Goal: Task Accomplishment & Management: Manage account settings

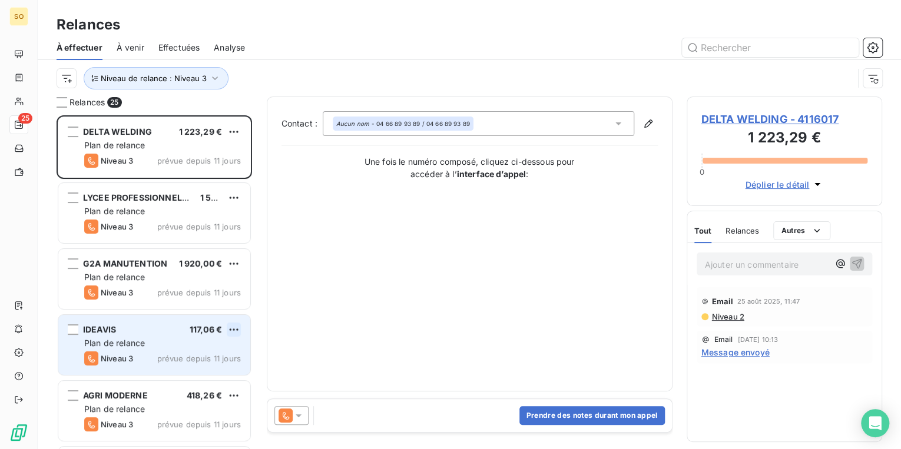
click at [233, 330] on html "SO 25 Relances À effectuer À venir Effectuées Analyse Niveau de relance : Nivea…" at bounding box center [450, 224] width 901 height 449
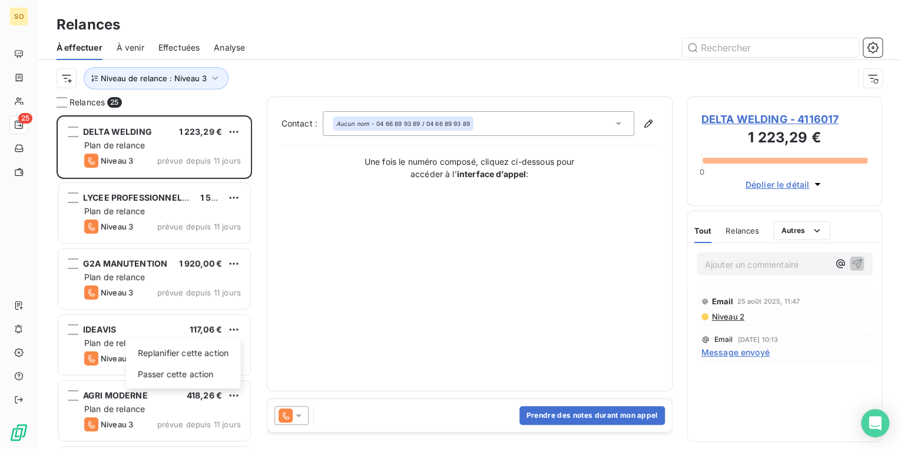
click at [106, 328] on html "SO 25 Relances À effectuer À venir Effectuées Analyse Niveau de relance : Nivea…" at bounding box center [450, 224] width 901 height 449
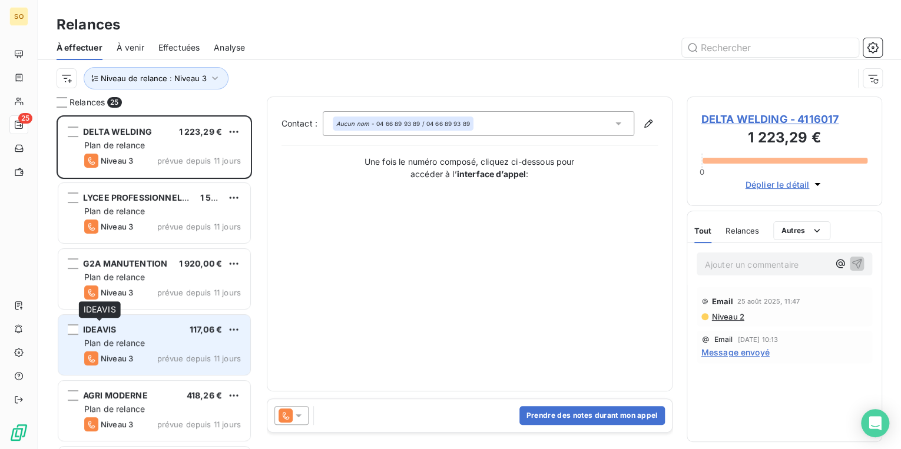
click at [109, 326] on span "IDEAVIS" at bounding box center [99, 329] width 33 height 10
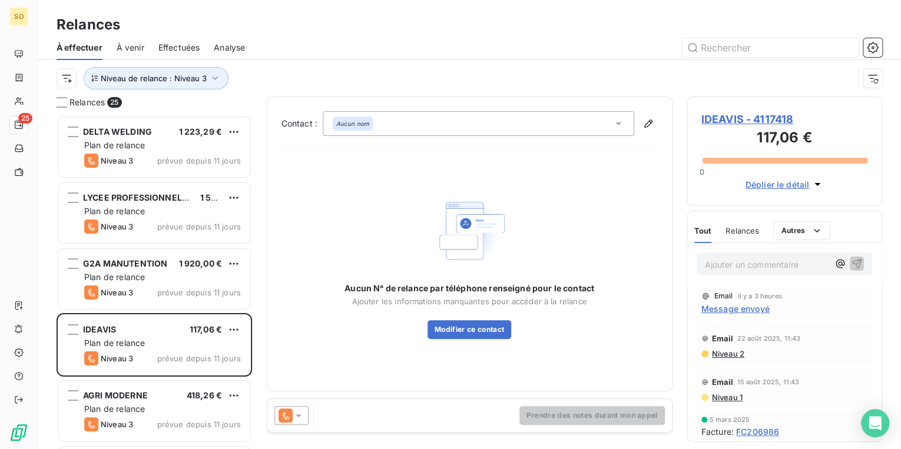
click at [727, 120] on span "IDEAVIS - 4117418" at bounding box center [784, 119] width 167 height 16
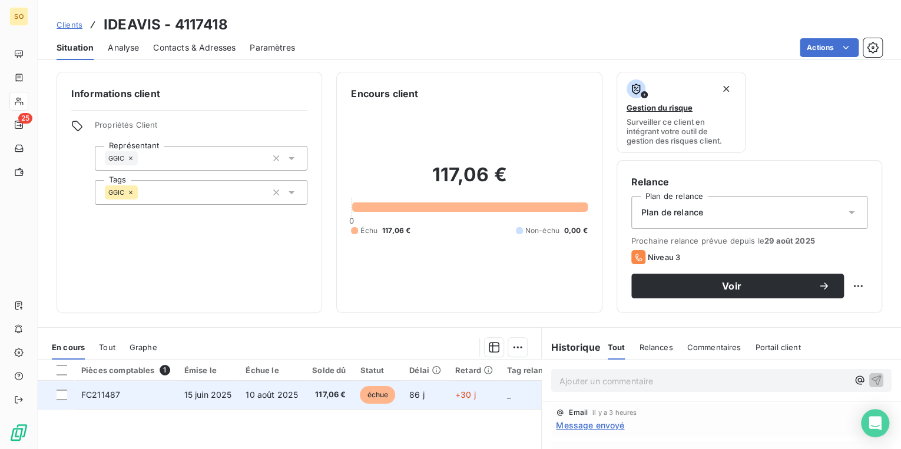
click at [365, 395] on span "échue" at bounding box center [377, 395] width 35 height 18
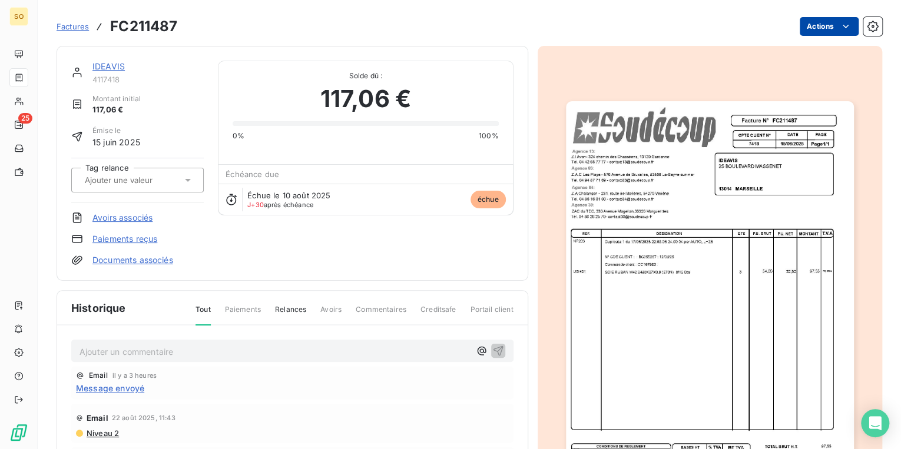
click at [826, 24] on html "SO 25 Factures FC211487 Actions IDEAVIS 4117418 Montant initial 117,06 € Émise …" at bounding box center [450, 224] width 901 height 449
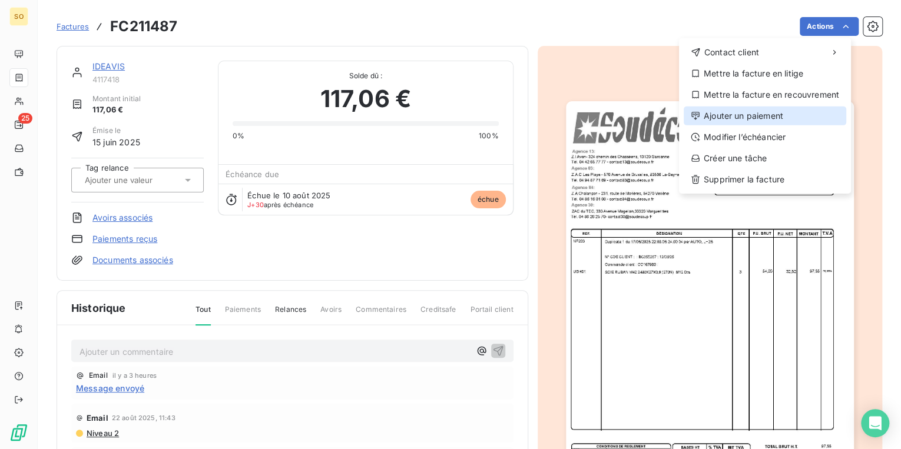
click at [727, 117] on div "Ajouter un paiement" at bounding box center [765, 116] width 163 height 19
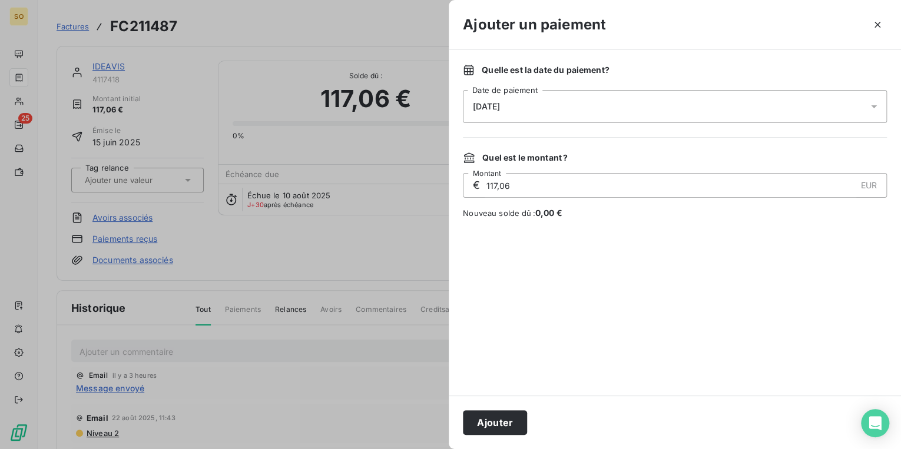
click at [500, 107] on span "[DATE]" at bounding box center [486, 106] width 27 height 9
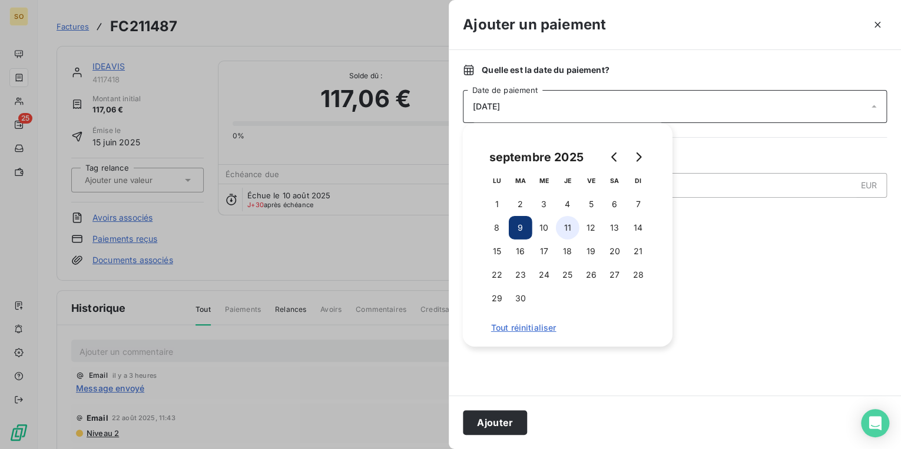
click at [568, 227] on button "11" at bounding box center [568, 228] width 24 height 24
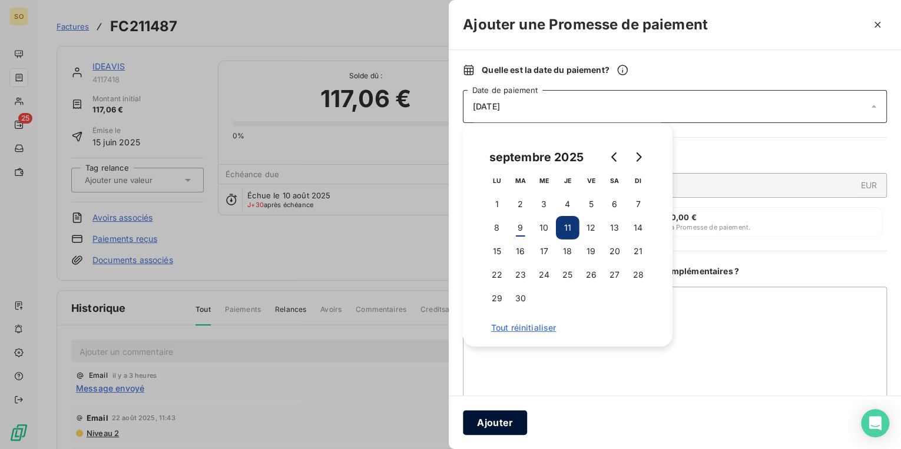
click at [509, 430] on button "Ajouter" at bounding box center [495, 422] width 64 height 25
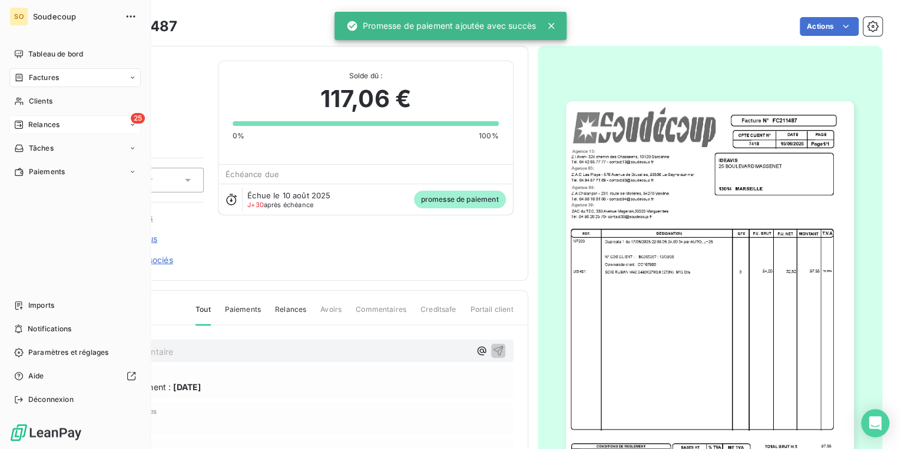
click at [28, 122] on span "Relances" at bounding box center [43, 125] width 31 height 11
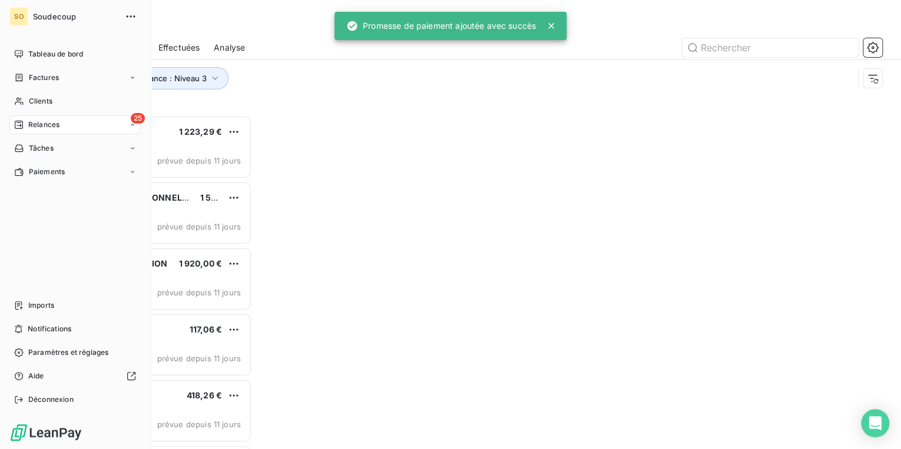
scroll to position [327, 188]
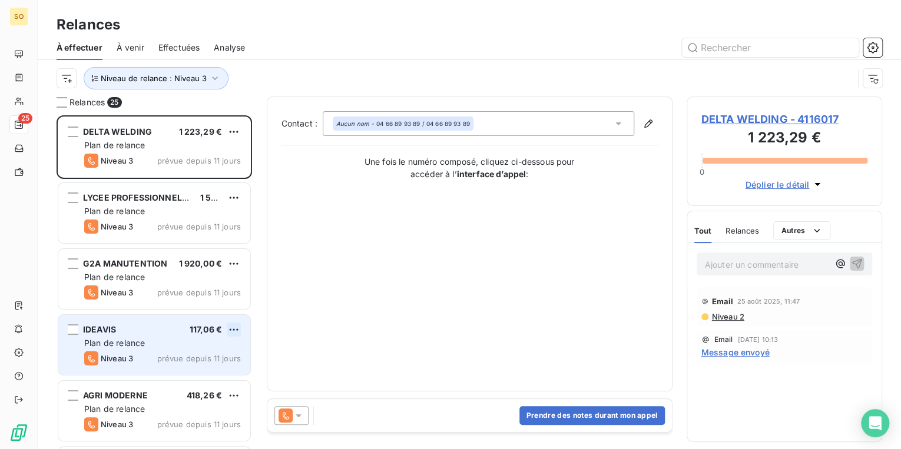
click at [230, 324] on html "SO 25 Relances À effectuer À venir Effectuées Analyse Niveau de relance : Nivea…" at bounding box center [450, 224] width 901 height 449
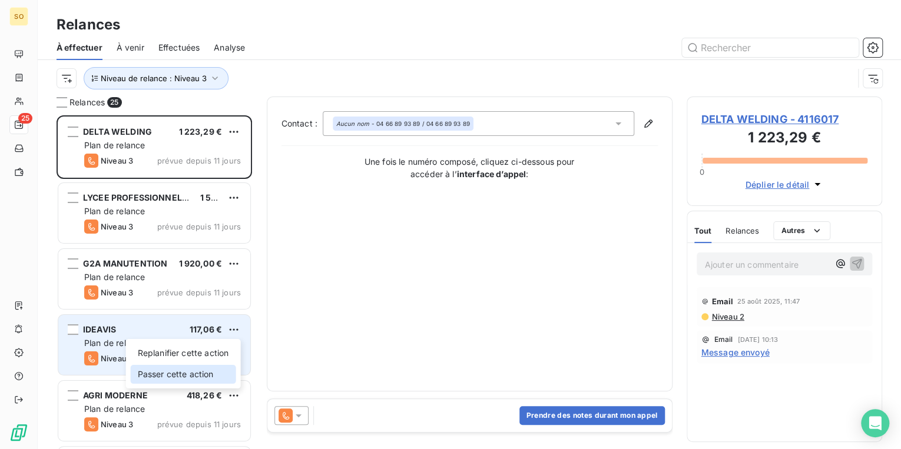
click at [202, 367] on div "Passer cette action" at bounding box center [183, 374] width 105 height 19
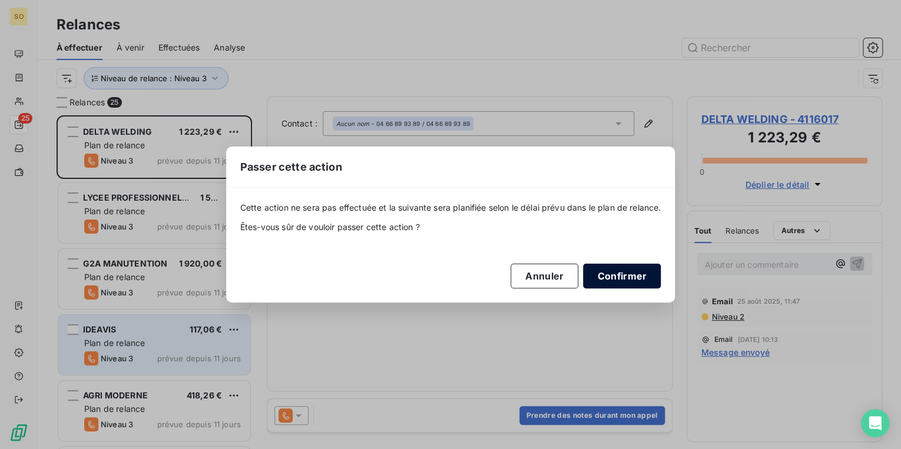
click at [620, 276] on button "Confirmer" at bounding box center [622, 276] width 78 height 25
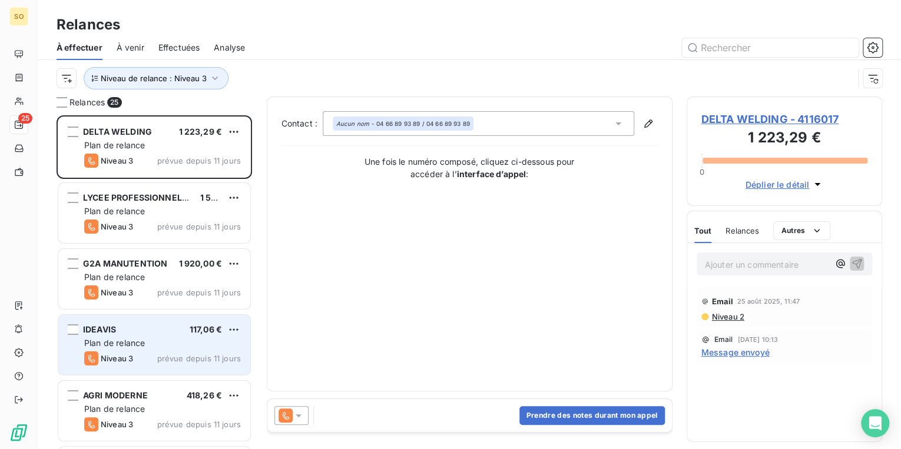
click at [703, 119] on span "DELTA WELDING - 4116017" at bounding box center [784, 119] width 167 height 16
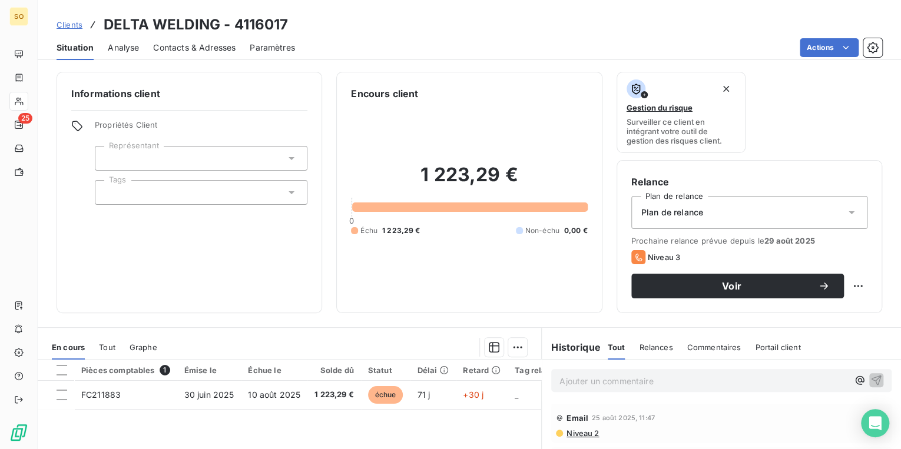
click at [214, 42] on span "Contacts & Adresses" at bounding box center [194, 48] width 82 height 12
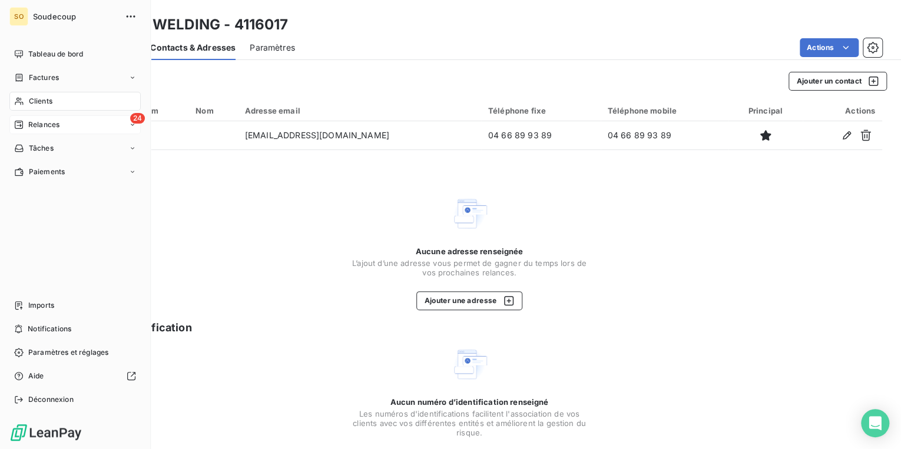
click at [73, 118] on div "24 Relances" at bounding box center [74, 124] width 131 height 19
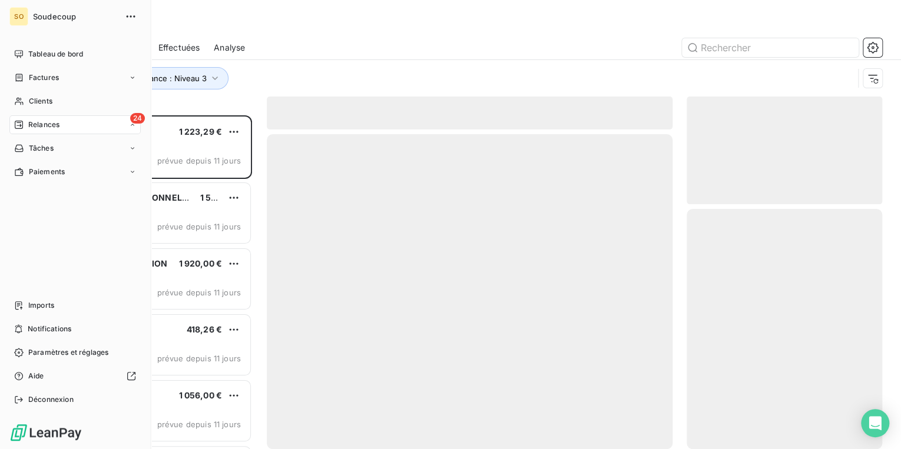
scroll to position [327, 188]
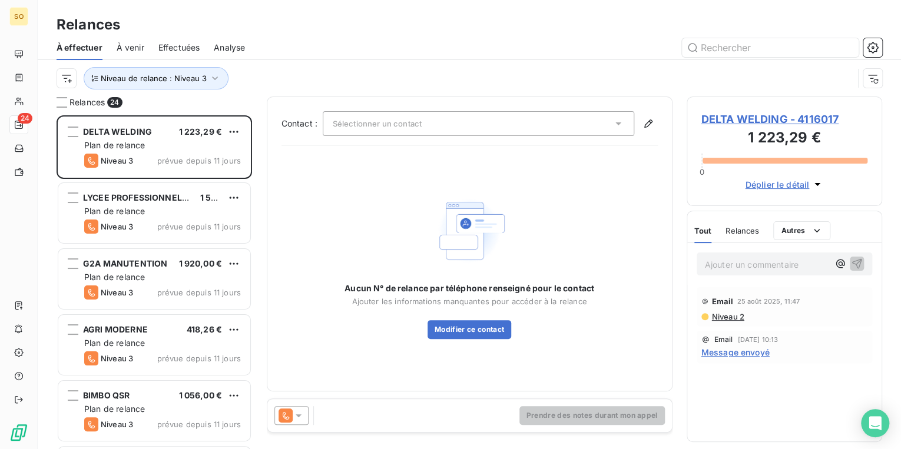
click at [757, 116] on span "DELTA WELDING - 4116017" at bounding box center [784, 119] width 167 height 16
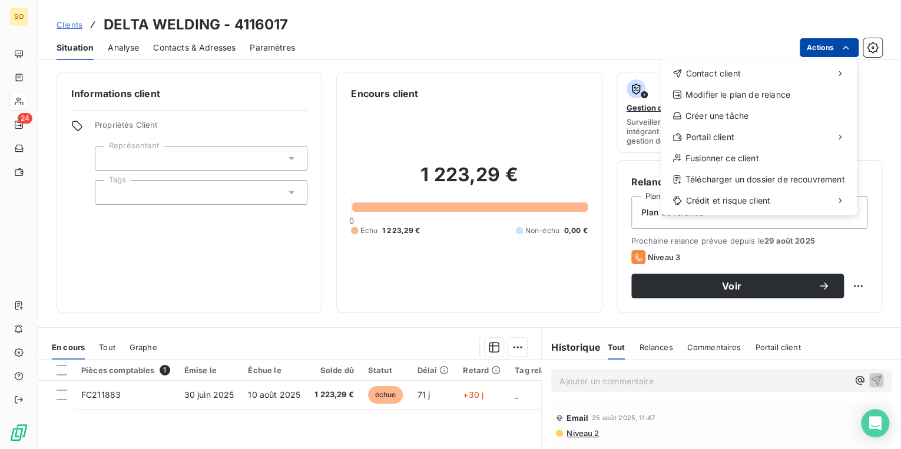
click at [821, 42] on html "SO 24 Clients DELTA WELDING - 4116017 Situation Analyse Contacts & Adresses Par…" at bounding box center [450, 224] width 901 height 449
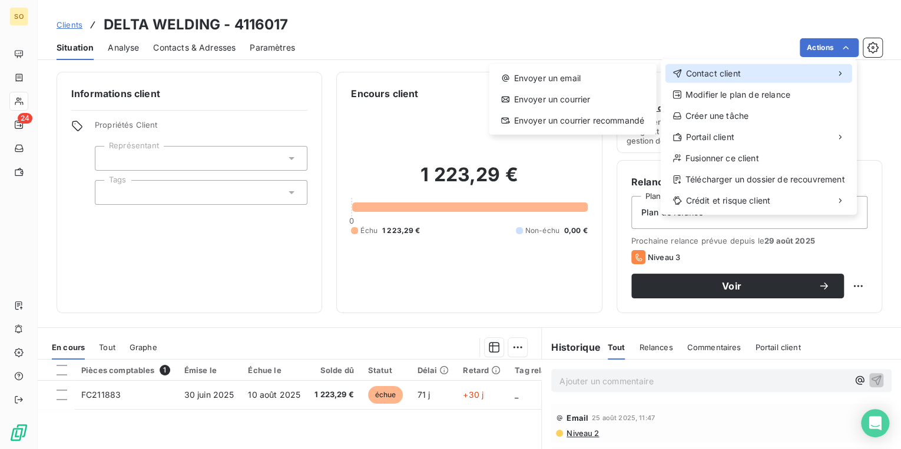
click at [683, 82] on div "Contact client" at bounding box center [758, 73] width 187 height 19
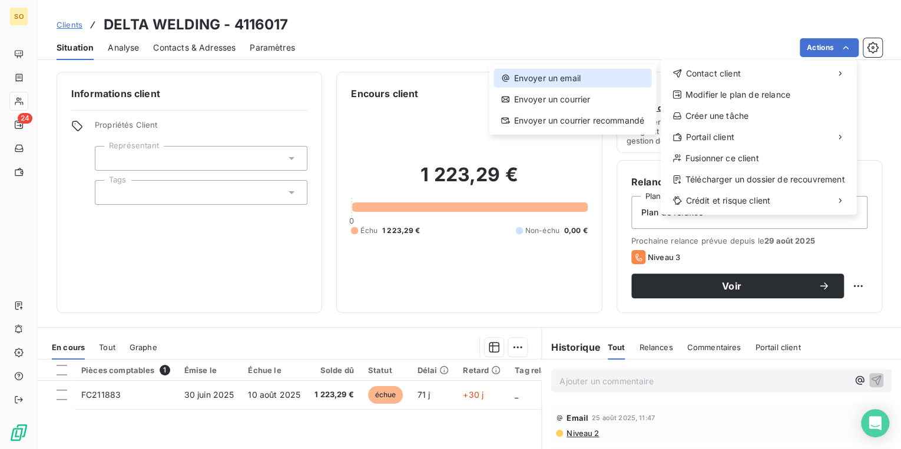
click at [505, 82] on icon at bounding box center [505, 78] width 9 height 9
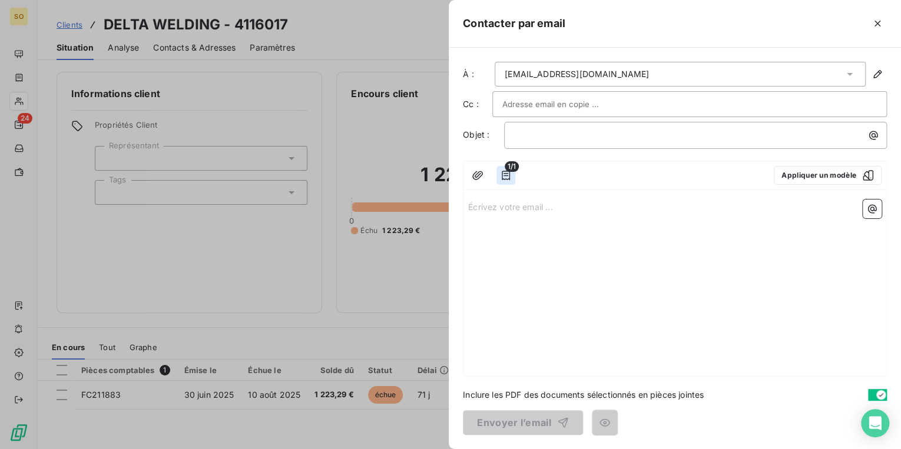
click at [504, 174] on icon "button" at bounding box center [506, 176] width 12 height 12
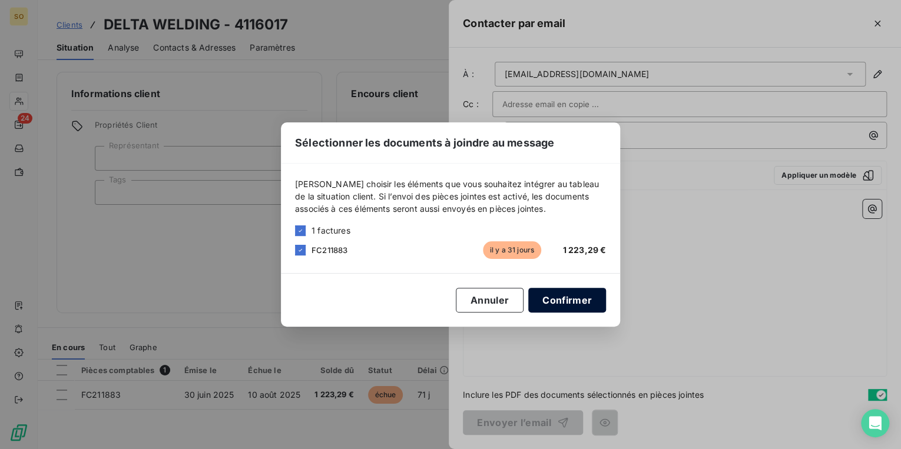
click at [570, 294] on button "Confirmer" at bounding box center [567, 300] width 78 height 25
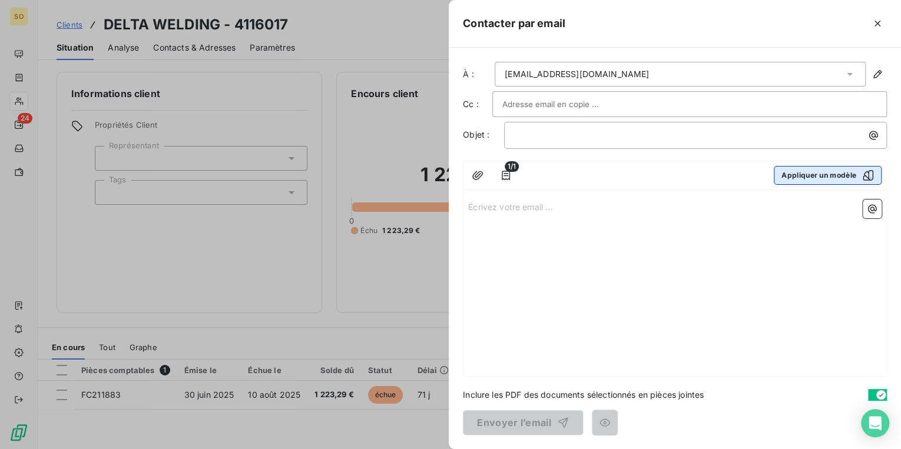
click at [802, 166] on button "Appliquer un modèle" at bounding box center [828, 175] width 108 height 19
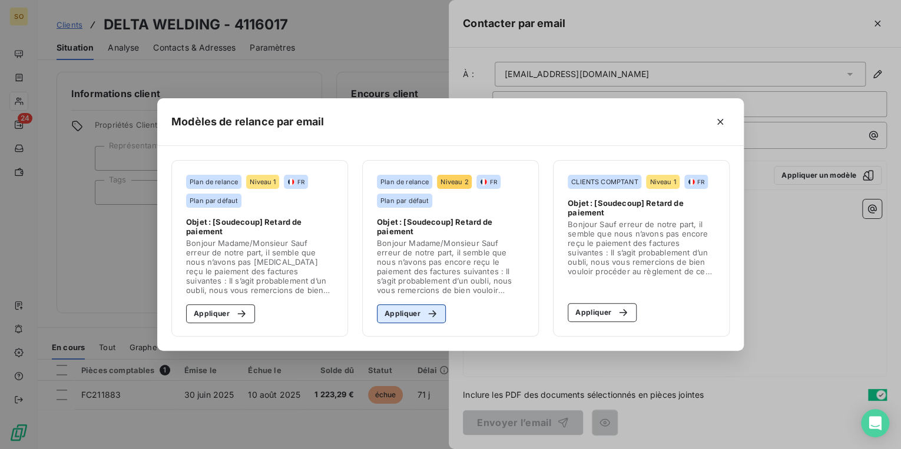
click at [411, 314] on button "Appliquer" at bounding box center [411, 313] width 69 height 19
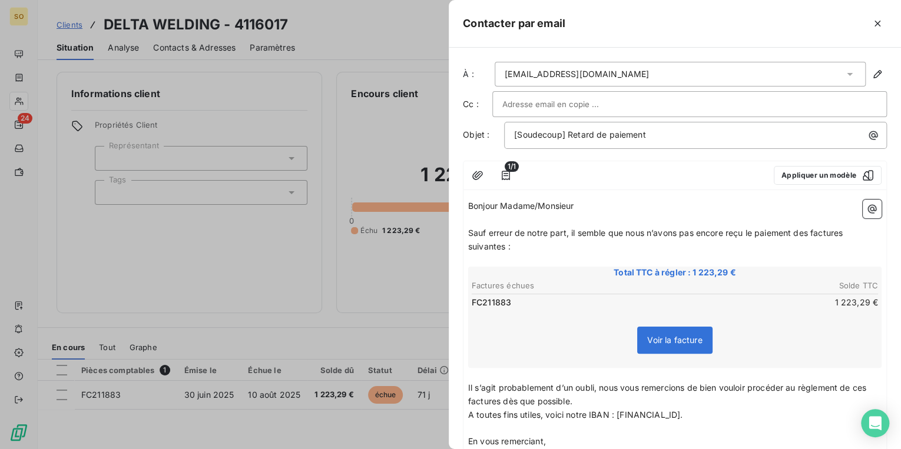
click at [811, 228] on span "Sauf erreur de notre part, il semble que nous n’avons pas encore reçu le paieme…" at bounding box center [656, 240] width 377 height 24
click at [850, 229] on span "Sauf erreur de notre part, il semble que nous n’avons pas encore reçu le paieme…" at bounding box center [659, 240] width 382 height 24
click at [504, 250] on span "Sauf erreur de notre part, il semble que nous n’avons pas encore reçu le paieme…" at bounding box center [656, 240] width 377 height 24
click at [867, 389] on span "Il s’agit probablement d’un oubli, nous vous remercions de bien vouloir procéde…" at bounding box center [668, 395] width 400 height 24
click at [522, 402] on span "Il s’agit probablement d’un oubli, nous vous remercions de bien vouloir procéde…" at bounding box center [671, 395] width 407 height 24
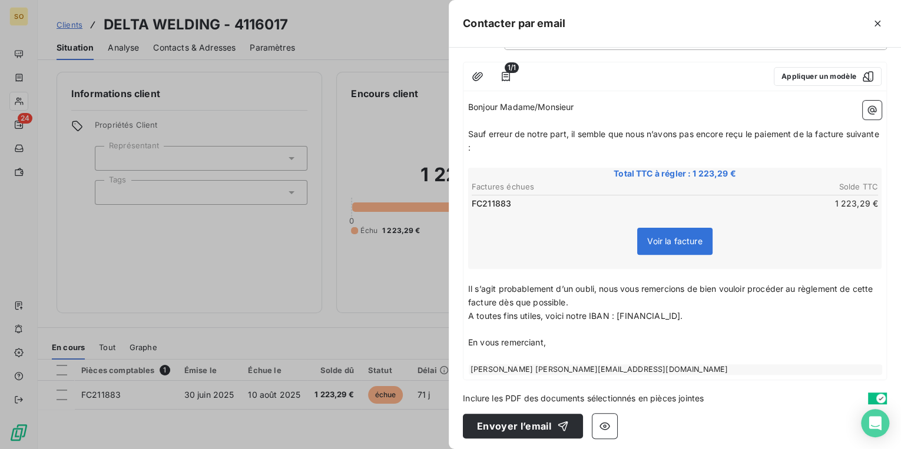
scroll to position [101, 0]
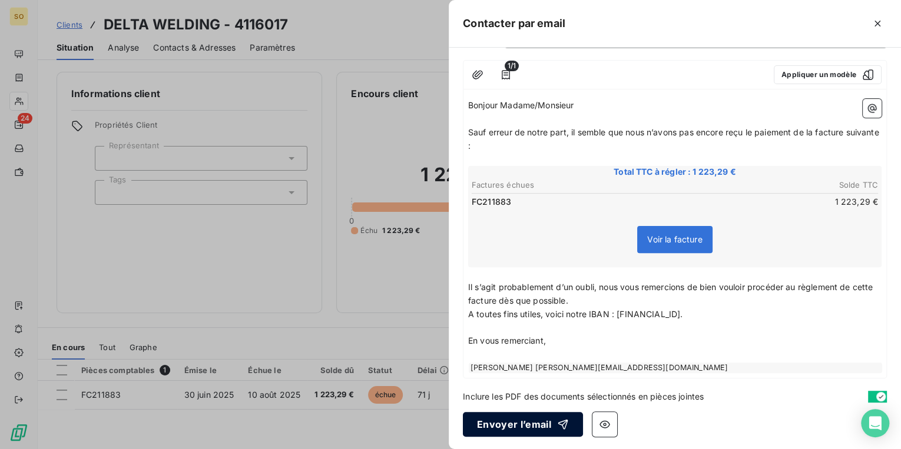
click at [514, 420] on button "Envoyer l’email" at bounding box center [523, 424] width 120 height 25
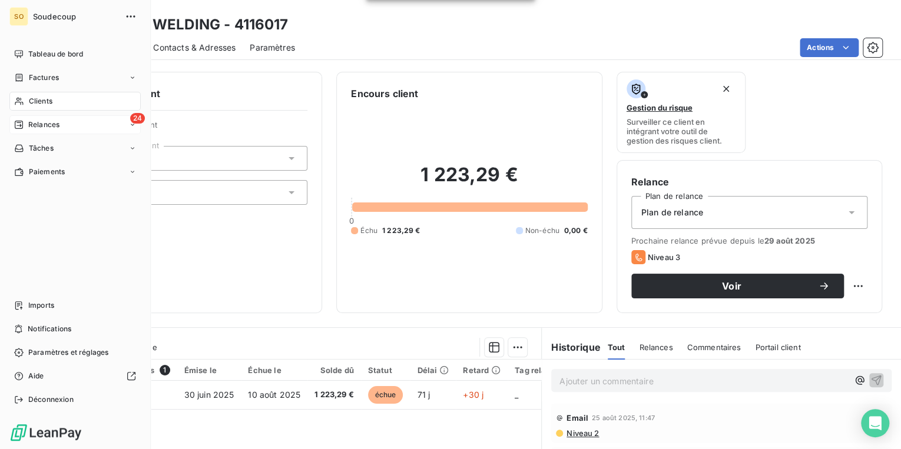
click at [28, 120] on span "Relances" at bounding box center [43, 125] width 31 height 11
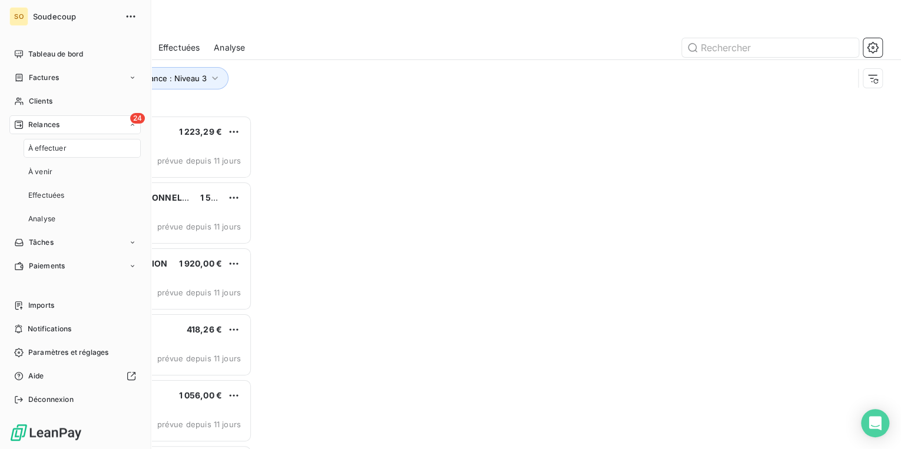
scroll to position [327, 188]
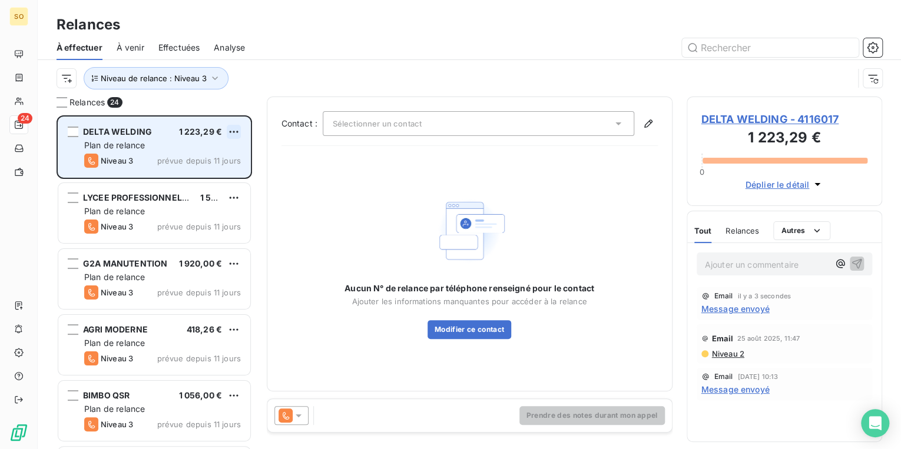
click at [233, 128] on html "SO 24 Relances À effectuer À venir Effectuées Analyse Niveau de relance : Nivea…" at bounding box center [450, 224] width 901 height 449
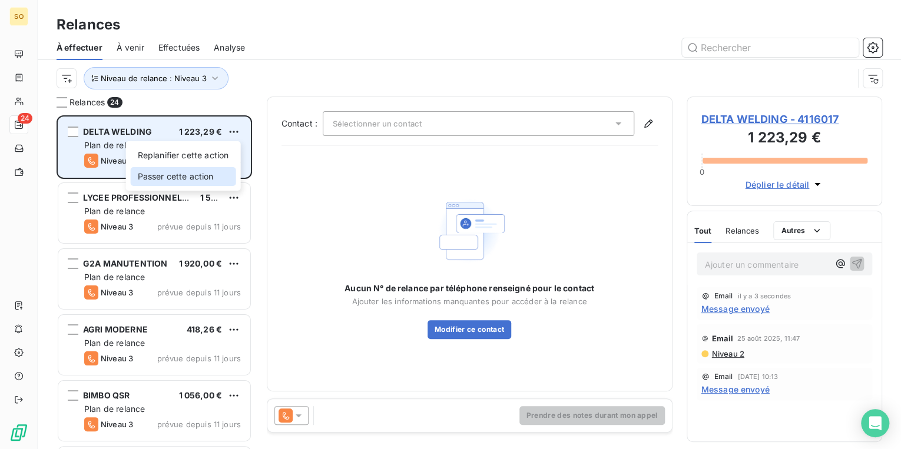
click at [181, 174] on div "Passer cette action" at bounding box center [183, 176] width 105 height 19
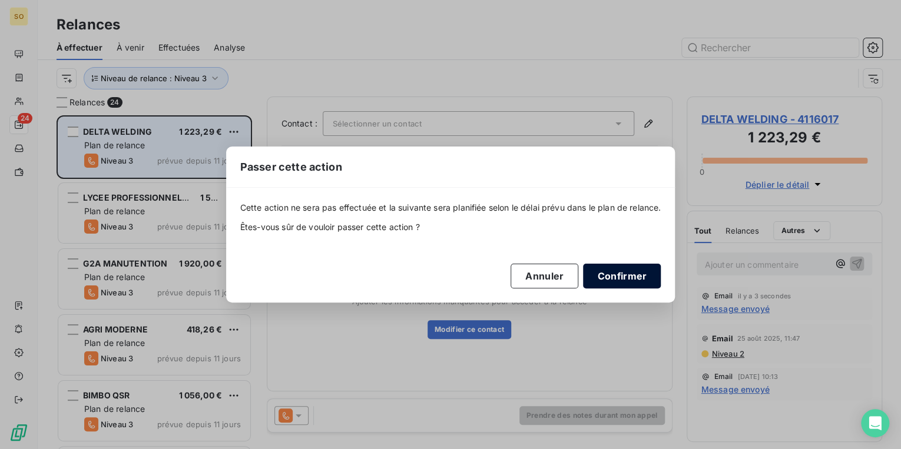
click at [617, 277] on button "Confirmer" at bounding box center [622, 276] width 78 height 25
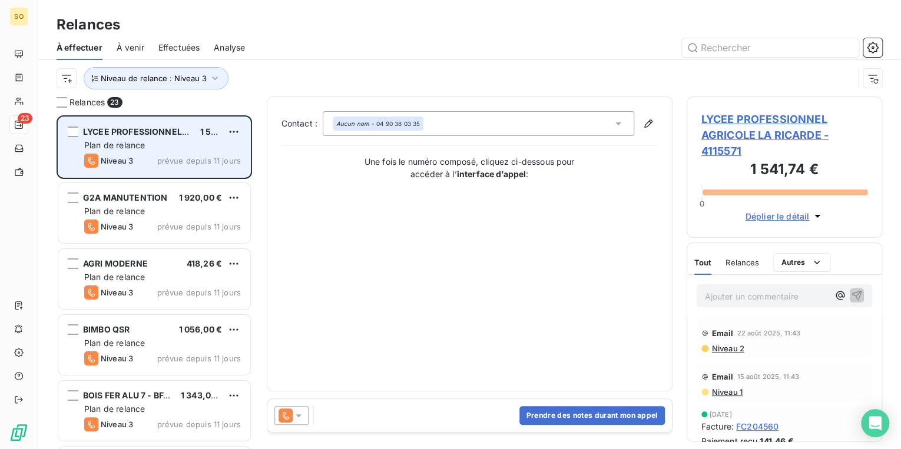
click at [764, 117] on span "LYCEE PROFESSIONNEL AGRICOLE LA RICARDE - 4115571" at bounding box center [784, 135] width 167 height 48
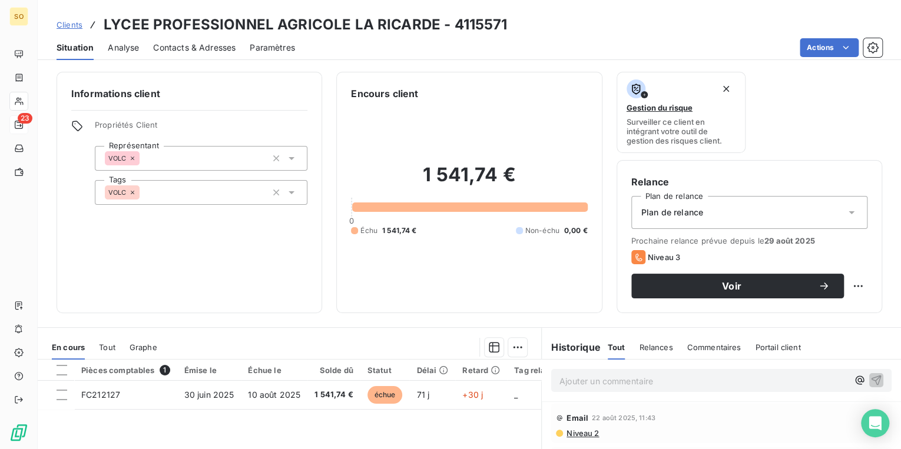
click at [214, 45] on span "Contacts & Adresses" at bounding box center [194, 48] width 82 height 12
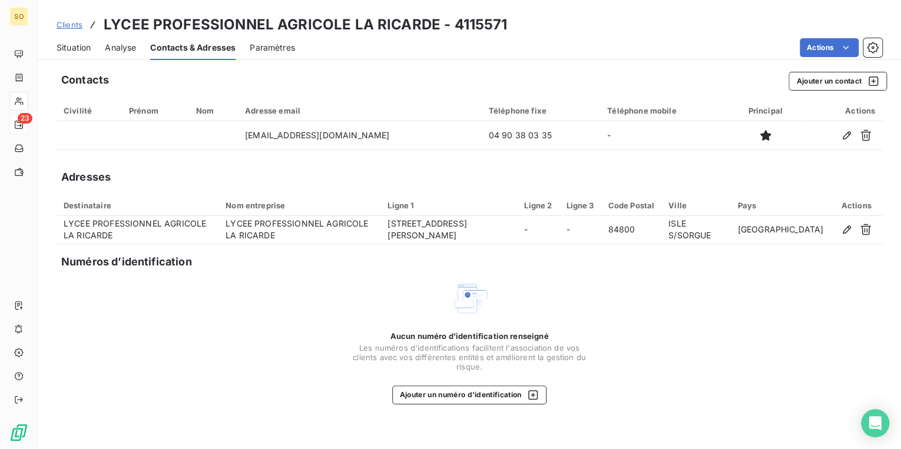
click at [78, 49] on span "Situation" at bounding box center [74, 48] width 34 height 12
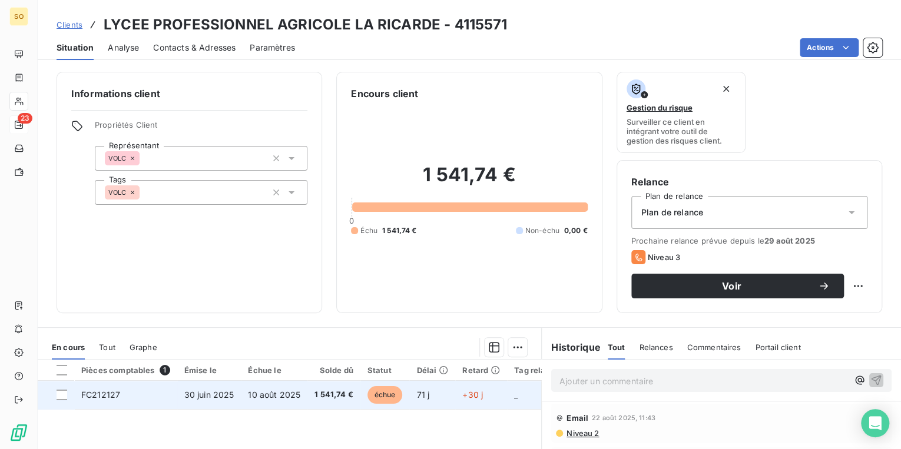
click at [390, 399] on span "échue" at bounding box center [384, 395] width 35 height 18
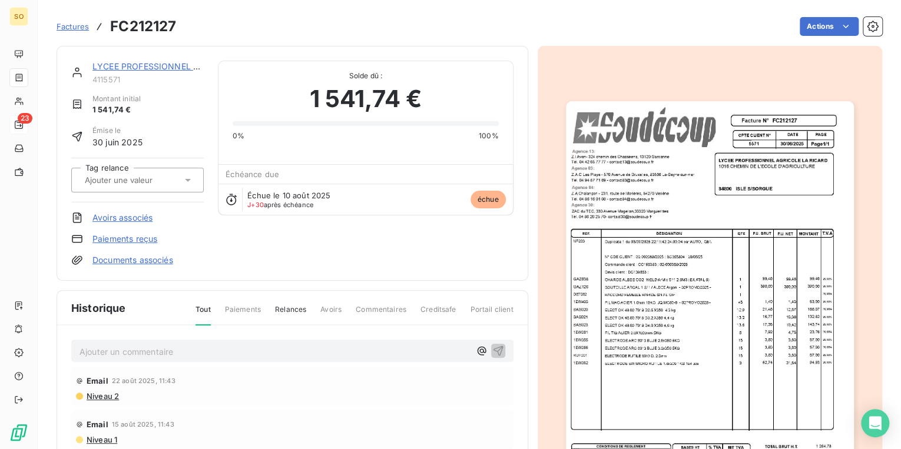
click at [669, 309] on img "button" at bounding box center [710, 305] width 288 height 408
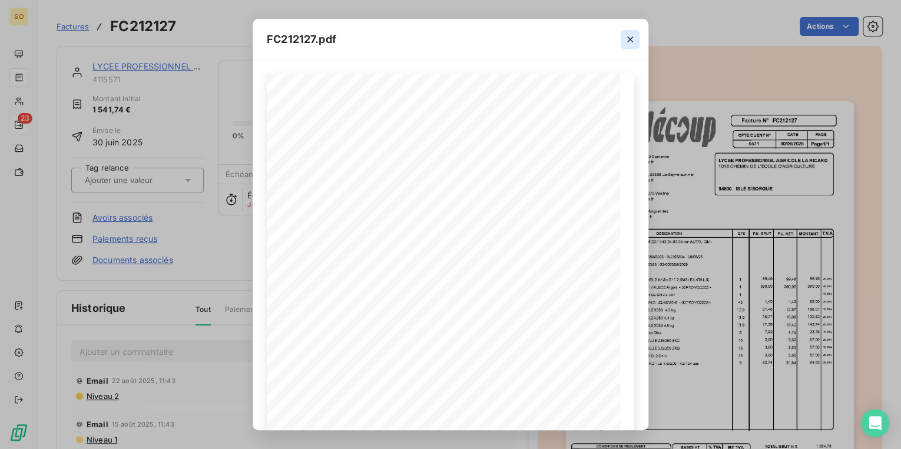
click at [630, 39] on icon "button" at bounding box center [630, 40] width 6 height 6
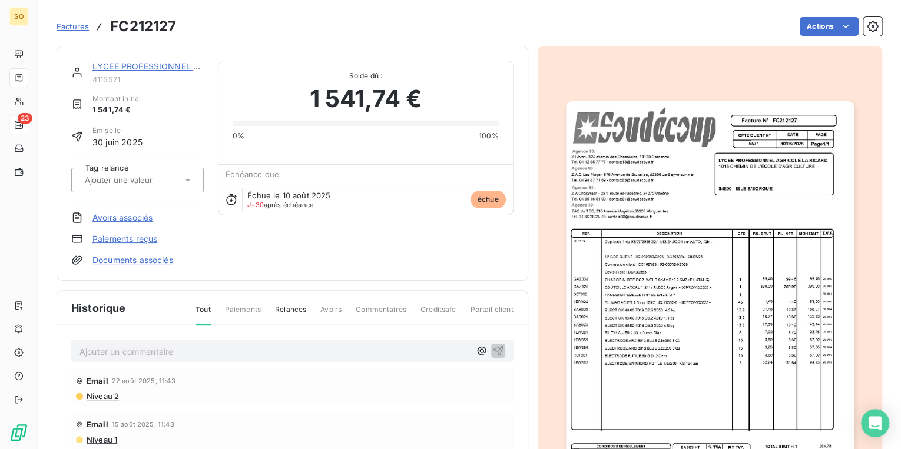
click at [91, 62] on div "LYCEE PROFESSIONNEL AGRICOLE LA RICARDE 4115571" at bounding box center [137, 73] width 133 height 24
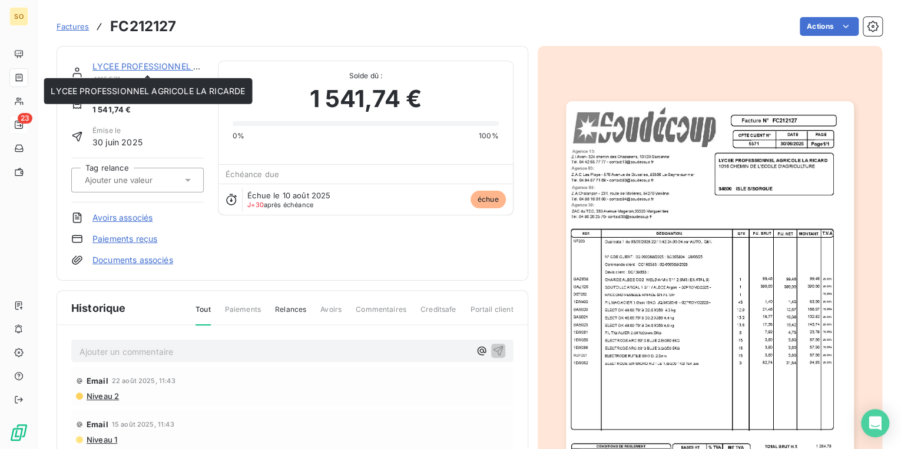
click at [132, 70] on link "LYCEE PROFESSIONNEL AGRICOLE LA RICARDE" at bounding box center [189, 66] width 194 height 10
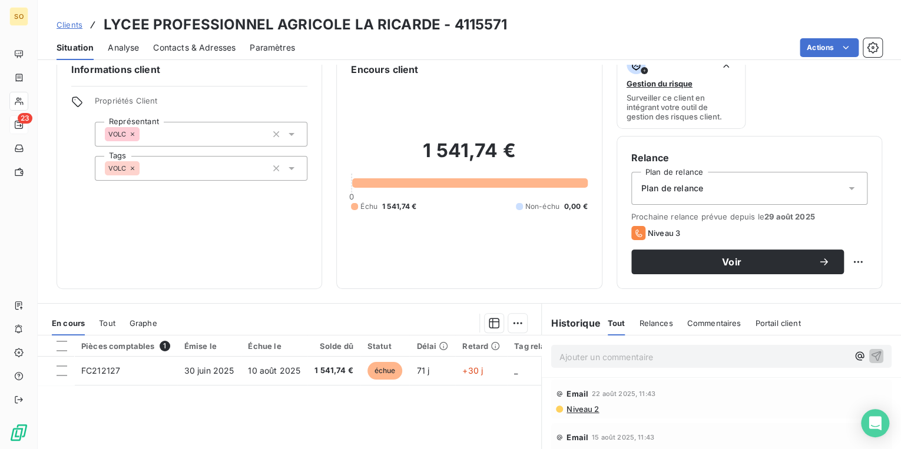
scroll to position [47, 0]
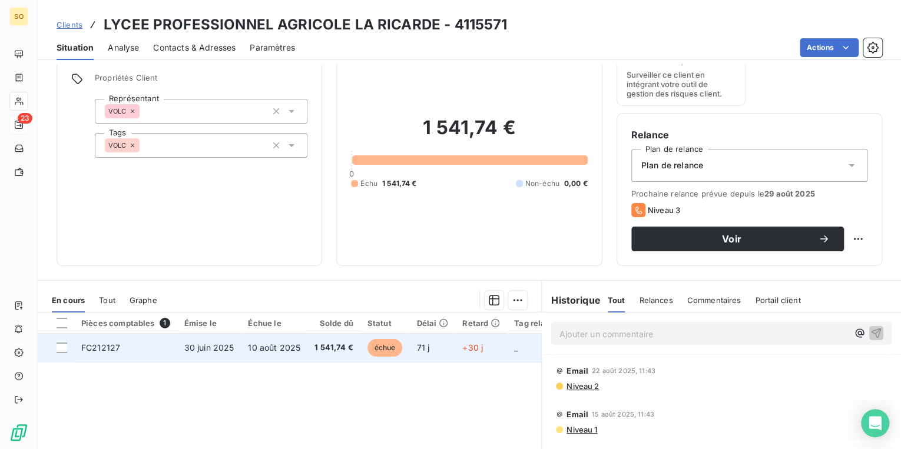
click at [384, 347] on span "échue" at bounding box center [384, 348] width 35 height 18
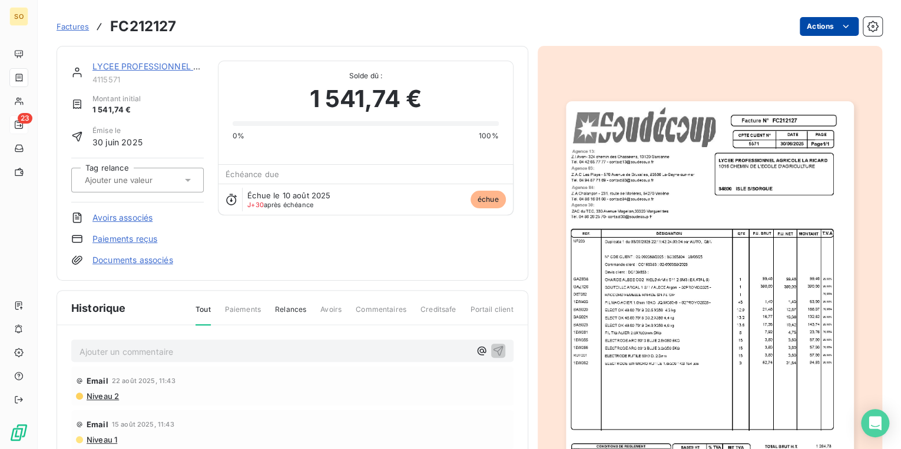
click at [809, 33] on html "SO 23 Factures FC212127 Actions LYCEE PROFESSIONNEL AGRICOLE LA RICARDE 4115571…" at bounding box center [450, 224] width 901 height 449
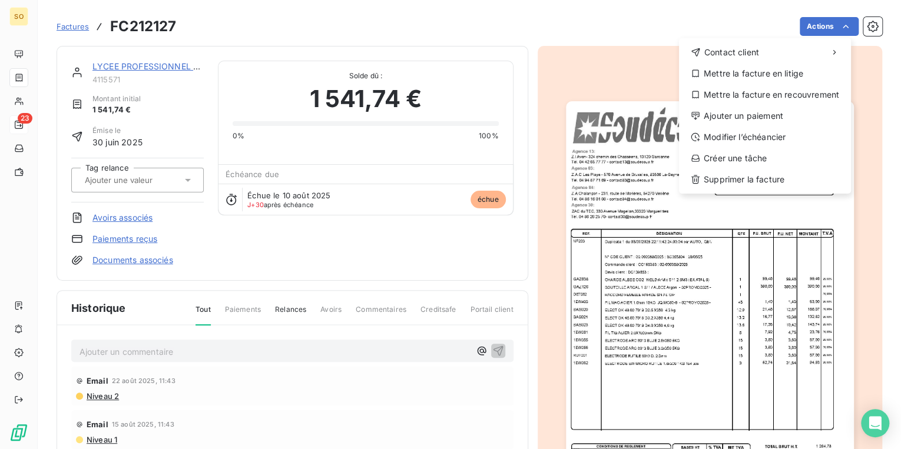
click at [504, 104] on html "SO 23 Factures FC212127 Actions Contact client Mettre la facture en litige Mett…" at bounding box center [450, 224] width 901 height 449
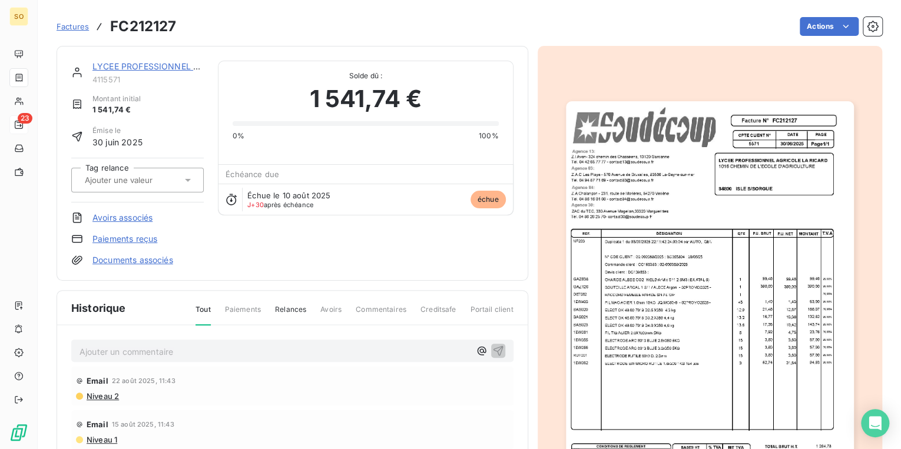
click at [139, 64] on link "LYCEE PROFESSIONNEL AGRICOLE LA RICARDE" at bounding box center [189, 66] width 194 height 10
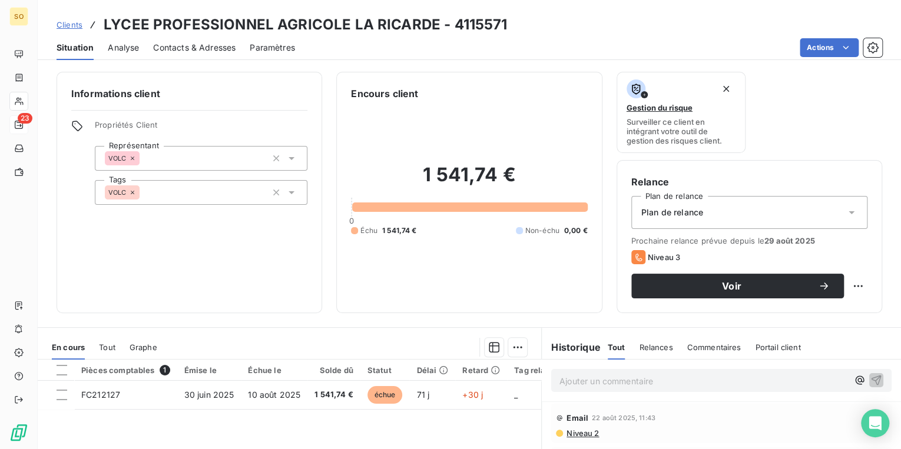
click at [600, 379] on p "Ajouter un commentaire ﻿" at bounding box center [703, 381] width 289 height 15
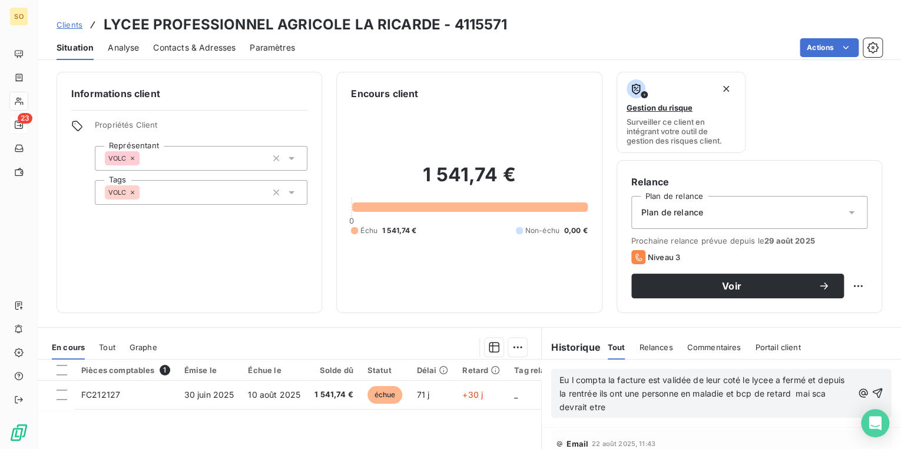
click at [559, 406] on span "Eu l compta la facture est validée de leur coté le lycee a fermé et depuis la r…" at bounding box center [702, 393] width 287 height 37
click at [834, 389] on span "Eu l compta la facture est validée de leur coté le lycee a fermé et depuis la r…" at bounding box center [706, 393] width 294 height 37
click at [839, 393] on div "Eu l compta la facture est validée de leur coté le lycee a fermé et depuis la r…" at bounding box center [721, 394] width 324 height 42
click at [837, 389] on span "Eu l compta la facture est validée de leur coté le lycee a fermé et depuis la r…" at bounding box center [706, 393] width 294 height 37
click at [836, 395] on span "Eu l compta la facture est validée de leur coté le lycee a fermé et depuis la r…" at bounding box center [706, 393] width 294 height 37
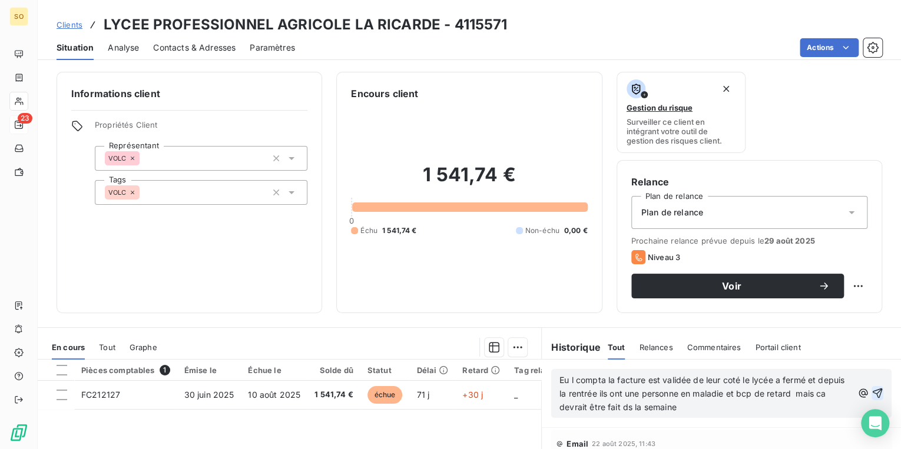
click at [873, 393] on icon "button" at bounding box center [878, 394] width 10 height 10
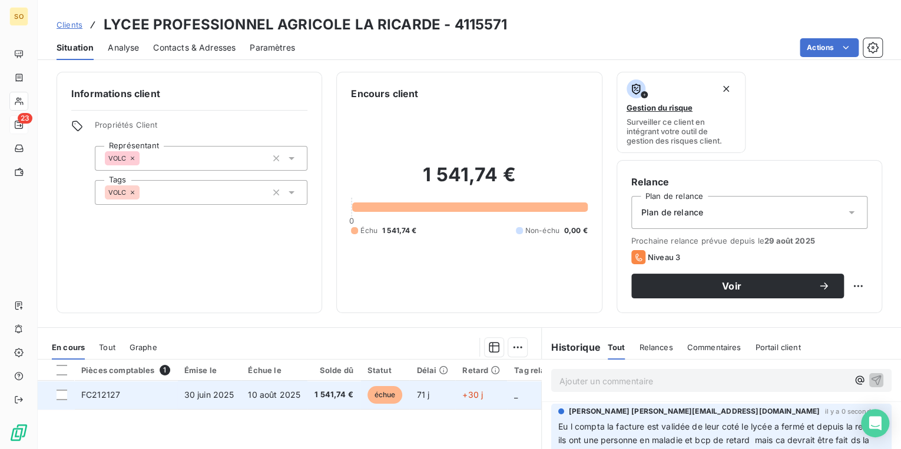
click at [381, 398] on span "échue" at bounding box center [384, 395] width 35 height 18
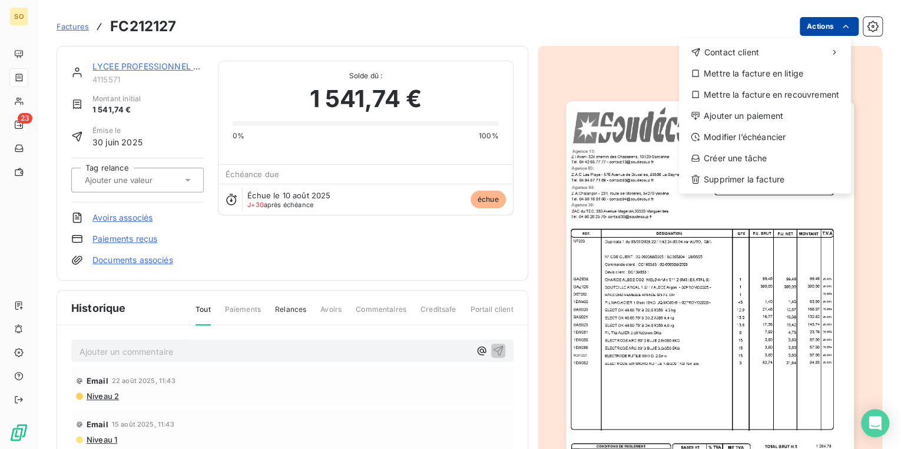
click at [813, 28] on html "SO 23 Factures FC212127 Actions Contact client Mettre la facture en litige Mett…" at bounding box center [450, 224] width 901 height 449
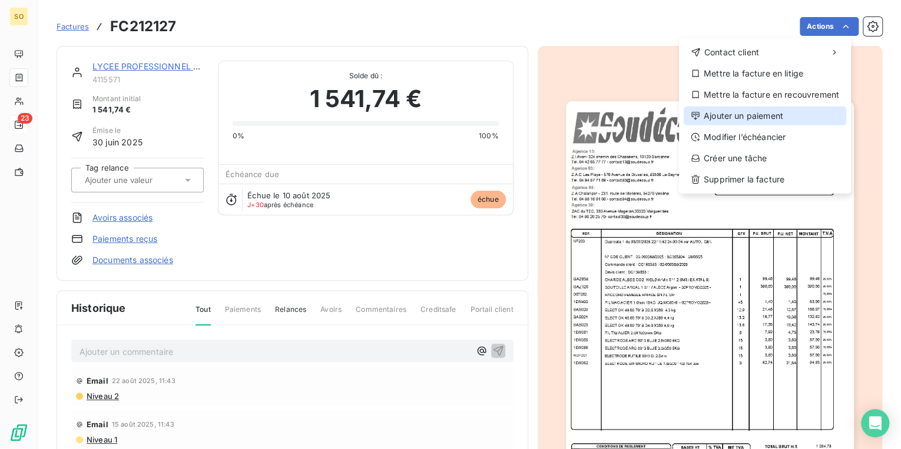
click at [714, 117] on div "Ajouter un paiement" at bounding box center [765, 116] width 163 height 19
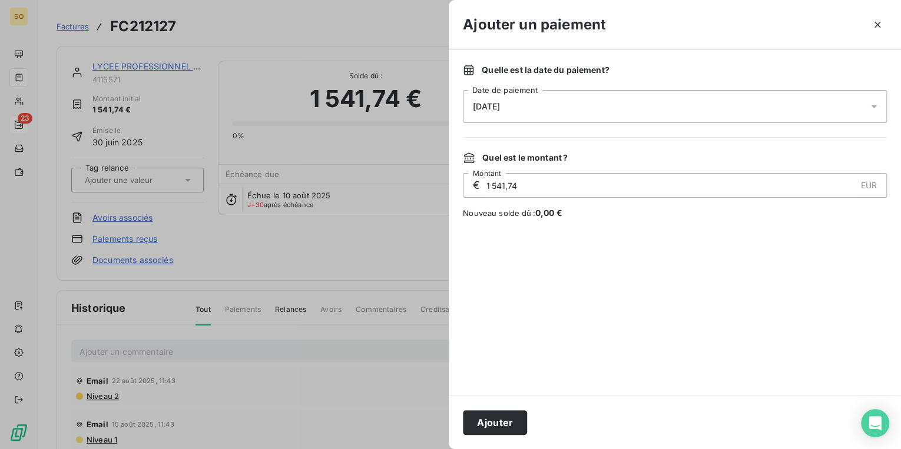
click at [482, 101] on div "[DATE]" at bounding box center [675, 106] width 424 height 33
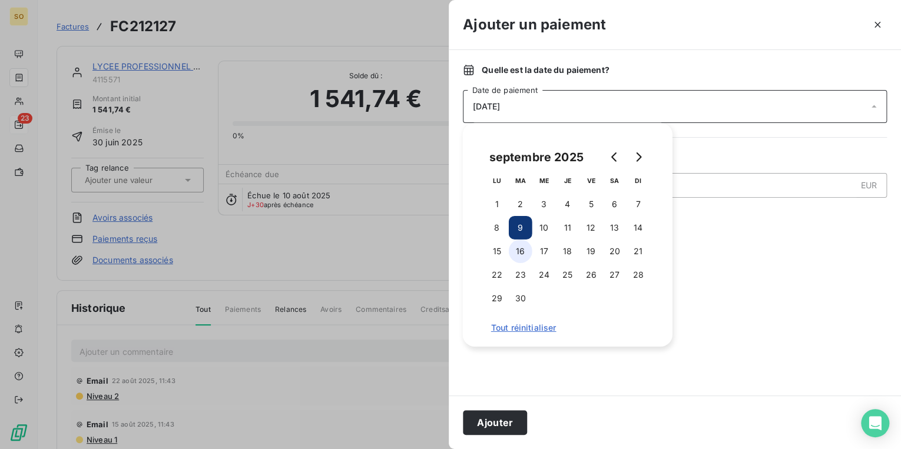
click at [520, 253] on button "16" at bounding box center [521, 252] width 24 height 24
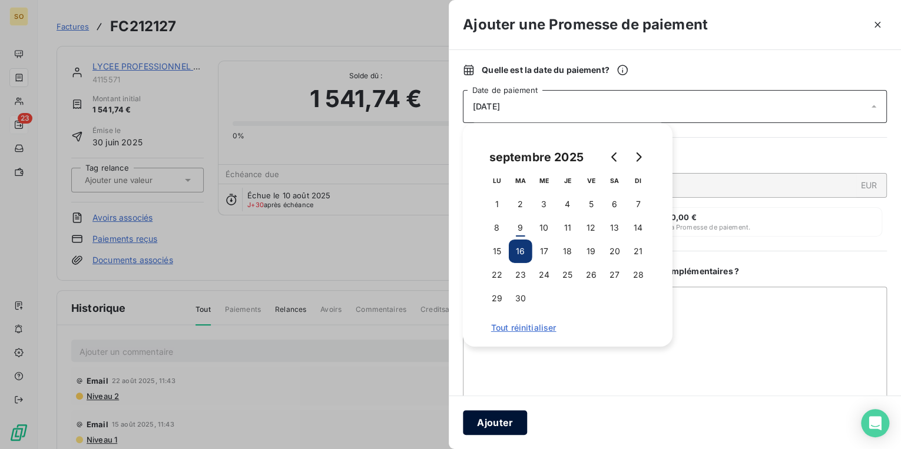
click at [512, 430] on button "Ajouter" at bounding box center [495, 422] width 64 height 25
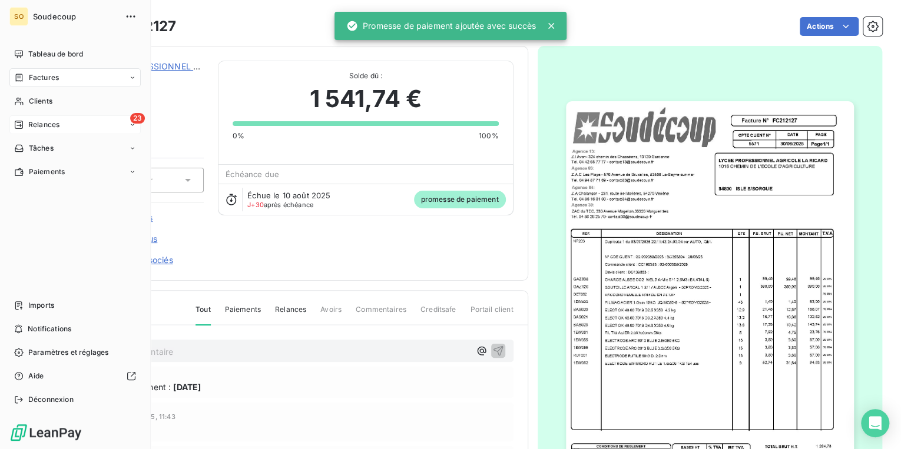
click at [28, 124] on span "Relances" at bounding box center [43, 125] width 31 height 11
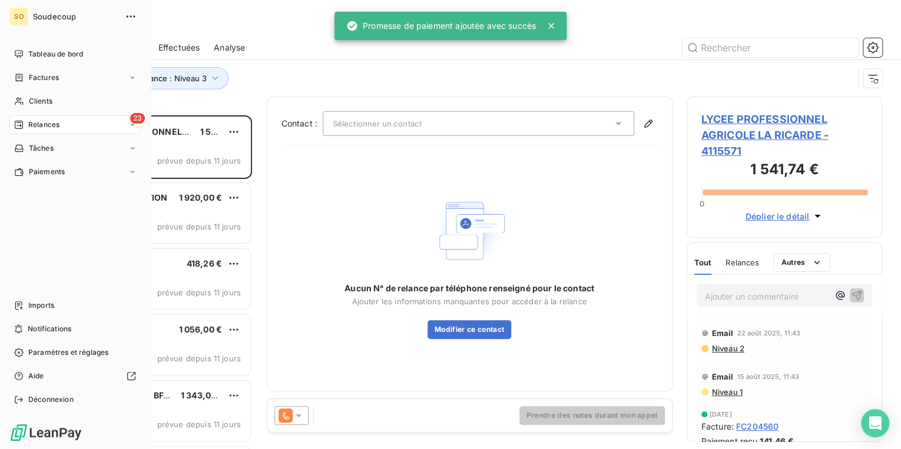
scroll to position [327, 188]
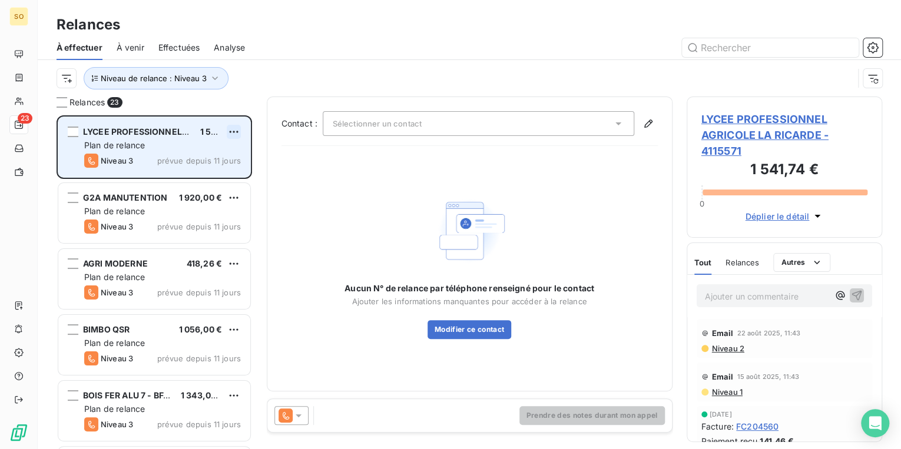
click at [236, 130] on html "SO 23 Relances À effectuer À venir Effectuées Analyse Niveau de relance : Nivea…" at bounding box center [450, 224] width 901 height 449
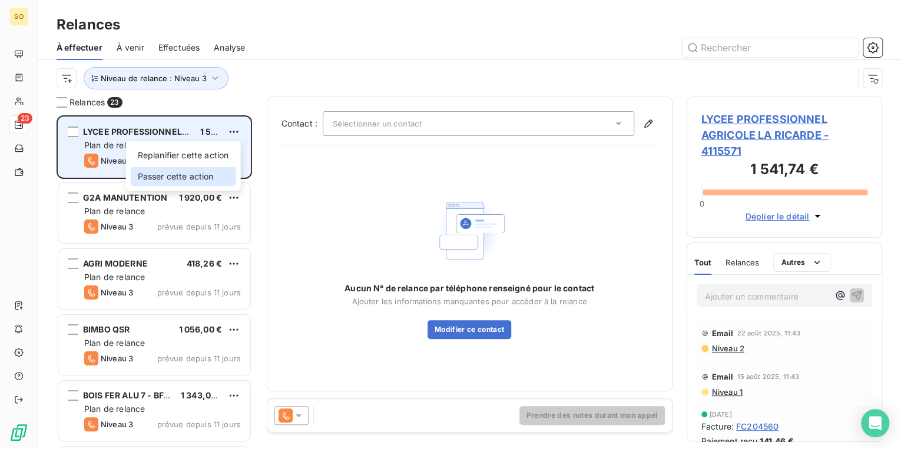
click at [181, 170] on div "Passer cette action" at bounding box center [183, 176] width 105 height 19
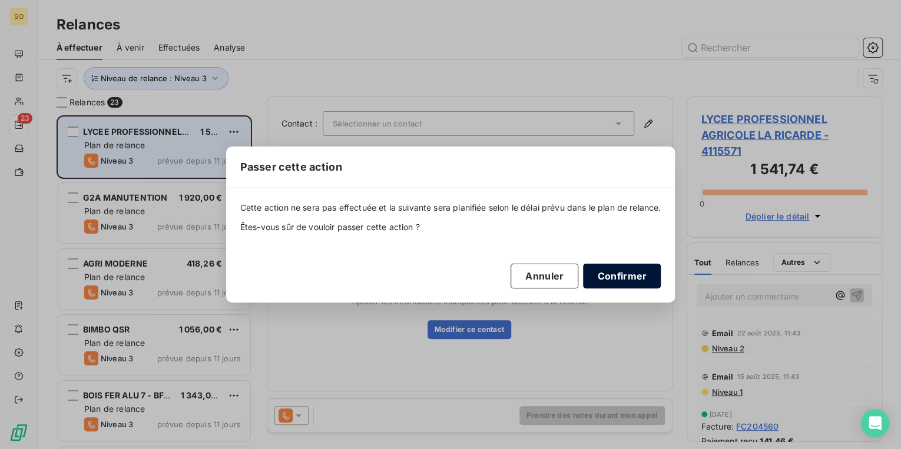
click at [624, 275] on button "Confirmer" at bounding box center [622, 276] width 78 height 25
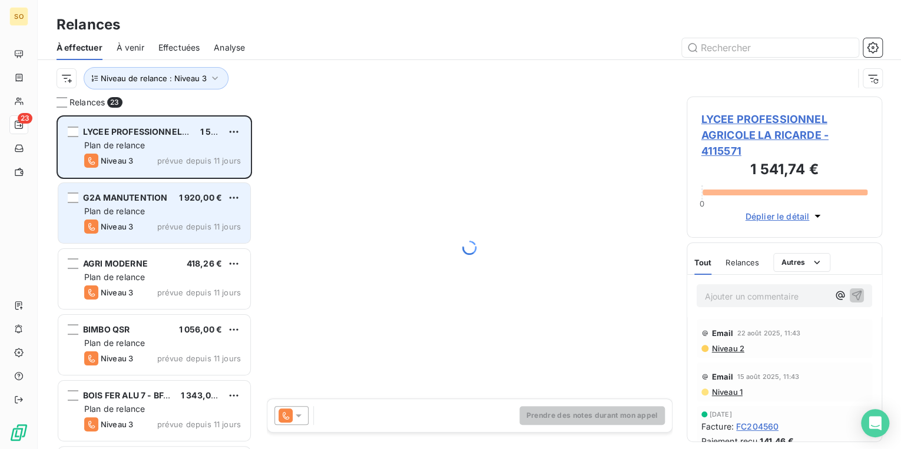
click at [147, 194] on span "G2A MANUTENTION" at bounding box center [125, 198] width 84 height 10
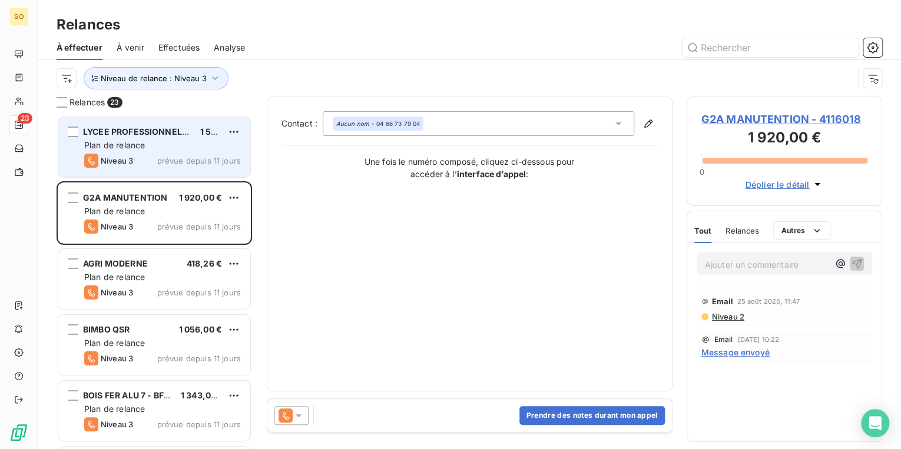
click at [759, 118] on span "G2A MANUTENTION - 4116018" at bounding box center [784, 119] width 167 height 16
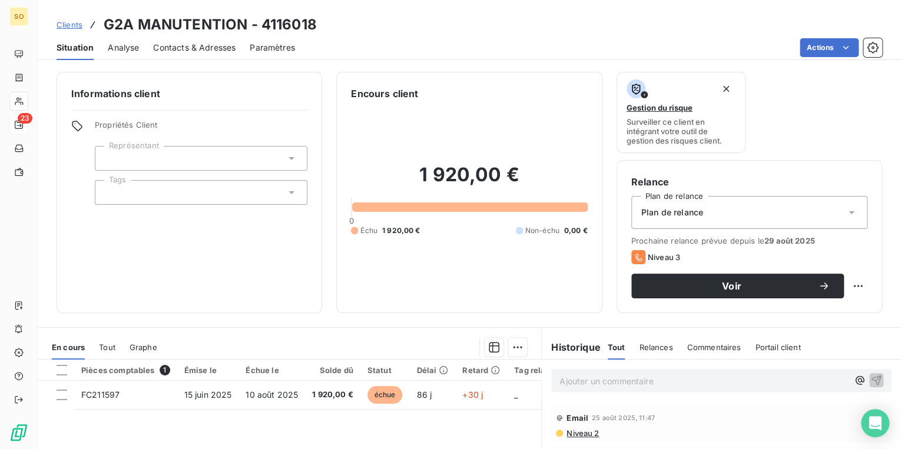
click at [213, 57] on div "Contacts & Adresses" at bounding box center [194, 47] width 82 height 25
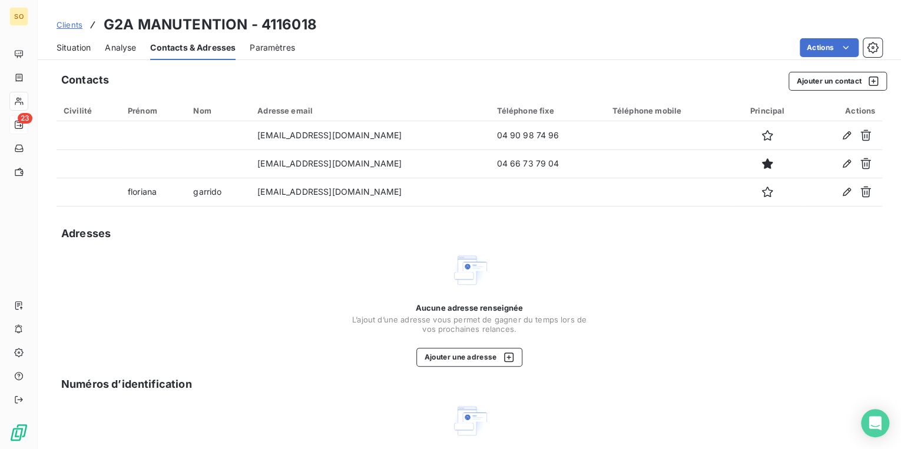
click at [85, 48] on span "Situation" at bounding box center [74, 48] width 34 height 12
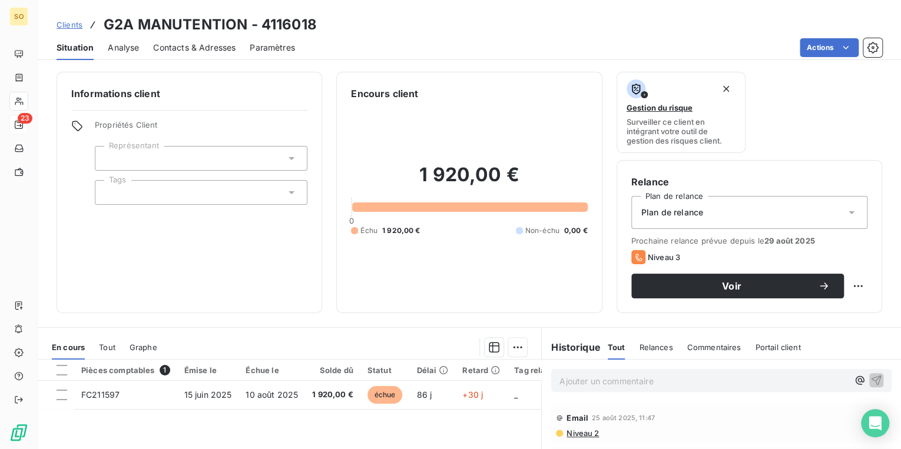
click at [188, 45] on span "Contacts & Adresses" at bounding box center [194, 48] width 82 height 12
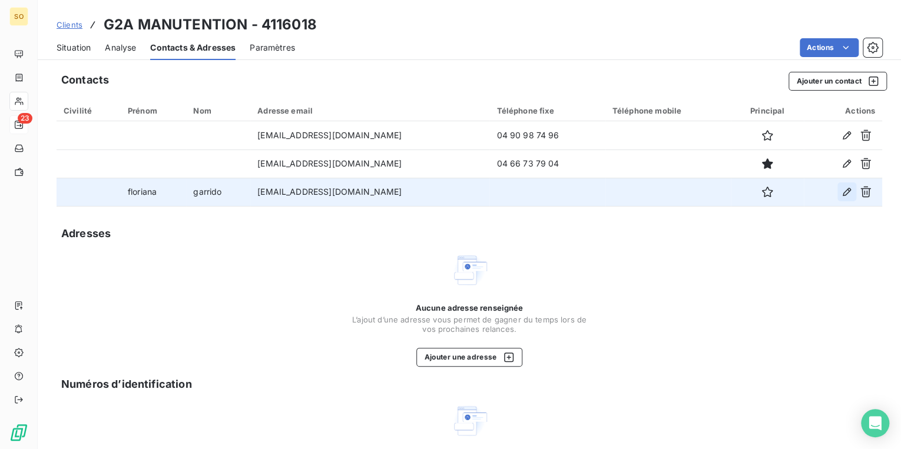
click at [841, 193] on icon "button" at bounding box center [847, 192] width 12 height 12
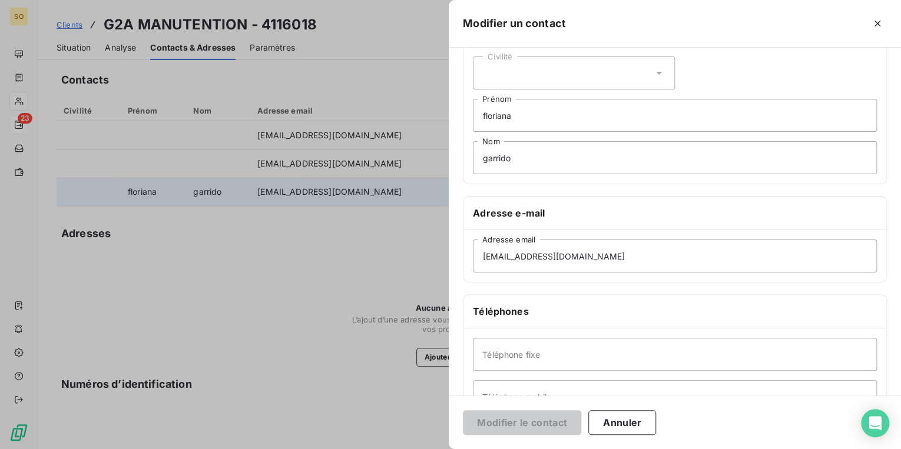
scroll to position [94, 0]
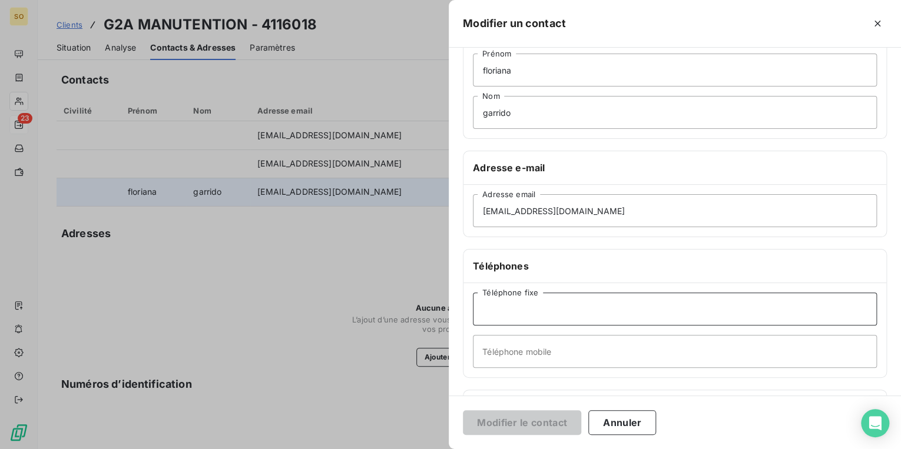
click at [512, 304] on input "Téléphone fixe" at bounding box center [675, 309] width 404 height 33
type input "0442328400"
click at [525, 426] on button "Modifier le contact" at bounding box center [522, 422] width 118 height 25
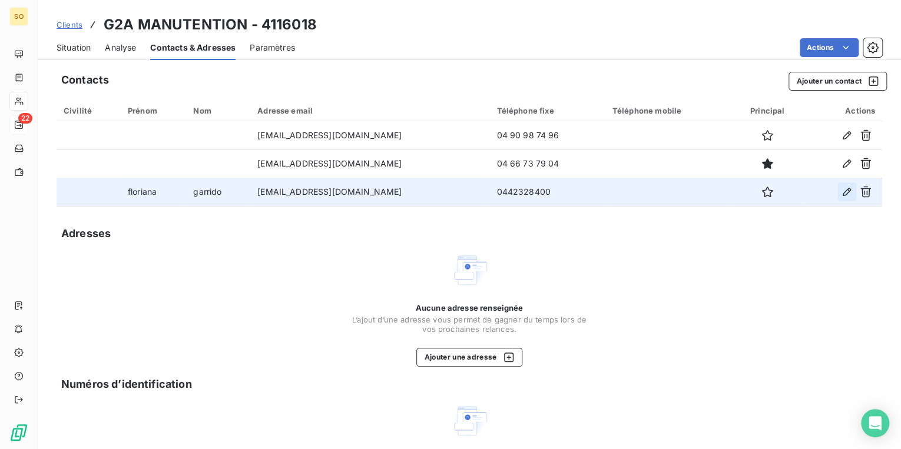
click at [843, 195] on icon "button" at bounding box center [847, 192] width 12 height 12
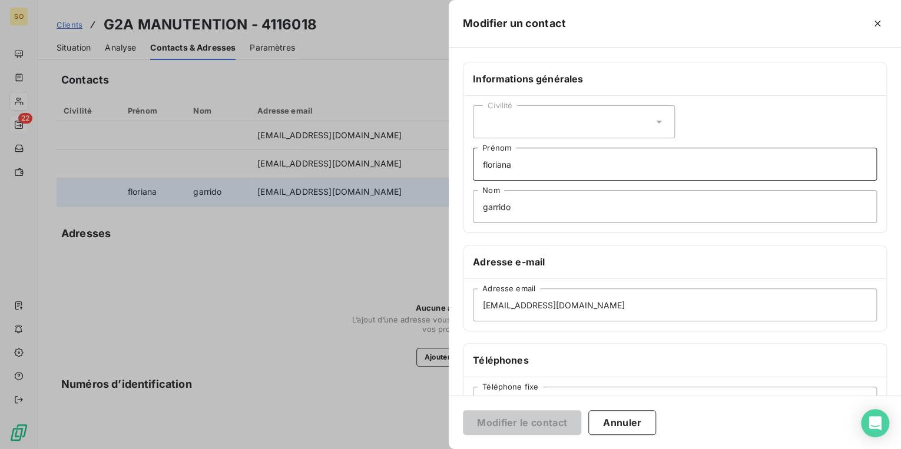
drag, startPoint x: 521, startPoint y: 164, endPoint x: 462, endPoint y: 165, distance: 58.9
click at [462, 165] on div "Informations générales Civilité [PERSON_NAME] [PERSON_NAME] Nom Adresse e-mail …" at bounding box center [675, 323] width 452 height 523
type input "compta frn a gemenos"
click at [513, 427] on button "Modifier le contact" at bounding box center [522, 422] width 118 height 25
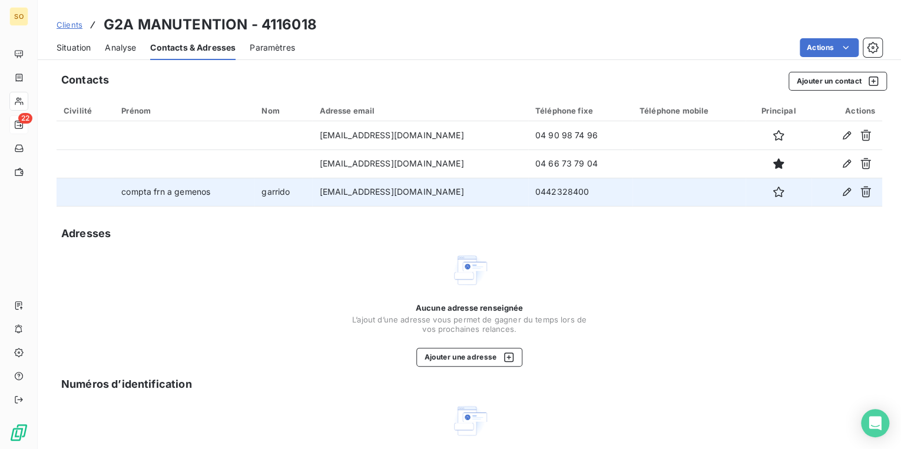
click at [85, 49] on span "Situation" at bounding box center [74, 48] width 34 height 12
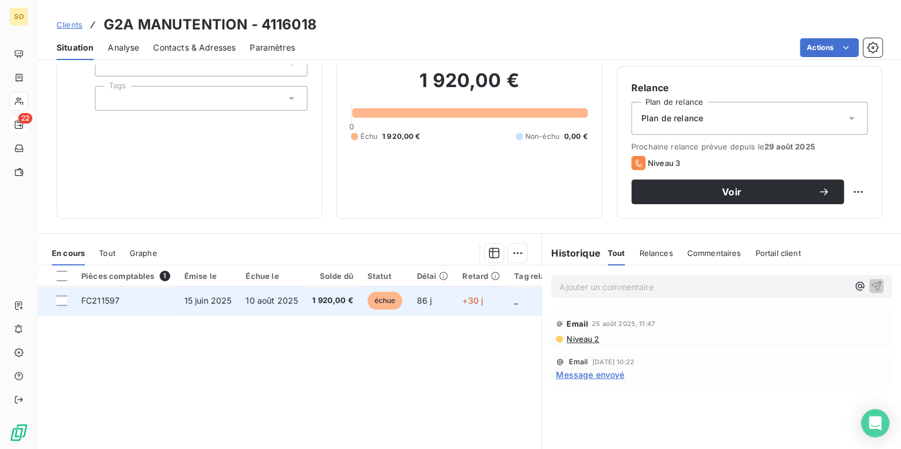
click at [296, 304] on span "10 août 2025" at bounding box center [272, 301] width 52 height 10
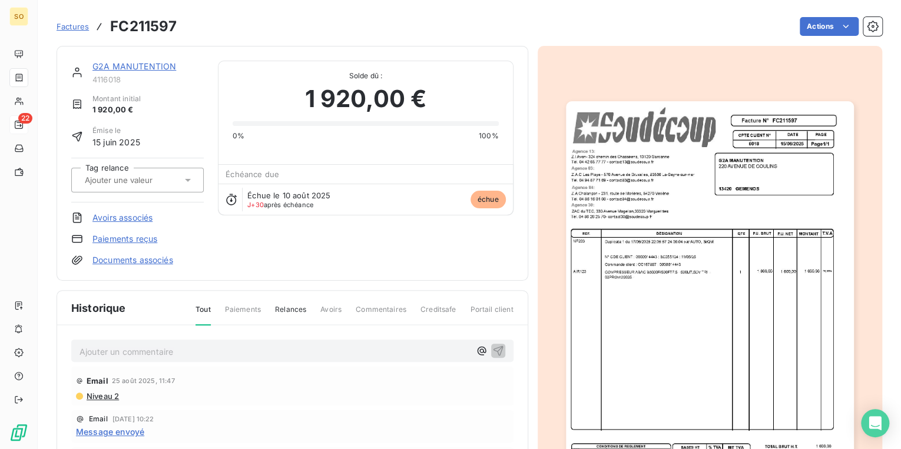
click at [146, 67] on link "G2A MANUTENTION" at bounding box center [134, 66] width 84 height 10
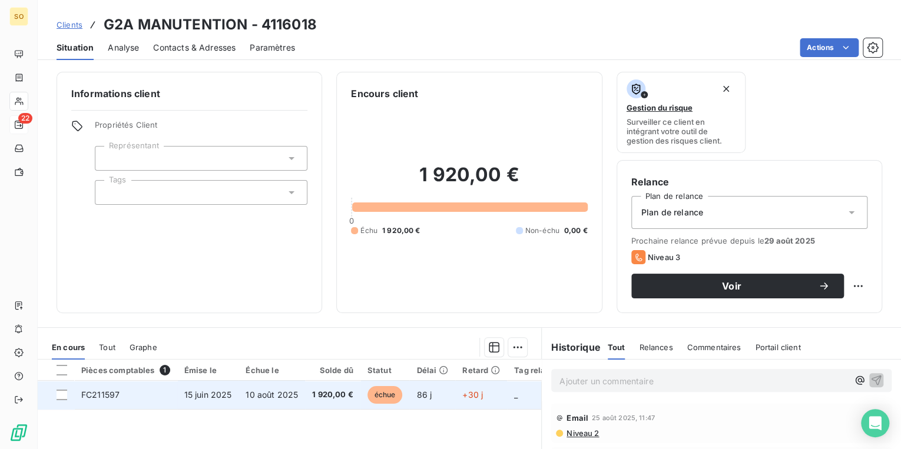
click at [297, 391] on td "10 août 2025" at bounding box center [272, 395] width 67 height 28
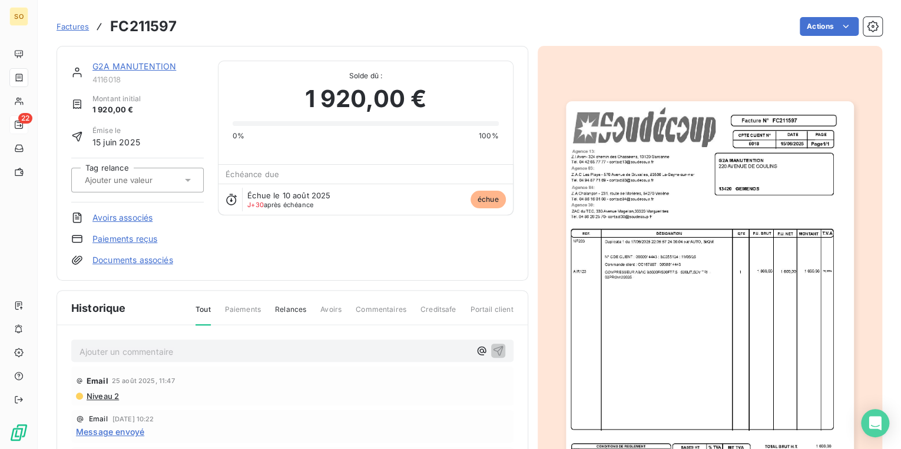
click at [726, 218] on img "button" at bounding box center [710, 305] width 288 height 408
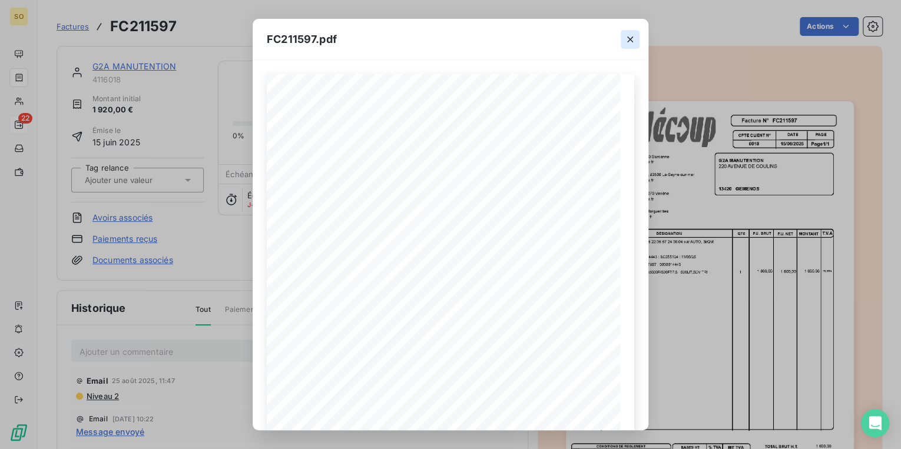
click at [630, 35] on icon "button" at bounding box center [630, 40] width 12 height 12
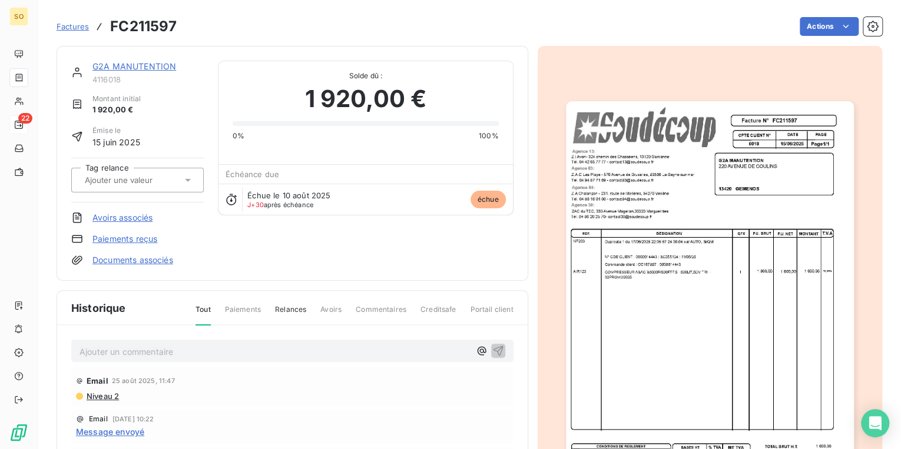
click at [157, 68] on link "G2A MANUTENTION" at bounding box center [134, 66] width 84 height 10
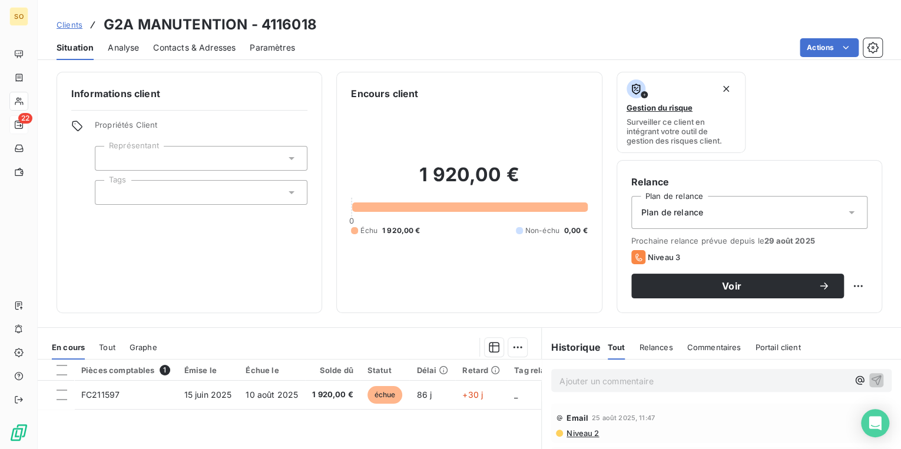
click at [183, 53] on span "Contacts & Adresses" at bounding box center [194, 48] width 82 height 12
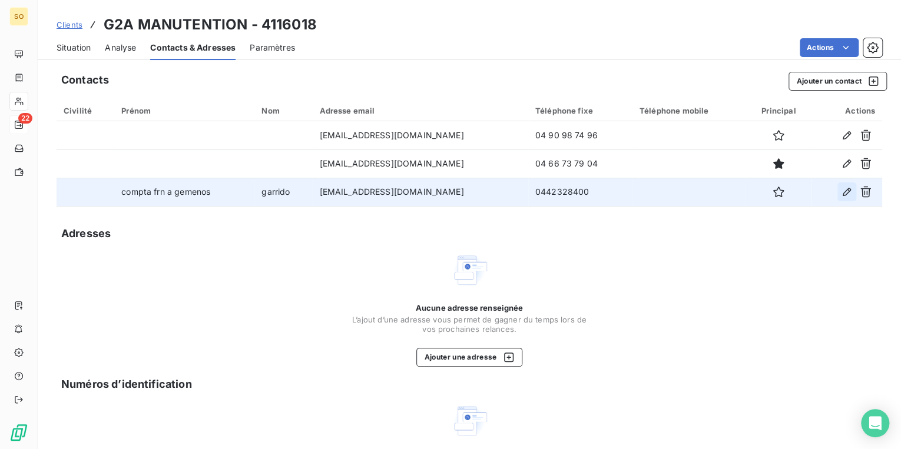
click at [843, 190] on icon "button" at bounding box center [847, 192] width 8 height 8
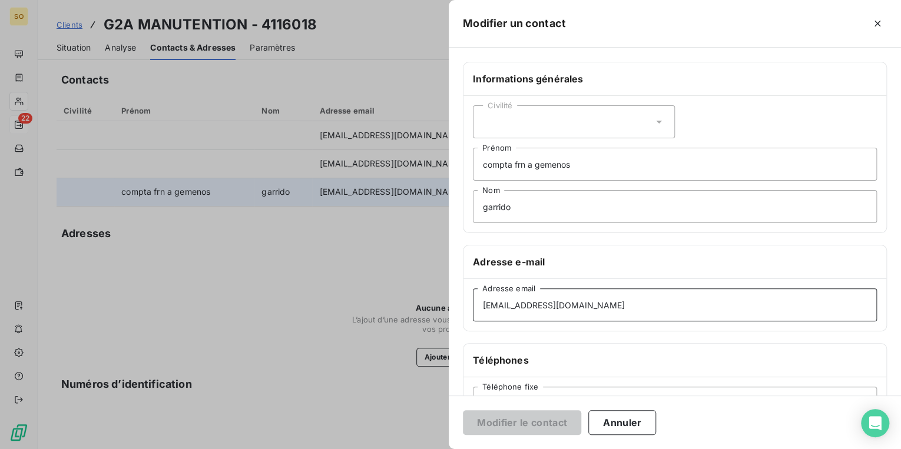
drag, startPoint x: 612, startPoint y: 302, endPoint x: 393, endPoint y: 298, distance: 219.1
click at [393, 449] on div "Modifier un contact Informations générales Civilité compta frn a gemenos Prénom…" at bounding box center [450, 449] width 901 height 0
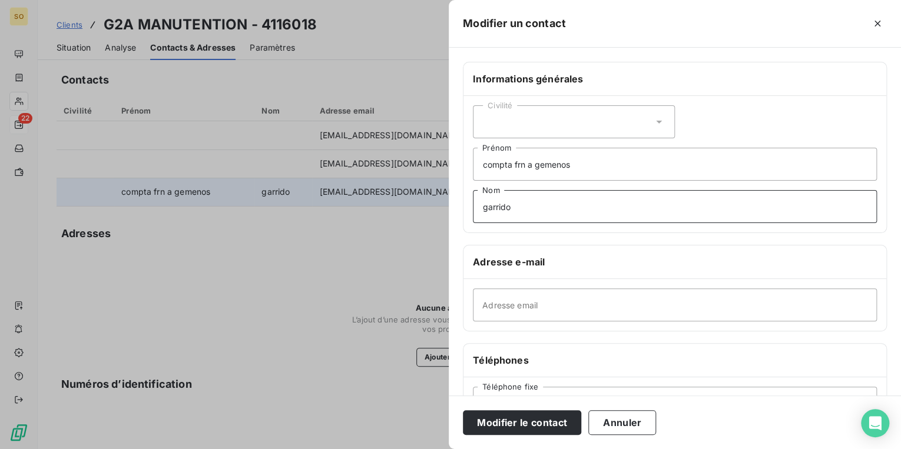
drag, startPoint x: 514, startPoint y: 210, endPoint x: 455, endPoint y: 207, distance: 59.6
click at [455, 207] on div "Informations générales Civilité compta frn a gemenos Prénom [PERSON_NAME] Nom A…" at bounding box center [675, 323] width 452 height 523
click at [533, 167] on input "compta frn a gemenos" at bounding box center [675, 164] width 404 height 33
click at [533, 166] on input "compta frn a gemenos" at bounding box center [675, 164] width 404 height 33
type input "compta frn gemenos"
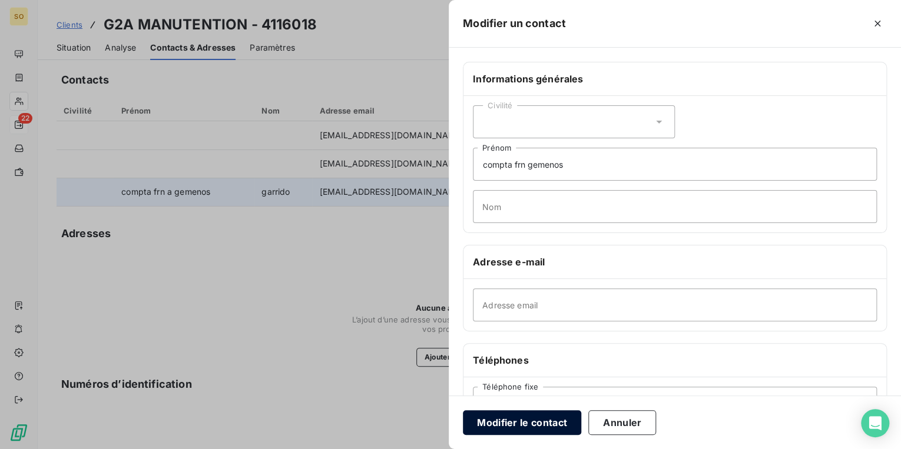
click at [530, 419] on button "Modifier le contact" at bounding box center [522, 422] width 118 height 25
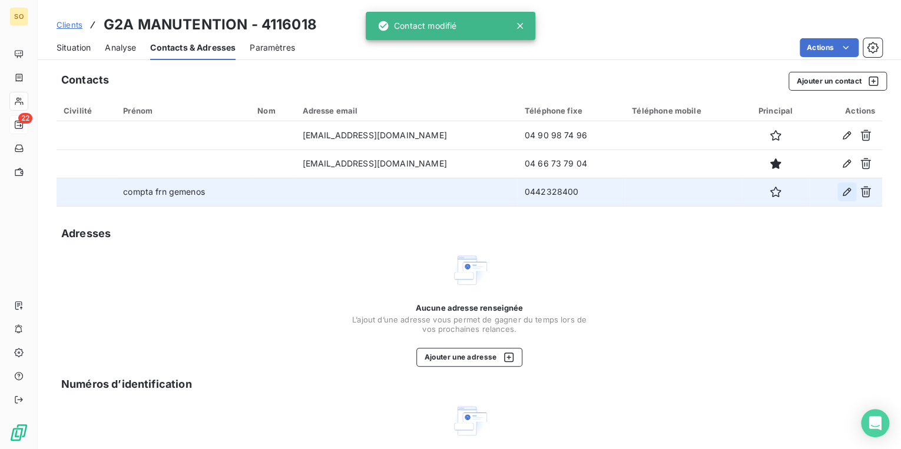
click at [841, 193] on icon "button" at bounding box center [847, 192] width 12 height 12
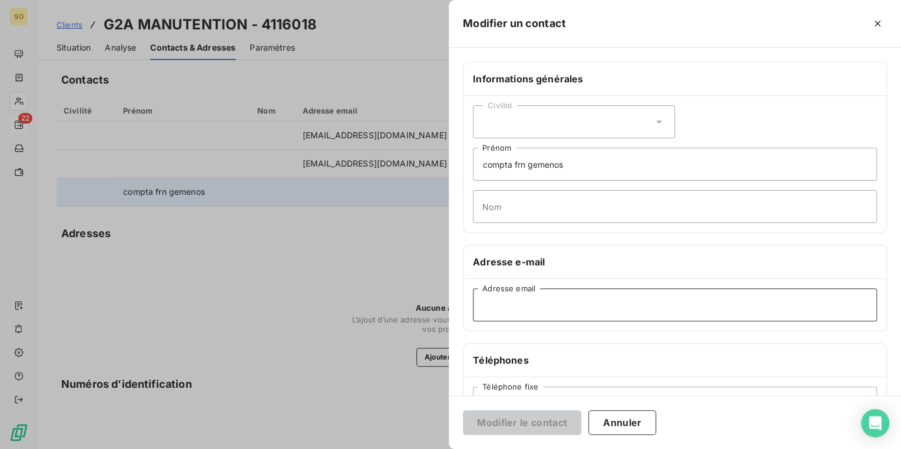
click at [505, 305] on input "Adresse email" at bounding box center [675, 305] width 404 height 33
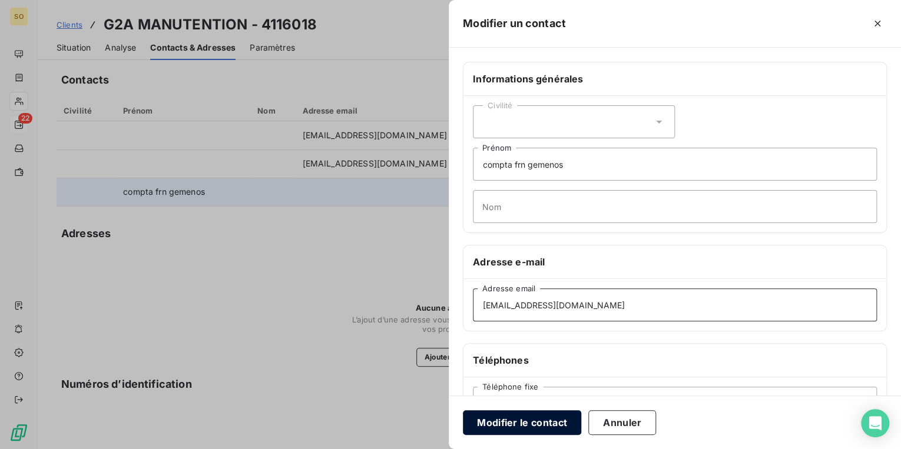
type input "[EMAIL_ADDRESS][DOMAIN_NAME]"
click at [533, 413] on button "Modifier le contact" at bounding box center [522, 422] width 118 height 25
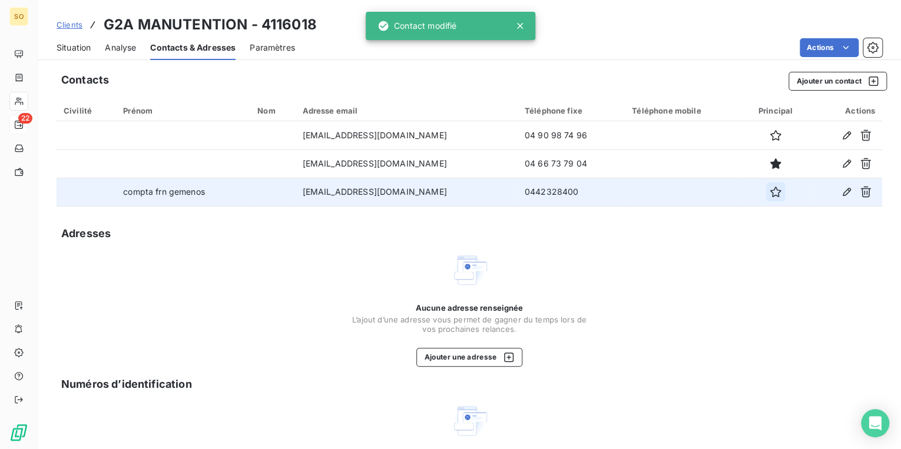
click at [776, 193] on icon "button" at bounding box center [776, 192] width 12 height 12
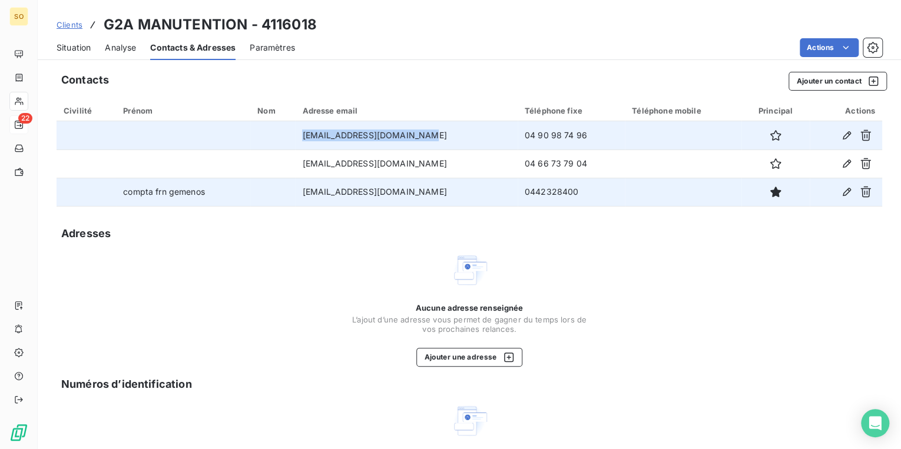
drag, startPoint x: 285, startPoint y: 131, endPoint x: 422, endPoint y: 138, distance: 137.4
click at [422, 138] on td "[EMAIL_ADDRESS][DOMAIN_NAME]" at bounding box center [406, 135] width 222 height 28
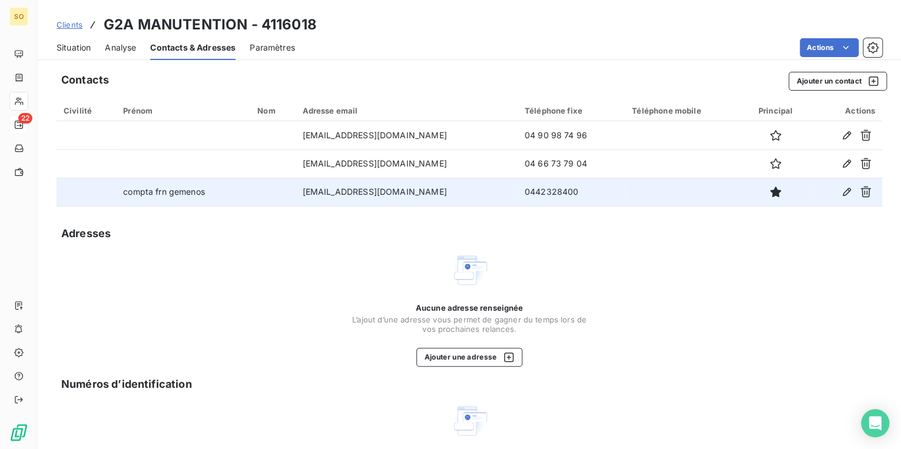
click at [383, 213] on div "Contacts Ajouter un contact Civilité Prénom Nom Adresse email Téléphone fixe Té…" at bounding box center [469, 305] width 863 height 481
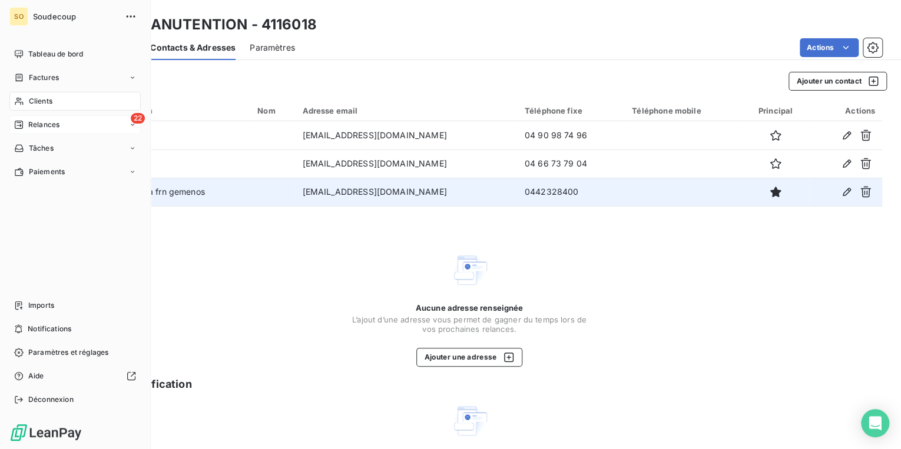
click at [43, 124] on span "Relances" at bounding box center [43, 125] width 31 height 11
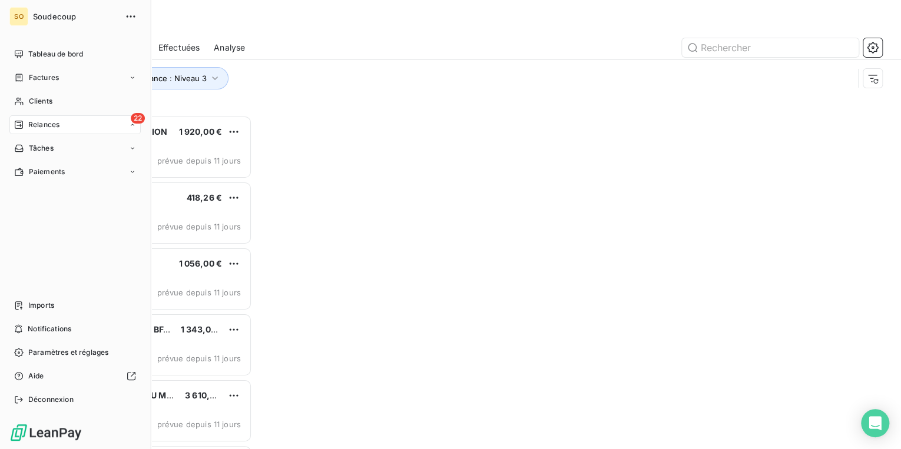
scroll to position [327, 188]
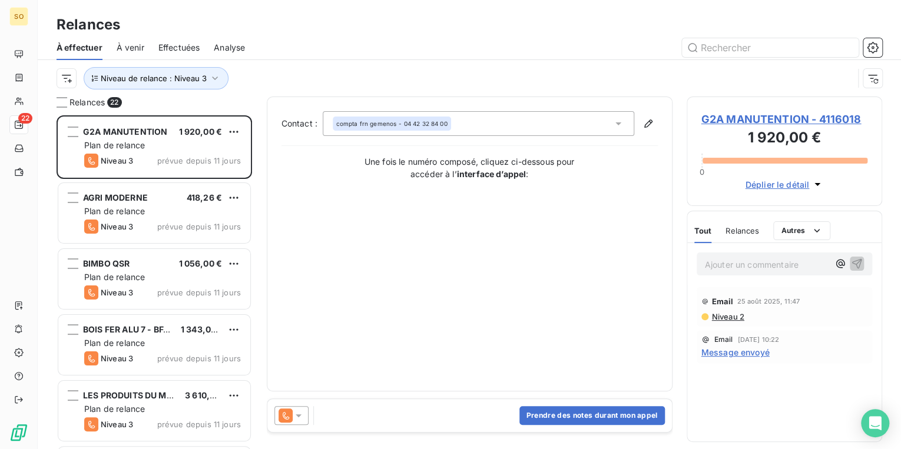
click at [731, 118] on span "G2A MANUTENTION - 4116018" at bounding box center [784, 119] width 167 height 16
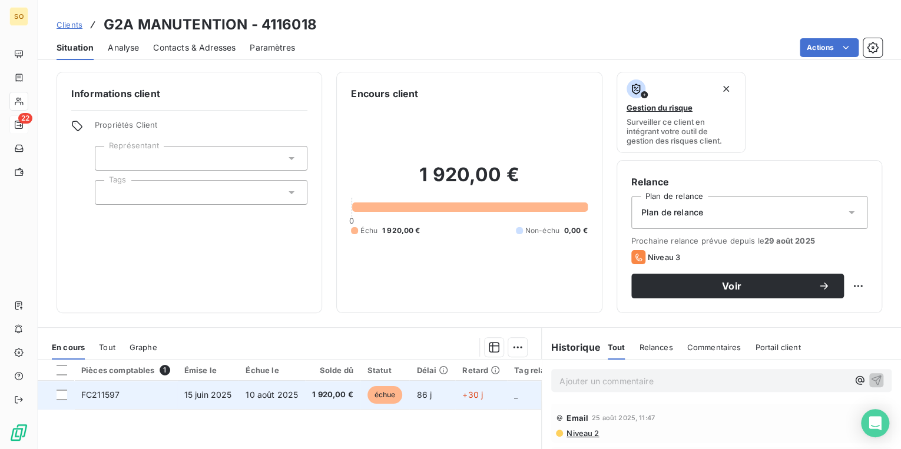
click at [388, 390] on span "échue" at bounding box center [384, 395] width 35 height 18
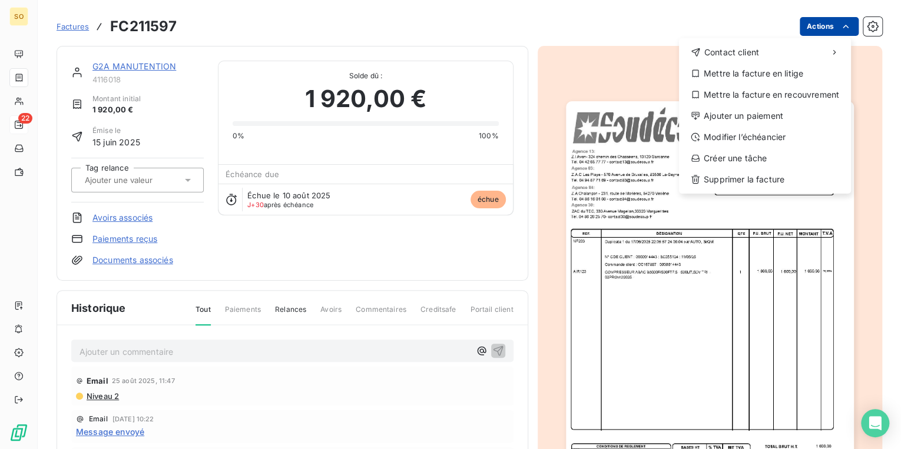
click at [802, 28] on html "SO 22 Factures FC211597 Actions Contact client Mettre la facture en litige Mett…" at bounding box center [450, 224] width 901 height 449
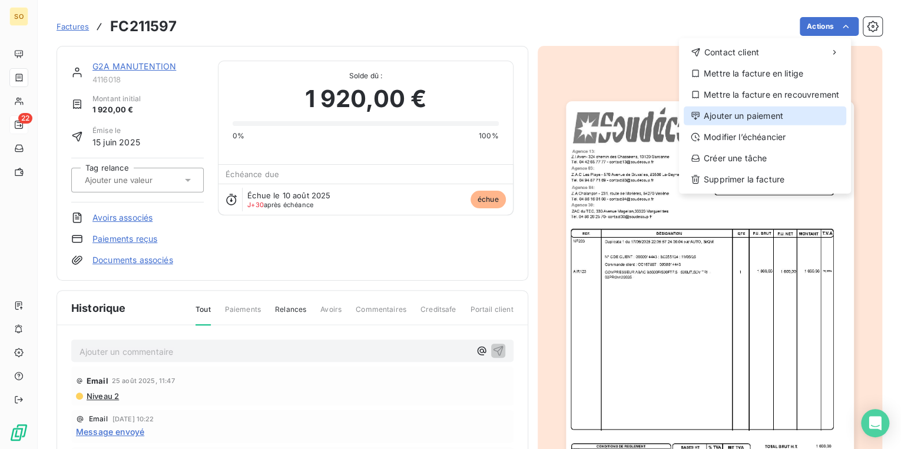
click at [726, 114] on div "Ajouter un paiement" at bounding box center [765, 116] width 163 height 19
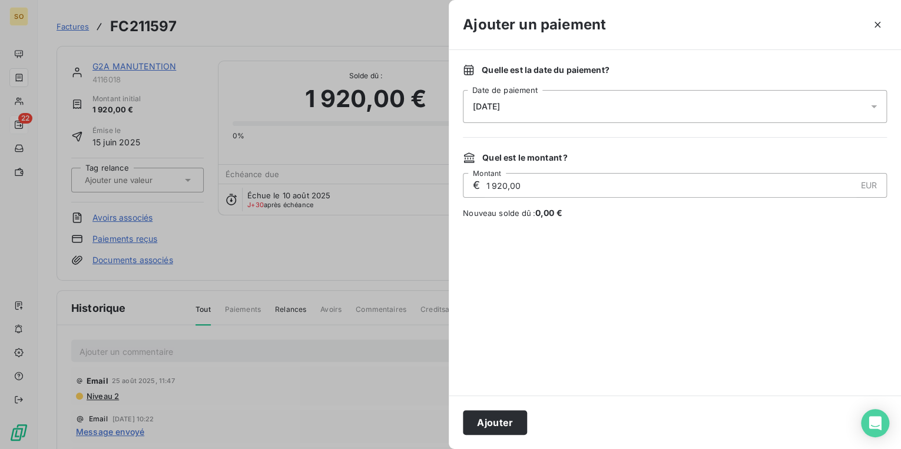
click at [500, 105] on span "[DATE]" at bounding box center [486, 106] width 27 height 9
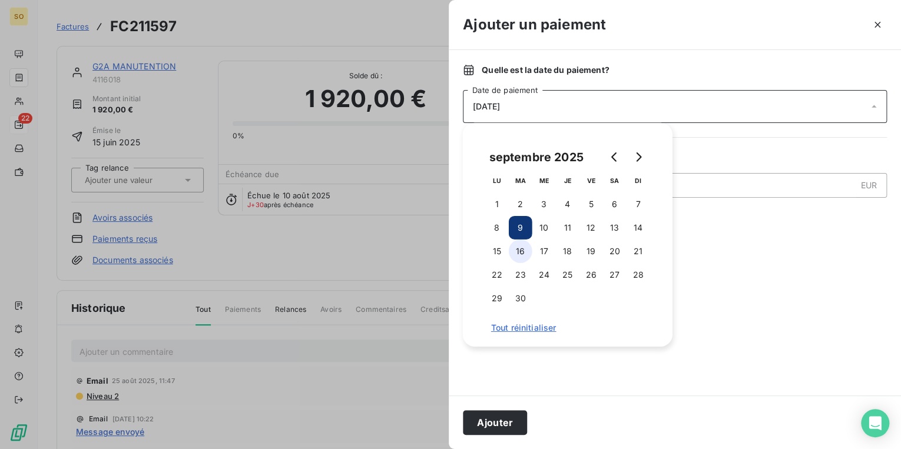
click at [519, 253] on button "16" at bounding box center [521, 252] width 24 height 24
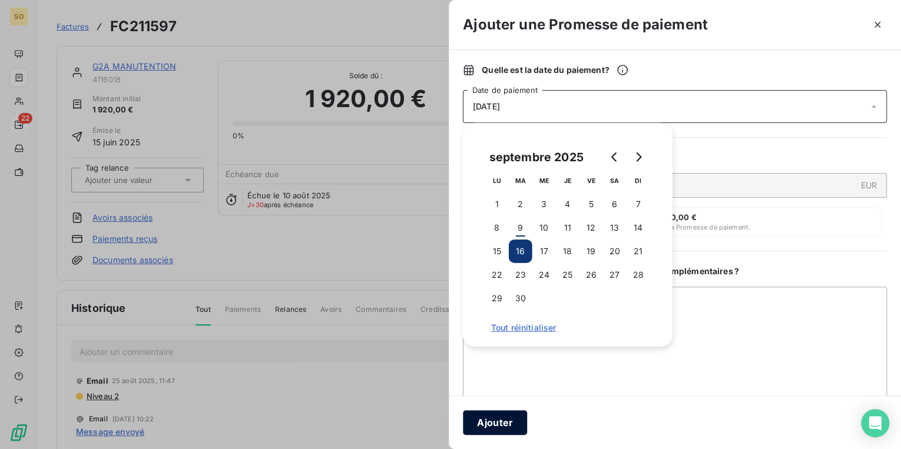
click at [505, 425] on button "Ajouter" at bounding box center [495, 422] width 64 height 25
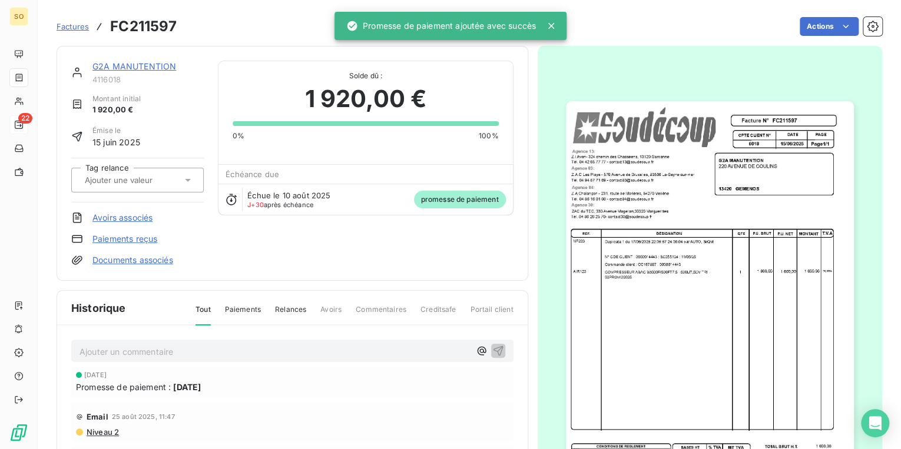
click at [171, 67] on link "G2A MANUTENTION" at bounding box center [134, 66] width 84 height 10
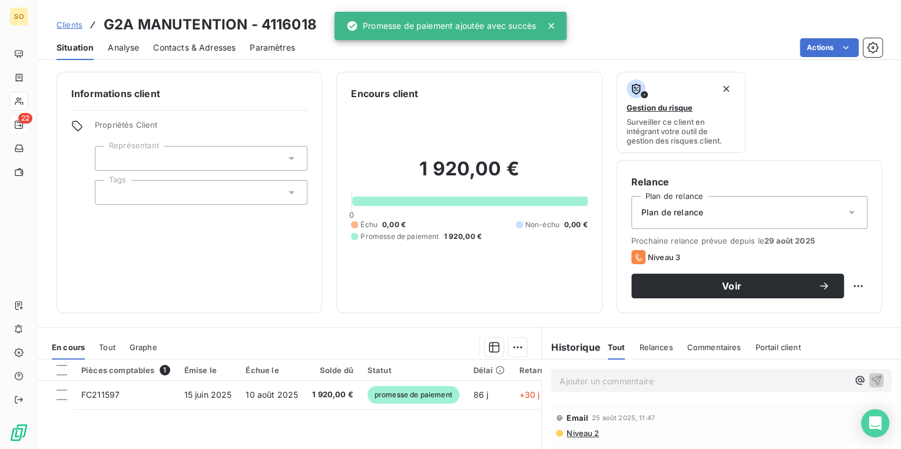
click at [630, 382] on p "Ajouter un commentaire ﻿" at bounding box center [703, 381] width 289 height 15
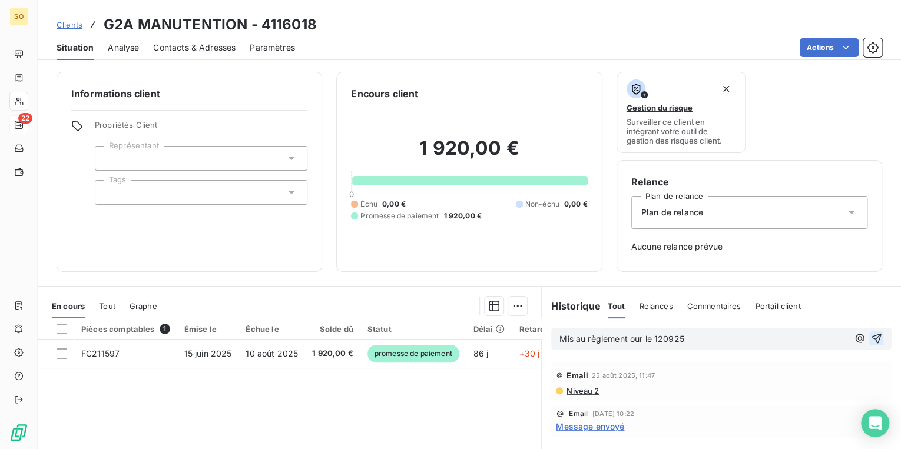
click at [870, 339] on icon "button" at bounding box center [876, 339] width 12 height 12
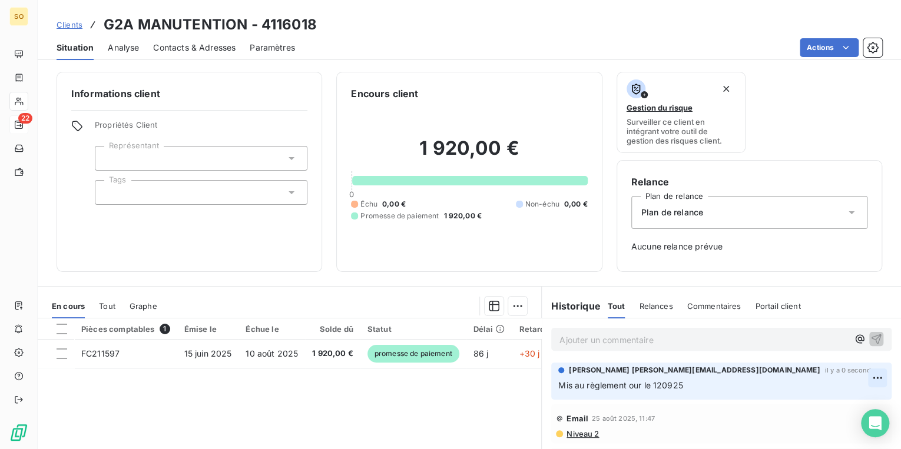
click at [868, 376] on html "SO 22 Clients G2A MANUTENTION - 4116018 Situation Analyse Contacts & Adresses P…" at bounding box center [450, 224] width 901 height 449
drag, startPoint x: 813, startPoint y: 401, endPoint x: 803, endPoint y: 402, distance: 9.5
click at [813, 402] on div "Editer" at bounding box center [842, 404] width 66 height 19
click at [626, 388] on span "Mis au règlement our le 120925" at bounding box center [620, 385] width 125 height 10
click at [872, 386] on icon "button" at bounding box center [878, 385] width 12 height 12
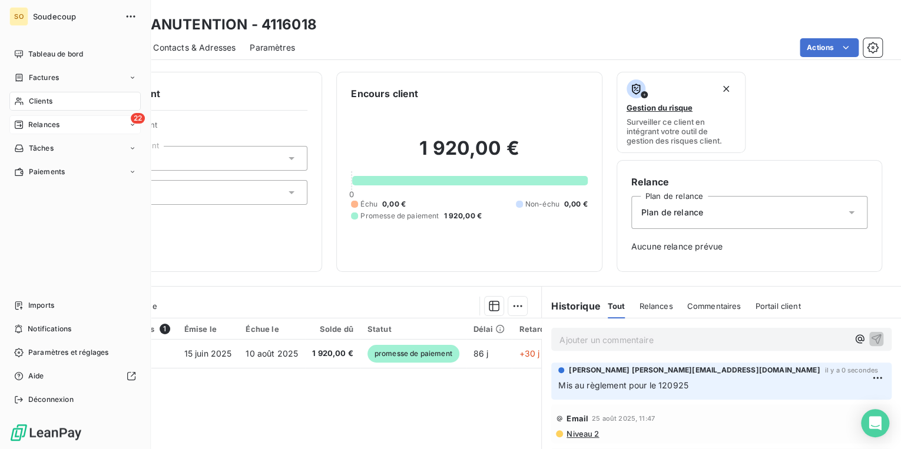
click at [94, 134] on nav "Tableau de bord Factures Clients 22 Relances Tâches Paiements" at bounding box center [74, 113] width 131 height 137
click at [98, 129] on div "22 Relances" at bounding box center [74, 124] width 131 height 19
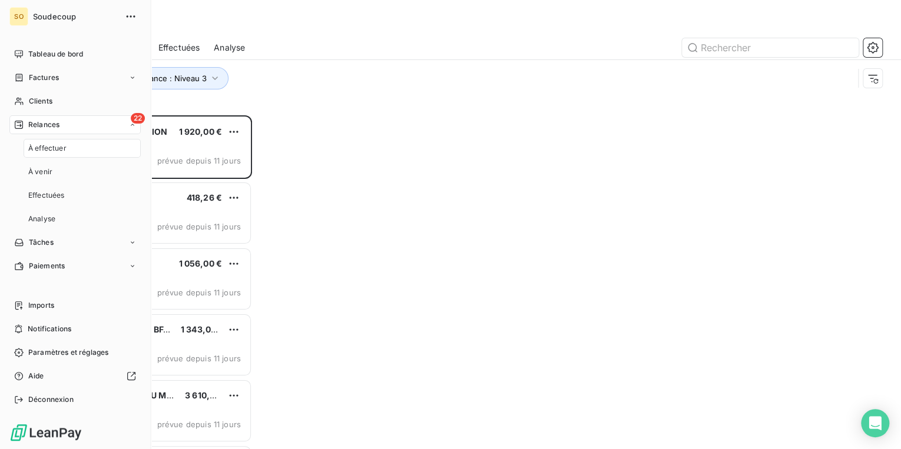
scroll to position [327, 188]
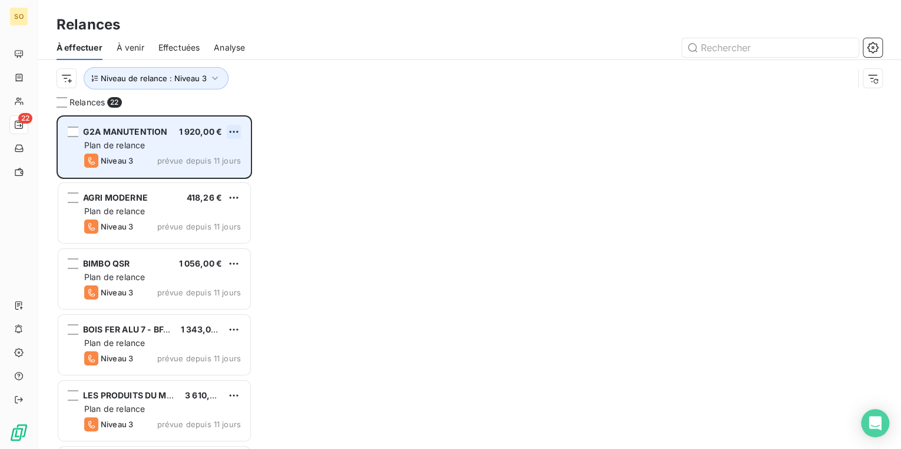
click at [233, 131] on html "SO 22 Relances À effectuer À venir Effectuées Analyse Niveau de relance : Nivea…" at bounding box center [450, 224] width 901 height 449
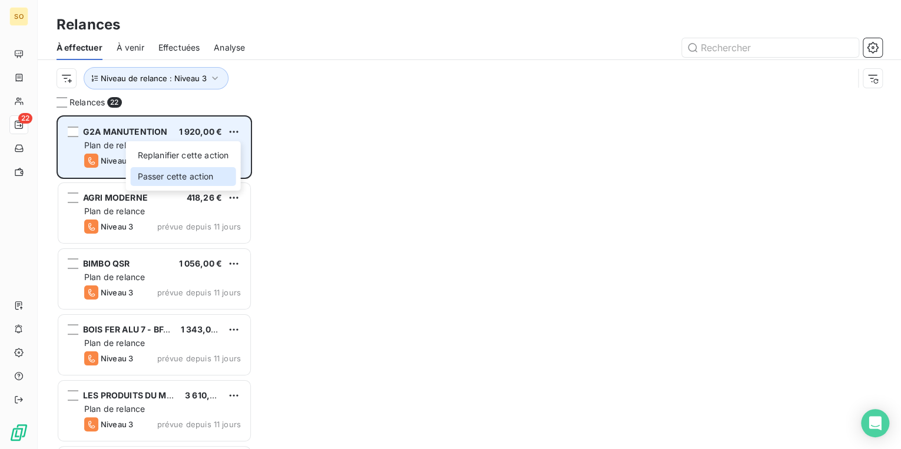
click at [180, 180] on div "Passer cette action" at bounding box center [183, 176] width 105 height 19
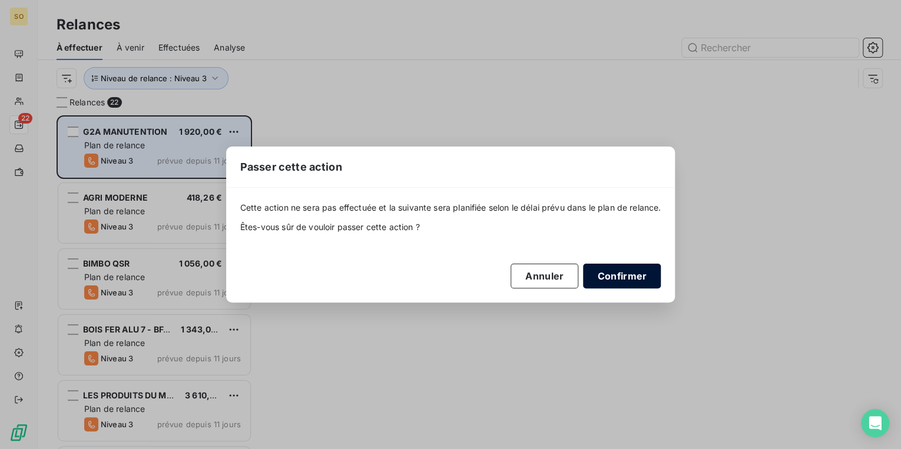
click at [608, 276] on button "Confirmer" at bounding box center [622, 276] width 78 height 25
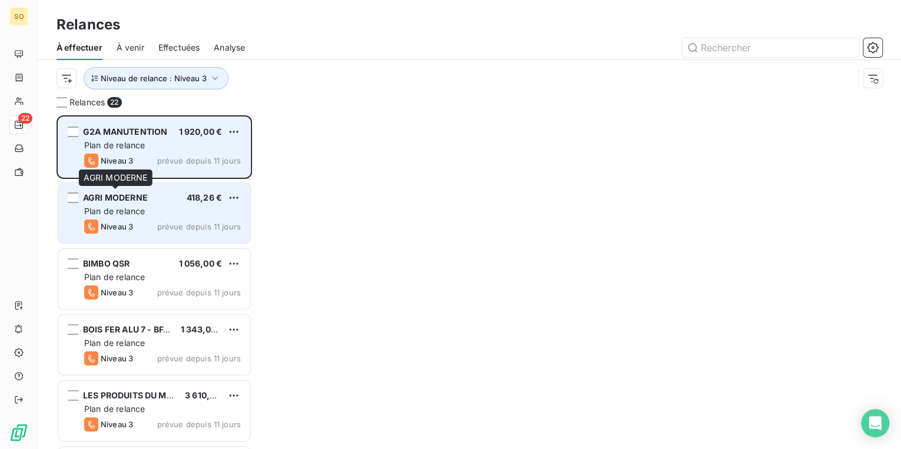
click at [125, 196] on span "AGRI MODERNE" at bounding box center [115, 198] width 65 height 10
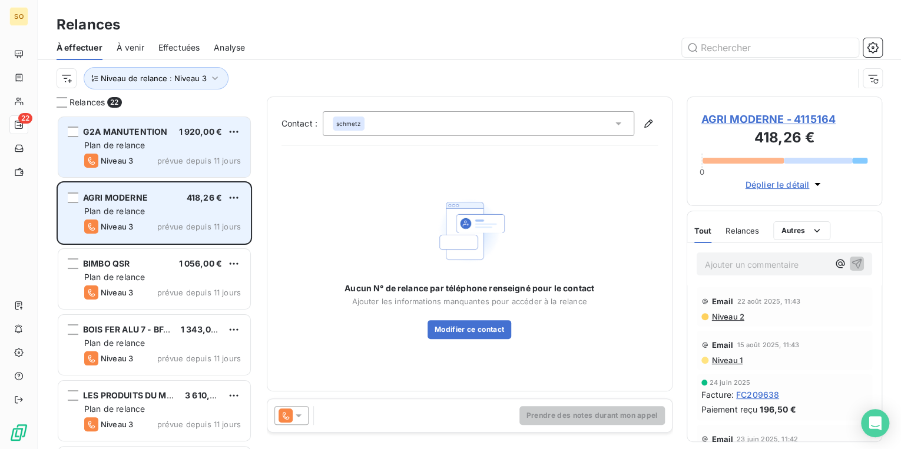
click at [125, 196] on span "AGRI MODERNE" at bounding box center [115, 198] width 65 height 10
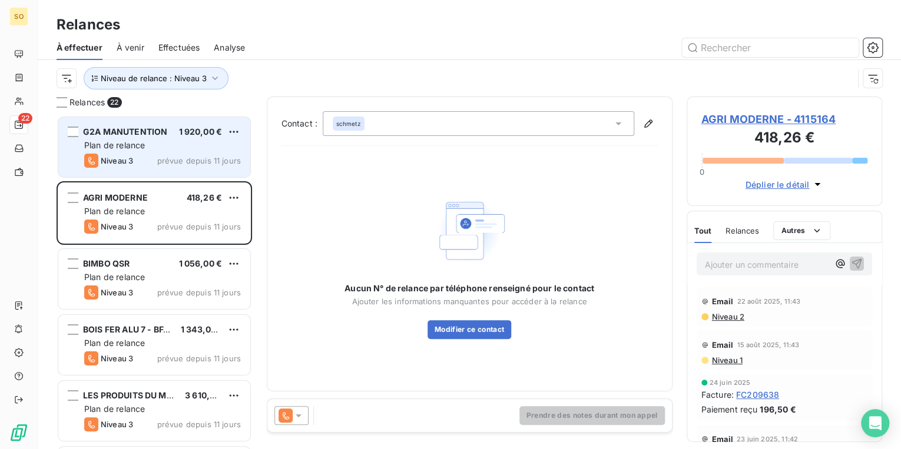
click at [745, 108] on div "AGRI MODERNE - 4115164 418,26 € 0 Déplier le détail" at bounding box center [785, 152] width 196 height 110
click at [745, 118] on span "AGRI MODERNE - 4115164" at bounding box center [784, 119] width 167 height 16
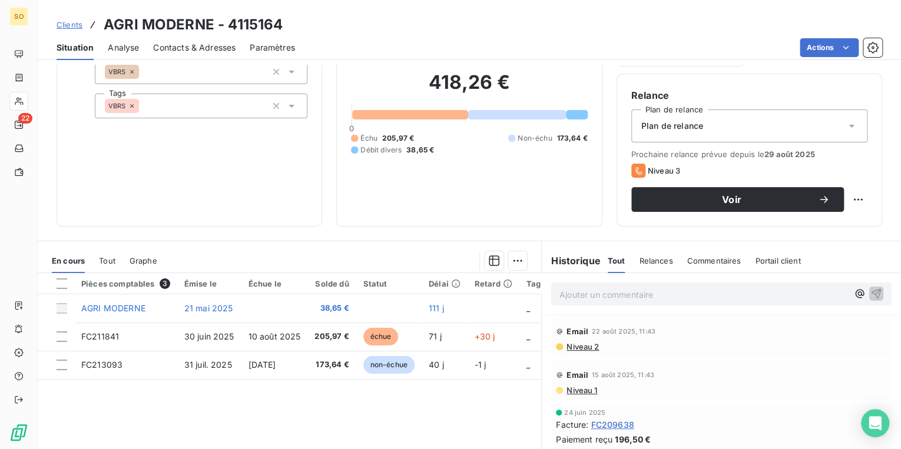
scroll to position [94, 0]
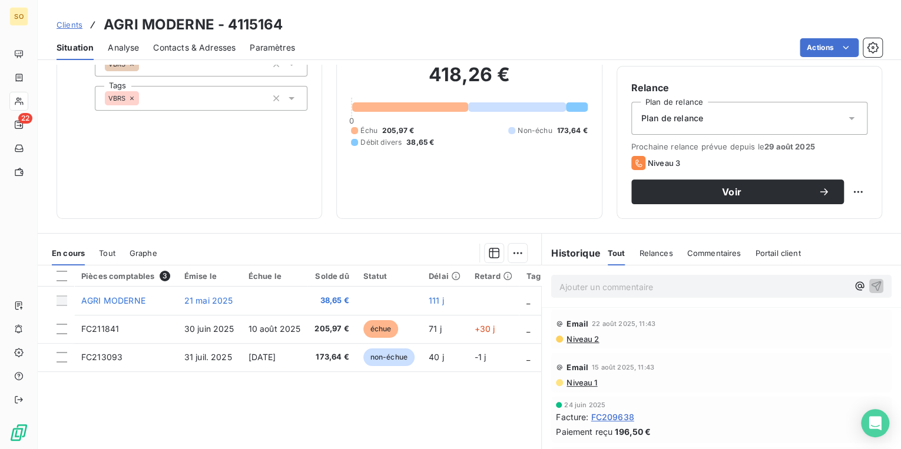
click at [209, 49] on span "Contacts & Adresses" at bounding box center [194, 48] width 82 height 12
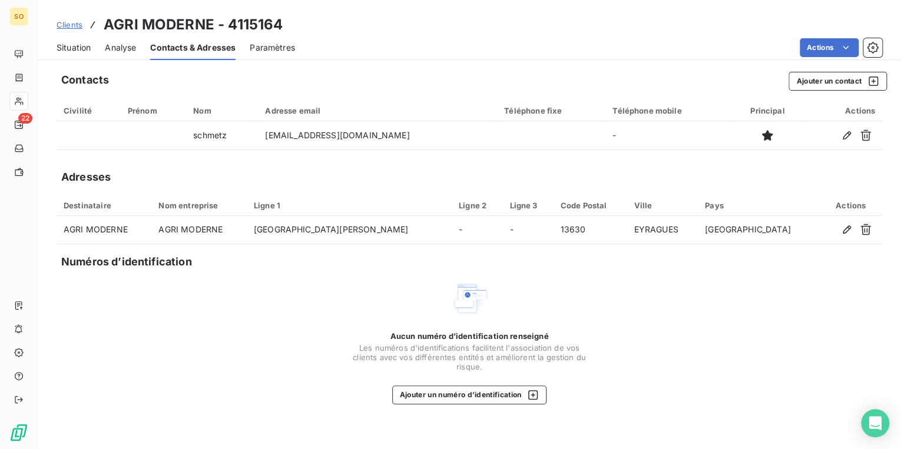
click at [71, 49] on span "Situation" at bounding box center [74, 48] width 34 height 12
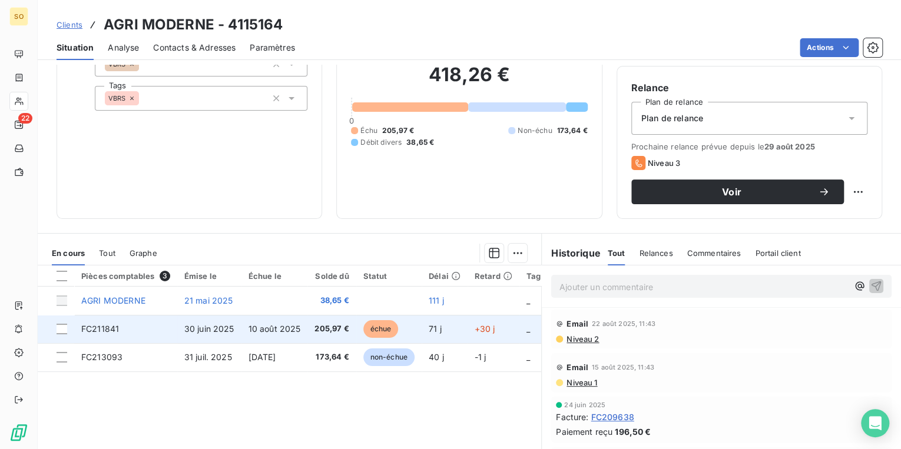
click at [372, 324] on span "échue" at bounding box center [380, 329] width 35 height 18
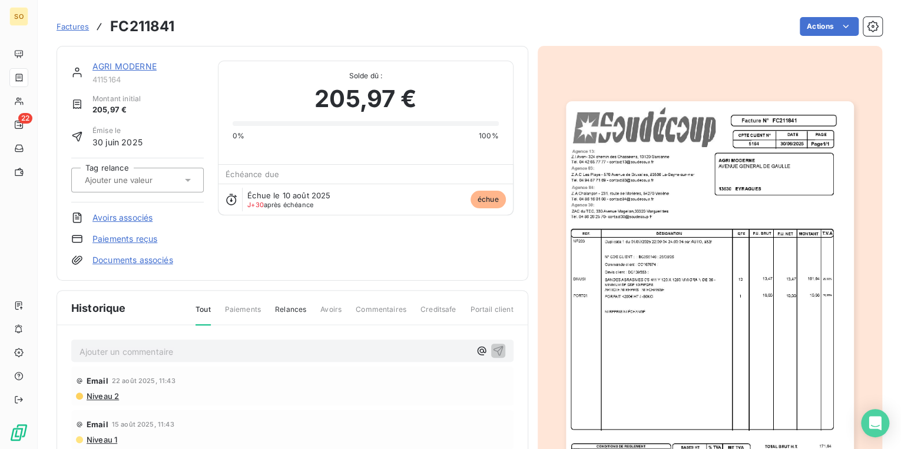
click at [658, 246] on img "button" at bounding box center [710, 305] width 288 height 408
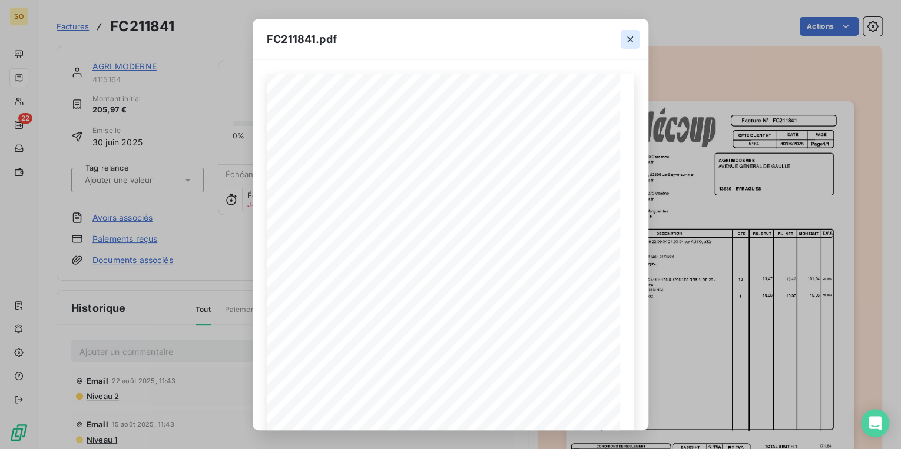
click at [628, 38] on icon "button" at bounding box center [630, 40] width 12 height 12
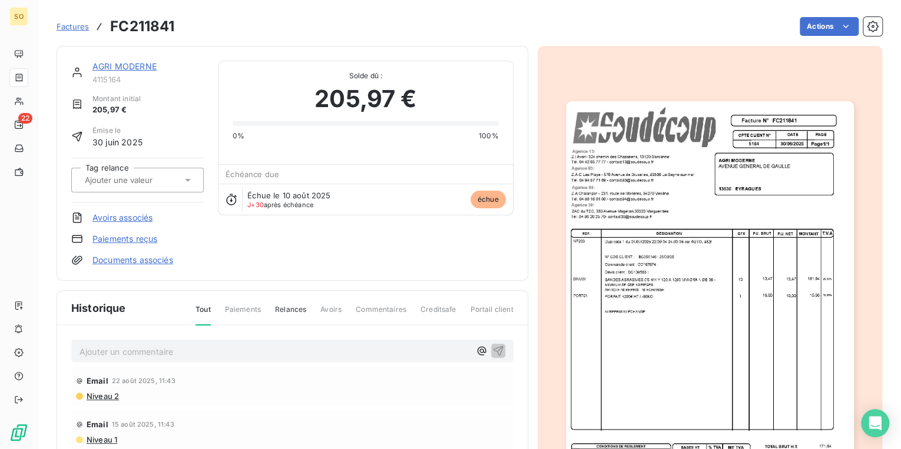
click at [109, 61] on link "AGRI MODERNE" at bounding box center [124, 66] width 64 height 10
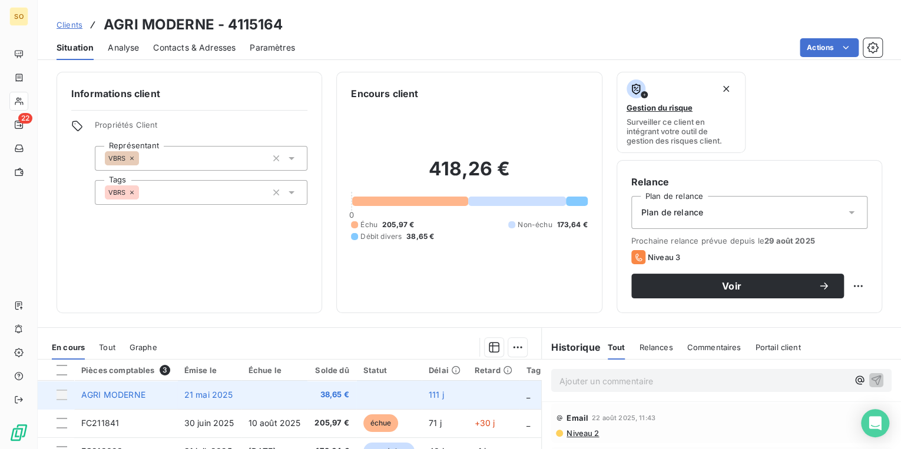
click at [270, 390] on td at bounding box center [274, 395] width 67 height 28
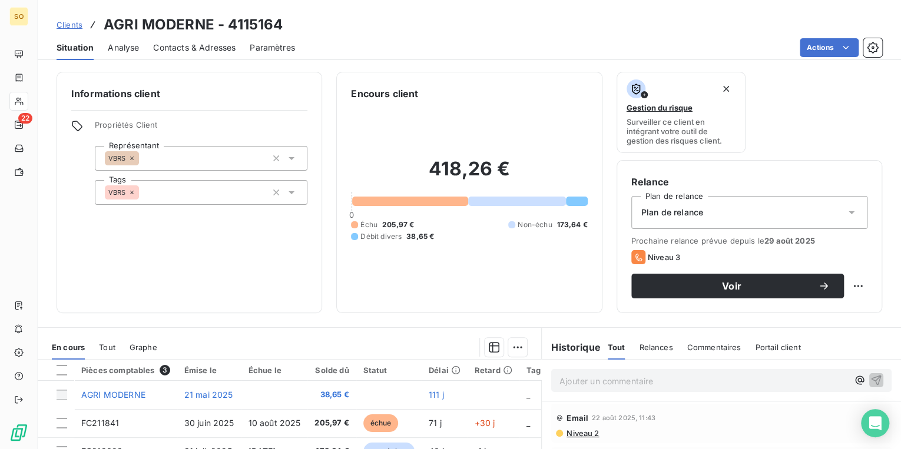
click at [579, 433] on span "Niveau 2" at bounding box center [582, 433] width 34 height 9
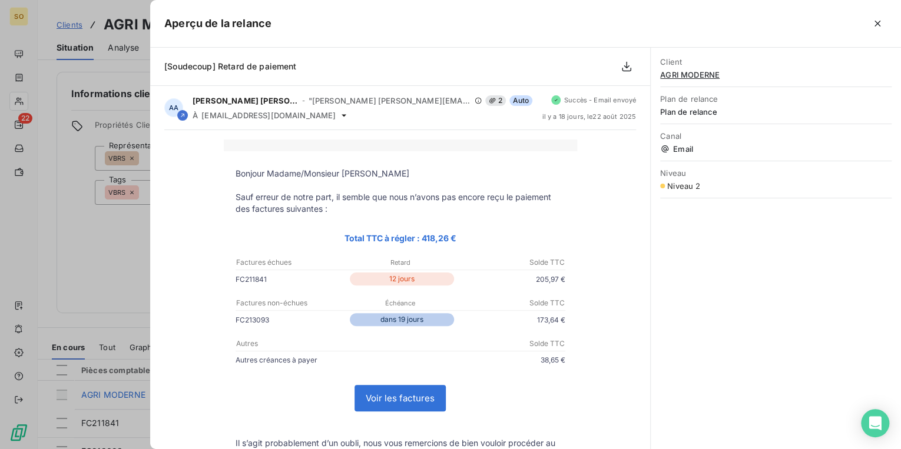
click at [68, 249] on div at bounding box center [450, 224] width 901 height 449
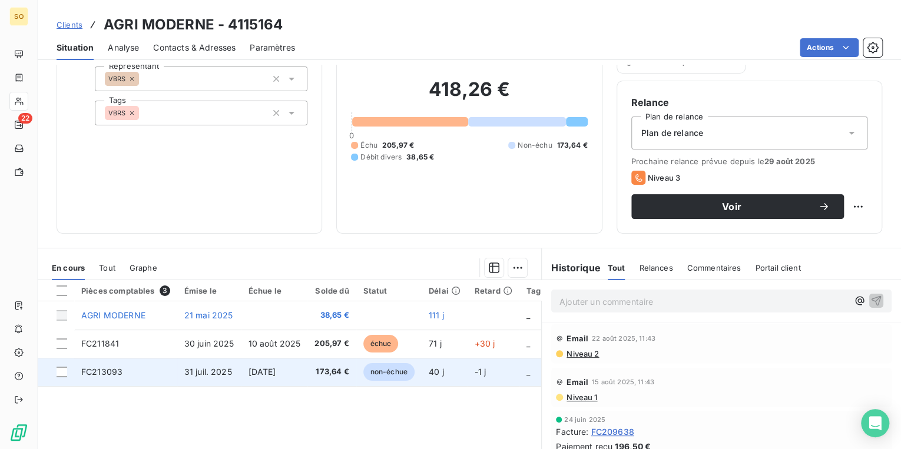
scroll to position [94, 0]
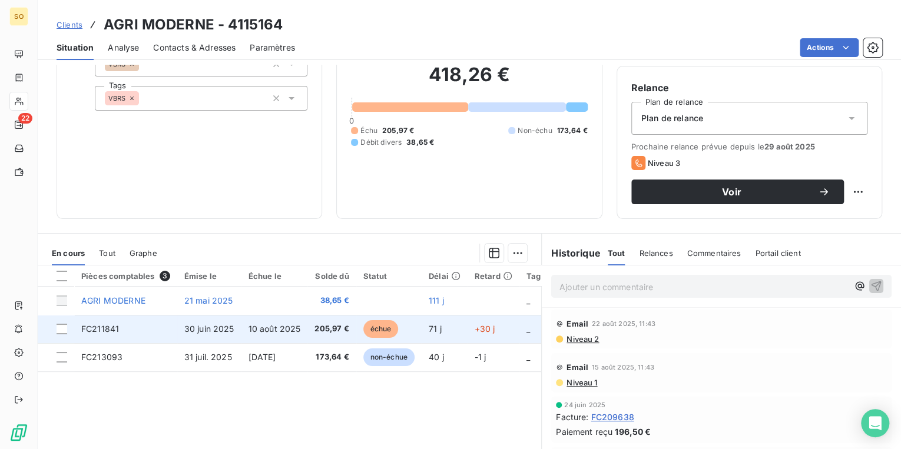
click at [371, 333] on span "échue" at bounding box center [380, 329] width 35 height 18
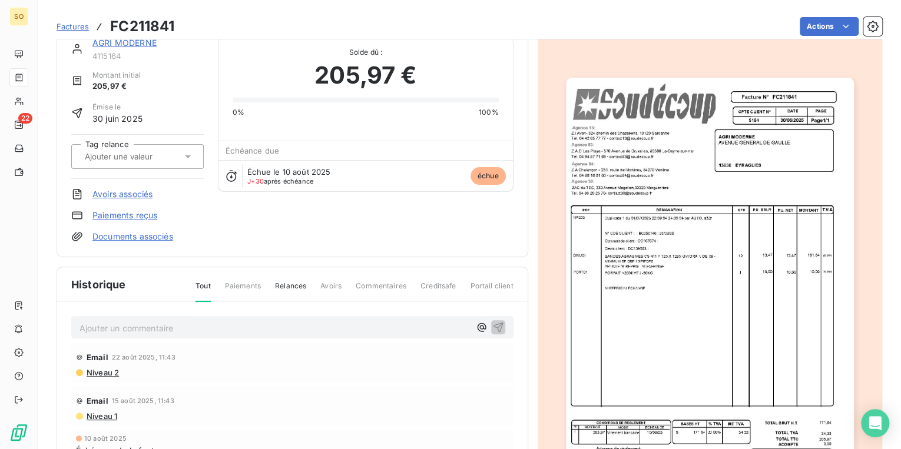
scroll to position [47, 0]
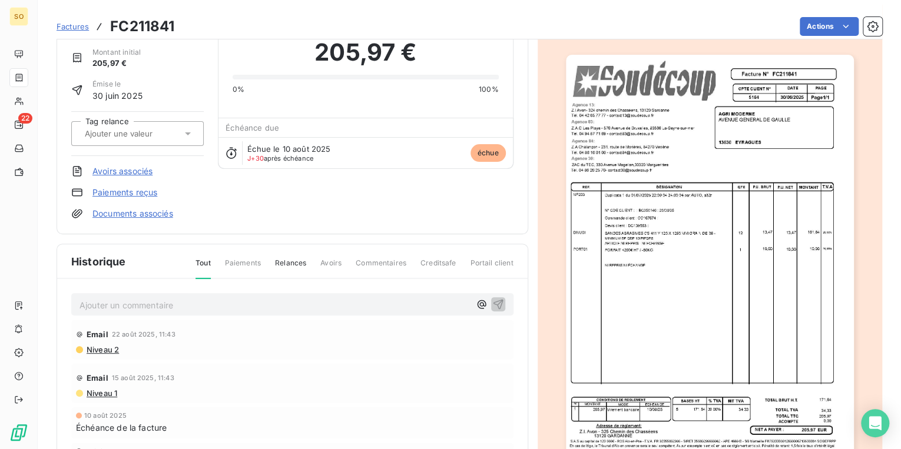
click at [77, 25] on span "Factures" at bounding box center [73, 26] width 32 height 9
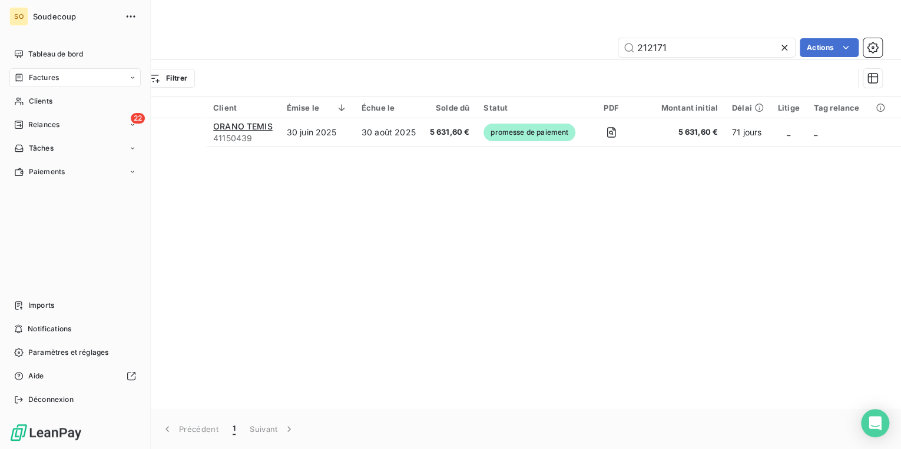
click at [33, 125] on span "Relances" at bounding box center [43, 125] width 31 height 11
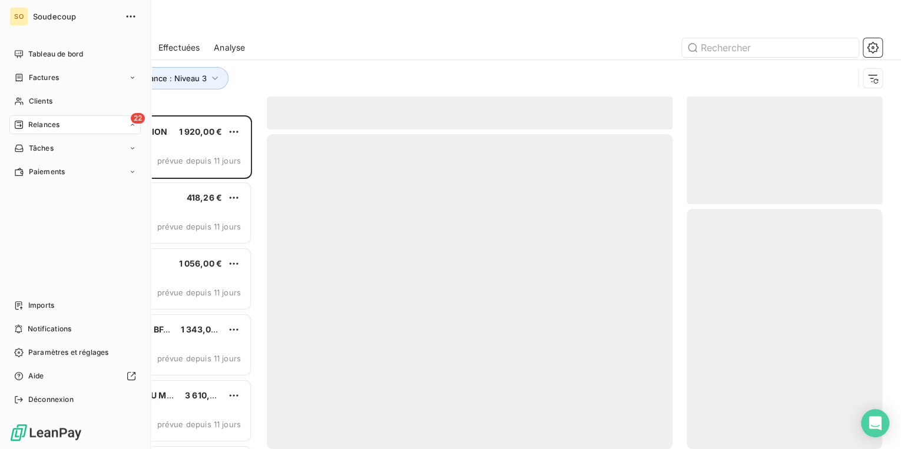
scroll to position [327, 188]
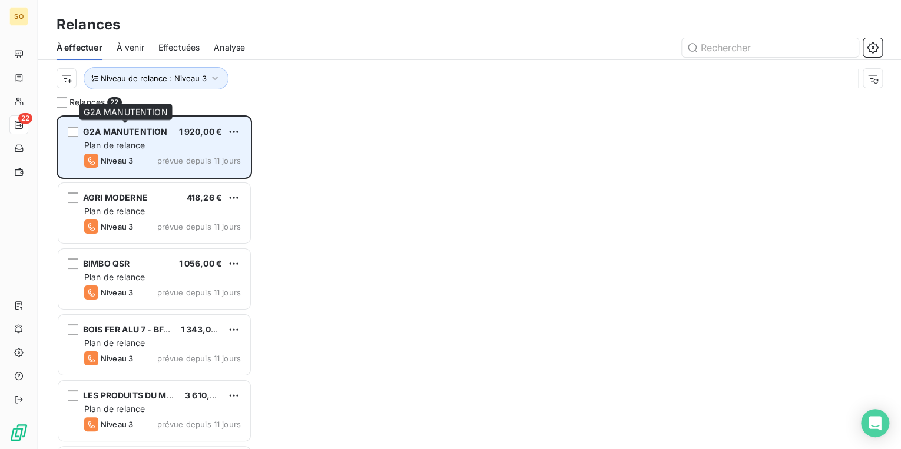
click at [141, 135] on span "G2A MANUTENTION" at bounding box center [125, 132] width 84 height 10
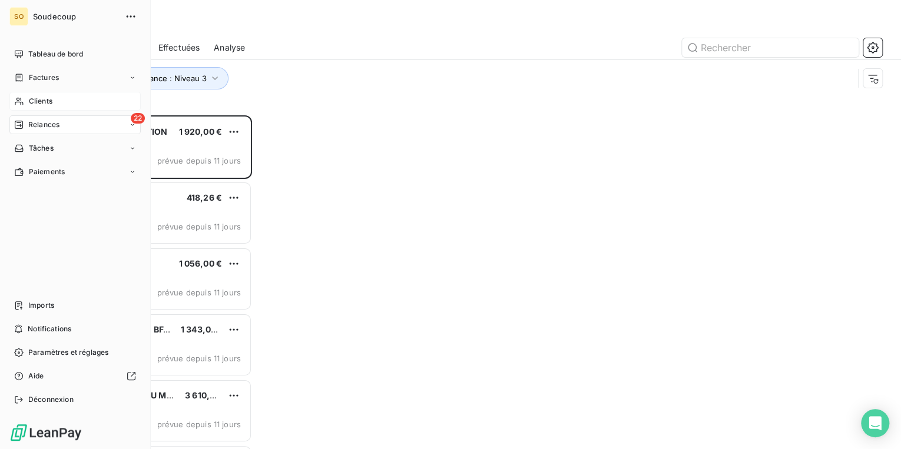
click at [45, 101] on span "Clients" at bounding box center [41, 101] width 24 height 11
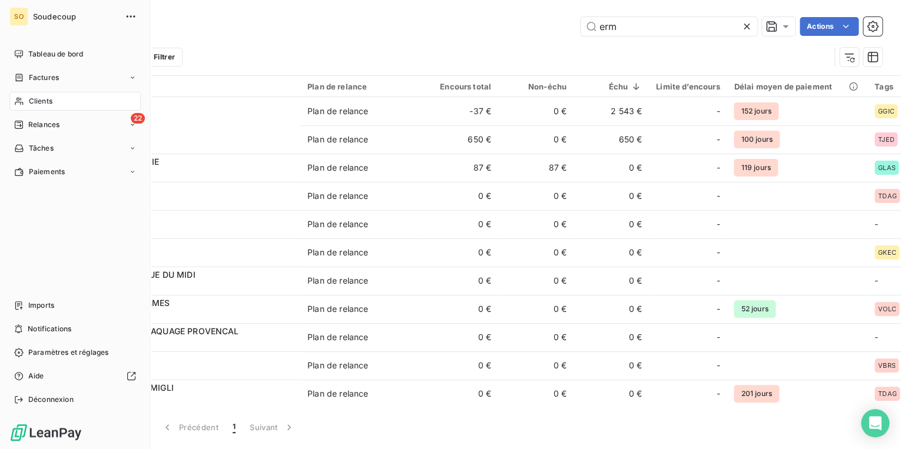
click at [47, 125] on span "Relances" at bounding box center [43, 125] width 31 height 11
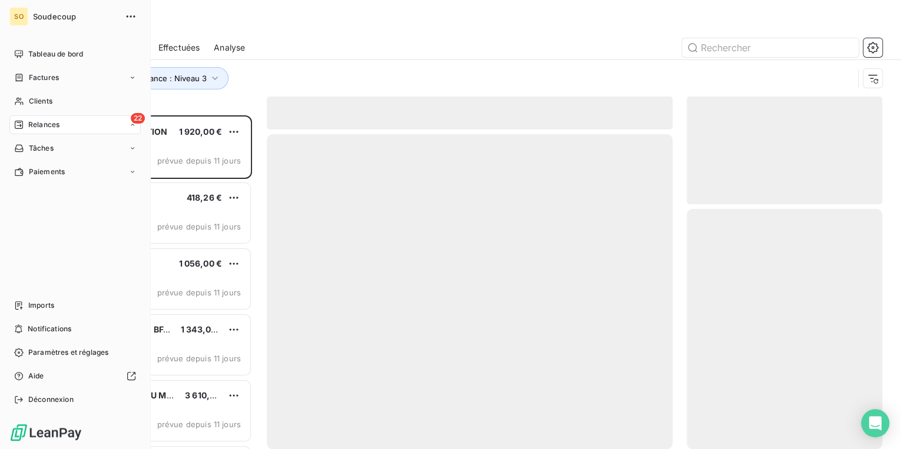
scroll to position [327, 188]
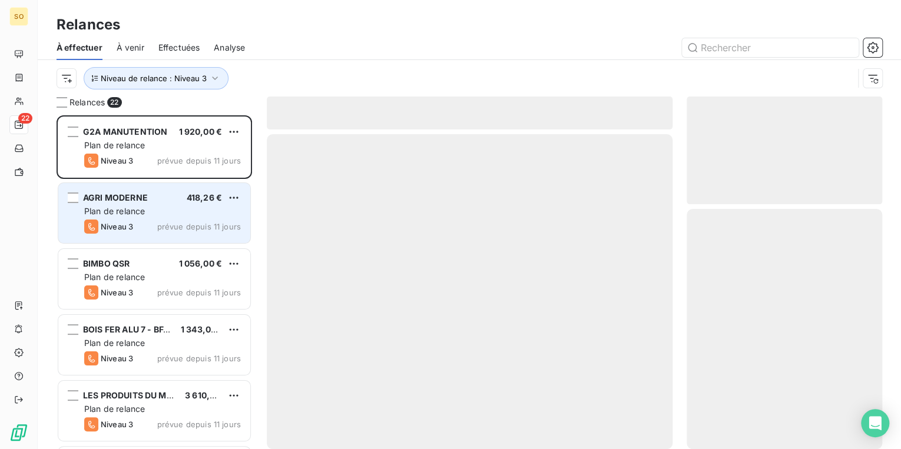
click at [116, 198] on span "AGRI MODERNE" at bounding box center [115, 198] width 65 height 10
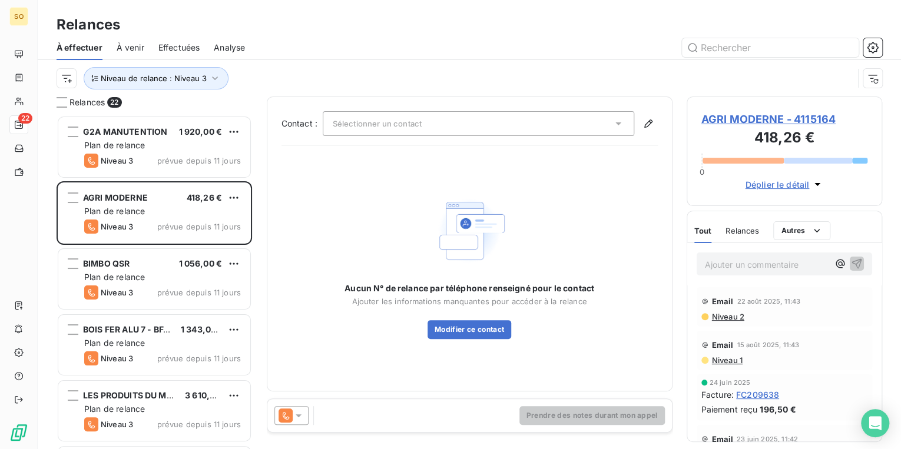
click at [799, 123] on span "AGRI MODERNE - 4115164" at bounding box center [784, 119] width 167 height 16
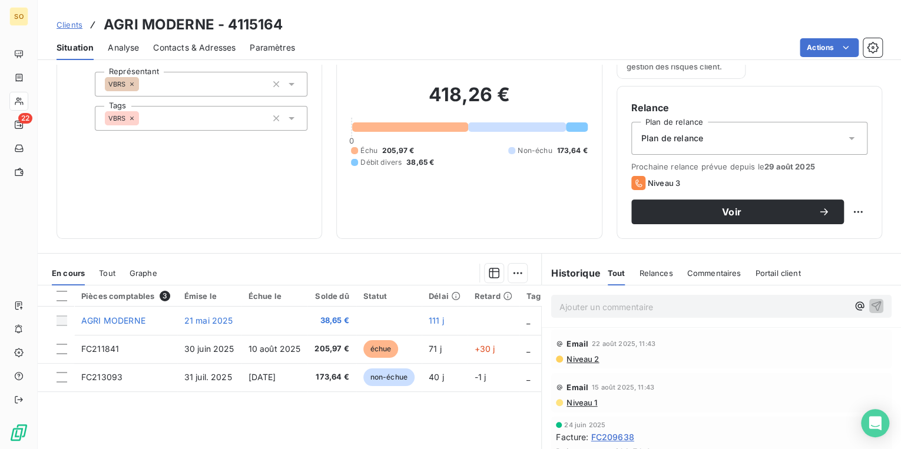
scroll to position [94, 0]
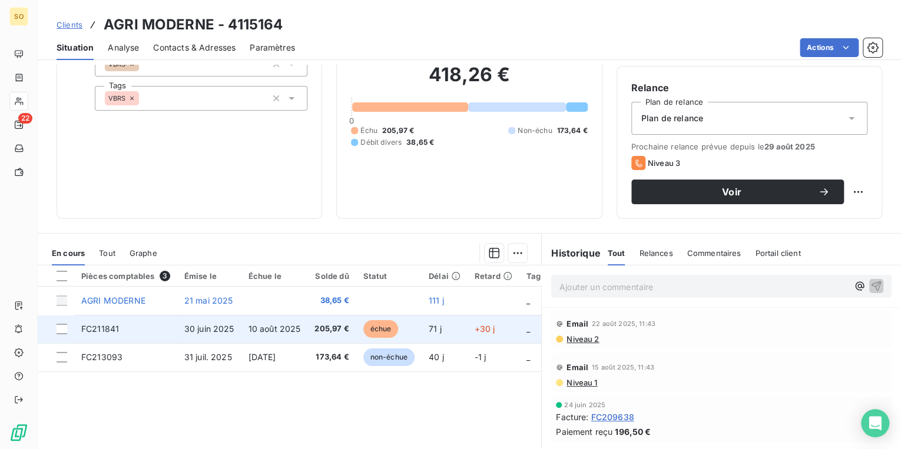
click at [388, 331] on span "échue" at bounding box center [380, 329] width 35 height 18
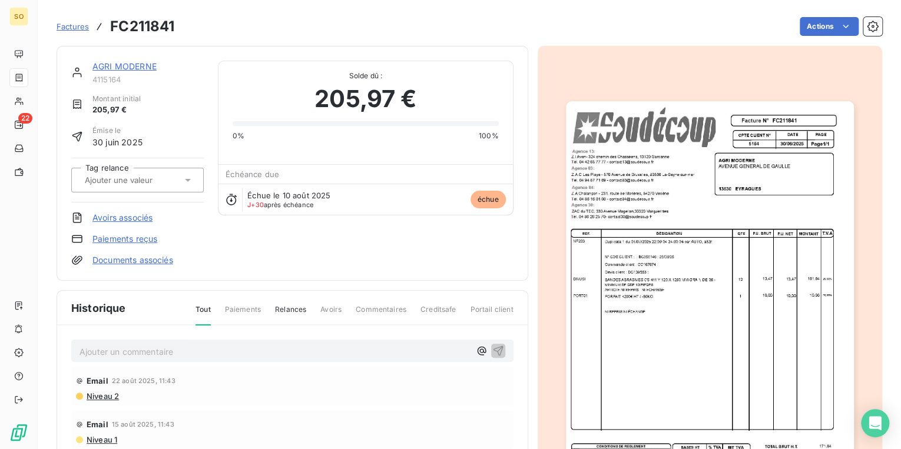
click at [640, 284] on img "button" at bounding box center [710, 305] width 288 height 408
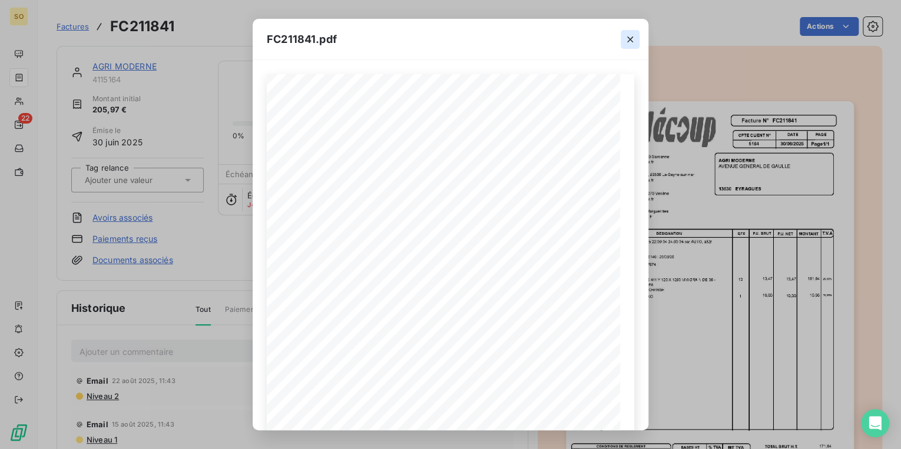
click at [628, 42] on icon "button" at bounding box center [630, 40] width 12 height 12
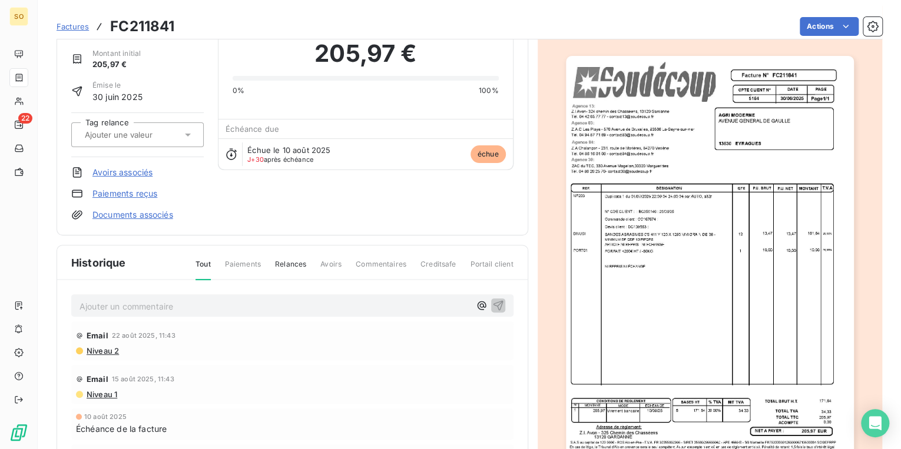
scroll to position [48, 0]
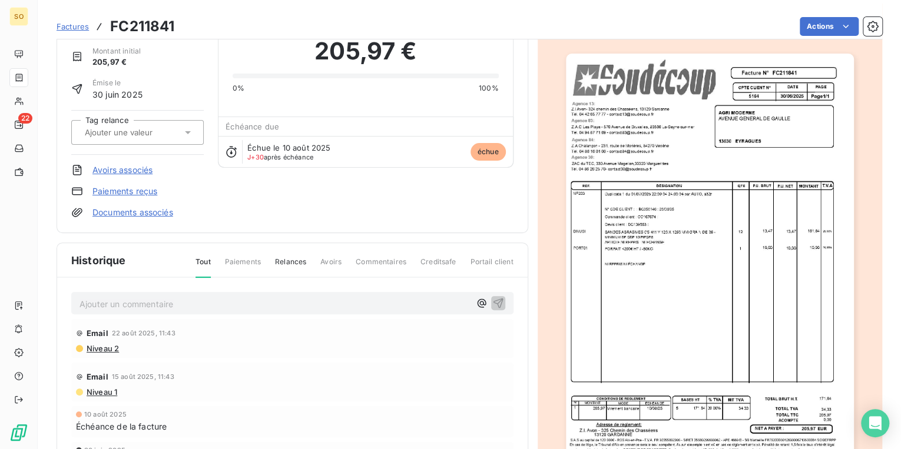
click at [696, 231] on img "button" at bounding box center [710, 258] width 288 height 408
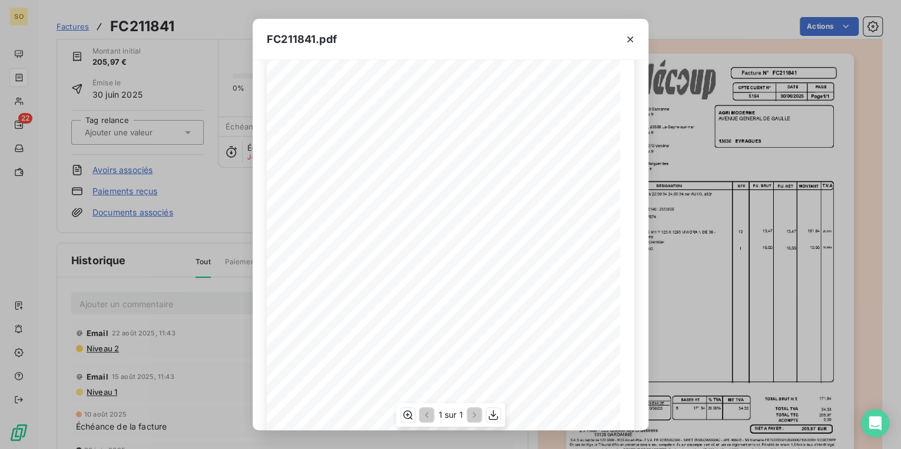
scroll to position [0, 0]
click at [630, 40] on icon "button" at bounding box center [630, 40] width 6 height 6
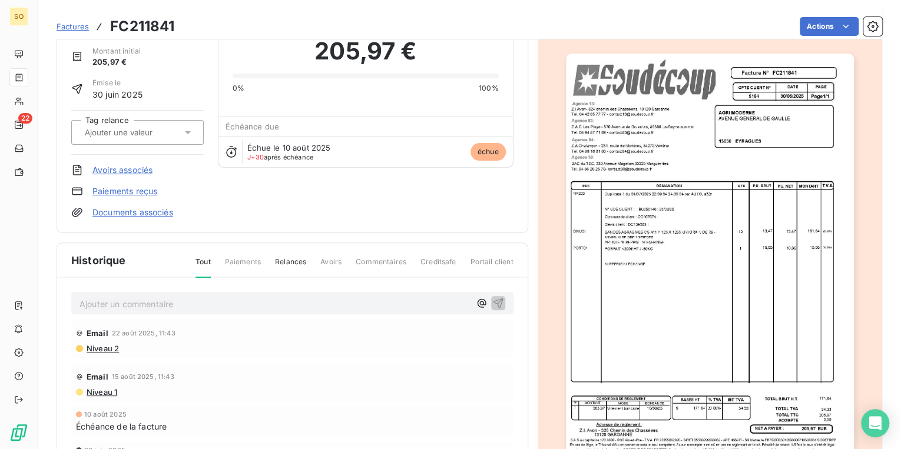
click at [68, 28] on span "Factures" at bounding box center [73, 26] width 32 height 9
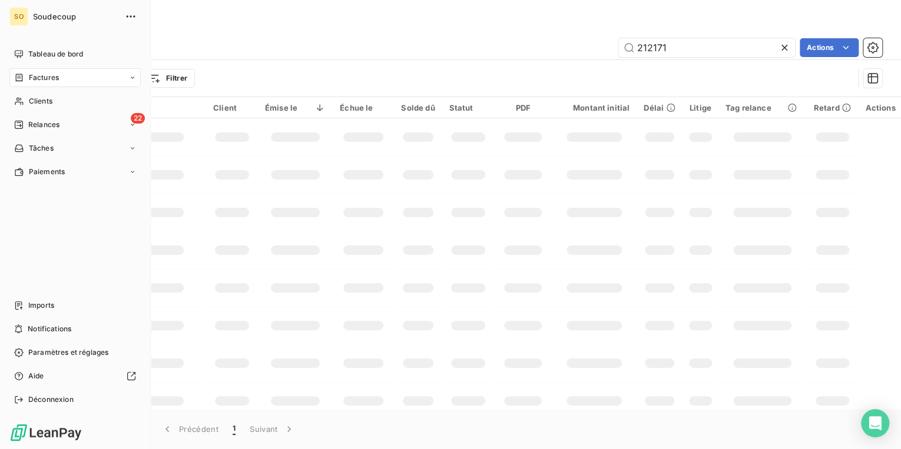
click at [24, 122] on div "Relances" at bounding box center [36, 125] width 45 height 11
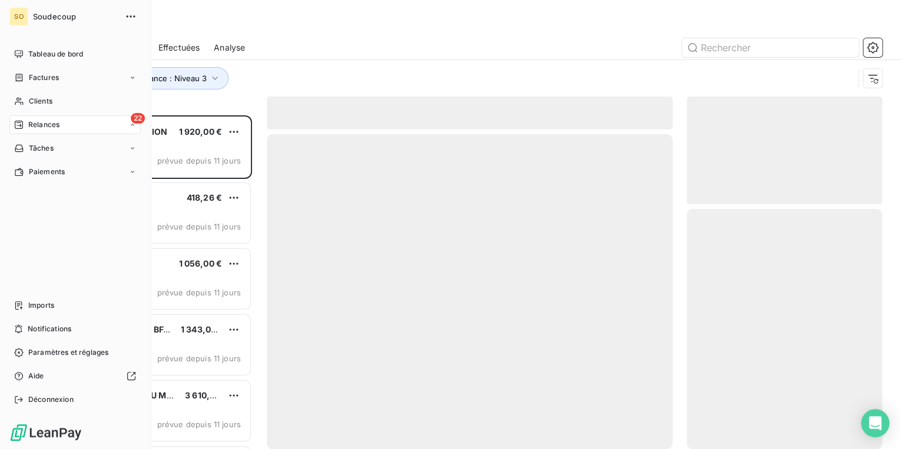
scroll to position [327, 188]
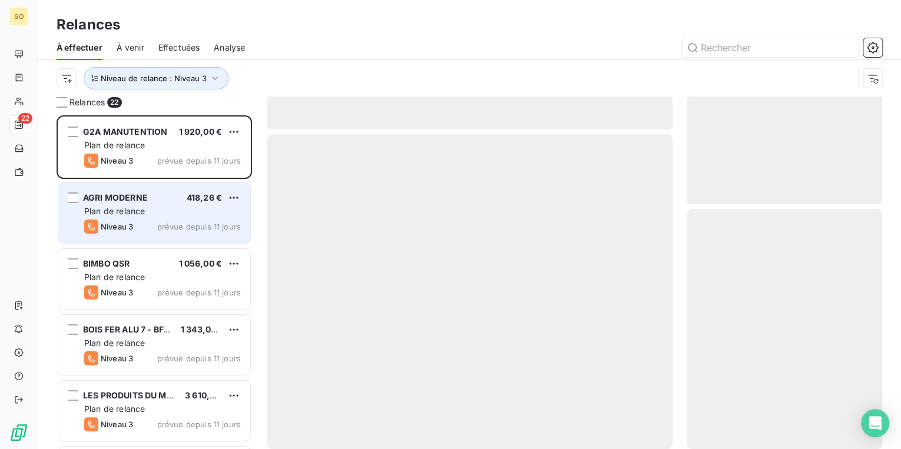
click at [123, 196] on span "AGRI MODERNE" at bounding box center [115, 198] width 65 height 10
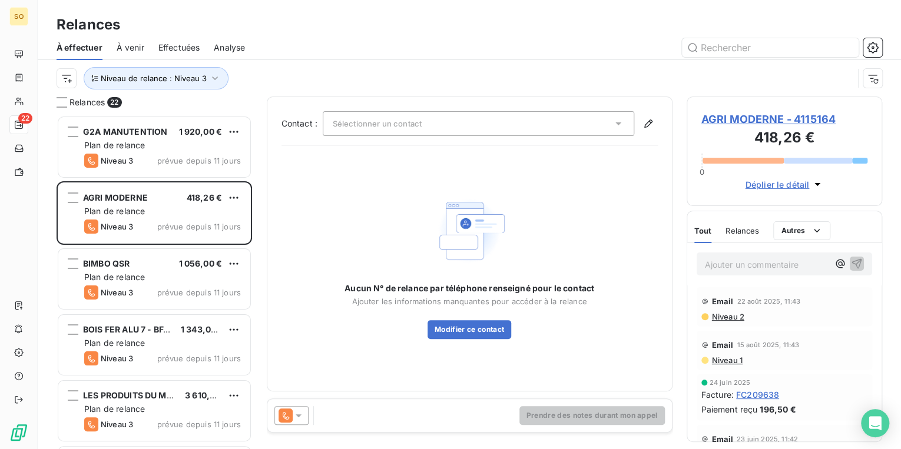
click at [734, 117] on span "AGRI MODERNE - 4115164" at bounding box center [784, 119] width 167 height 16
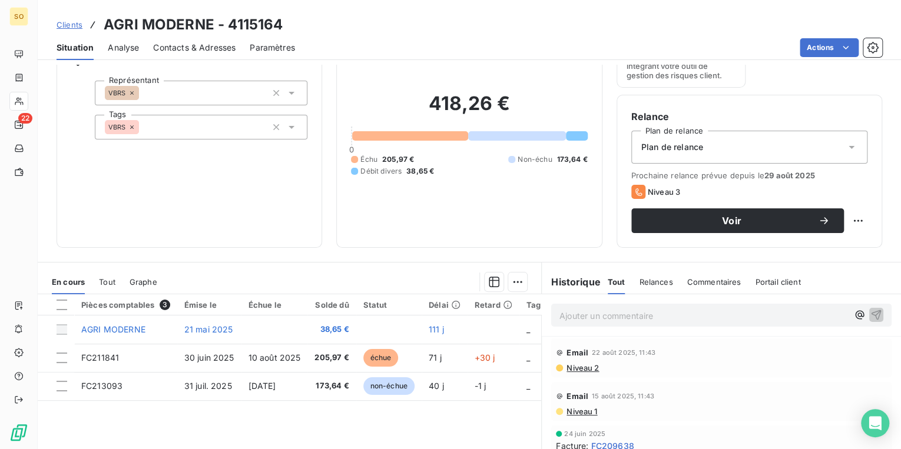
scroll to position [172, 0]
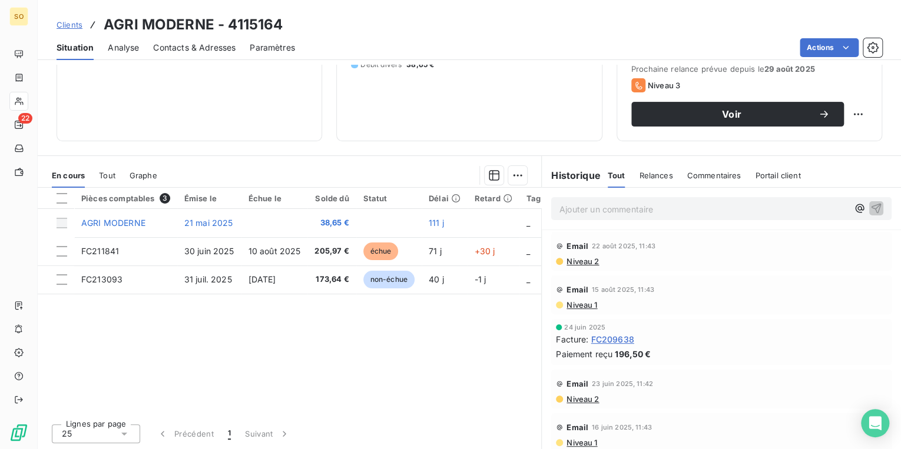
click at [584, 213] on p "Ajouter un commentaire ﻿" at bounding box center [703, 209] width 289 height 15
drag, startPoint x: 782, startPoint y: 209, endPoint x: 784, endPoint y: 193, distance: 16.1
click at [784, 193] on div "EU le client ce jour m'informe que les bandes ont été recup par brs" at bounding box center [721, 208] width 359 height 41
click at [832, 206] on p "EU le client ce jour m'informe que les bandes ont été recup par brs" at bounding box center [703, 209] width 289 height 14
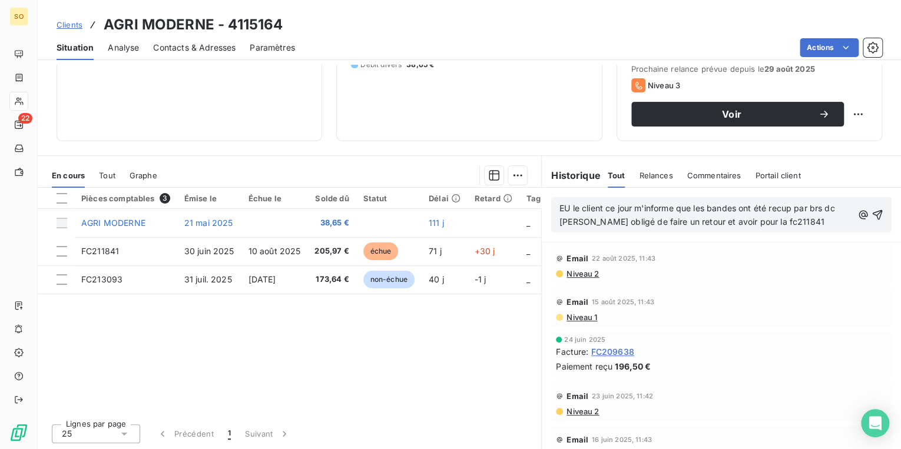
click at [751, 219] on span "EU le client ce jour m'informe que les bandes ont été recup par brs dc [PERSON_…" at bounding box center [698, 215] width 278 height 24
click at [803, 220] on p "EU le client ce jour m'informe que les bandes ont été recup par brs dc [PERSON_…" at bounding box center [705, 215] width 293 height 27
click at [822, 207] on span "EU le client ce jour m'informe que les bandes ont été recup par brs dc [PERSON_…" at bounding box center [698, 215] width 278 height 24
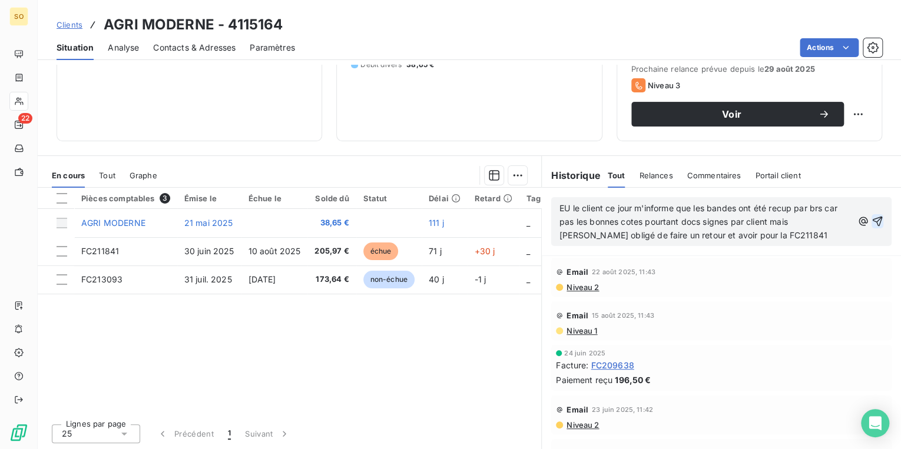
click at [872, 221] on icon "button" at bounding box center [878, 222] width 12 height 12
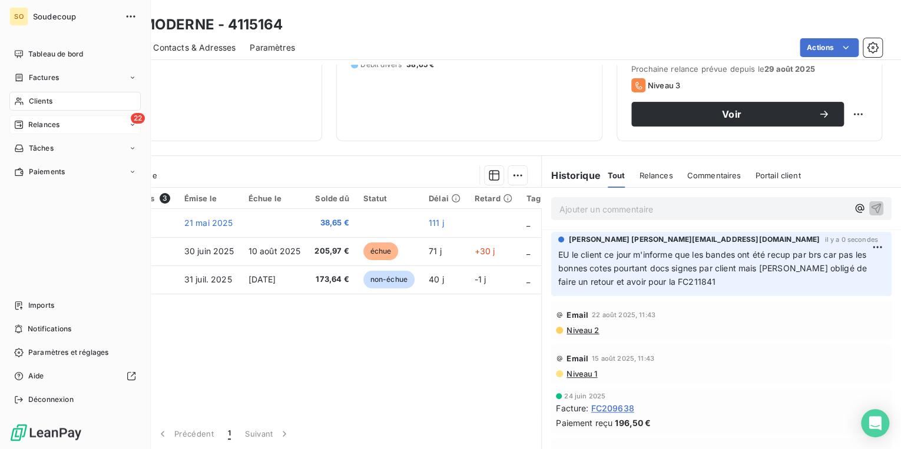
click at [52, 126] on span "Relances" at bounding box center [43, 125] width 31 height 11
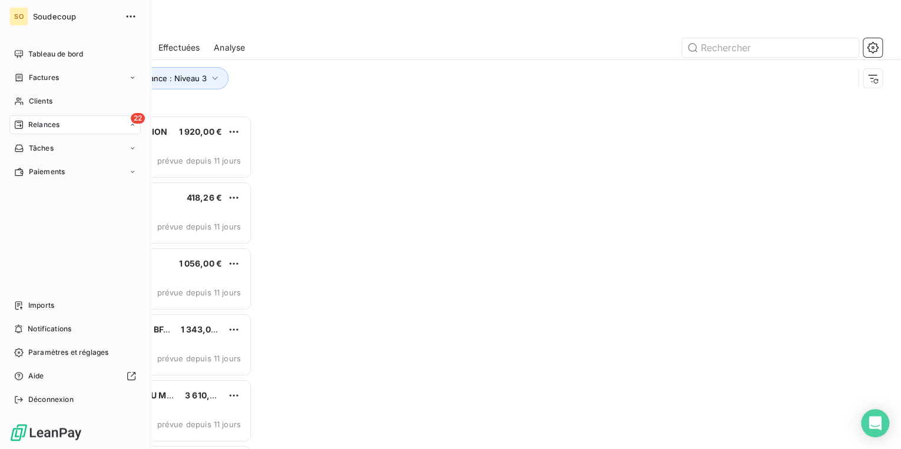
scroll to position [327, 188]
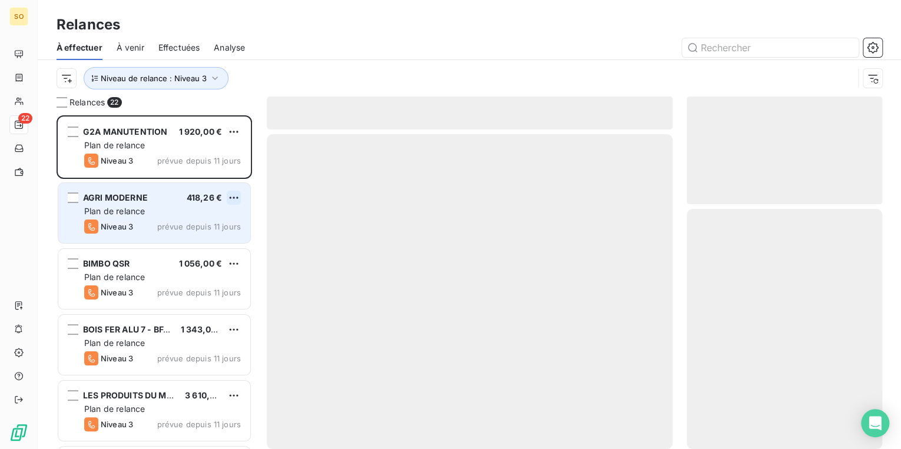
click at [233, 196] on html "SO 22 Relances À effectuer À venir Effectuées Analyse Niveau de relance : Nivea…" at bounding box center [450, 224] width 901 height 449
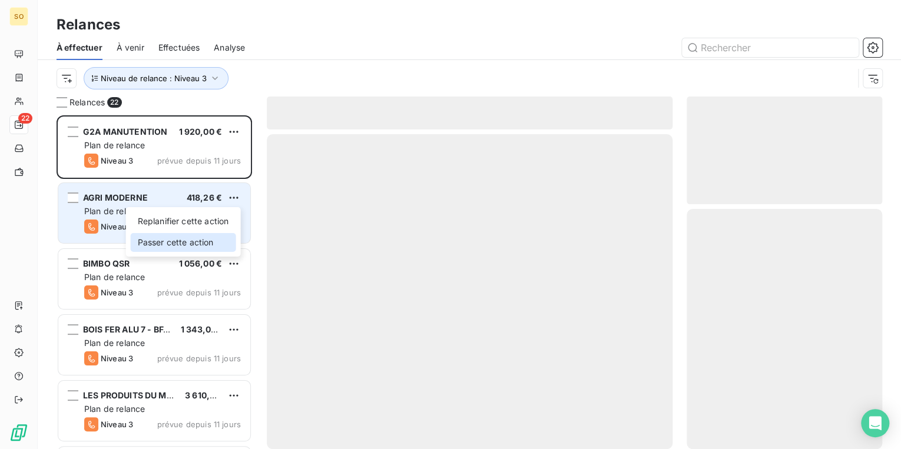
click at [188, 244] on div "Passer cette action" at bounding box center [183, 242] width 105 height 19
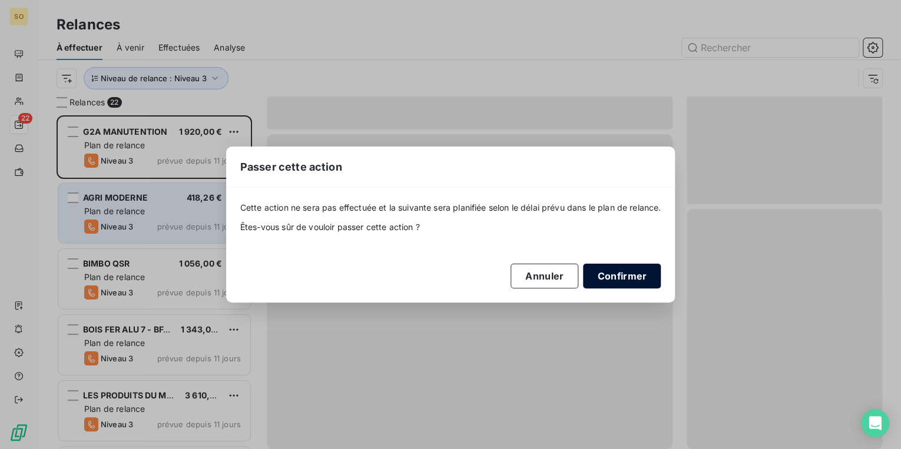
click at [625, 274] on button "Confirmer" at bounding box center [622, 276] width 78 height 25
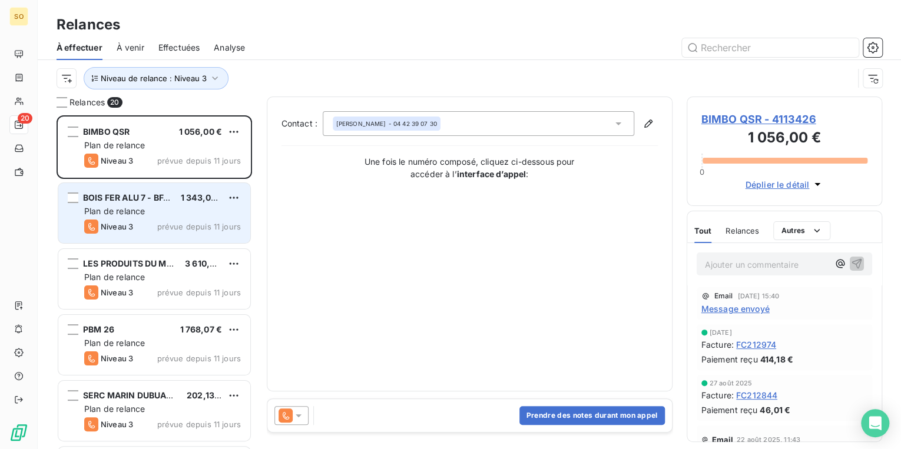
click at [710, 118] on span "BIMBO QSR - 4113426" at bounding box center [784, 119] width 167 height 16
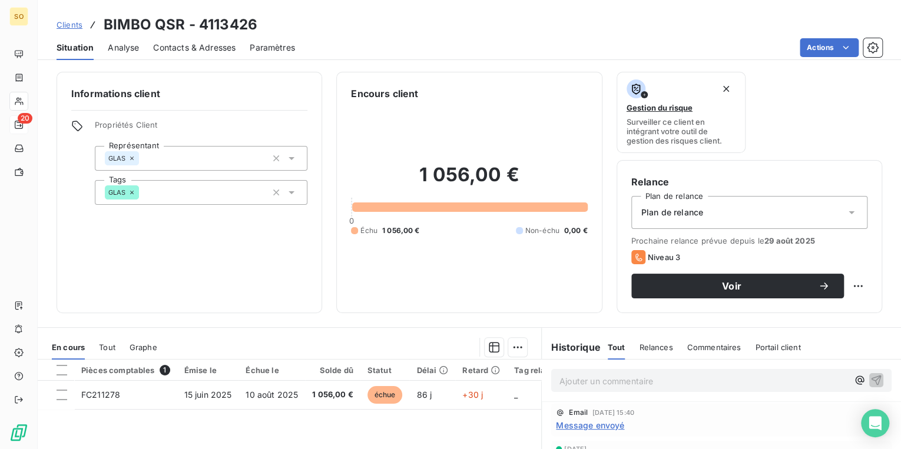
click at [203, 48] on span "Contacts & Adresses" at bounding box center [194, 48] width 82 height 12
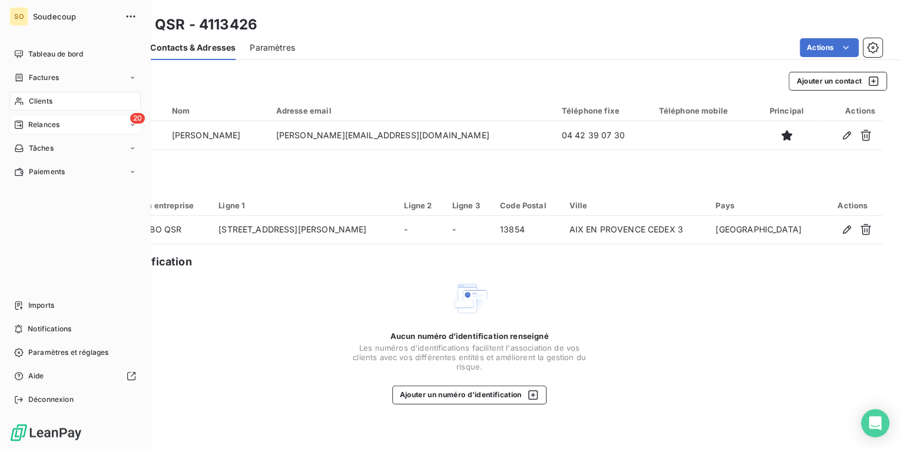
click at [37, 120] on span "Relances" at bounding box center [43, 125] width 31 height 11
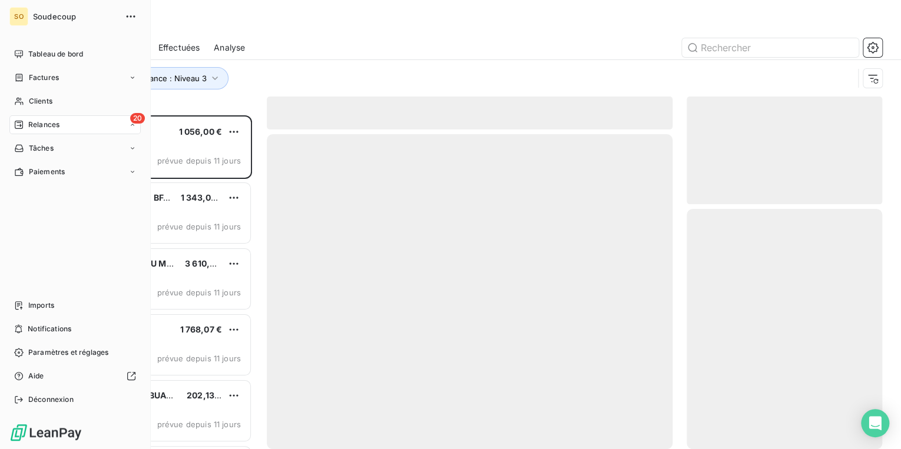
scroll to position [327, 188]
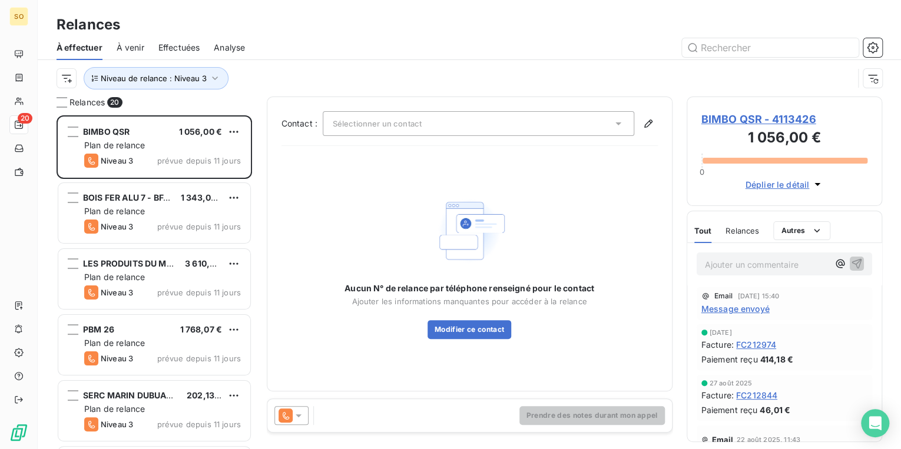
click at [708, 121] on span "BIMBO QSR - 4113426" at bounding box center [784, 119] width 167 height 16
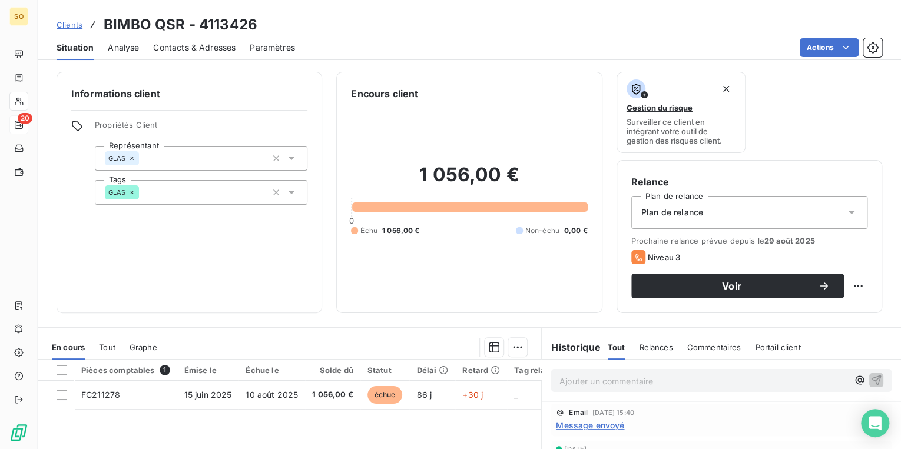
click at [190, 47] on span "Contacts & Adresses" at bounding box center [194, 48] width 82 height 12
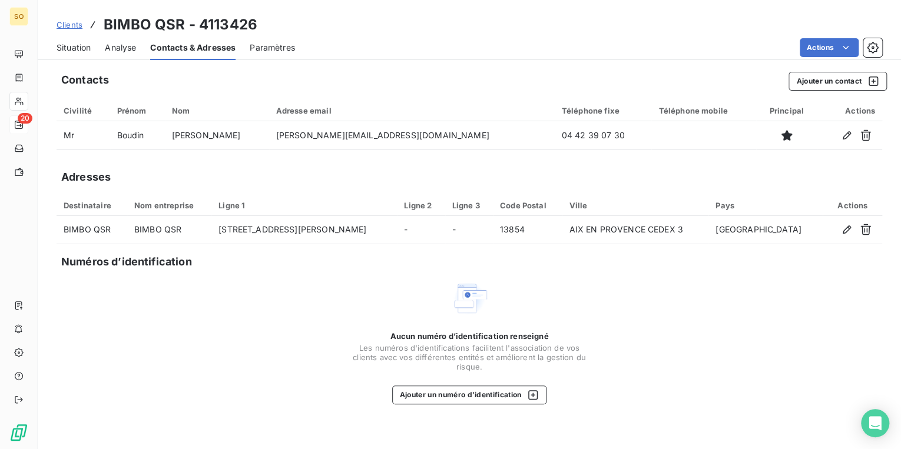
click at [87, 48] on span "Situation" at bounding box center [74, 48] width 34 height 12
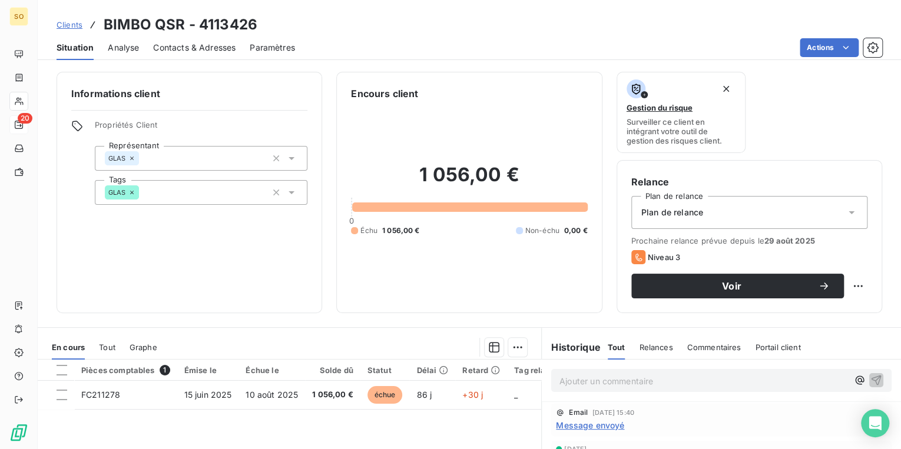
click at [563, 426] on span "Message envoyé" at bounding box center [590, 425] width 68 height 12
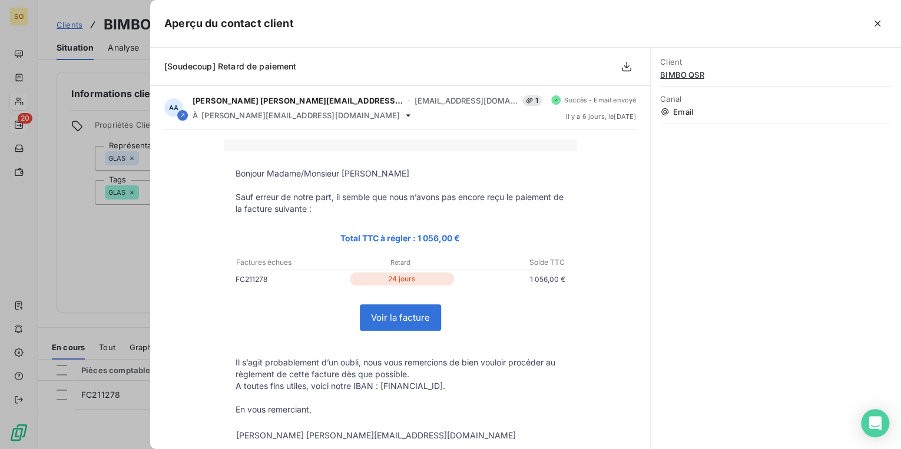
click at [80, 241] on div at bounding box center [450, 224] width 901 height 449
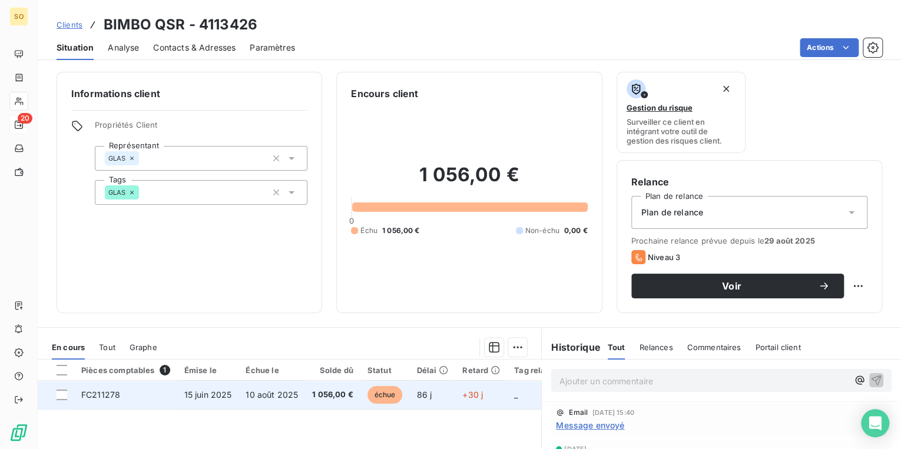
click at [385, 388] on span "échue" at bounding box center [384, 395] width 35 height 18
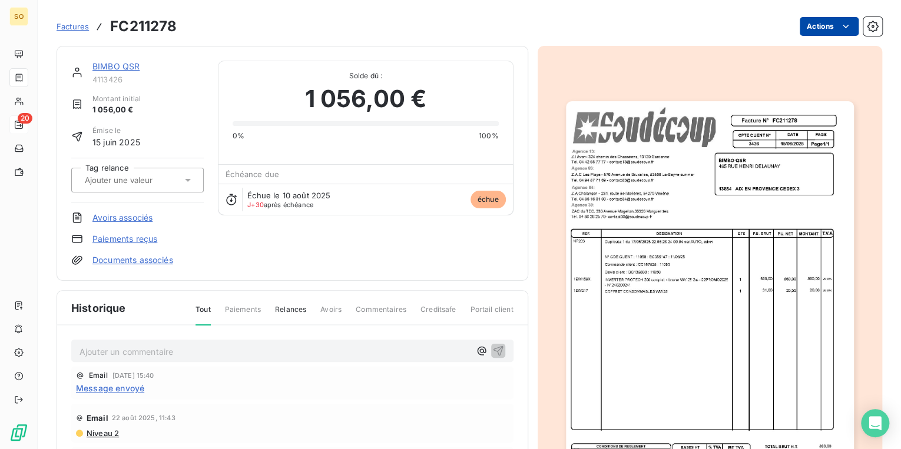
click at [813, 29] on html "SO 20 Factures FC211278 Actions BIMBO QSR 4113426 Montant initial 1 056,00 € Ém…" at bounding box center [450, 224] width 901 height 449
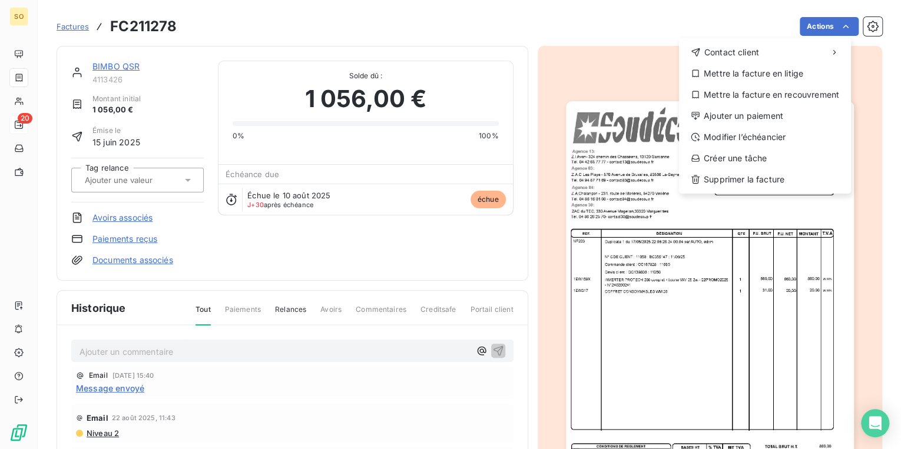
click at [617, 269] on html "SO 20 Factures FC211278 Actions Contact client Mettre la facture en litige Mett…" at bounding box center [450, 224] width 901 height 449
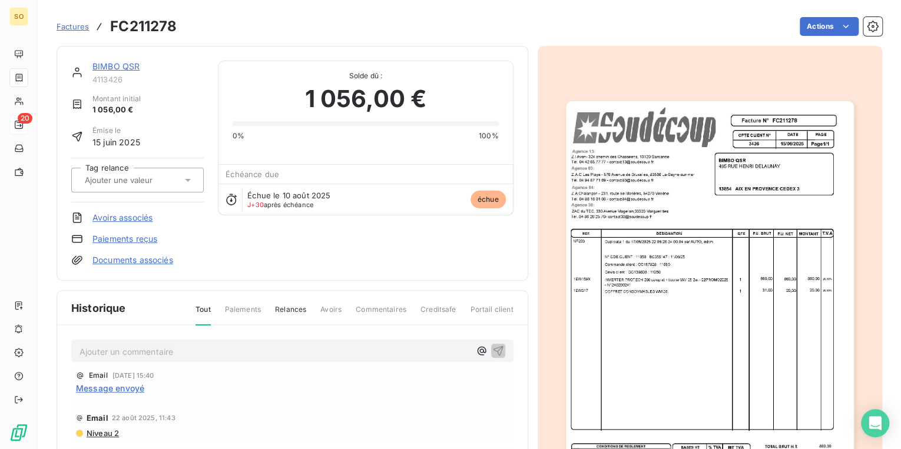
click at [617, 269] on img "button" at bounding box center [710, 305] width 288 height 408
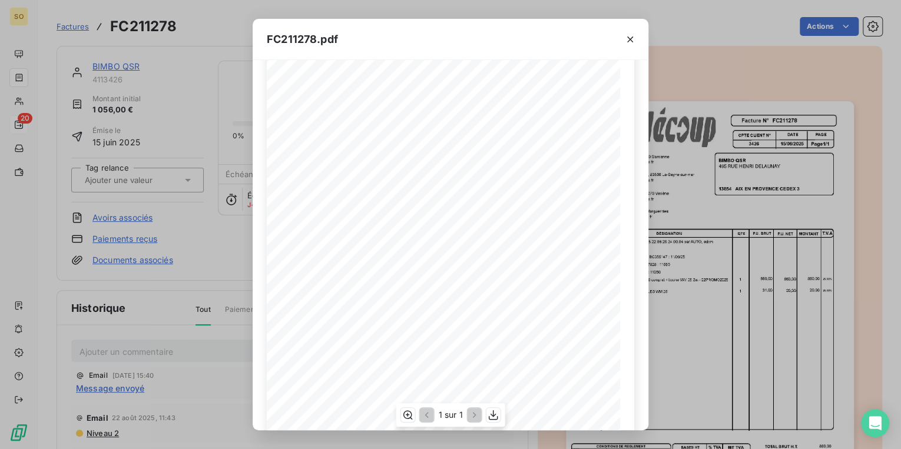
scroll to position [64, 0]
click at [635, 38] on icon "button" at bounding box center [630, 40] width 12 height 12
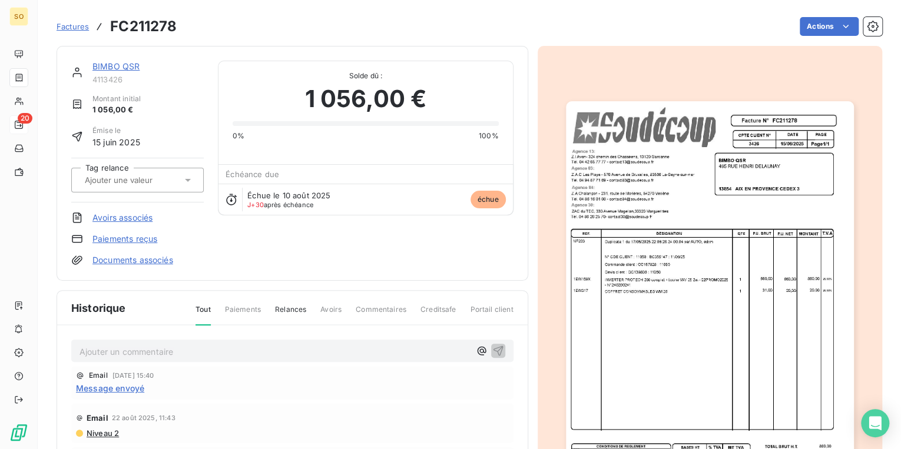
click at [131, 65] on link "BIMBO QSR" at bounding box center [115, 66] width 47 height 10
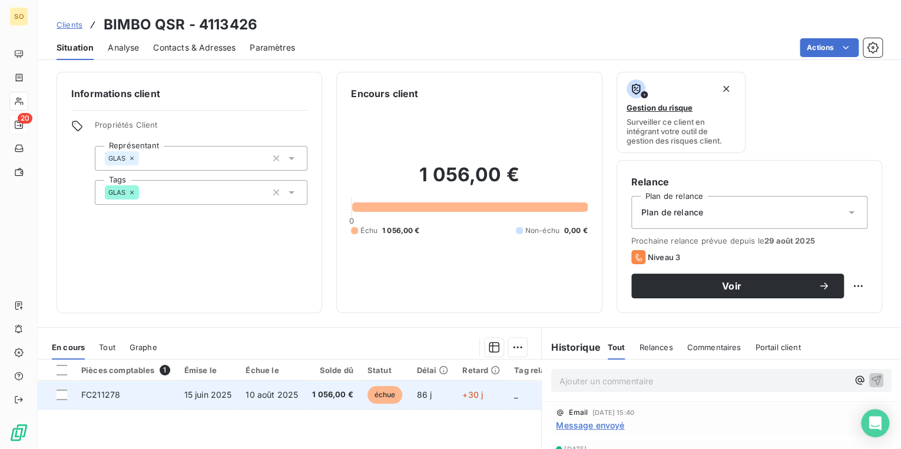
click at [383, 398] on span "échue" at bounding box center [384, 395] width 35 height 18
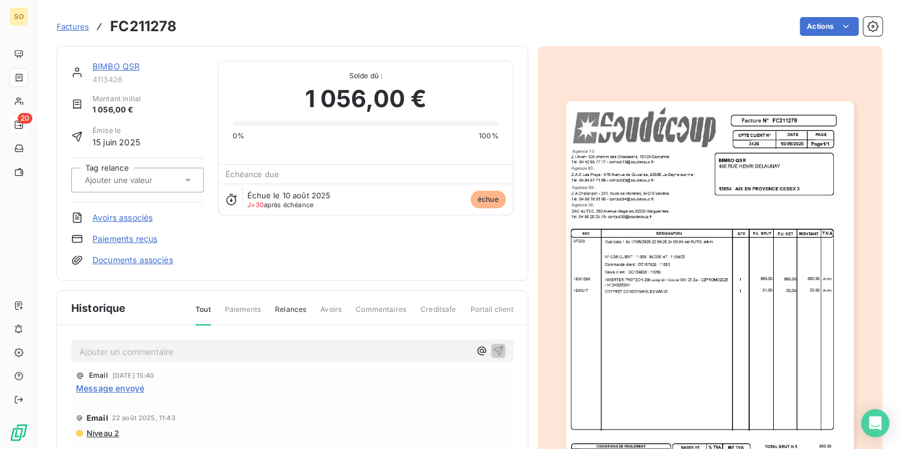
click at [127, 71] on link "BIMBO QSR" at bounding box center [115, 66] width 47 height 10
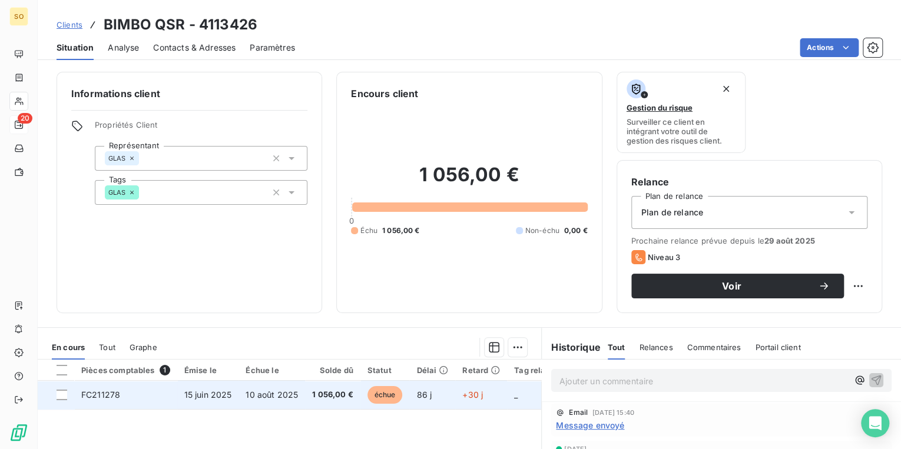
click at [274, 396] on span "10 août 2025" at bounding box center [272, 395] width 52 height 10
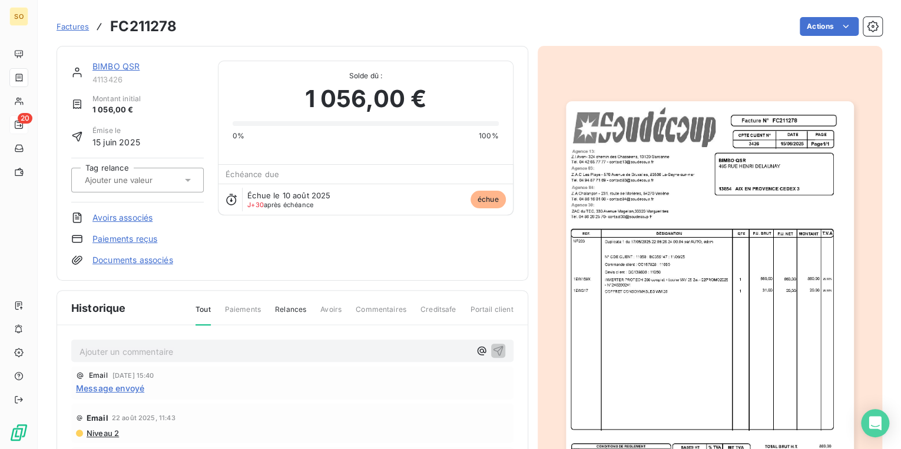
click at [130, 65] on link "BIMBO QSR" at bounding box center [115, 66] width 47 height 10
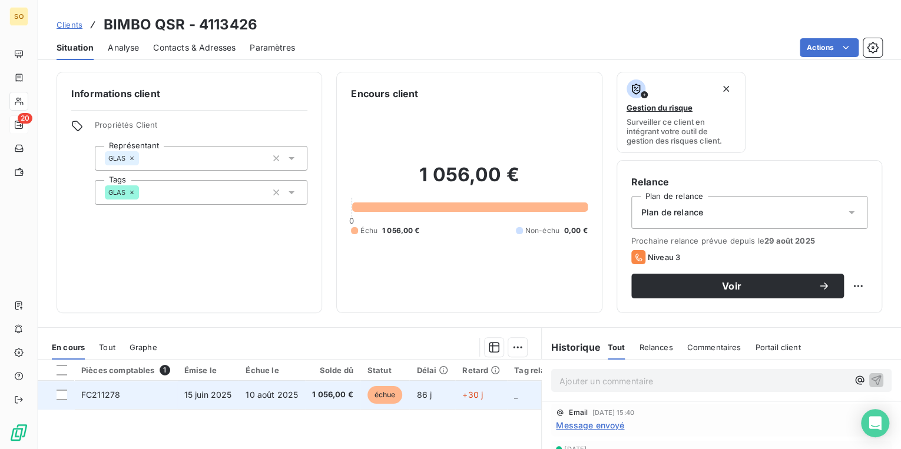
click at [381, 393] on span "échue" at bounding box center [384, 395] width 35 height 18
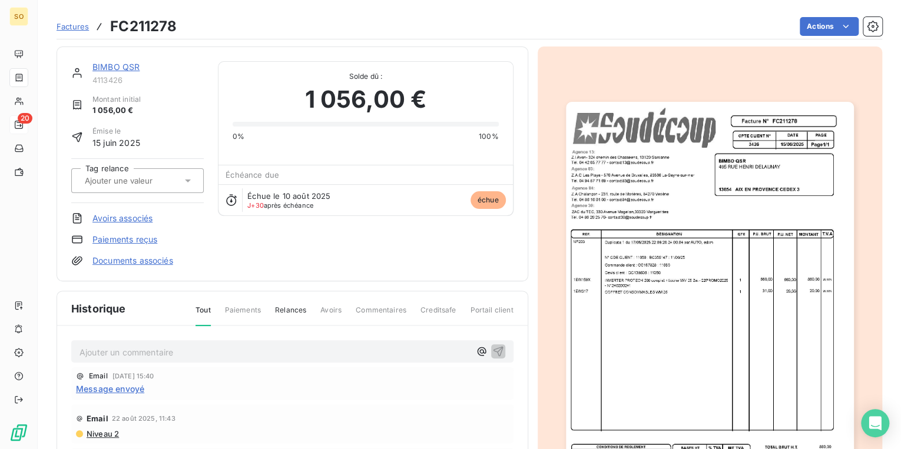
scroll to position [133, 0]
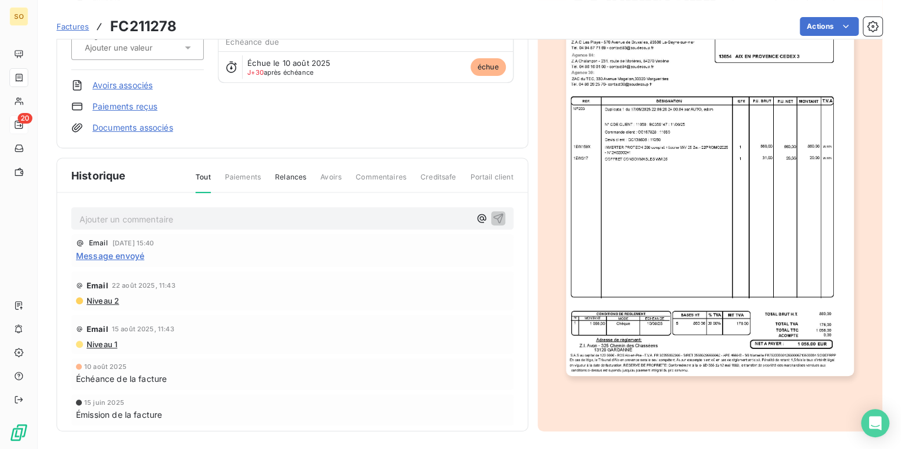
click at [618, 257] on img "button" at bounding box center [710, 173] width 288 height 408
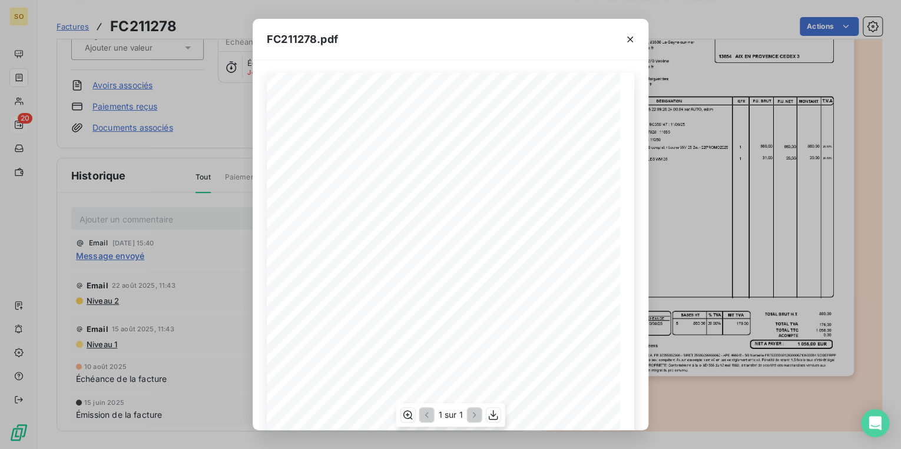
scroll to position [0, 0]
click at [630, 41] on icon "button" at bounding box center [630, 40] width 12 height 12
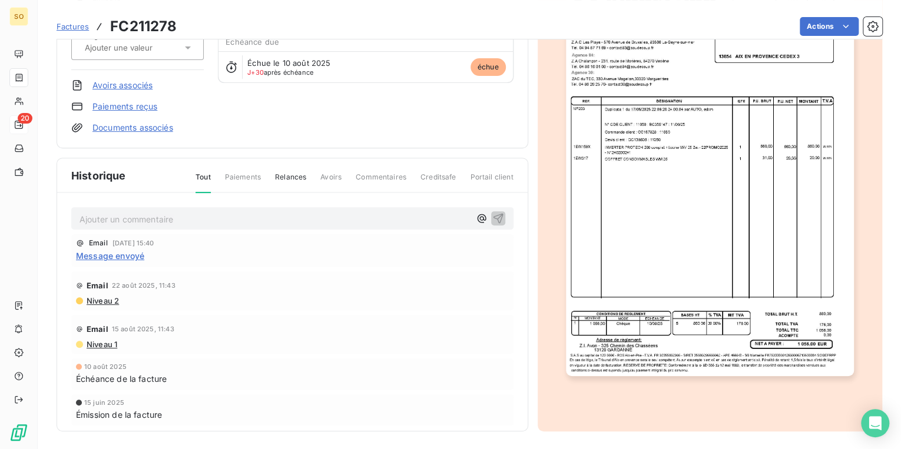
click at [673, 253] on img "button" at bounding box center [710, 173] width 288 height 408
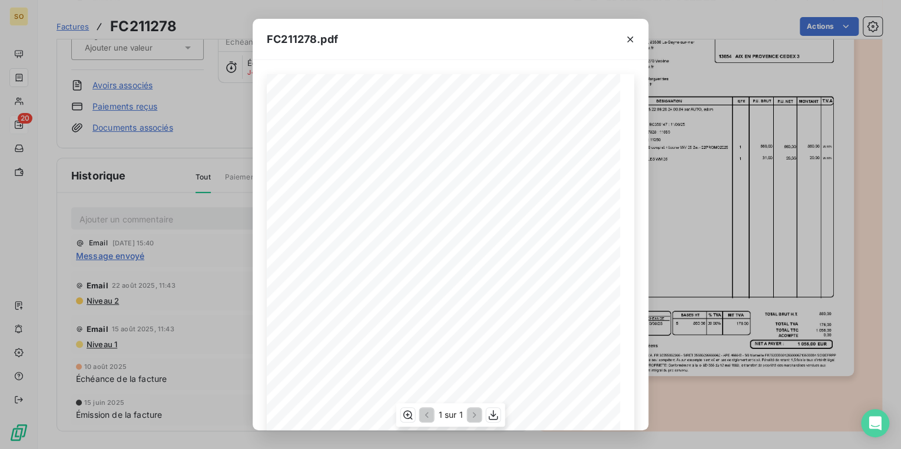
click at [509, 181] on span "AIX EN PROVENCE CEDEX 3" at bounding box center [522, 181] width 80 height 6
click at [631, 37] on icon "button" at bounding box center [630, 40] width 12 height 12
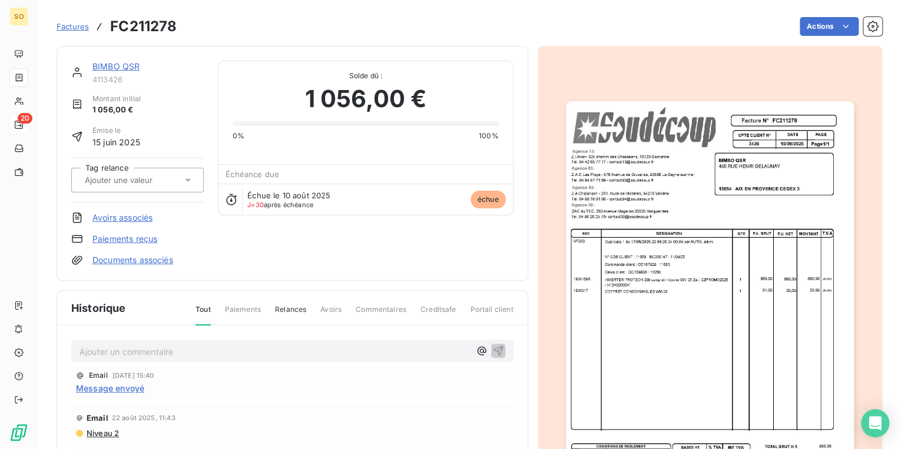
click at [100, 68] on link "BIMBO QSR" at bounding box center [115, 66] width 47 height 10
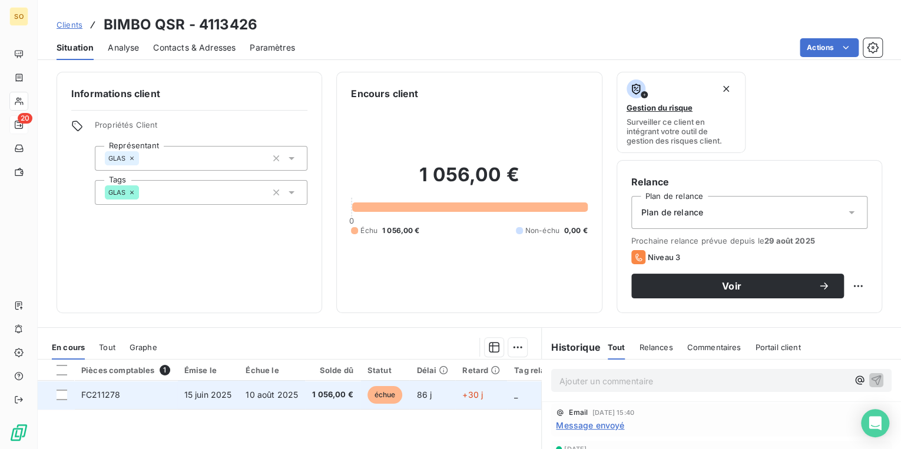
click at [389, 396] on span "échue" at bounding box center [384, 395] width 35 height 18
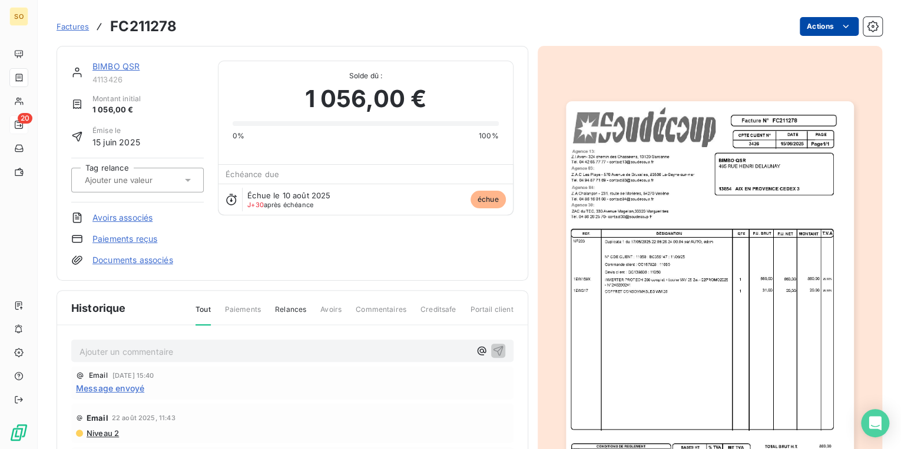
click at [807, 29] on html "SO 20 Factures FC211278 Actions BIMBO QSR 4113426 Montant initial 1 056,00 € Ém…" at bounding box center [450, 224] width 901 height 449
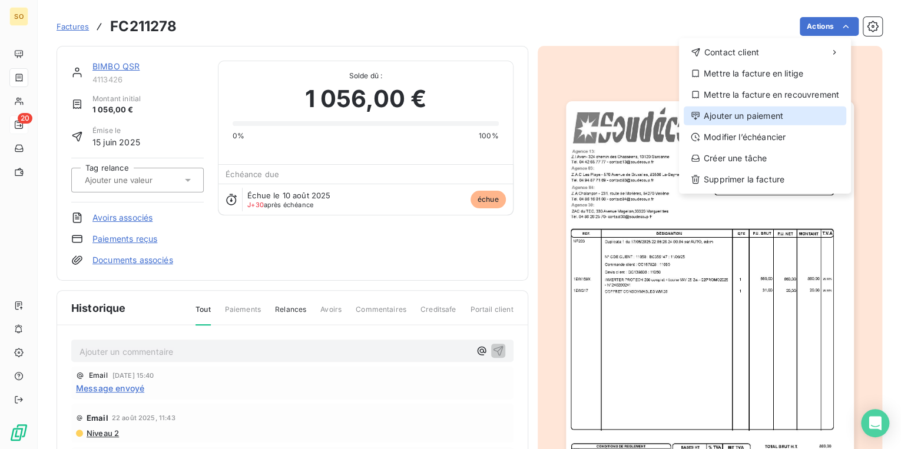
click at [728, 115] on div "Ajouter un paiement" at bounding box center [765, 116] width 163 height 19
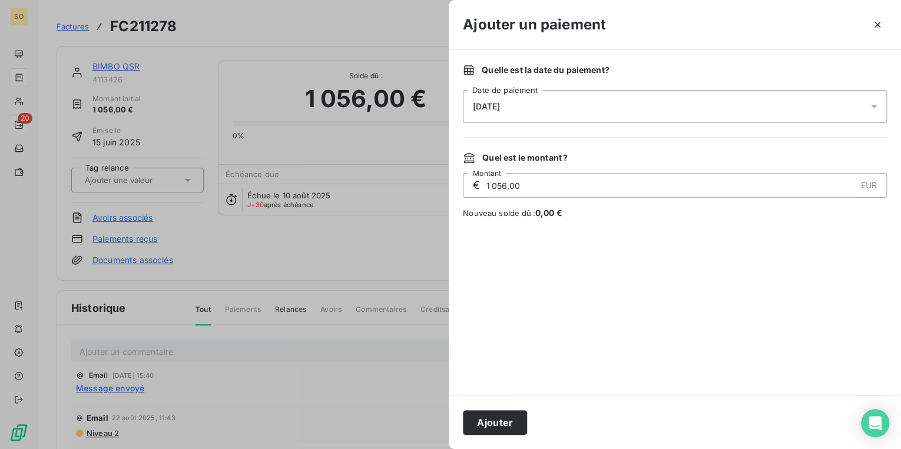
click at [500, 102] on span "[DATE]" at bounding box center [486, 106] width 27 height 9
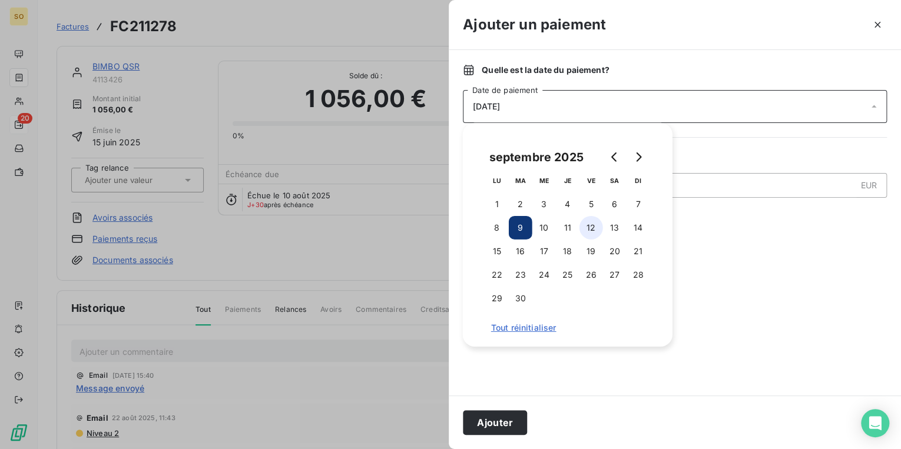
click at [586, 228] on button "12" at bounding box center [591, 228] width 24 height 24
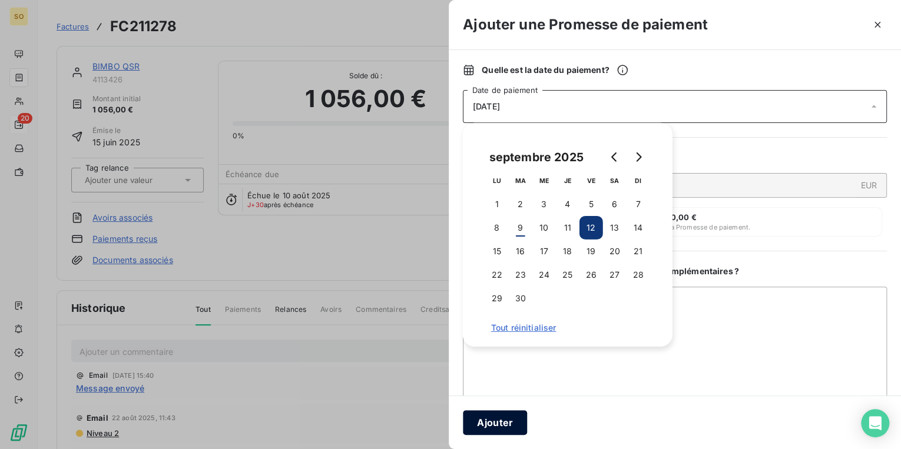
click at [491, 422] on button "Ajouter" at bounding box center [495, 422] width 64 height 25
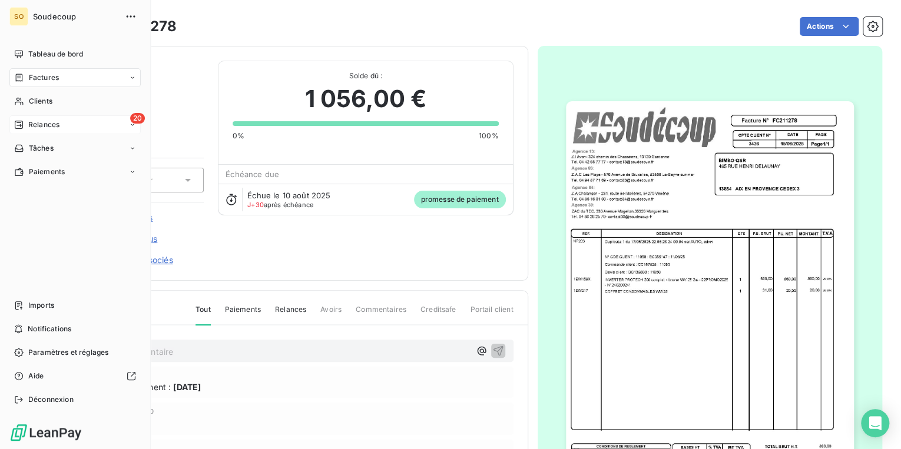
click at [53, 122] on span "Relances" at bounding box center [43, 125] width 31 height 11
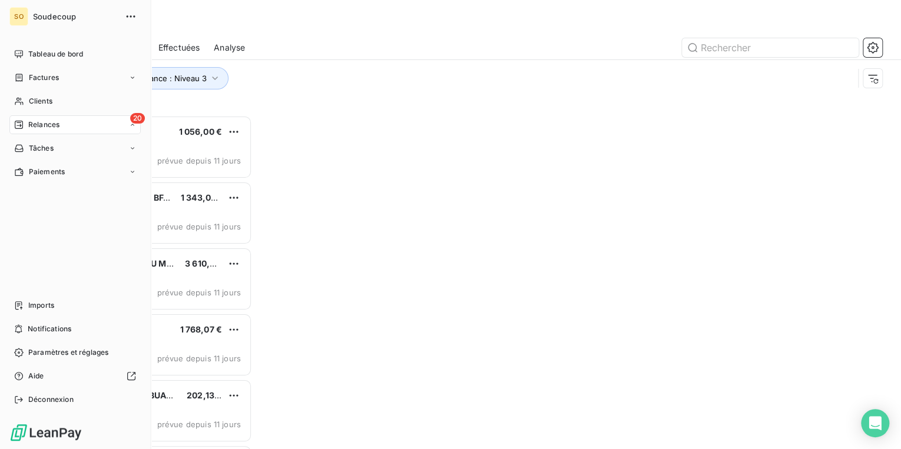
scroll to position [327, 188]
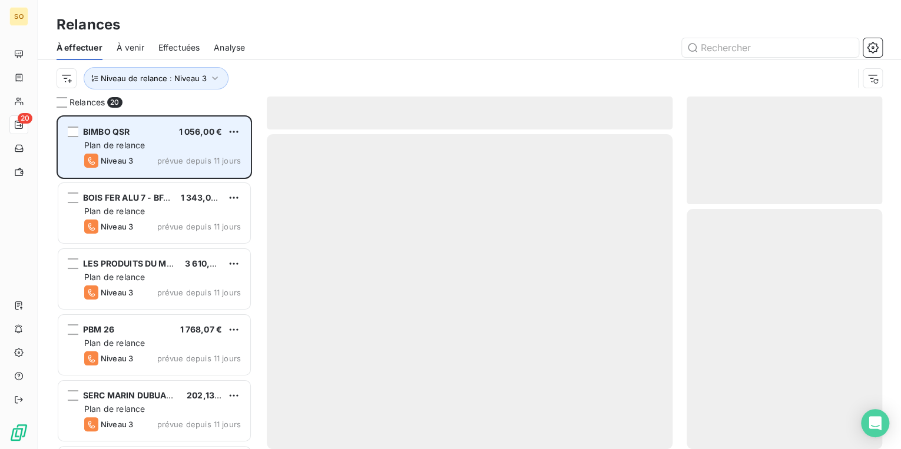
click at [133, 131] on div "BIMBO QSR 1 056,00 €" at bounding box center [162, 132] width 157 height 11
click at [108, 131] on span "BIMBO QSR" at bounding box center [106, 132] width 47 height 10
click at [234, 130] on html "SO 20 Relances À effectuer À venir Effectuées Analyse Niveau de relance : Nivea…" at bounding box center [450, 224] width 901 height 449
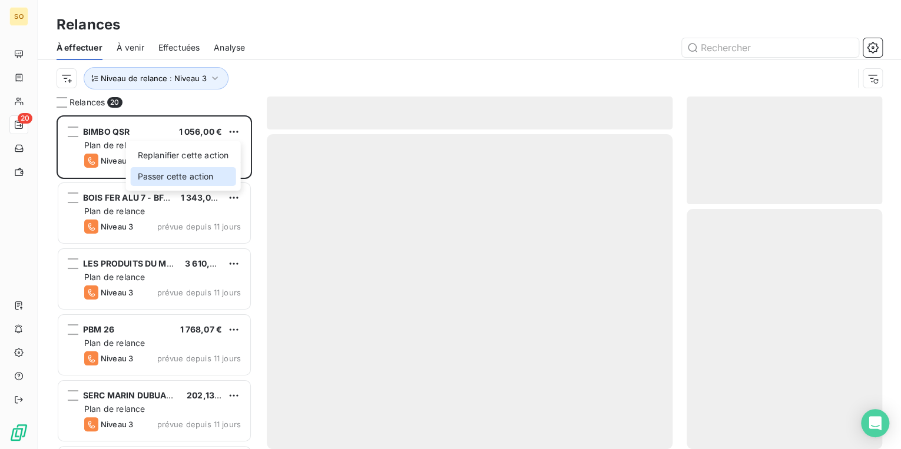
click at [192, 181] on div "Passer cette action" at bounding box center [183, 176] width 105 height 19
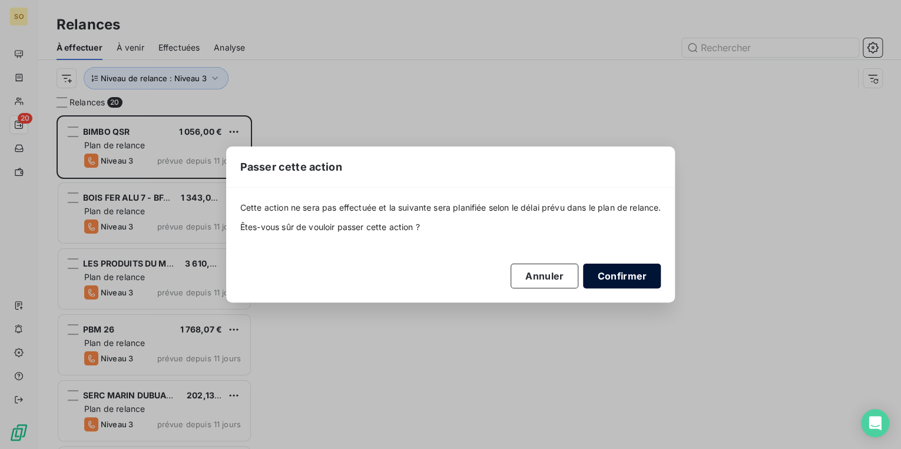
click at [634, 280] on button "Confirmer" at bounding box center [622, 276] width 78 height 25
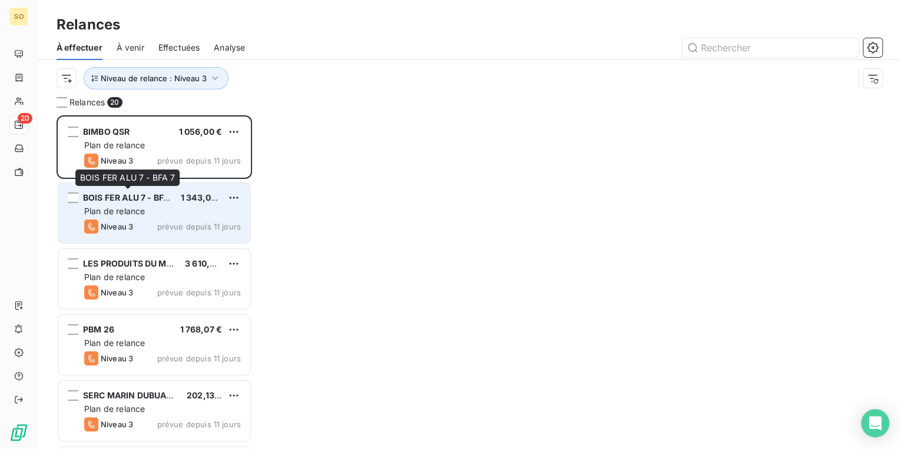
click at [140, 193] on span "BOIS FER ALU 7 - BFA 7" at bounding box center [129, 198] width 92 height 10
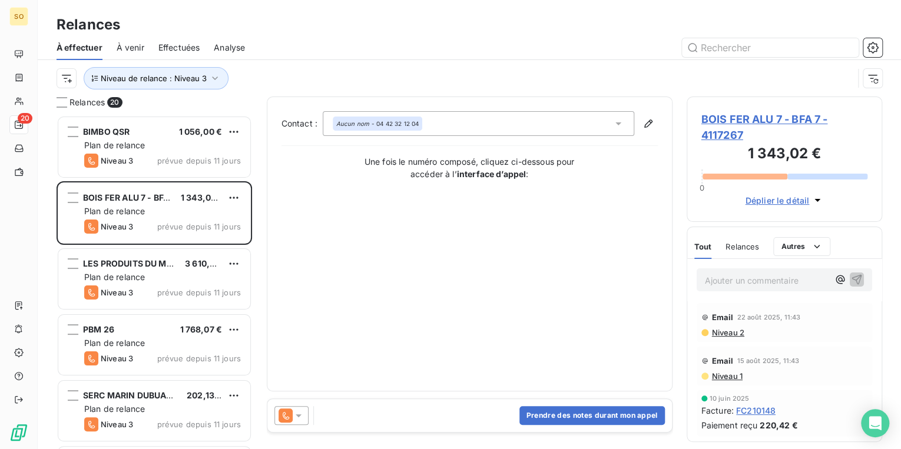
click at [727, 121] on span "BOIS FER ALU 7 - BFA 7 - 4117267" at bounding box center [784, 127] width 167 height 32
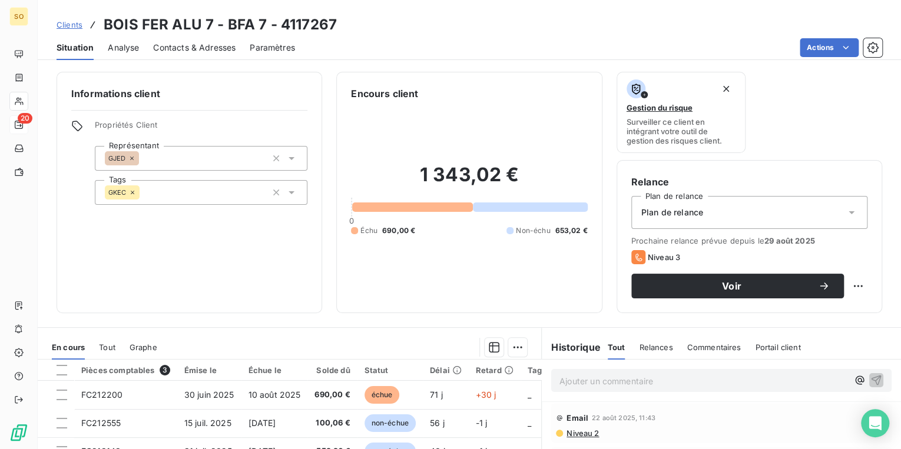
click at [197, 49] on span "Contacts & Adresses" at bounding box center [194, 48] width 82 height 12
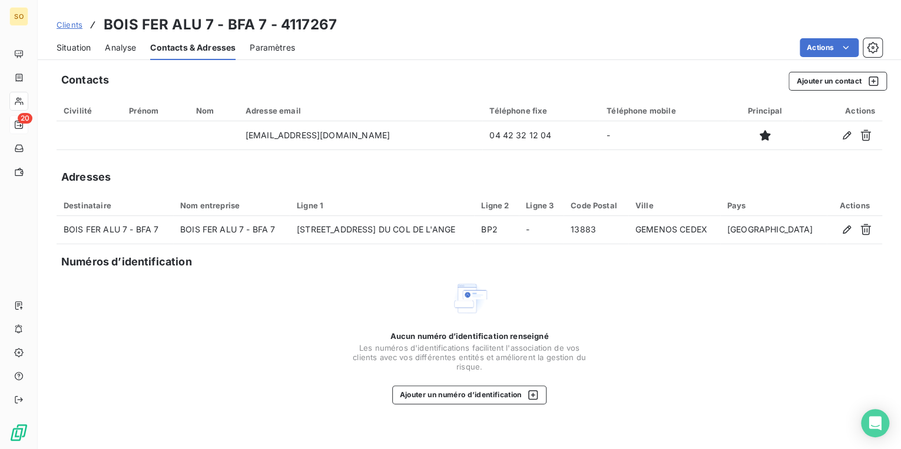
click at [71, 54] on div "Situation" at bounding box center [74, 47] width 34 height 25
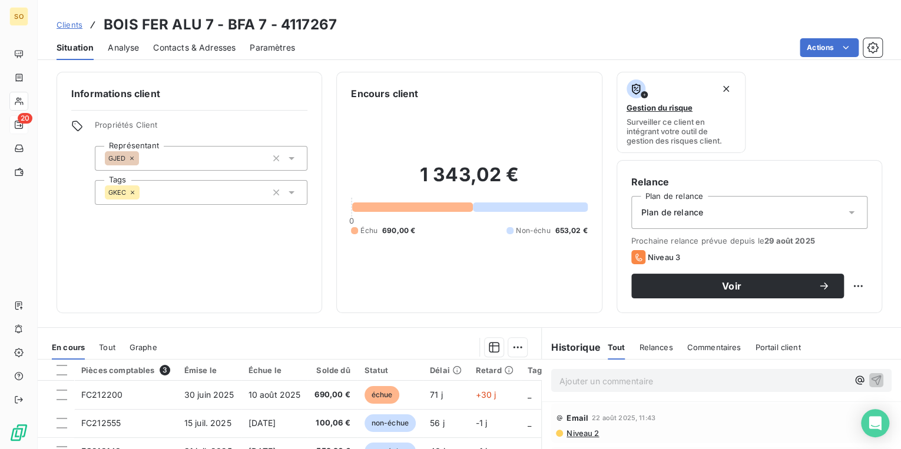
click at [598, 386] on p "Ajouter un commentaire ﻿" at bounding box center [703, 381] width 289 height 15
click at [187, 51] on span "Contacts & Adresses" at bounding box center [194, 48] width 82 height 12
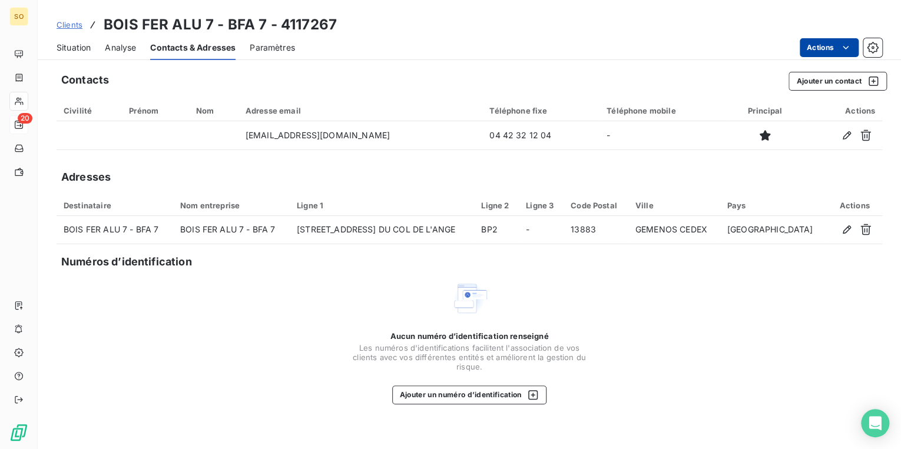
click at [822, 38] on html "SO 20 Clients BOIS FER ALU 7 - BFA 7 - 4117267 Situation Analyse Contacts & Adr…" at bounding box center [450, 224] width 901 height 449
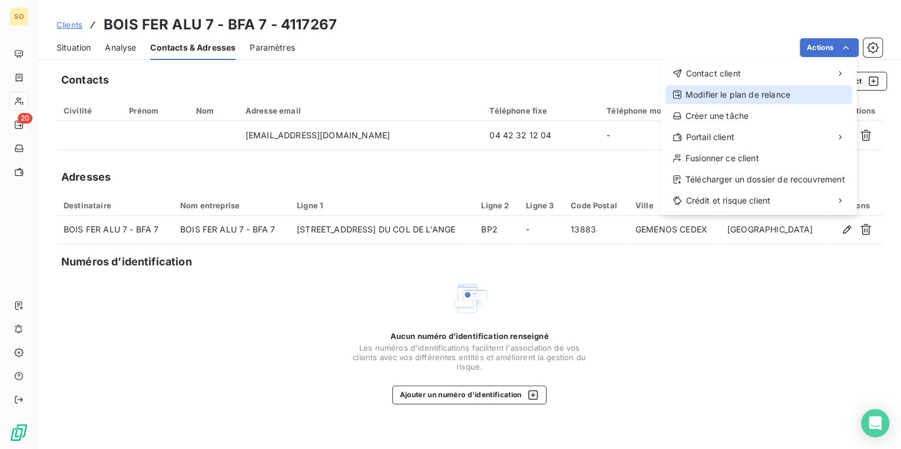
click at [699, 97] on div "Modifier le plan de relance" at bounding box center [758, 94] width 187 height 19
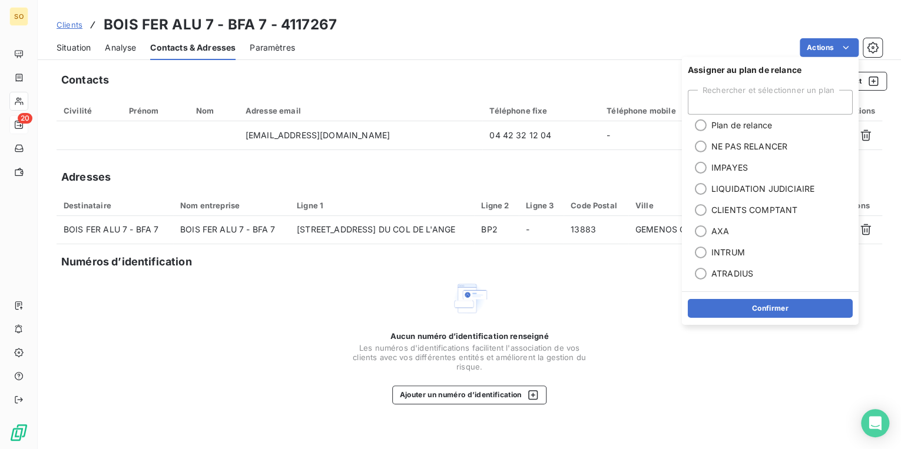
click at [591, 306] on div "Aucun numéro d’identification renseigné Les numéros d'identifications faciliten…" at bounding box center [470, 342] width 826 height 125
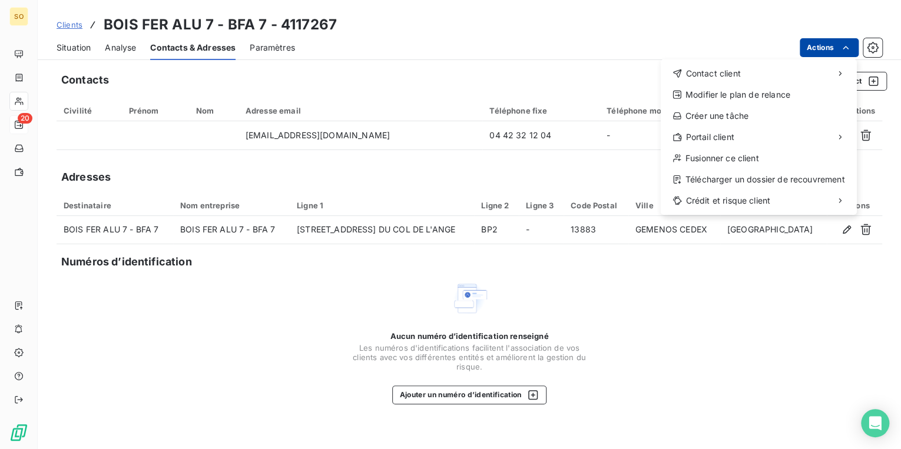
click at [813, 42] on html "SO 20 Clients BOIS FER ALU 7 - BFA 7 - 4117267 Situation Analyse Contacts & Adr…" at bounding box center [450, 224] width 901 height 449
click at [714, 72] on span "Contact client" at bounding box center [712, 74] width 55 height 12
click at [827, 44] on html "SO 20 Clients BOIS FER ALU 7 - BFA 7 - 4117267 Situation Analyse Contacts & Adr…" at bounding box center [450, 224] width 901 height 449
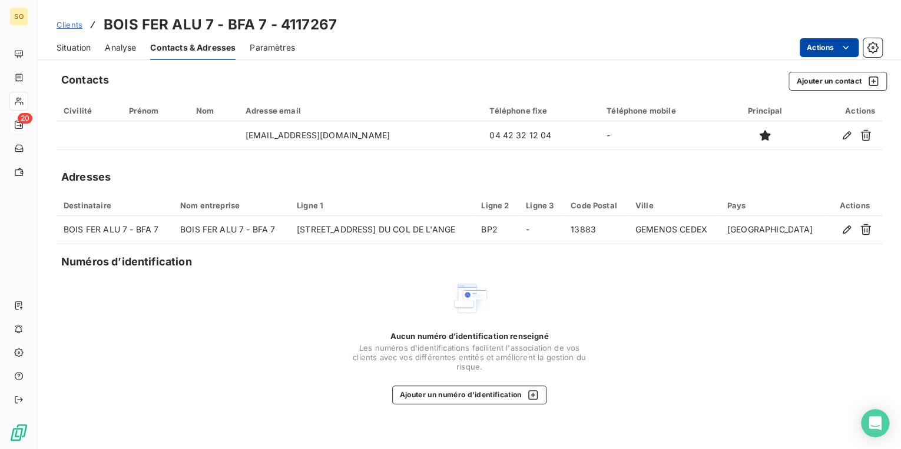
click at [813, 48] on html "SO 20 Clients BOIS FER ALU 7 - BFA 7 - 4117267 Situation Analyse Contacts & Adr…" at bounding box center [450, 224] width 901 height 449
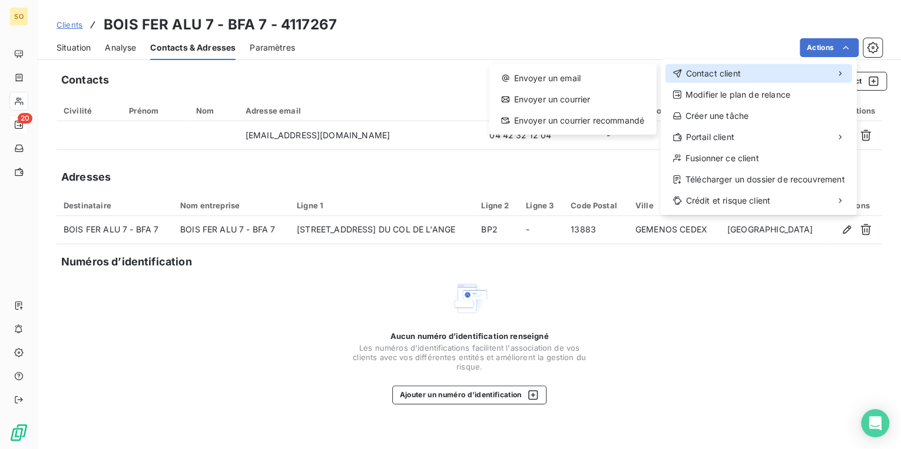
click at [690, 68] on span "Contact client" at bounding box center [712, 74] width 55 height 12
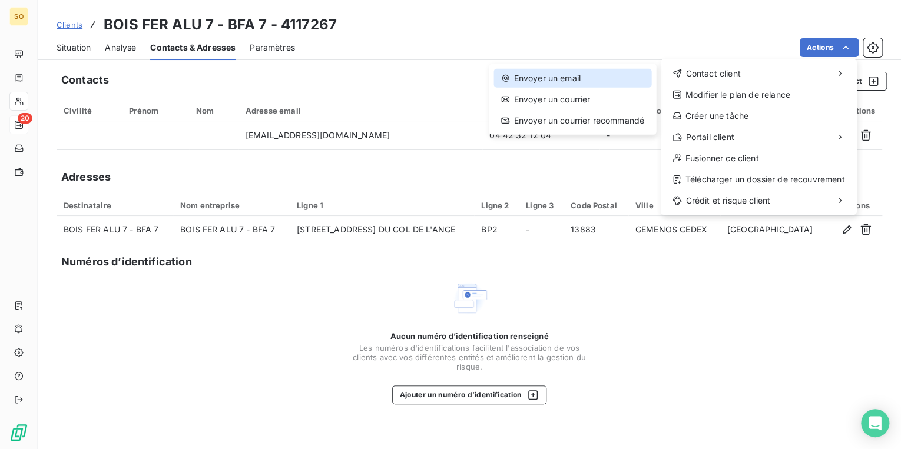
click at [549, 80] on div "Envoyer un email" at bounding box center [572, 78] width 157 height 19
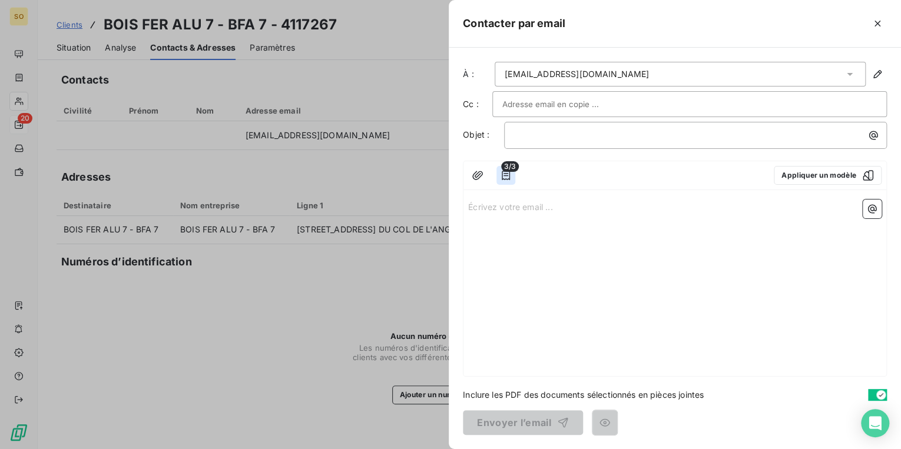
click at [509, 176] on icon "button" at bounding box center [506, 175] width 8 height 9
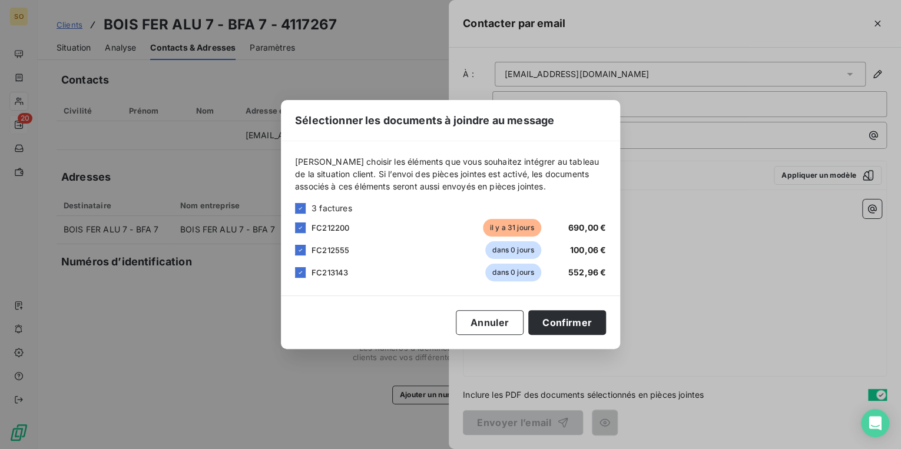
drag, startPoint x: 301, startPoint y: 251, endPoint x: 308, endPoint y: 271, distance: 21.2
click at [300, 251] on icon at bounding box center [300, 250] width 7 height 7
click at [302, 273] on icon at bounding box center [300, 272] width 7 height 7
click at [562, 325] on button "Confirmer" at bounding box center [567, 322] width 78 height 25
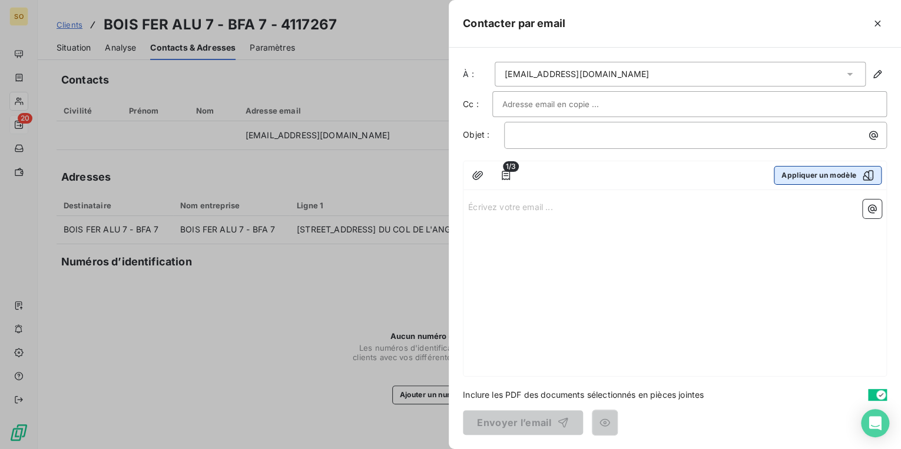
click at [784, 177] on button "Appliquer un modèle" at bounding box center [828, 175] width 108 height 19
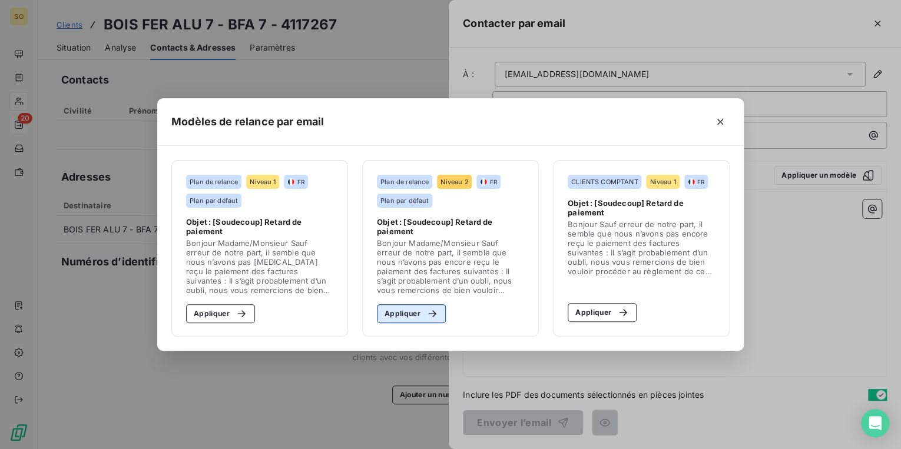
click at [408, 316] on button "Appliquer" at bounding box center [411, 313] width 69 height 19
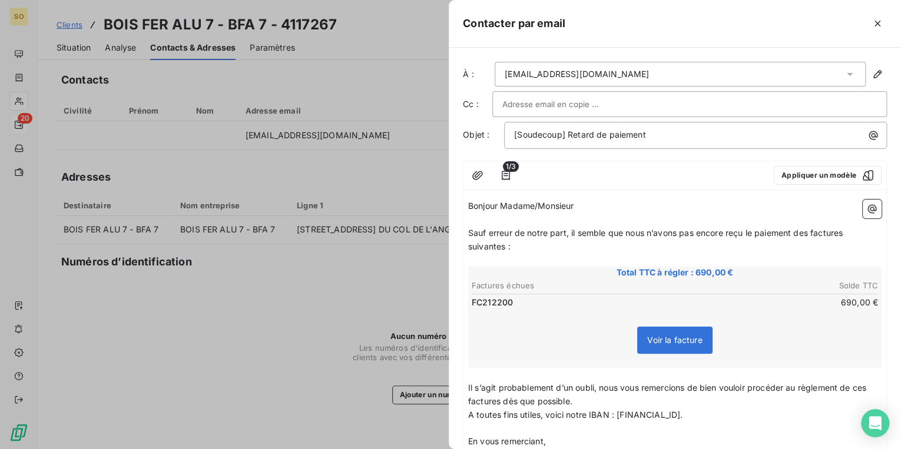
click at [812, 231] on span "Sauf erreur de notre part, il semble que nous n’avons pas encore reçu le paieme…" at bounding box center [656, 240] width 377 height 24
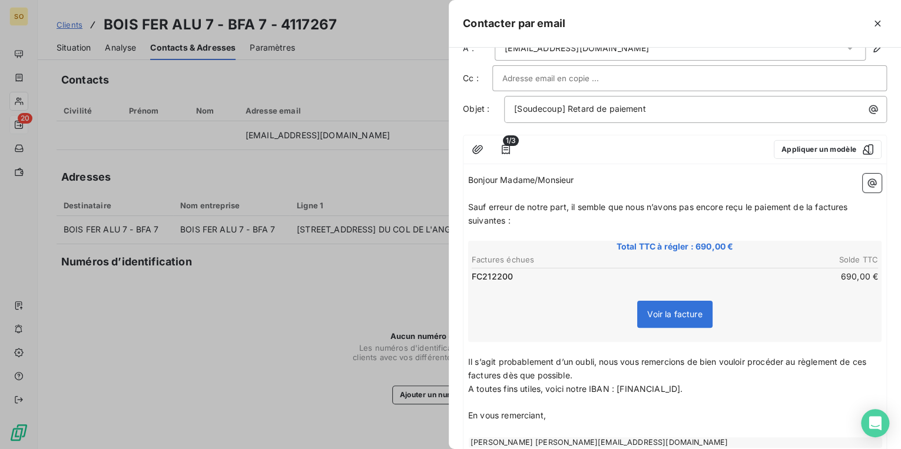
scroll to position [47, 0]
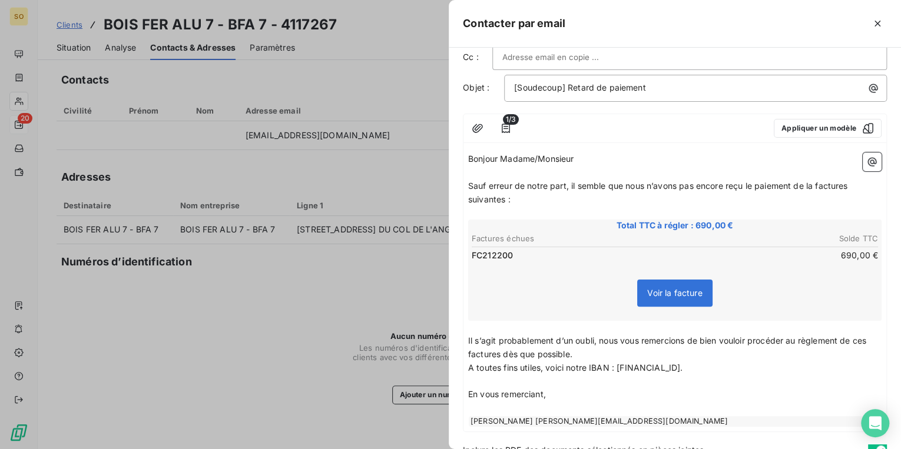
click at [850, 181] on span "Sauf erreur de notre part, il semble que nous n’avons pas encore reçu le paieme…" at bounding box center [659, 193] width 382 height 24
click at [506, 194] on span "Sauf erreur de notre part, il semble que nous n’avons pas encore reçu le paieme…" at bounding box center [656, 193] width 377 height 24
click at [869, 338] on span "Il s’agit probablement d’un oubli, nous vous remercions de bien vouloir procéde…" at bounding box center [668, 348] width 400 height 24
click at [521, 352] on span "Il s’agit probablement d’un oubli, nous vous remercions de bien vouloir procéde…" at bounding box center [671, 348] width 407 height 24
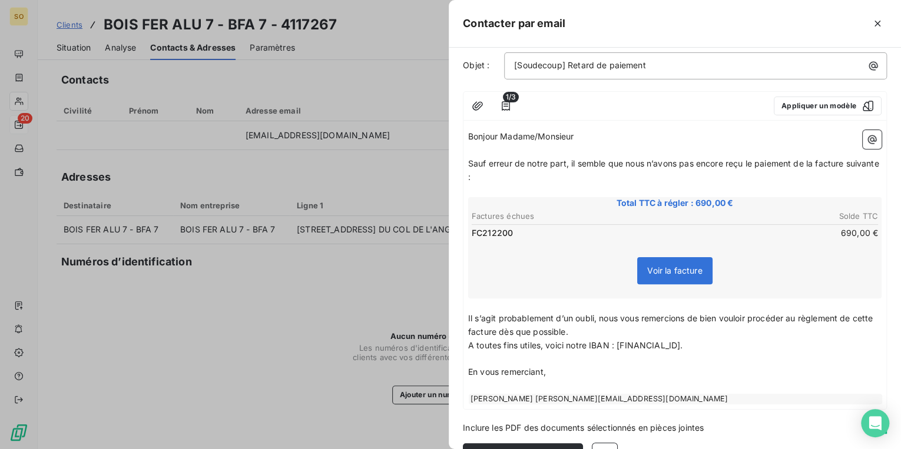
scroll to position [101, 0]
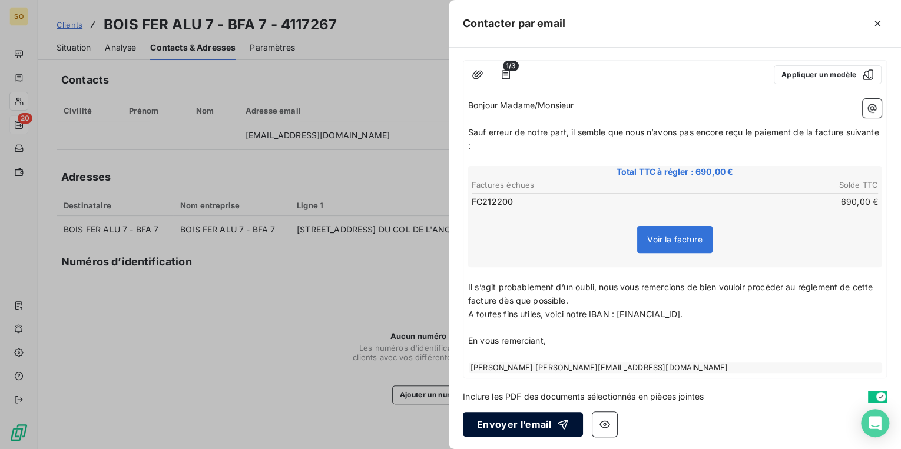
click at [542, 423] on button "Envoyer l’email" at bounding box center [523, 424] width 120 height 25
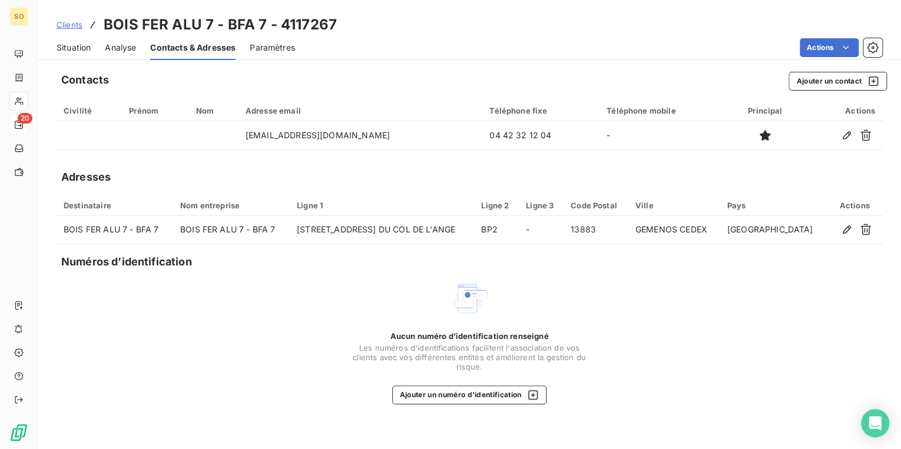
click at [73, 26] on span "Clients" at bounding box center [70, 24] width 26 height 9
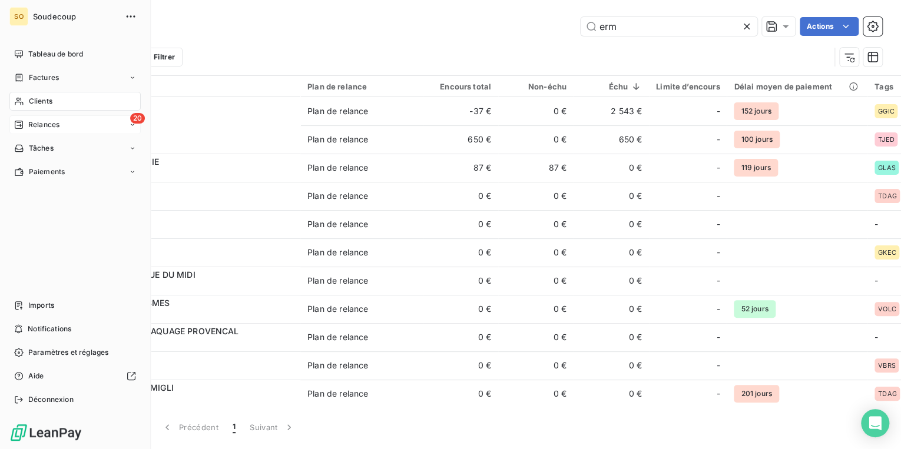
click at [52, 128] on span "Relances" at bounding box center [43, 125] width 31 height 11
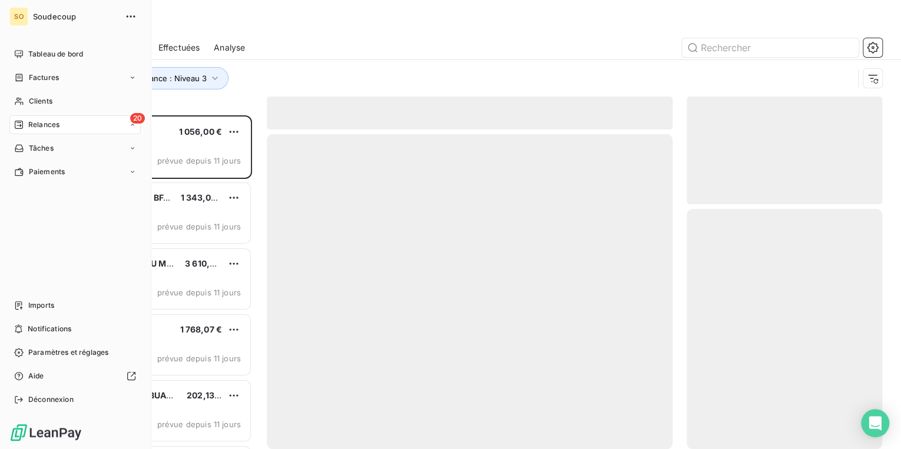
scroll to position [327, 188]
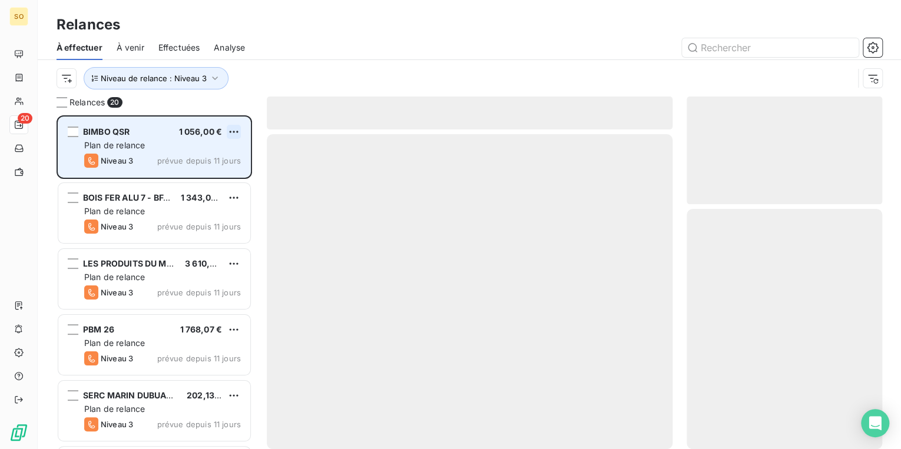
click at [234, 127] on html "SO 20 Relances À effectuer À venir Effectuées Analyse Niveau de relance : Nivea…" at bounding box center [450, 224] width 901 height 449
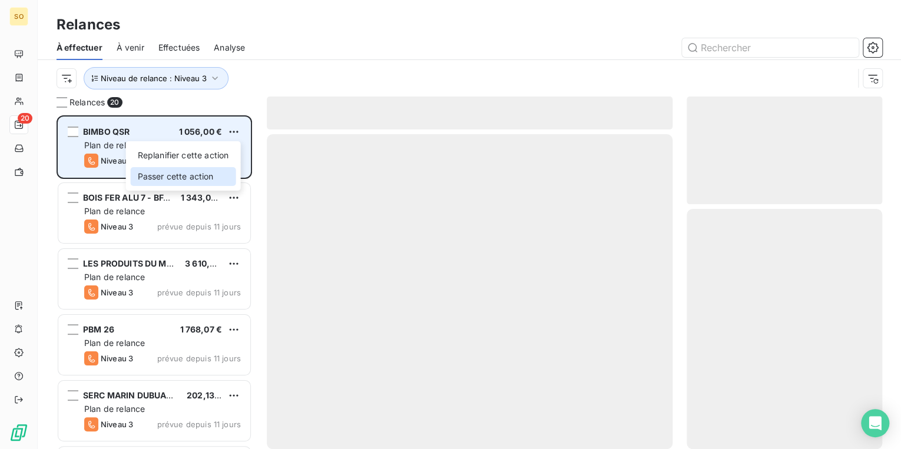
click at [174, 175] on div "Passer cette action" at bounding box center [183, 176] width 105 height 19
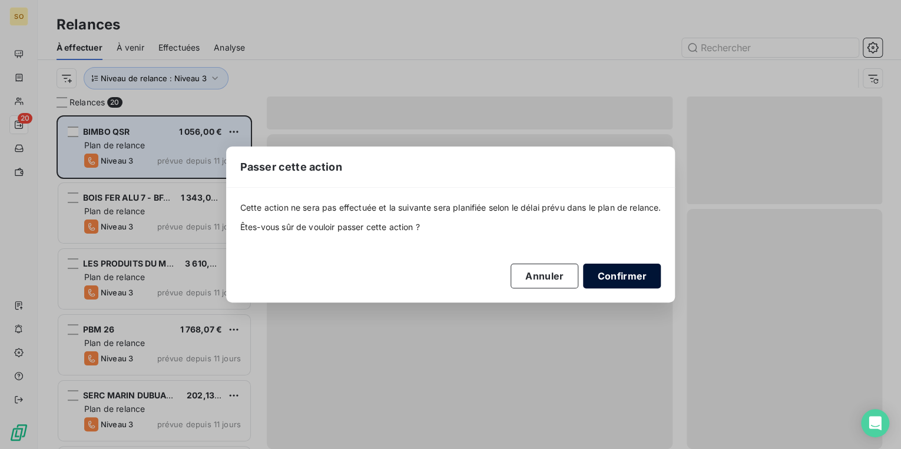
click at [625, 273] on button "Confirmer" at bounding box center [622, 276] width 78 height 25
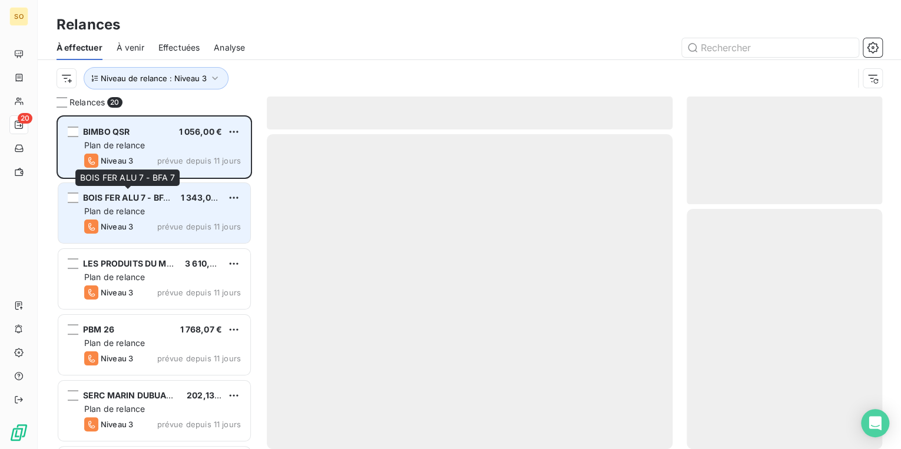
click at [120, 196] on span "BOIS FER ALU 7 - BFA 7" at bounding box center [129, 198] width 92 height 10
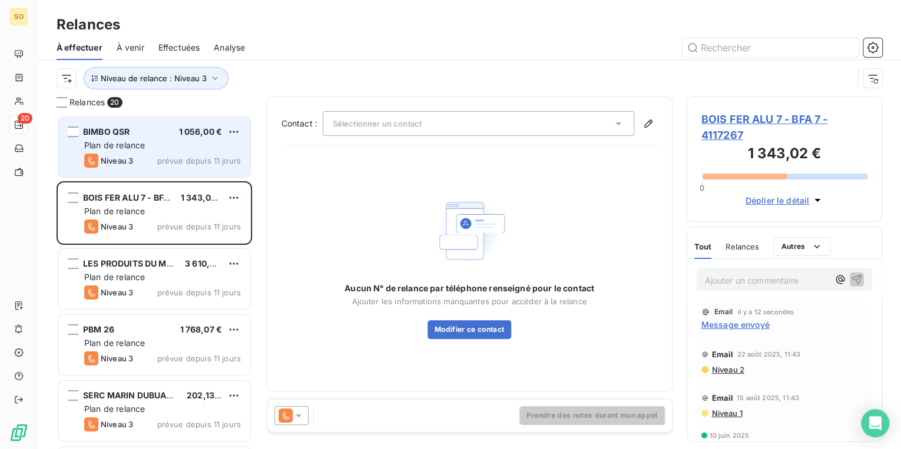
click at [736, 118] on span "BOIS FER ALU 7 - BFA 7 - 4117267" at bounding box center [784, 127] width 167 height 32
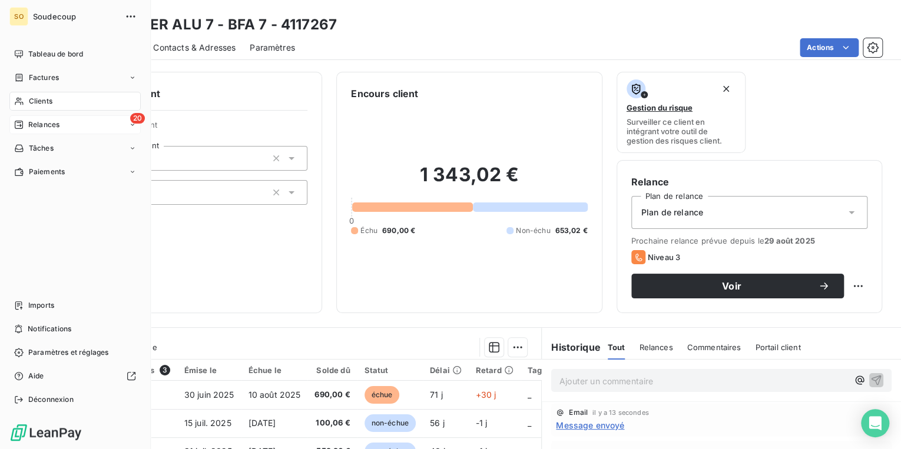
click at [81, 123] on div "20 Relances" at bounding box center [74, 124] width 131 height 19
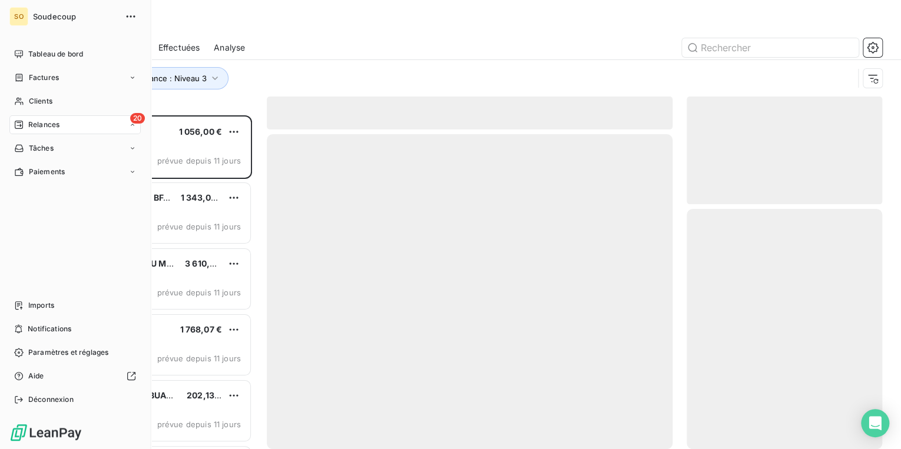
scroll to position [327, 188]
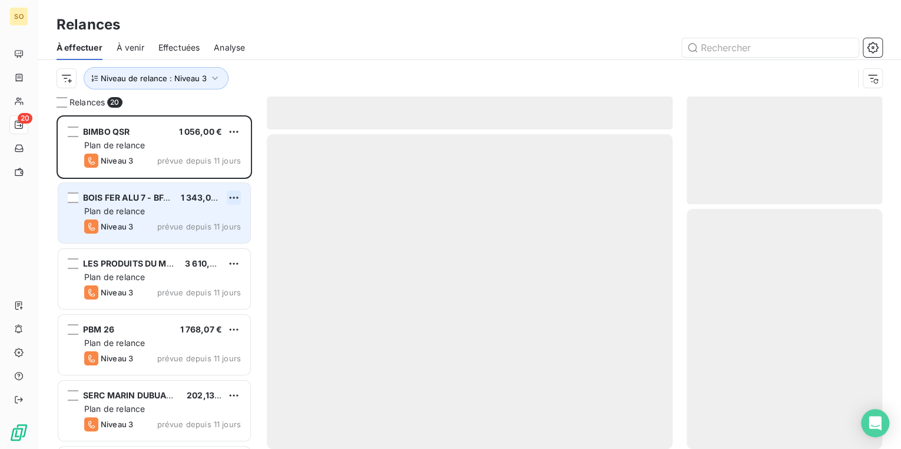
click at [228, 196] on html "SO 20 Relances À effectuer À venir Effectuées Analyse Niveau de relance : Nivea…" at bounding box center [450, 224] width 901 height 449
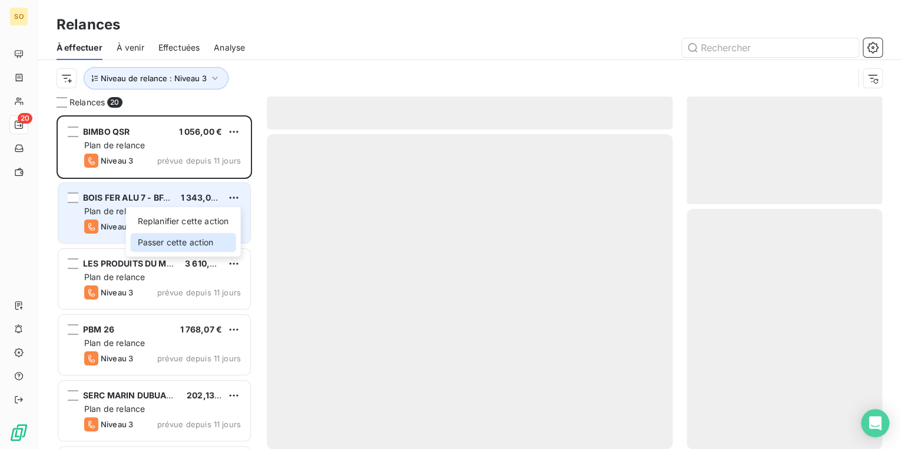
click at [187, 237] on div "Passer cette action" at bounding box center [183, 242] width 105 height 19
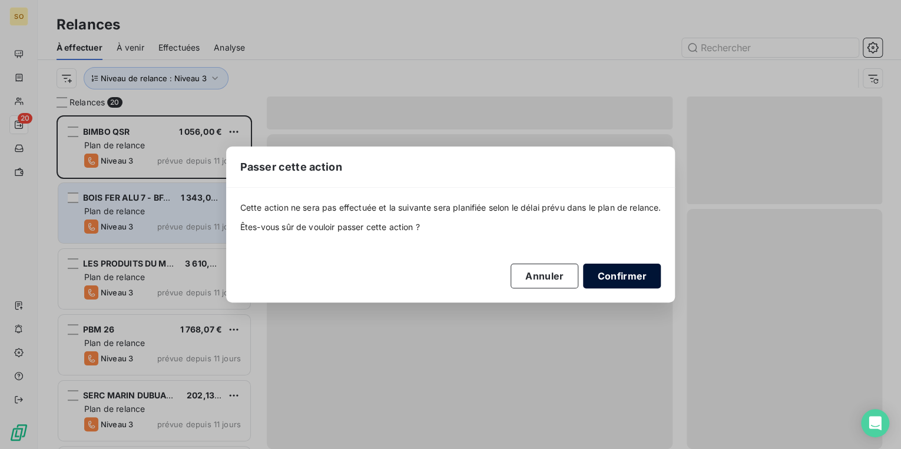
click at [630, 276] on button "Confirmer" at bounding box center [622, 276] width 78 height 25
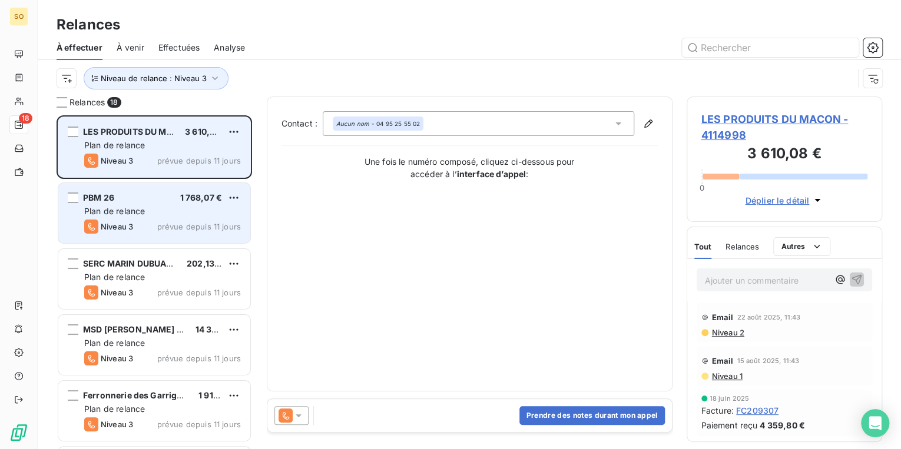
click at [177, 131] on div "LES PRODUITS DU MACON 3 610,08 €" at bounding box center [162, 132] width 157 height 11
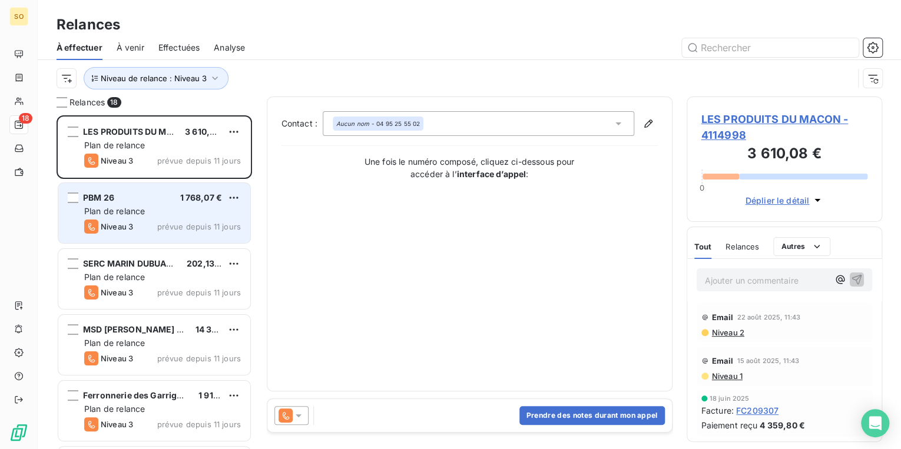
click at [805, 121] on span "LES PRODUITS DU MACON - 4114998" at bounding box center [784, 127] width 167 height 32
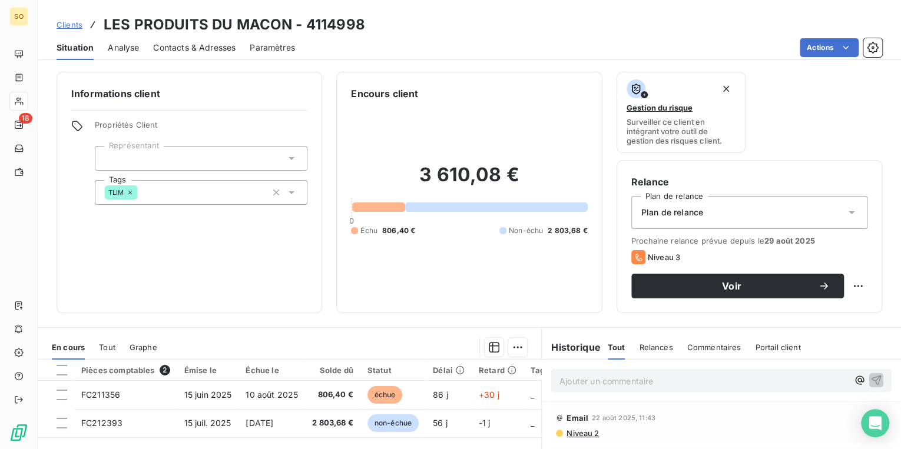
click at [207, 47] on span "Contacts & Adresses" at bounding box center [194, 48] width 82 height 12
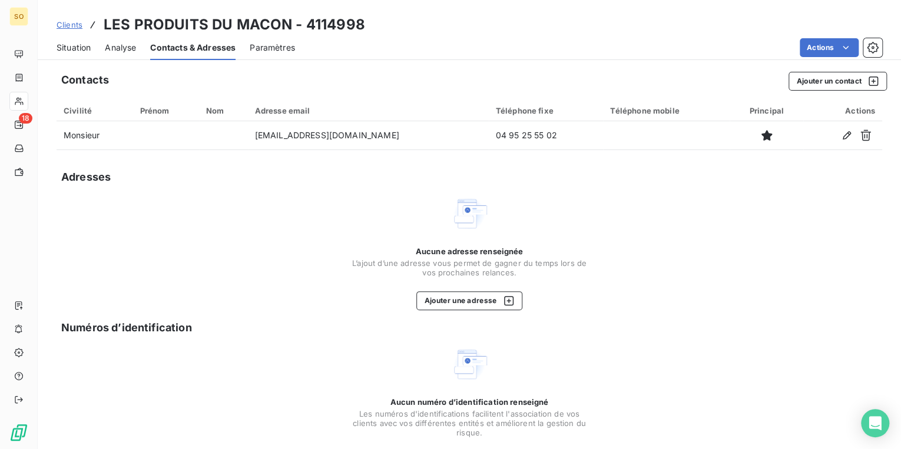
click at [73, 42] on span "Situation" at bounding box center [74, 48] width 34 height 12
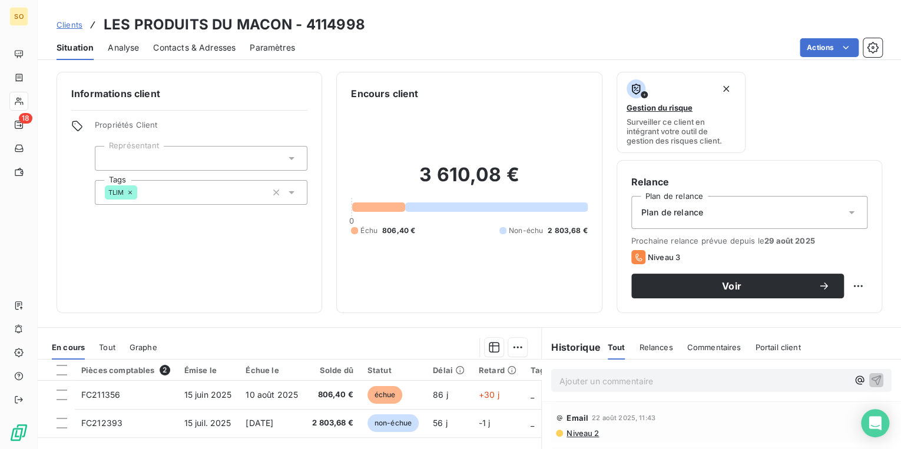
scroll to position [47, 0]
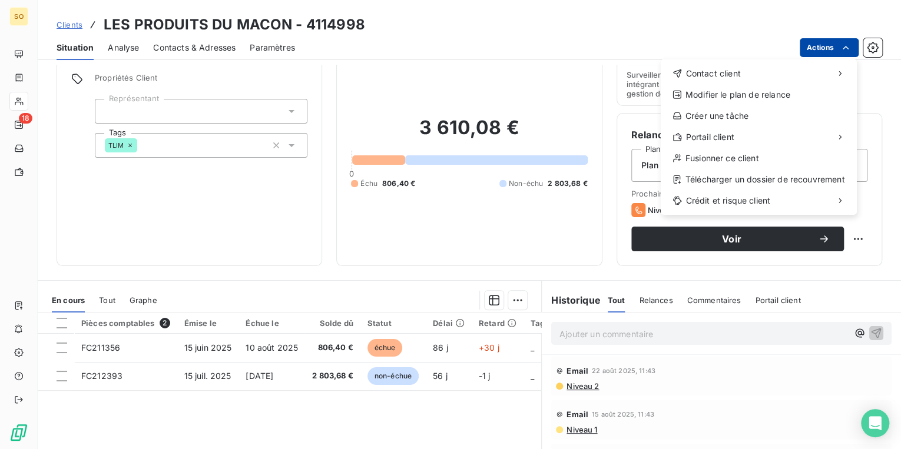
click at [820, 49] on html "SO 18 Clients LES PRODUITS DU MACON - 4114998 Situation Analyse Contacts & Adre…" at bounding box center [450, 224] width 901 height 449
click at [716, 71] on span "Contact client" at bounding box center [712, 74] width 55 height 12
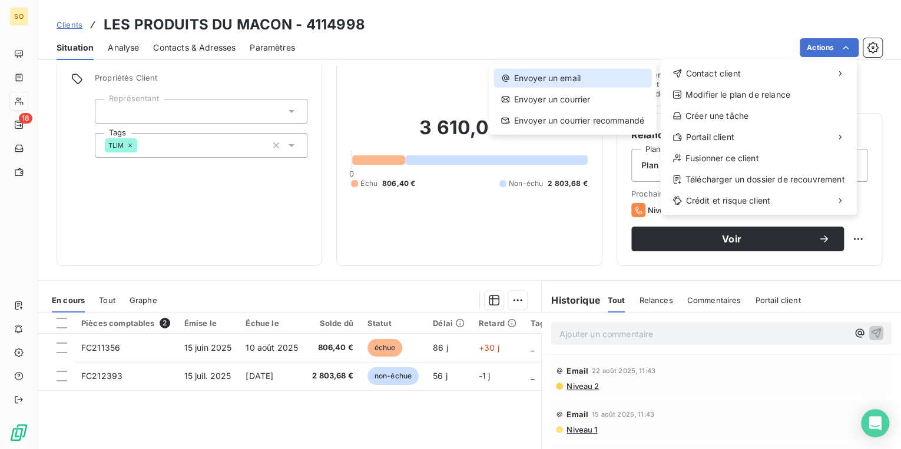
click at [601, 79] on div "Envoyer un email" at bounding box center [572, 78] width 157 height 19
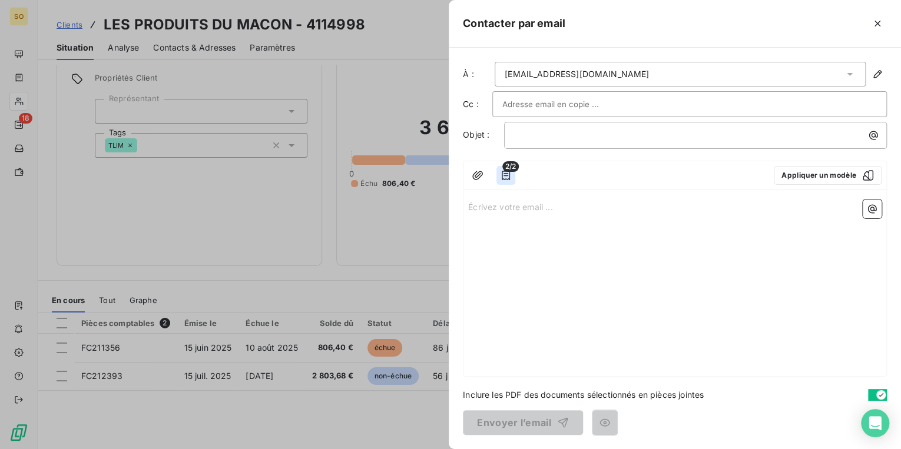
click at [509, 173] on icon "button" at bounding box center [506, 175] width 8 height 9
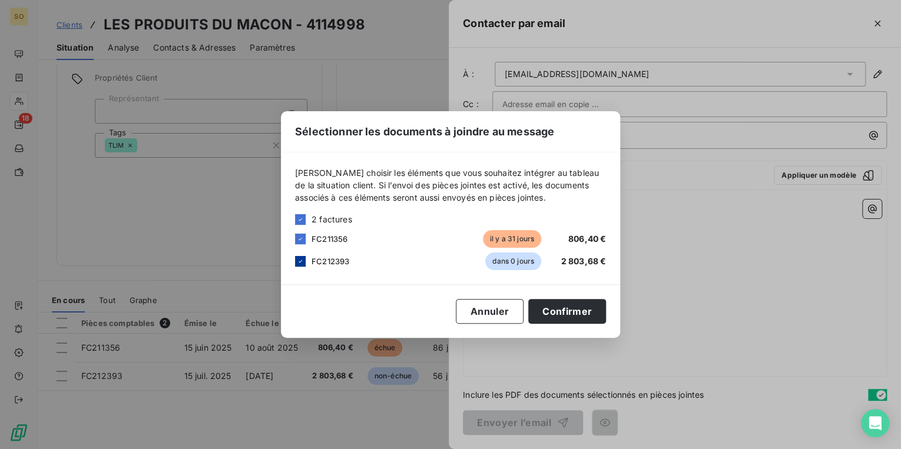
click at [299, 262] on icon at bounding box center [300, 261] width 7 height 7
click at [578, 308] on button "Confirmer" at bounding box center [567, 311] width 78 height 25
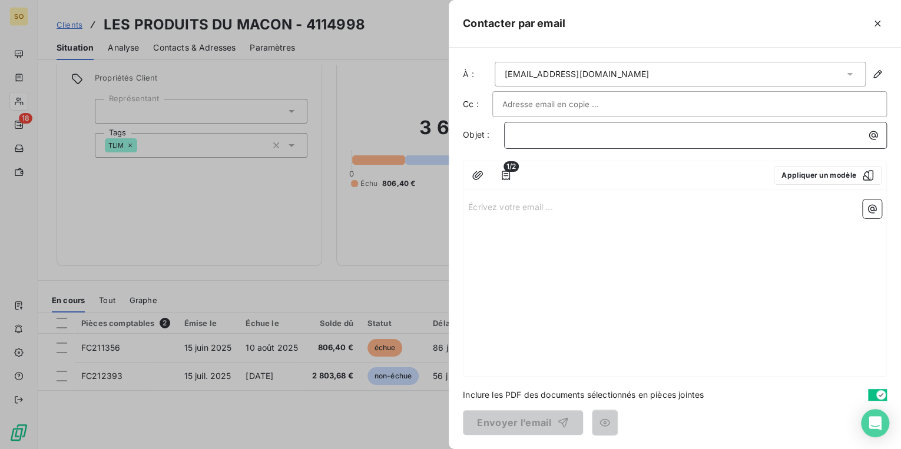
click at [538, 128] on p "﻿" at bounding box center [698, 135] width 369 height 14
click at [834, 177] on button "Appliquer un modèle" at bounding box center [828, 175] width 108 height 19
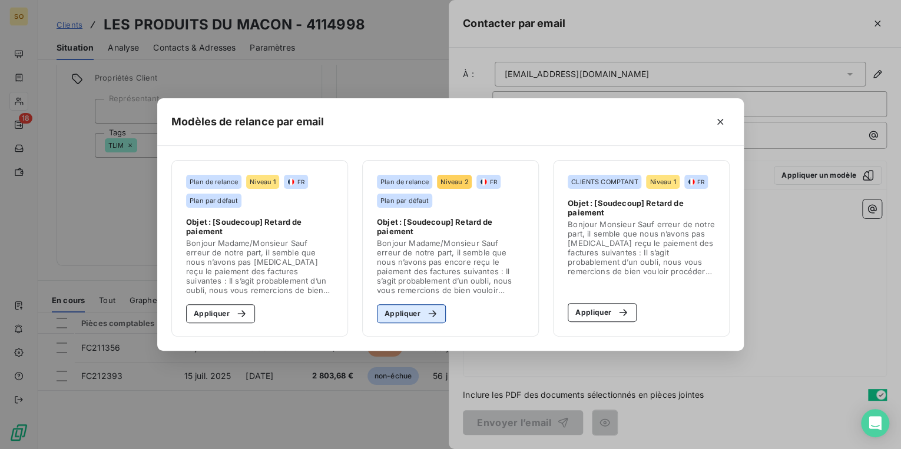
click at [434, 309] on icon "button" at bounding box center [432, 314] width 12 height 12
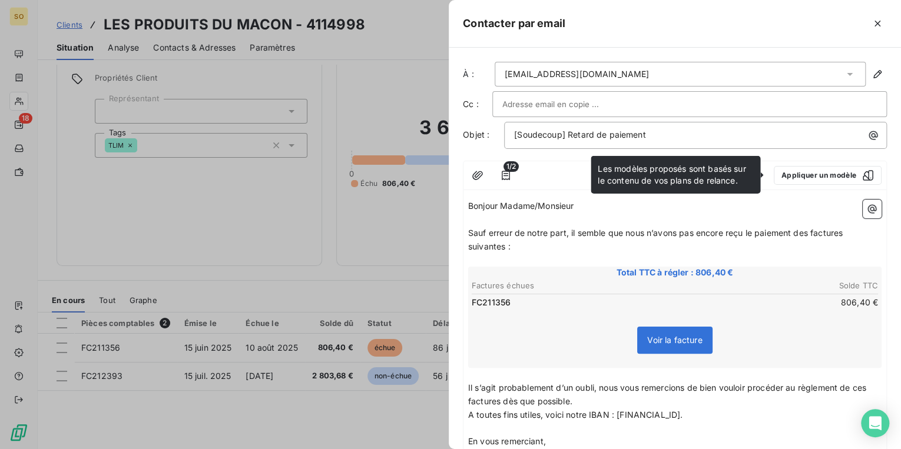
click at [811, 235] on span "Sauf erreur de notre part, il semble que nous n’avons pas encore reçu le paieme…" at bounding box center [656, 240] width 377 height 24
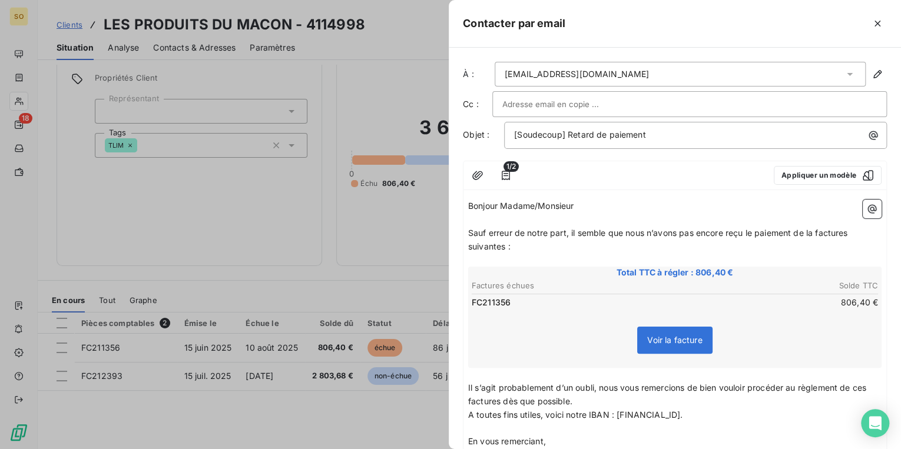
click at [850, 234] on span "Sauf erreur de notre part, il semble que nous n’avons pas encore reçu le paieme…" at bounding box center [659, 240] width 382 height 24
click at [504, 246] on span "Sauf erreur de notre part, il semble que nous n’avons pas encore reçu le paieme…" at bounding box center [656, 240] width 377 height 24
click at [499, 399] on span "Il s’agit probablement d’un oubli, nous vous remercions de bien vouloir procéde…" at bounding box center [668, 395] width 400 height 24
click at [869, 386] on span "Il s’agit probablement d’un oubli, nous vous remercions de bien vouloir procéde…" at bounding box center [668, 395] width 400 height 24
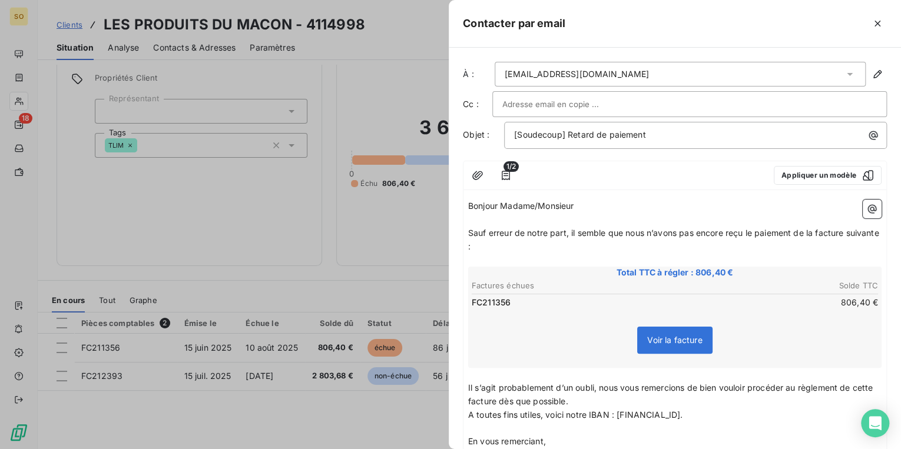
click at [332, 269] on div at bounding box center [450, 224] width 901 height 449
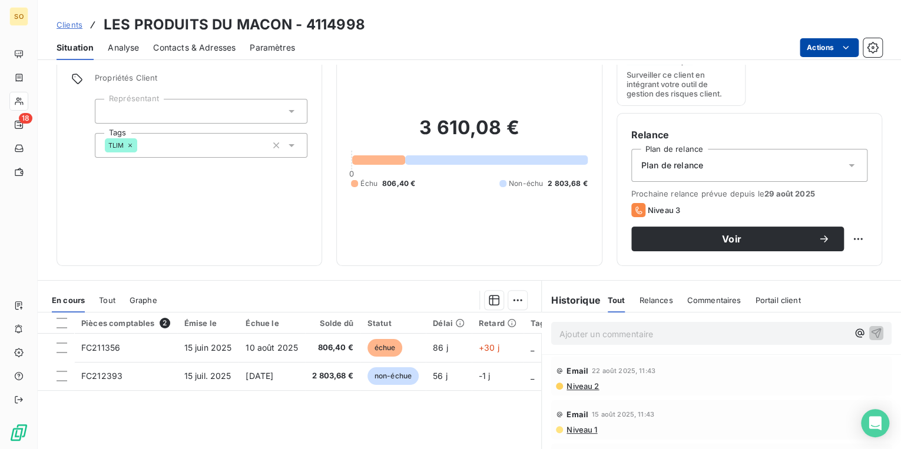
click at [810, 46] on html "SO 18 Clients LES PRODUITS DU MACON - 4114998 Situation Analyse Contacts & Adre…" at bounding box center [450, 224] width 901 height 449
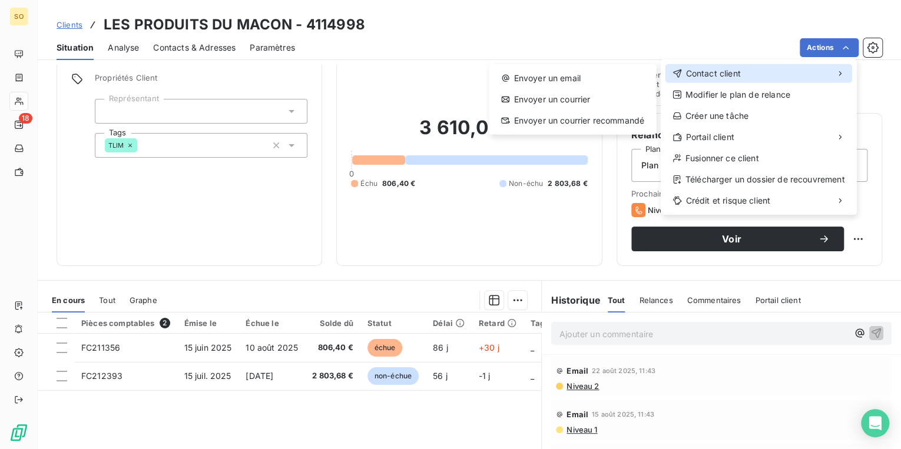
click at [708, 71] on span "Contact client" at bounding box center [712, 74] width 55 height 12
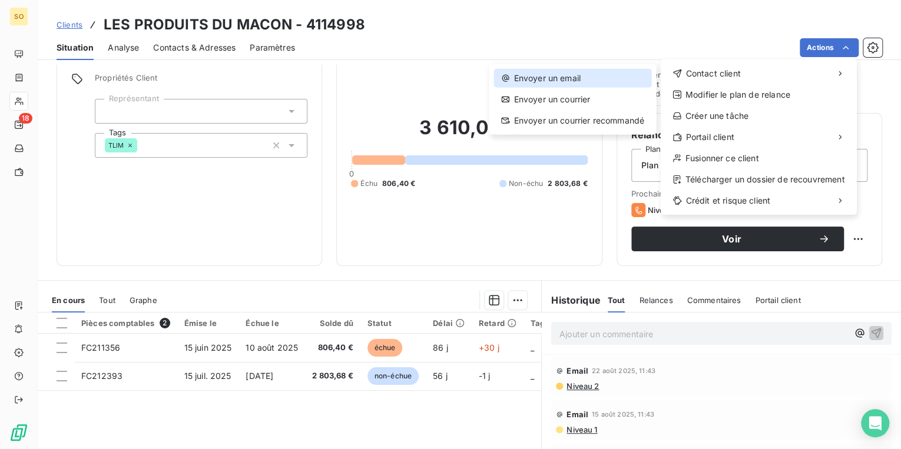
click at [593, 77] on div "Envoyer un email" at bounding box center [572, 78] width 157 height 19
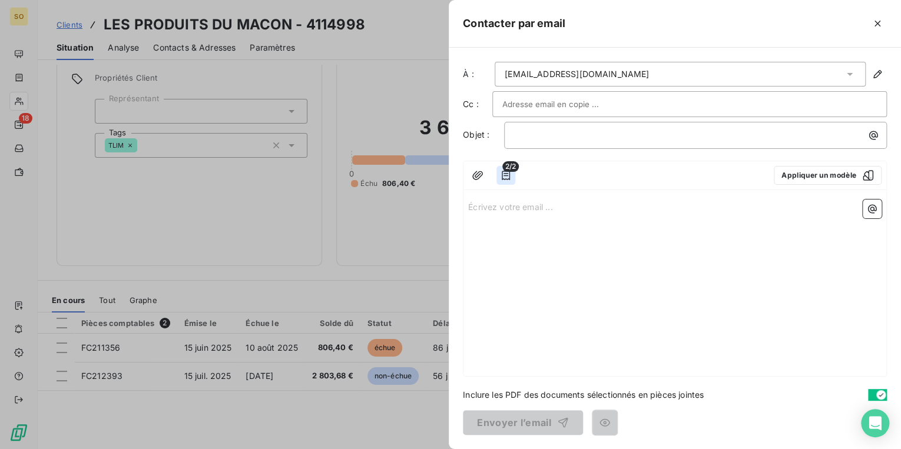
click at [509, 177] on icon "button" at bounding box center [506, 175] width 8 height 9
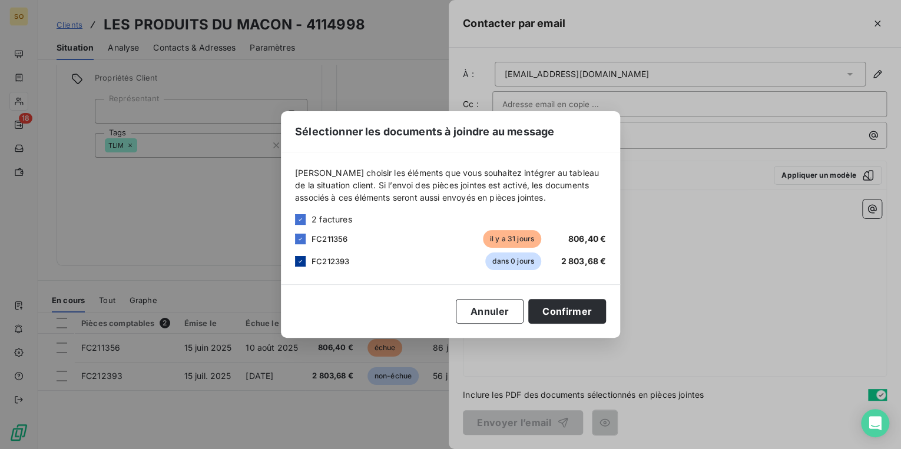
click at [302, 264] on icon at bounding box center [300, 261] width 7 height 7
click at [560, 308] on button "Confirmer" at bounding box center [567, 311] width 78 height 25
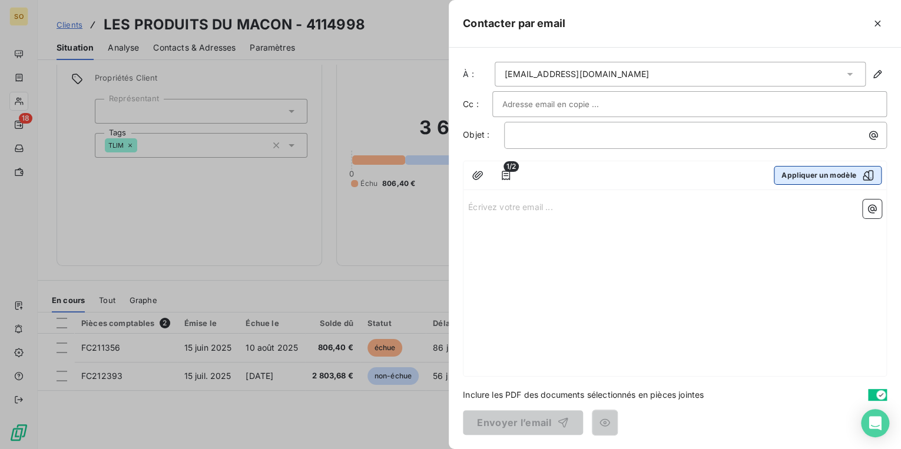
click at [802, 173] on button "Appliquer un modèle" at bounding box center [828, 175] width 108 height 19
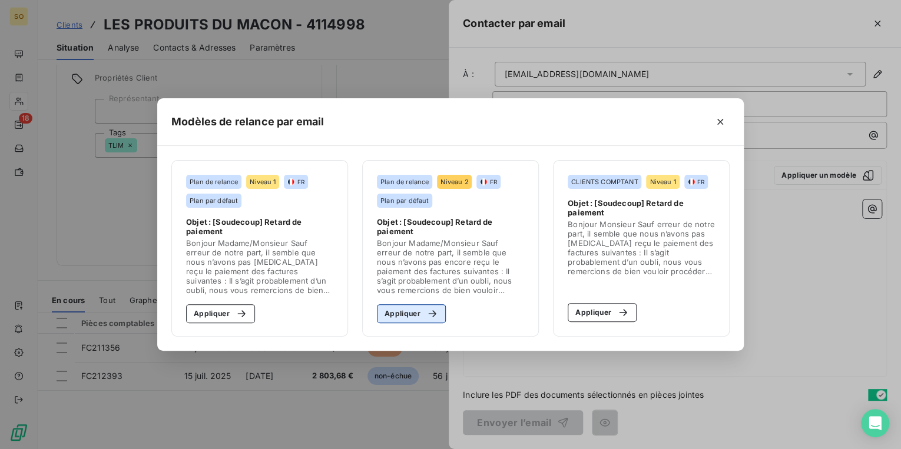
click at [385, 312] on button "Appliquer" at bounding box center [411, 313] width 69 height 19
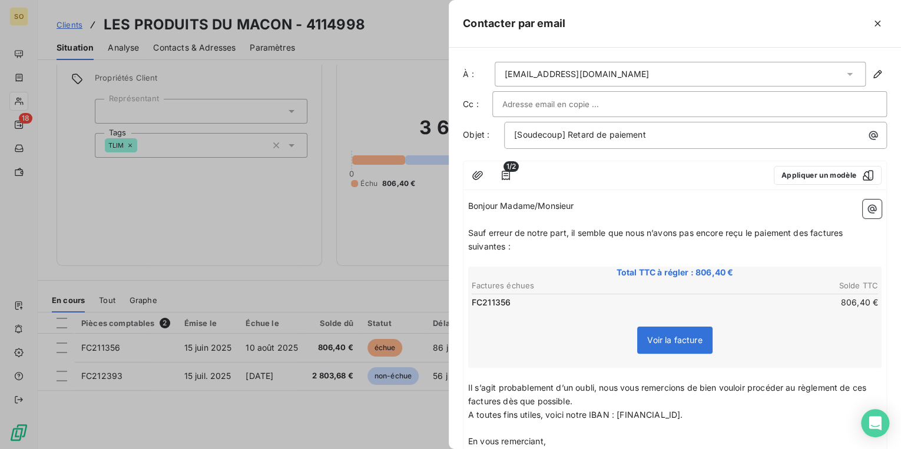
click at [811, 231] on span "Sauf erreur de notre part, il semble que nous n’avons pas encore reçu le paieme…" at bounding box center [656, 240] width 377 height 24
click at [847, 236] on span "Sauf erreur de notre part, il semble que nous n’avons pas encore reçu le paieme…" at bounding box center [659, 240] width 382 height 24
click at [504, 247] on span "Sauf erreur de notre part, il semble que nous n’avons pas encore reçu le paieme…" at bounding box center [656, 240] width 377 height 24
click at [869, 385] on span "Il s’agit probablement d’un oubli, nous vous remercions de bien vouloir procéde…" at bounding box center [668, 395] width 400 height 24
click at [522, 404] on span "Il s’agit probablement d’un oubli, nous vous remercions de bien vouloir procéde…" at bounding box center [671, 395] width 407 height 24
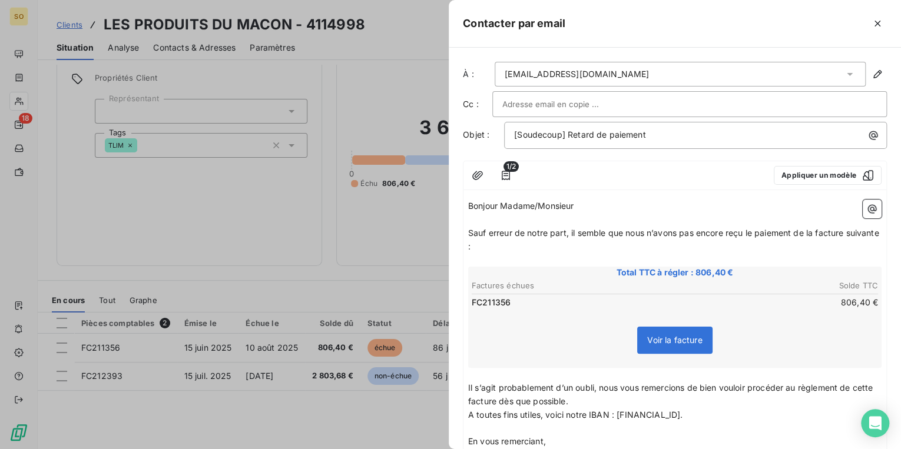
click at [524, 105] on input "text" at bounding box center [565, 104] width 127 height 18
paste input "[EMAIL_ADDRESS][DOMAIN_NAME]"
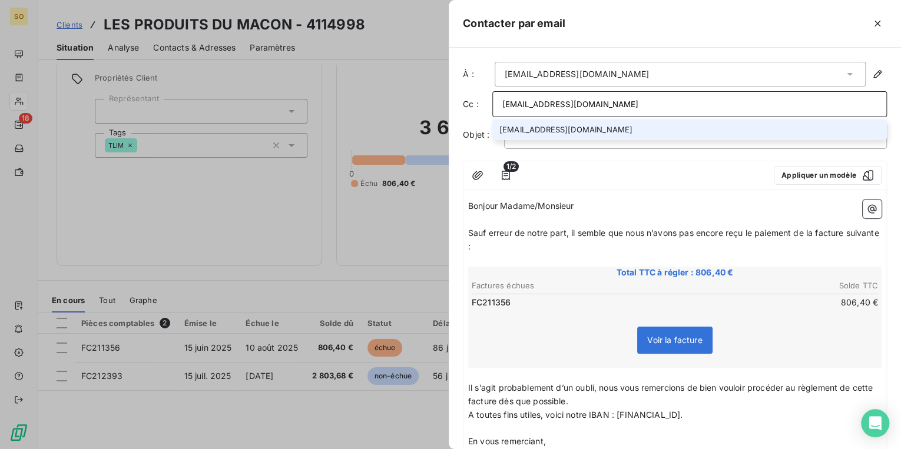
type input "[EMAIL_ADDRESS][DOMAIN_NAME]"
click at [528, 129] on li "[EMAIL_ADDRESS][DOMAIN_NAME]" at bounding box center [689, 130] width 395 height 21
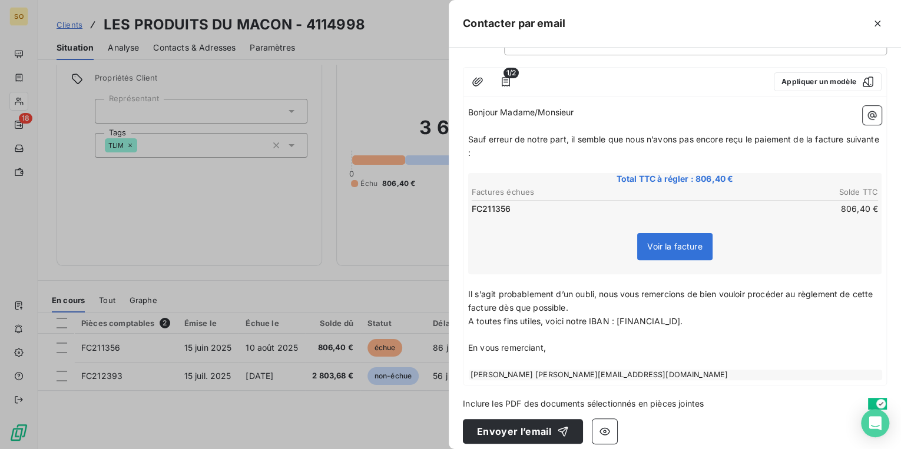
scroll to position [101, 0]
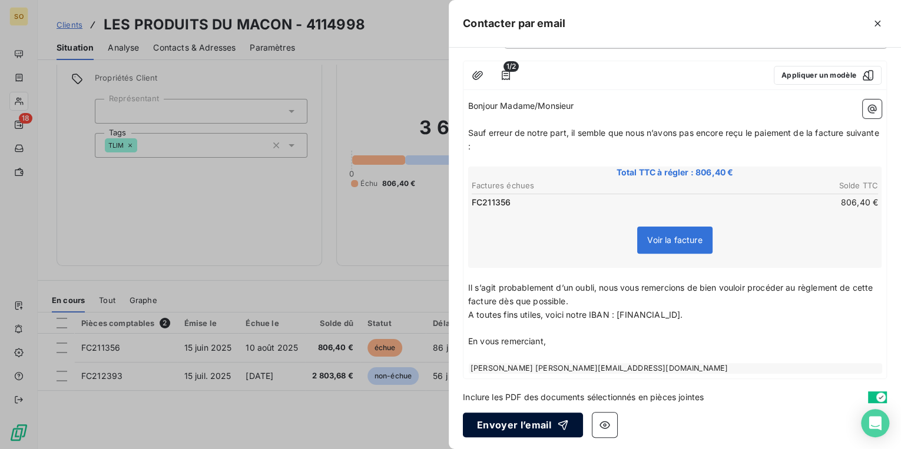
click at [499, 419] on button "Envoyer l’email" at bounding box center [523, 425] width 120 height 25
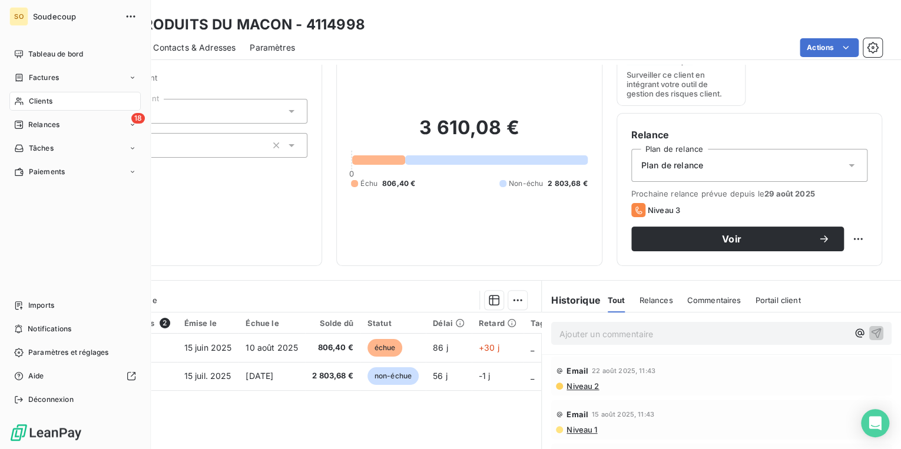
drag, startPoint x: 37, startPoint y: 122, endPoint x: 28, endPoint y: 126, distance: 10.3
click at [28, 126] on span "Relances" at bounding box center [43, 125] width 31 height 11
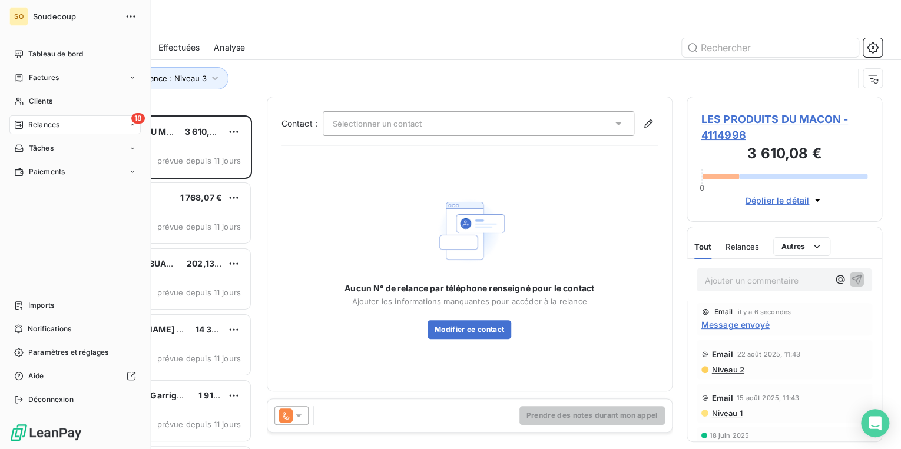
scroll to position [327, 188]
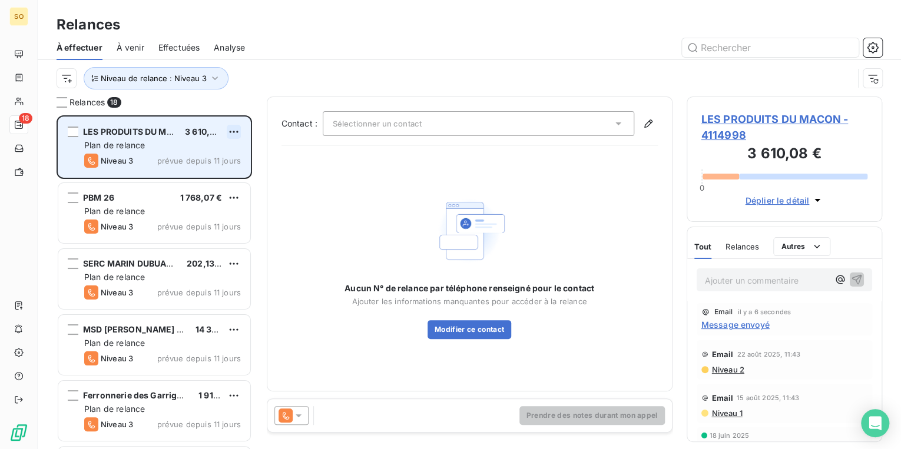
click at [229, 130] on html "SO 18 Relances À effectuer À venir Effectuées Analyse Niveau de relance : Nivea…" at bounding box center [450, 224] width 901 height 449
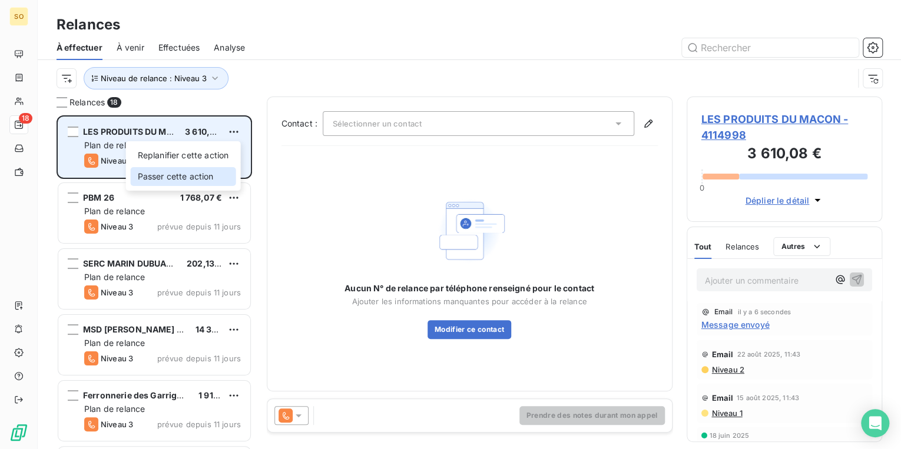
click at [197, 180] on div "Passer cette action" at bounding box center [183, 176] width 105 height 19
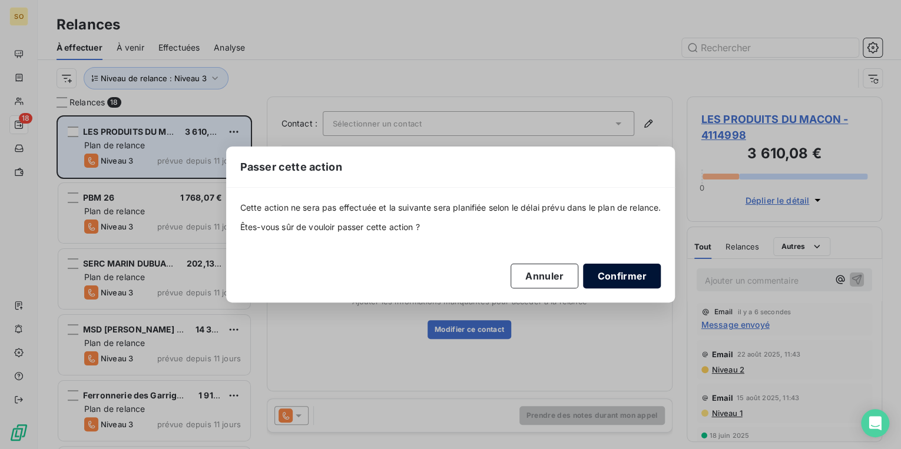
click at [630, 270] on button "Confirmer" at bounding box center [622, 276] width 78 height 25
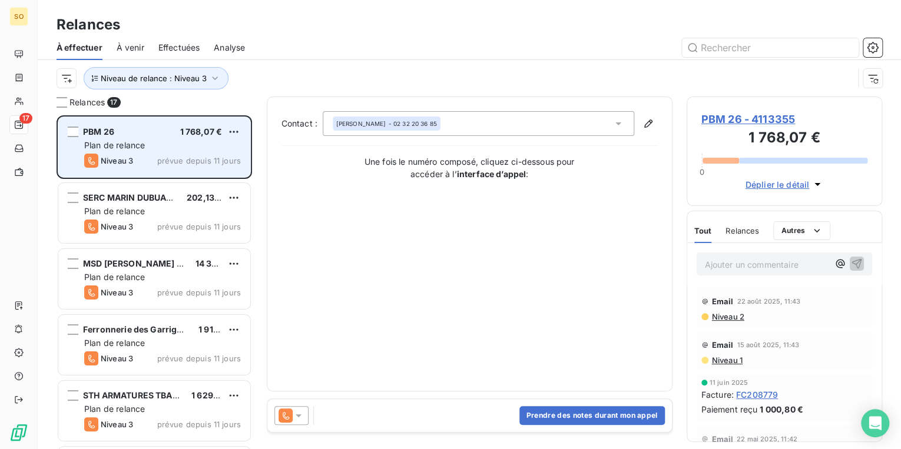
click at [726, 115] on span "PBM 26 - 4113355" at bounding box center [784, 119] width 167 height 16
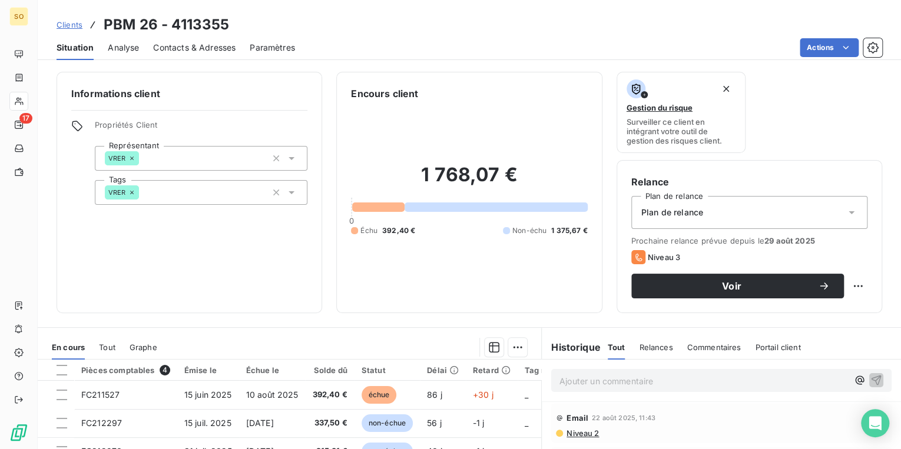
click at [167, 43] on span "Contacts & Adresses" at bounding box center [194, 48] width 82 height 12
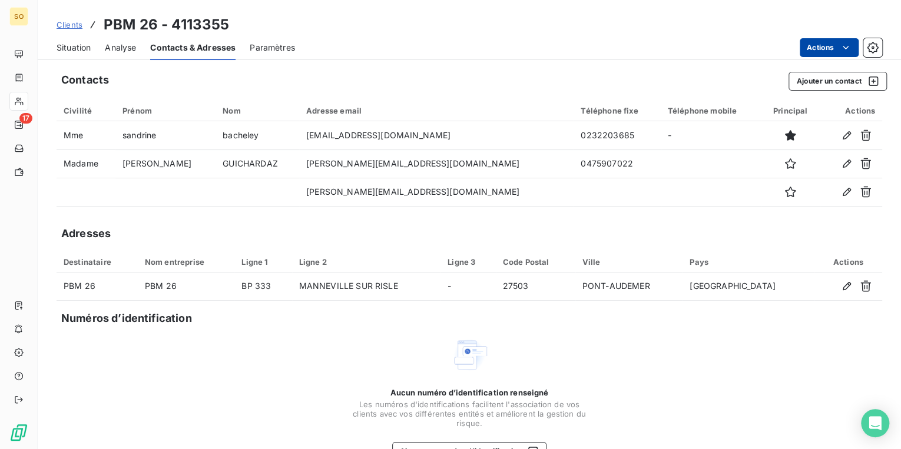
click at [806, 47] on html "SO 17 Clients PBM 26 - 4113355 Situation Analyse Contacts & Adresses Paramètres…" at bounding box center [450, 224] width 901 height 449
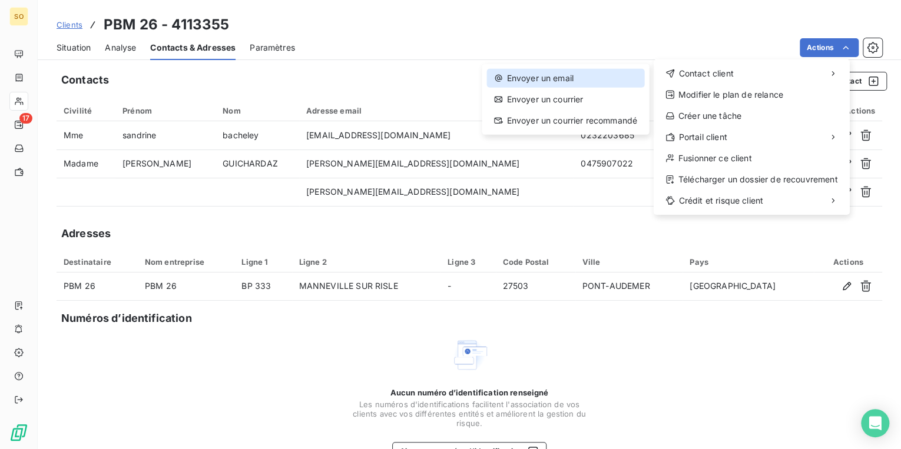
click at [578, 71] on div "Envoyer un email" at bounding box center [564, 78] width 157 height 19
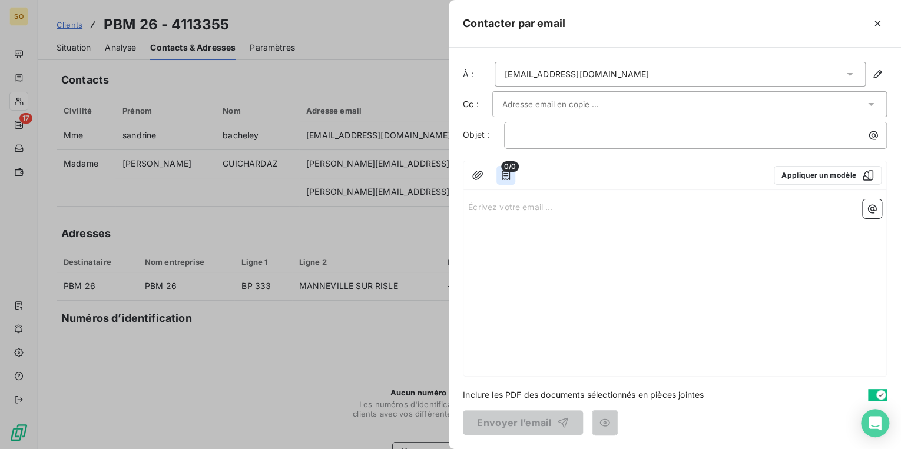
click at [506, 173] on icon "button" at bounding box center [506, 176] width 12 height 12
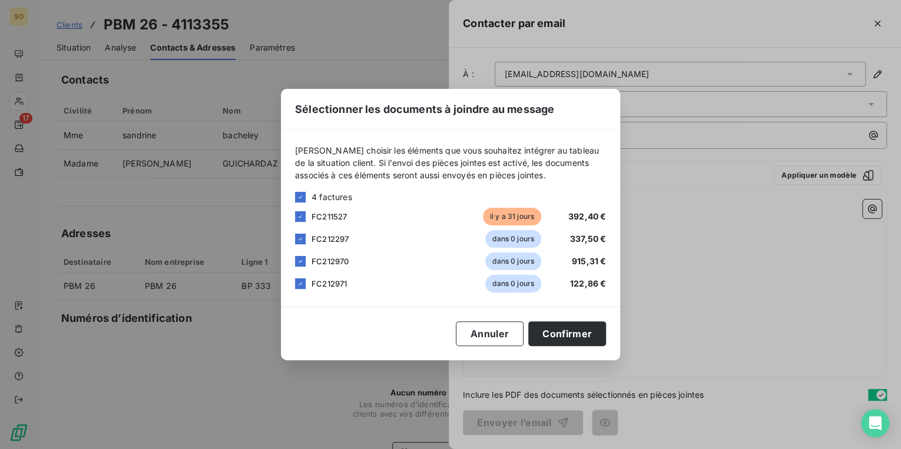
drag, startPoint x: 300, startPoint y: 237, endPoint x: 293, endPoint y: 261, distance: 25.7
click at [299, 238] on icon at bounding box center [300, 239] width 7 height 7
click at [297, 262] on icon at bounding box center [300, 261] width 7 height 7
click at [299, 280] on div at bounding box center [300, 284] width 11 height 11
click at [559, 329] on button "Confirmer" at bounding box center [567, 334] width 78 height 25
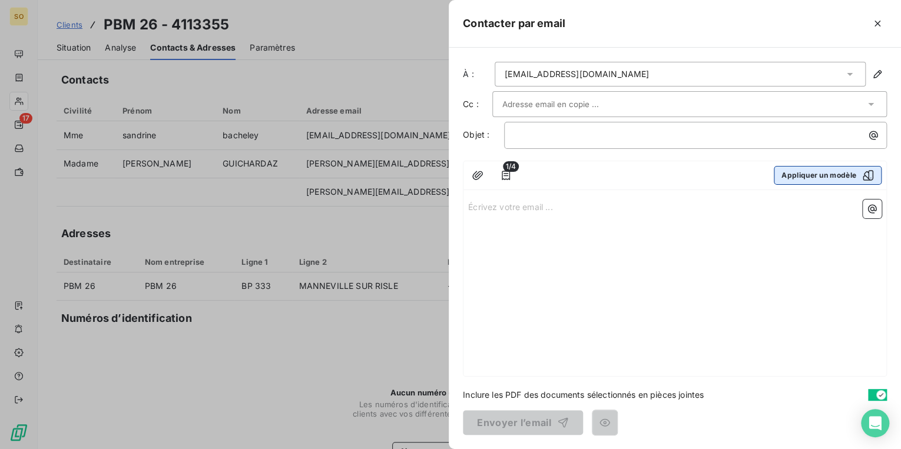
click at [792, 179] on button "Appliquer un modèle" at bounding box center [828, 175] width 108 height 19
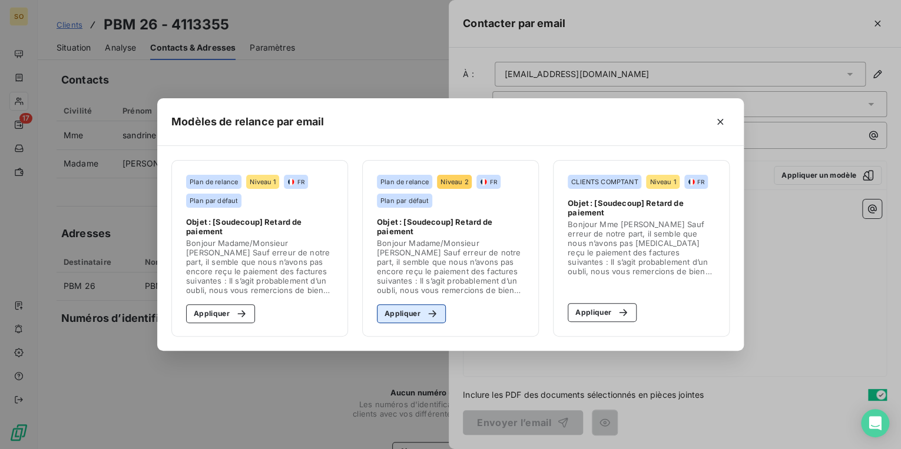
click at [389, 319] on button "Appliquer" at bounding box center [411, 313] width 69 height 19
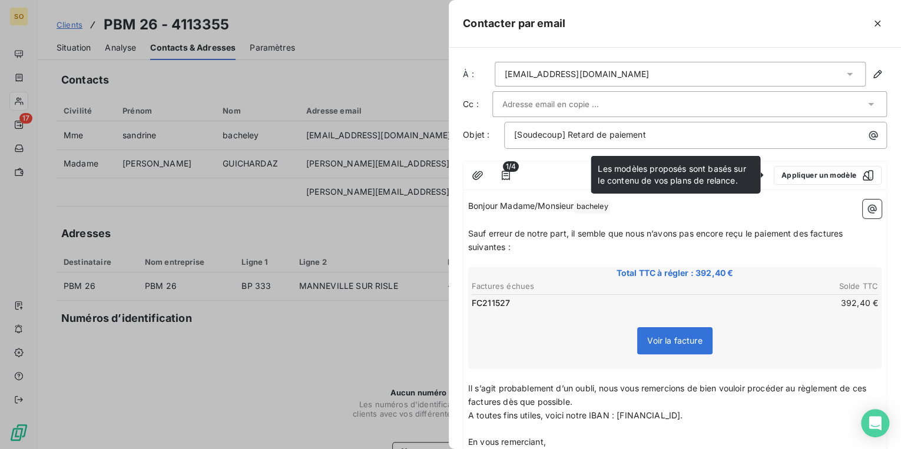
click at [810, 231] on span "Sauf erreur de notre part, il semble que nous n’avons pas encore reçu le paieme…" at bounding box center [656, 240] width 377 height 24
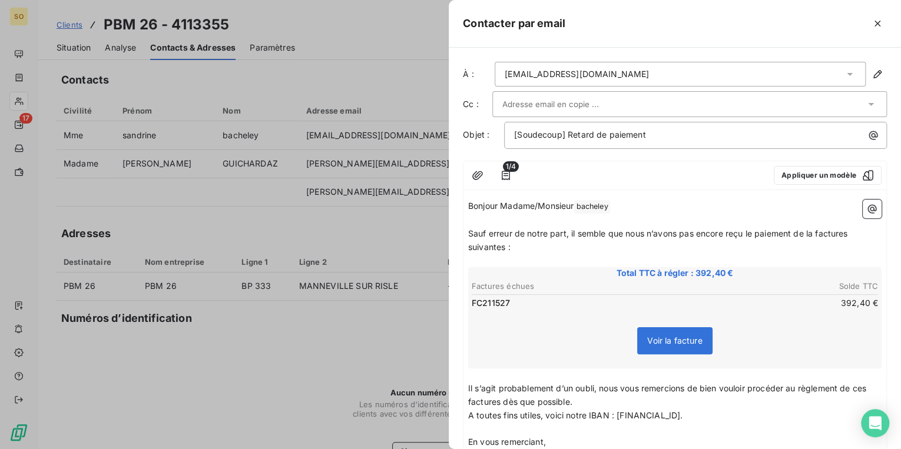
drag, startPoint x: 851, startPoint y: 232, endPoint x: 857, endPoint y: 233, distance: 6.5
click at [850, 233] on span "Sauf erreur de notre part, il semble que nous n’avons pas encore reçu le paieme…" at bounding box center [659, 240] width 382 height 24
click at [504, 248] on span "Sauf erreur de notre part, il semble que nous n’avons pas encore reçu le paieme…" at bounding box center [656, 240] width 377 height 24
click at [498, 403] on span "Il s’agit probablement d’un oubli, nous vous remercions de bien vouloir procéde…" at bounding box center [668, 395] width 400 height 24
click at [869, 384] on span "Il s’agit probablement d’un oubli, nous vous remercions de bien vouloir procéde…" at bounding box center [668, 395] width 400 height 24
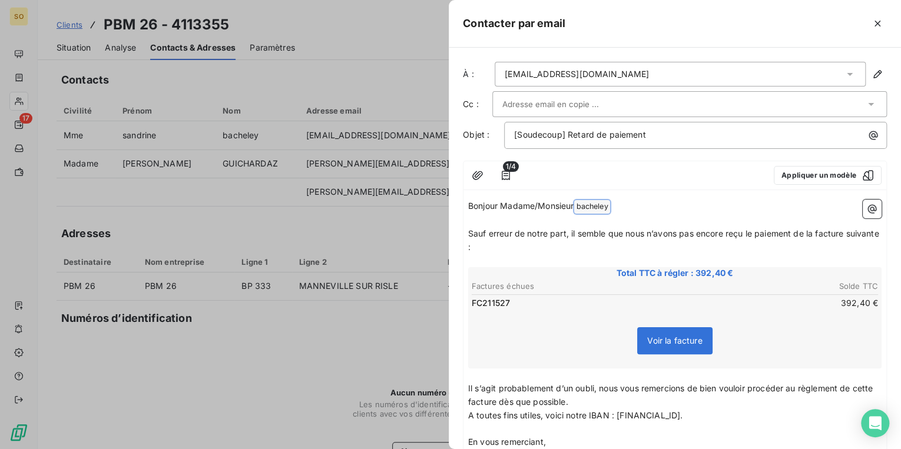
drag, startPoint x: 579, startPoint y: 201, endPoint x: 640, endPoint y: 198, distance: 60.7
click at [640, 200] on p "Bonjour Madame/Monsieur [PERSON_NAME] ﻿ ﻿" at bounding box center [674, 207] width 413 height 14
click at [541, 105] on input "text" at bounding box center [565, 104] width 127 height 18
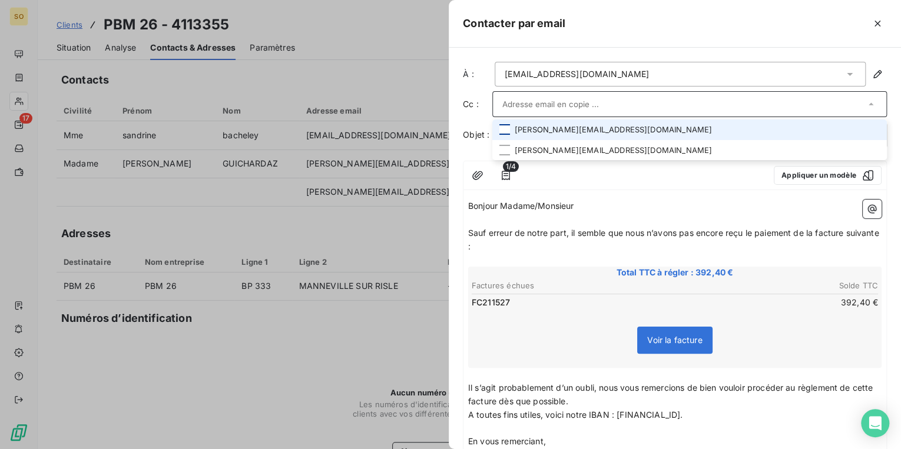
click at [502, 128] on div at bounding box center [504, 129] width 11 height 11
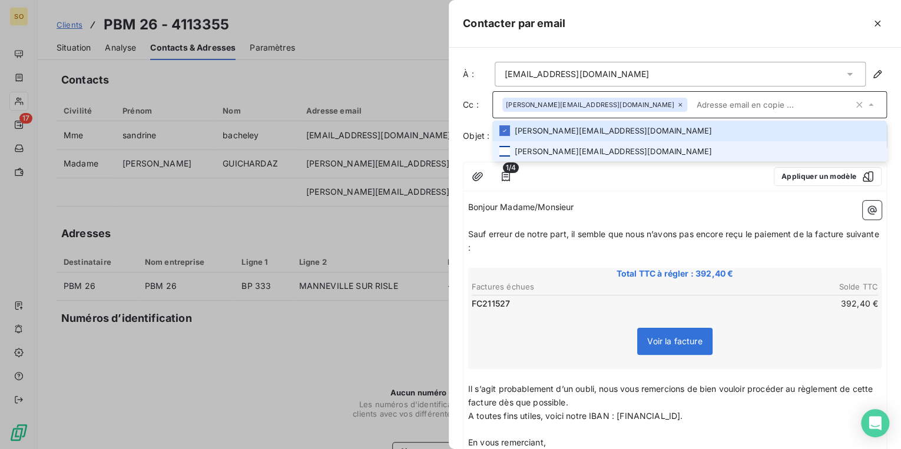
click at [502, 148] on div at bounding box center [504, 151] width 11 height 11
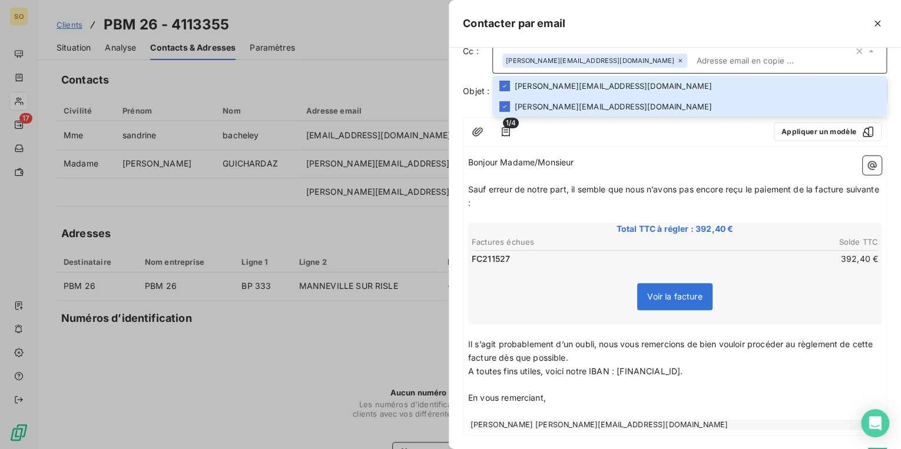
scroll to position [101, 0]
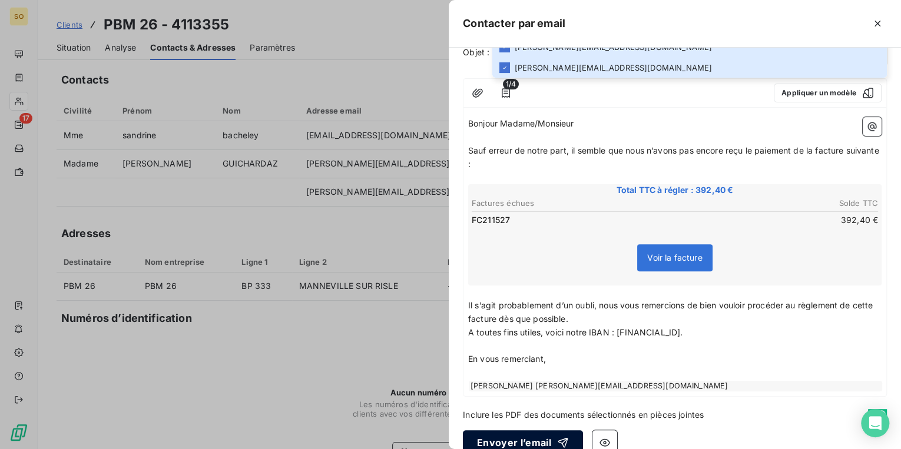
click at [533, 430] on button "Envoyer l’email" at bounding box center [523, 442] width 120 height 25
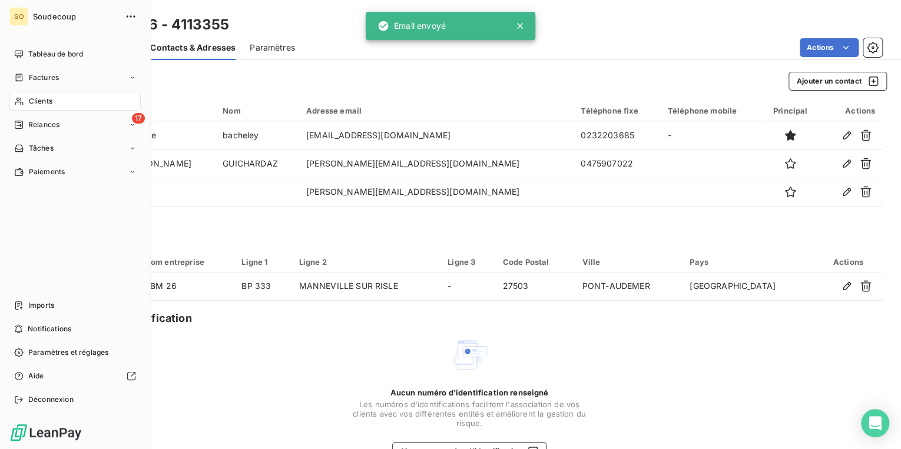
click at [34, 120] on span "Relances" at bounding box center [43, 125] width 31 height 11
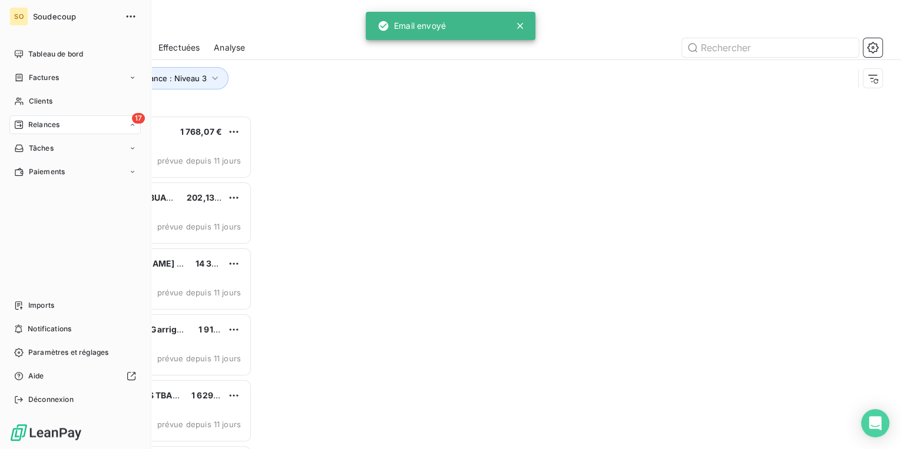
scroll to position [327, 188]
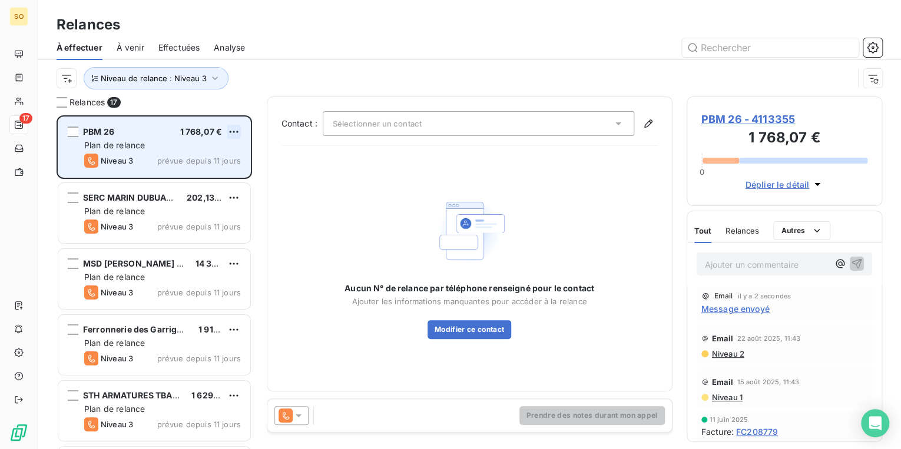
click at [234, 133] on html "SO 17 Relances À effectuer À venir Effectuées Analyse Niveau de relance : Nivea…" at bounding box center [450, 224] width 901 height 449
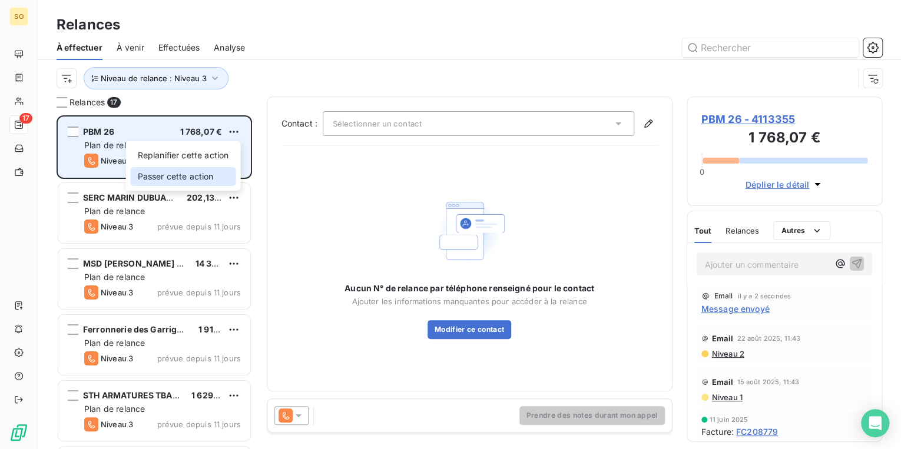
click at [179, 178] on div "Passer cette action" at bounding box center [183, 176] width 105 height 19
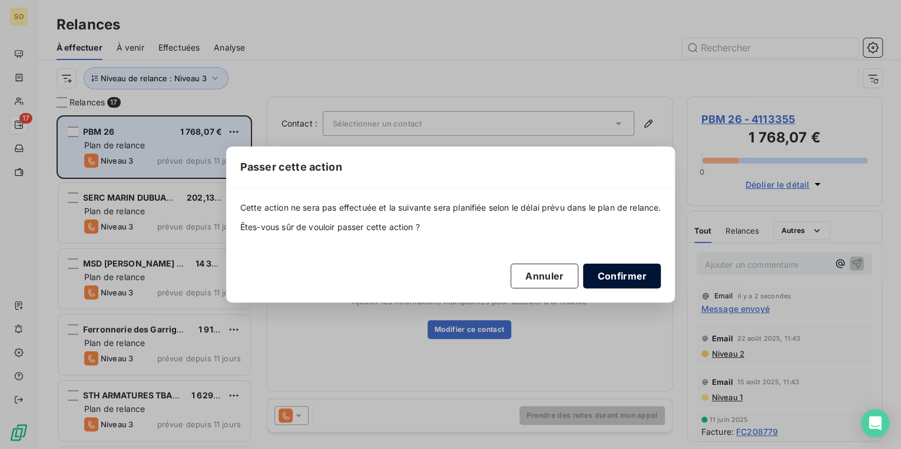
click at [622, 274] on button "Confirmer" at bounding box center [622, 276] width 78 height 25
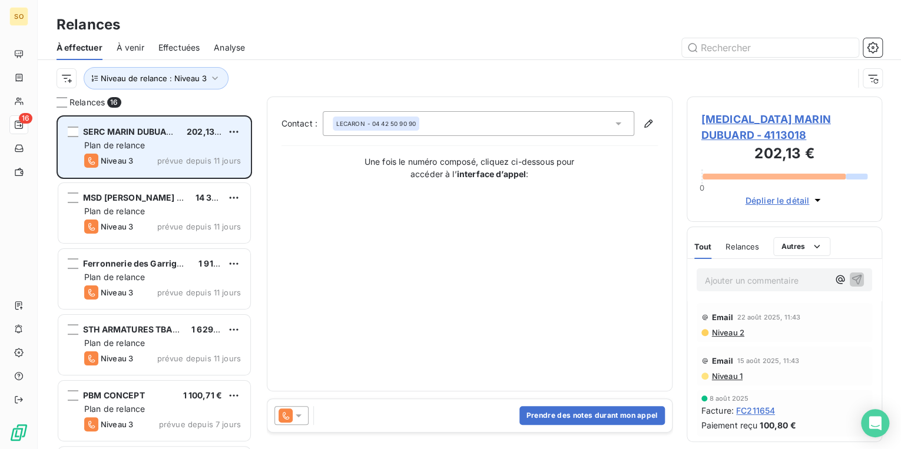
click at [777, 122] on span "[MEDICAL_DATA] MARIN DUBUARD - 4113018" at bounding box center [784, 127] width 167 height 32
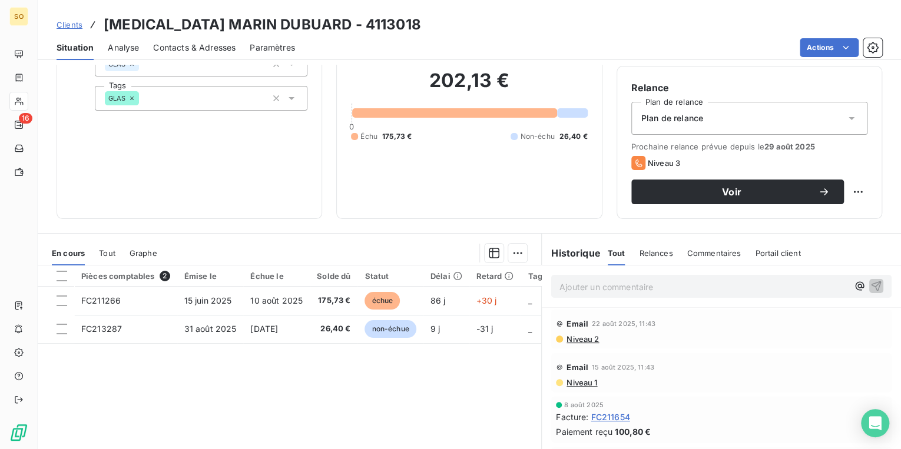
scroll to position [47, 0]
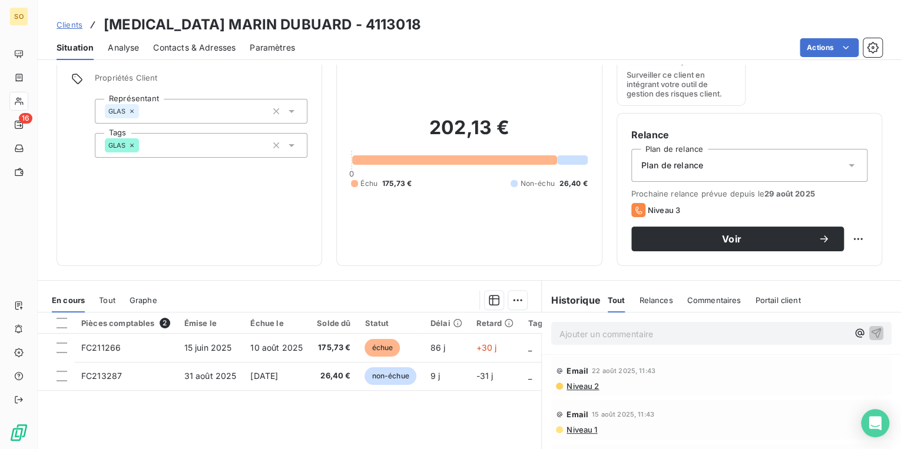
click at [185, 45] on span "Contacts & Adresses" at bounding box center [194, 48] width 82 height 12
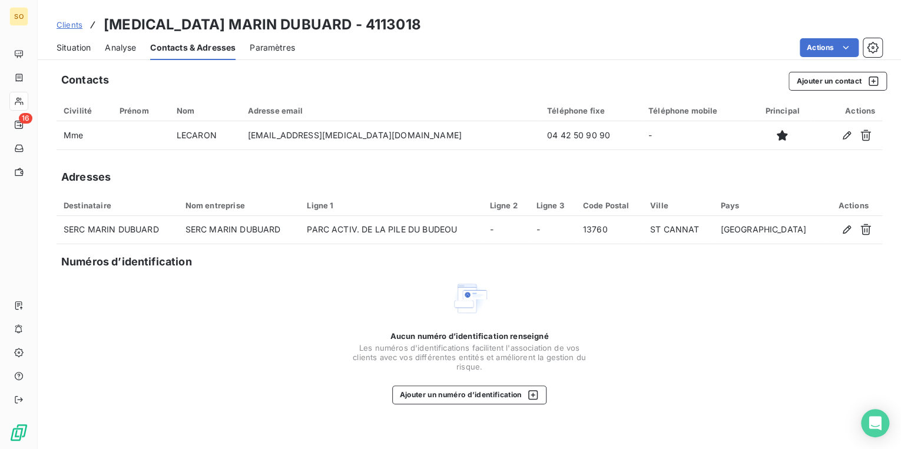
click at [87, 52] on span "Situation" at bounding box center [74, 48] width 34 height 12
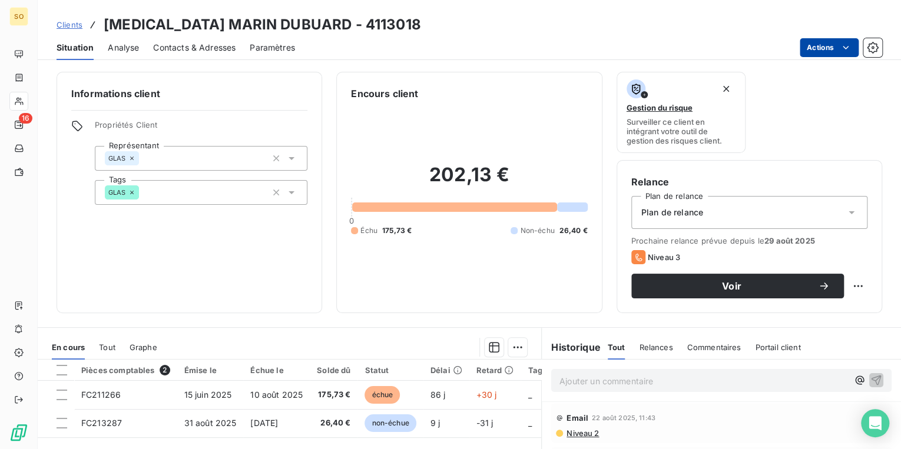
click at [827, 39] on html "SO 16 Clients [MEDICAL_DATA] MARIN DUBUARD - 4113018 Situation Analyse Contacts…" at bounding box center [450, 224] width 901 height 449
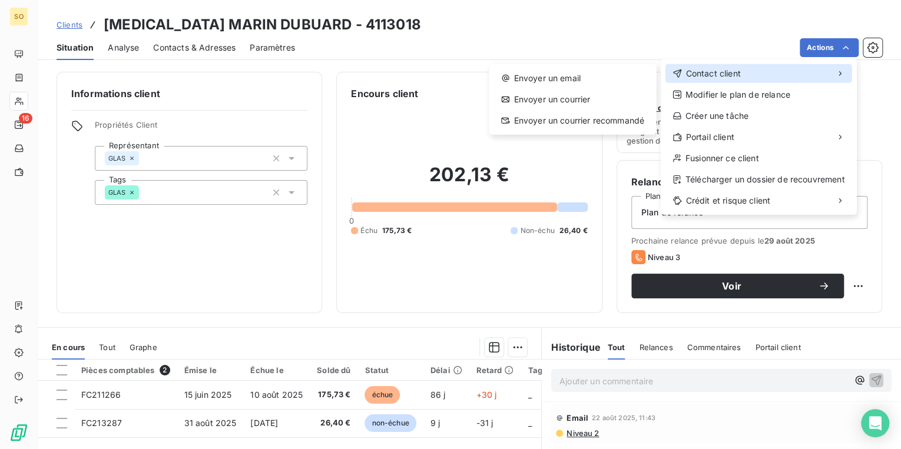
click at [751, 75] on div "Contact client" at bounding box center [758, 73] width 187 height 19
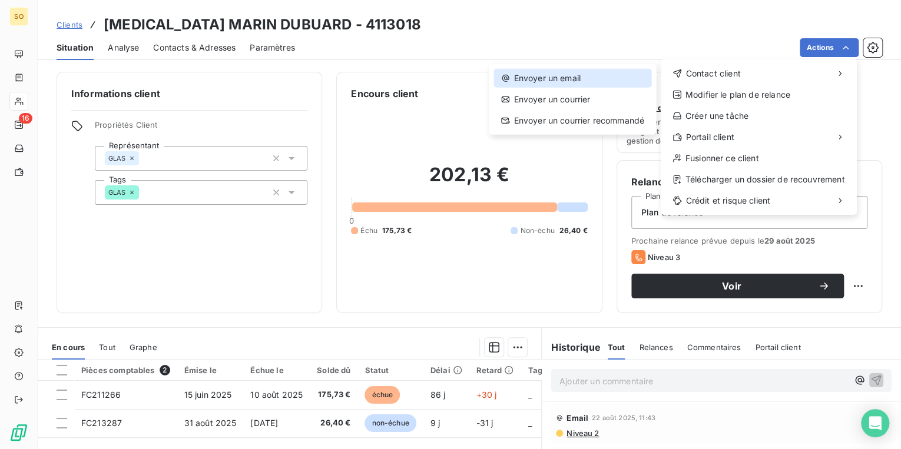
click at [622, 74] on div "Envoyer un email" at bounding box center [572, 78] width 157 height 19
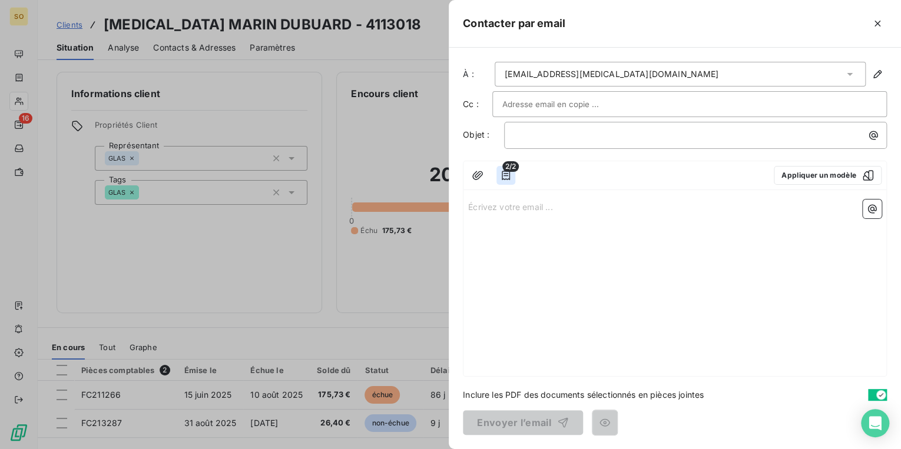
click at [508, 172] on icon "button" at bounding box center [506, 176] width 12 height 12
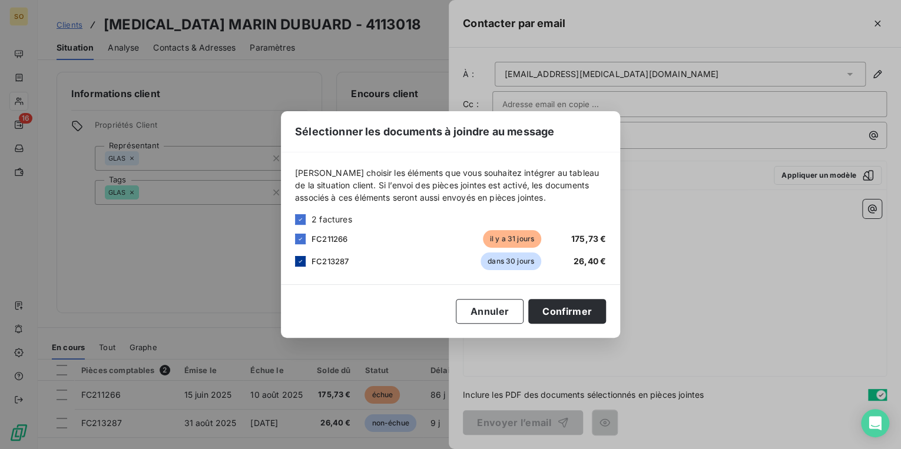
click at [300, 260] on icon at bounding box center [300, 261] width 7 height 7
click at [575, 306] on button "Confirmer" at bounding box center [567, 311] width 78 height 25
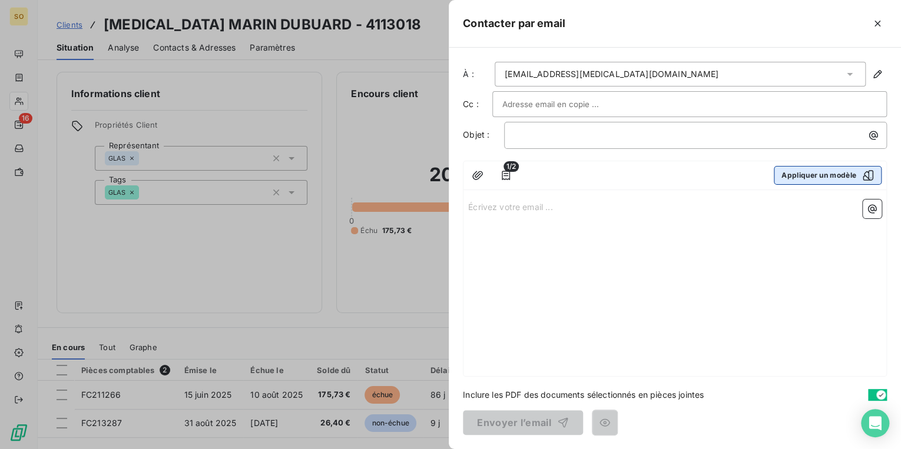
click at [796, 170] on button "Appliquer un modèle" at bounding box center [828, 175] width 108 height 19
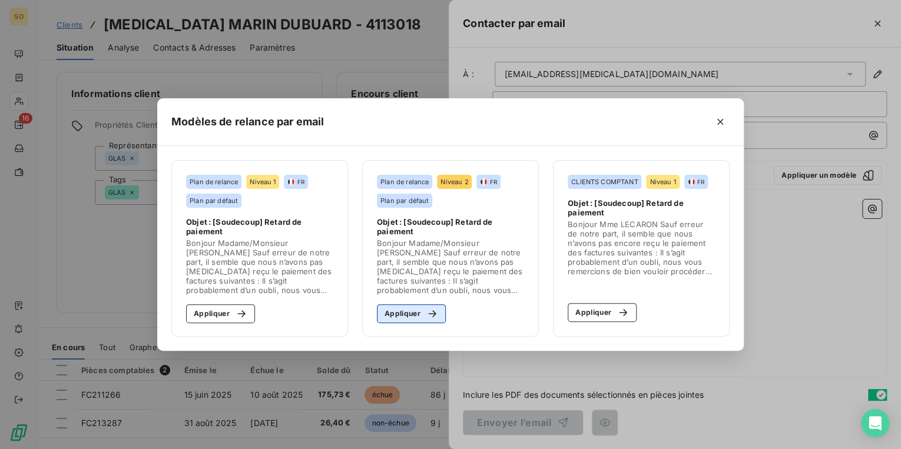
click at [389, 313] on button "Appliquer" at bounding box center [411, 313] width 69 height 19
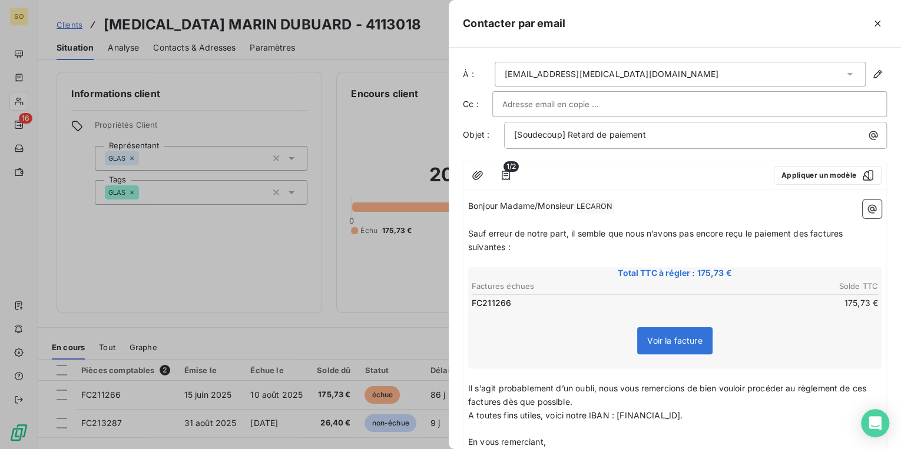
click at [544, 98] on input "text" at bounding box center [565, 104] width 127 height 18
click at [581, 98] on input "text" at bounding box center [689, 104] width 375 height 18
click at [811, 236] on span "Sauf erreur de notre part, il semble que nous n’avons pas encore reçu le paieme…" at bounding box center [656, 240] width 377 height 24
click at [850, 234] on span "Sauf erreur de notre part, il semble que nous n’avons pas encore reçu le paieme…" at bounding box center [659, 240] width 382 height 24
click at [505, 243] on span "Sauf erreur de notre part, il semble que nous n’avons pas encore reçu le paieme…" at bounding box center [656, 240] width 377 height 24
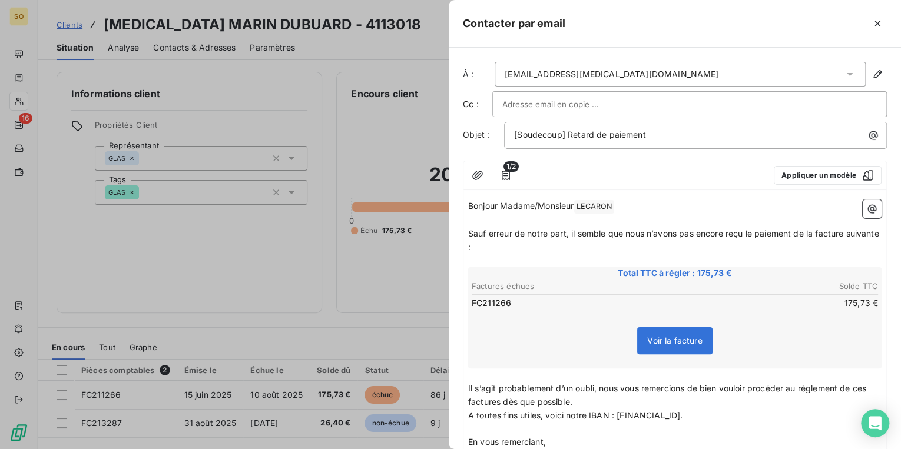
click at [499, 402] on span "Il s’agit probablement d’un oubli, nous vous remercions de bien vouloir procéde…" at bounding box center [668, 395] width 400 height 24
click at [868, 392] on p "Il s’agit probablement d’un oubli, nous vous remercions de bien vouloir procéde…" at bounding box center [674, 395] width 413 height 27
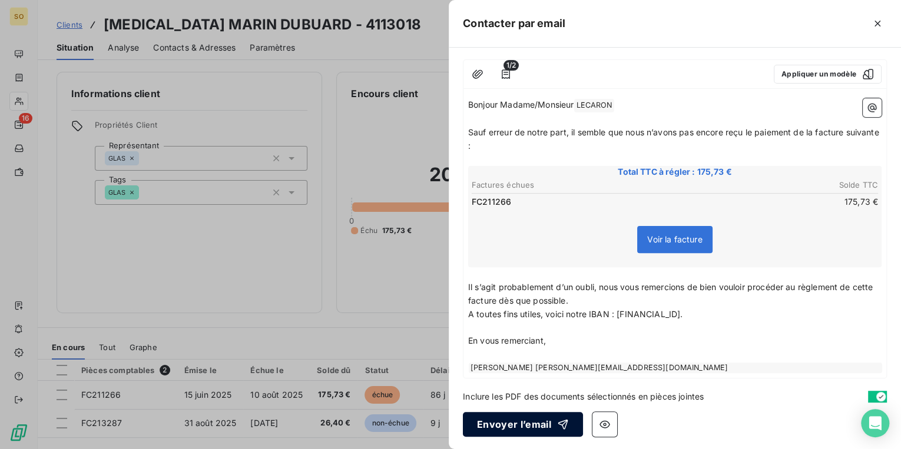
click at [537, 418] on button "Envoyer l’email" at bounding box center [523, 424] width 120 height 25
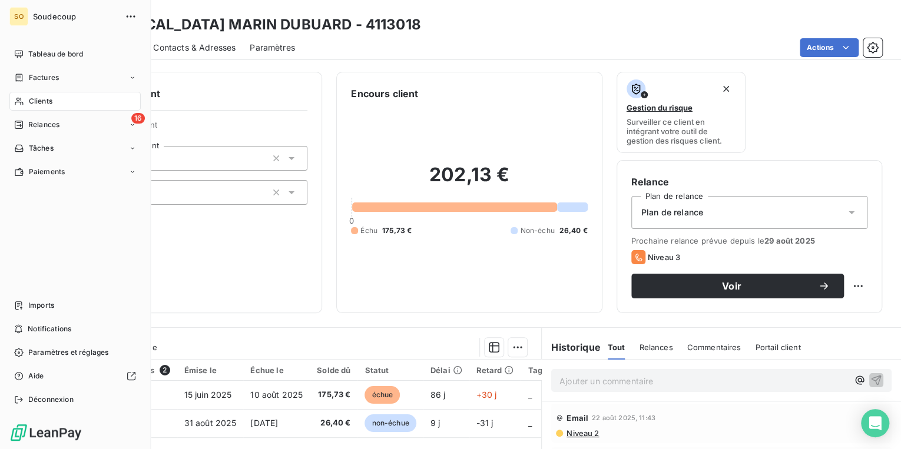
click at [57, 122] on span "Relances" at bounding box center [43, 125] width 31 height 11
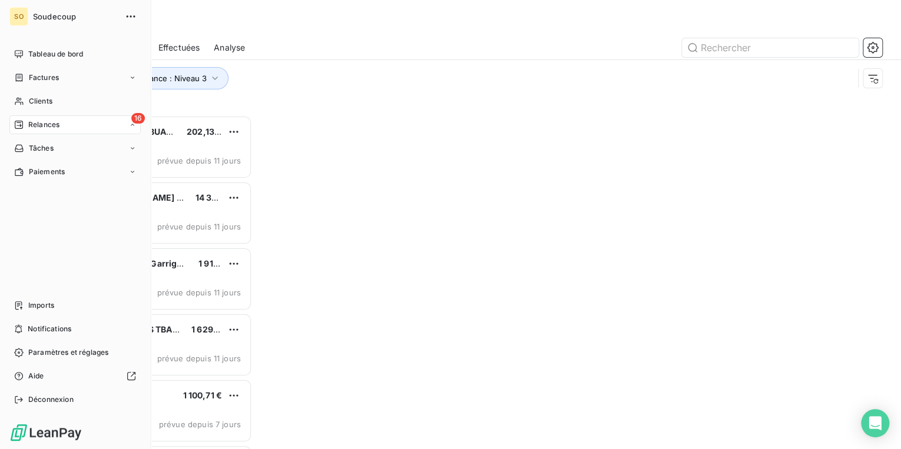
scroll to position [327, 188]
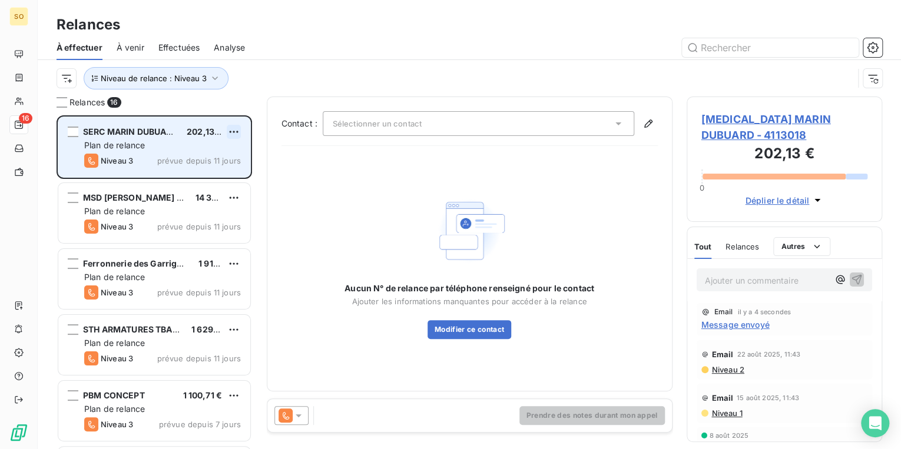
click at [231, 130] on html "SO 16 Relances À effectuer À venir Effectuées Analyse Niveau de relance : Nivea…" at bounding box center [450, 224] width 901 height 449
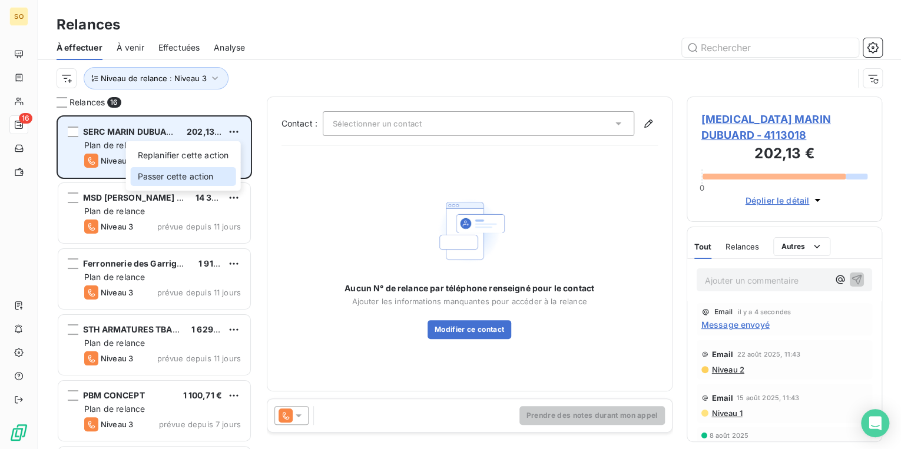
click at [191, 173] on div "Passer cette action" at bounding box center [183, 176] width 105 height 19
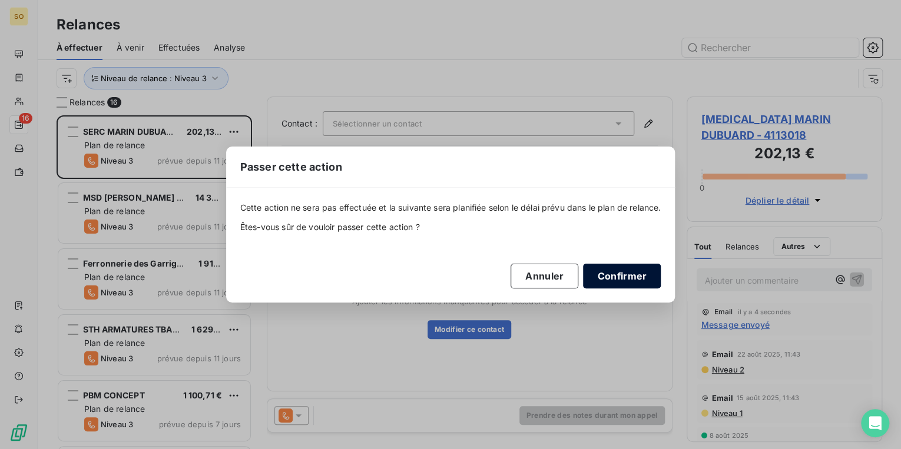
click at [621, 275] on button "Confirmer" at bounding box center [622, 276] width 78 height 25
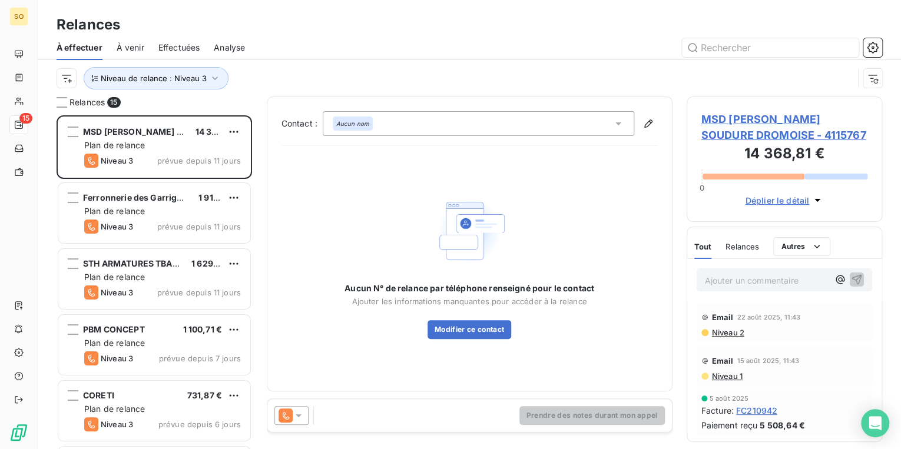
click at [753, 116] on span "MSD [PERSON_NAME] SOUDURE DROMOISE - 4115767" at bounding box center [784, 127] width 167 height 32
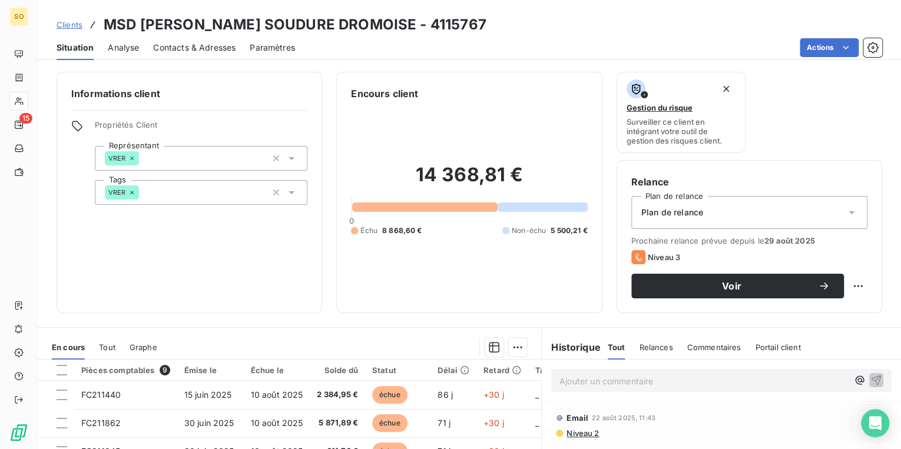
scroll to position [47, 0]
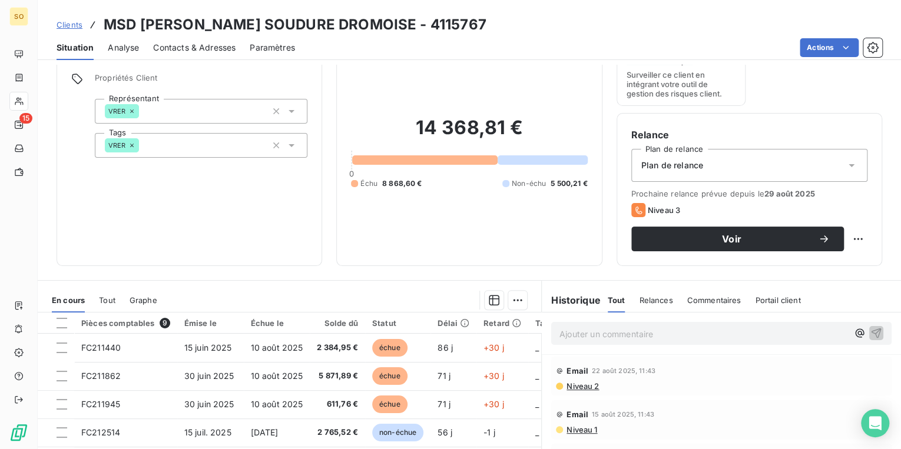
click at [188, 47] on span "Contacts & Adresses" at bounding box center [194, 48] width 82 height 12
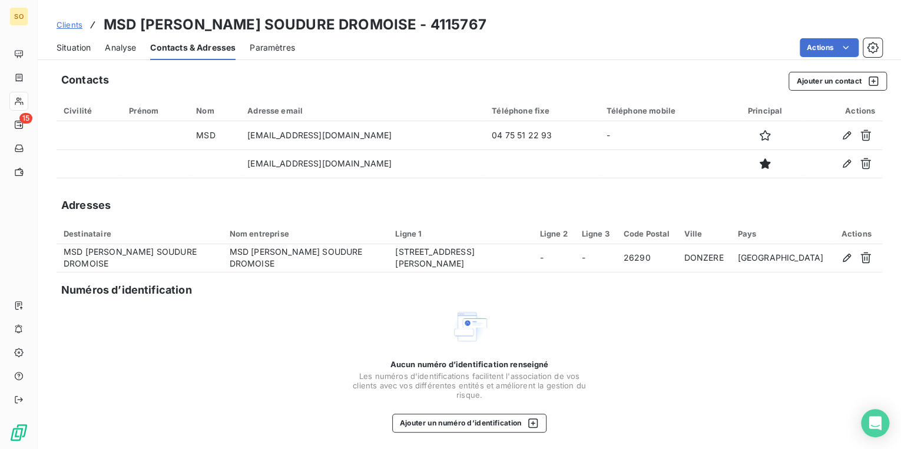
click at [73, 49] on span "Situation" at bounding box center [74, 48] width 34 height 12
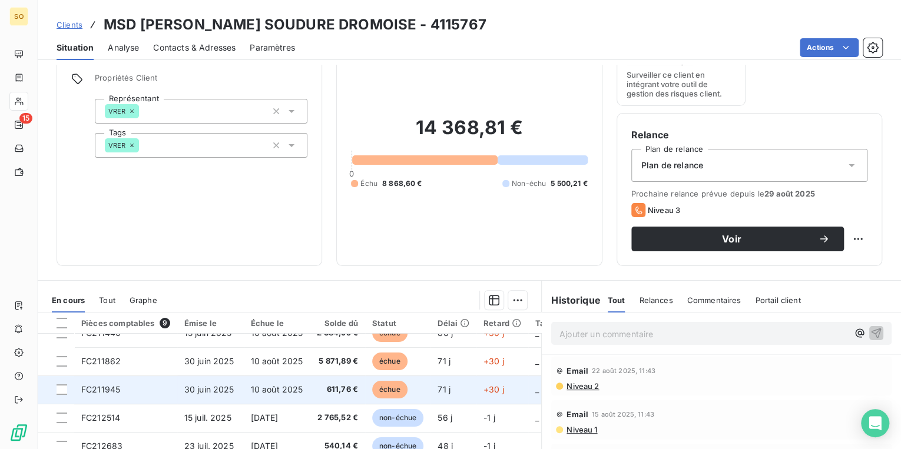
scroll to position [0, 0]
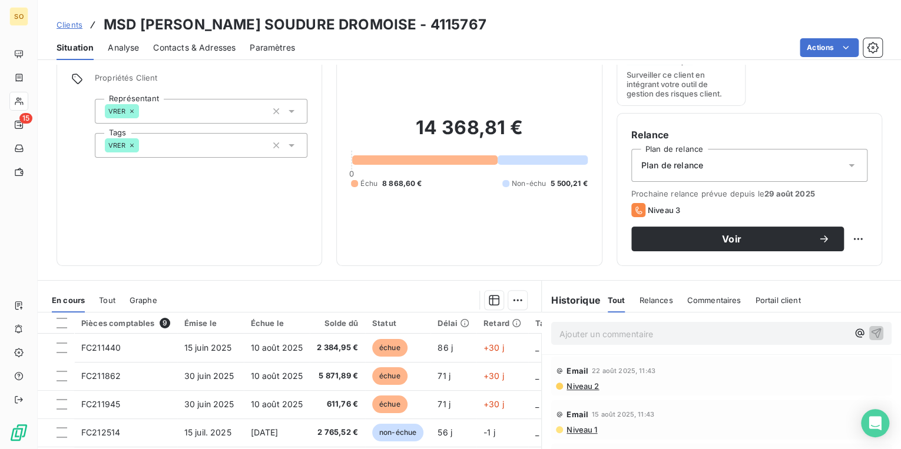
click at [575, 389] on span "Niveau 2" at bounding box center [582, 386] width 34 height 9
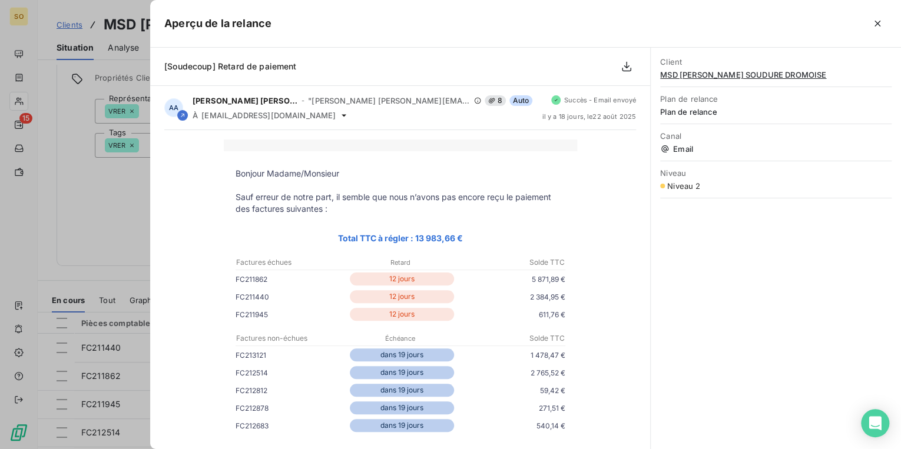
click at [105, 198] on div at bounding box center [450, 224] width 901 height 449
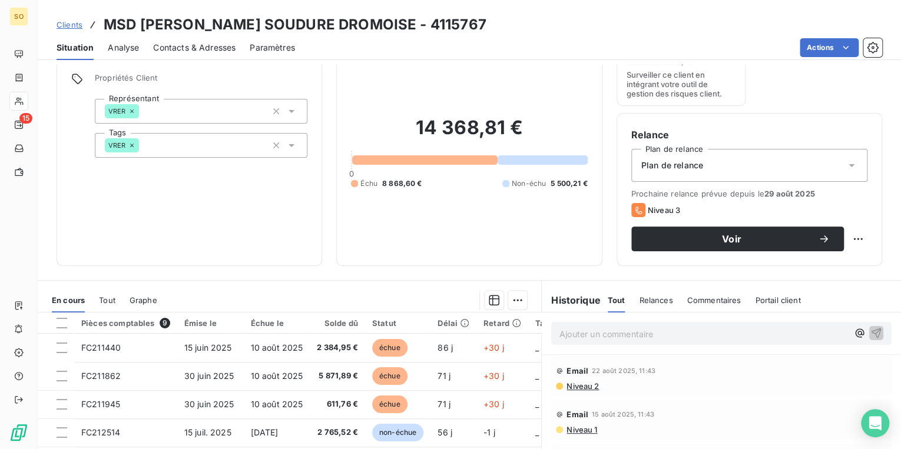
click at [598, 340] on p "Ajouter un commentaire ﻿" at bounding box center [703, 334] width 289 height 15
click at [870, 330] on icon "button" at bounding box center [876, 333] width 12 height 12
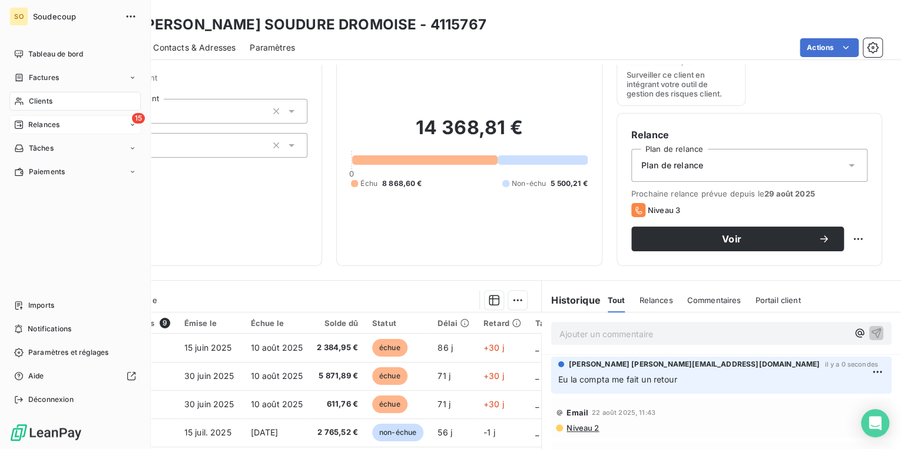
click at [74, 124] on div "15 Relances" at bounding box center [74, 124] width 131 height 19
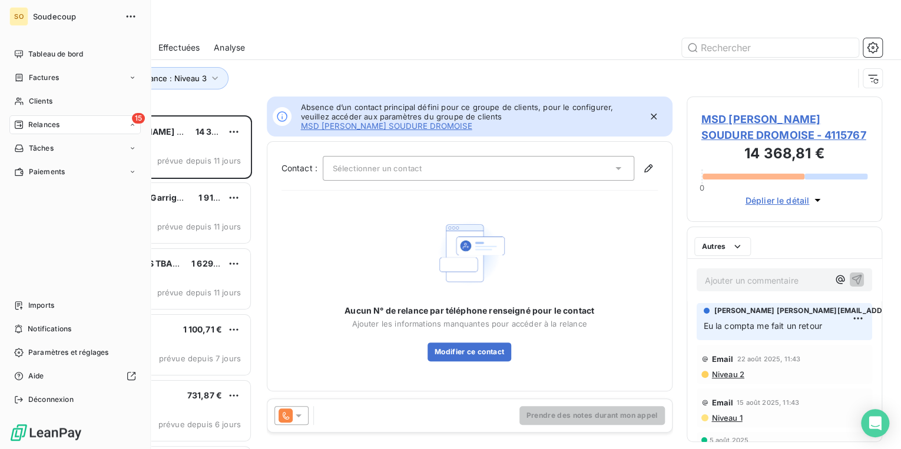
scroll to position [327, 188]
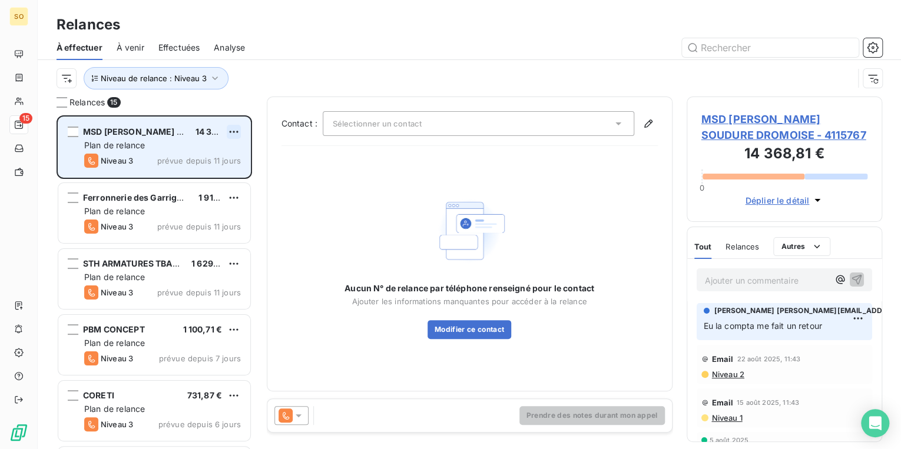
click at [238, 131] on html "SO 15 Relances À effectuer À venir Effectuées Analyse Niveau de relance : Nivea…" at bounding box center [450, 224] width 901 height 449
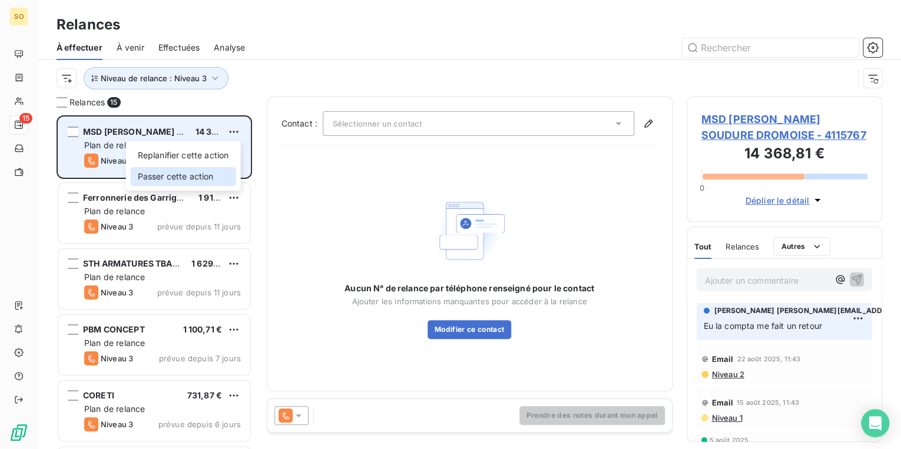
click at [193, 170] on div "Passer cette action" at bounding box center [183, 176] width 105 height 19
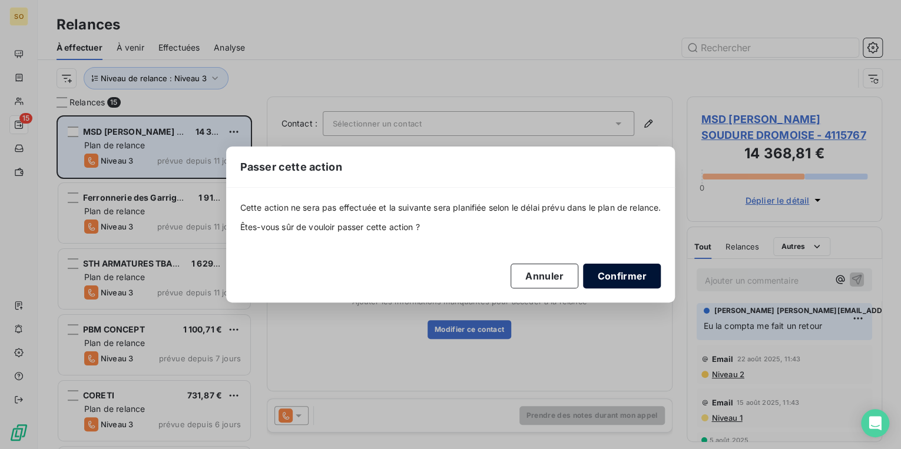
click at [623, 269] on button "Confirmer" at bounding box center [622, 276] width 78 height 25
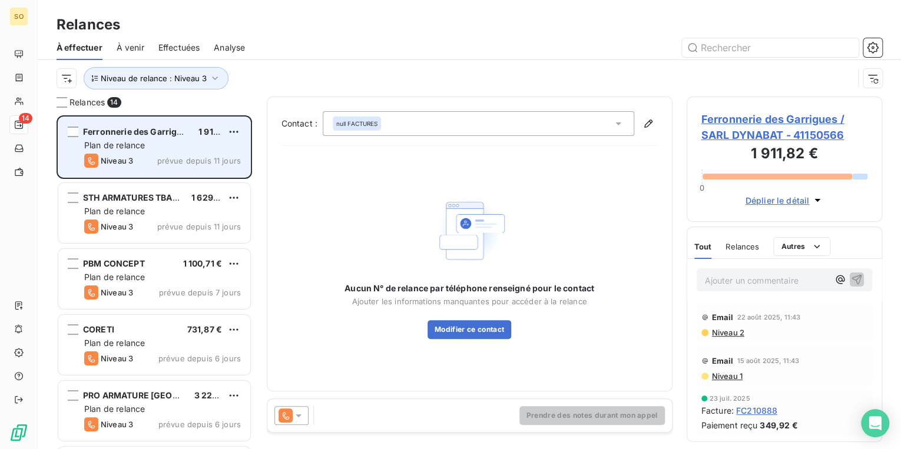
click at [728, 120] on span "Ferronnerie des Garrigues / SARL DYNABAT - 41150566" at bounding box center [784, 127] width 167 height 32
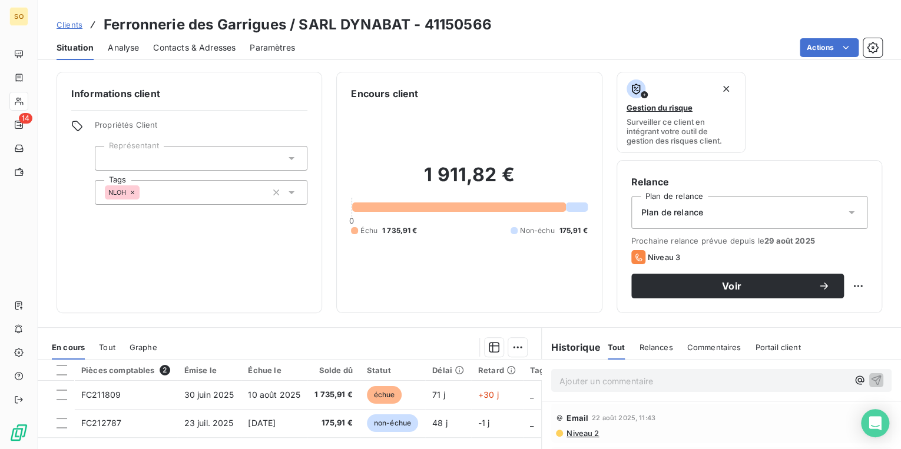
click at [177, 44] on span "Contacts & Adresses" at bounding box center [194, 48] width 82 height 12
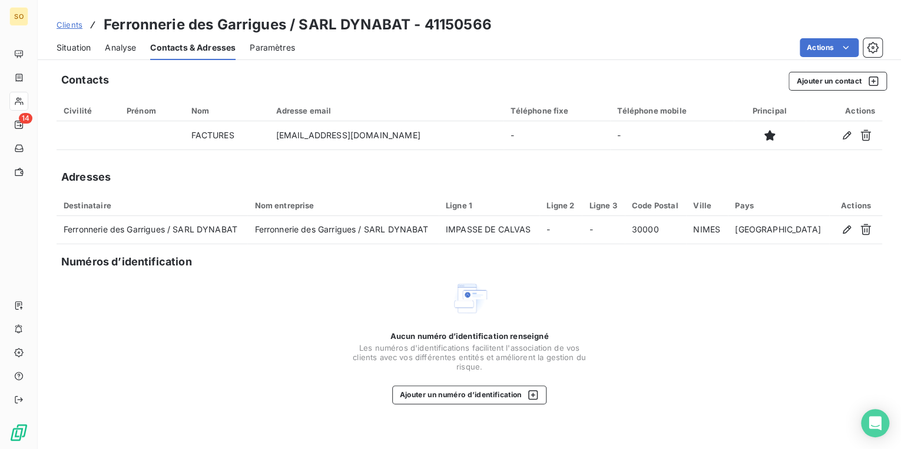
click at [68, 49] on span "Situation" at bounding box center [74, 48] width 34 height 12
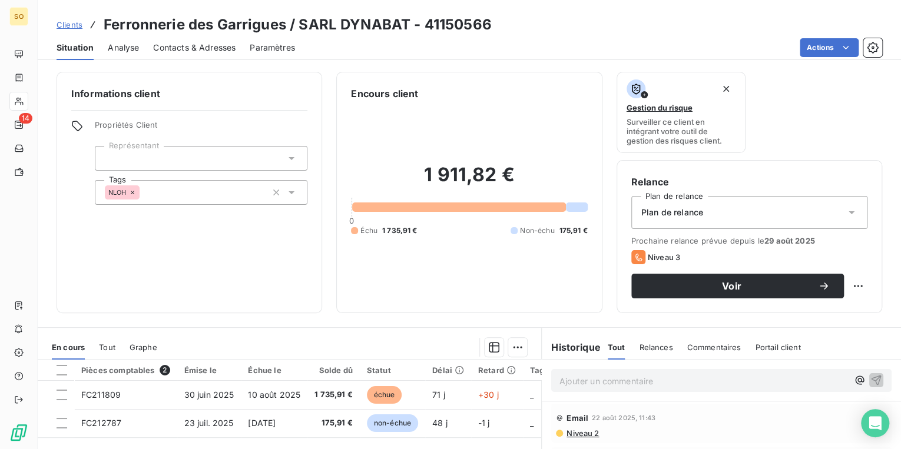
click at [212, 49] on span "Contacts & Adresses" at bounding box center [194, 48] width 82 height 12
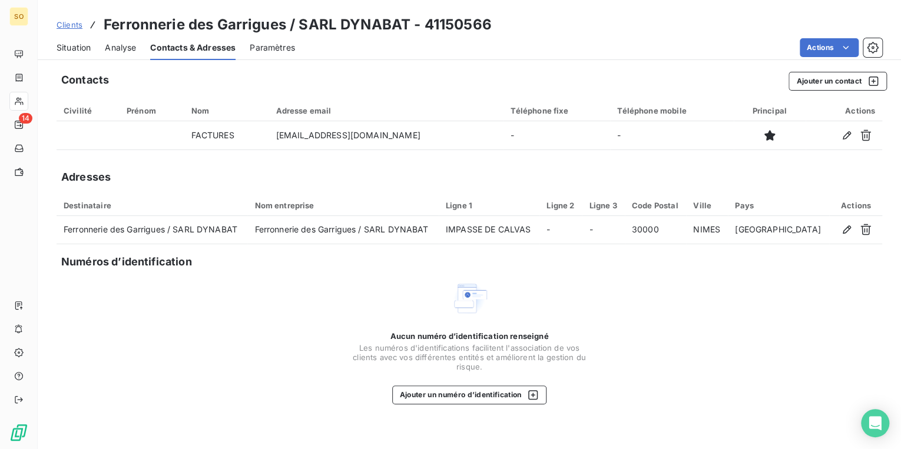
click at [87, 45] on span "Situation" at bounding box center [74, 48] width 34 height 12
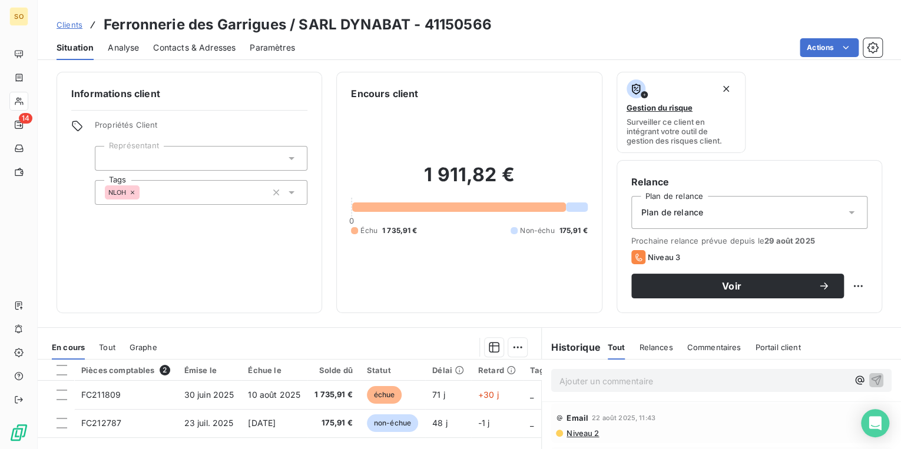
click at [164, 42] on span "Contacts & Adresses" at bounding box center [194, 48] width 82 height 12
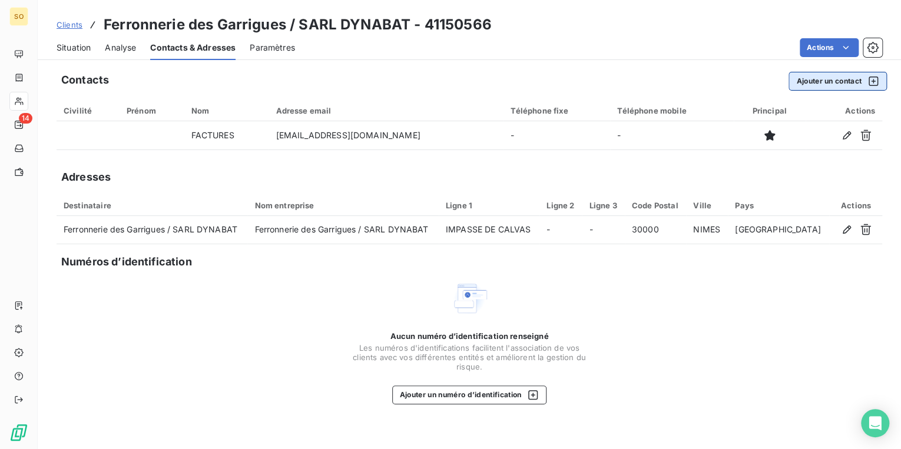
click at [836, 85] on button "Ajouter un contact" at bounding box center [838, 81] width 98 height 19
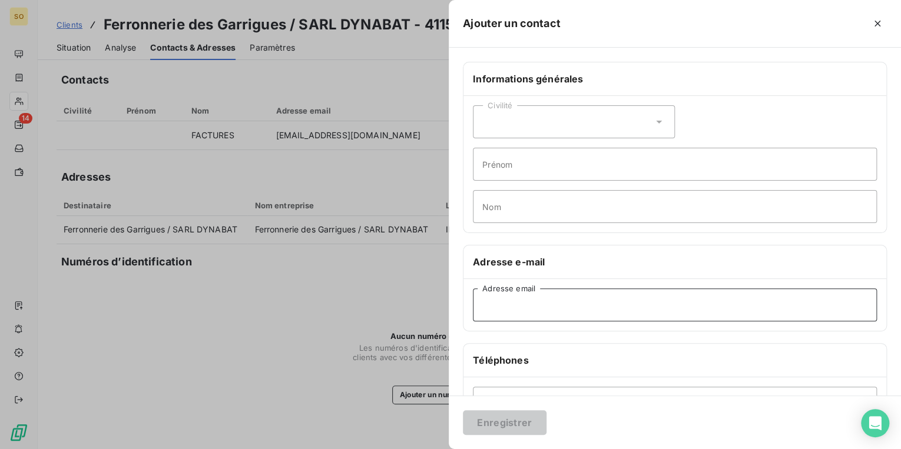
click at [528, 310] on input "Adresse email" at bounding box center [675, 305] width 404 height 33
type input "[EMAIL_ADDRESS][DOMAIN_NAME]"
click at [497, 424] on button "Enregistrer" at bounding box center [505, 422] width 84 height 25
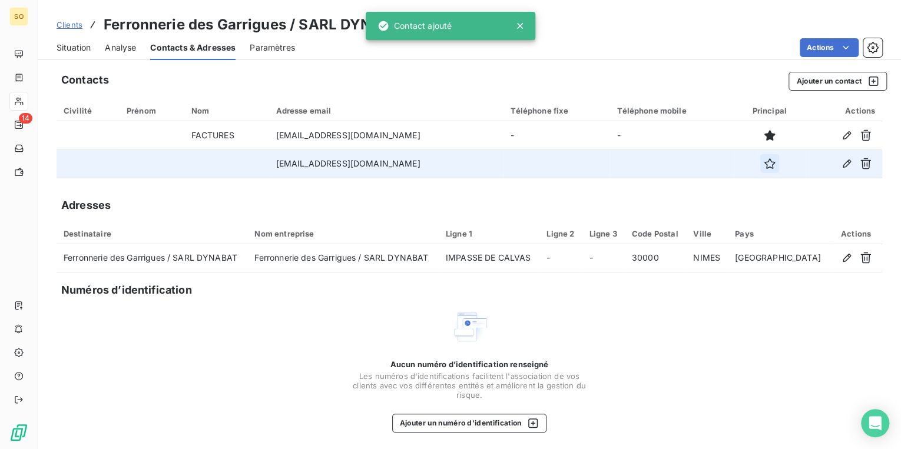
click at [764, 164] on icon "button" at bounding box center [770, 164] width 12 height 12
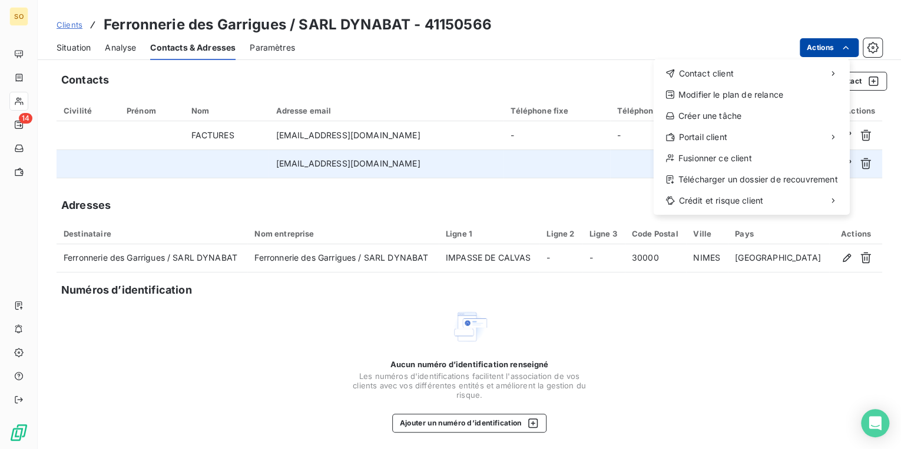
click at [810, 46] on html "SO 14 Clients Ferronnerie des Garrigues / SARL DYNABAT - 41150566 Situation Ana…" at bounding box center [450, 224] width 901 height 449
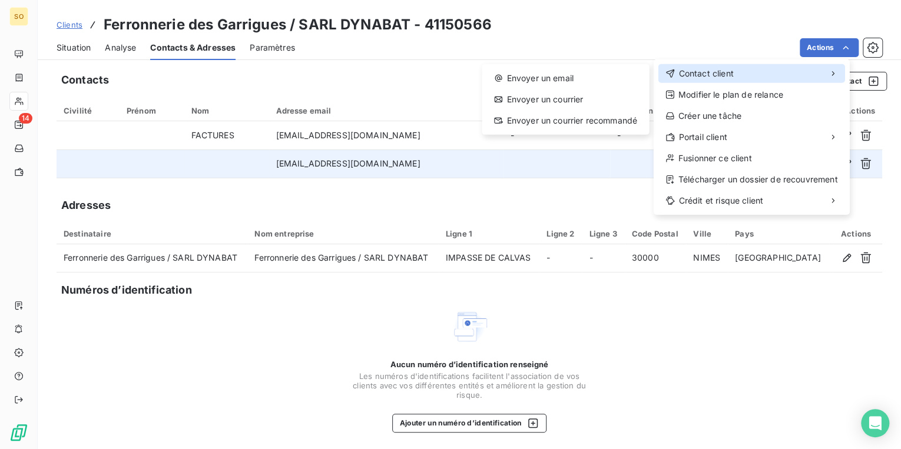
click at [693, 70] on span "Contact client" at bounding box center [705, 74] width 55 height 12
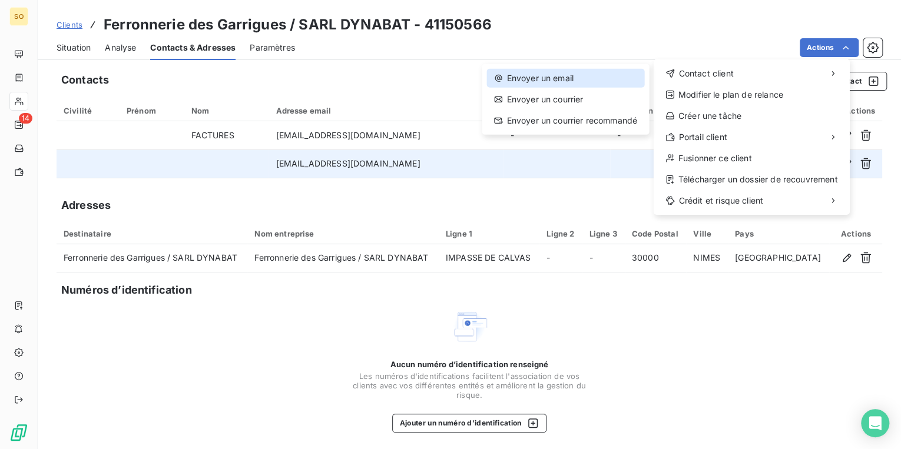
click at [593, 81] on div "Envoyer un email" at bounding box center [564, 78] width 157 height 19
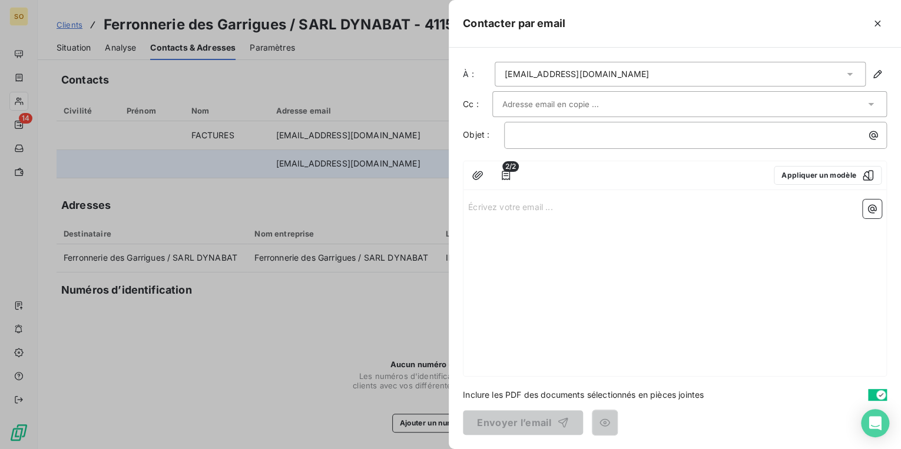
click at [502, 171] on span "2/2" at bounding box center [510, 166] width 16 height 11
click at [505, 171] on span "2/2" at bounding box center [510, 166] width 16 height 11
click at [508, 177] on icon "button" at bounding box center [506, 176] width 12 height 12
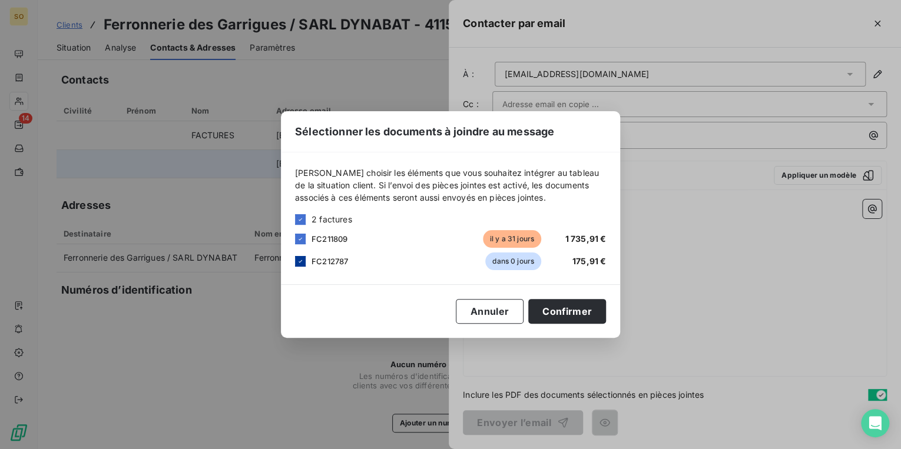
click at [304, 261] on div at bounding box center [300, 261] width 11 height 11
click at [569, 313] on button "Confirmer" at bounding box center [567, 311] width 78 height 25
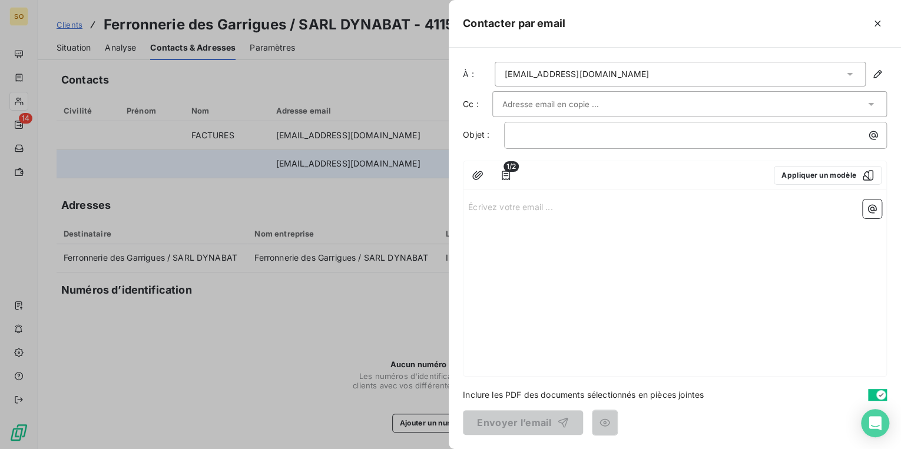
click at [591, 110] on input "text" at bounding box center [565, 104] width 127 height 18
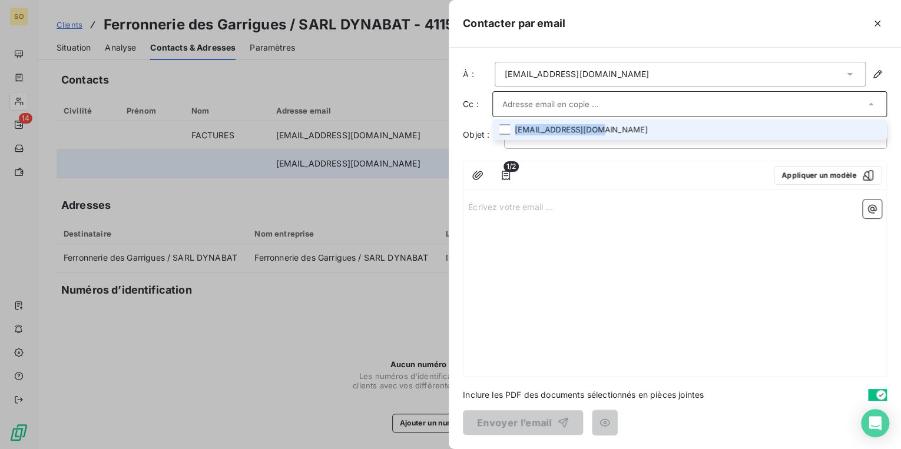
click at [589, 124] on li "[EMAIL_ADDRESS][DOMAIN_NAME]" at bounding box center [689, 130] width 395 height 21
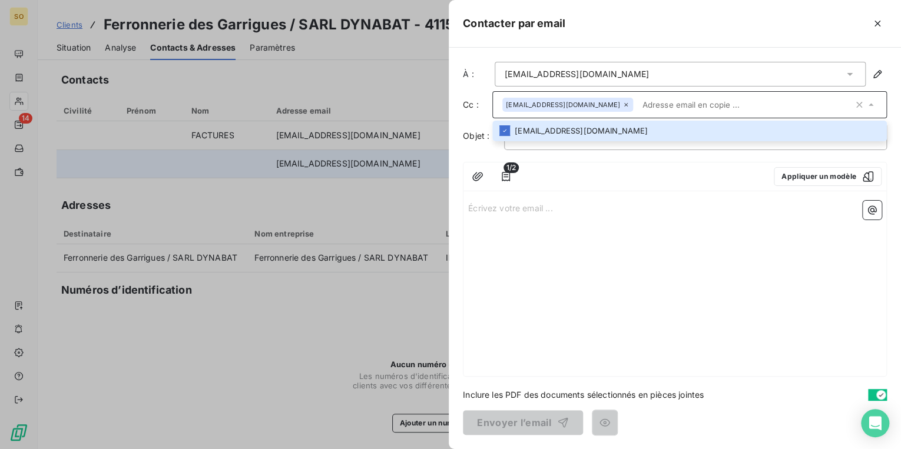
click at [612, 226] on div "Écrivez votre email ... ﻿" at bounding box center [674, 286] width 423 height 180
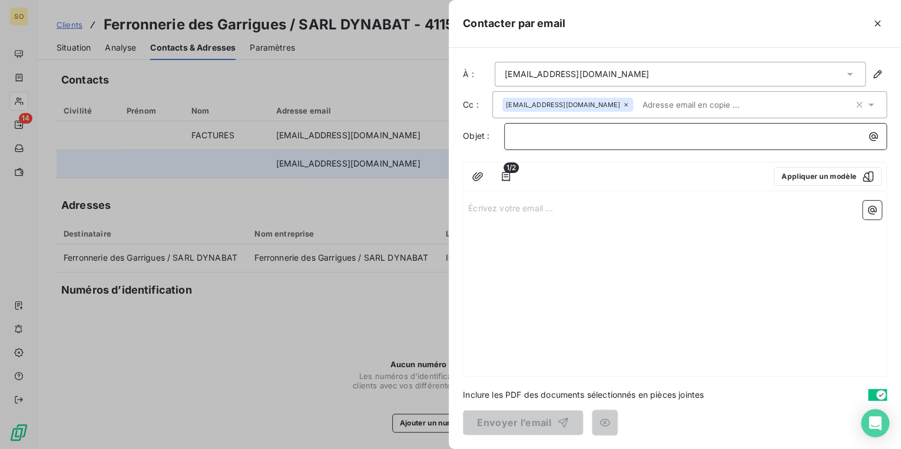
click at [554, 130] on p "﻿" at bounding box center [698, 137] width 369 height 14
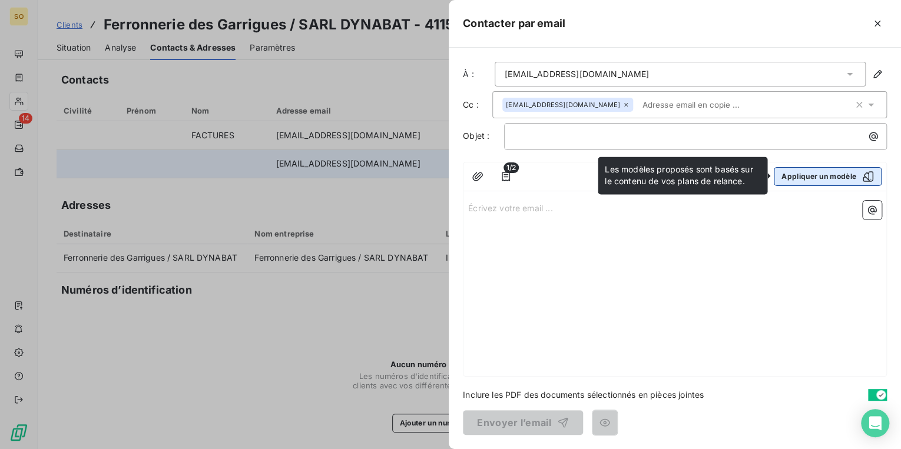
click at [808, 174] on button "Appliquer un modèle" at bounding box center [828, 176] width 108 height 19
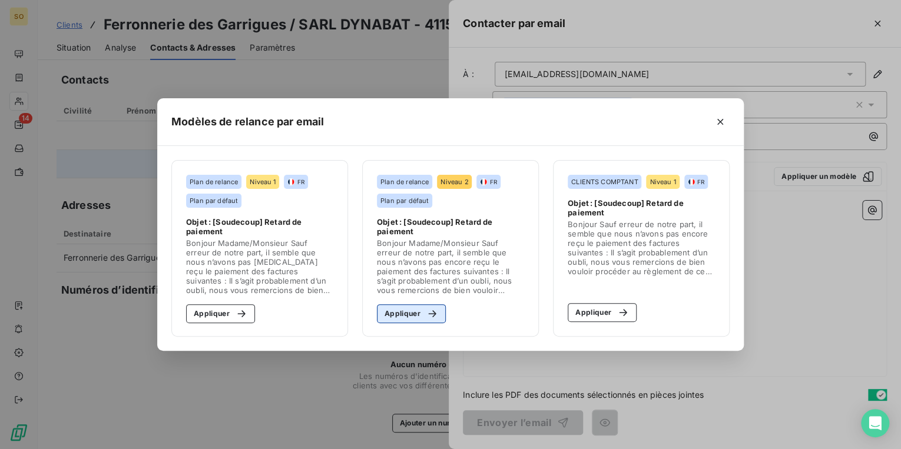
click at [433, 309] on icon "button" at bounding box center [432, 314] width 12 height 12
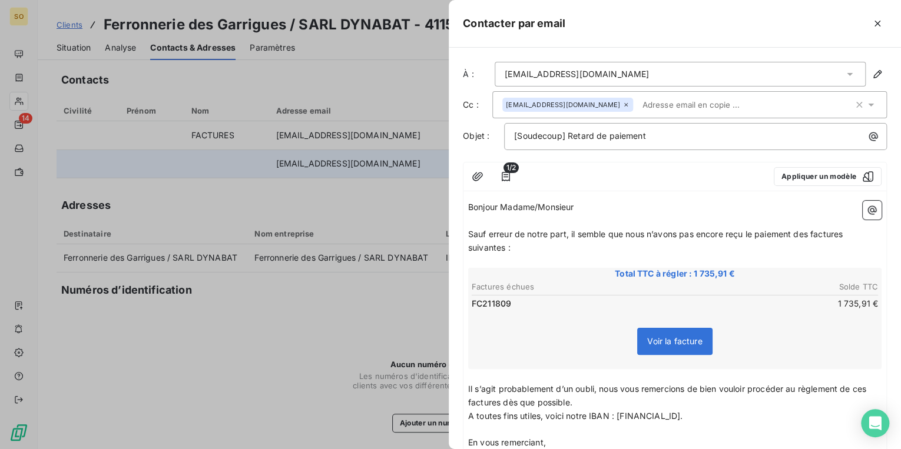
scroll to position [101, 0]
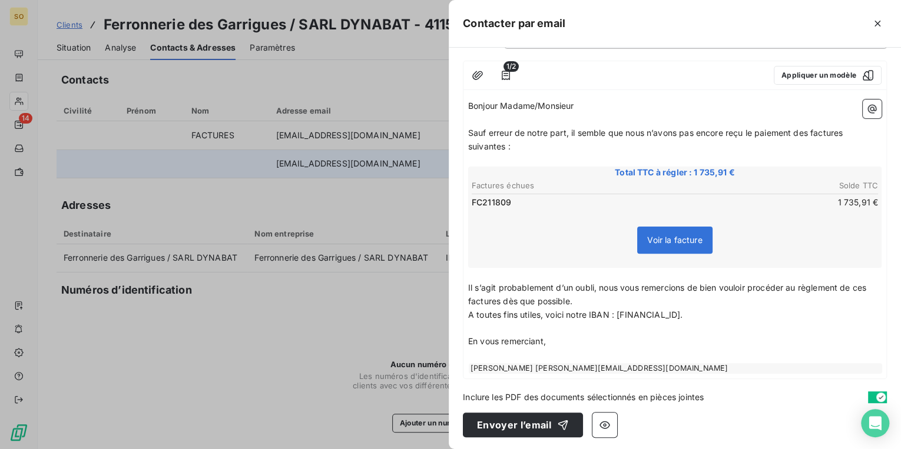
click at [811, 133] on span "Sauf erreur de notre part, il semble que nous n’avons pas encore reçu le paieme…" at bounding box center [656, 140] width 377 height 24
click at [849, 132] on span "Sauf erreur de notre part, il semble que nous n’avons pas encore reçu le paieme…" at bounding box center [659, 140] width 382 height 24
click at [504, 146] on span "Sauf erreur de notre part, il semble que nous n’avons pas encore reçu le paieme…" at bounding box center [656, 140] width 377 height 24
click at [502, 302] on span "Il s’agit probablement d’un oubli, nous vous remercions de bien vouloir procéde…" at bounding box center [668, 295] width 400 height 24
drag, startPoint x: 872, startPoint y: 284, endPoint x: 895, endPoint y: 289, distance: 24.0
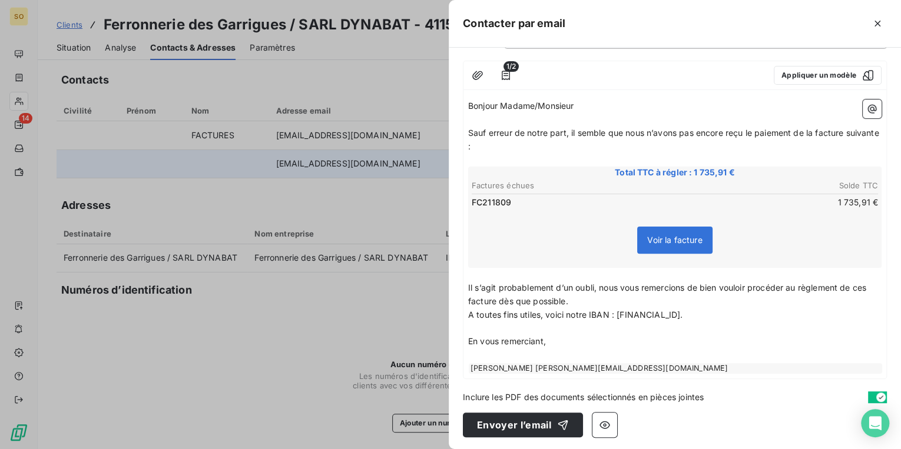
click at [869, 284] on span "Il s’agit probablement d’un oubli, nous vous remercions de bien vouloir procéde…" at bounding box center [668, 295] width 400 height 24
click at [496, 417] on button "Envoyer l’email" at bounding box center [523, 425] width 120 height 25
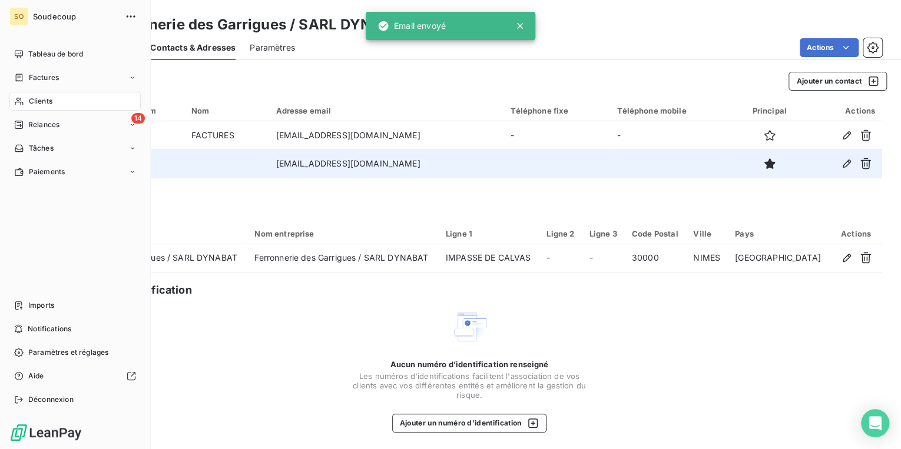
click at [31, 121] on span "Relances" at bounding box center [43, 125] width 31 height 11
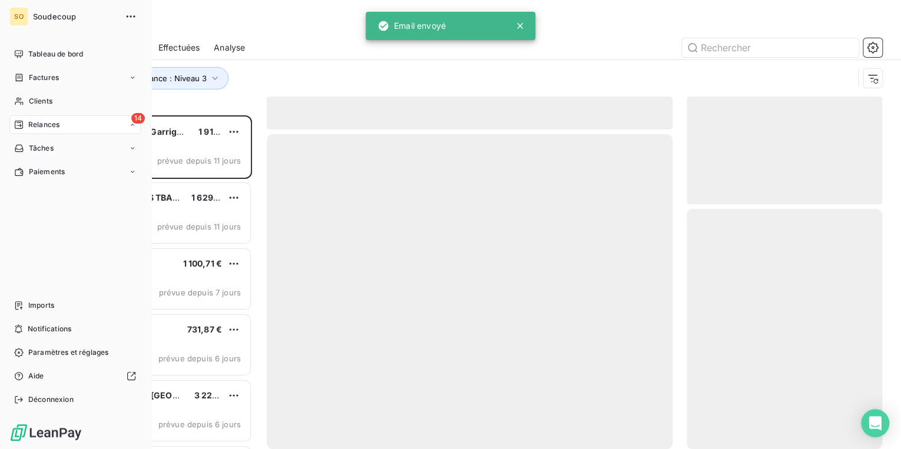
scroll to position [327, 188]
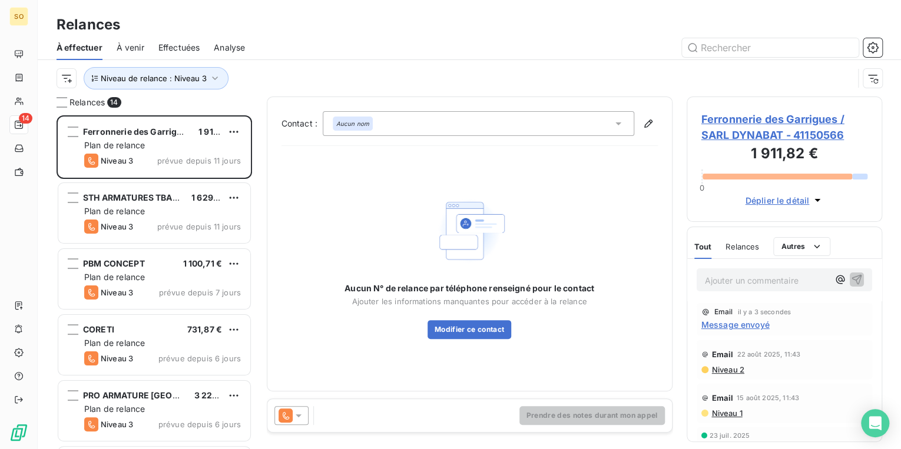
click at [749, 122] on span "Ferronnerie des Garrigues / SARL DYNABAT - 41150566" at bounding box center [784, 127] width 167 height 32
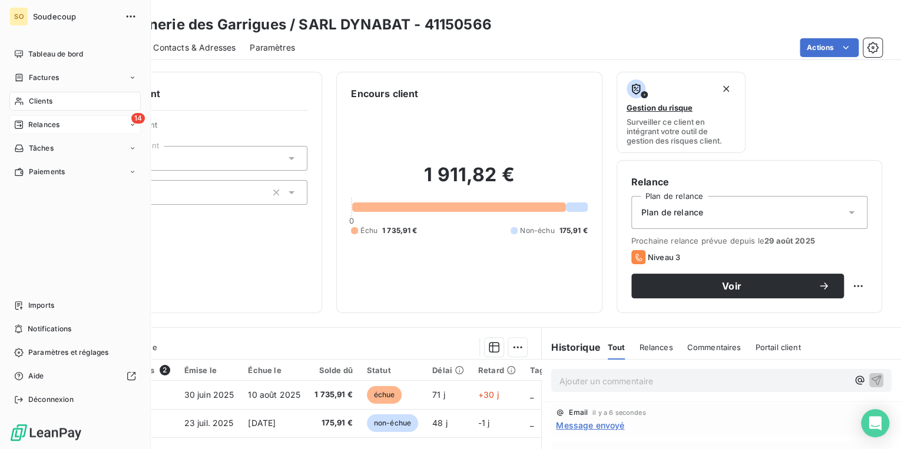
click at [72, 122] on div "14 Relances" at bounding box center [74, 124] width 131 height 19
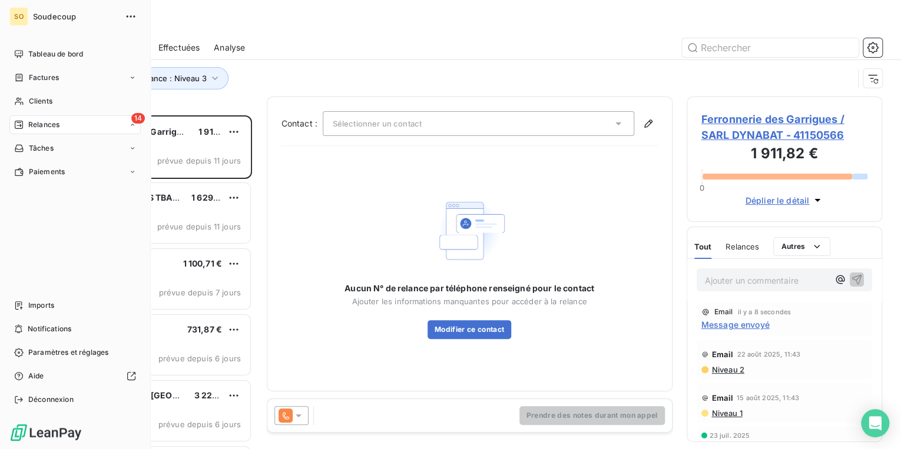
scroll to position [327, 188]
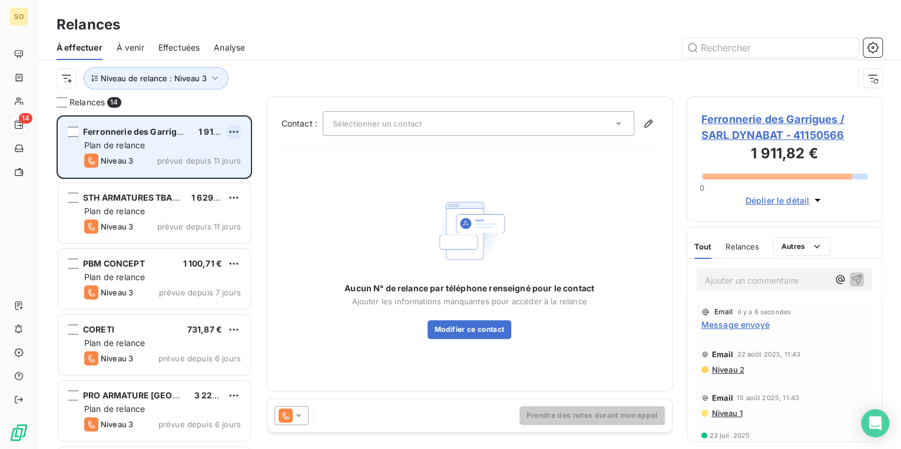
click at [234, 134] on html "SO 14 Relances À effectuer À venir Effectuées Analyse Niveau de relance : Nivea…" at bounding box center [450, 224] width 901 height 449
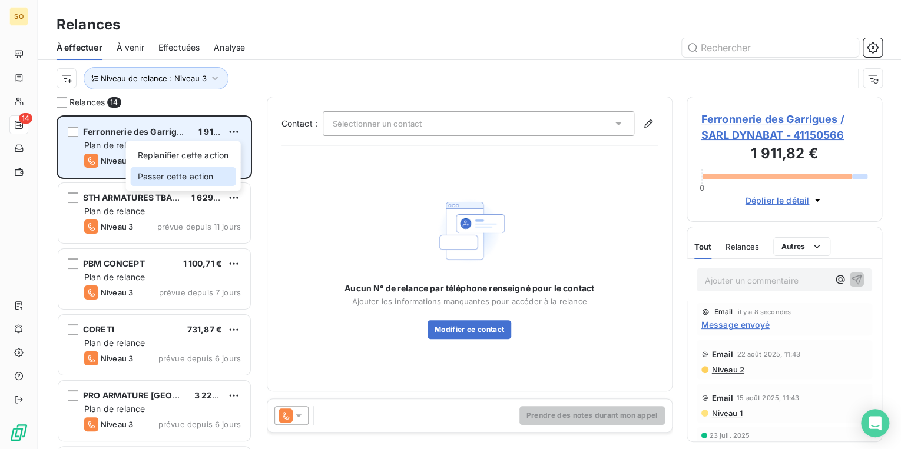
click at [194, 181] on div "Passer cette action" at bounding box center [183, 176] width 105 height 19
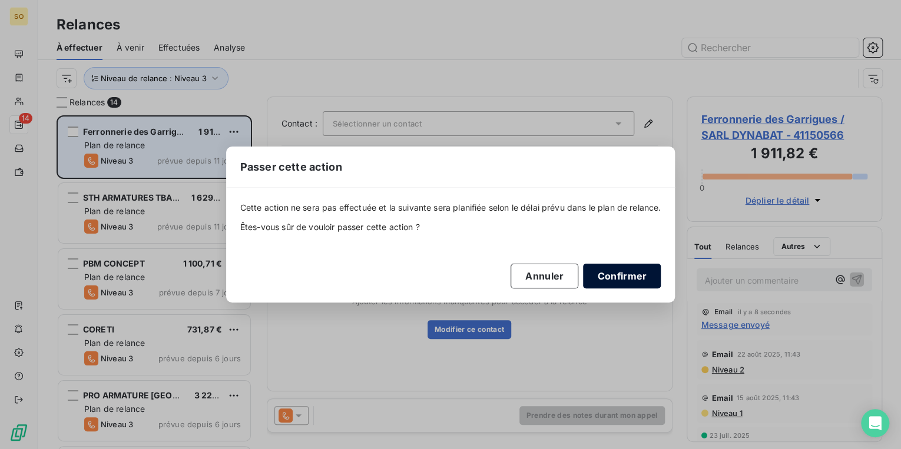
click at [622, 273] on button "Confirmer" at bounding box center [622, 276] width 78 height 25
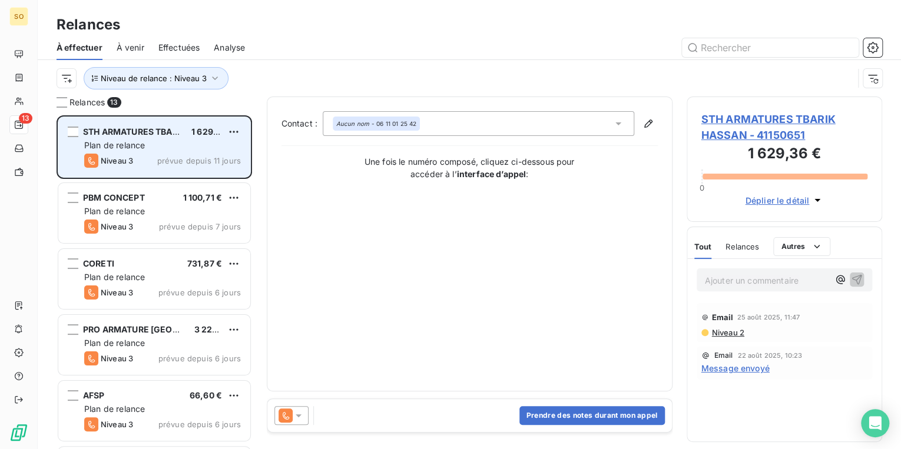
click at [799, 118] on span "STH ARMATURES TBARIK HASSAN - 41150651" at bounding box center [784, 127] width 167 height 32
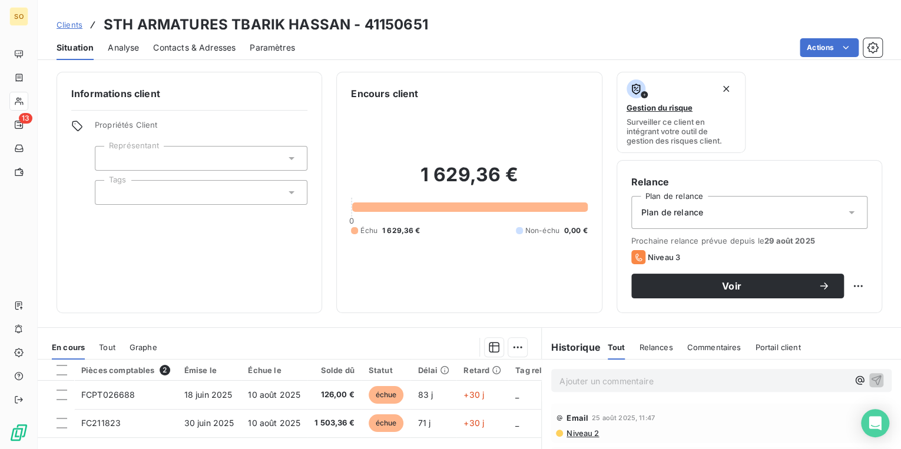
click at [217, 50] on span "Contacts & Adresses" at bounding box center [194, 48] width 82 height 12
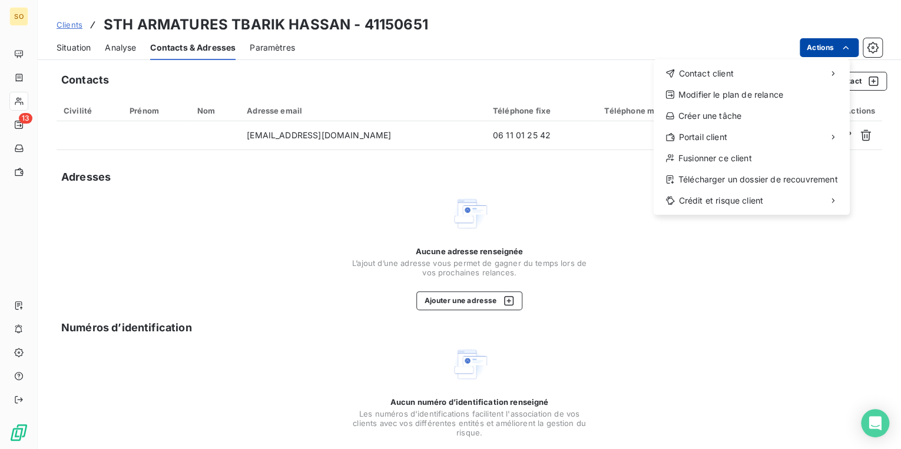
click at [813, 43] on html "SO 13 Clients STH ARMATURES TBARIK HASSAN - 41150651 Situation Analyse Contacts…" at bounding box center [450, 224] width 901 height 449
click at [373, 143] on html "SO 13 Clients STH ARMATURES TBARIK HASSAN - 41150651 Situation Analyse Contacts…" at bounding box center [450, 224] width 901 height 449
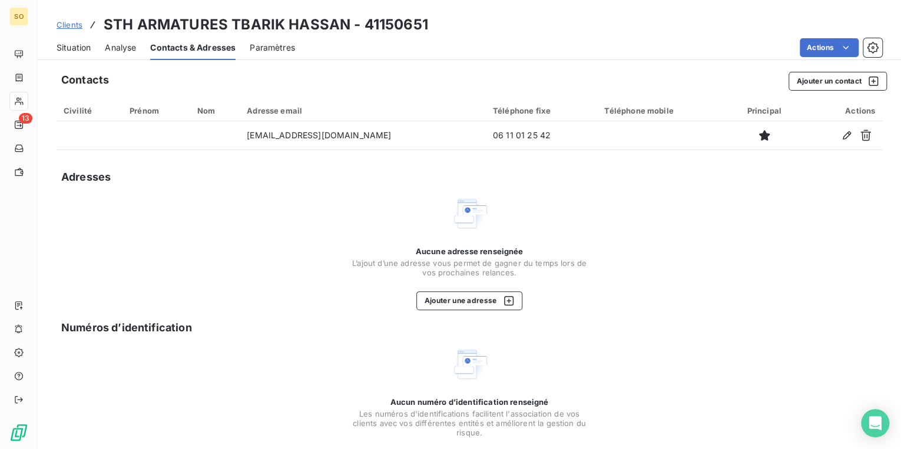
click at [73, 26] on span "Clients" at bounding box center [70, 24] width 26 height 9
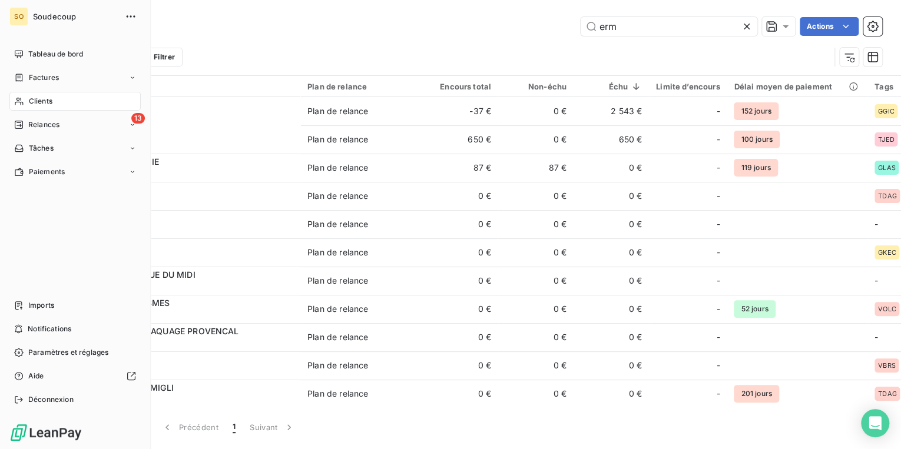
click at [45, 122] on span "Relances" at bounding box center [43, 125] width 31 height 11
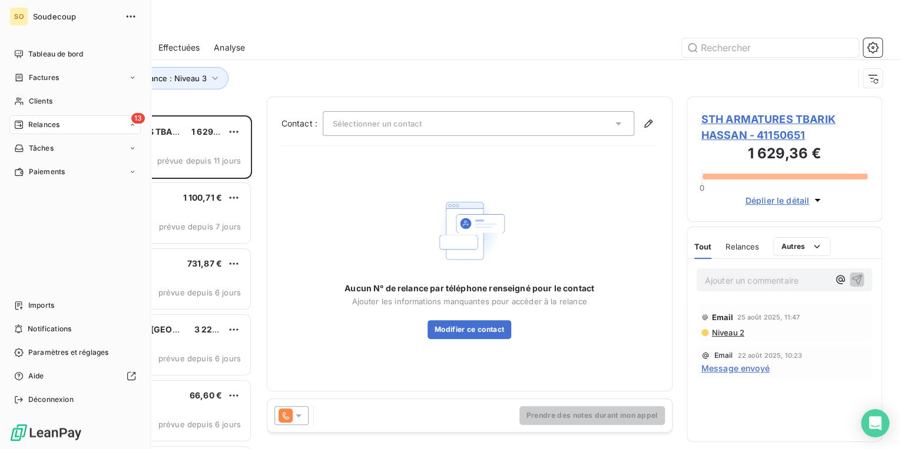
scroll to position [327, 188]
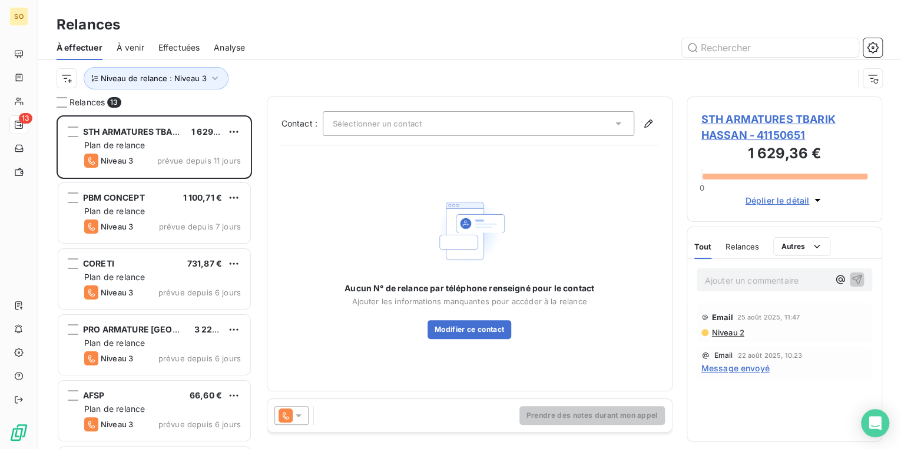
click at [731, 118] on span "STH ARMATURES TBARIK HASSAN - 41150651" at bounding box center [784, 127] width 167 height 32
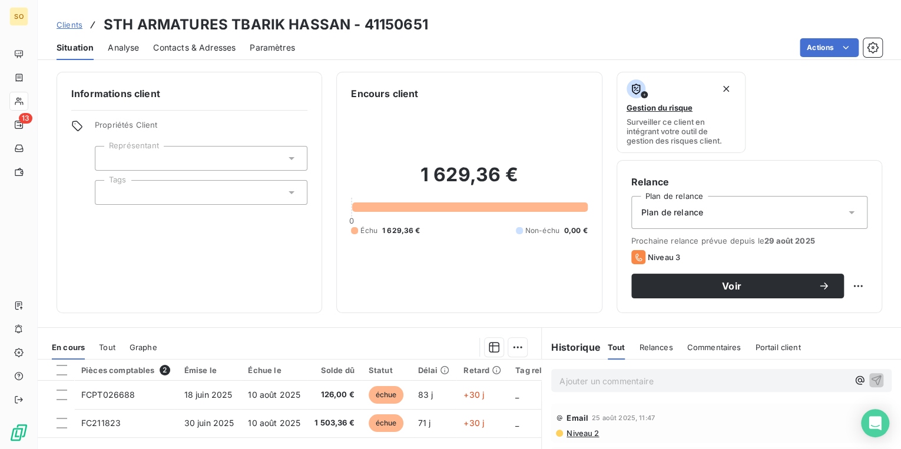
click at [233, 47] on span "Contacts & Adresses" at bounding box center [194, 48] width 82 height 12
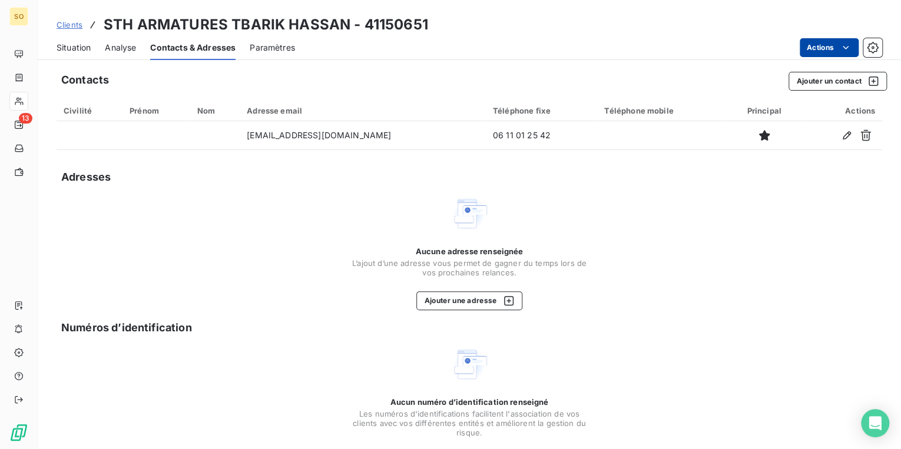
click at [809, 40] on html "SO 13 Clients STH ARMATURES TBARIK HASSAN - 41150651 Situation Analyse Contacts…" at bounding box center [450, 224] width 901 height 449
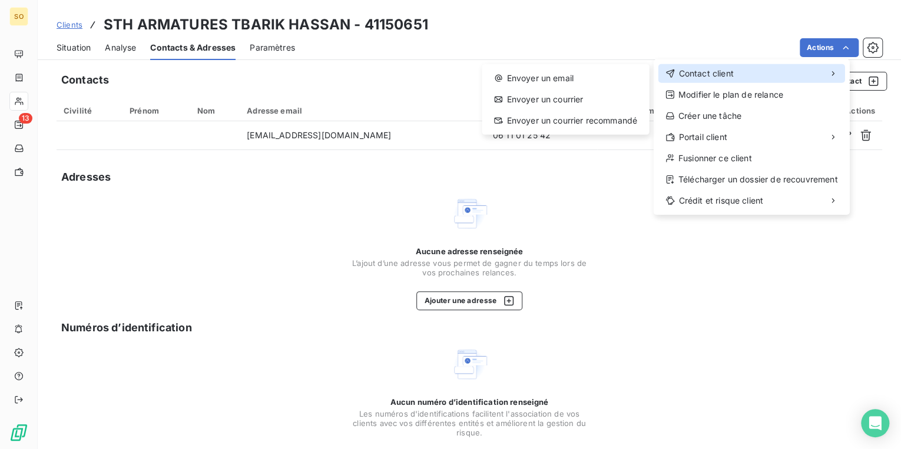
click at [701, 75] on span "Contact client" at bounding box center [705, 74] width 55 height 12
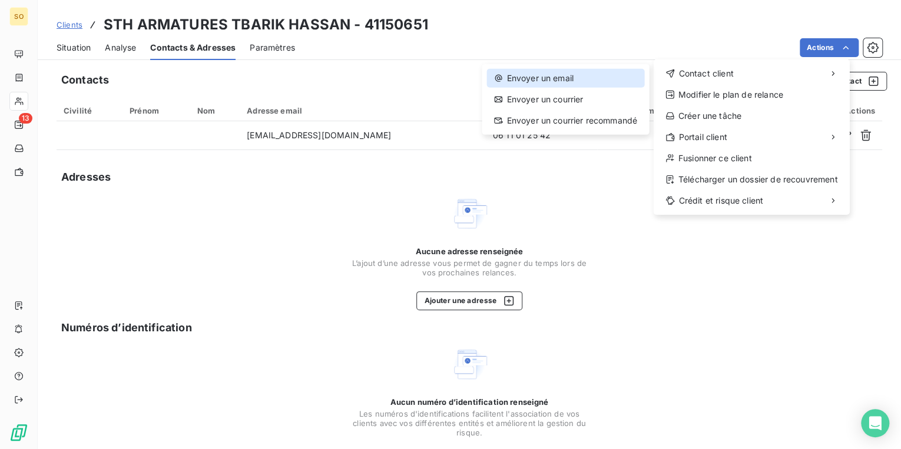
click at [579, 77] on div "Envoyer un email" at bounding box center [564, 78] width 157 height 19
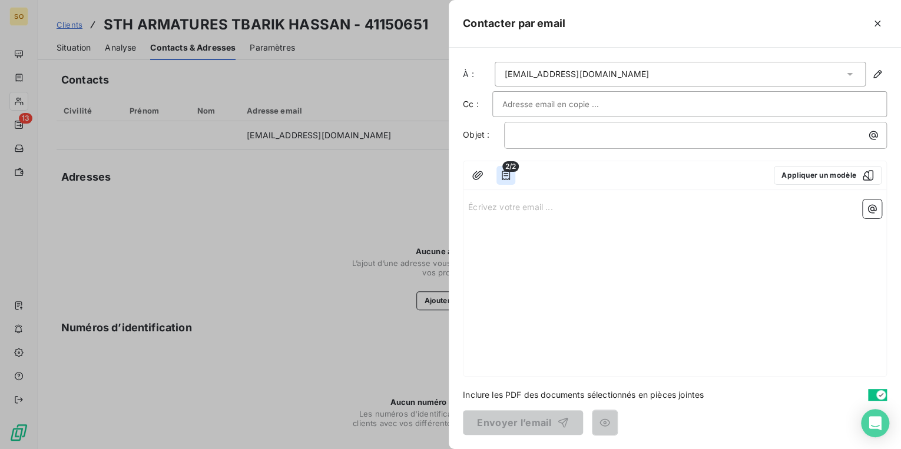
click at [504, 174] on icon "button" at bounding box center [506, 175] width 8 height 9
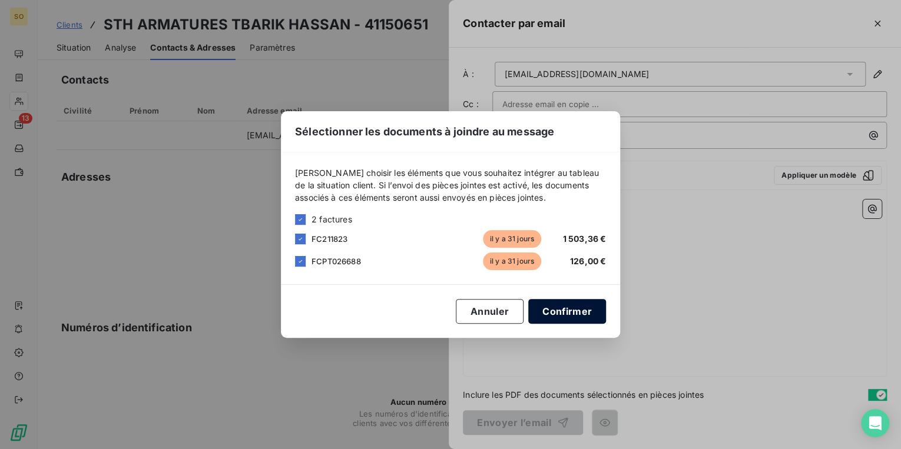
click at [549, 306] on button "Confirmer" at bounding box center [567, 311] width 78 height 25
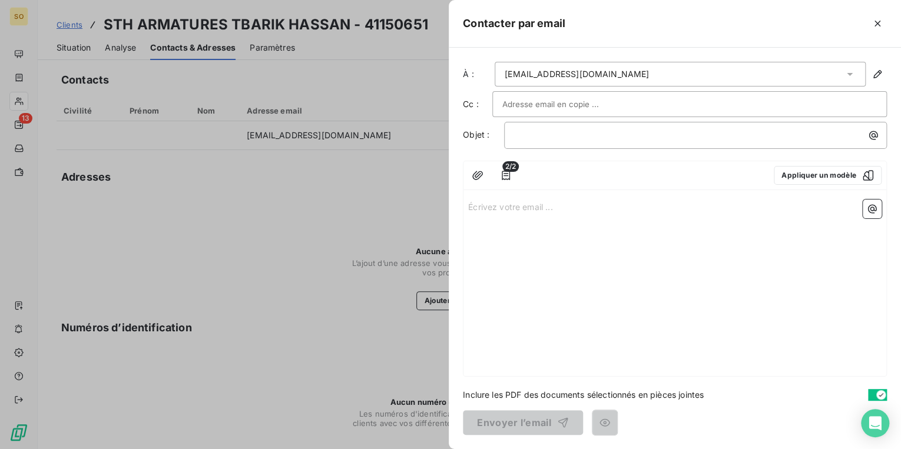
click at [789, 186] on div "2/2 Appliquer un modèle" at bounding box center [674, 175] width 423 height 29
click at [792, 177] on button "Appliquer un modèle" at bounding box center [828, 175] width 108 height 19
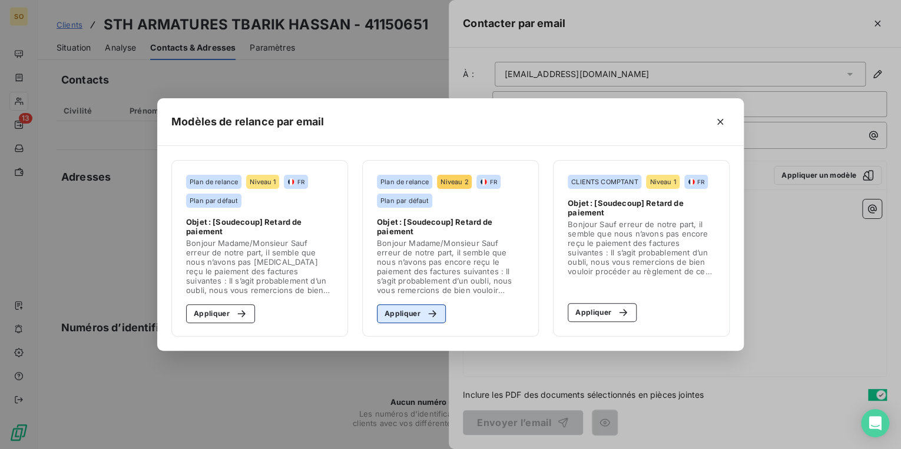
click at [416, 314] on button "Appliquer" at bounding box center [411, 313] width 69 height 19
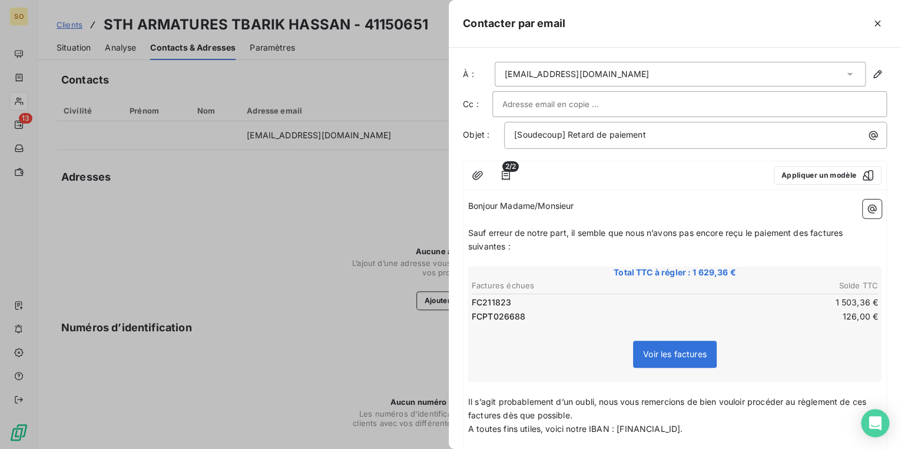
click at [668, 195] on div "Bonjour Madame/Monsieur ﻿ ﻿ ﻿ Sauf erreur de notre part, il semble que nous n’a…" at bounding box center [674, 344] width 423 height 298
click at [512, 107] on input "text" at bounding box center [565, 104] width 127 height 18
click at [559, 104] on input "text" at bounding box center [565, 104] width 127 height 18
type input "v"
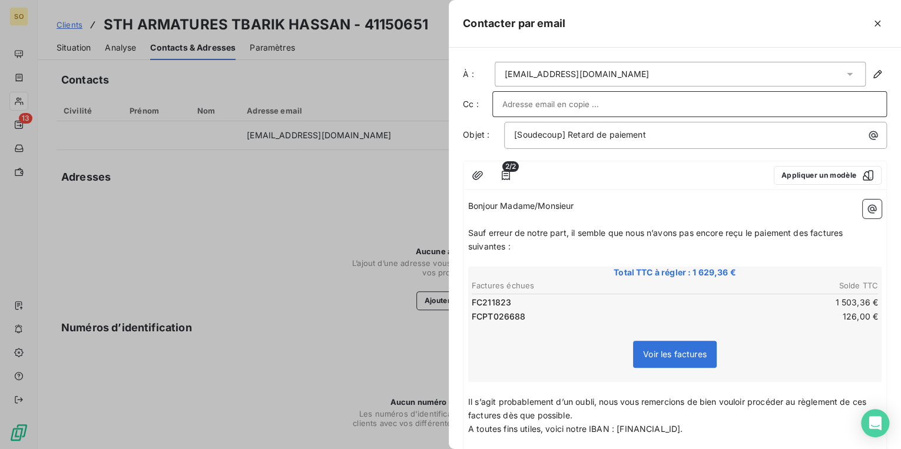
click at [559, 104] on input "text" at bounding box center [689, 104] width 375 height 18
paste input "[PERSON_NAME] <[PERSON_NAME][EMAIL_ADDRESS][DOMAIN_NAME]>"
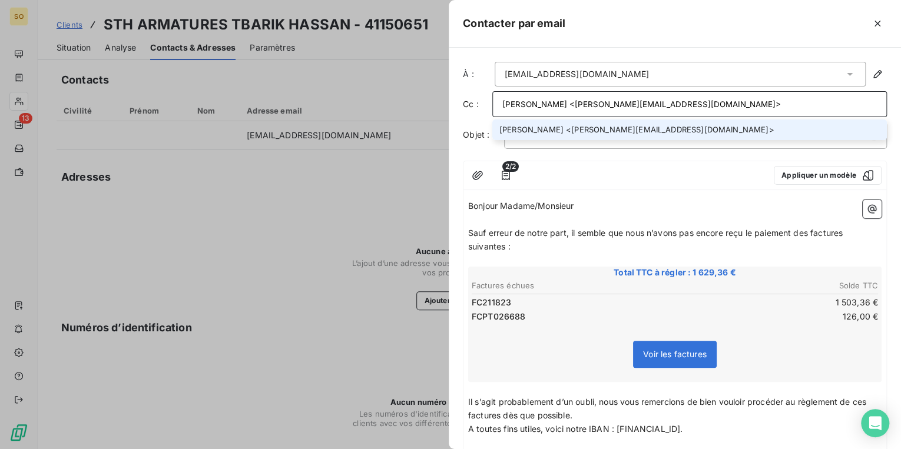
type input "[PERSON_NAME] <[PERSON_NAME][EMAIL_ADDRESS][DOMAIN_NAME]>"
click at [532, 131] on li "[PERSON_NAME] <[PERSON_NAME][EMAIL_ADDRESS][DOMAIN_NAME]>" at bounding box center [689, 130] width 395 height 21
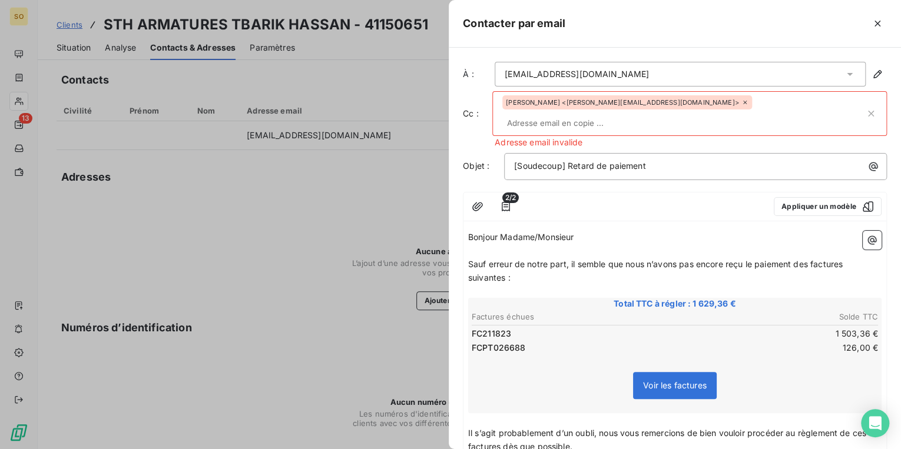
click at [683, 114] on input "text" at bounding box center [683, 123] width 363 height 18
click at [741, 106] on icon at bounding box center [744, 102] width 7 height 7
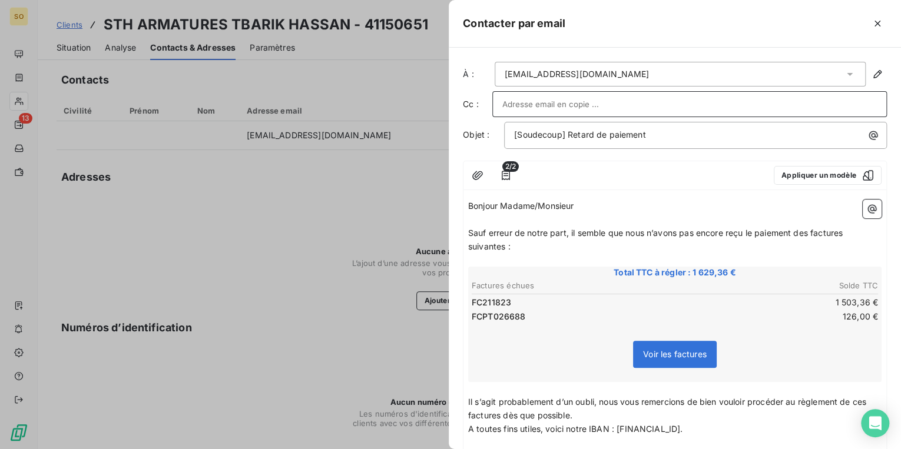
click at [565, 107] on input "text" at bounding box center [689, 104] width 375 height 18
paste input "[PERSON_NAME] <[PERSON_NAME][EMAIL_ADDRESS][DOMAIN_NAME]>"
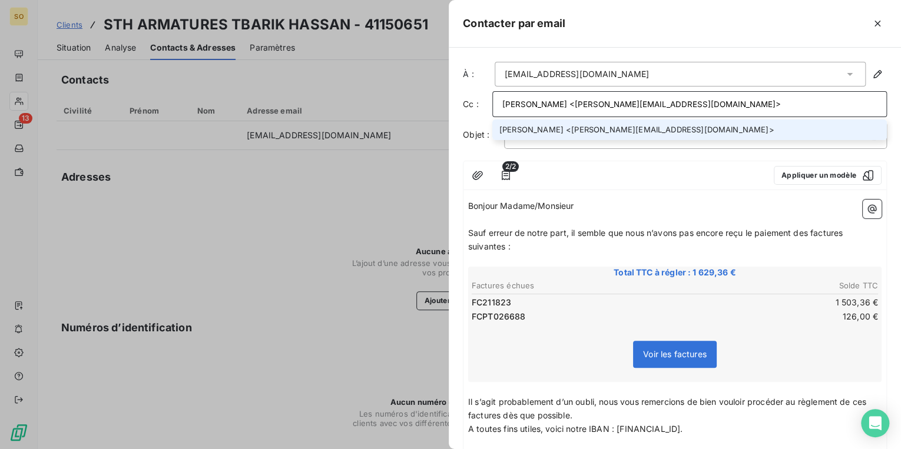
type input "[PERSON_NAME] <[PERSON_NAME][EMAIL_ADDRESS][DOMAIN_NAME]>"
click at [537, 121] on li "[PERSON_NAME] <[PERSON_NAME][EMAIL_ADDRESS][DOMAIN_NAME]>" at bounding box center [689, 130] width 395 height 21
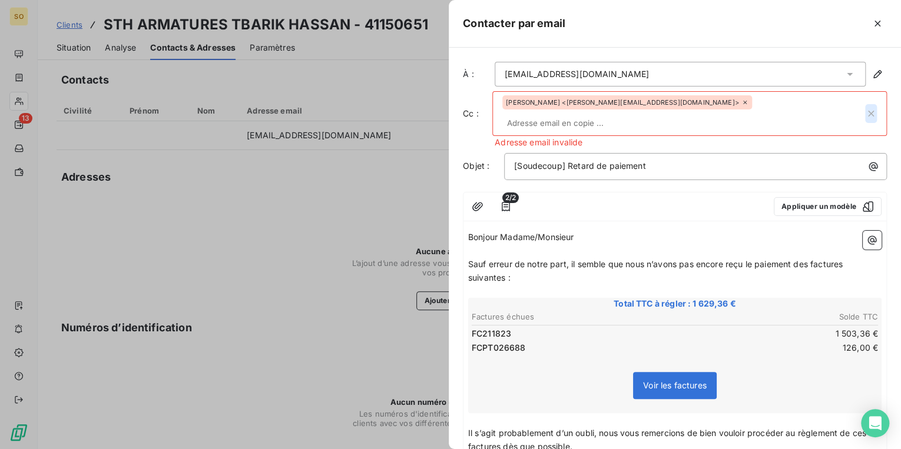
click at [868, 111] on icon "button" at bounding box center [871, 114] width 6 height 6
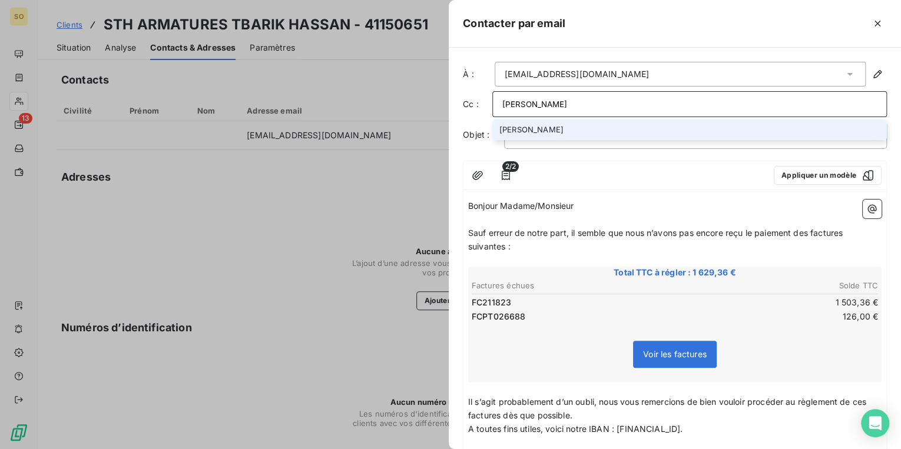
type input "[PERSON_NAME]"
click at [543, 135] on li "[PERSON_NAME]" at bounding box center [689, 130] width 395 height 21
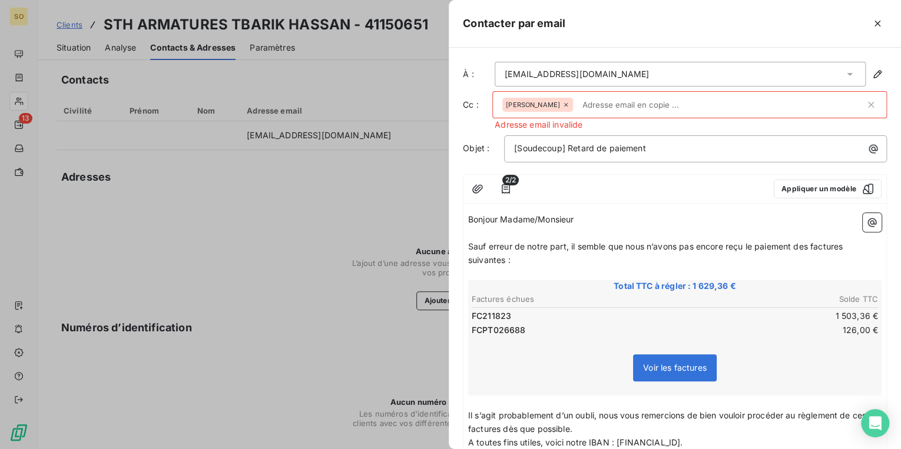
click at [562, 108] on icon at bounding box center [565, 104] width 7 height 7
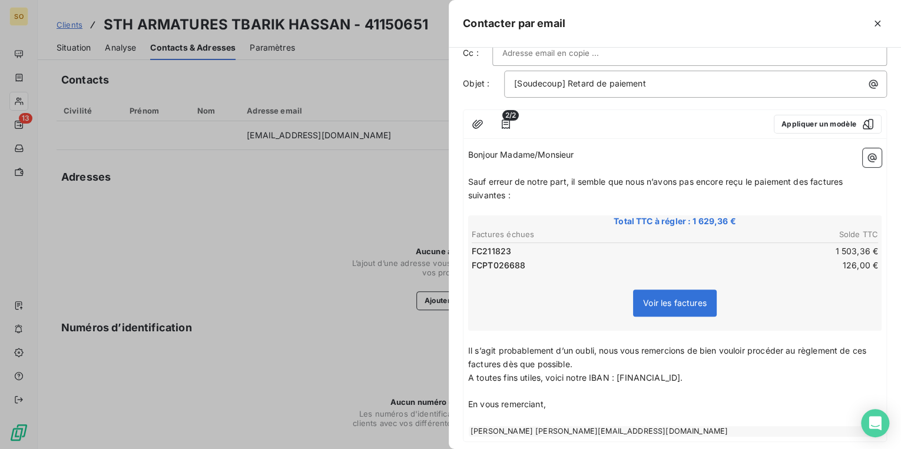
scroll to position [114, 0]
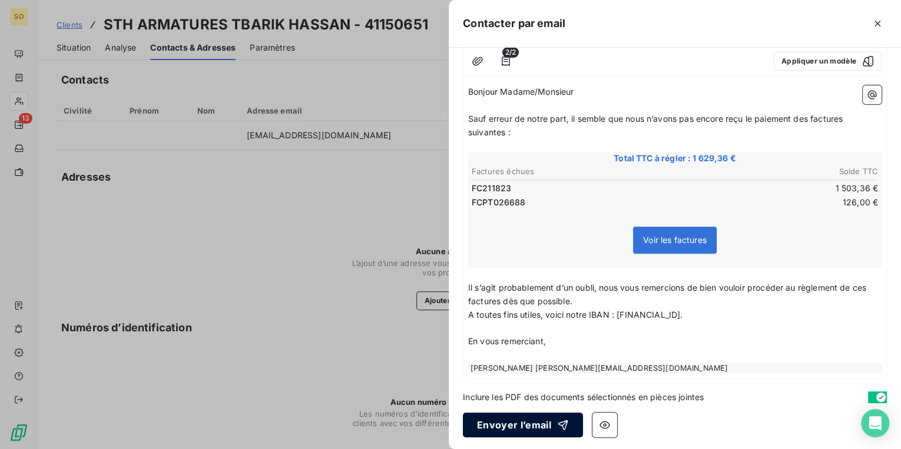
click at [517, 425] on button "Envoyer l’email" at bounding box center [523, 425] width 120 height 25
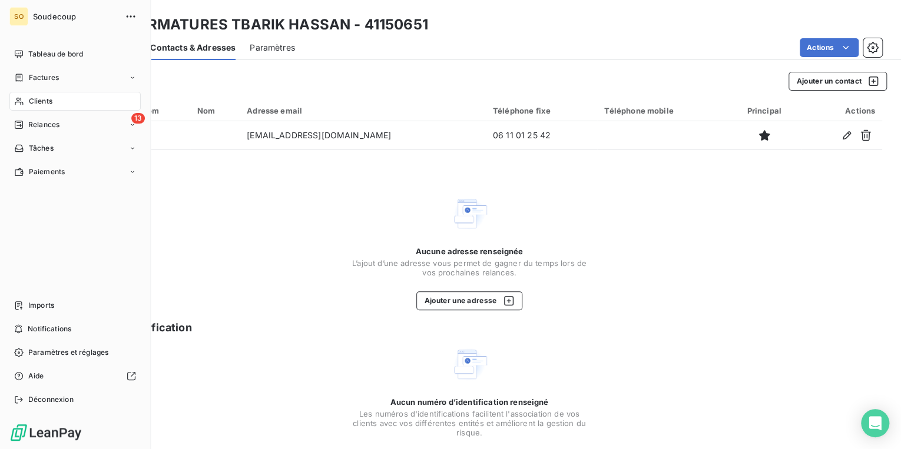
click at [47, 127] on span "Relances" at bounding box center [43, 125] width 31 height 11
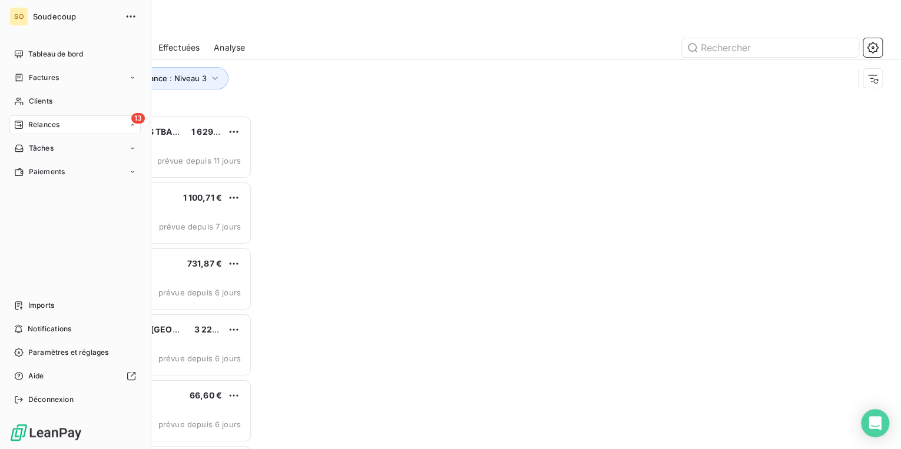
scroll to position [327, 188]
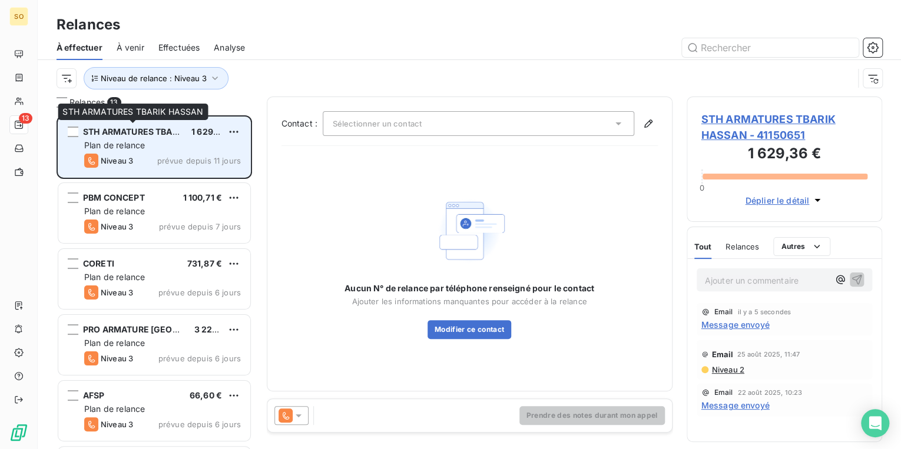
click at [133, 132] on span "STH ARMATURES TBARIK HASSAN" at bounding box center [153, 132] width 140 height 10
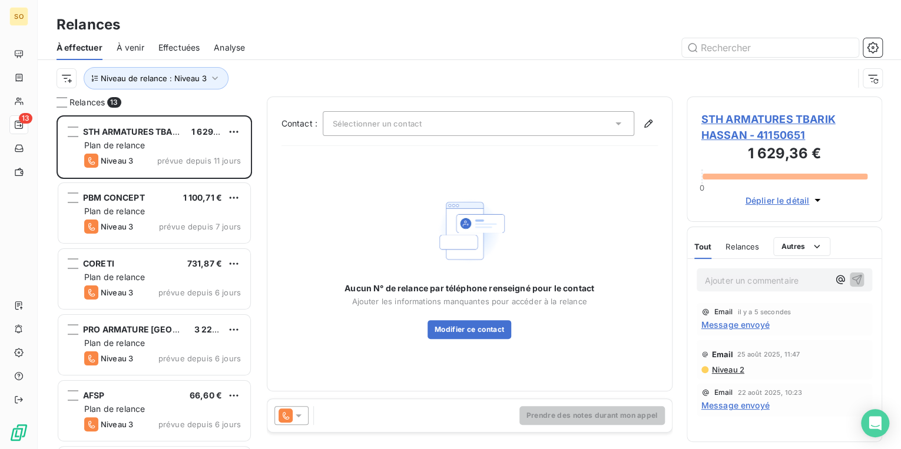
click at [725, 137] on span "STH ARMATURES TBARIK HASSAN - 41150651" at bounding box center [784, 127] width 167 height 32
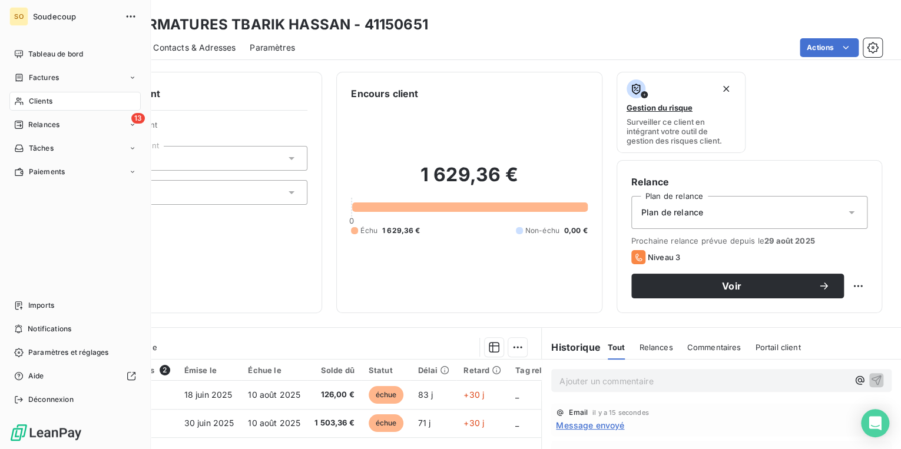
click at [39, 122] on span "Relances" at bounding box center [43, 125] width 31 height 11
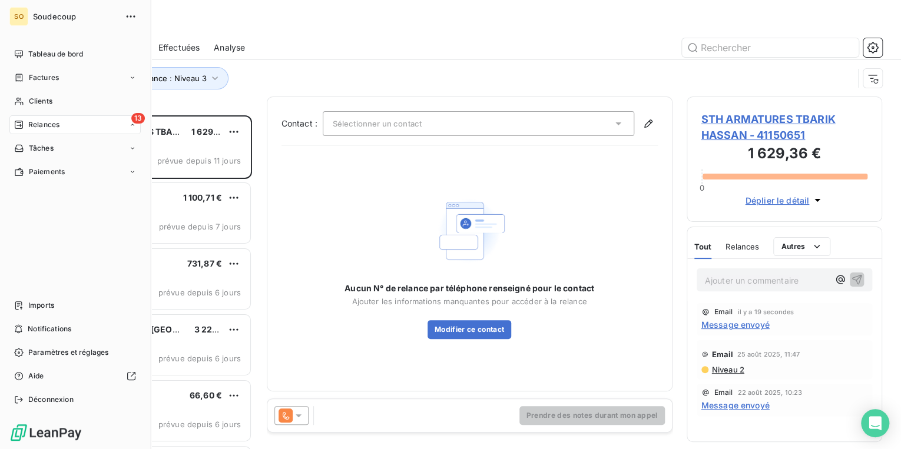
scroll to position [327, 188]
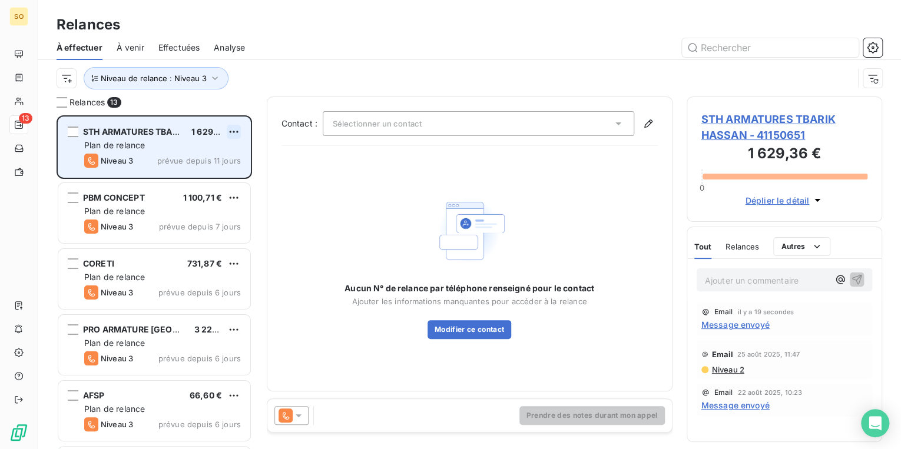
click at [236, 131] on html "SO 13 Relances À effectuer À venir Effectuées Analyse Niveau de relance : Nivea…" at bounding box center [450, 224] width 901 height 449
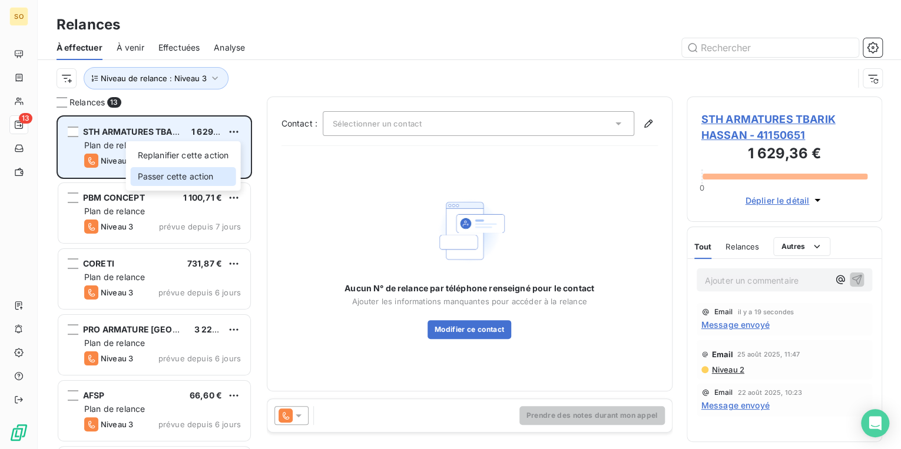
click at [184, 176] on div "Passer cette action" at bounding box center [183, 176] width 105 height 19
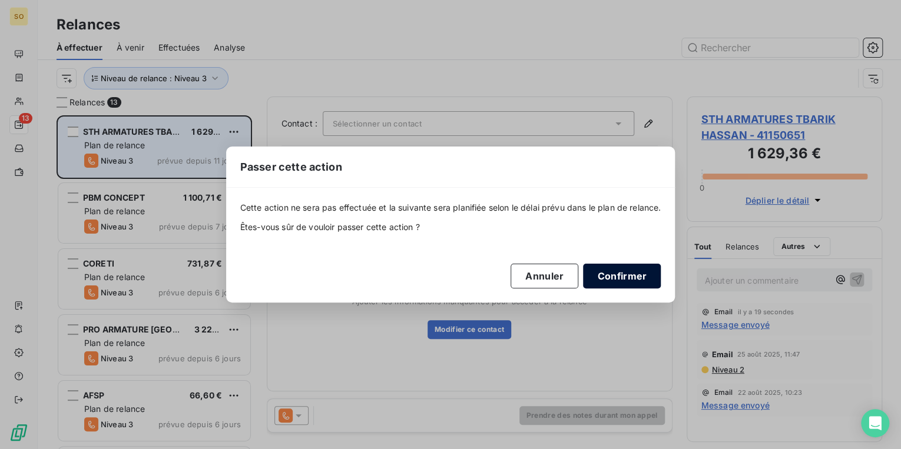
click at [624, 274] on button "Confirmer" at bounding box center [622, 276] width 78 height 25
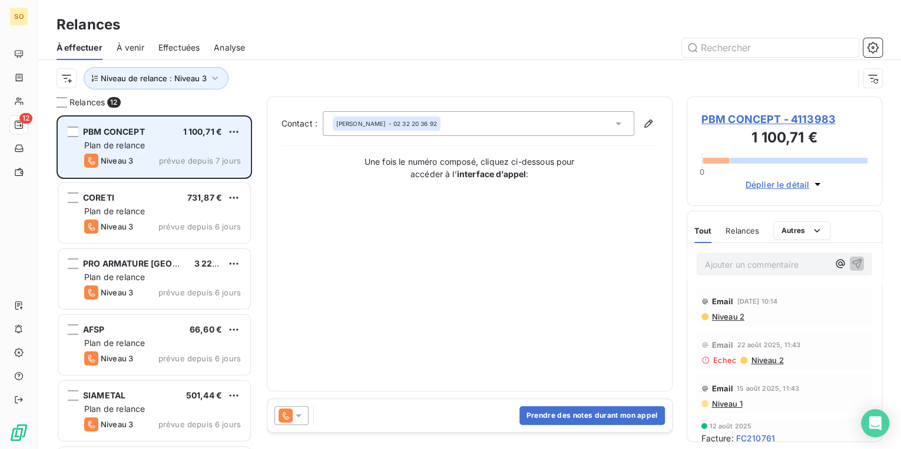
click at [733, 123] on span "PBM CONCEPT - 4113983" at bounding box center [784, 119] width 167 height 16
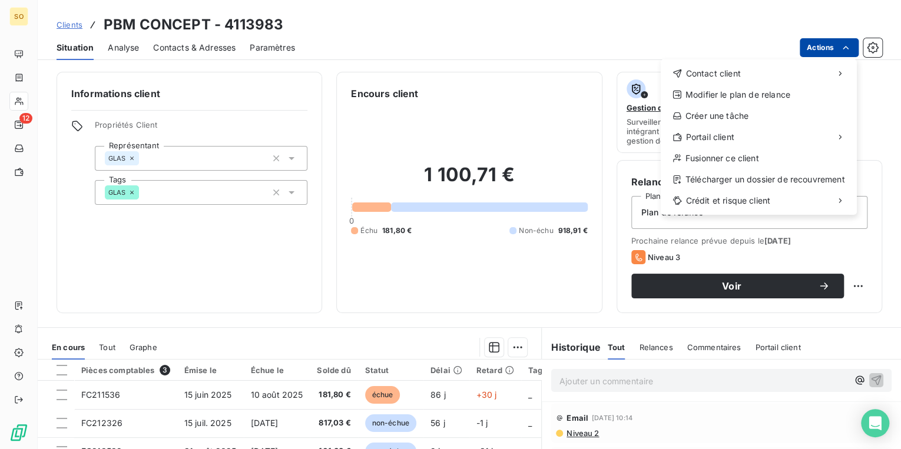
click at [824, 43] on html "SO 12 Clients PBM CONCEPT - 4113983 Situation Analyse Contacts & Adresses Param…" at bounding box center [450, 224] width 901 height 449
click at [709, 69] on span "Contact client" at bounding box center [712, 74] width 55 height 12
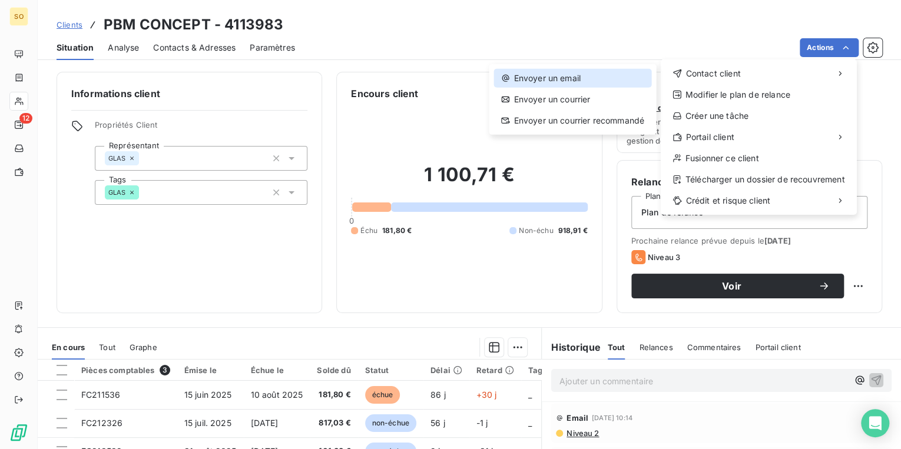
click at [569, 71] on div "Envoyer un email" at bounding box center [572, 78] width 157 height 19
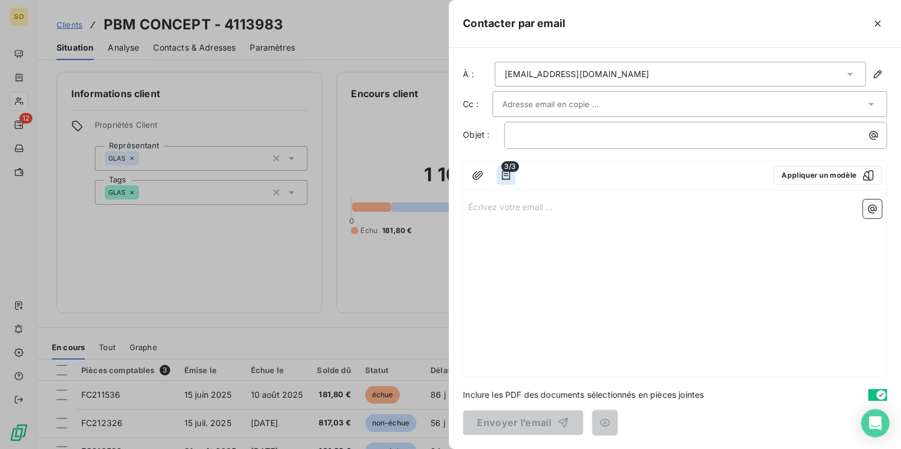
click at [506, 175] on icon "button" at bounding box center [506, 175] width 8 height 9
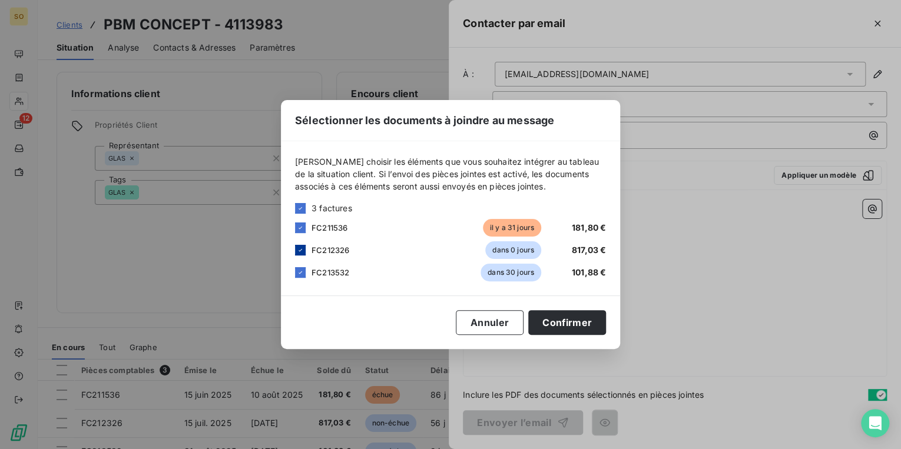
click at [306, 250] on div "FC212326 dans 0 jours 817,03 €" at bounding box center [450, 250] width 311 height 18
click at [297, 264] on div "FC213532 dans 30 jours 101,88 €" at bounding box center [450, 273] width 311 height 18
click at [299, 251] on icon at bounding box center [301, 250] width 4 height 2
click at [299, 271] on icon at bounding box center [300, 272] width 7 height 7
click at [561, 327] on button "Confirmer" at bounding box center [567, 322] width 78 height 25
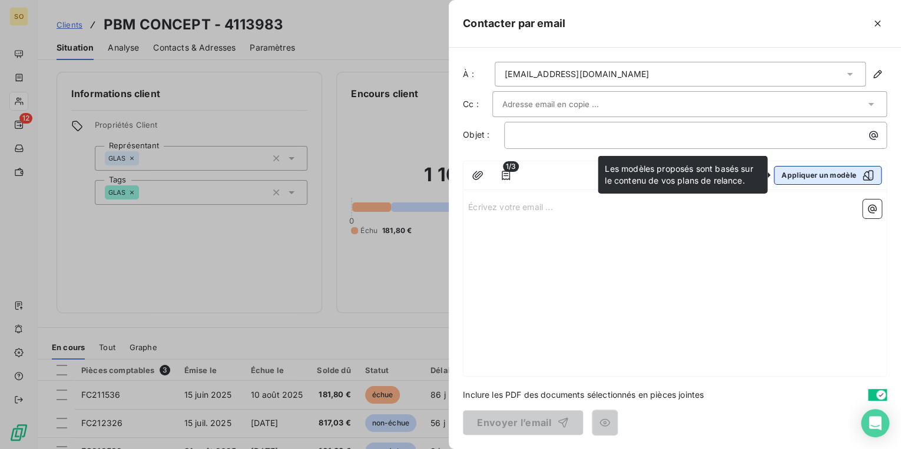
click at [809, 180] on button "Appliquer un modèle" at bounding box center [828, 175] width 108 height 19
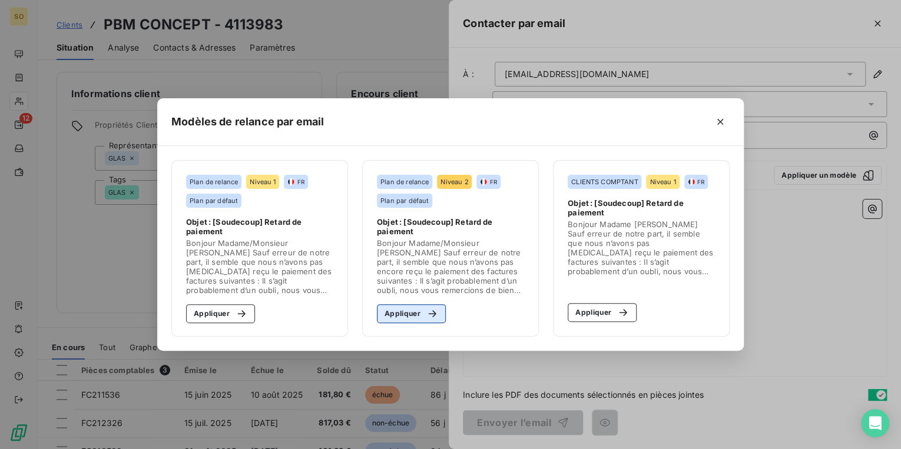
click at [395, 320] on button "Appliquer" at bounding box center [411, 313] width 69 height 19
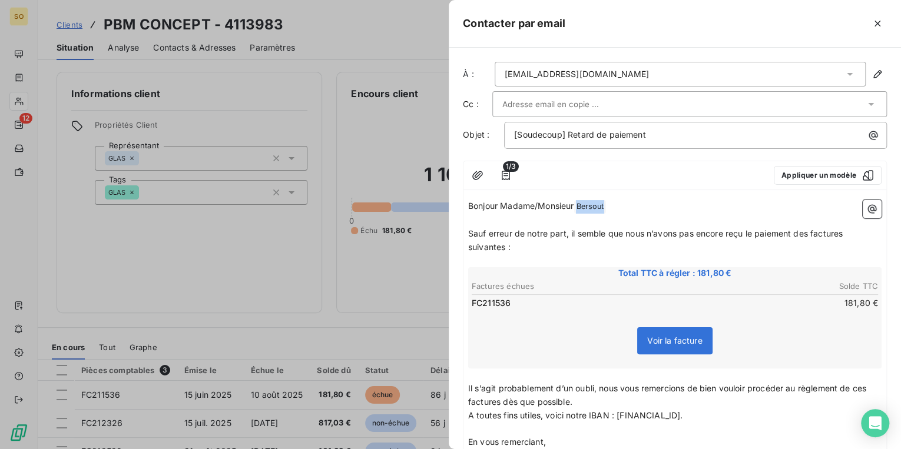
drag, startPoint x: 575, startPoint y: 206, endPoint x: 836, endPoint y: 206, distance: 260.9
click at [824, 206] on p "Bonjour Madame/Monsieur [PERSON_NAME] ﻿ ﻿" at bounding box center [674, 207] width 413 height 14
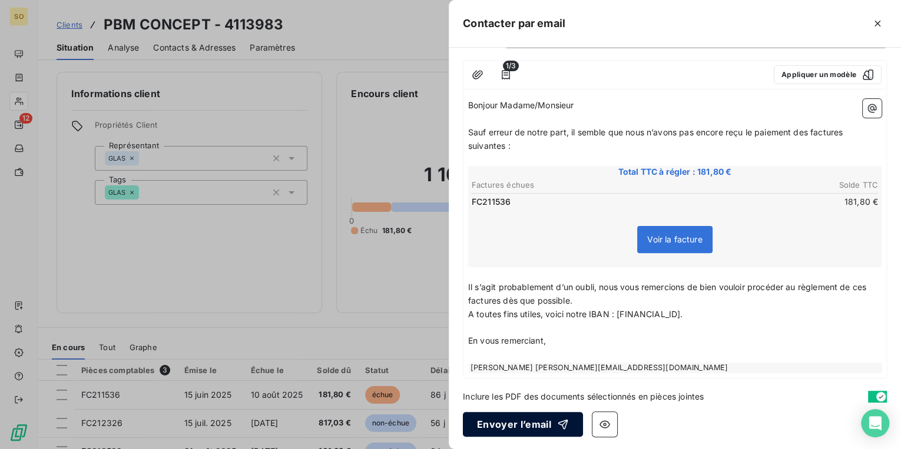
click at [523, 424] on button "Envoyer l’email" at bounding box center [523, 424] width 120 height 25
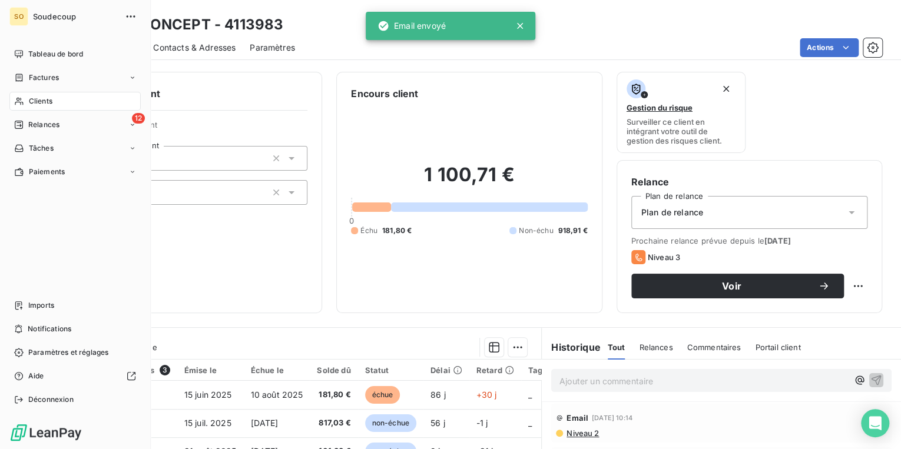
click at [54, 122] on span "Relances" at bounding box center [43, 125] width 31 height 11
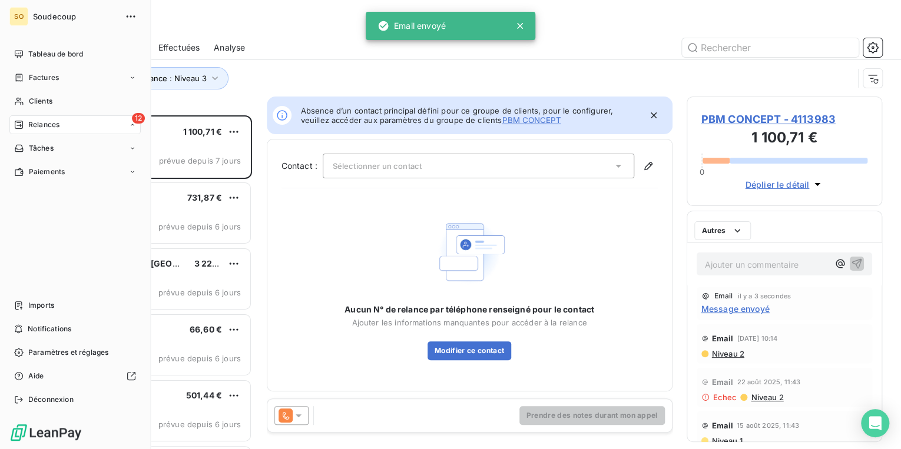
scroll to position [327, 188]
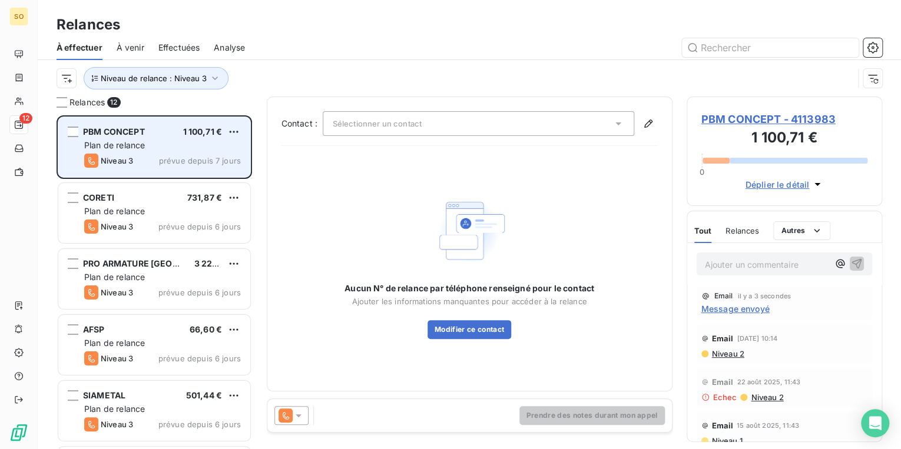
click at [230, 124] on div "PBM CONCEPT 1 100,71 € Plan de relance Niveau 3 prévue depuis 7 jours" at bounding box center [154, 147] width 192 height 60
click at [233, 132] on html "SO 12 Relances À effectuer À venir Effectuées Analyse Niveau de relance : Nivea…" at bounding box center [450, 224] width 901 height 449
click at [178, 177] on div "Passer cette action" at bounding box center [183, 176] width 105 height 19
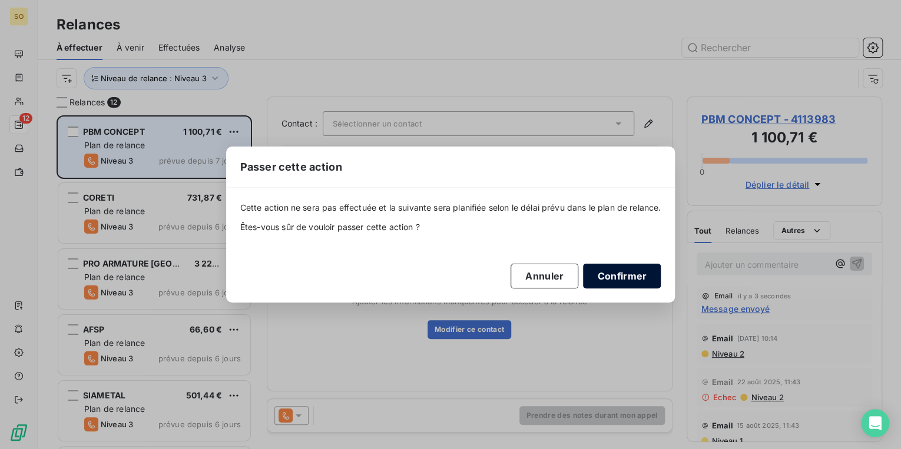
click at [607, 273] on button "Confirmer" at bounding box center [622, 276] width 78 height 25
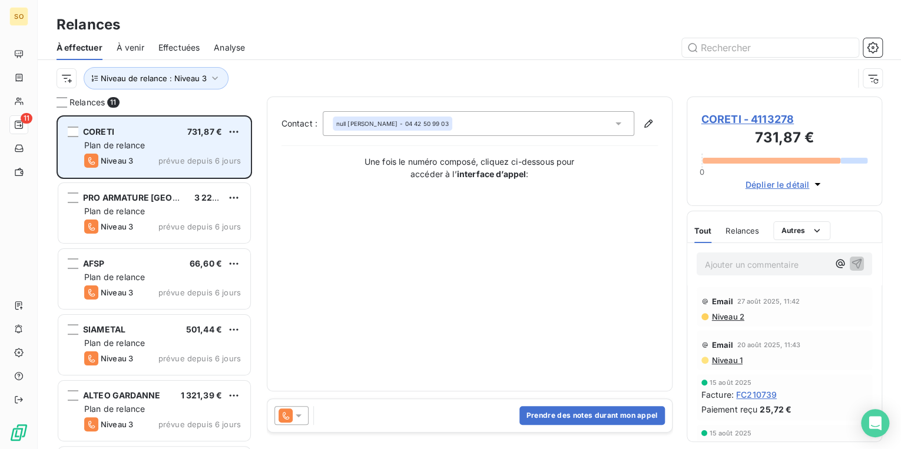
click at [716, 119] on span "CORETI - 4113278" at bounding box center [784, 119] width 167 height 16
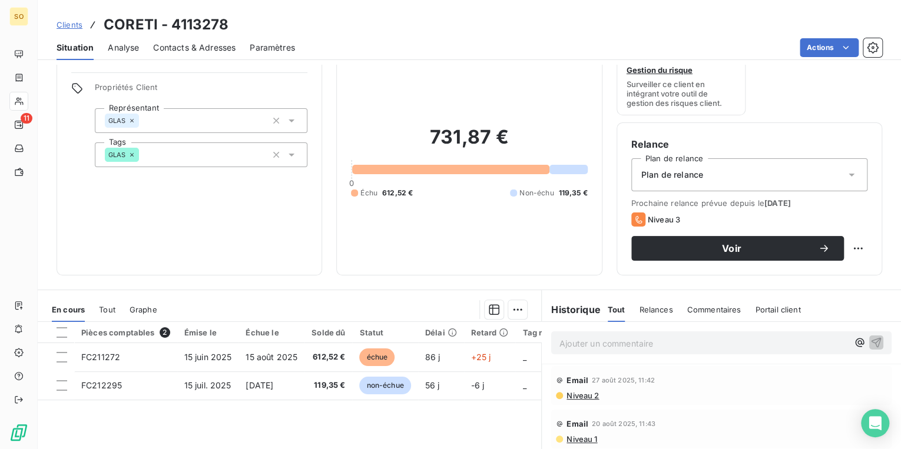
scroll to position [94, 0]
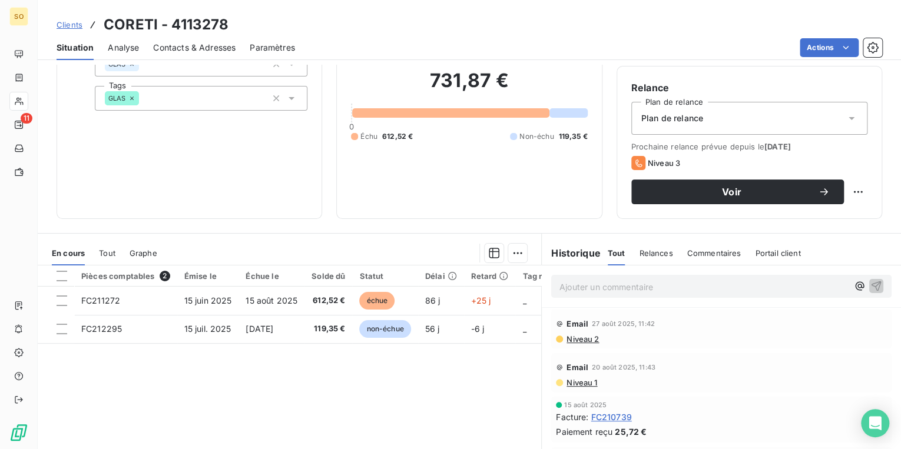
click at [207, 49] on span "Contacts & Adresses" at bounding box center [194, 48] width 82 height 12
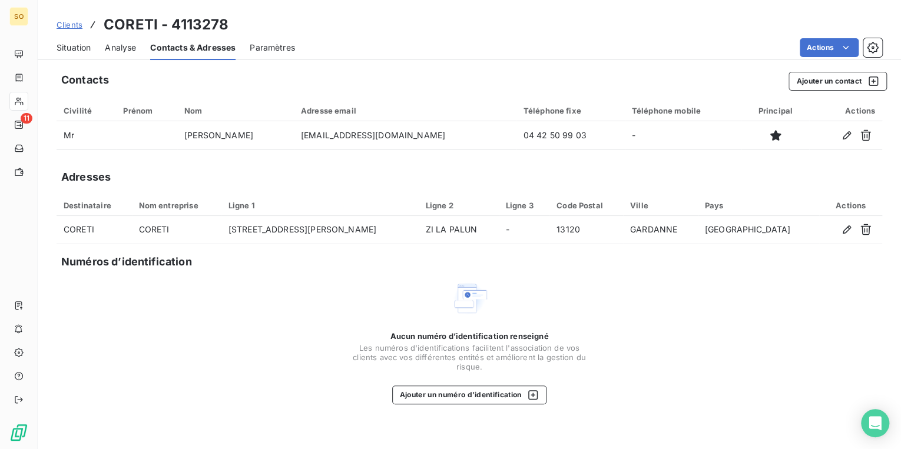
click at [71, 43] on span "Situation" at bounding box center [74, 48] width 34 height 12
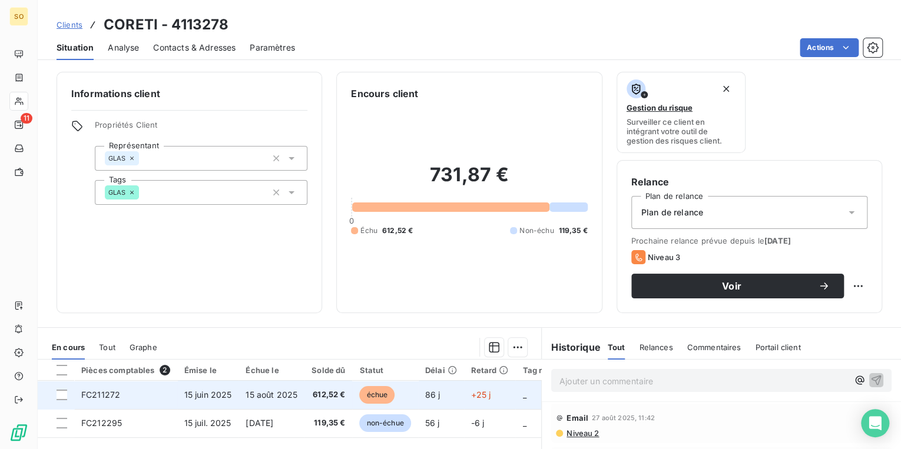
click at [269, 403] on td "15 août 2025" at bounding box center [272, 395] width 66 height 28
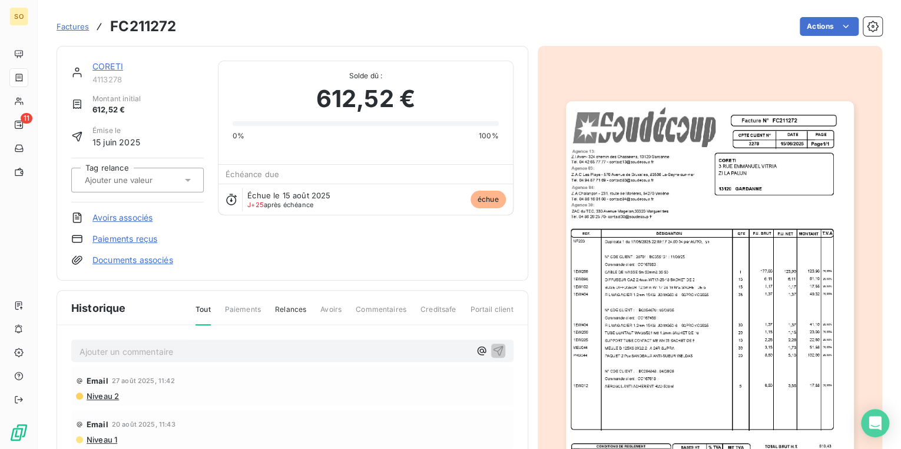
click at [111, 66] on link "CORETI" at bounding box center [107, 66] width 31 height 10
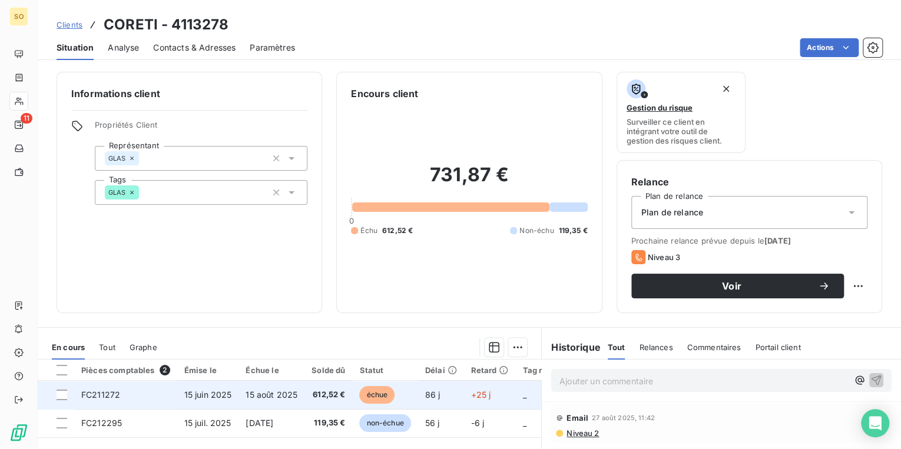
click at [367, 398] on span "échue" at bounding box center [376, 395] width 35 height 18
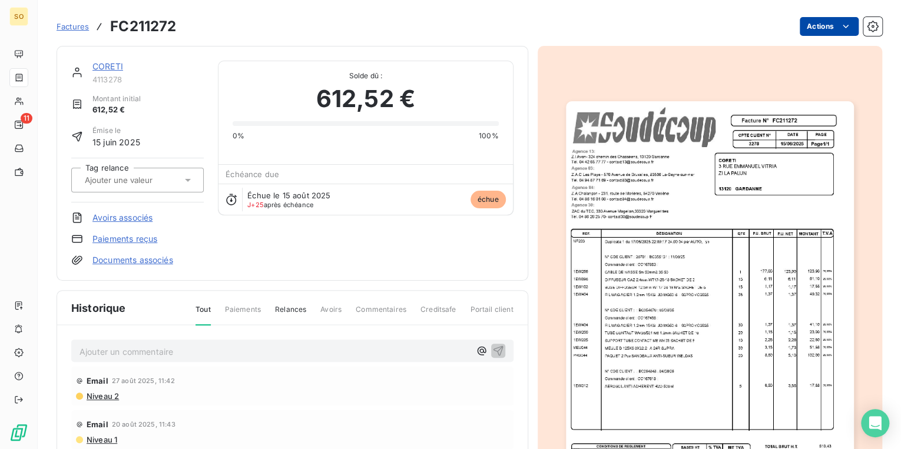
click at [802, 28] on html "SO 11 Factures FC211272 Actions CORETI 4113278 Montant initial 612,52 € Émise l…" at bounding box center [450, 224] width 901 height 449
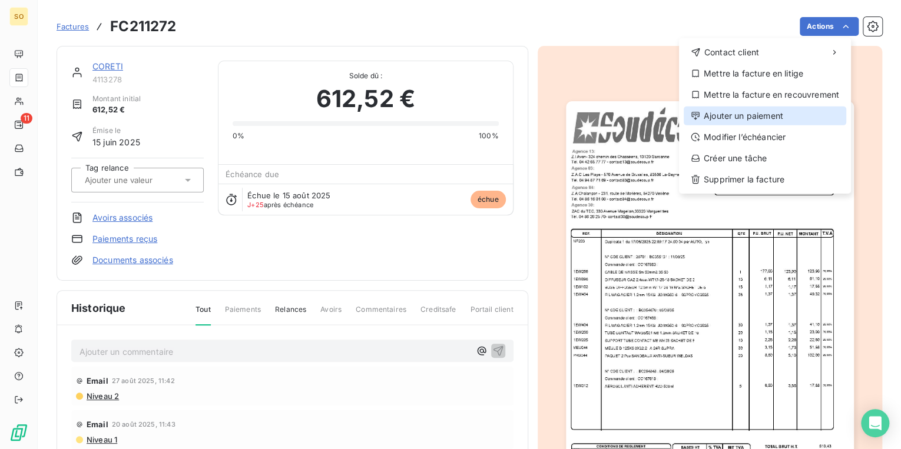
click at [724, 118] on div "Ajouter un paiement" at bounding box center [765, 116] width 163 height 19
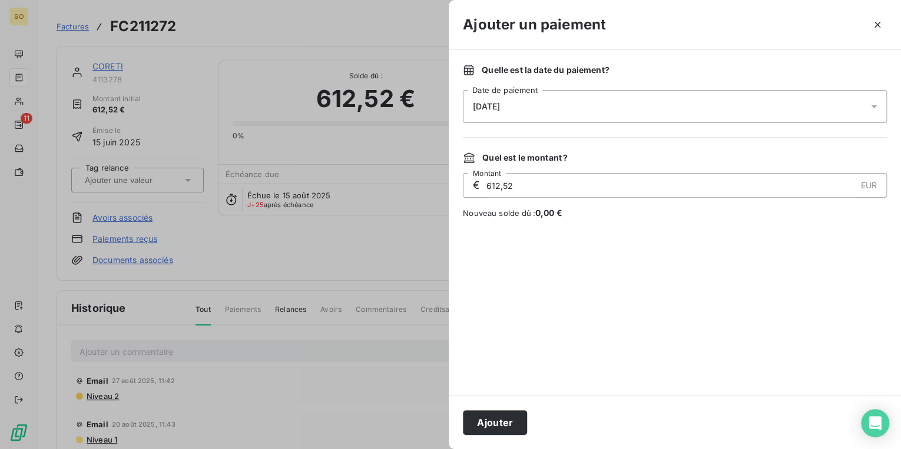
click at [496, 108] on span "[DATE]" at bounding box center [486, 106] width 27 height 9
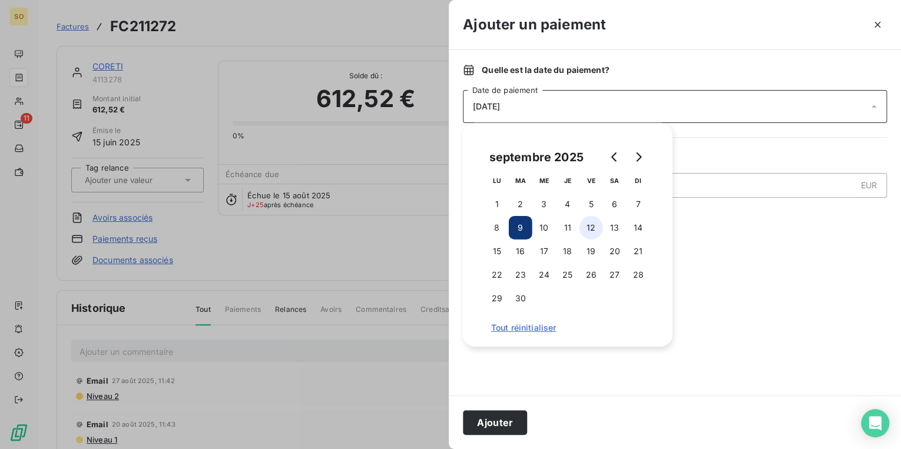
click at [598, 234] on button "12" at bounding box center [591, 228] width 24 height 24
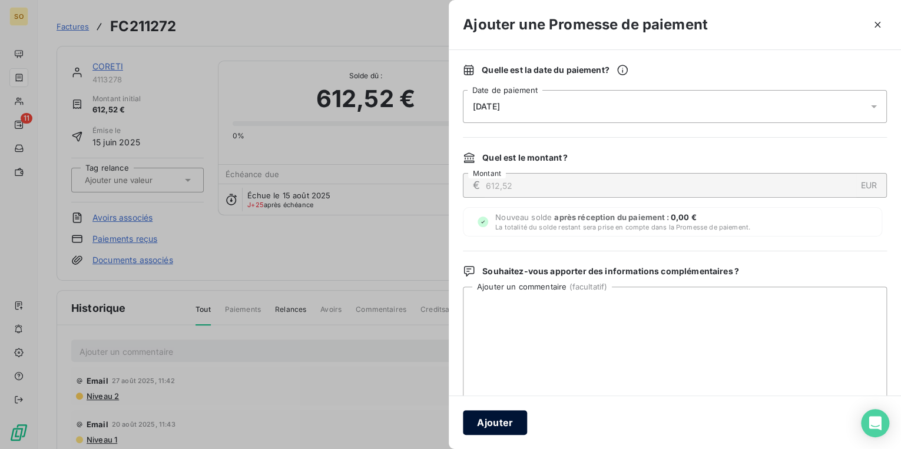
click at [505, 421] on button "Ajouter" at bounding box center [495, 422] width 64 height 25
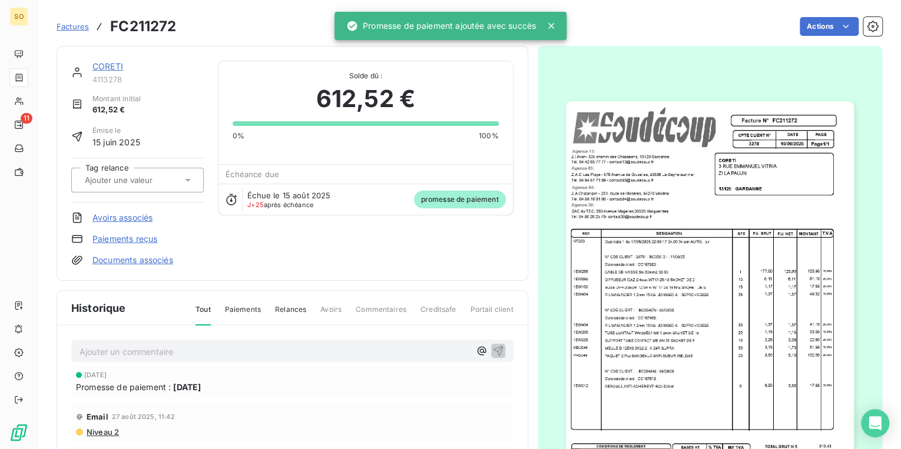
click at [99, 65] on link "CORETI" at bounding box center [107, 66] width 31 height 10
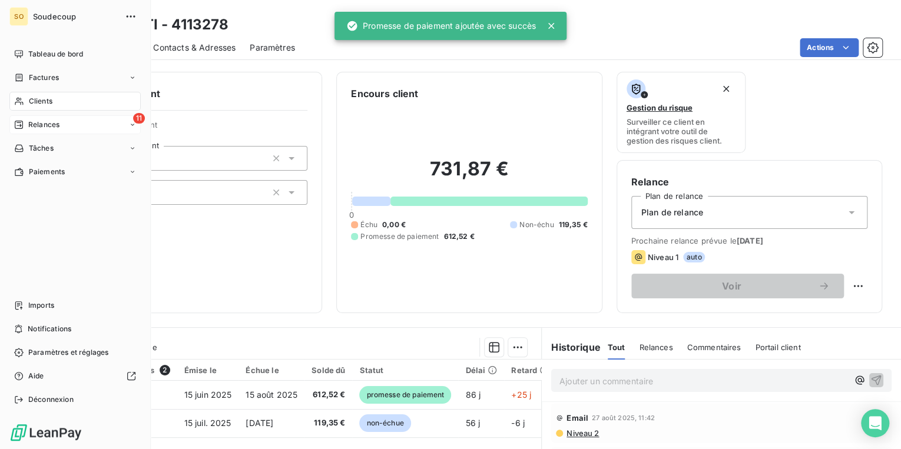
click at [26, 117] on div "11 Relances" at bounding box center [74, 124] width 131 height 19
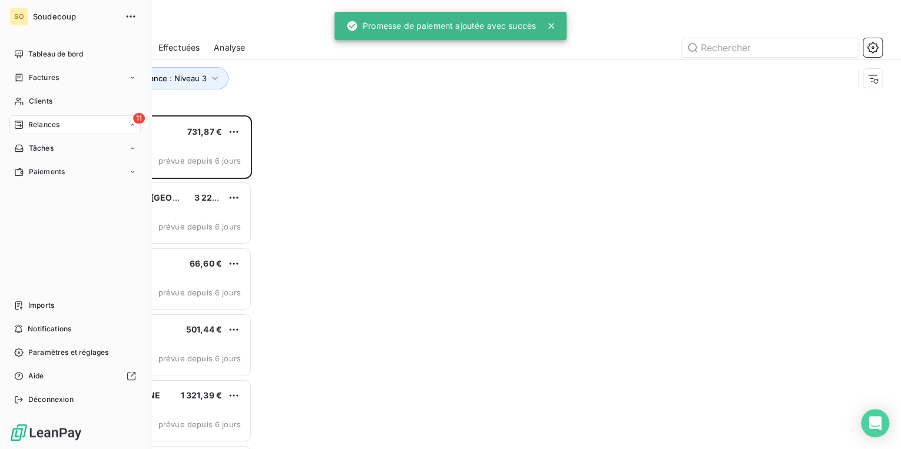
scroll to position [327, 188]
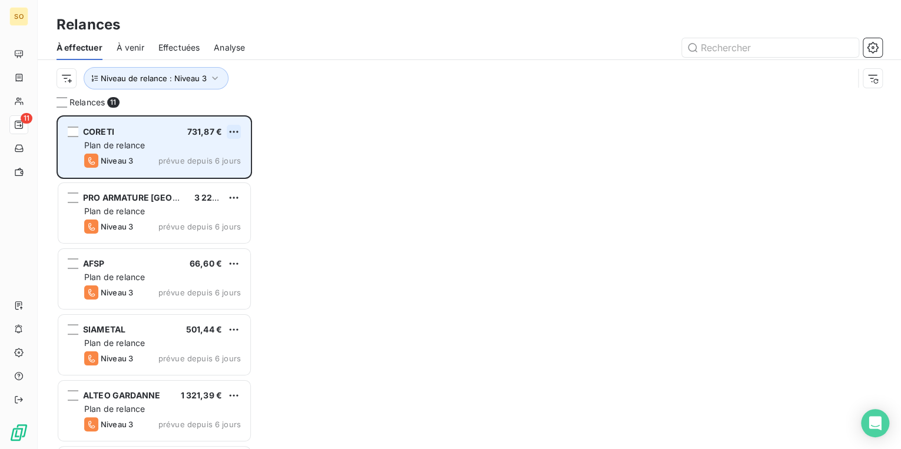
click at [233, 130] on html "SO 11 Relances À effectuer À venir Effectuées Analyse Niveau de relance : Nivea…" at bounding box center [450, 224] width 901 height 449
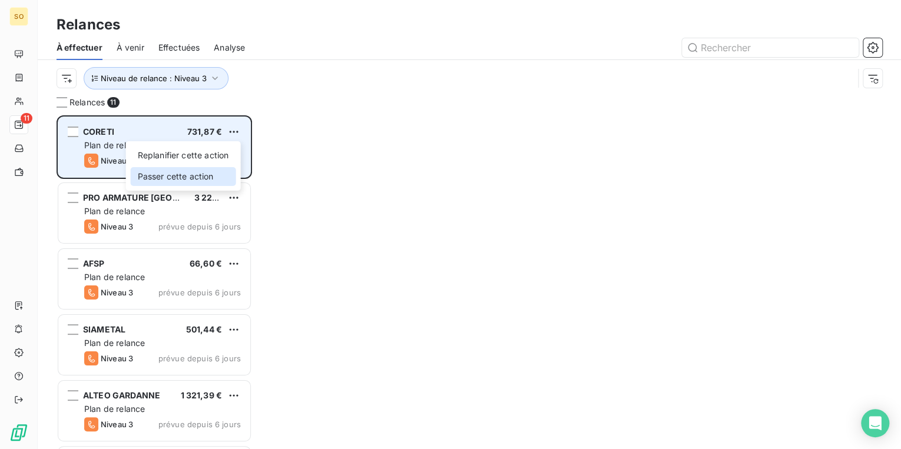
click at [177, 173] on div "Passer cette action" at bounding box center [183, 176] width 105 height 19
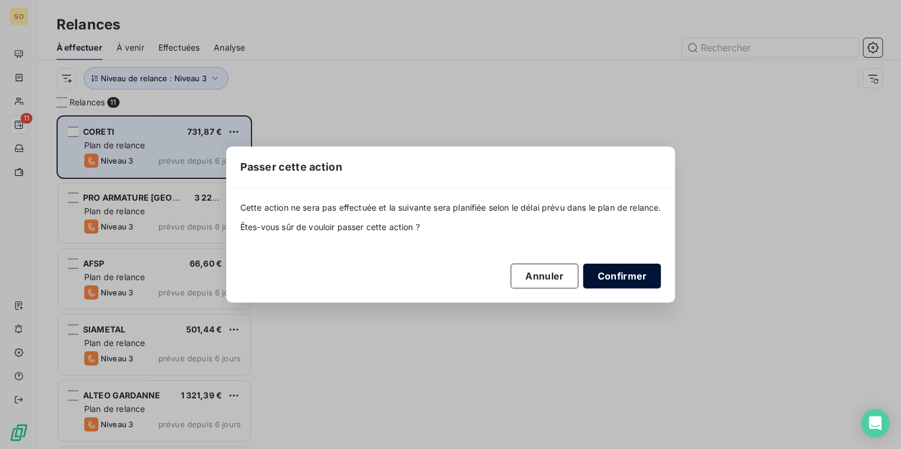
click at [619, 270] on button "Confirmer" at bounding box center [622, 276] width 78 height 25
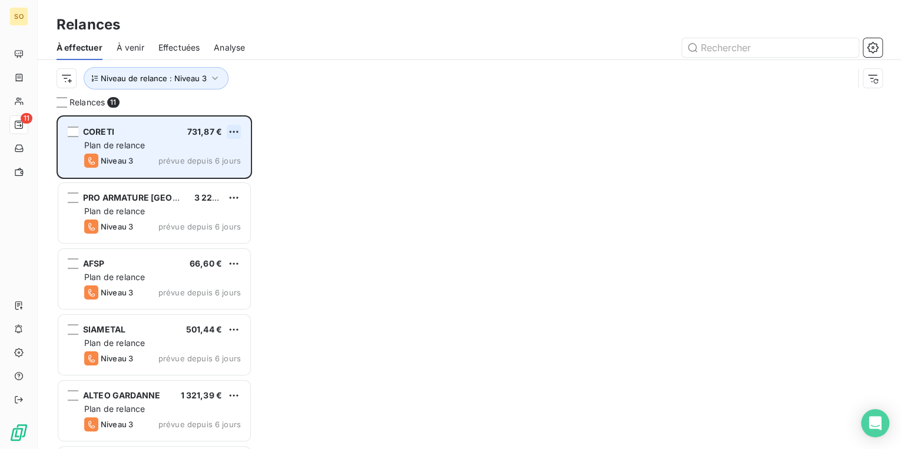
click at [238, 128] on html "SO 11 Relances À effectuer À venir Effectuées Analyse Niveau de relance : Nivea…" at bounding box center [450, 224] width 901 height 449
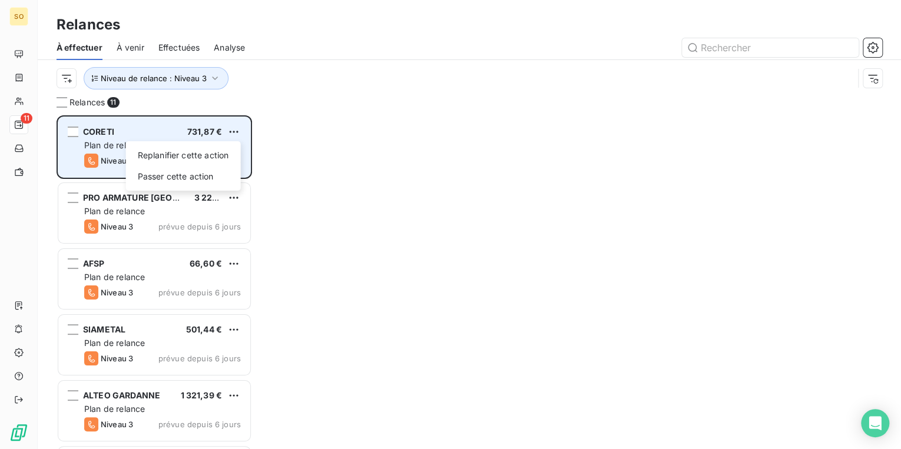
click at [158, 165] on div "Replanifier cette action Passer cette action" at bounding box center [183, 165] width 115 height 49
click at [173, 168] on div "Passer cette action" at bounding box center [183, 176] width 105 height 19
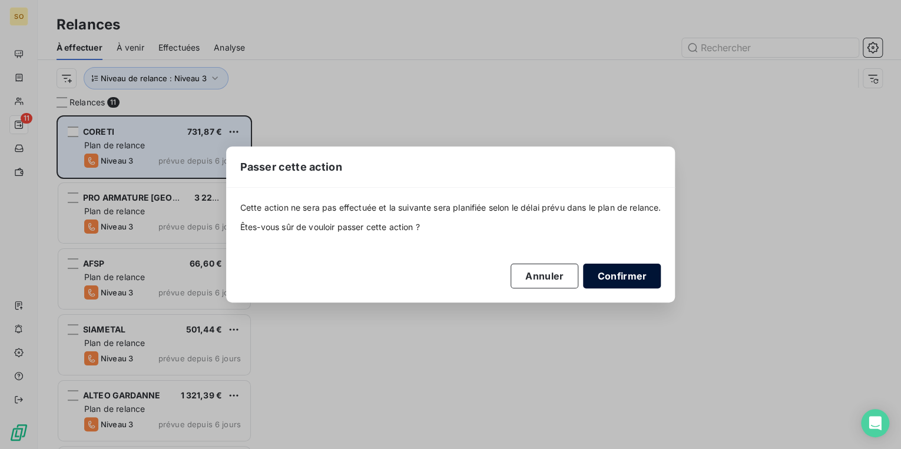
click at [631, 270] on button "Confirmer" at bounding box center [622, 276] width 78 height 25
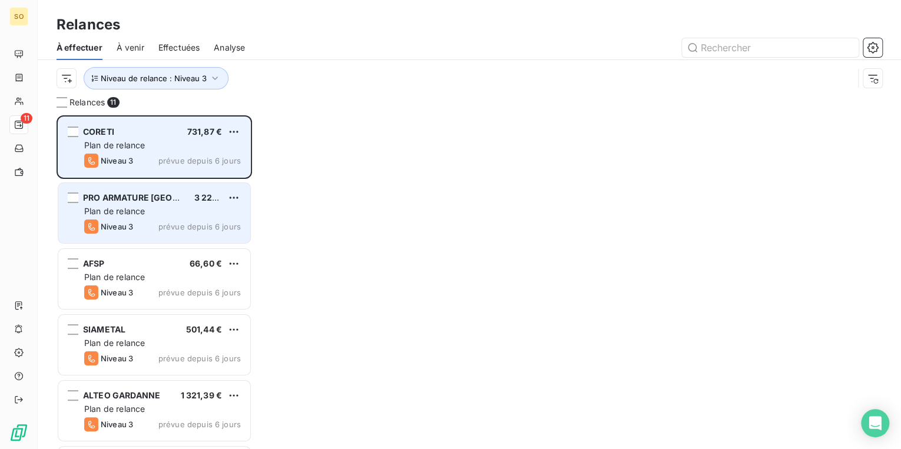
click at [137, 195] on span "PRO ARMATURE [GEOGRAPHIC_DATA]" at bounding box center [160, 198] width 155 height 10
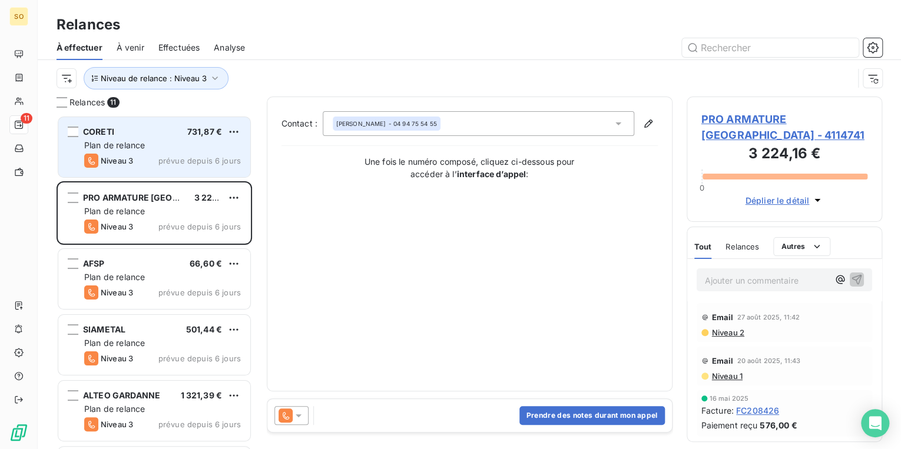
click at [730, 116] on span "PRO ARMATURE [GEOGRAPHIC_DATA] - 4114741" at bounding box center [784, 127] width 167 height 32
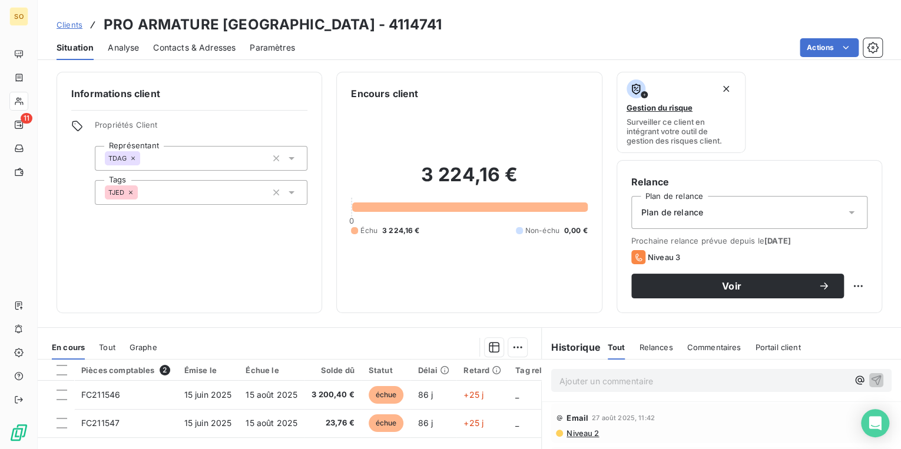
click at [188, 45] on span "Contacts & Adresses" at bounding box center [194, 48] width 82 height 12
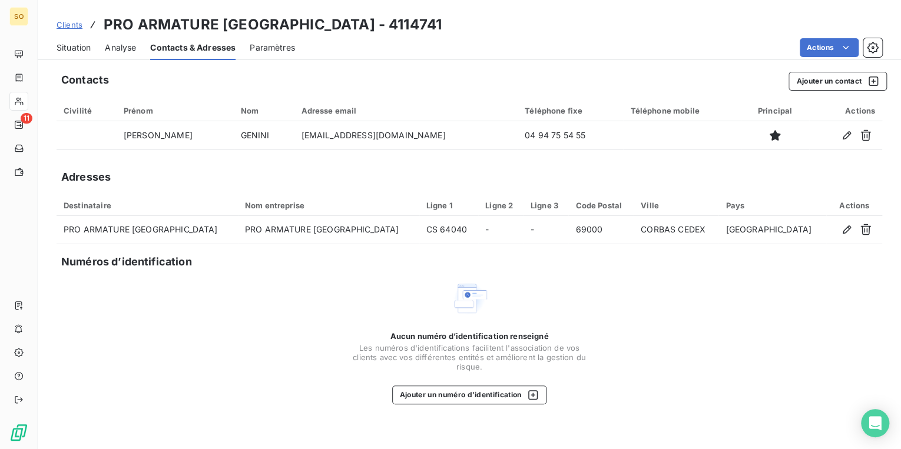
click at [82, 48] on span "Situation" at bounding box center [74, 48] width 34 height 12
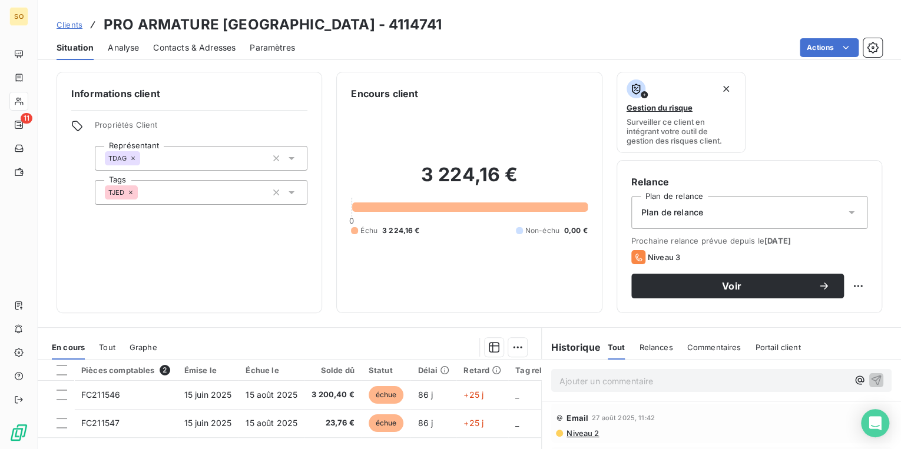
click at [231, 50] on span "Contacts & Adresses" at bounding box center [194, 48] width 82 height 12
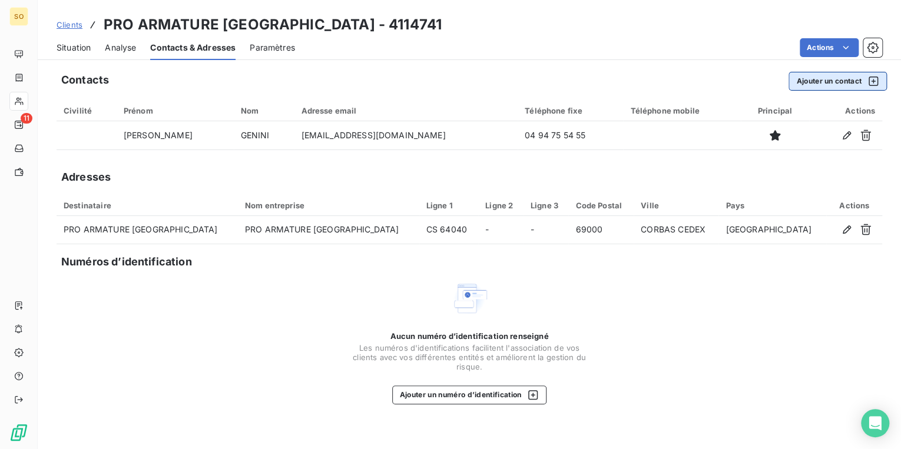
click at [836, 88] on button "Ajouter un contact" at bounding box center [838, 81] width 98 height 19
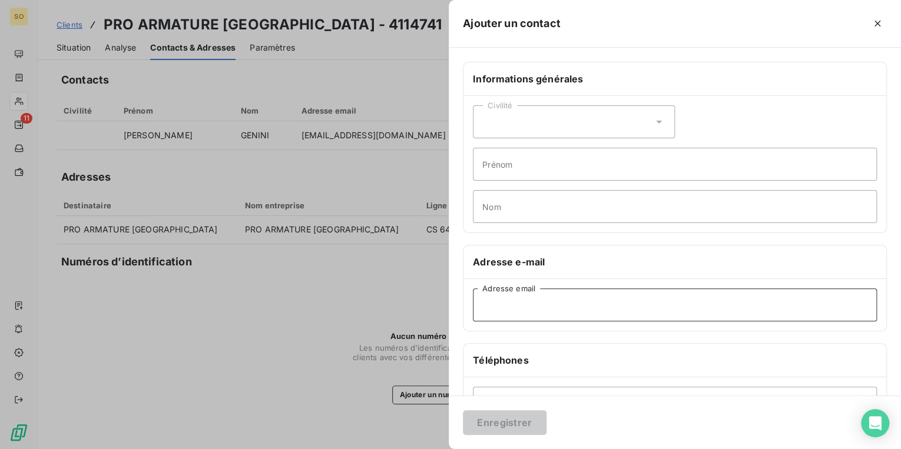
click at [503, 312] on input "Adresse email" at bounding box center [675, 305] width 404 height 33
type input "0472507698"
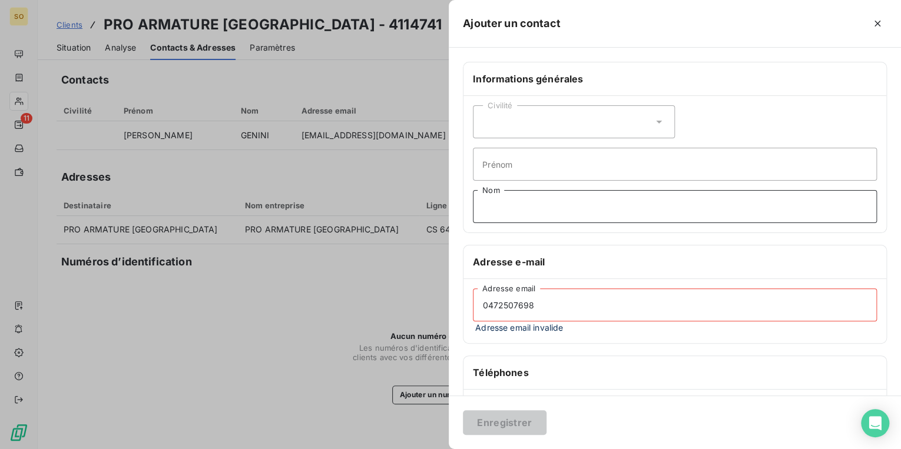
click at [509, 211] on input "Nom" at bounding box center [675, 206] width 404 height 33
type input "COMPTA FRN"
click at [558, 304] on input "0472507698" at bounding box center [675, 305] width 404 height 33
click at [521, 170] on input "Prénom" at bounding box center [675, 164] width 404 height 33
drag, startPoint x: 539, startPoint y: 303, endPoint x: 470, endPoint y: 303, distance: 69.5
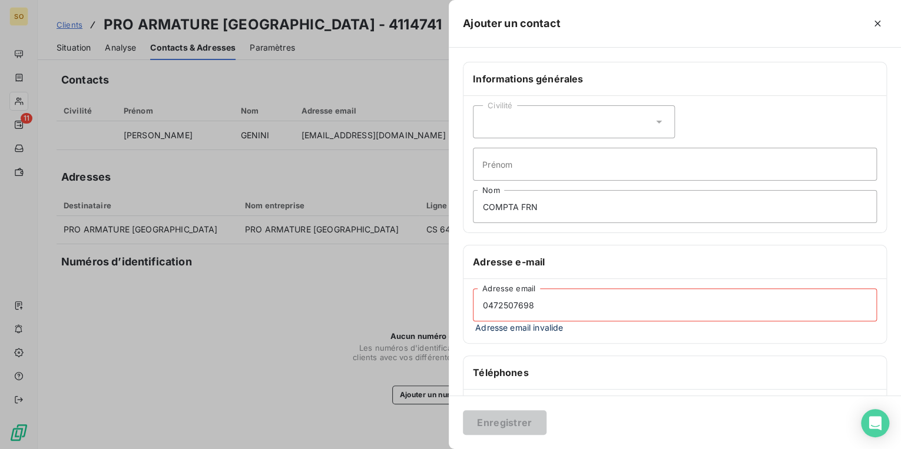
click at [470, 303] on div "0472507698 Adresse email Adresse email invalide" at bounding box center [674, 311] width 423 height 64
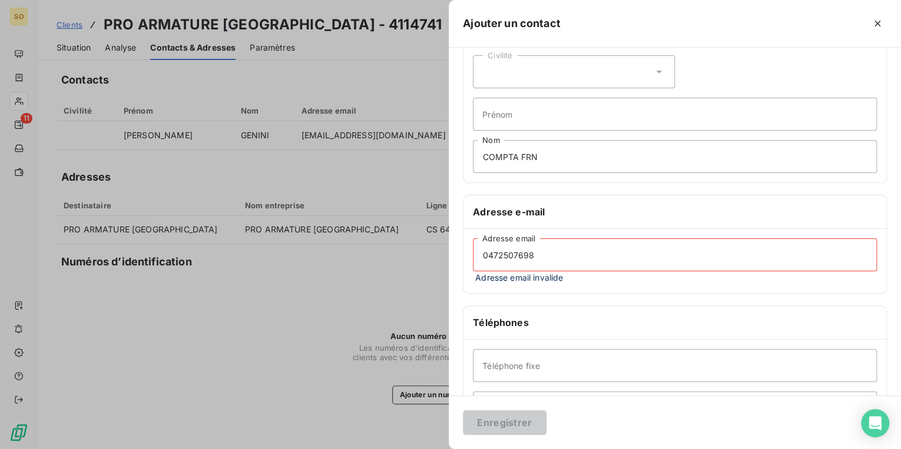
scroll to position [141, 0]
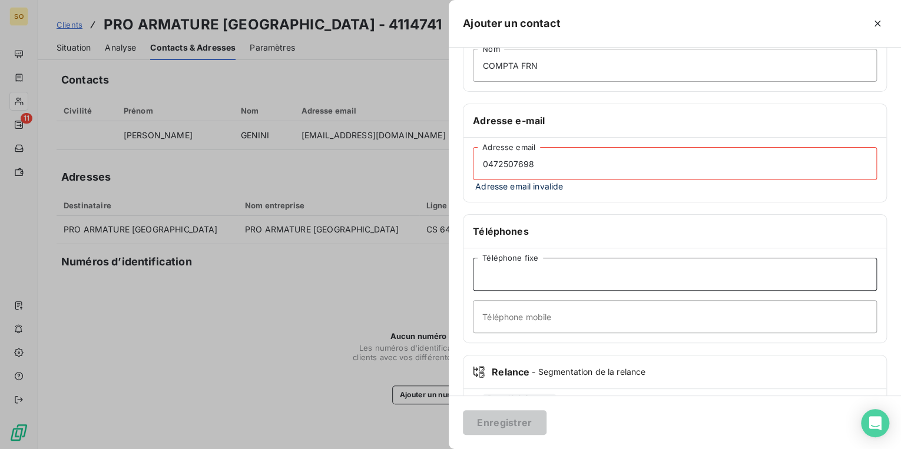
click at [561, 276] on input "Téléphone fixe" at bounding box center [675, 274] width 404 height 33
paste input "0472507698"
type input "0472507698"
drag, startPoint x: 535, startPoint y: 159, endPoint x: 473, endPoint y: 163, distance: 61.3
click at [473, 163] on input "0472507698" at bounding box center [675, 163] width 404 height 33
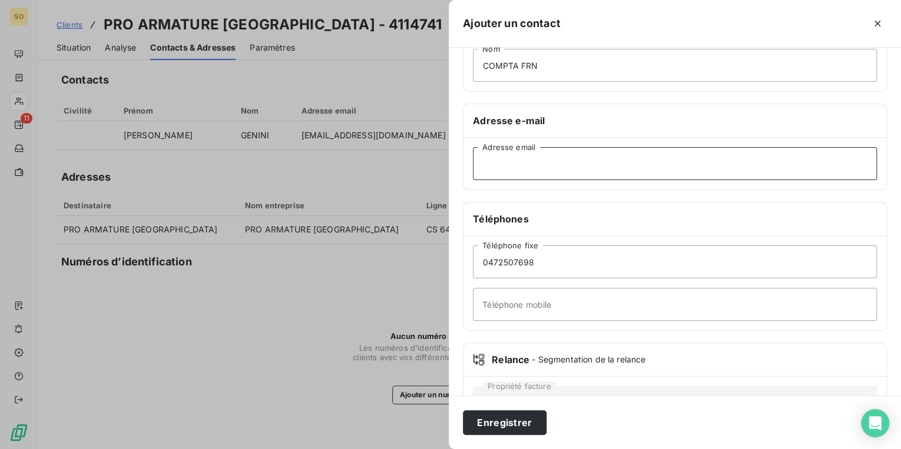
scroll to position [0, 0]
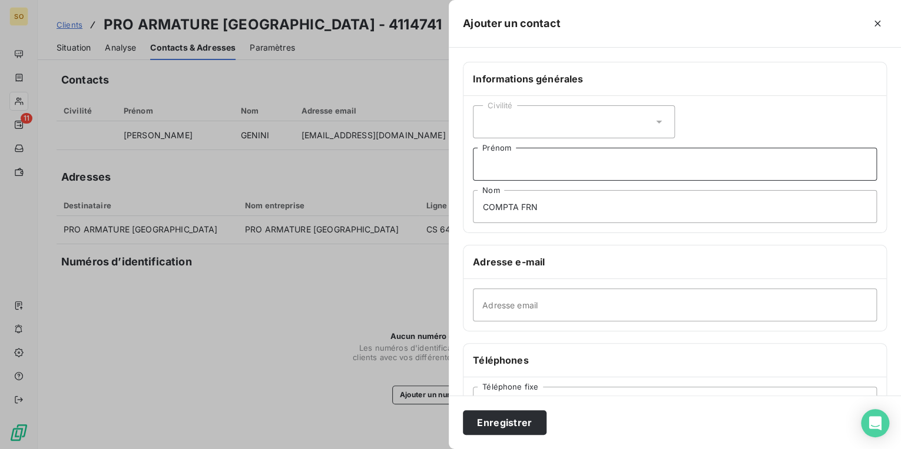
click at [512, 163] on input "Prénom" at bounding box center [675, 164] width 404 height 33
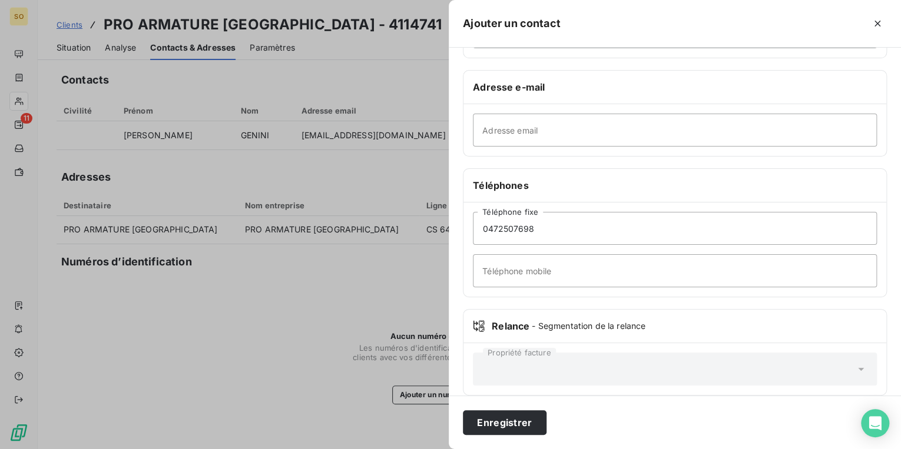
scroll to position [187, 0]
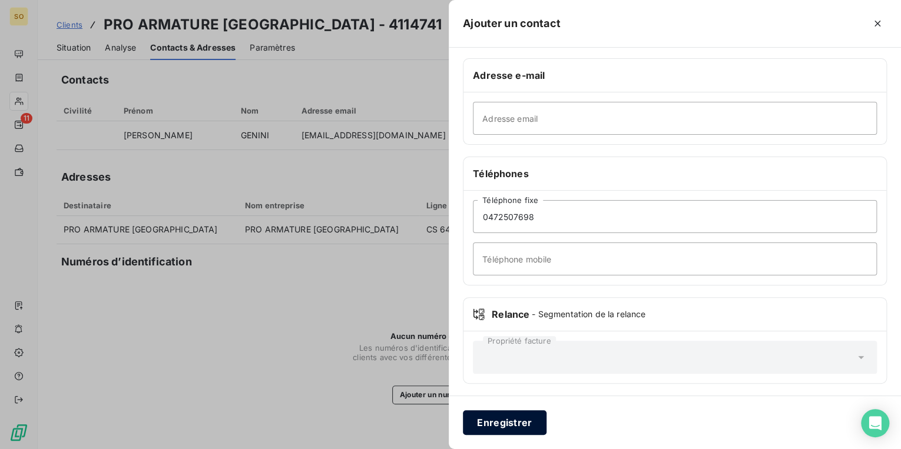
type input "[PERSON_NAME]"
click at [504, 429] on button "Enregistrer" at bounding box center [505, 422] width 84 height 25
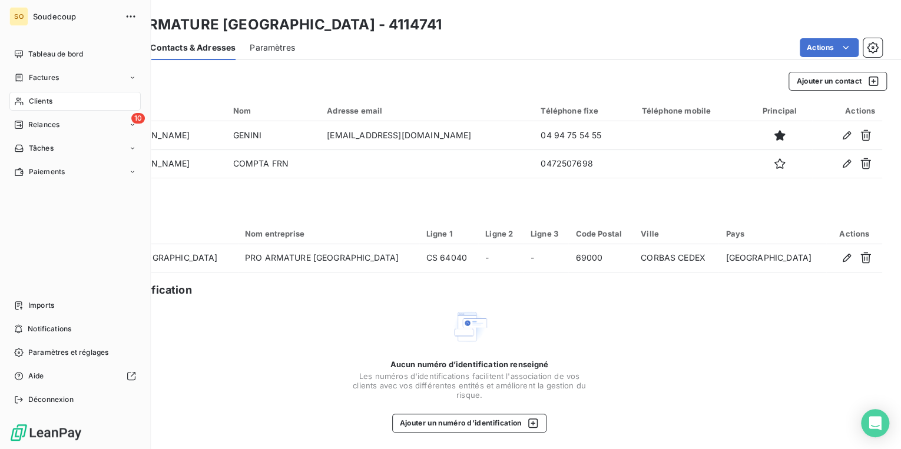
click at [41, 125] on span "Relances" at bounding box center [43, 125] width 31 height 11
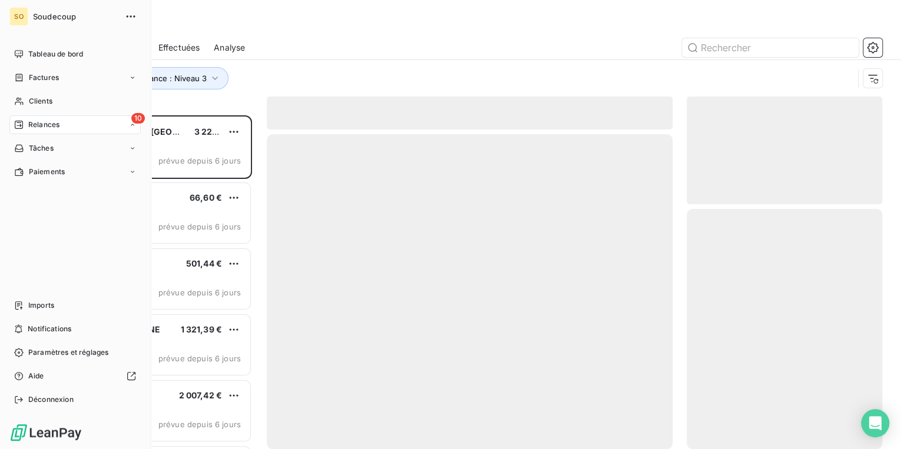
scroll to position [327, 188]
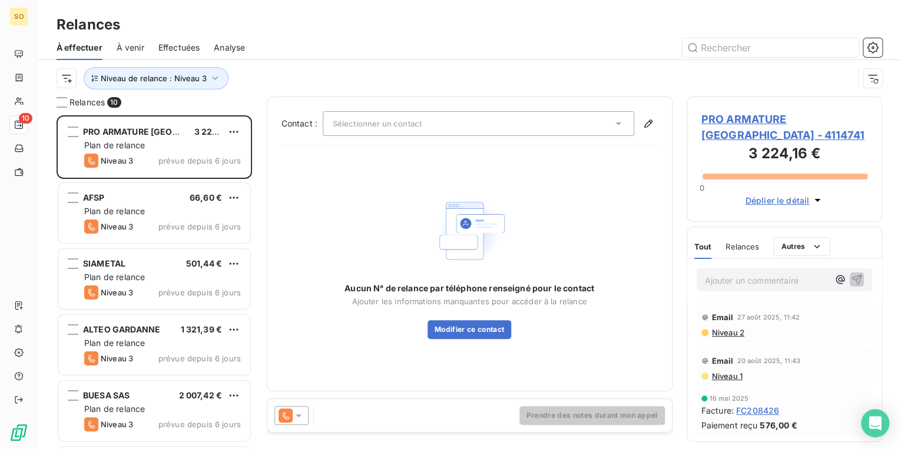
click at [723, 116] on span "PRO ARMATURE [GEOGRAPHIC_DATA] - 4114741" at bounding box center [784, 127] width 167 height 32
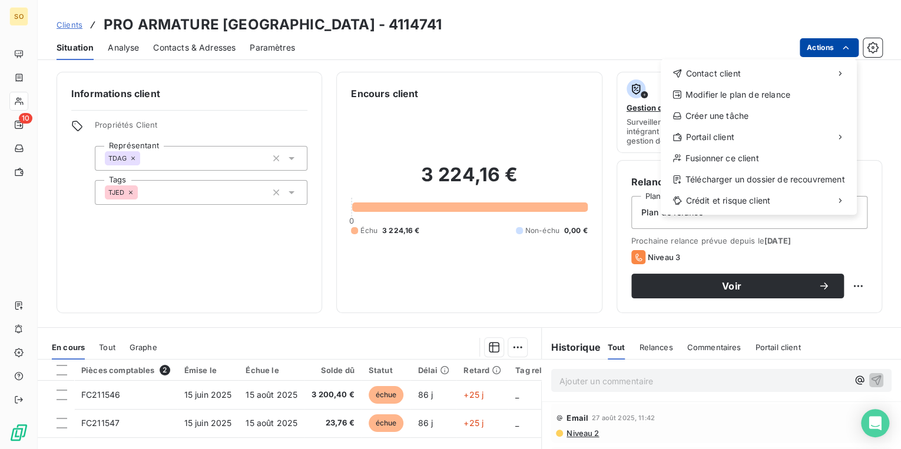
click at [803, 39] on html "SO 10 Clients PRO ARMATURE [GEOGRAPHIC_DATA] - 4114741 Situation Analyse Contac…" at bounding box center [450, 224] width 901 height 449
click at [720, 65] on div "Contact client" at bounding box center [758, 73] width 187 height 19
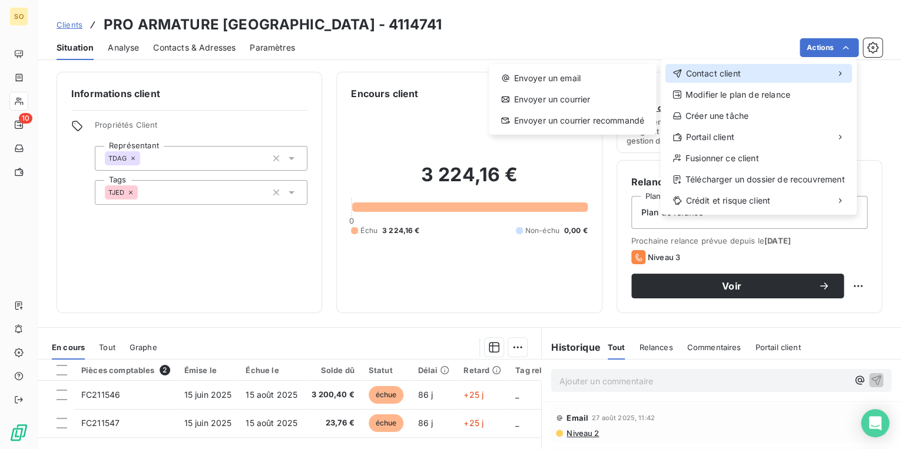
click at [742, 68] on div "Contact client" at bounding box center [758, 73] width 187 height 19
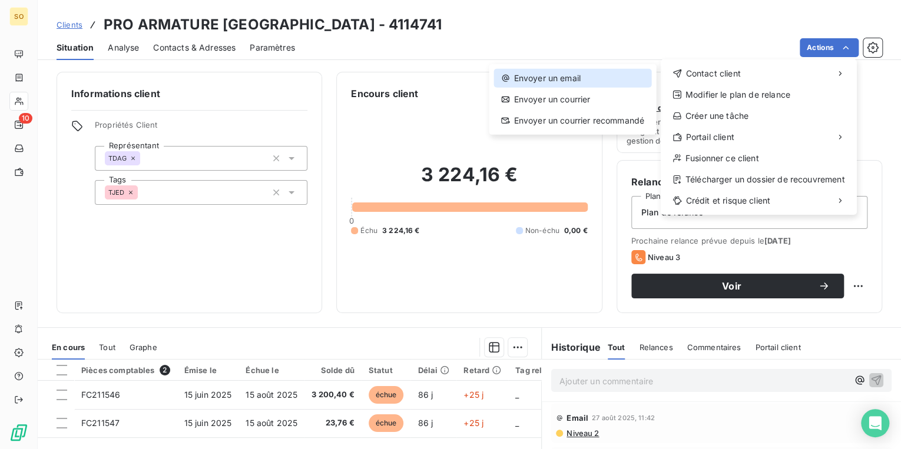
click at [584, 71] on div "Envoyer un email" at bounding box center [572, 78] width 157 height 19
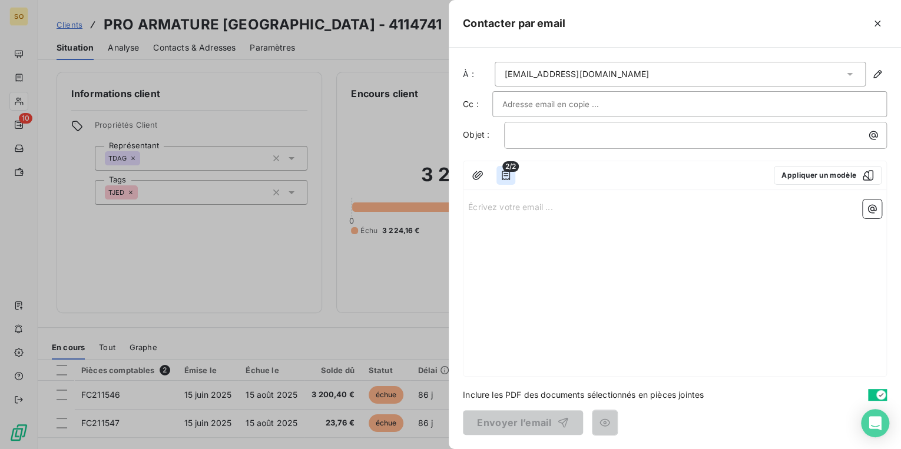
click at [514, 175] on button "button" at bounding box center [505, 175] width 19 height 19
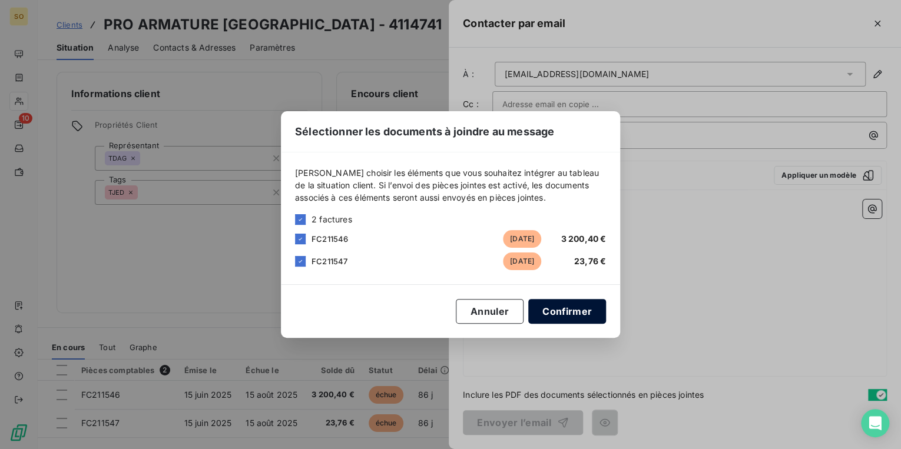
click at [551, 310] on button "Confirmer" at bounding box center [567, 311] width 78 height 25
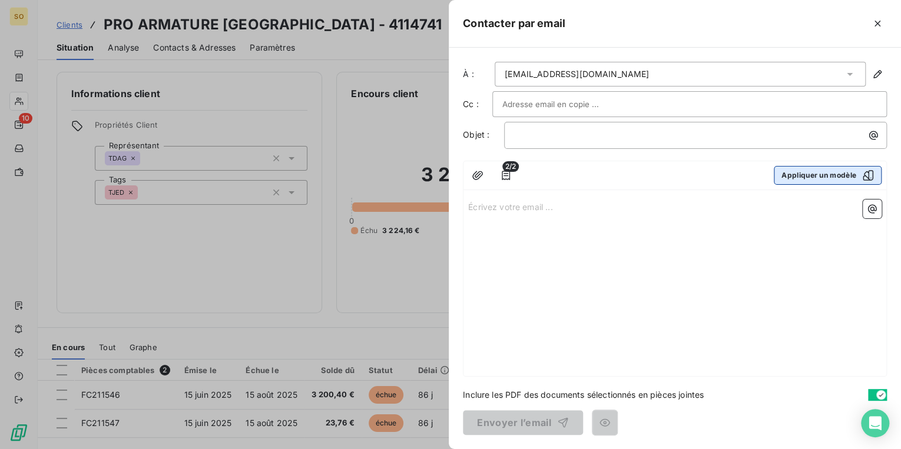
click at [821, 177] on button "Appliquer un modèle" at bounding box center [828, 175] width 108 height 19
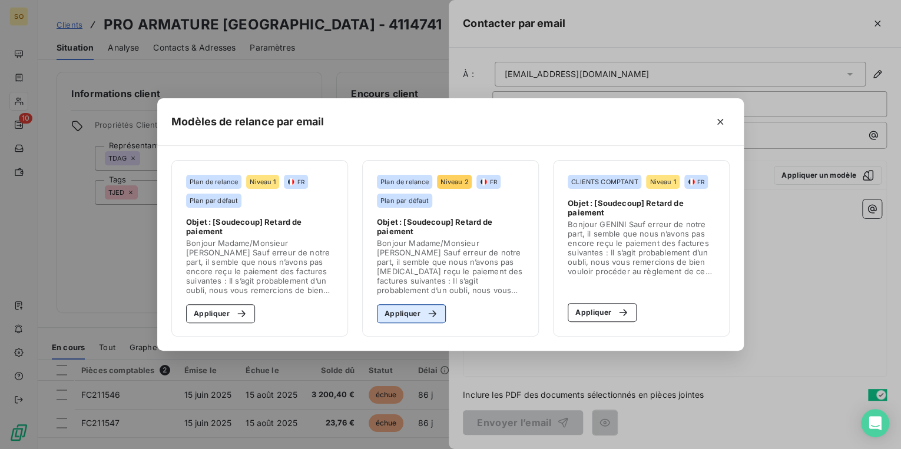
click at [416, 316] on button "Appliquer" at bounding box center [411, 313] width 69 height 19
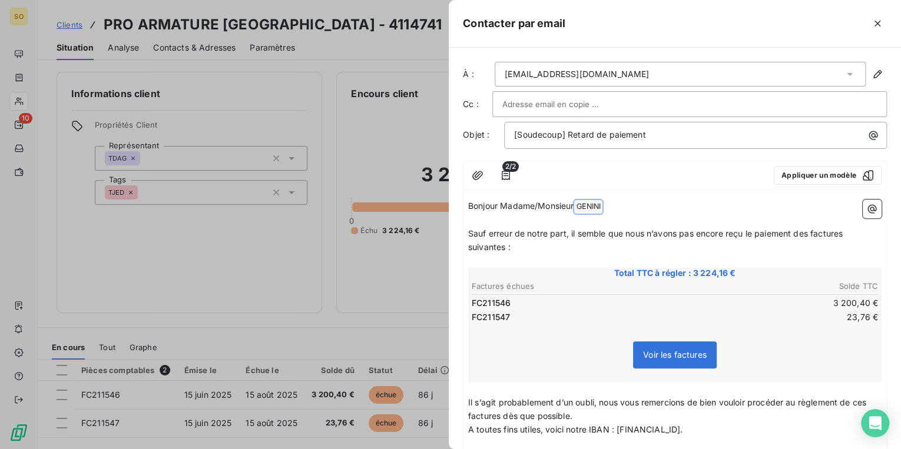
drag, startPoint x: 580, startPoint y: 203, endPoint x: 644, endPoint y: 200, distance: 64.3
click at [644, 200] on p "Bonjour Madame/Monsieur [PERSON_NAME] ﻿ ﻿" at bounding box center [674, 207] width 413 height 14
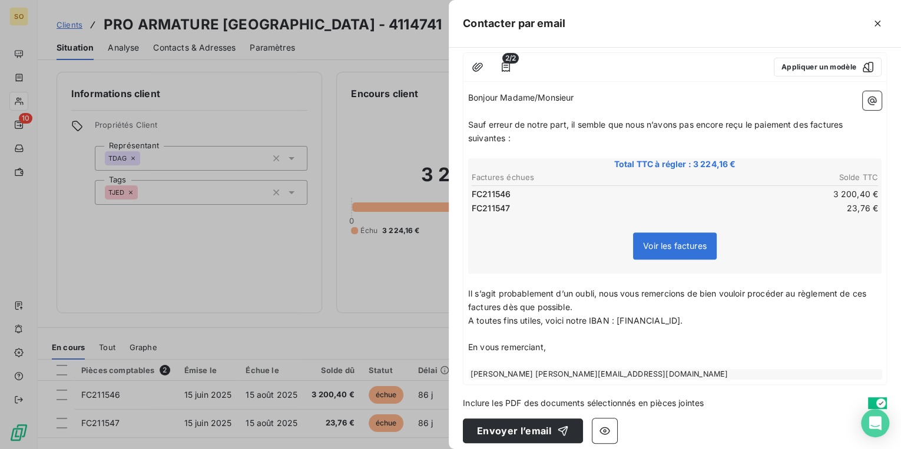
scroll to position [114, 0]
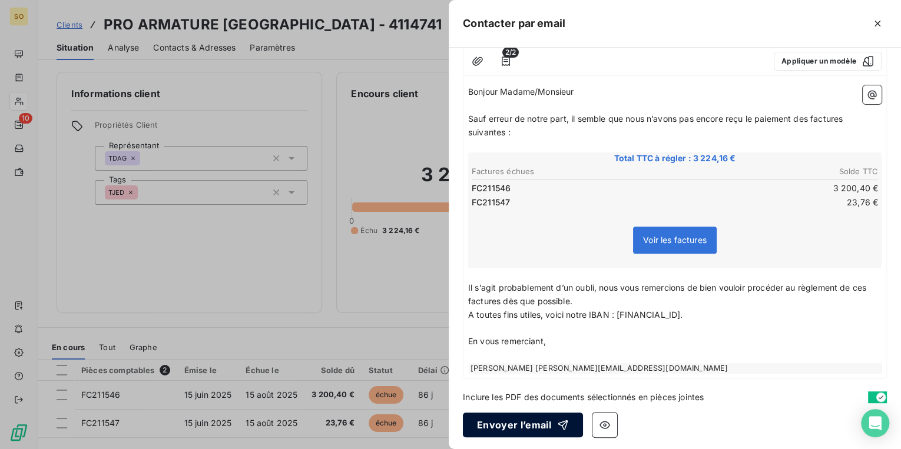
click at [516, 423] on button "Envoyer l’email" at bounding box center [523, 425] width 120 height 25
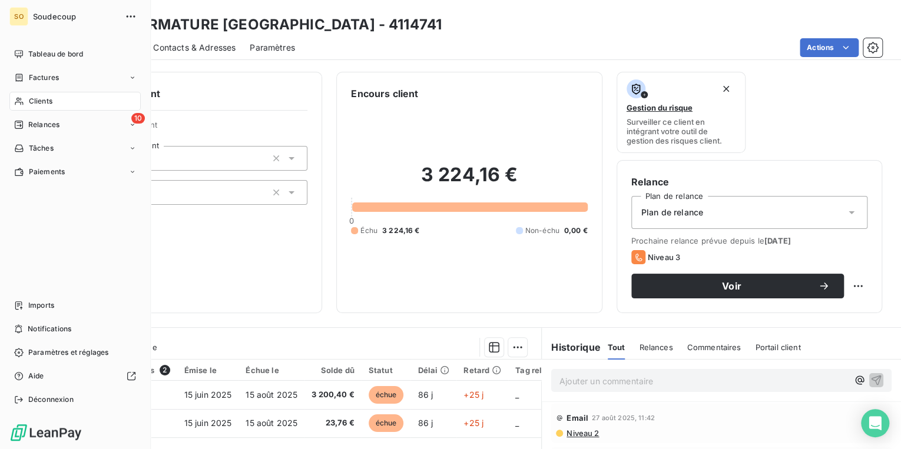
click at [38, 124] on span "Relances" at bounding box center [43, 125] width 31 height 11
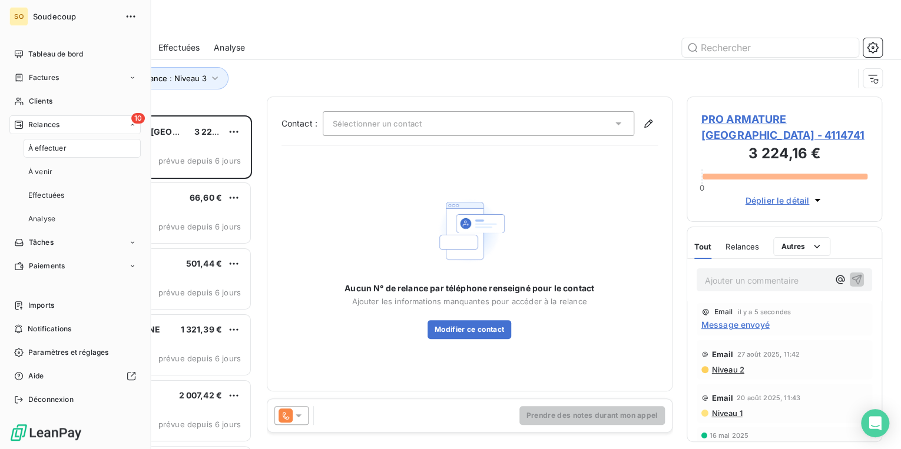
scroll to position [327, 188]
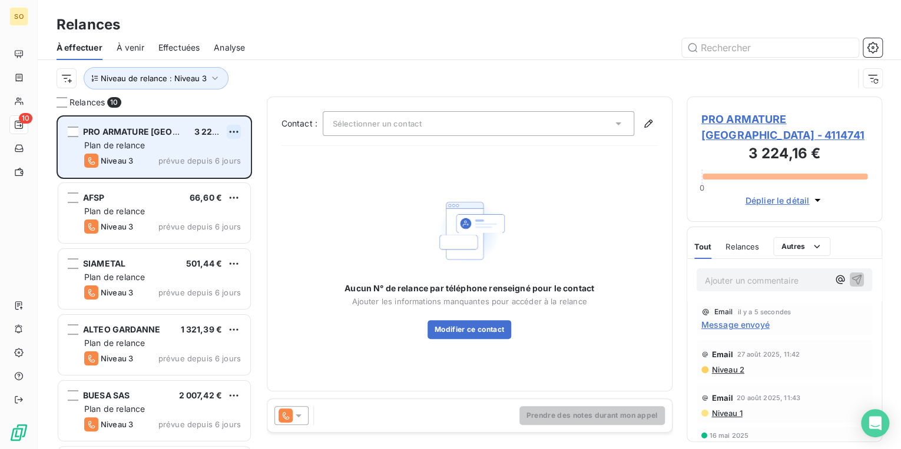
click at [233, 126] on html "SO 10 Relances À effectuer À venir Effectuées Analyse Niveau de relance : Nivea…" at bounding box center [450, 224] width 901 height 449
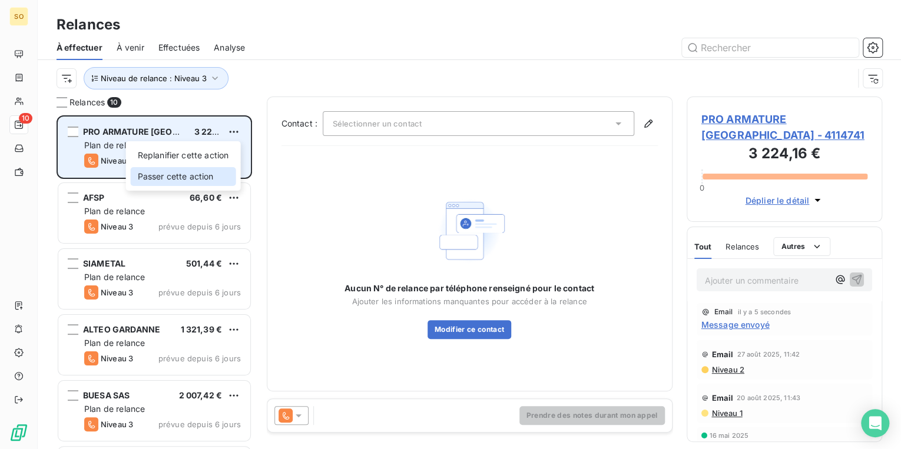
click at [200, 172] on div "Passer cette action" at bounding box center [183, 176] width 105 height 19
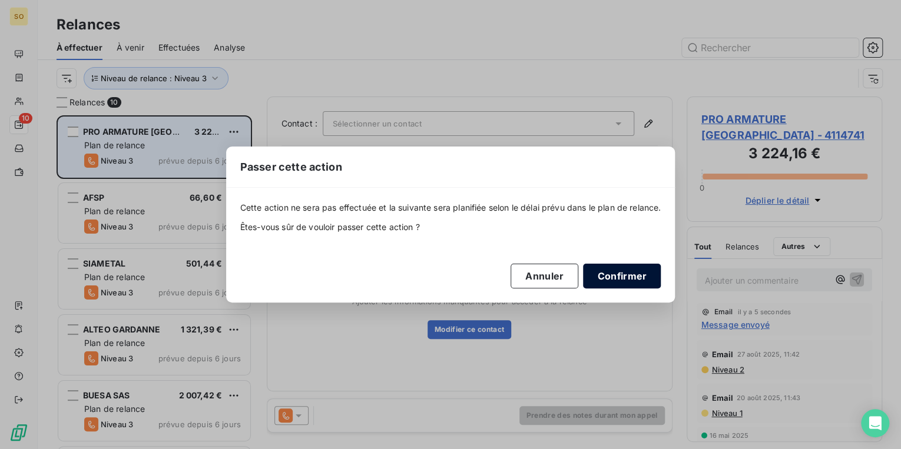
click at [623, 271] on button "Confirmer" at bounding box center [622, 276] width 78 height 25
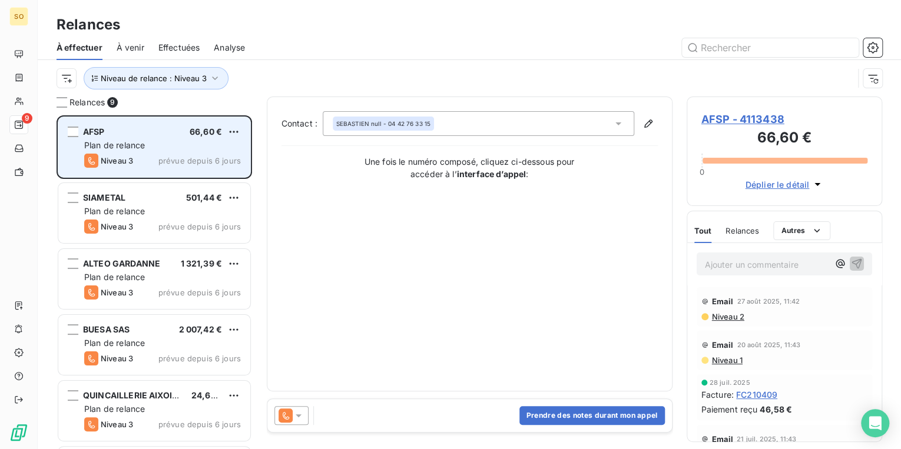
click at [746, 120] on span "AFSP - 4113438" at bounding box center [784, 119] width 167 height 16
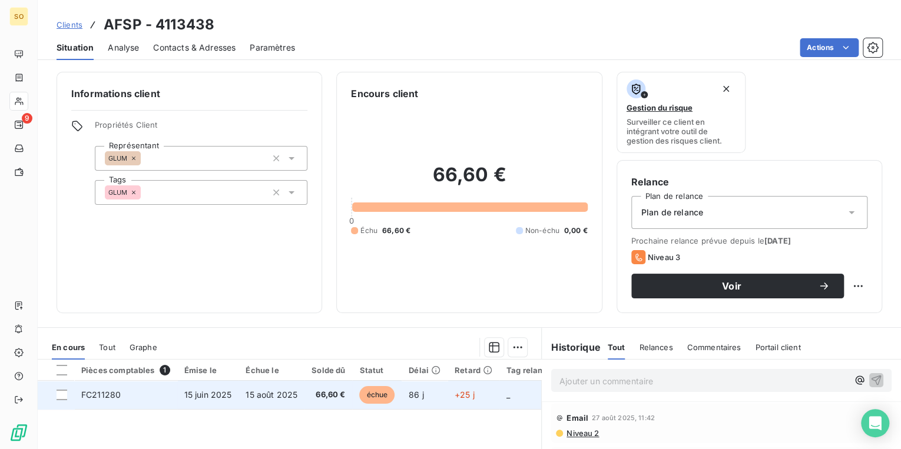
click at [382, 396] on span "échue" at bounding box center [376, 395] width 35 height 18
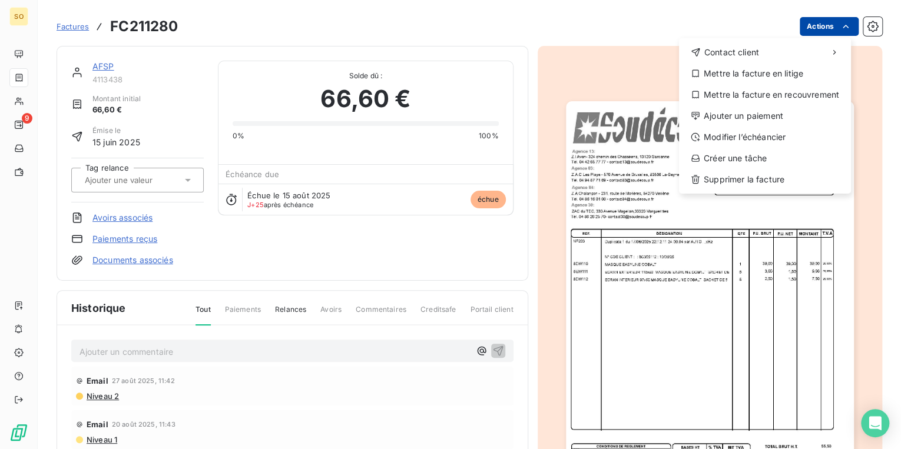
click at [797, 30] on html "SO 9 Factures FC211280 Actions Contact client Mettre la facture en litige Mettr…" at bounding box center [450, 224] width 901 height 449
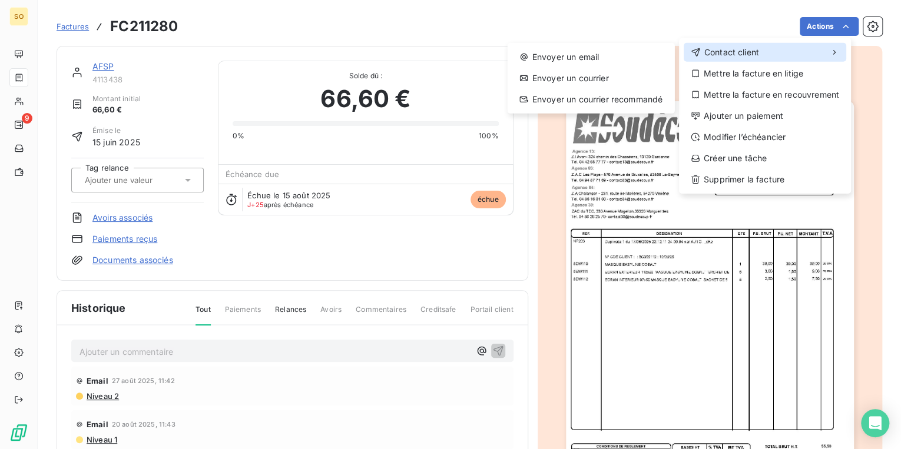
click at [723, 54] on span "Contact client" at bounding box center [731, 53] width 55 height 12
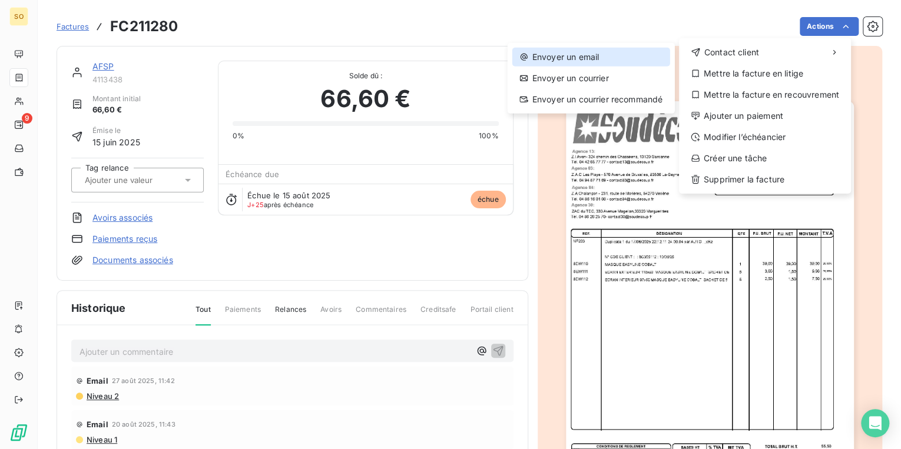
click at [603, 56] on div "Envoyer un email" at bounding box center [591, 57] width 158 height 19
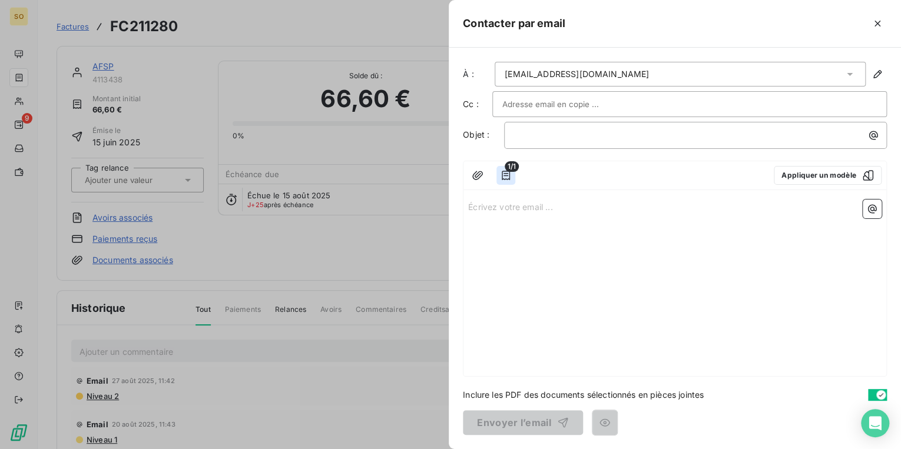
click at [507, 178] on icon "button" at bounding box center [506, 175] width 8 height 9
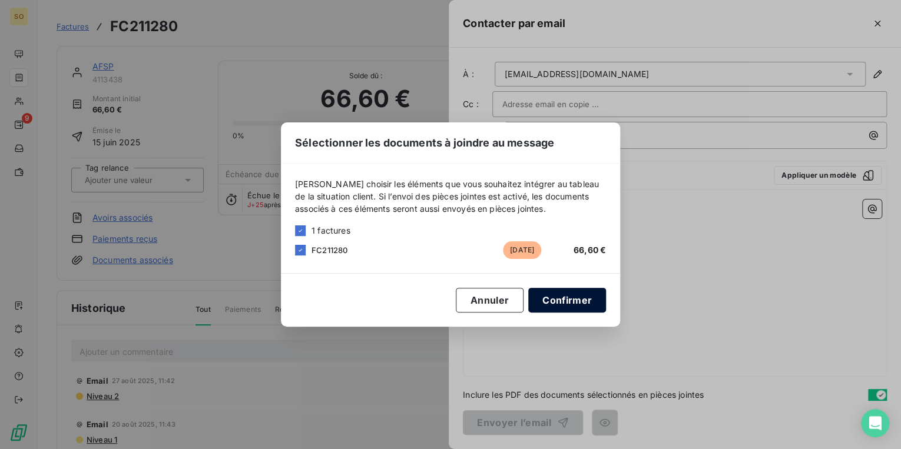
click at [557, 303] on button "Confirmer" at bounding box center [567, 300] width 78 height 25
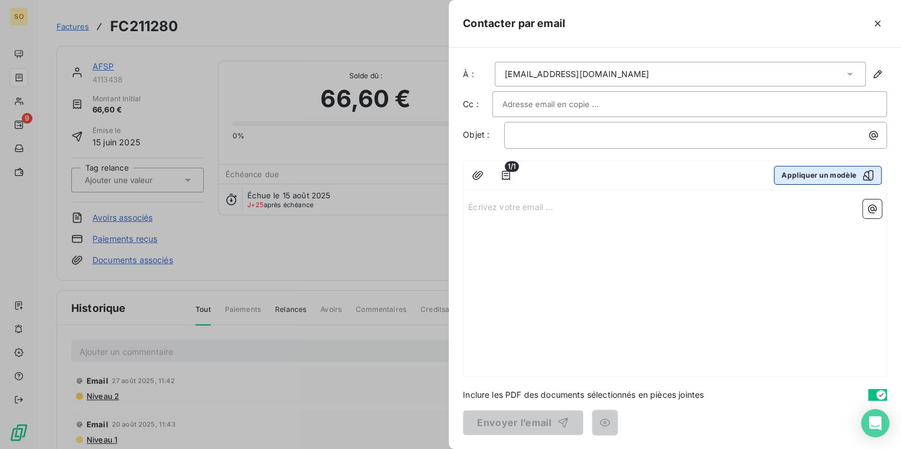
click at [806, 169] on button "Appliquer un modèle" at bounding box center [828, 175] width 108 height 19
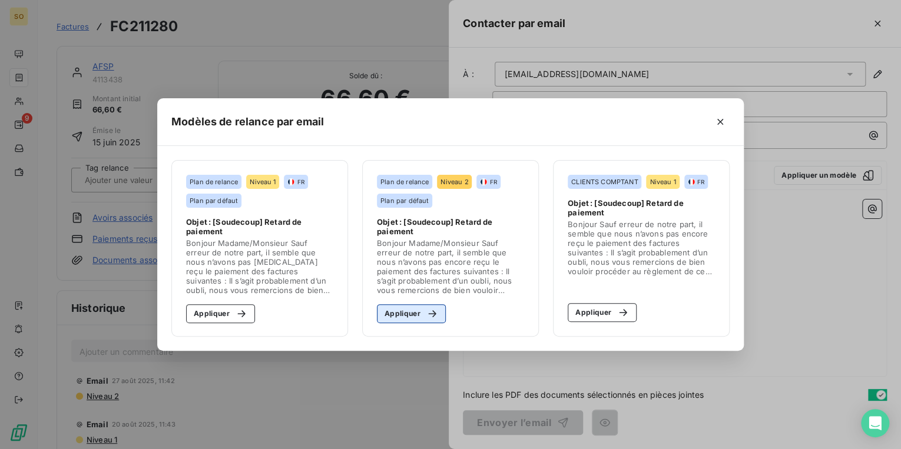
click at [416, 313] on button "Appliquer" at bounding box center [411, 313] width 69 height 19
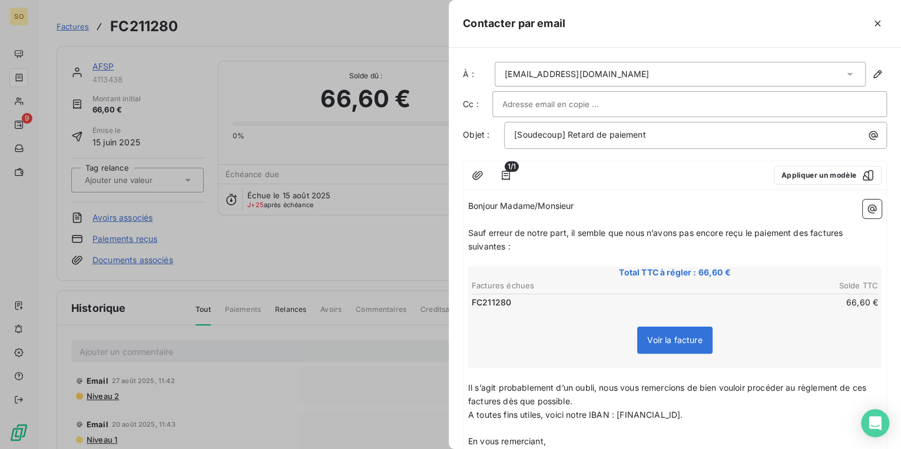
click at [627, 101] on div at bounding box center [689, 104] width 375 height 18
click at [810, 233] on span "Sauf erreur de notre part, il semble que nous n’avons pas encore reçu le paieme…" at bounding box center [656, 240] width 377 height 24
click at [850, 234] on span "Sauf erreur de notre part, il semble que nous n’avons pas encore reçu le paieme…" at bounding box center [659, 240] width 382 height 24
click at [504, 245] on span "Sauf erreur de notre part, il semble que nous n’avons pas encore reçu le paieme…" at bounding box center [656, 240] width 377 height 24
click at [498, 398] on span "Il s’agit probablement d’un oubli, nous vous remercions de bien vouloir procéde…" at bounding box center [668, 395] width 400 height 24
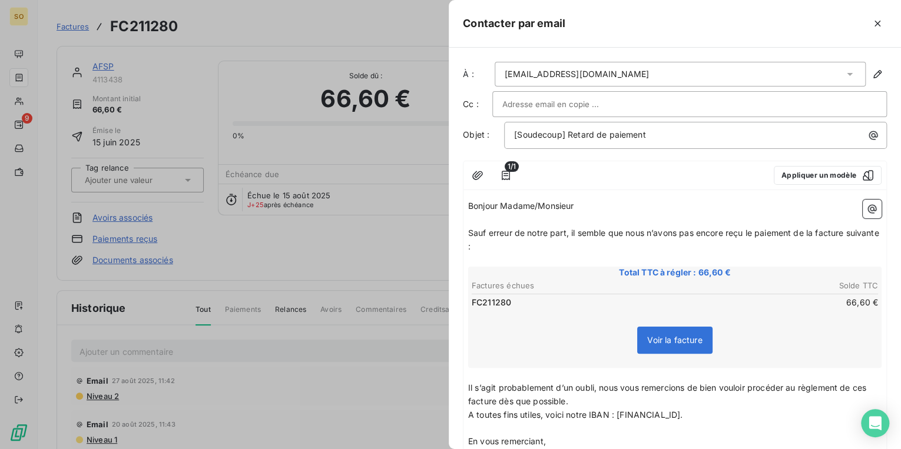
click at [869, 388] on span "Il s’agit probablement d’un oubli, nous vous remercions de bien vouloir procéde…" at bounding box center [668, 395] width 400 height 24
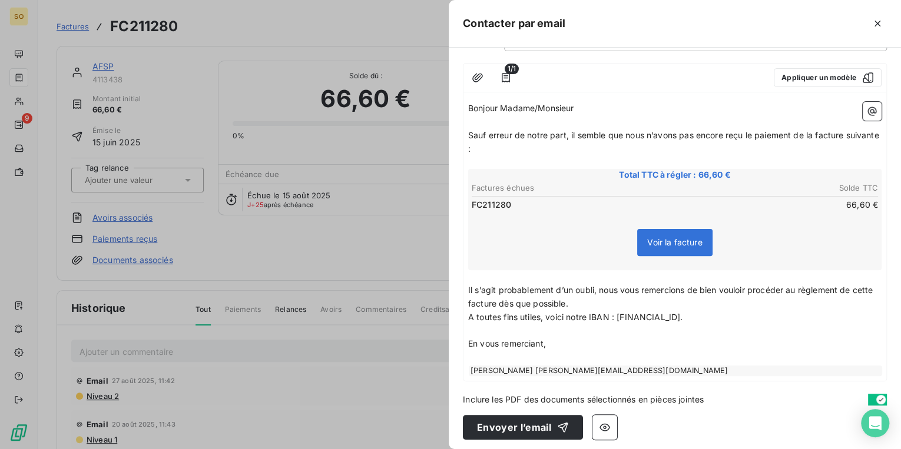
scroll to position [101, 0]
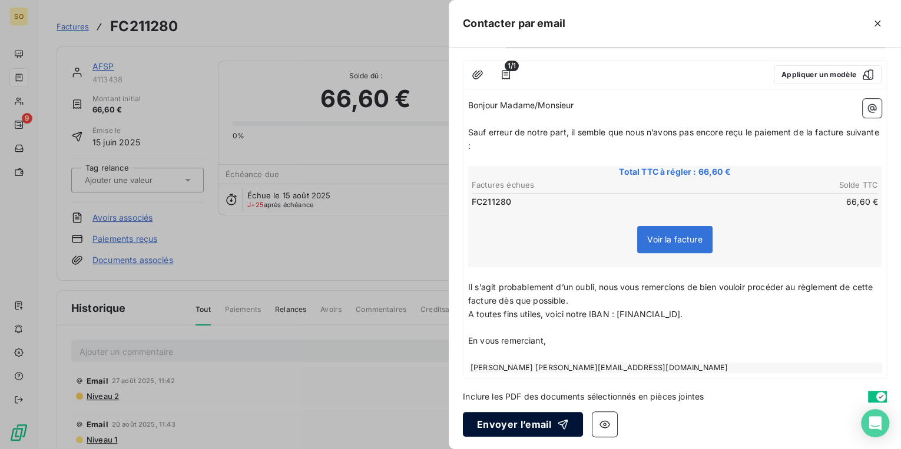
click at [513, 419] on button "Envoyer l’email" at bounding box center [523, 424] width 120 height 25
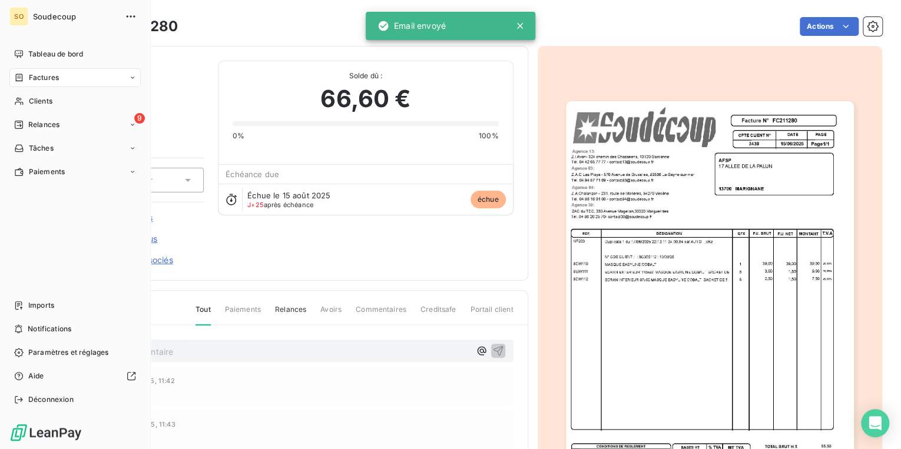
click at [40, 127] on span "Relances" at bounding box center [43, 125] width 31 height 11
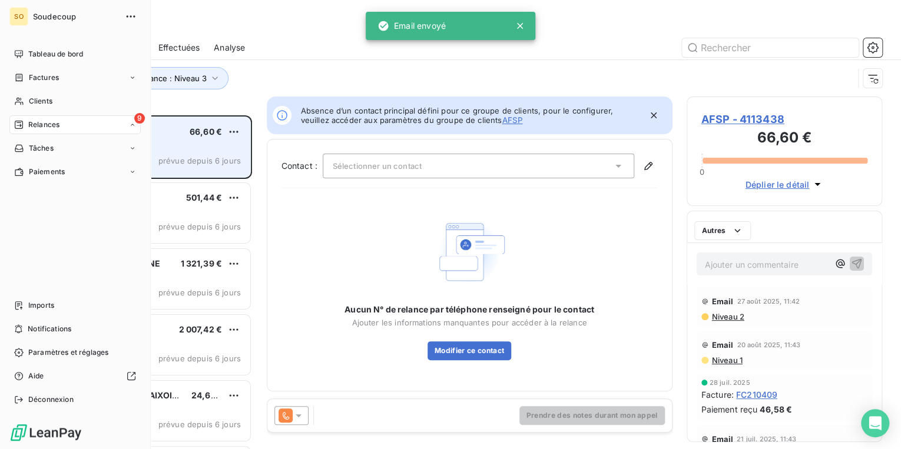
scroll to position [327, 188]
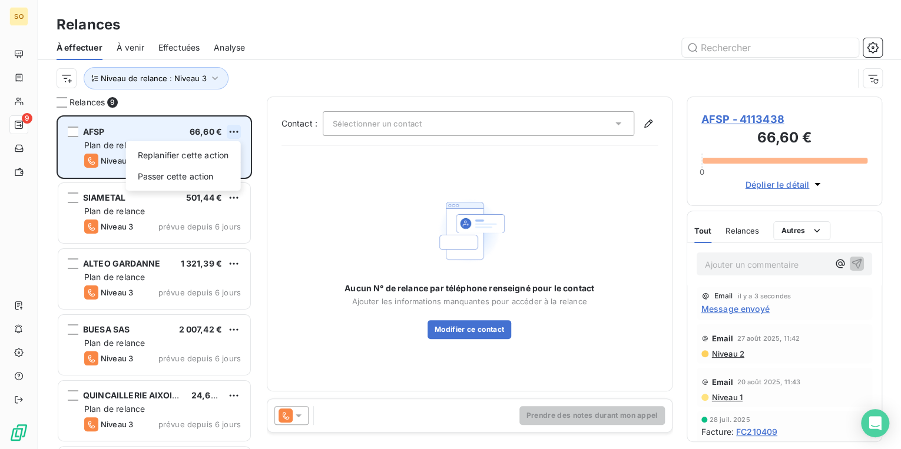
click at [233, 132] on html "SO 9 Relances À effectuer À venir Effectuées Analyse Niveau de relance : Niveau…" at bounding box center [450, 224] width 901 height 449
click at [205, 178] on div "Passer cette action" at bounding box center [183, 176] width 105 height 19
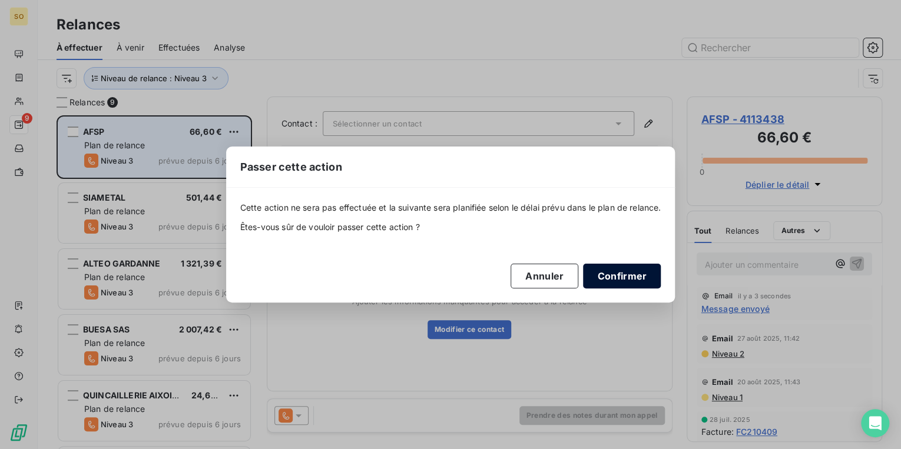
click at [623, 274] on button "Confirmer" at bounding box center [622, 276] width 78 height 25
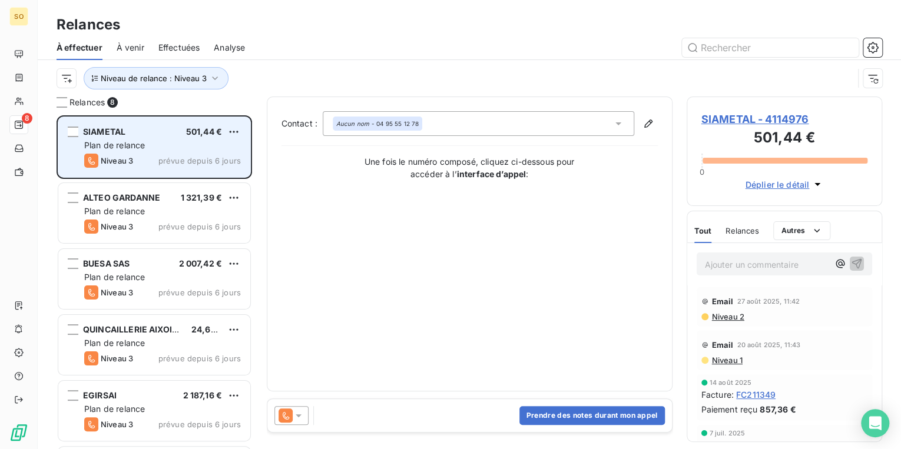
click at [747, 117] on span "SIAMETAL - 4114976" at bounding box center [784, 119] width 167 height 16
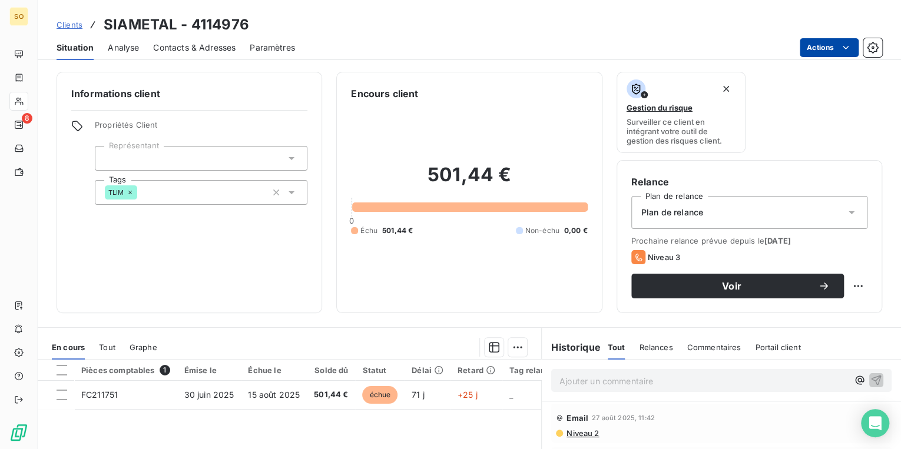
click at [823, 38] on html "SO 8 Clients SIAMETAL - 4114976 Situation Analyse Contacts & Adresses Paramètre…" at bounding box center [450, 224] width 901 height 449
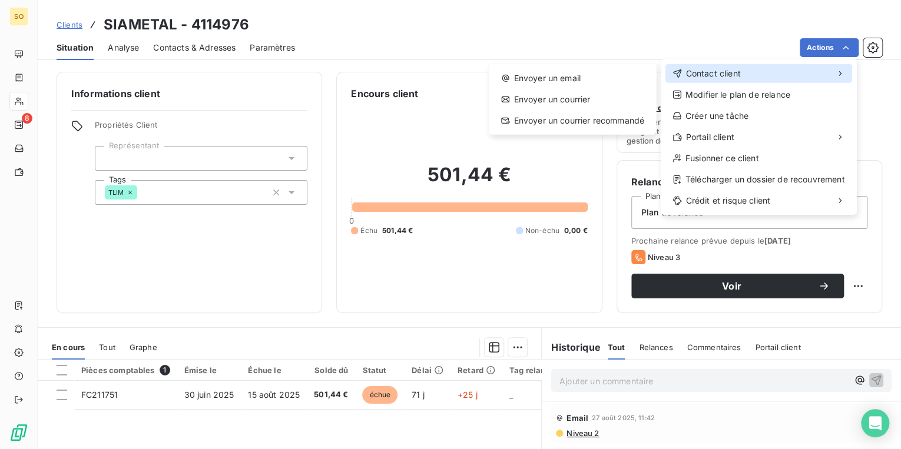
click at [716, 75] on span "Contact client" at bounding box center [712, 74] width 55 height 12
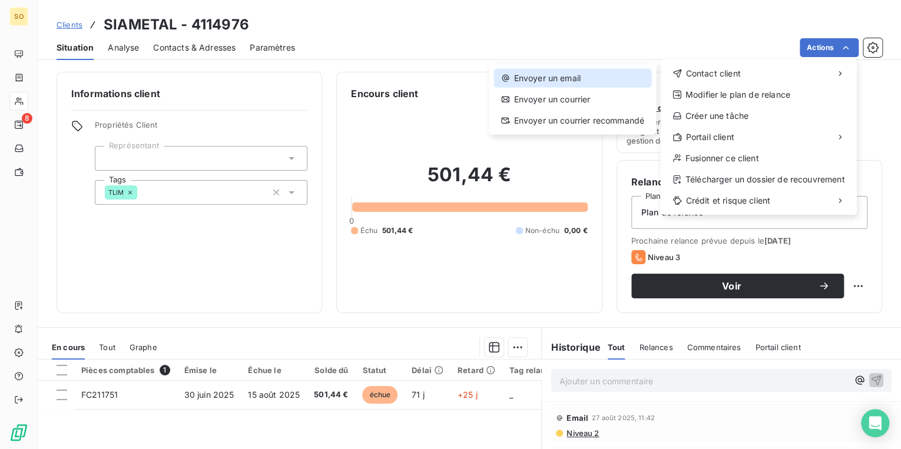
click at [571, 78] on div "Envoyer un email" at bounding box center [572, 78] width 157 height 19
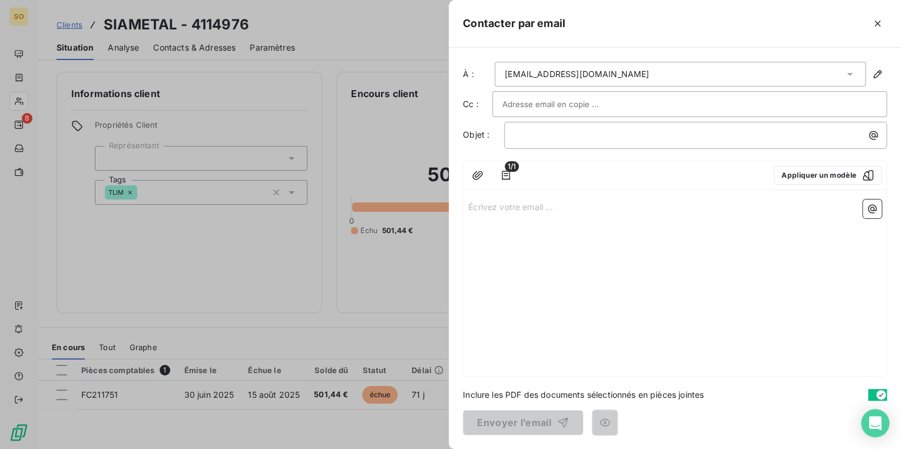
click at [527, 110] on input "text" at bounding box center [565, 104] width 127 height 18
click at [502, 172] on icon "button" at bounding box center [506, 176] width 12 height 12
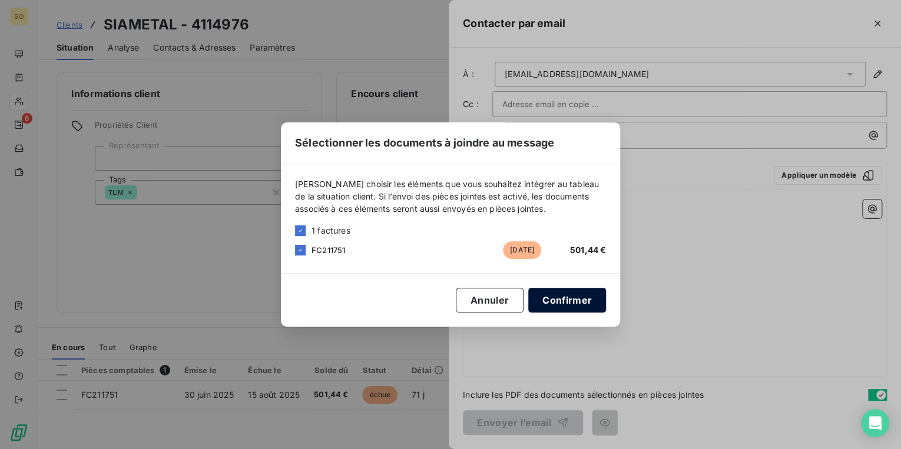
click at [564, 293] on button "Confirmer" at bounding box center [567, 300] width 78 height 25
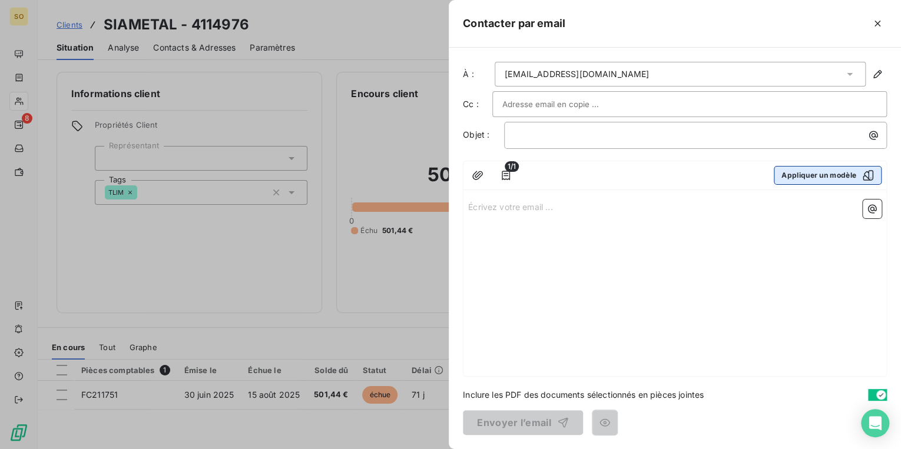
click at [787, 177] on button "Appliquer un modèle" at bounding box center [828, 175] width 108 height 19
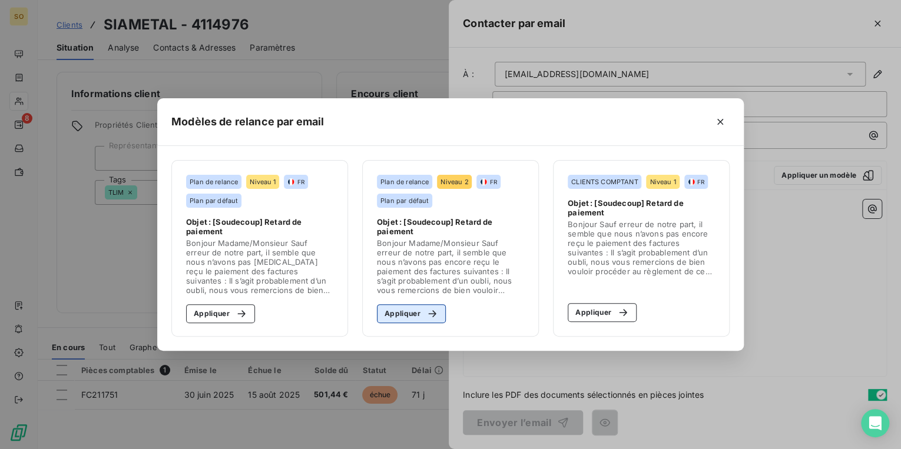
click at [428, 316] on icon "button" at bounding box center [432, 314] width 12 height 12
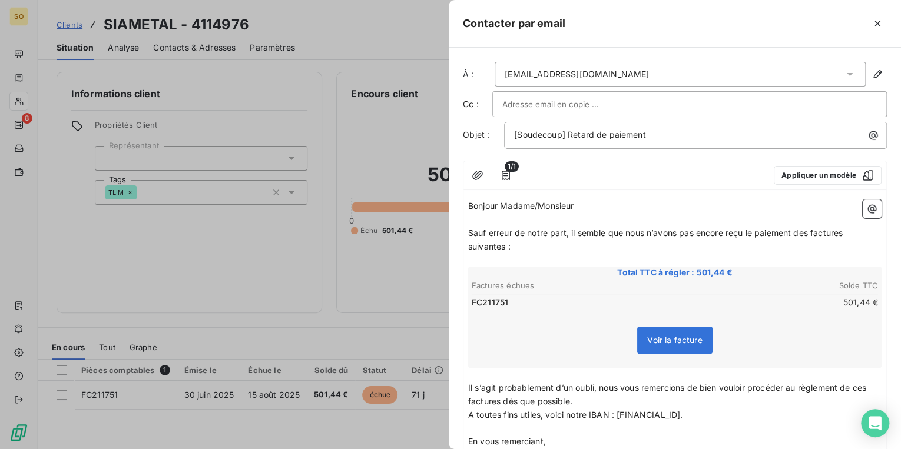
click at [810, 231] on span "Sauf erreur de notre part, il semble que nous n’avons pas encore reçu le paieme…" at bounding box center [656, 240] width 377 height 24
click at [850, 237] on span "Sauf erreur de notre part, il semble que nous n’avons pas encore reçu le paieme…" at bounding box center [659, 240] width 382 height 24
drag, startPoint x: 504, startPoint y: 250, endPoint x: 632, endPoint y: 239, distance: 128.9
click at [504, 250] on p "Sauf erreur de notre part, il semble que nous n’avons pas encore reçu le paieme…" at bounding box center [674, 240] width 413 height 27
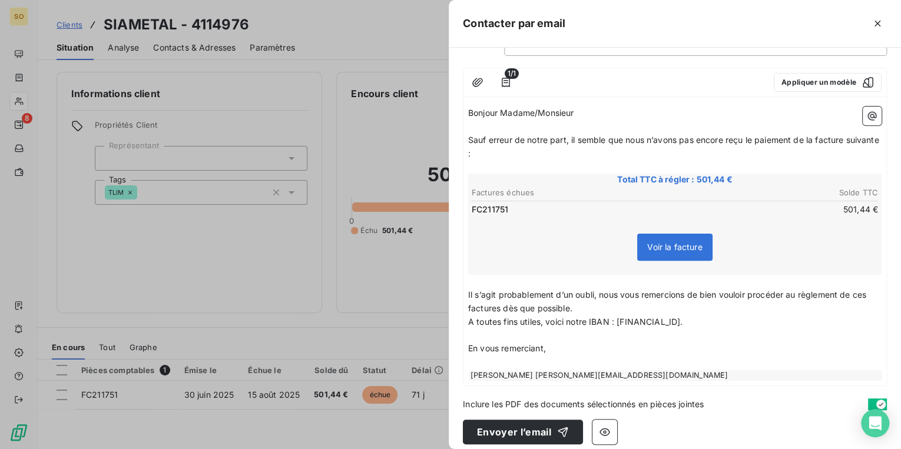
scroll to position [94, 0]
click at [869, 290] on span "Il s’agit probablement d’un oubli, nous vous remercions de bien vouloir procéde…" at bounding box center [668, 301] width 400 height 24
click at [501, 306] on span "Il s’agit probablement d’un oubli, nous vous remercions de bien vouloir procéde…" at bounding box center [666, 301] width 396 height 24
click at [865, 290] on span "Il s’agit probablement d’un oubli, nous vous remercions de bien vouloir procéde…" at bounding box center [666, 301] width 396 height 24
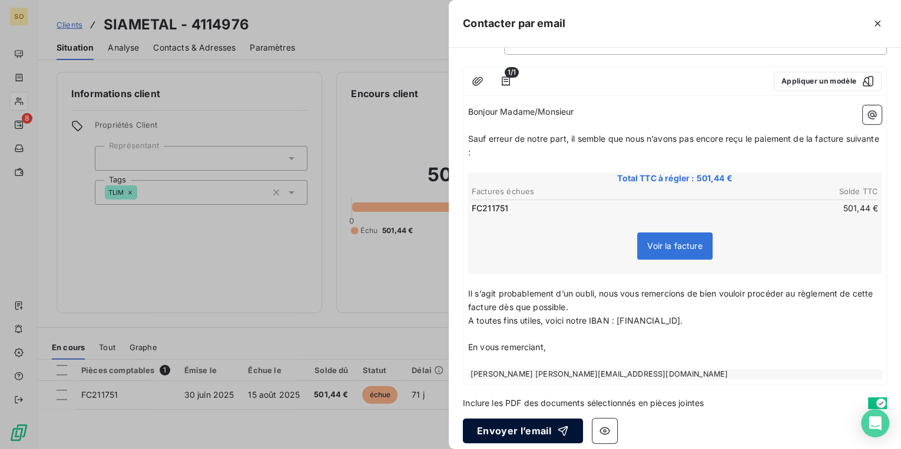
click at [517, 424] on button "Envoyer l’email" at bounding box center [523, 431] width 120 height 25
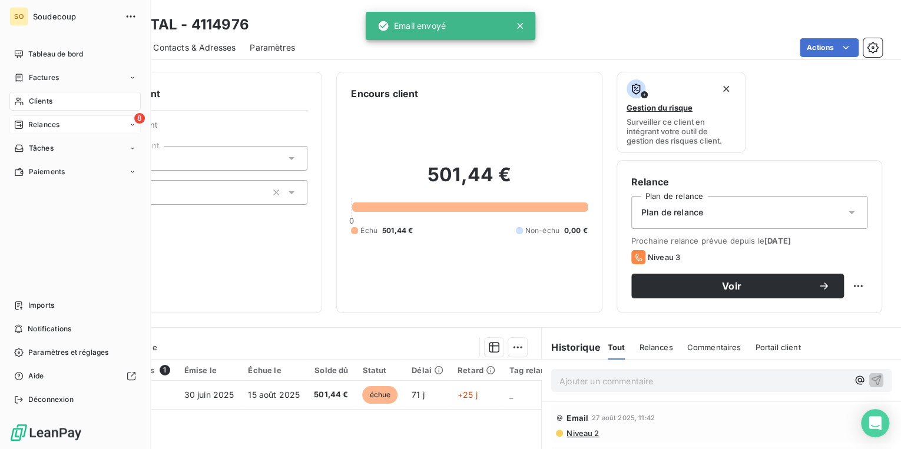
click at [61, 122] on div "8 Relances" at bounding box center [74, 124] width 131 height 19
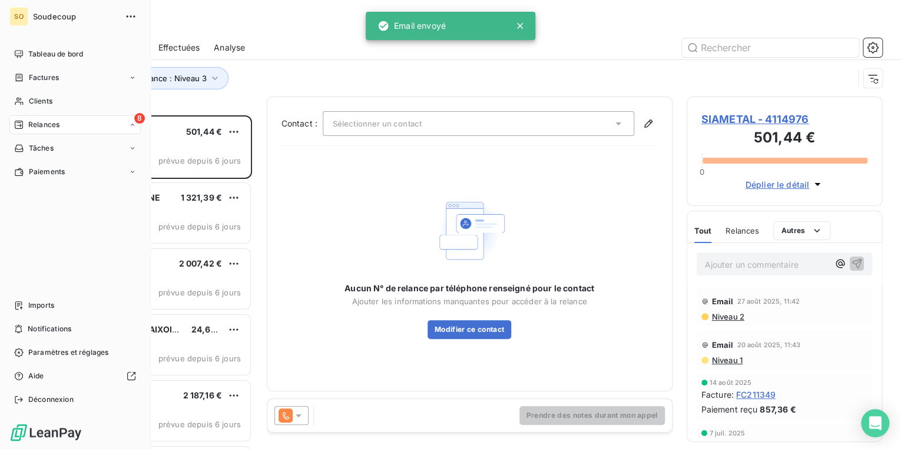
scroll to position [327, 188]
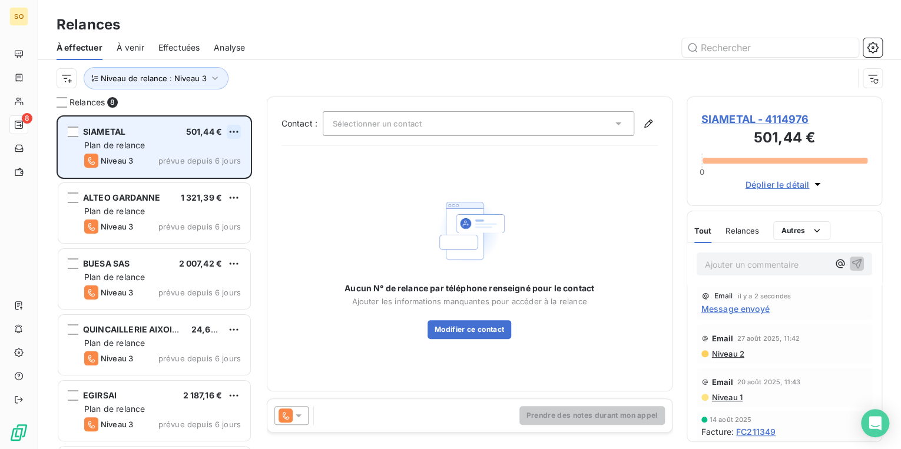
click at [237, 126] on html "SO 8 Relances À effectuer À venir Effectuées Analyse Niveau de relance : Niveau…" at bounding box center [450, 224] width 901 height 449
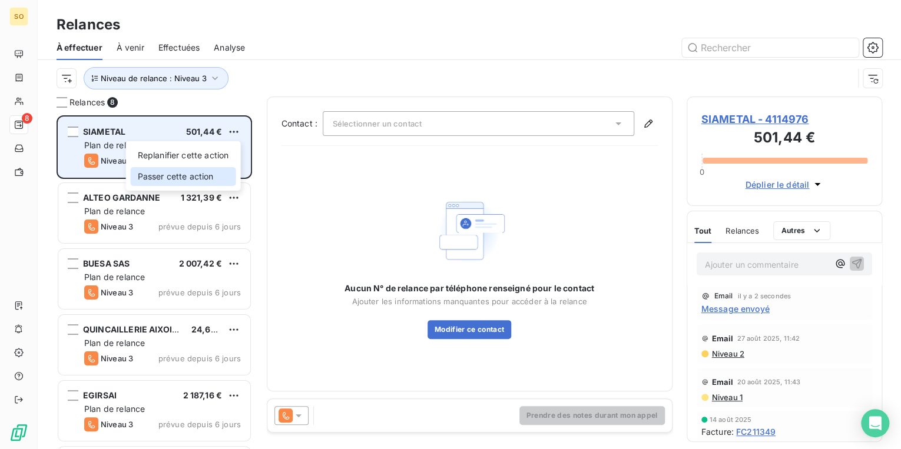
click at [178, 173] on div "Passer cette action" at bounding box center [183, 176] width 105 height 19
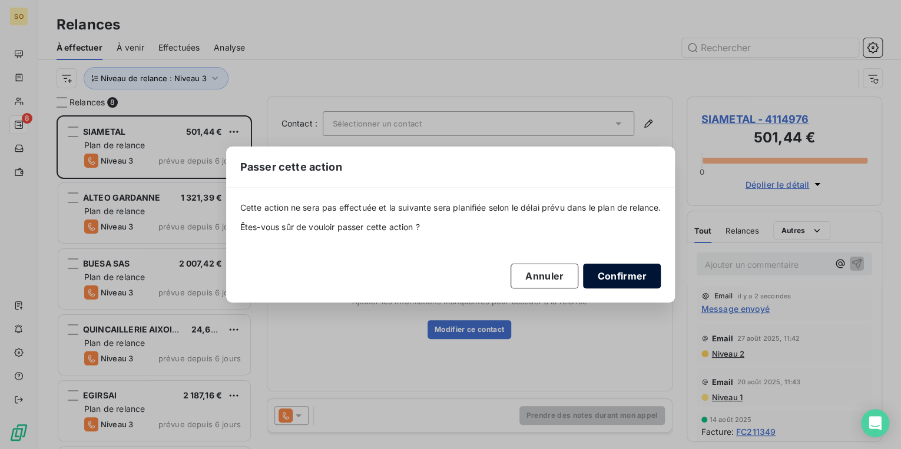
click at [621, 273] on button "Confirmer" at bounding box center [622, 276] width 78 height 25
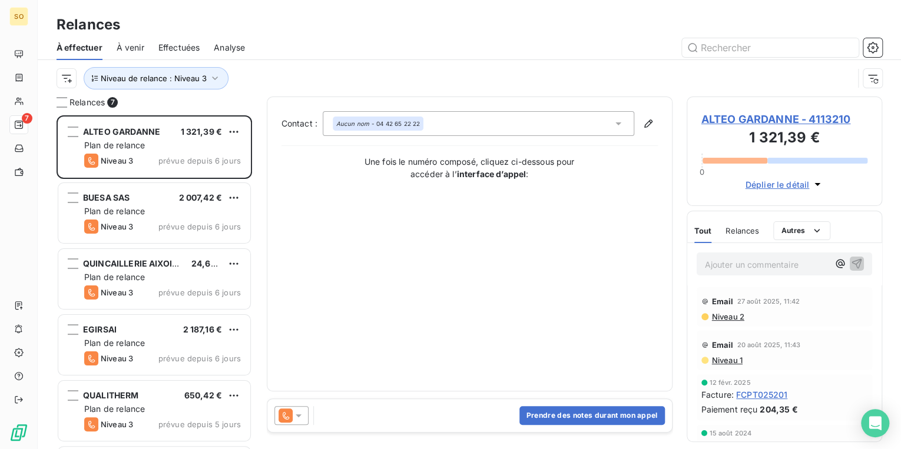
click at [744, 115] on span "ALTEO GARDANNE - 4113210" at bounding box center [784, 119] width 167 height 16
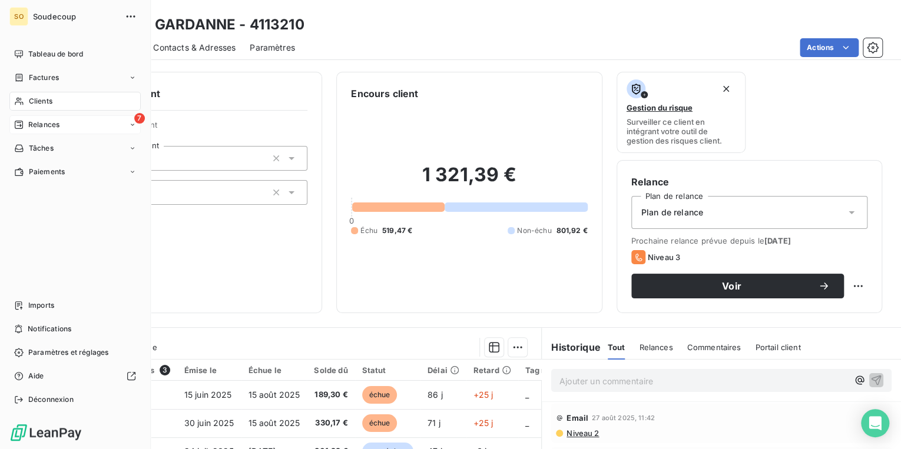
click at [34, 124] on span "Relances" at bounding box center [43, 125] width 31 height 11
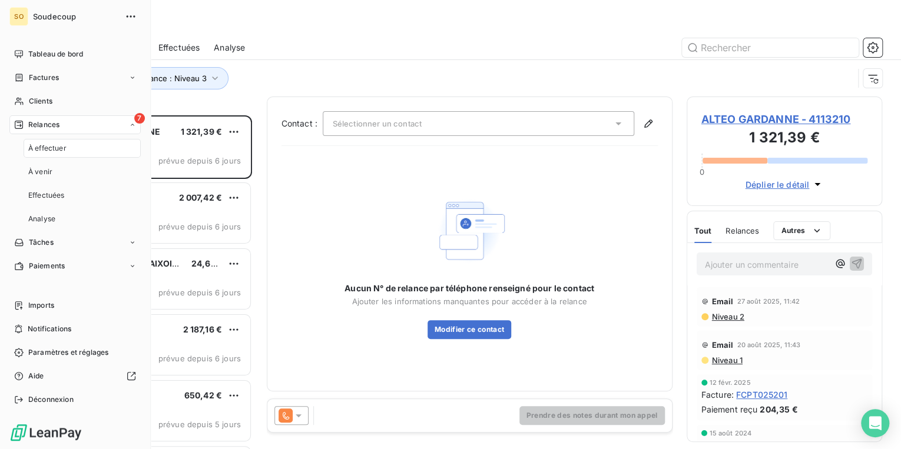
scroll to position [327, 188]
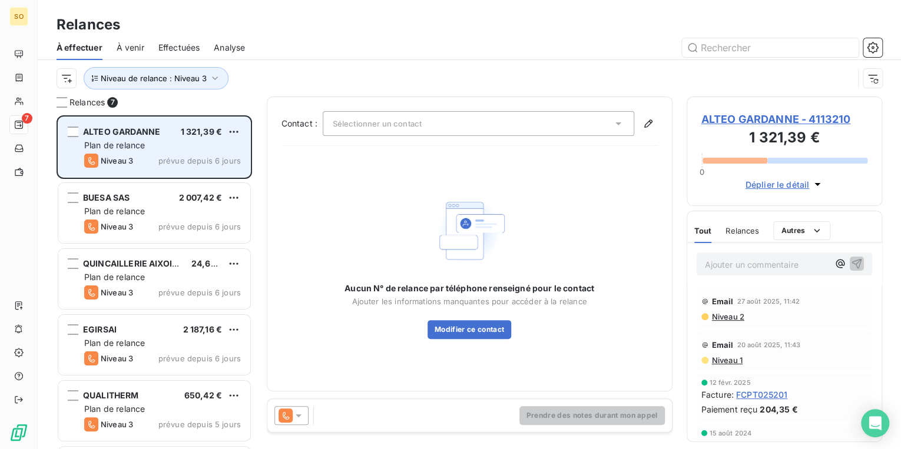
click at [122, 134] on span "ALTEO GARDANNE" at bounding box center [121, 132] width 77 height 10
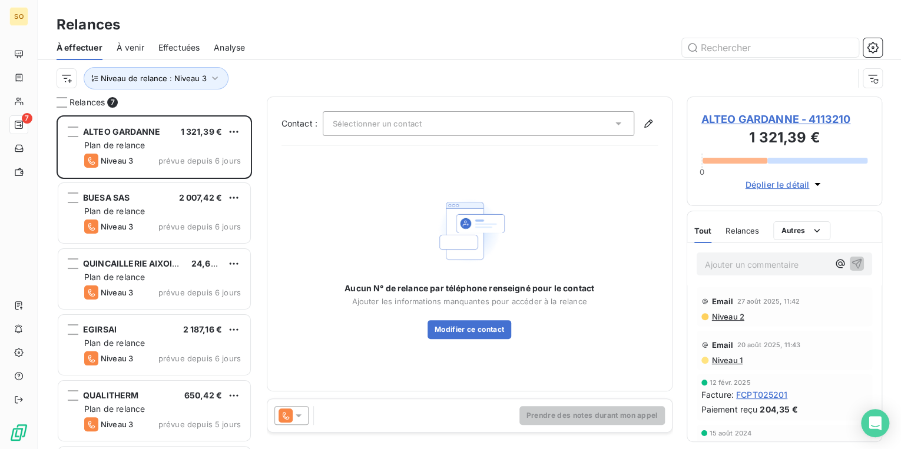
click at [714, 119] on span "ALTEO GARDANNE - 4113210" at bounding box center [784, 119] width 167 height 16
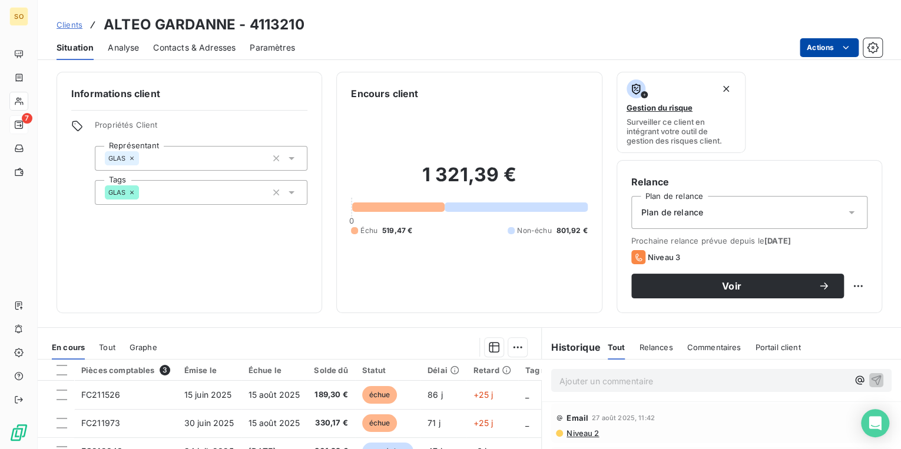
click at [826, 51] on html "SO 7 Clients ALTEO GARDANNE - 4113210 Situation Analyse Contacts & Adresses Par…" at bounding box center [450, 224] width 901 height 449
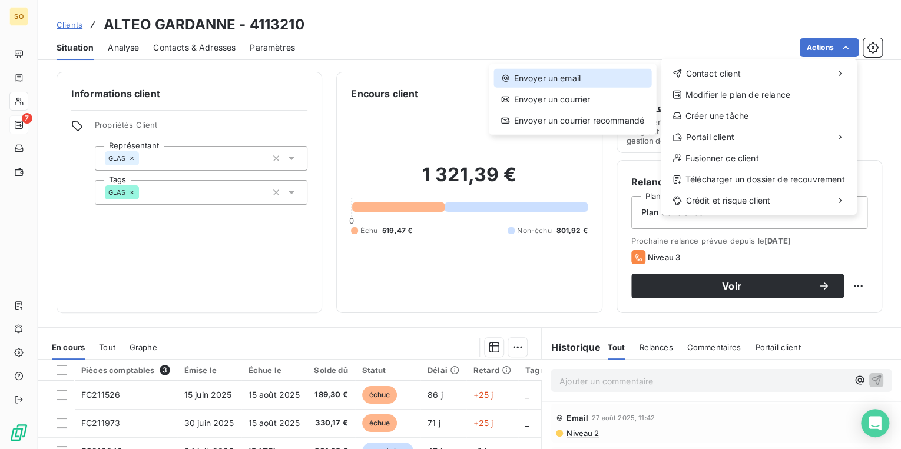
click at [579, 78] on div "Envoyer un email" at bounding box center [572, 78] width 157 height 19
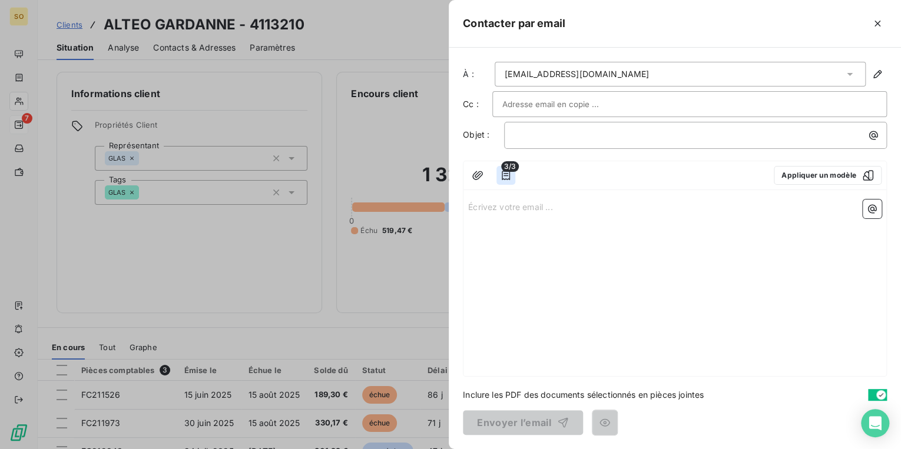
click at [508, 175] on icon "button" at bounding box center [506, 176] width 12 height 12
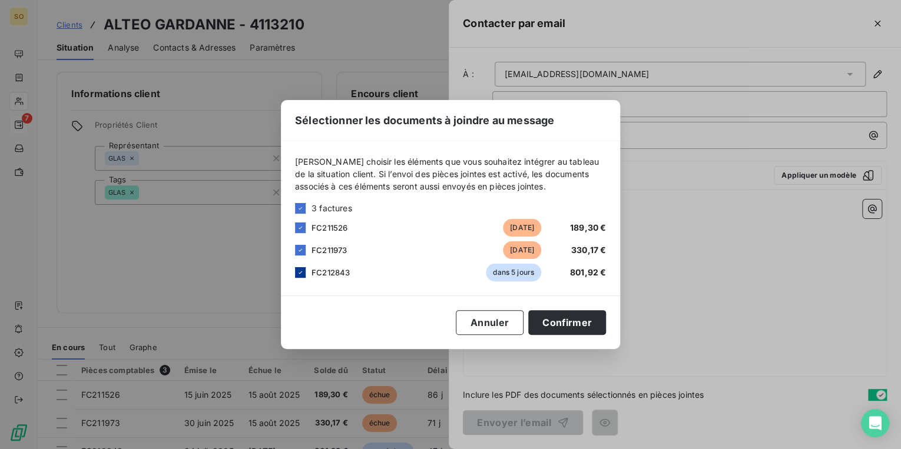
click at [297, 269] on div at bounding box center [300, 272] width 11 height 11
click at [562, 319] on button "Confirmer" at bounding box center [567, 322] width 78 height 25
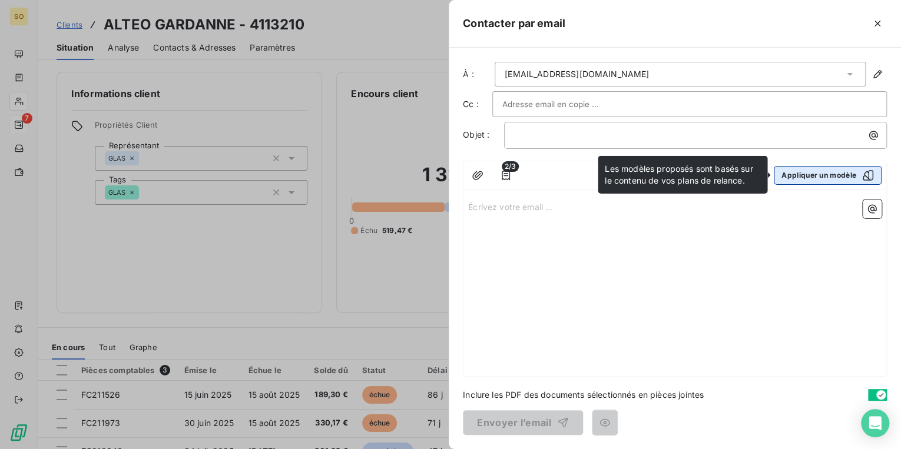
click at [824, 177] on button "Appliquer un modèle" at bounding box center [828, 175] width 108 height 19
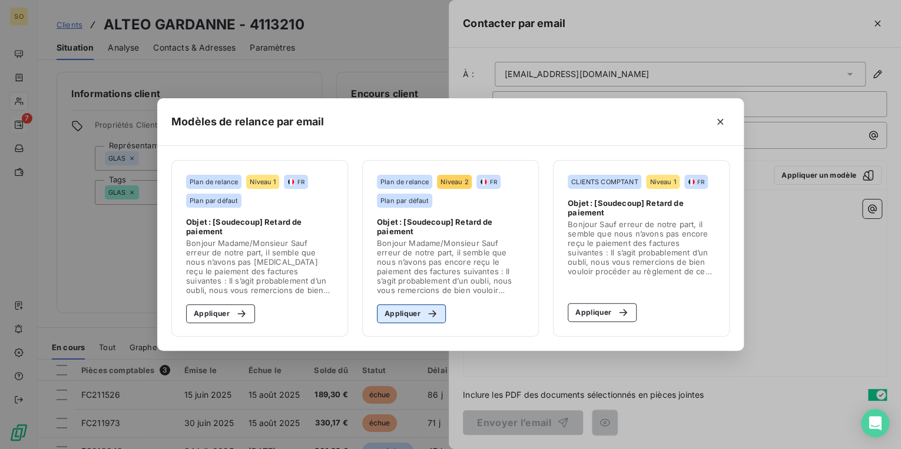
click at [424, 310] on div "button" at bounding box center [429, 314] width 18 height 12
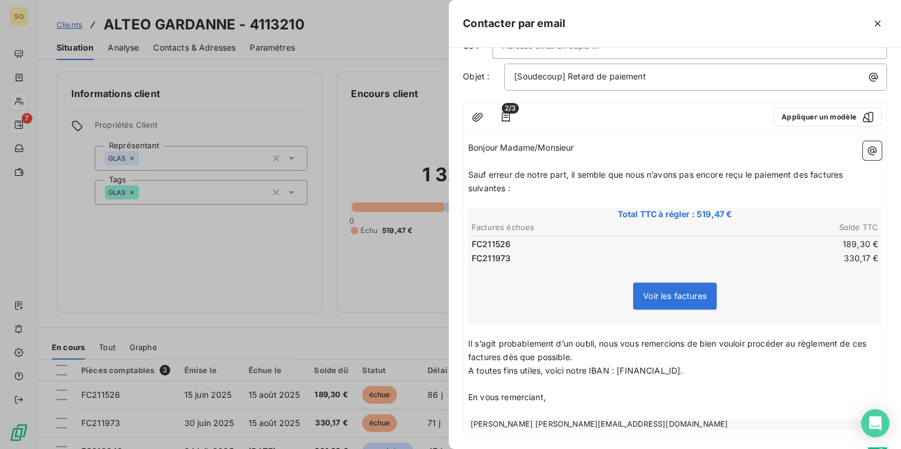
scroll to position [114, 0]
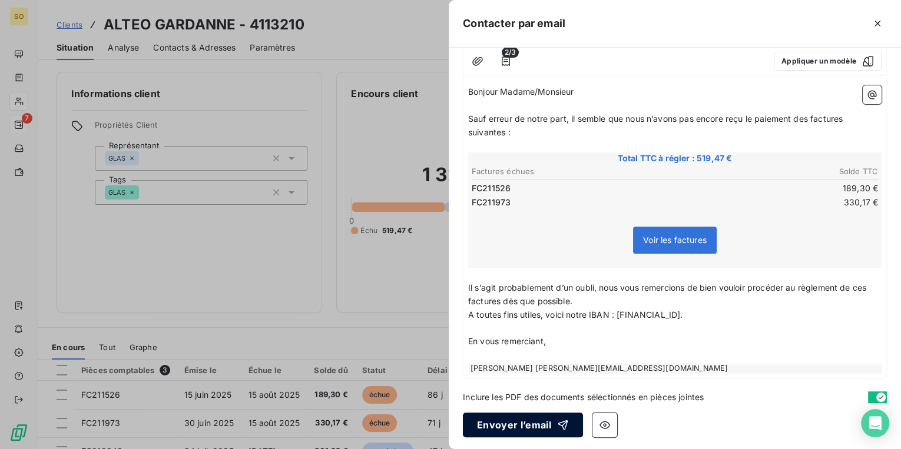
click at [544, 428] on button "Envoyer l’email" at bounding box center [523, 425] width 120 height 25
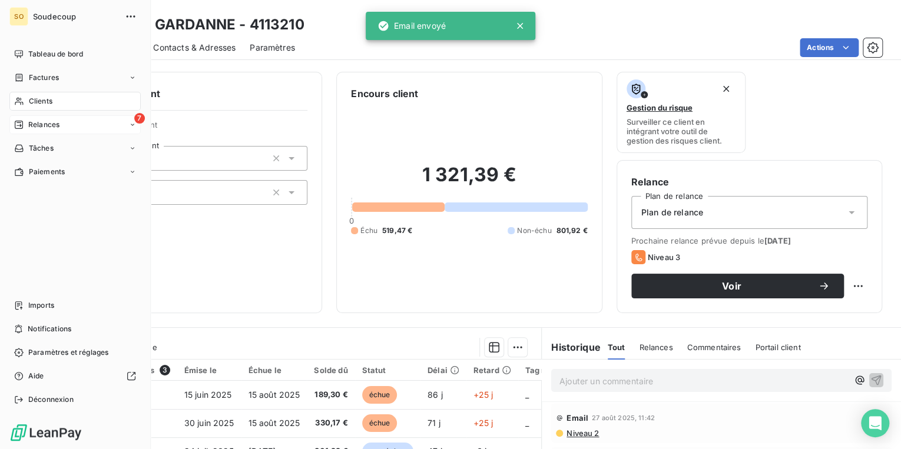
click at [59, 127] on div "7 Relances" at bounding box center [74, 124] width 131 height 19
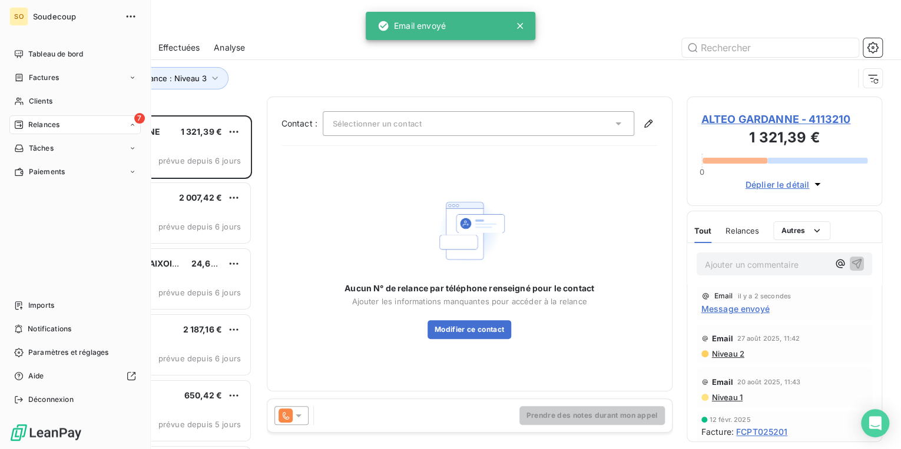
scroll to position [327, 188]
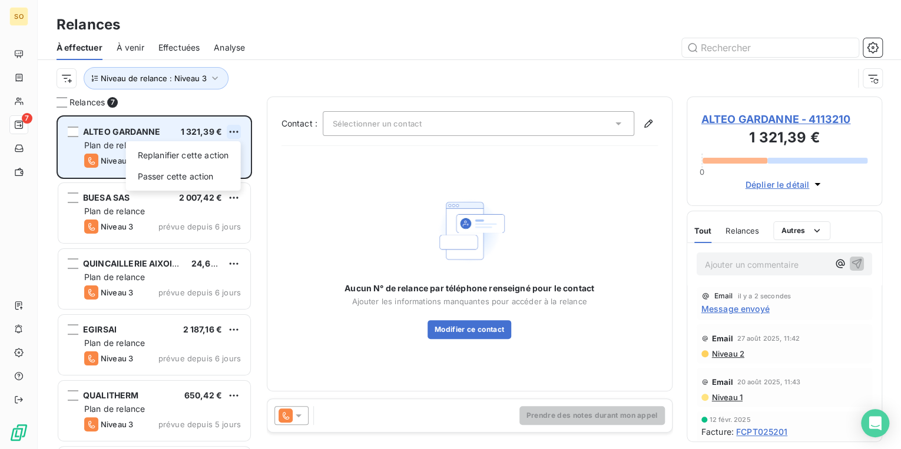
click at [236, 129] on html "SO 7 Relances À effectuer À venir Effectuées Analyse Niveau de relance : Niveau…" at bounding box center [450, 224] width 901 height 449
click at [200, 172] on div "Passer cette action" at bounding box center [183, 176] width 105 height 19
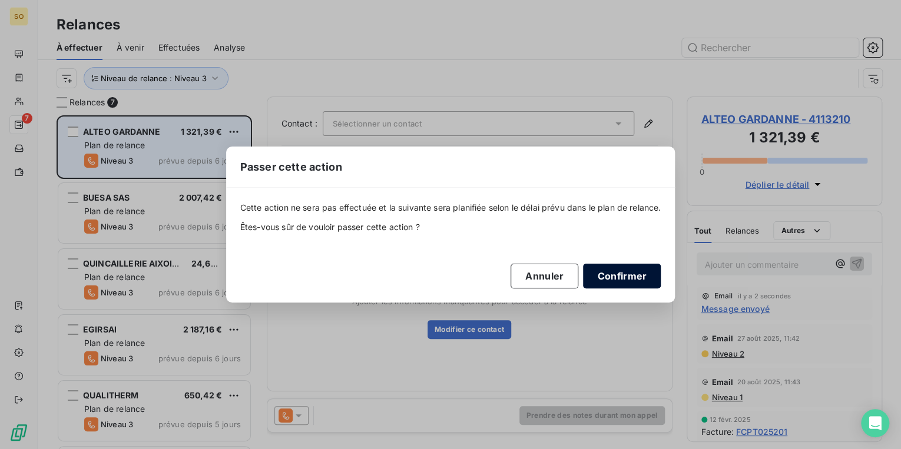
click at [618, 269] on button "Confirmer" at bounding box center [622, 276] width 78 height 25
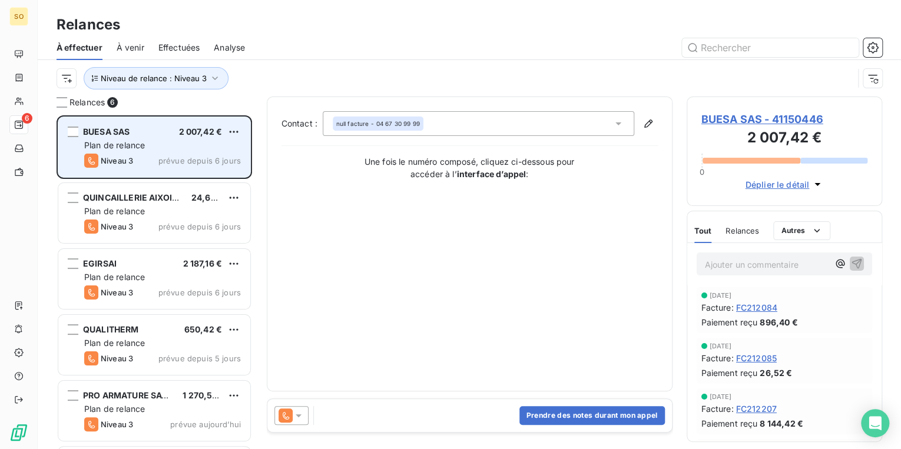
click at [702, 115] on span "BUESA SAS - 41150446" at bounding box center [784, 119] width 167 height 16
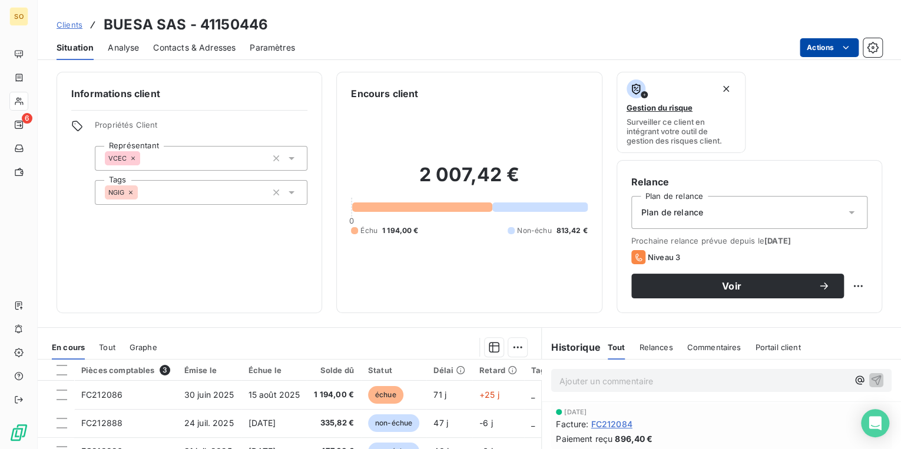
click at [808, 42] on html "SO 6 Clients BUESA SAS - 41150446 Situation Analyse Contacts & Adresses Paramèt…" at bounding box center [450, 224] width 901 height 449
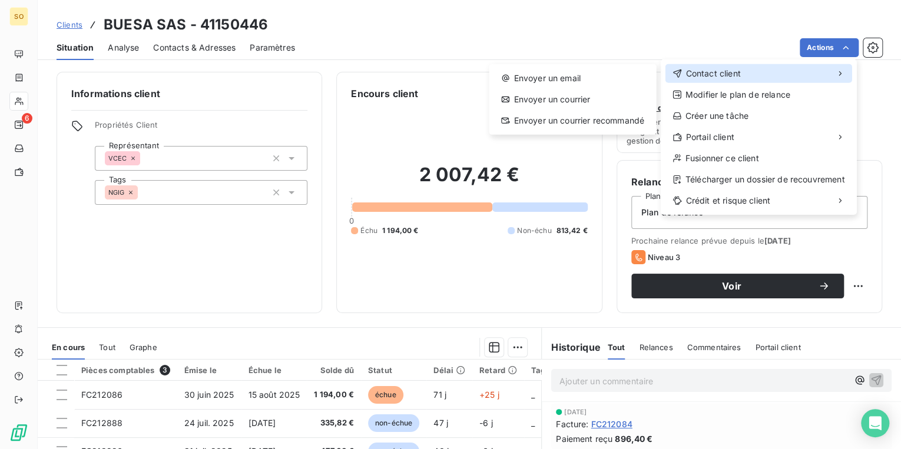
click at [701, 75] on span "Contact client" at bounding box center [712, 74] width 55 height 12
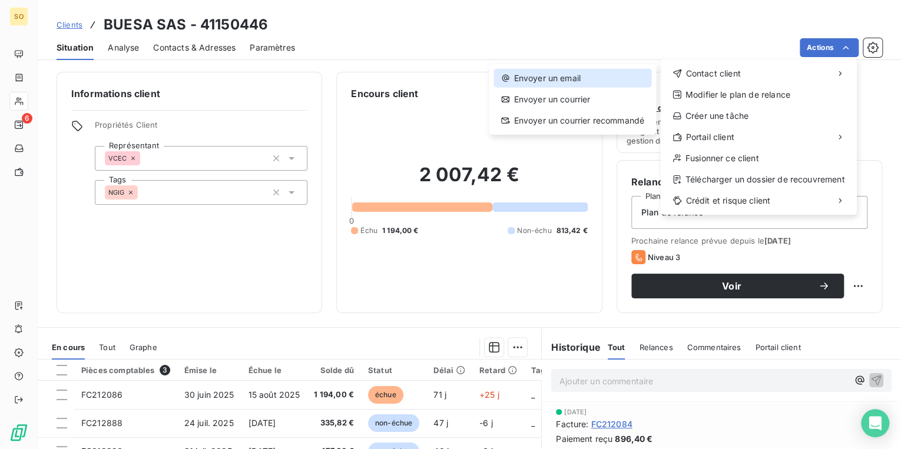
click at [571, 72] on div "Envoyer un email" at bounding box center [572, 78] width 157 height 19
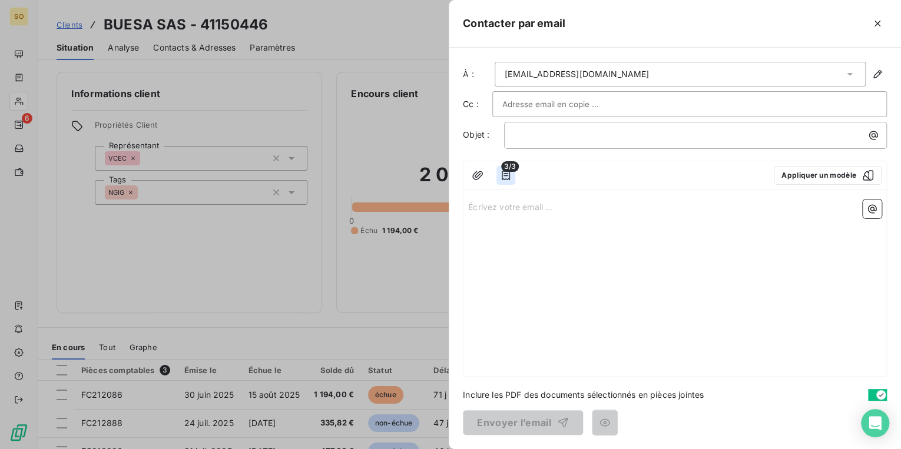
click at [506, 176] on icon "button" at bounding box center [506, 176] width 12 height 12
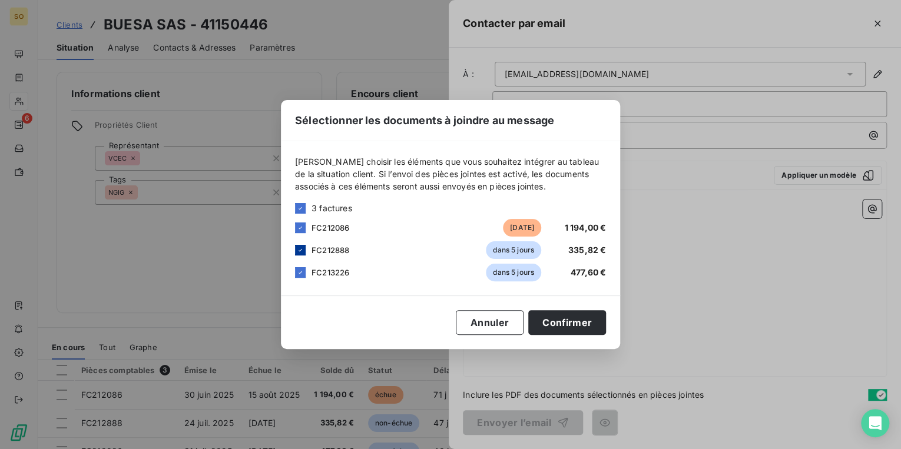
click at [296, 250] on div at bounding box center [300, 250] width 11 height 11
click at [299, 271] on icon at bounding box center [300, 272] width 7 height 7
click at [562, 316] on button "Confirmer" at bounding box center [567, 322] width 78 height 25
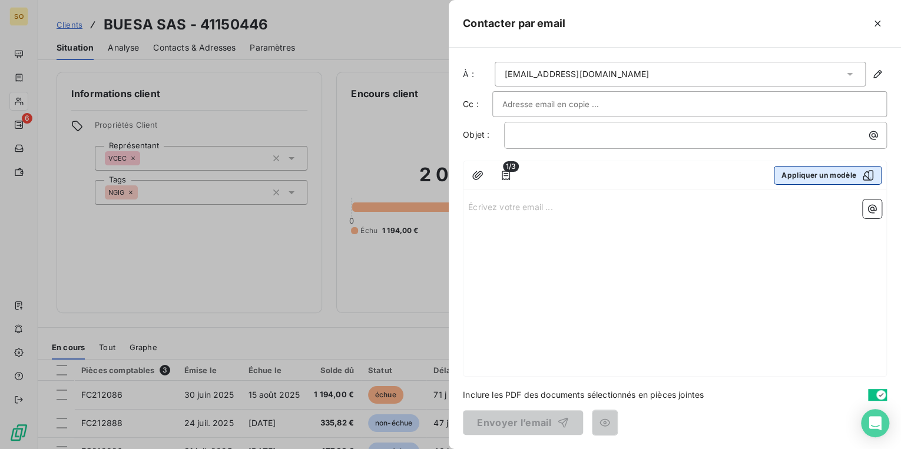
click at [802, 176] on button "Appliquer un modèle" at bounding box center [828, 175] width 108 height 19
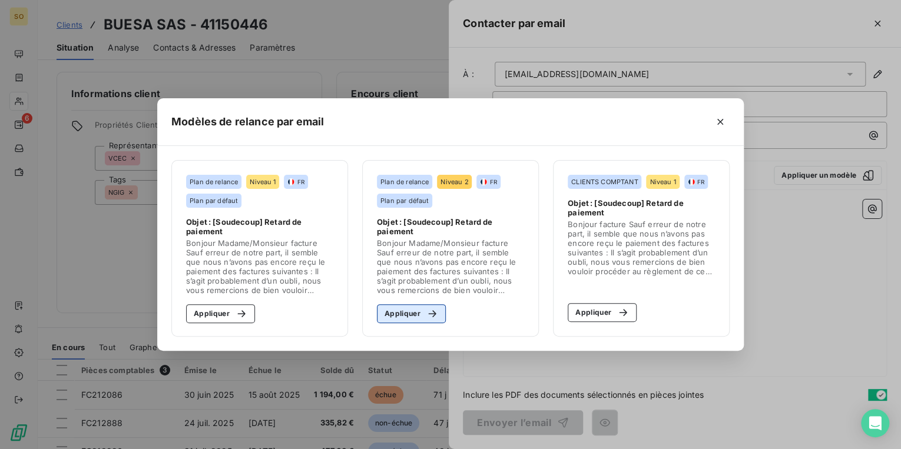
click at [412, 317] on button "Appliquer" at bounding box center [411, 313] width 69 height 19
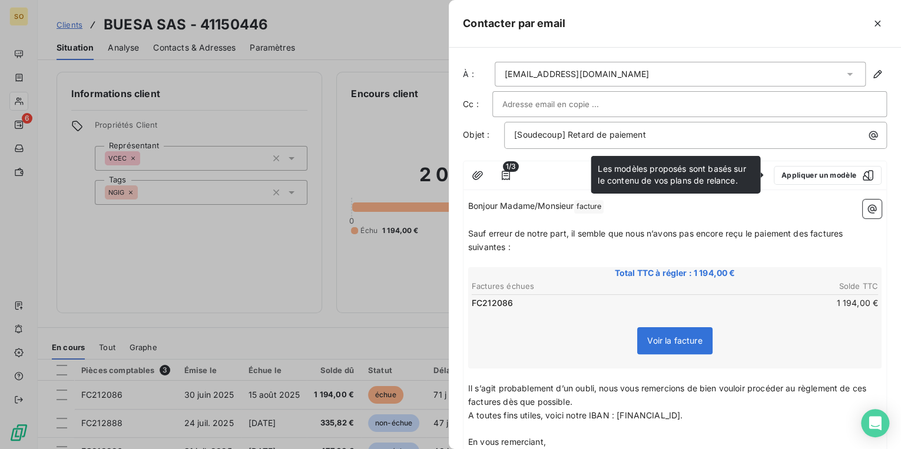
click at [810, 236] on span "Sauf erreur de notre part, il semble que nous n’avons pas encore reçu le paieme…" at bounding box center [656, 240] width 377 height 24
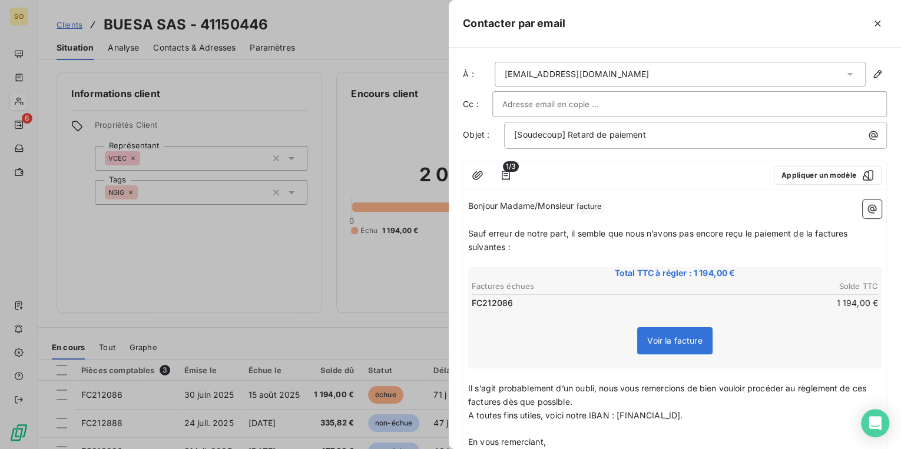
click at [849, 236] on span "Sauf erreur de notre part, il semble que nous n’avons pas encore reçu le paieme…" at bounding box center [659, 240] width 382 height 24
click at [504, 247] on span "Sauf erreur de notre part, il semble que nous n’avons pas encore reçu le paieme…" at bounding box center [656, 240] width 377 height 24
click at [499, 398] on span "Il s’agit probablement d’un oubli, nous vous remercions de bien vouloir procéde…" at bounding box center [668, 395] width 400 height 24
click at [867, 388] on span "Il s’agit probablement d’un oubli, nous vous remercions de bien vouloir procéde…" at bounding box center [668, 395] width 400 height 24
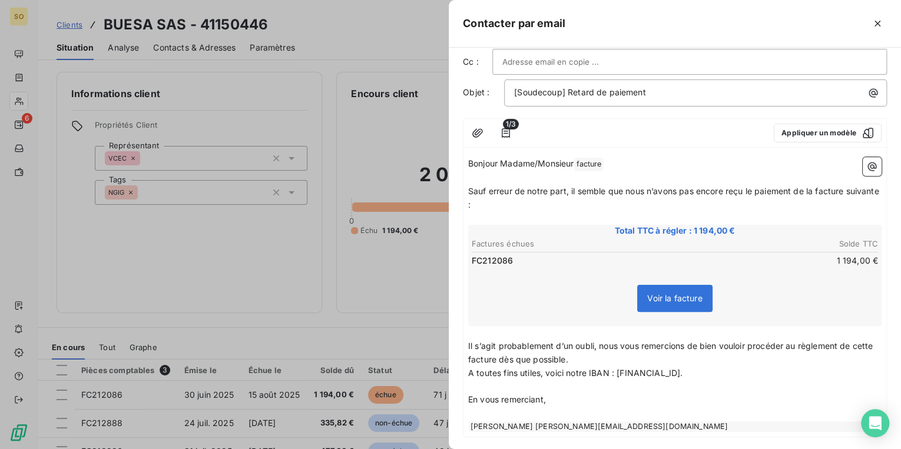
scroll to position [101, 0]
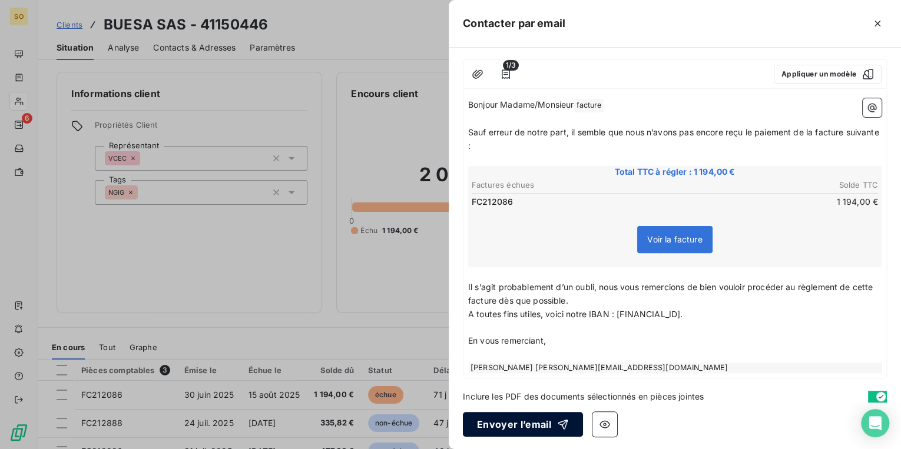
click at [523, 418] on button "Envoyer l’email" at bounding box center [523, 424] width 120 height 25
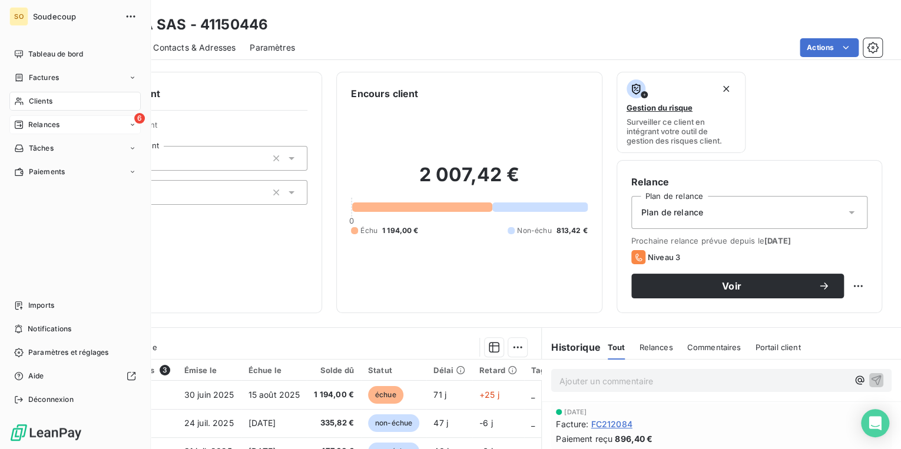
click at [49, 118] on div "6 Relances" at bounding box center [74, 124] width 131 height 19
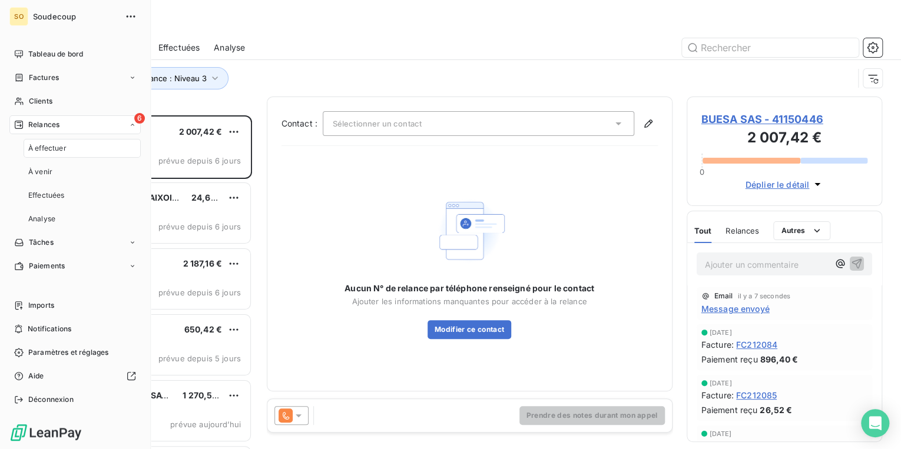
scroll to position [327, 188]
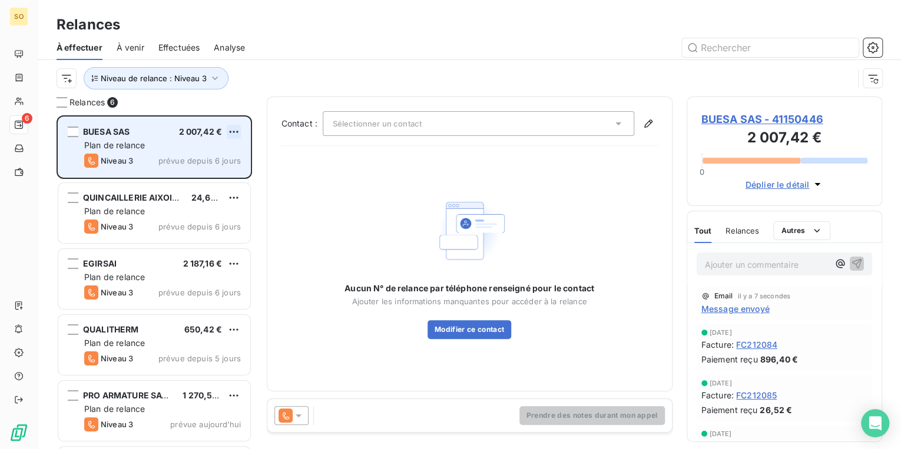
click at [232, 127] on html "SO 6 Relances À effectuer À venir Effectuées Analyse Niveau de relance : Niveau…" at bounding box center [450, 224] width 901 height 449
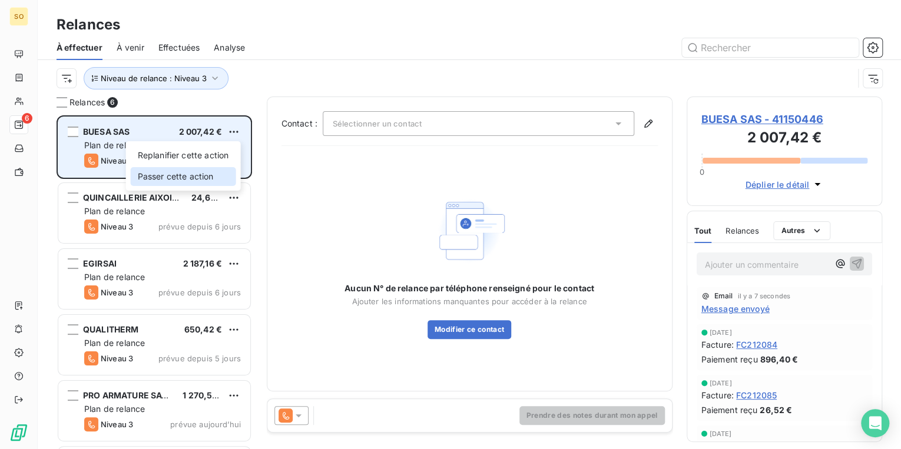
click at [202, 177] on div "Passer cette action" at bounding box center [183, 176] width 105 height 19
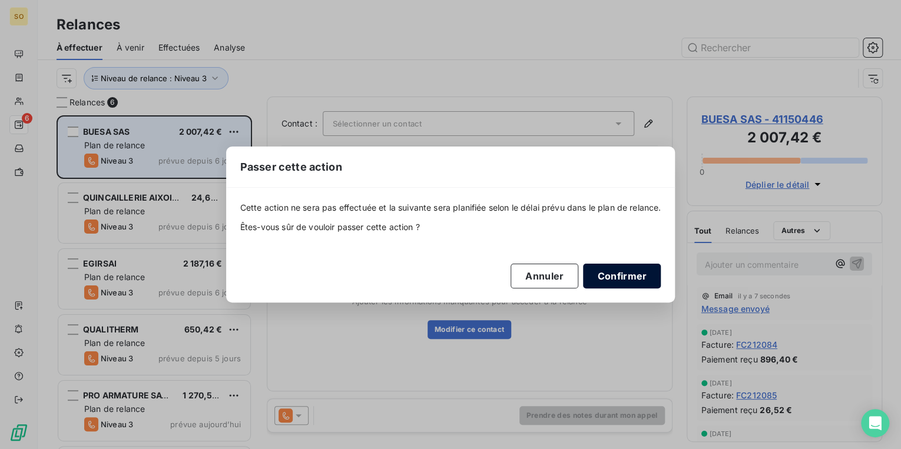
click at [631, 273] on button "Confirmer" at bounding box center [622, 276] width 78 height 25
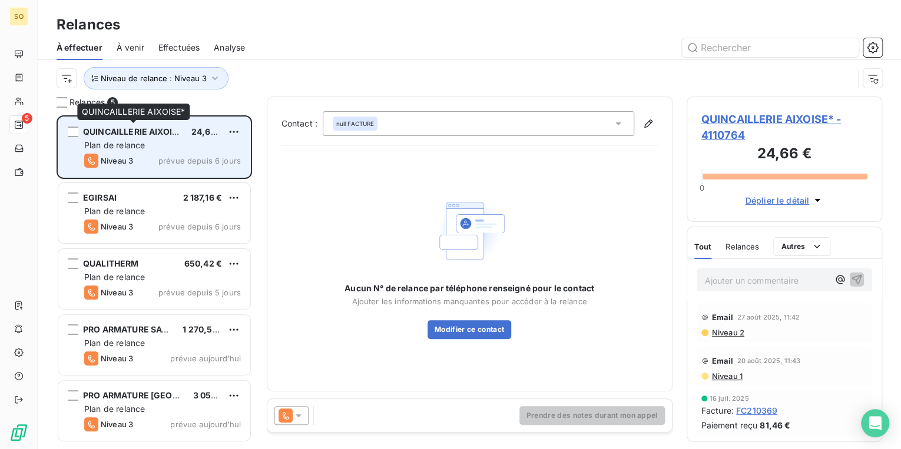
click at [113, 132] on span "QUINCAILLERIE AIXOISE*" at bounding box center [135, 132] width 104 height 10
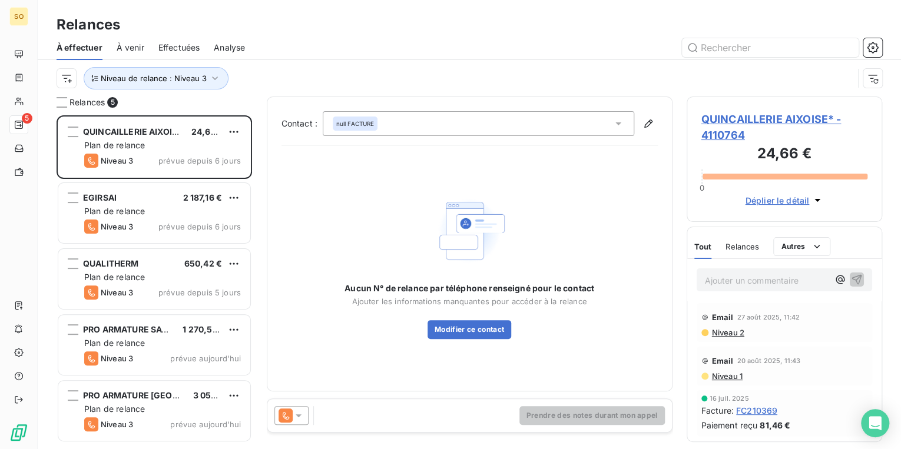
click at [729, 121] on span "QUINCAILLERIE AIXOISE* - 4110764" at bounding box center [784, 127] width 167 height 32
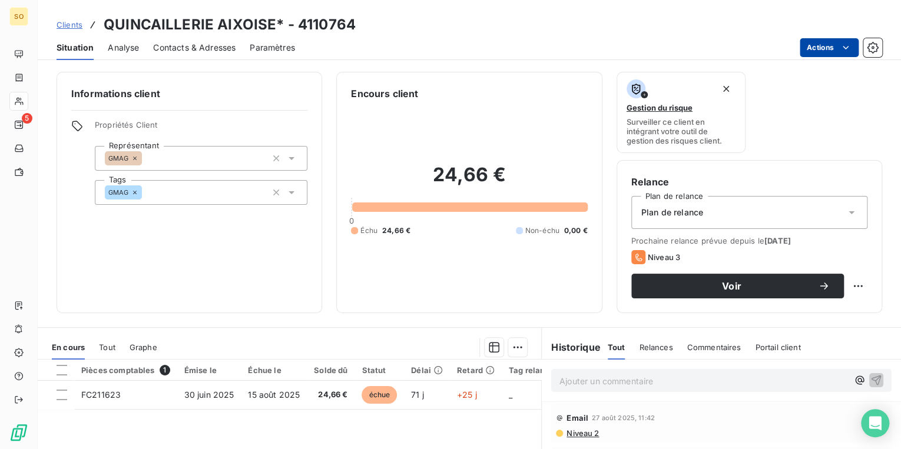
click at [822, 47] on html "SO 5 Clients QUINCAILLERIE AIXOISE* - 4110764 Situation Analyse Contacts & Adre…" at bounding box center [450, 224] width 901 height 449
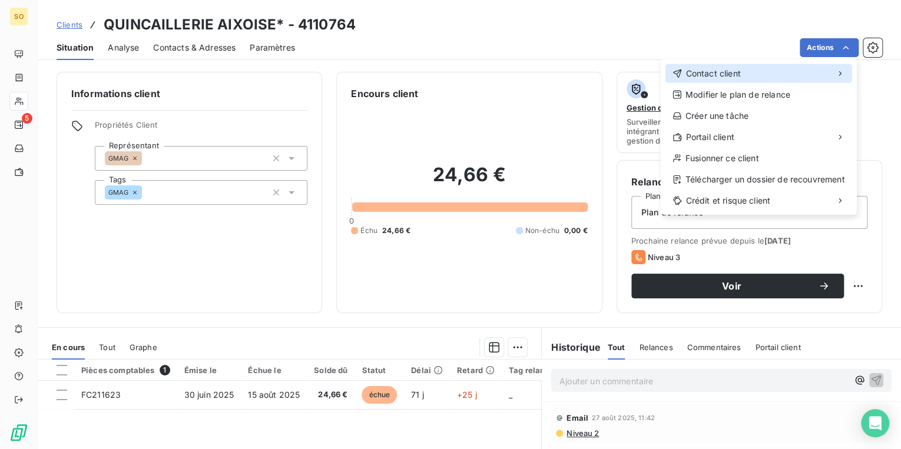
drag, startPoint x: 670, startPoint y: 78, endPoint x: 681, endPoint y: 78, distance: 10.6
click at [678, 78] on div "Contact client" at bounding box center [758, 73] width 187 height 19
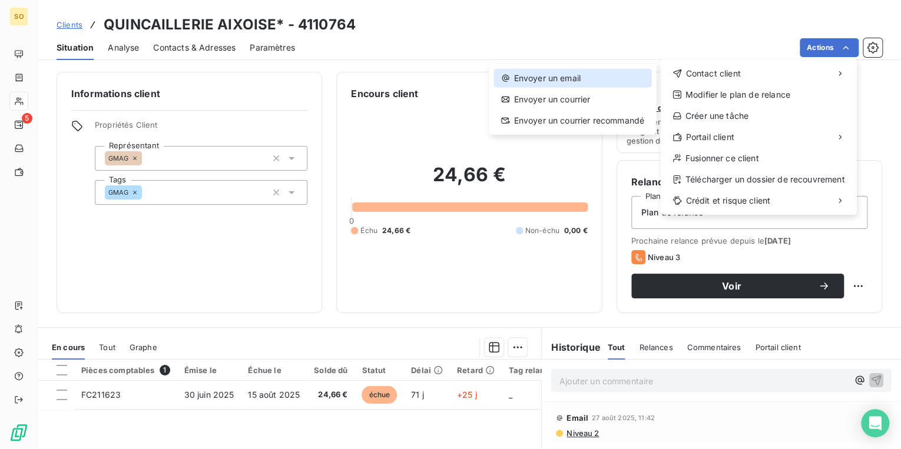
click at [544, 78] on div "Envoyer un email" at bounding box center [572, 78] width 157 height 19
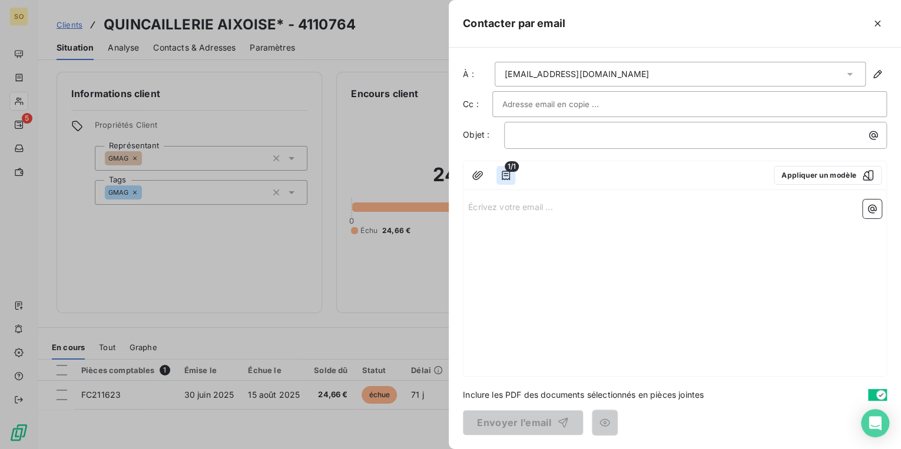
click at [502, 182] on button "button" at bounding box center [505, 175] width 19 height 19
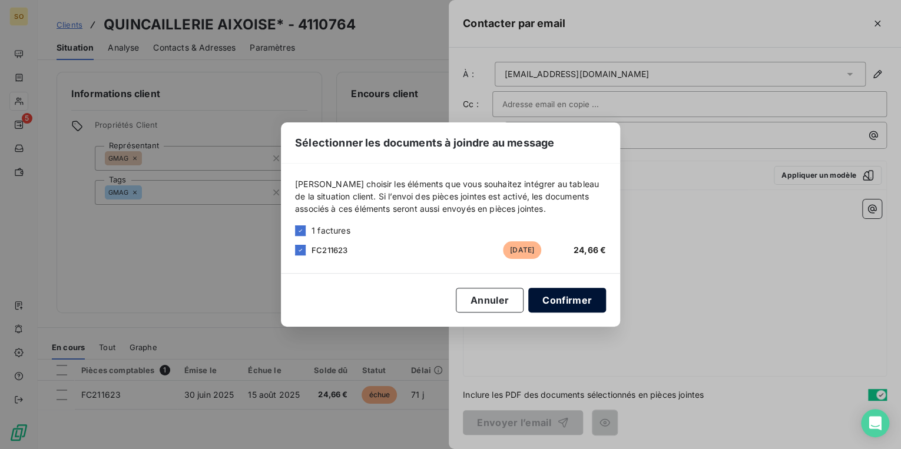
click at [548, 294] on button "Confirmer" at bounding box center [567, 300] width 78 height 25
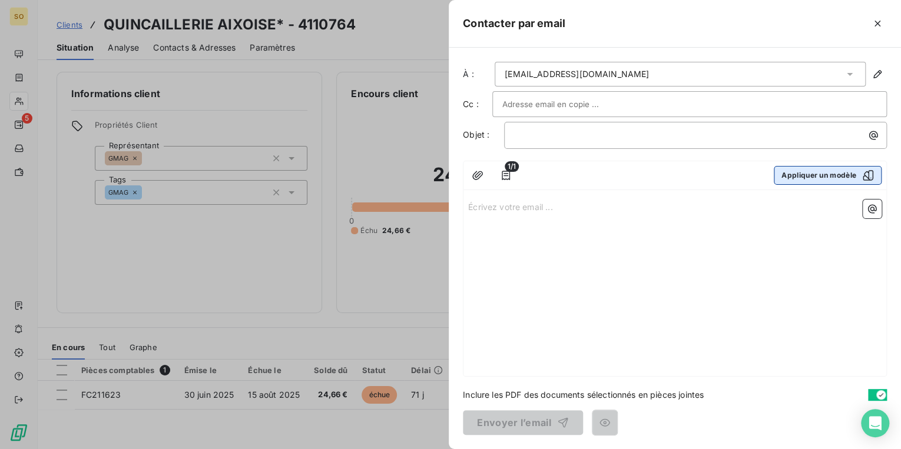
click at [791, 180] on button "Appliquer un modèle" at bounding box center [828, 175] width 108 height 19
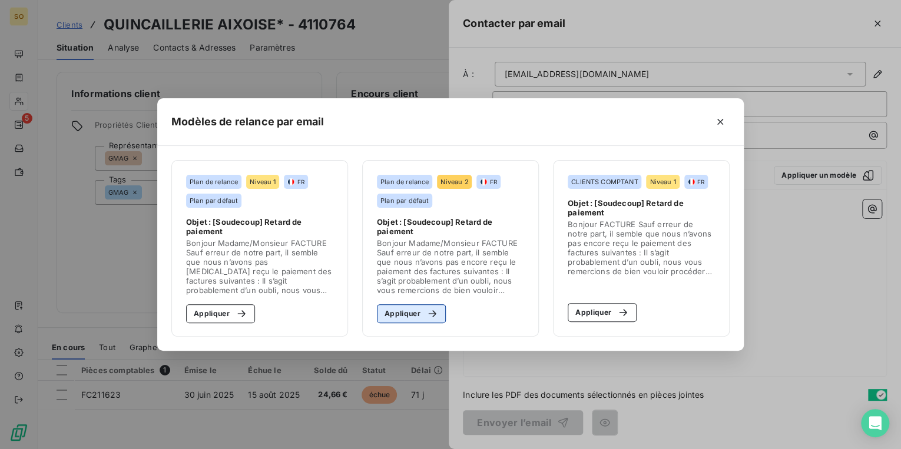
click at [421, 316] on div "button" at bounding box center [429, 314] width 18 height 12
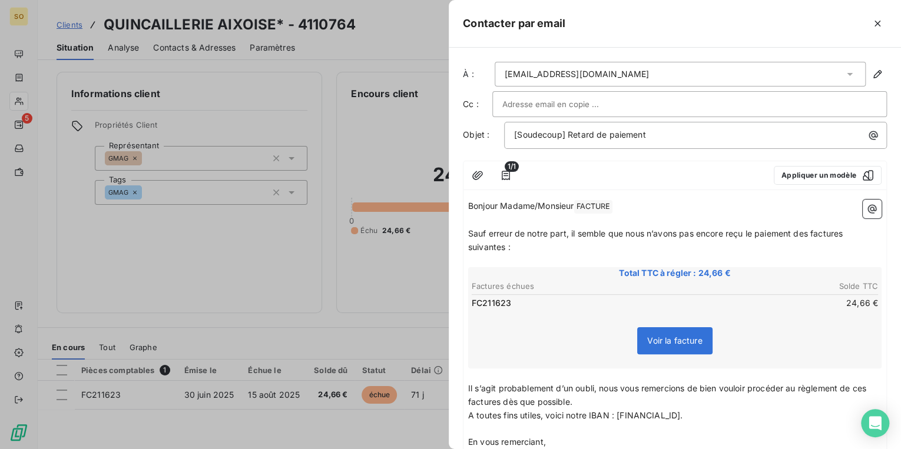
click at [603, 203] on span "FACTURE ﻿" at bounding box center [593, 207] width 38 height 14
click at [571, 100] on input "text" at bounding box center [565, 104] width 127 height 18
click at [811, 229] on span "Sauf erreur de notre part, il semble que nous n’avons pas encore reçu le paieme…" at bounding box center [656, 240] width 377 height 24
click at [850, 228] on span "Sauf erreur de notre part, il semble que nous n’avons pas encore reçu le paieme…" at bounding box center [659, 240] width 382 height 24
click at [504, 245] on span "Sauf erreur de notre part, il semble que nous n’avons pas encore reçu le paieme…" at bounding box center [656, 240] width 377 height 24
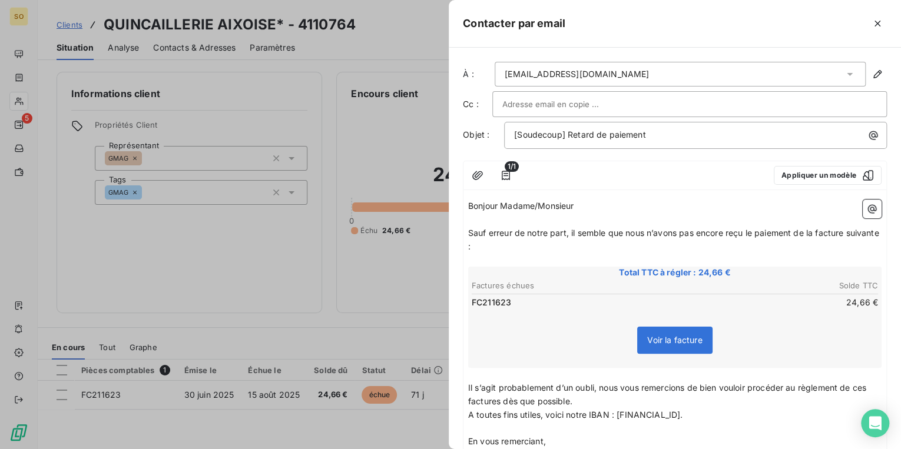
click at [869, 384] on span "Il s’agit probablement d’un oubli, nous vous remercions de bien vouloir procéde…" at bounding box center [668, 395] width 400 height 24
click at [524, 400] on span "Il s’agit probablement d’un oubli, nous vous remercions de bien vouloir procéde…" at bounding box center [671, 395] width 407 height 24
click at [645, 101] on div at bounding box center [689, 104] width 375 height 18
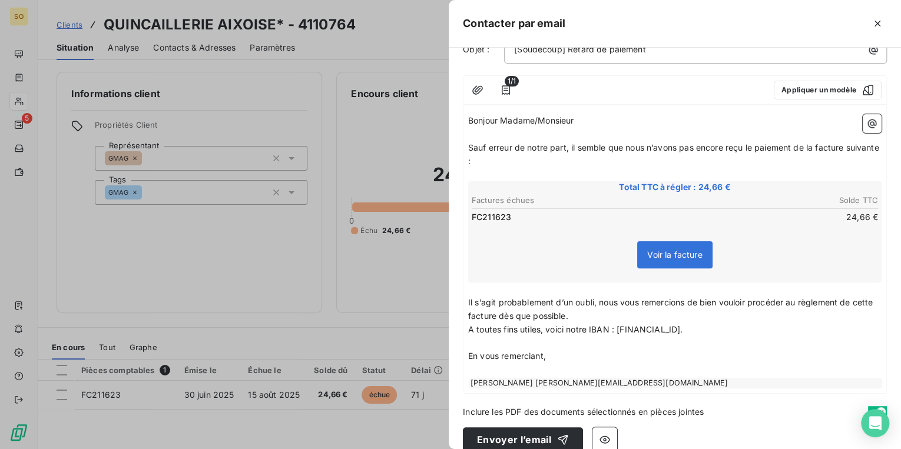
scroll to position [94, 0]
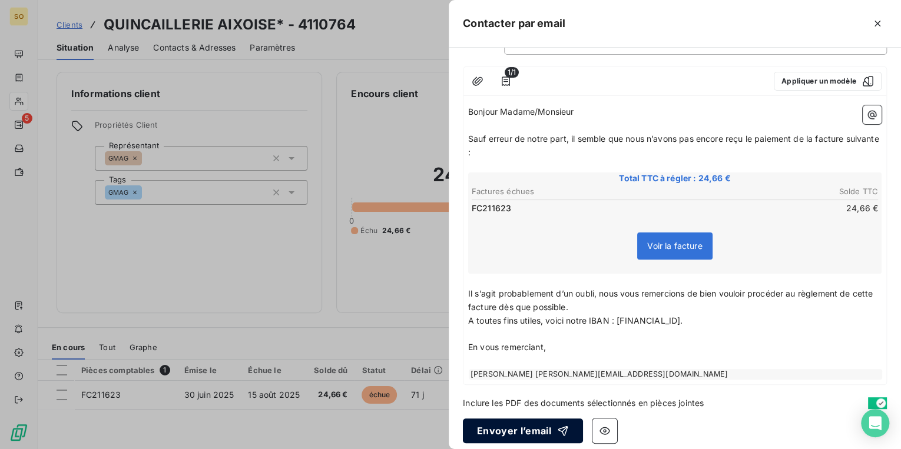
click at [504, 426] on button "Envoyer l’email" at bounding box center [523, 431] width 120 height 25
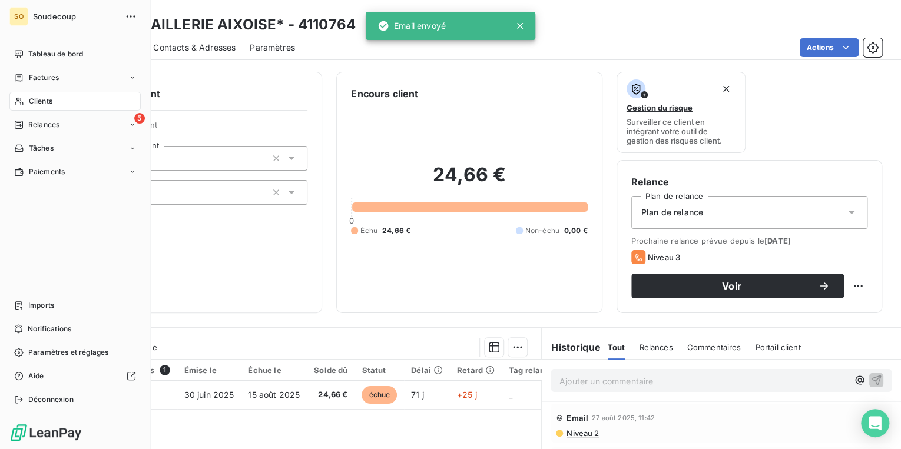
click at [19, 122] on icon at bounding box center [18, 124] width 9 height 9
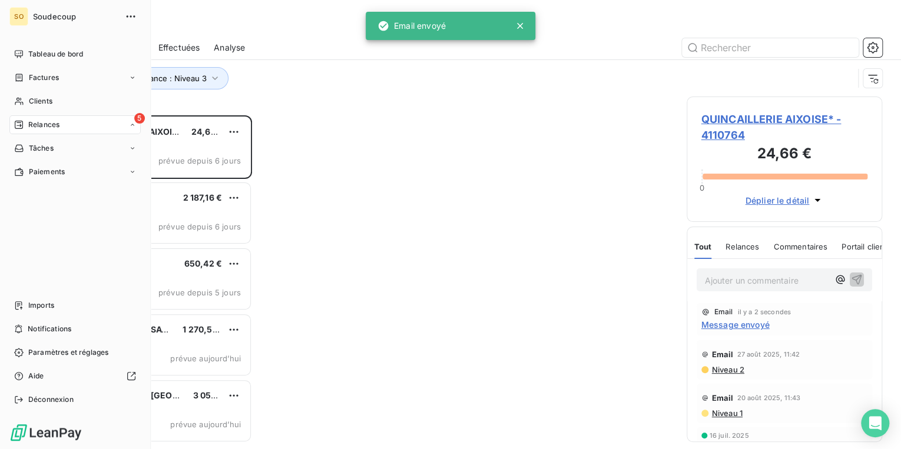
scroll to position [327, 188]
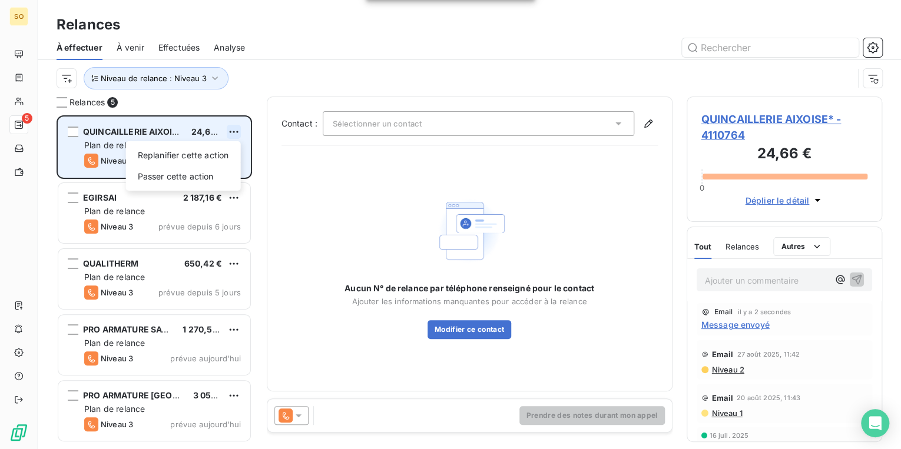
click at [239, 131] on html "SO 5 Relances À effectuer À venir Effectuées Analyse Niveau de relance : Niveau…" at bounding box center [450, 224] width 901 height 449
click at [179, 175] on div "Passer cette action" at bounding box center [183, 176] width 105 height 19
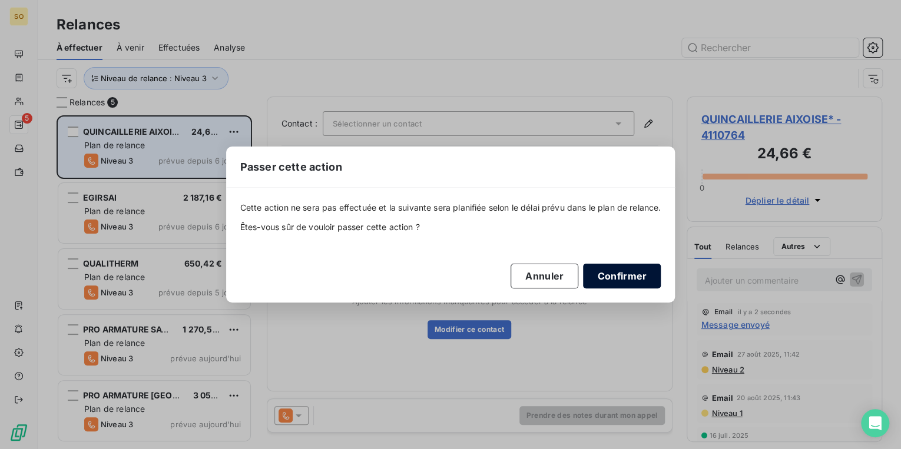
click at [629, 271] on button "Confirmer" at bounding box center [622, 276] width 78 height 25
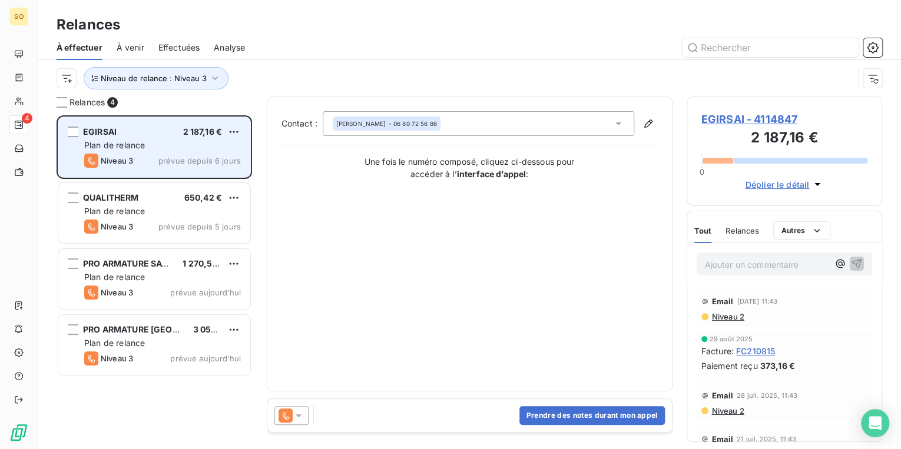
click at [761, 121] on span "EGIRSAI - 4114847" at bounding box center [784, 119] width 167 height 16
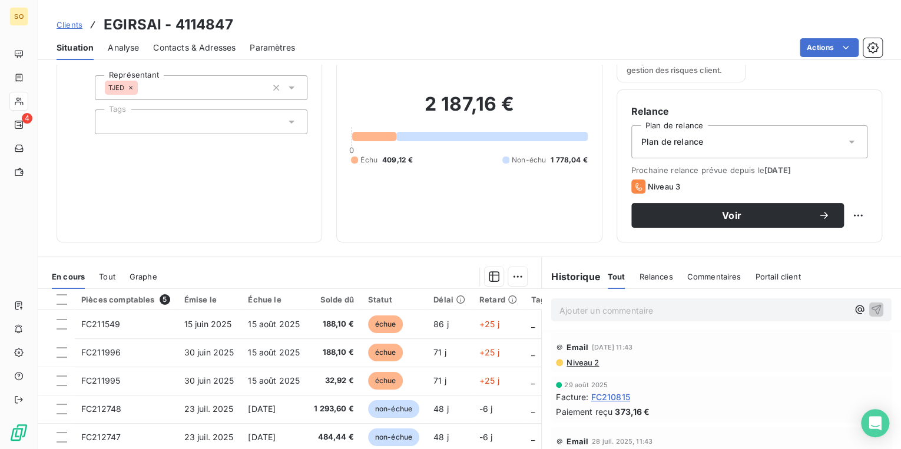
scroll to position [94, 0]
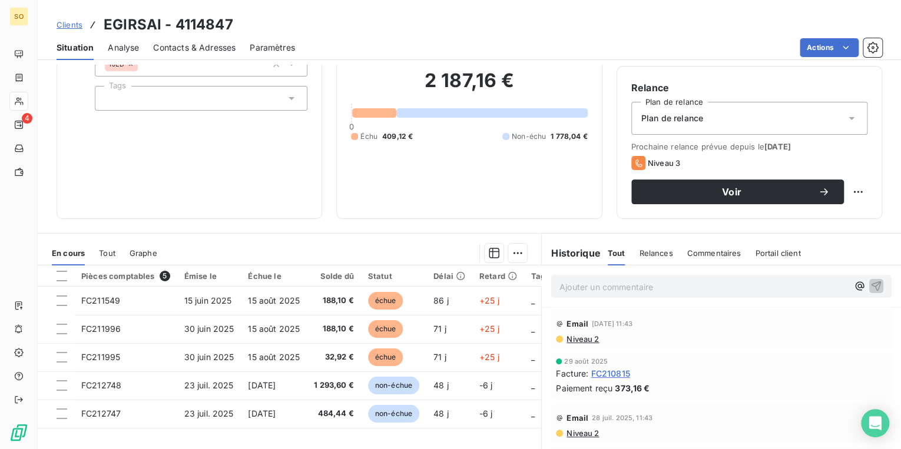
click at [193, 45] on span "Contacts & Adresses" at bounding box center [194, 48] width 82 height 12
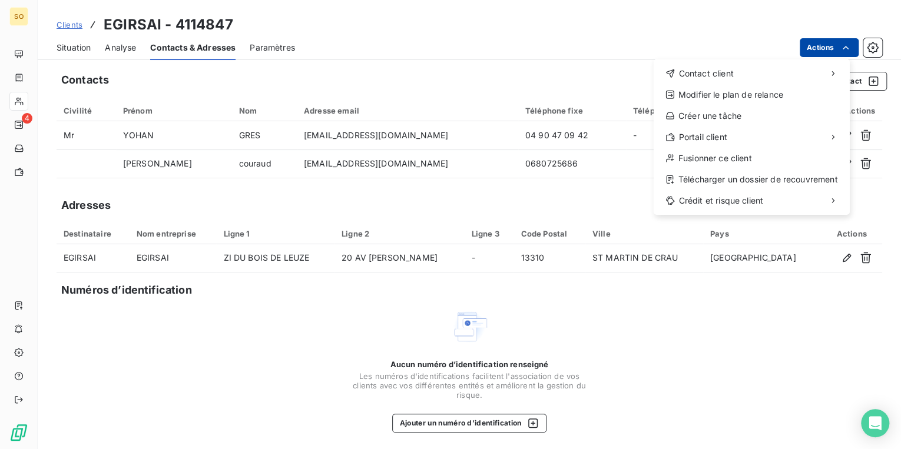
click at [807, 42] on html "SO 4 Clients EGIRSAI - 4114847 Situation Analyse Contacts & Adresses Paramètres…" at bounding box center [450, 224] width 901 height 449
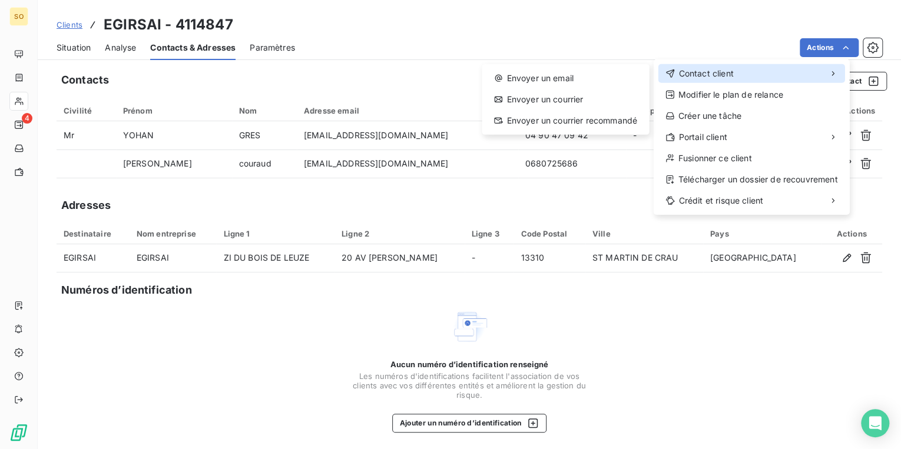
click at [704, 66] on div "Contact client" at bounding box center [751, 73] width 187 height 19
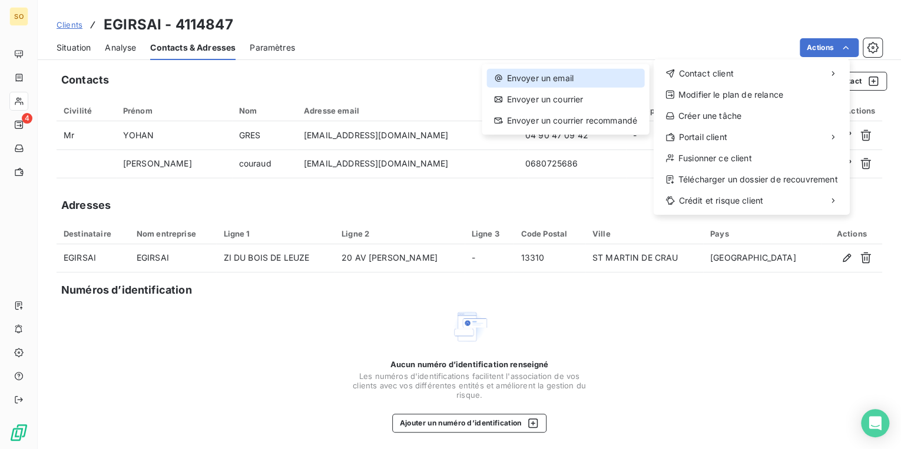
click at [552, 78] on div "Envoyer un email" at bounding box center [564, 78] width 157 height 19
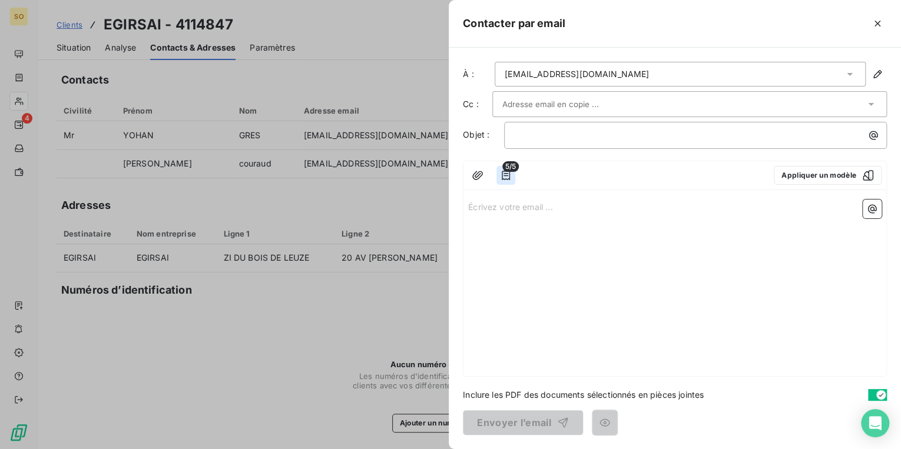
click at [502, 177] on icon "button" at bounding box center [506, 175] width 8 height 9
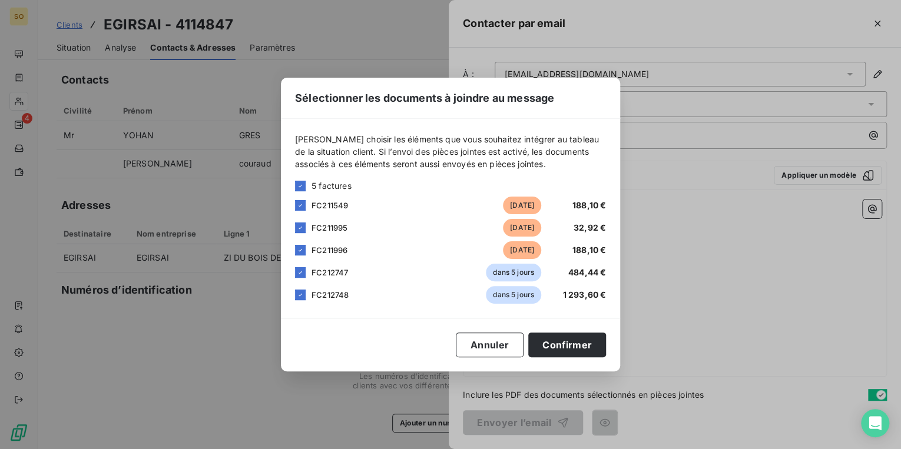
drag, startPoint x: 300, startPoint y: 274, endPoint x: 299, endPoint y: 300, distance: 26.5
click at [300, 274] on icon at bounding box center [300, 272] width 7 height 7
click at [299, 302] on div "FC212748 dans 5 jours 1 293,60 €" at bounding box center [450, 295] width 311 height 18
click at [299, 294] on icon at bounding box center [300, 295] width 7 height 7
click at [559, 341] on button "Confirmer" at bounding box center [567, 345] width 78 height 25
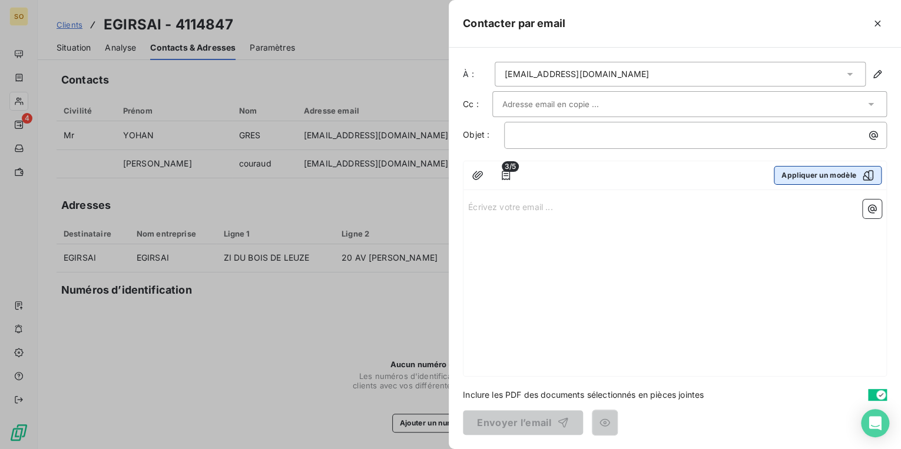
click at [787, 174] on button "Appliquer un modèle" at bounding box center [828, 175] width 108 height 19
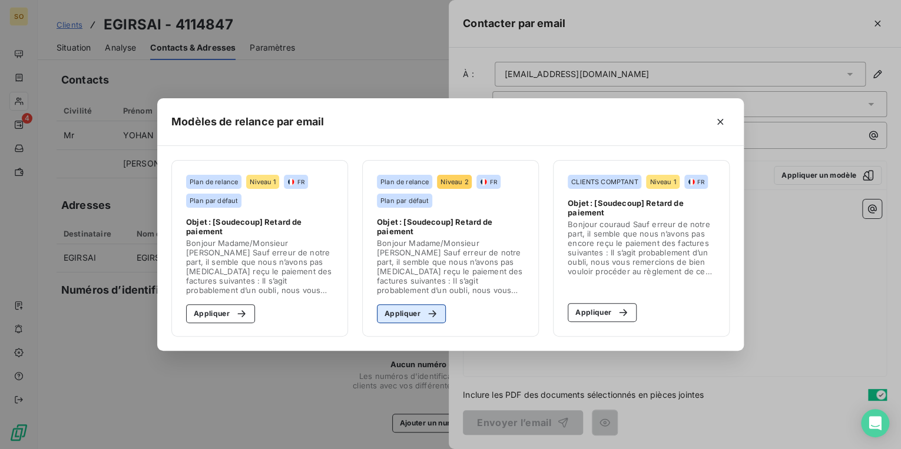
click at [412, 316] on button "Appliquer" at bounding box center [411, 313] width 69 height 19
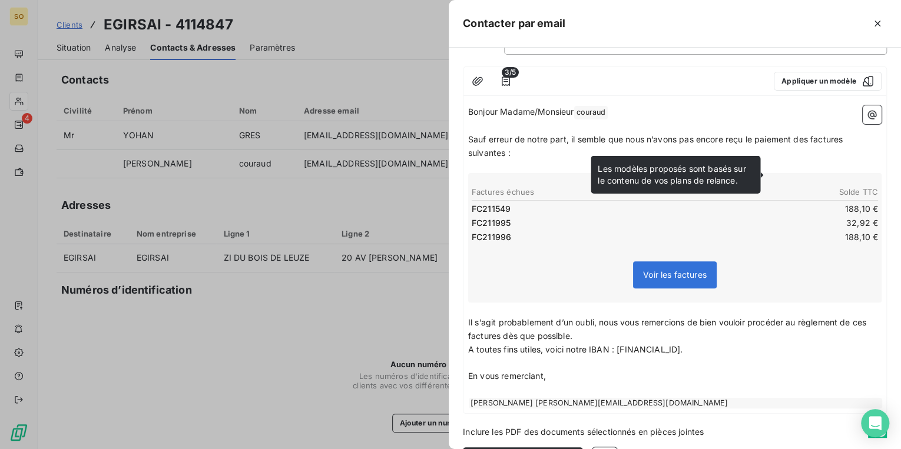
scroll to position [129, 0]
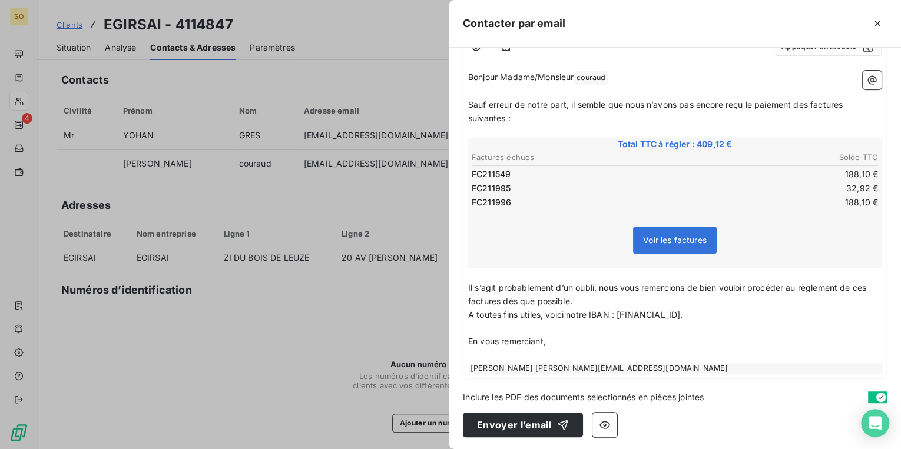
click at [582, 75] on span "couraud ﻿" at bounding box center [590, 78] width 33 height 14
click at [533, 422] on button "Envoyer l’email" at bounding box center [523, 425] width 120 height 25
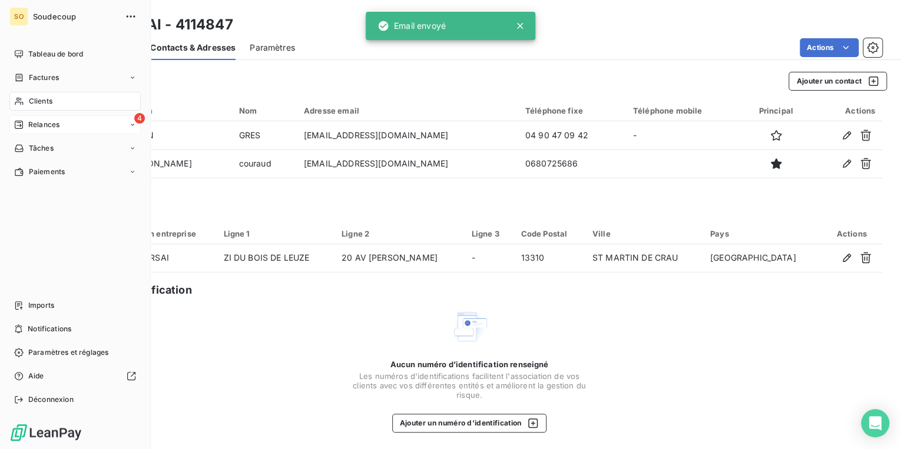
click at [40, 128] on span "Relances" at bounding box center [43, 125] width 31 height 11
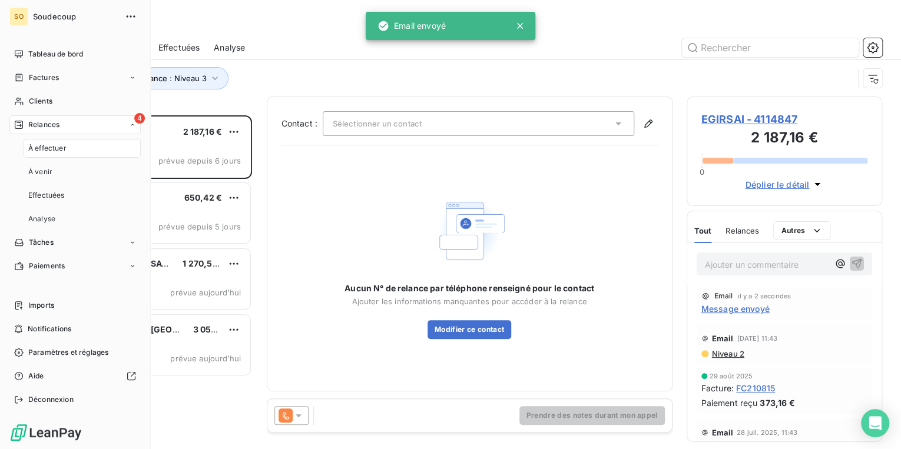
scroll to position [327, 188]
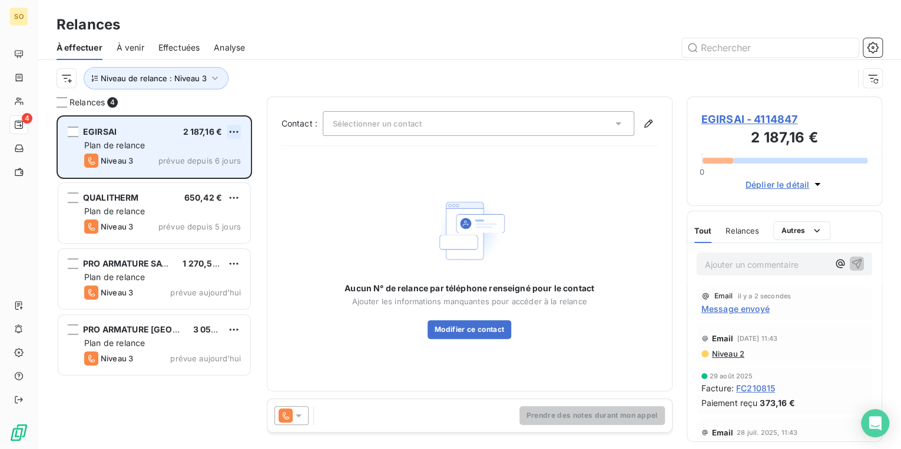
click at [230, 130] on html "SO 4 Relances À effectuer À venir Effectuées Analyse Niveau de relance : Niveau…" at bounding box center [450, 224] width 901 height 449
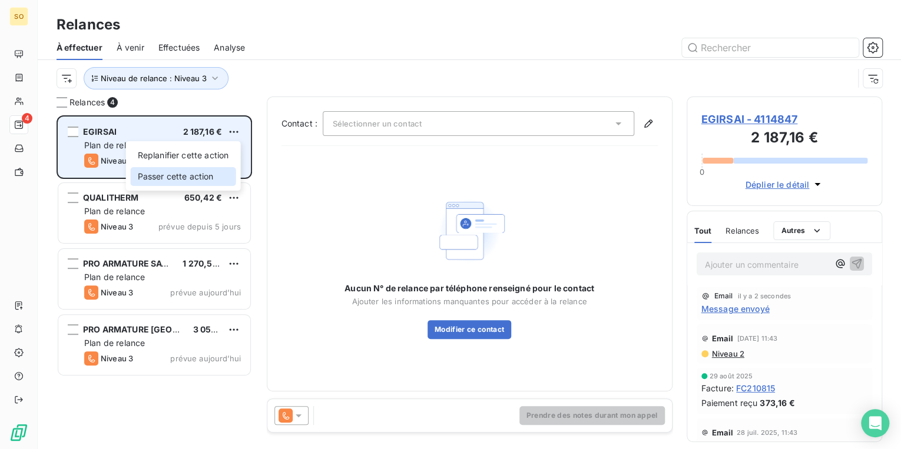
click at [193, 172] on div "Passer cette action" at bounding box center [183, 176] width 105 height 19
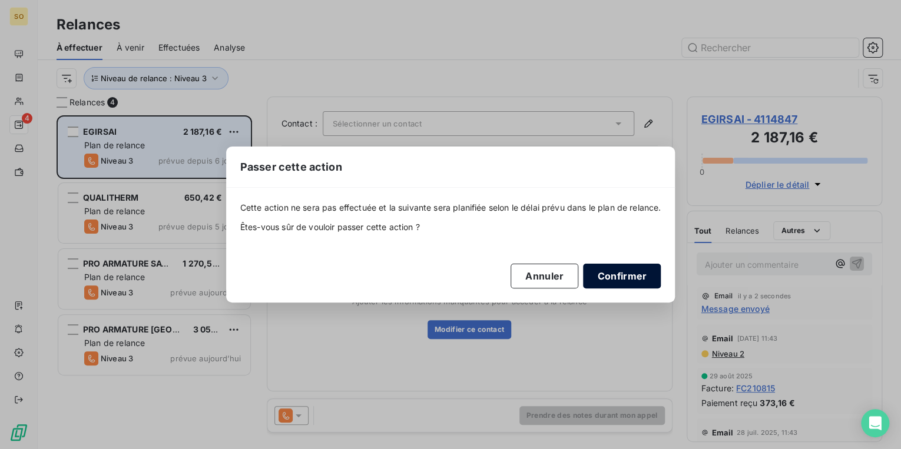
click at [618, 273] on button "Confirmer" at bounding box center [622, 276] width 78 height 25
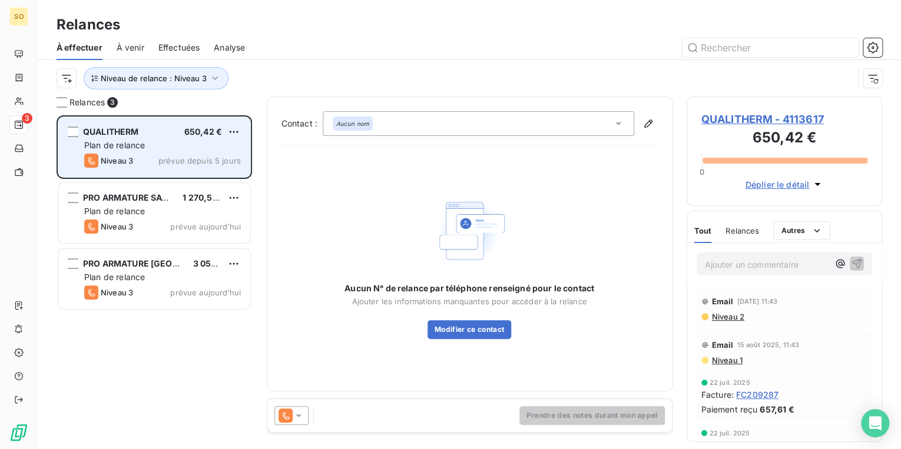
click at [735, 117] on span "QUALITHERM - 4113617" at bounding box center [784, 119] width 167 height 16
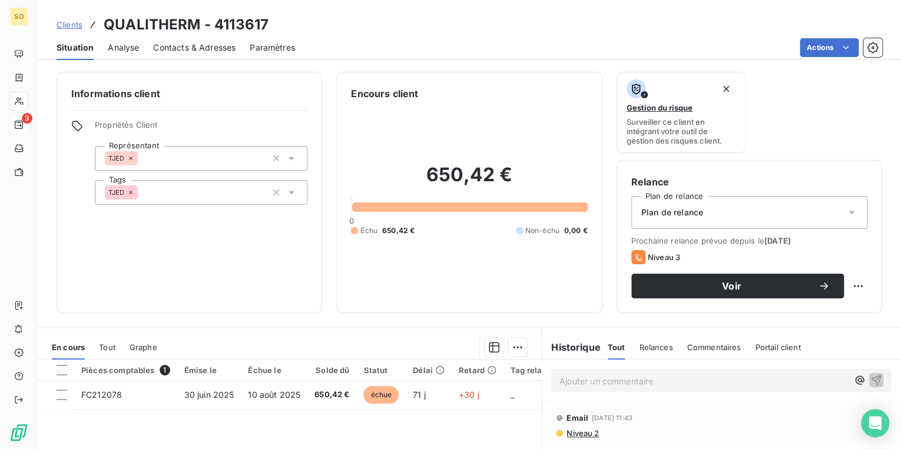
click at [207, 45] on span "Contacts & Adresses" at bounding box center [194, 48] width 82 height 12
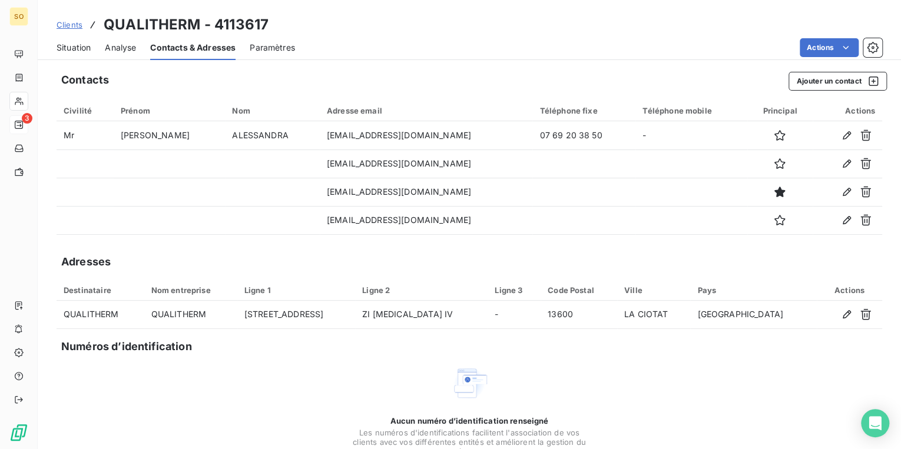
click at [66, 42] on span "Situation" at bounding box center [74, 48] width 34 height 12
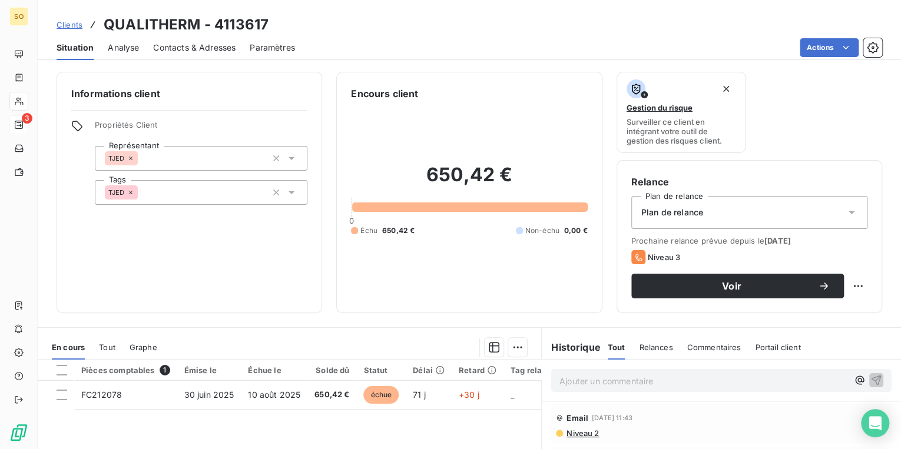
click at [842, 35] on div "Situation Analyse Contacts & Adresses Paramètres Actions" at bounding box center [469, 47] width 863 height 25
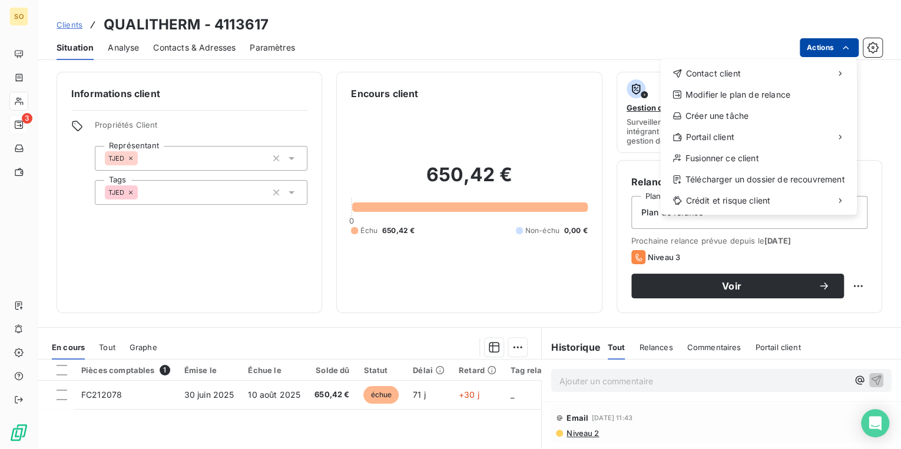
click at [826, 44] on html "SO 3 Clients QUALITHERM - 4113617 Situation Analyse Contacts & Adresses Paramèt…" at bounding box center [450, 224] width 901 height 449
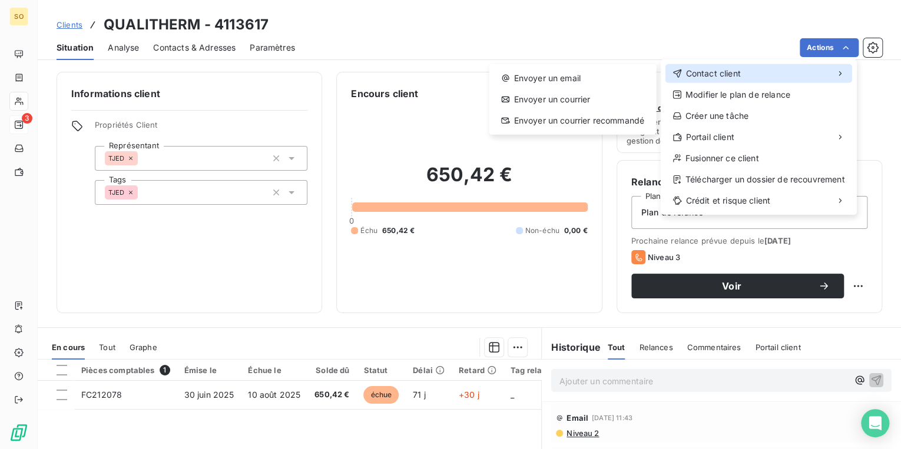
drag, startPoint x: 696, startPoint y: 137, endPoint x: 704, endPoint y: 77, distance: 60.7
click at [704, 77] on div "Contact client Envoyer un email Envoyer un courrier Envoyer un courrier recomma…" at bounding box center [759, 136] width 196 height 155
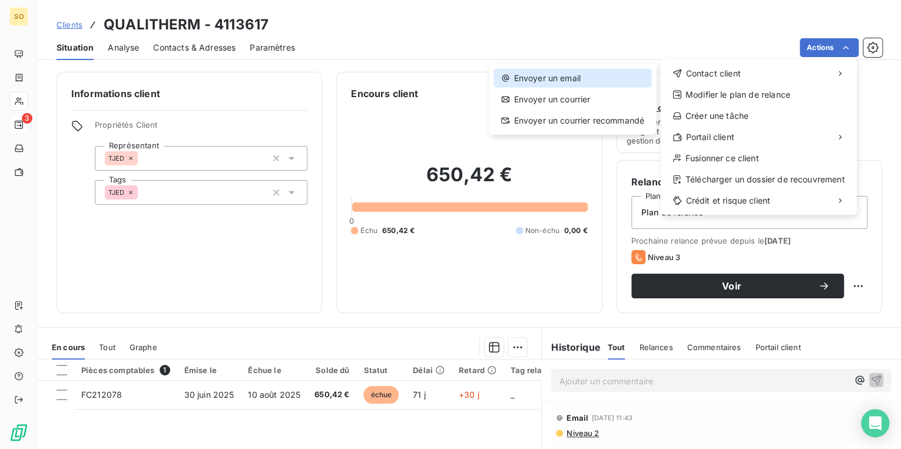
click at [574, 71] on div "Envoyer un email" at bounding box center [572, 78] width 157 height 19
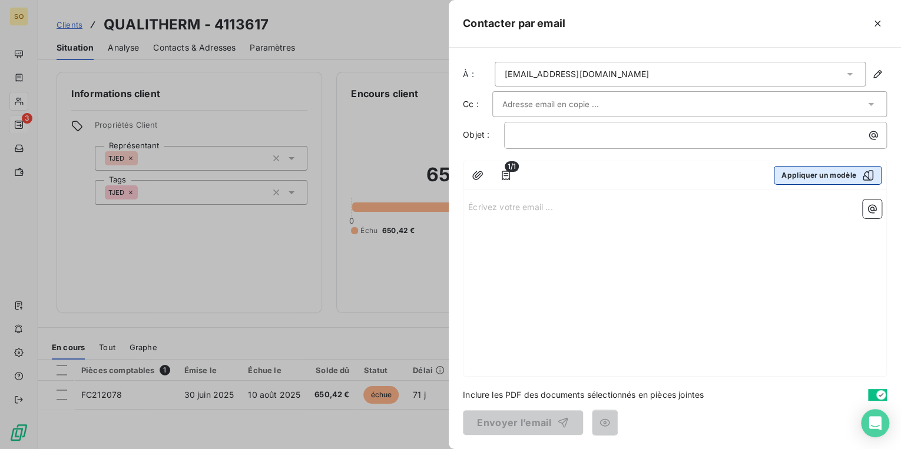
click at [803, 177] on button "Appliquer un modèle" at bounding box center [828, 175] width 108 height 19
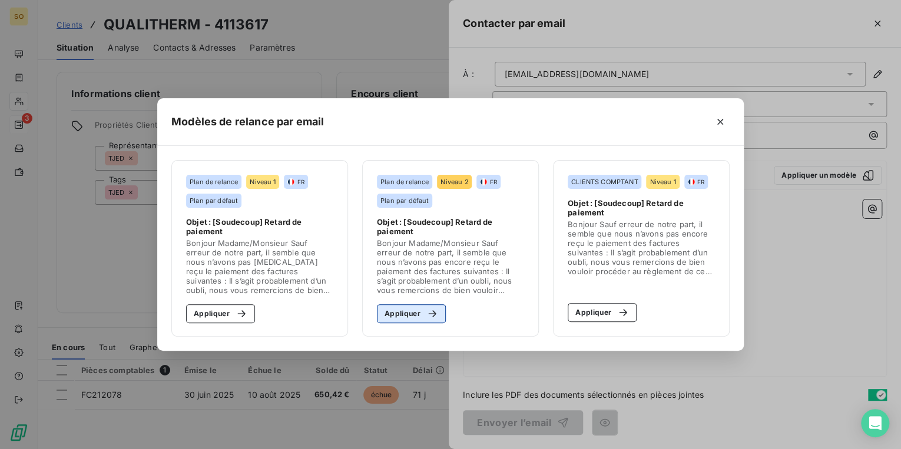
click at [396, 312] on button "Appliquer" at bounding box center [411, 313] width 69 height 19
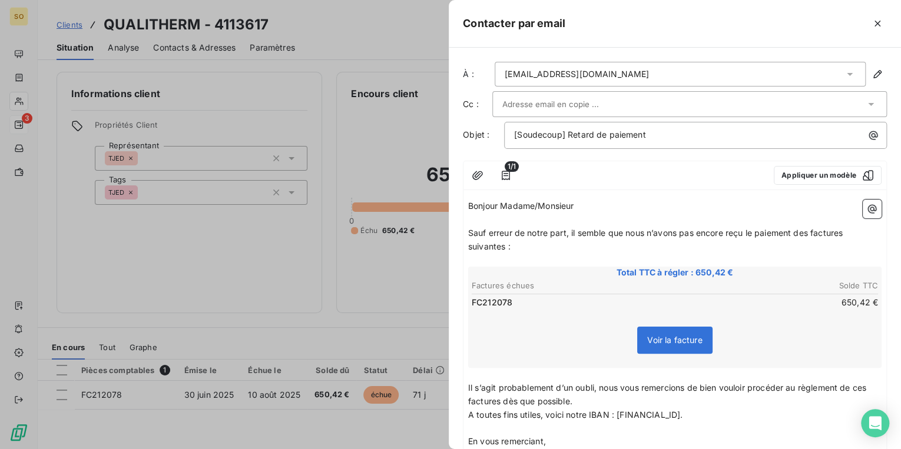
click at [810, 234] on span "Sauf erreur de notre part, il semble que nous n’avons pas encore reçu le paieme…" at bounding box center [656, 240] width 377 height 24
click at [846, 236] on span "Sauf erreur de notre part, il semble que nous n’avons pas encore reçu le paieme…" at bounding box center [659, 240] width 382 height 24
click at [506, 245] on span "Sauf erreur de notre part, il semble que nous n’avons pas encore reçu le paieme…" at bounding box center [656, 240] width 377 height 24
click at [499, 398] on span "Il s’agit probablement d’un oubli, nous vous remercions de bien vouloir procéde…" at bounding box center [668, 395] width 400 height 24
click at [869, 384] on span "Il s’agit probablement d’un oubli, nous vous remercions de bien vouloir procéde…" at bounding box center [668, 395] width 400 height 24
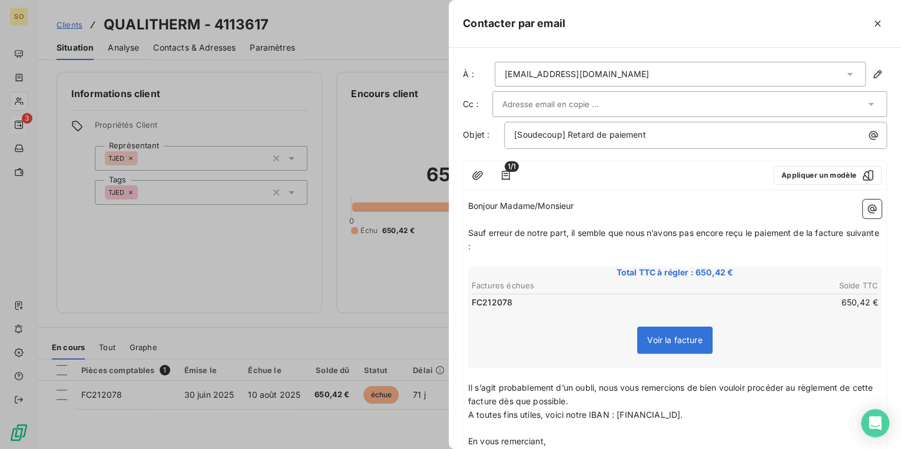
scroll to position [101, 0]
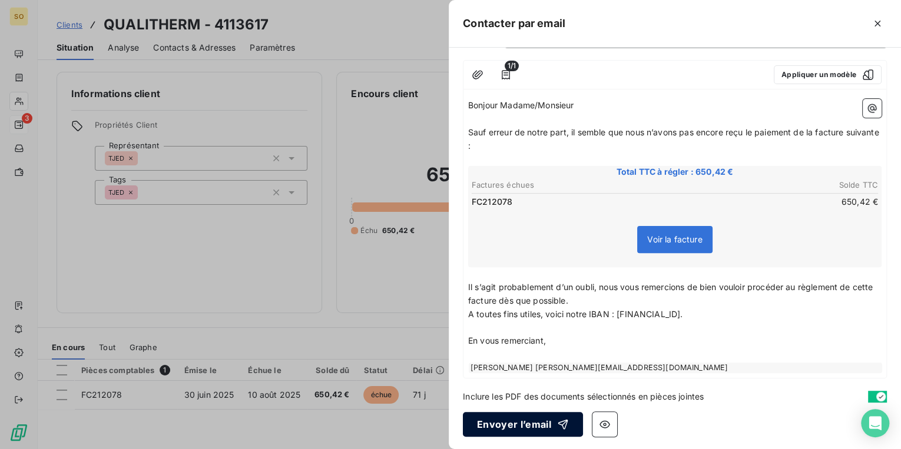
click at [512, 415] on button "Envoyer l’email" at bounding box center [523, 424] width 120 height 25
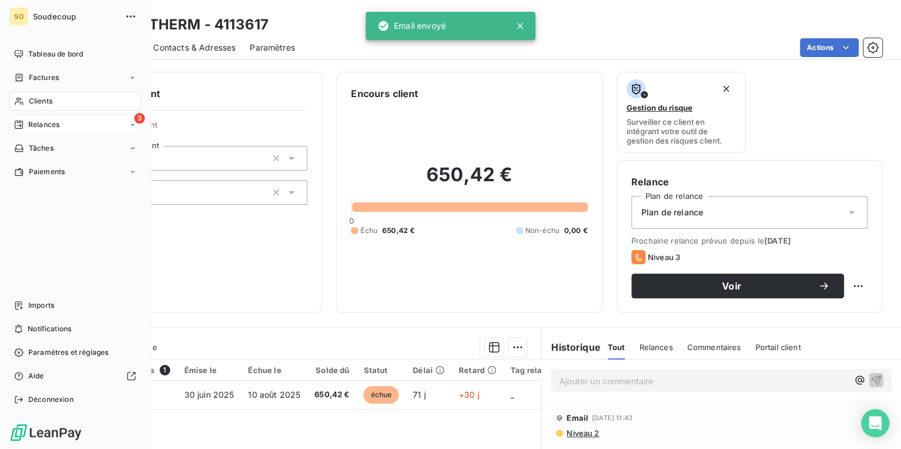
click at [44, 121] on span "Relances" at bounding box center [43, 125] width 31 height 11
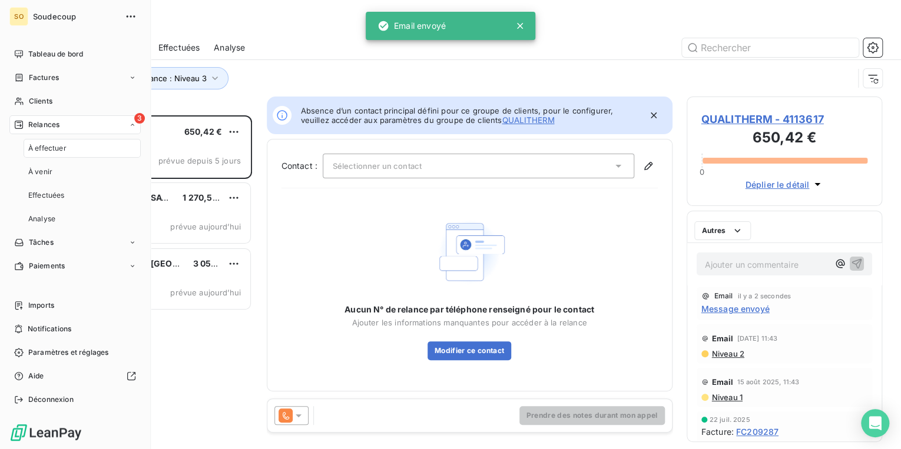
scroll to position [327, 188]
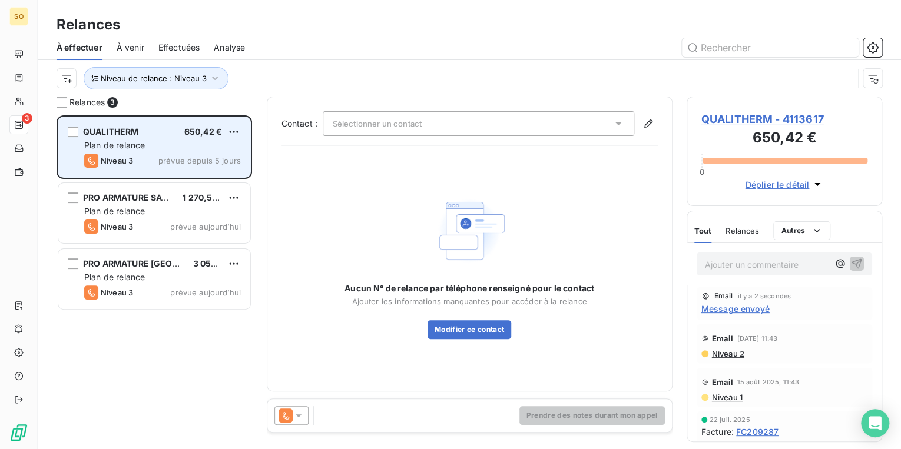
click at [241, 127] on div "QUALITHERM 650,42 € Plan de relance Niveau 3 prévue depuis 5 jours" at bounding box center [154, 147] width 192 height 60
click at [229, 132] on html "SO 3 Relances À effectuer À venir Effectuées Analyse Niveau de relance : Niveau…" at bounding box center [450, 224] width 901 height 449
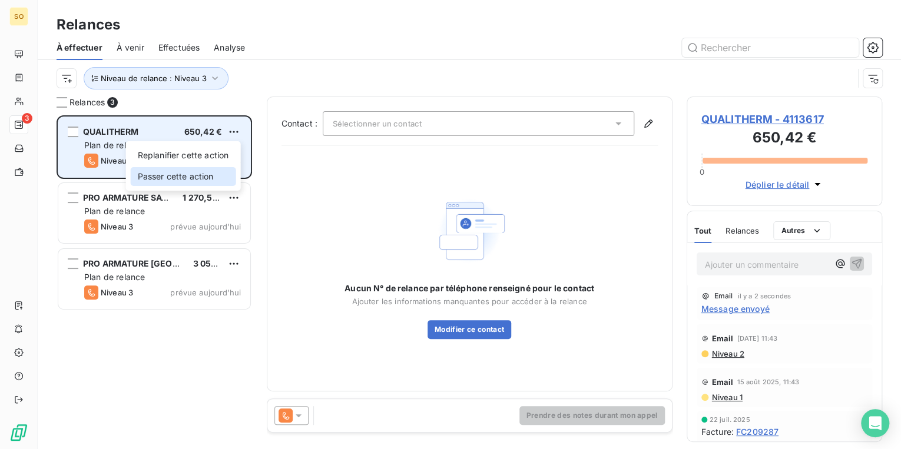
click at [188, 171] on div "Passer cette action" at bounding box center [183, 176] width 105 height 19
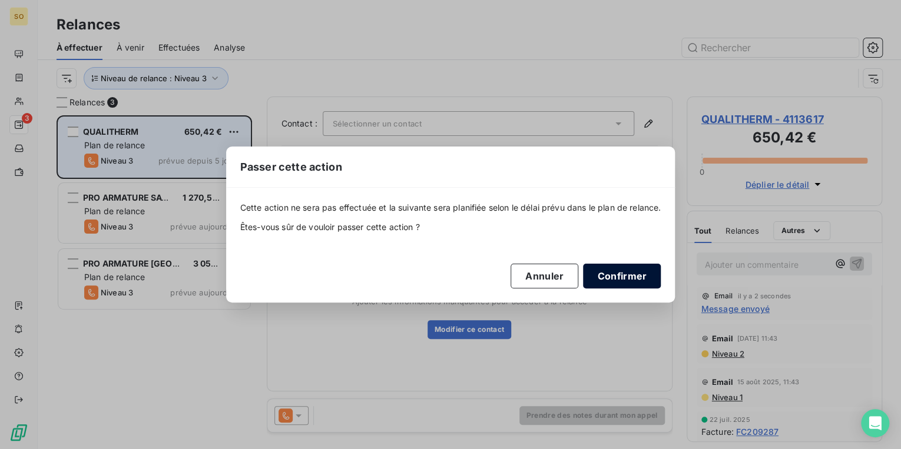
click at [622, 273] on button "Confirmer" at bounding box center [622, 276] width 78 height 25
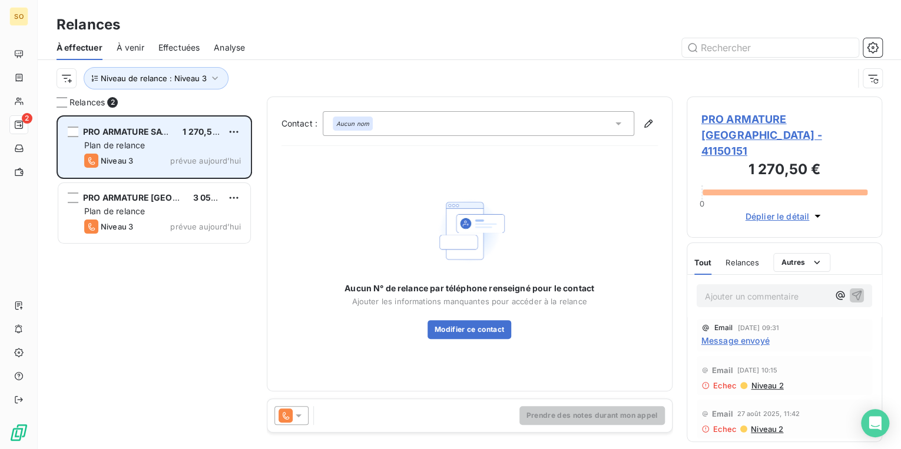
click at [132, 130] on span "PRO ARMATURE SAVOIE" at bounding box center [132, 132] width 98 height 10
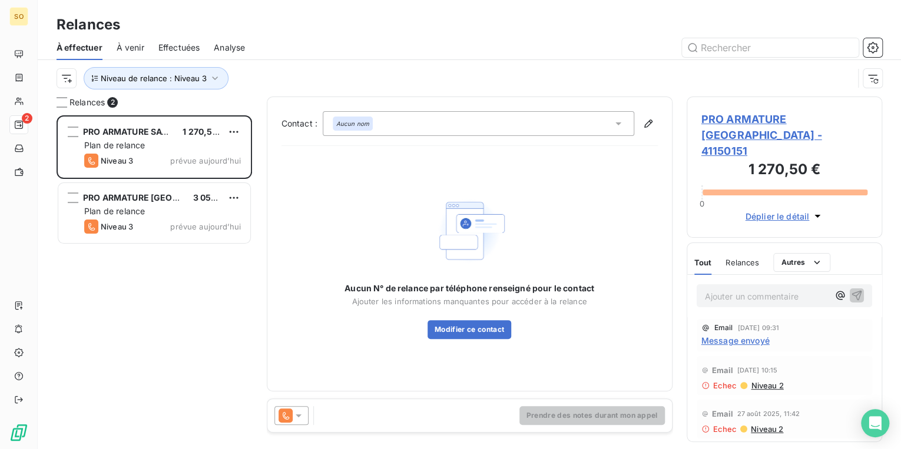
click at [720, 117] on span "PRO ARMATURE [GEOGRAPHIC_DATA] - 41150151" at bounding box center [784, 135] width 167 height 48
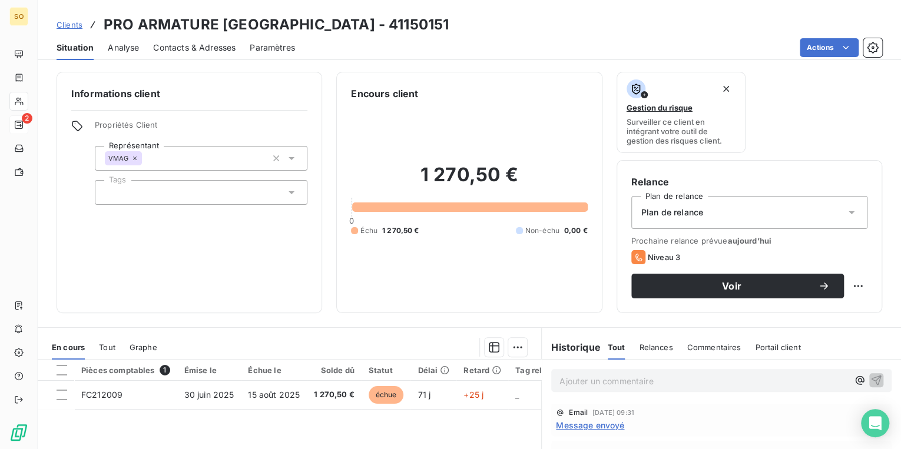
click at [219, 47] on span "Contacts & Adresses" at bounding box center [194, 48] width 82 height 12
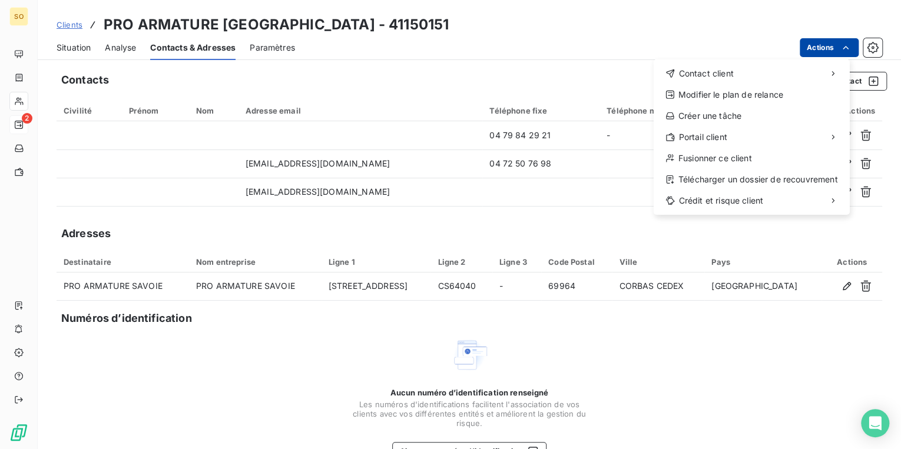
click at [813, 38] on html "SO 2 Clients PRO ARMATURE [GEOGRAPHIC_DATA] - 41150151 Situation Analyse Contac…" at bounding box center [450, 224] width 901 height 449
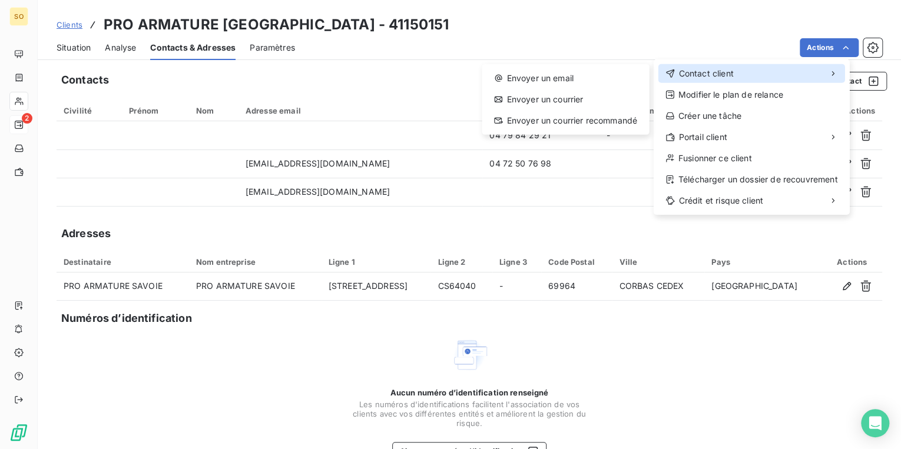
click at [712, 74] on span "Contact client" at bounding box center [705, 74] width 55 height 12
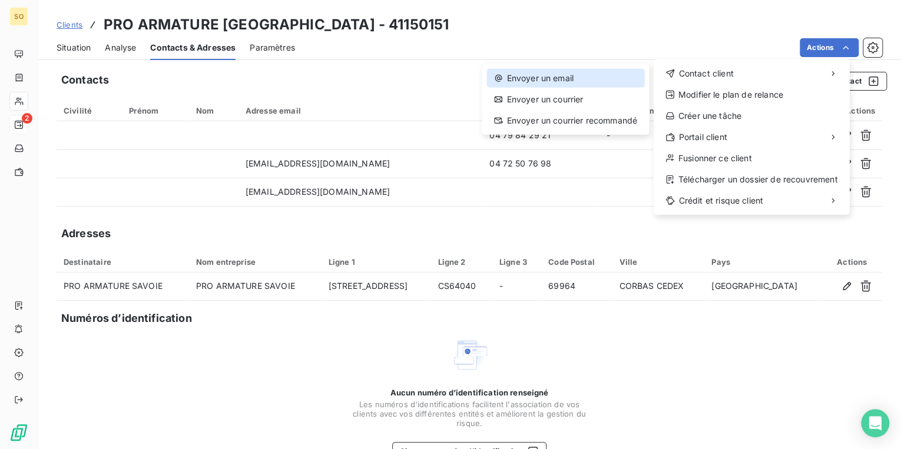
click at [569, 86] on div "Envoyer un email" at bounding box center [564, 78] width 157 height 19
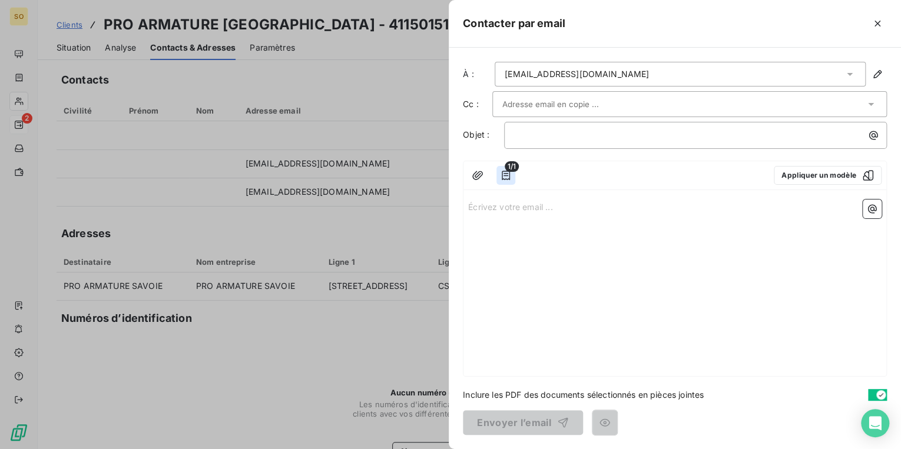
click at [506, 177] on icon "button" at bounding box center [506, 176] width 12 height 12
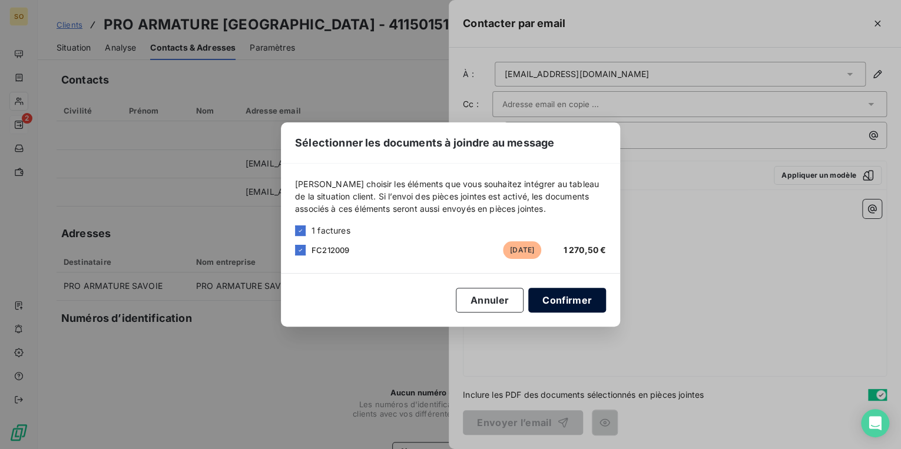
click at [582, 304] on button "Confirmer" at bounding box center [567, 300] width 78 height 25
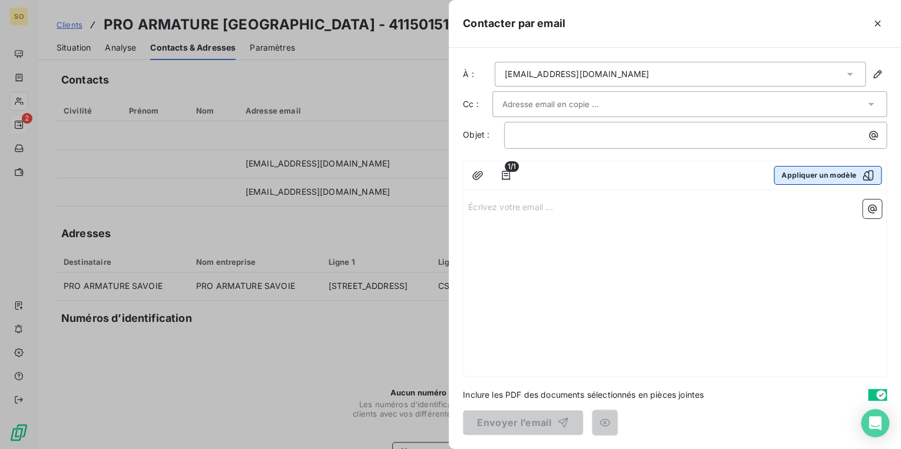
click at [803, 166] on button "Appliquer un modèle" at bounding box center [828, 175] width 108 height 19
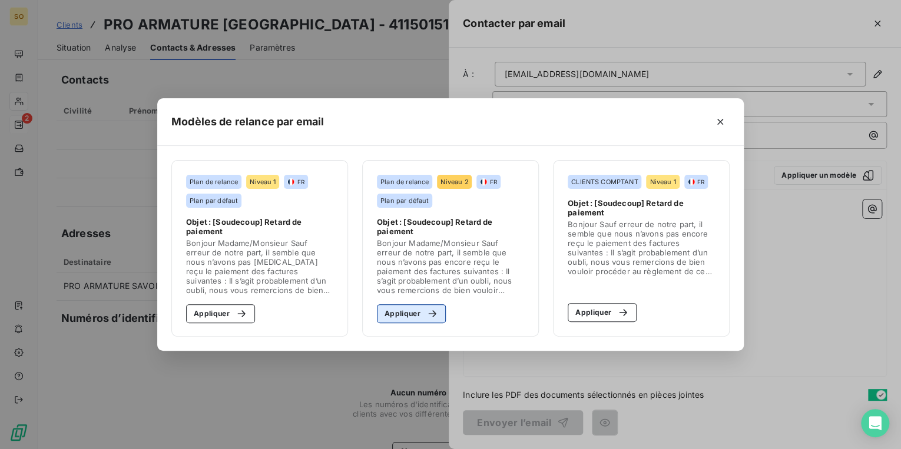
click at [399, 316] on button "Appliquer" at bounding box center [411, 313] width 69 height 19
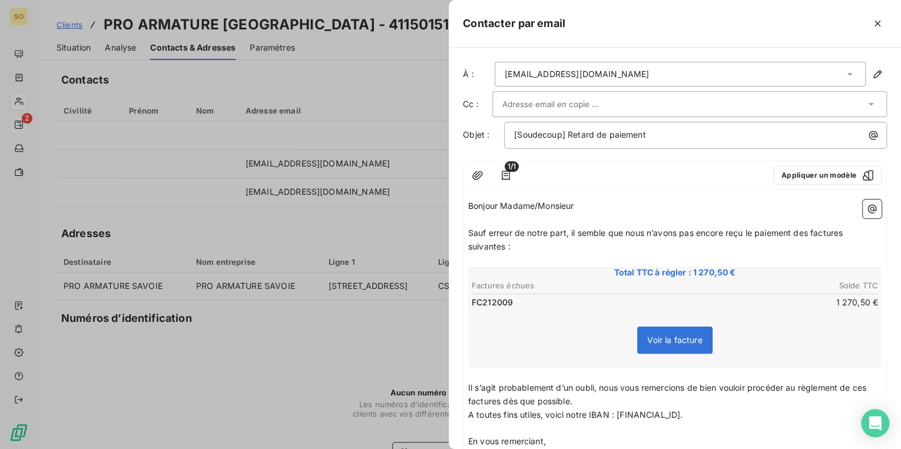
click at [809, 230] on span "Sauf erreur de notre part, il semble que nous n’avons pas encore reçu le paieme…" at bounding box center [656, 240] width 377 height 24
click at [850, 237] on p "Sauf erreur de notre part, il semble que nous n’avons pas encore reçu le paieme…" at bounding box center [674, 240] width 413 height 27
click at [502, 247] on span "Sauf erreur de notre part, il semble que nous n’avons pas encore reçu le paieme…" at bounding box center [656, 240] width 377 height 24
click at [500, 402] on span "Il s’agit probablement d’un oubli, nous vous remercions de bien vouloir procéde…" at bounding box center [668, 395] width 400 height 24
click at [869, 389] on span "Il s’agit probablement d’un oubli, nous vous remercions de bien vouloir procéde…" at bounding box center [668, 395] width 400 height 24
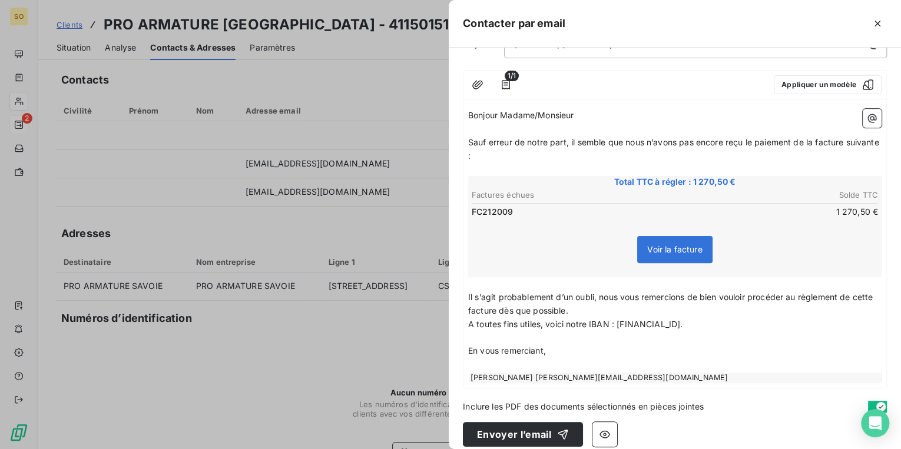
scroll to position [94, 0]
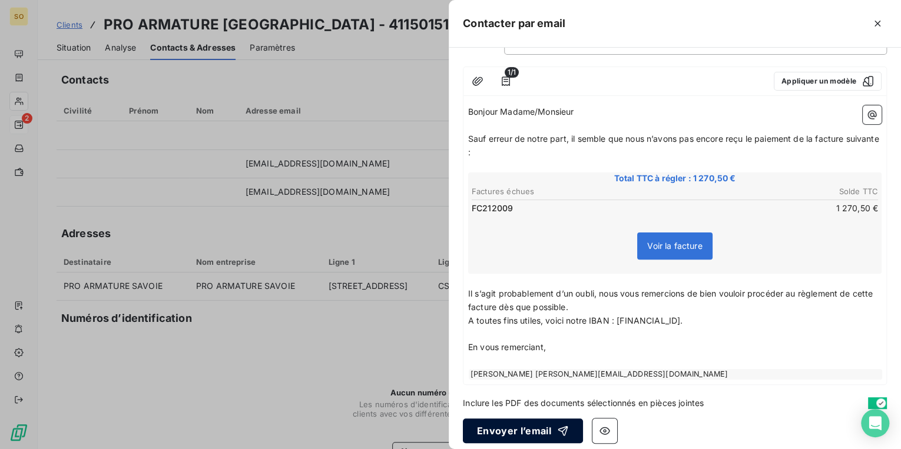
click at [513, 423] on button "Envoyer l’email" at bounding box center [523, 431] width 120 height 25
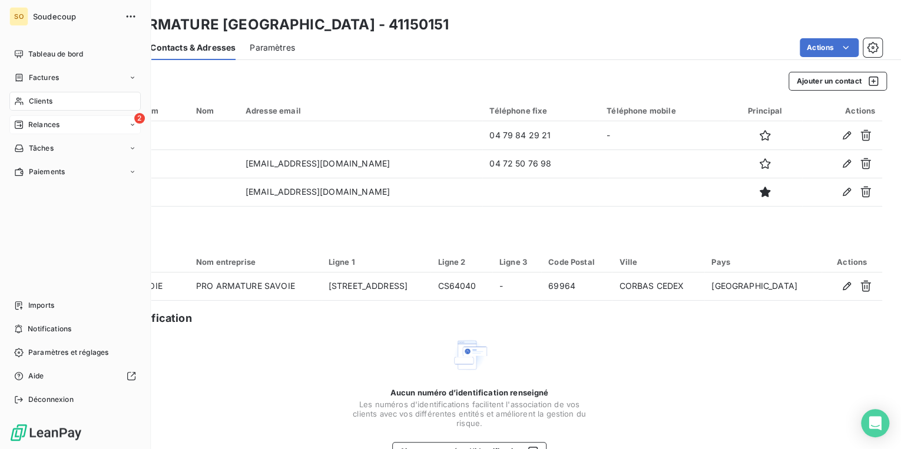
click at [23, 125] on icon at bounding box center [18, 124] width 9 height 9
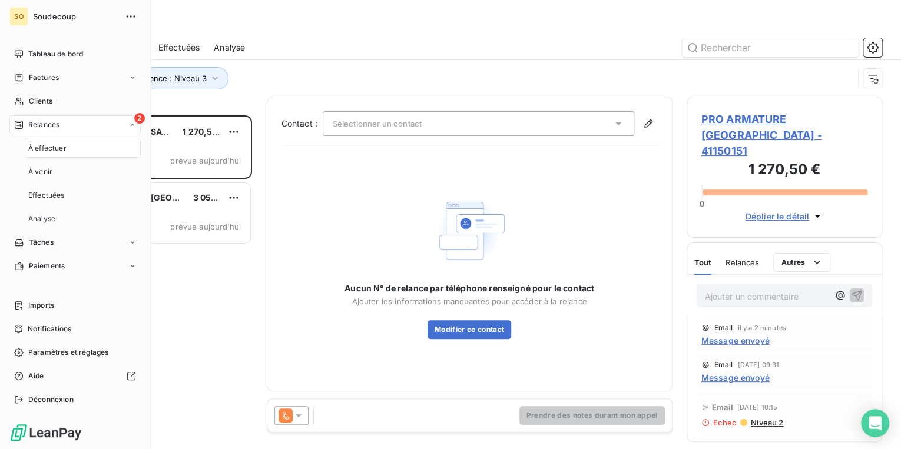
scroll to position [327, 188]
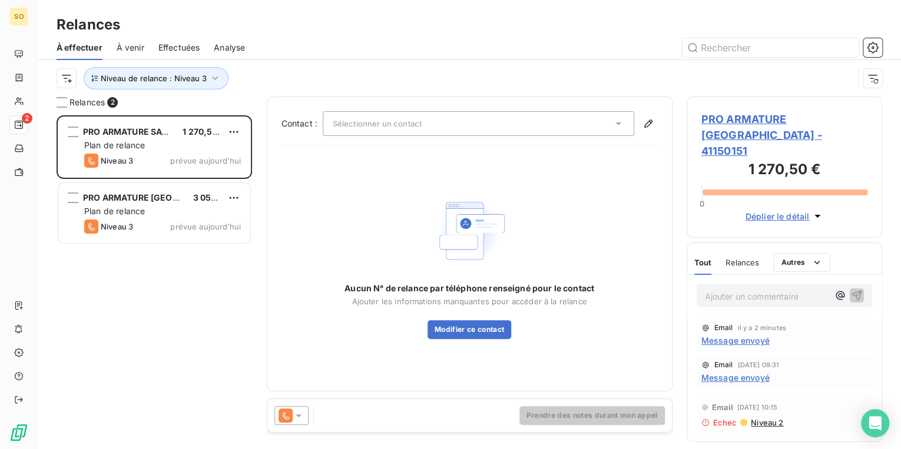
click at [726, 118] on span "PRO ARMATURE [GEOGRAPHIC_DATA] - 41150151" at bounding box center [784, 135] width 167 height 48
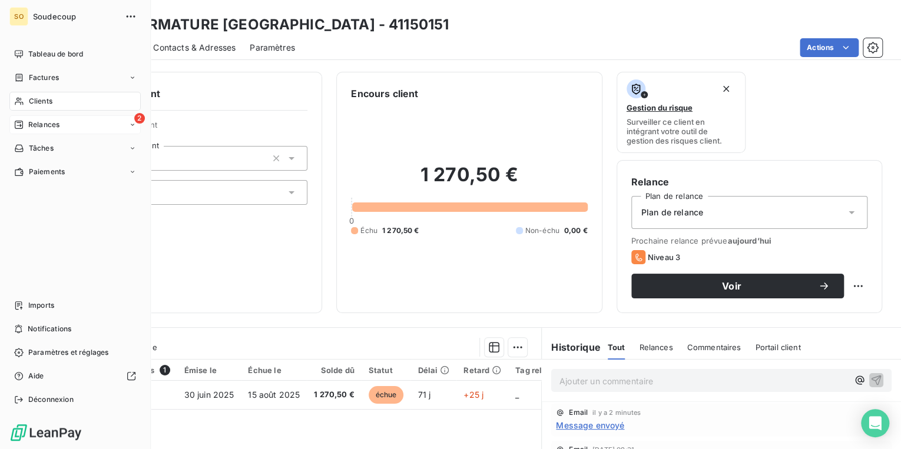
click at [97, 124] on div "2 Relances" at bounding box center [74, 124] width 131 height 19
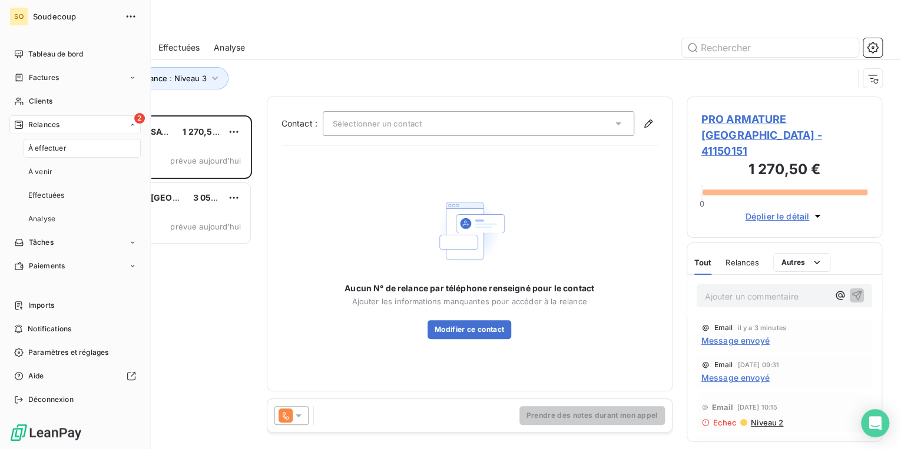
scroll to position [327, 188]
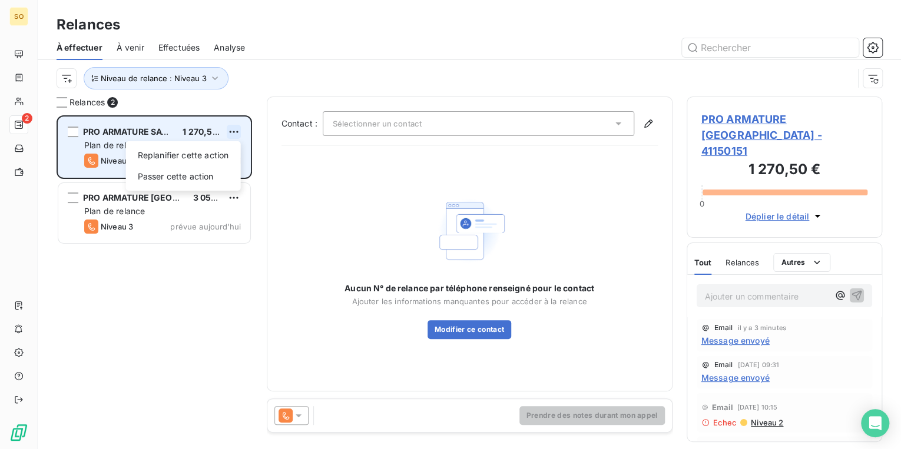
click at [231, 131] on html "SO 2 Relances À effectuer À venir Effectuées Analyse Niveau de relance : Niveau…" at bounding box center [450, 224] width 901 height 449
click at [167, 173] on div "Passer cette action" at bounding box center [183, 176] width 105 height 19
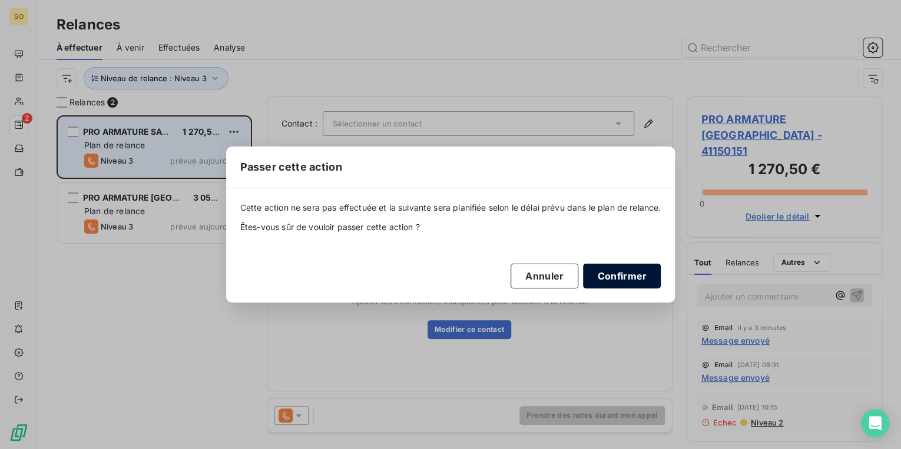
click at [620, 274] on button "Confirmer" at bounding box center [622, 276] width 78 height 25
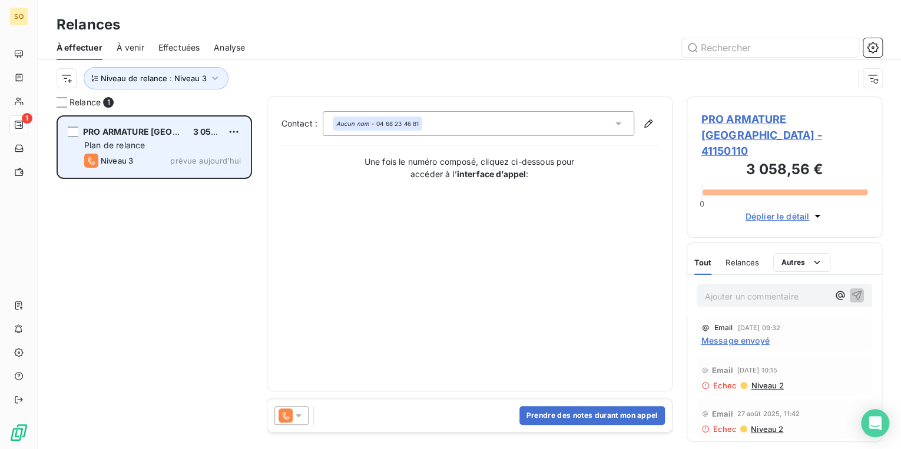
click at [726, 116] on span "PRO ARMATURE [GEOGRAPHIC_DATA] - 41150110" at bounding box center [784, 135] width 167 height 48
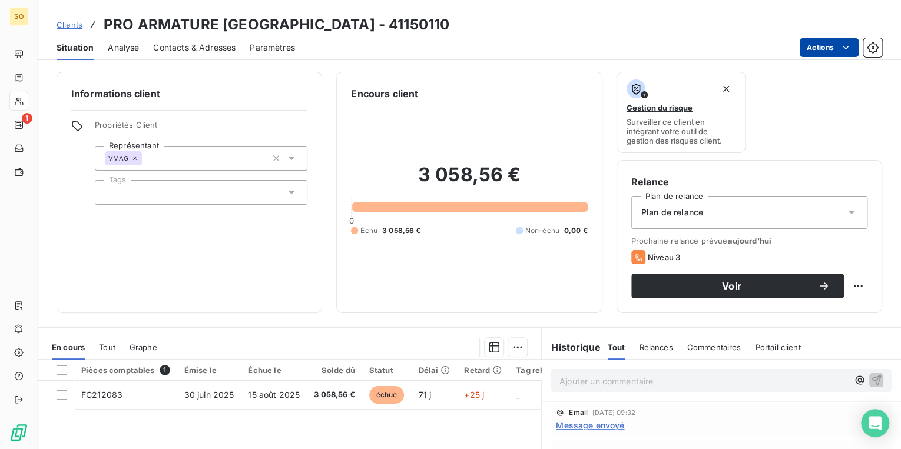
click at [811, 49] on html "SO 1 Clients PRO ARMATURE [GEOGRAPHIC_DATA] - 41150110 Situation Analyse Contac…" at bounding box center [450, 224] width 901 height 449
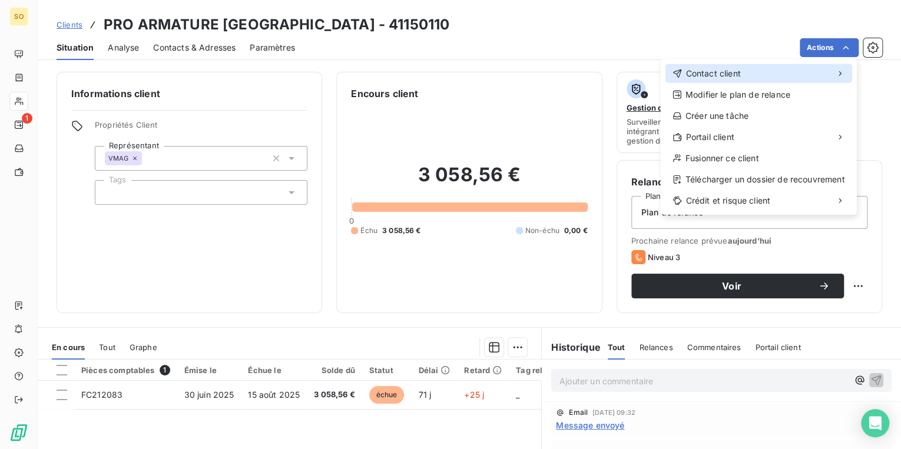
click at [703, 69] on span "Contact client" at bounding box center [712, 74] width 55 height 12
click at [713, 73] on span "Contact client" at bounding box center [712, 74] width 55 height 12
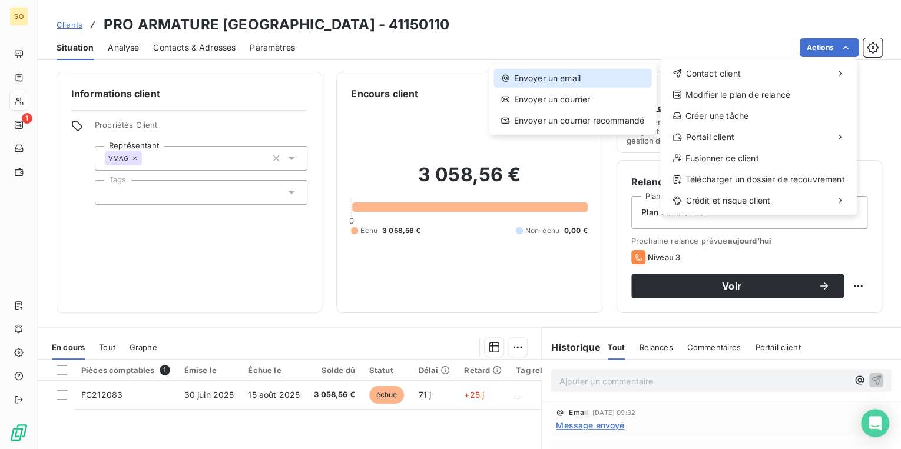
click at [592, 75] on div "Envoyer un email" at bounding box center [572, 78] width 157 height 19
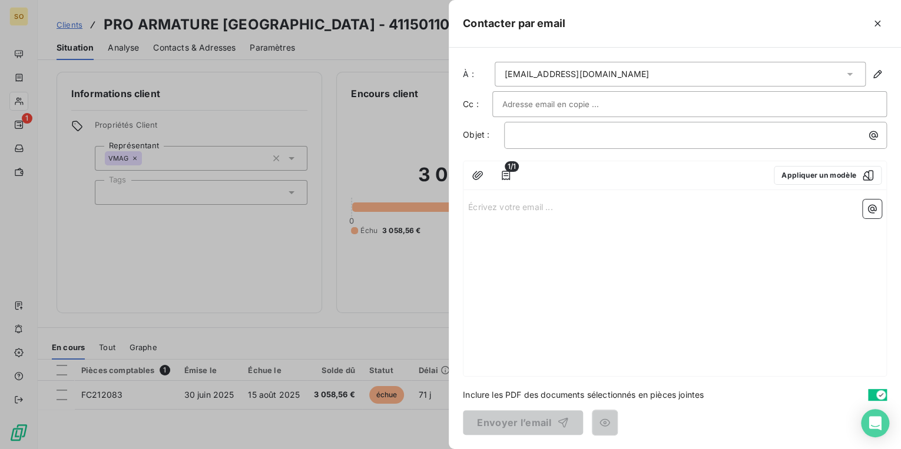
click at [562, 95] on input "text" at bounding box center [565, 104] width 127 height 18
click at [504, 174] on icon "button" at bounding box center [506, 176] width 12 height 12
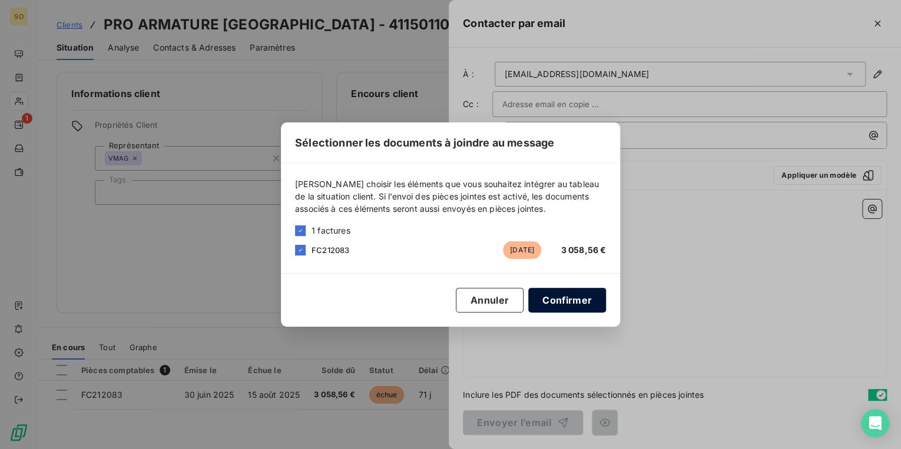
click at [572, 293] on button "Confirmer" at bounding box center [567, 300] width 78 height 25
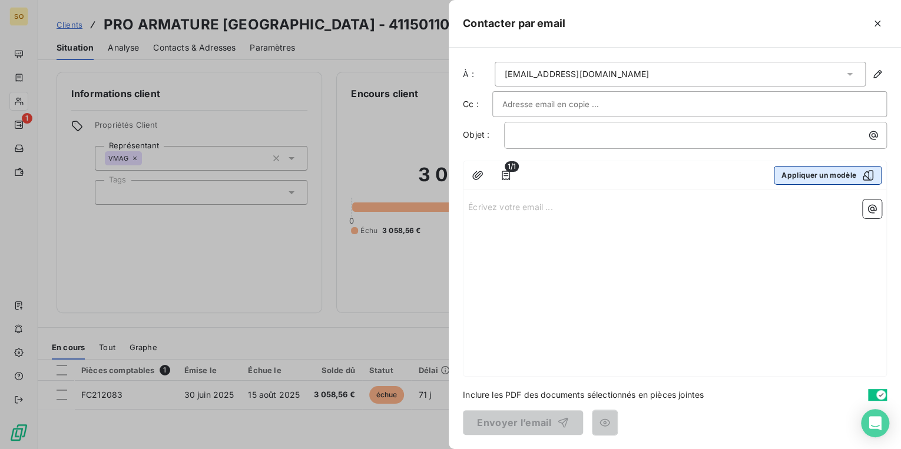
click at [840, 177] on button "Appliquer un modèle" at bounding box center [828, 175] width 108 height 19
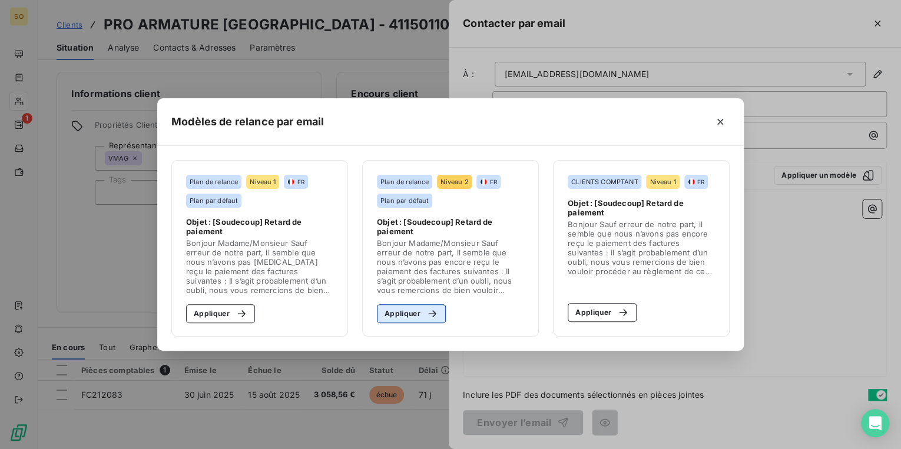
click at [403, 312] on button "Appliquer" at bounding box center [411, 313] width 69 height 19
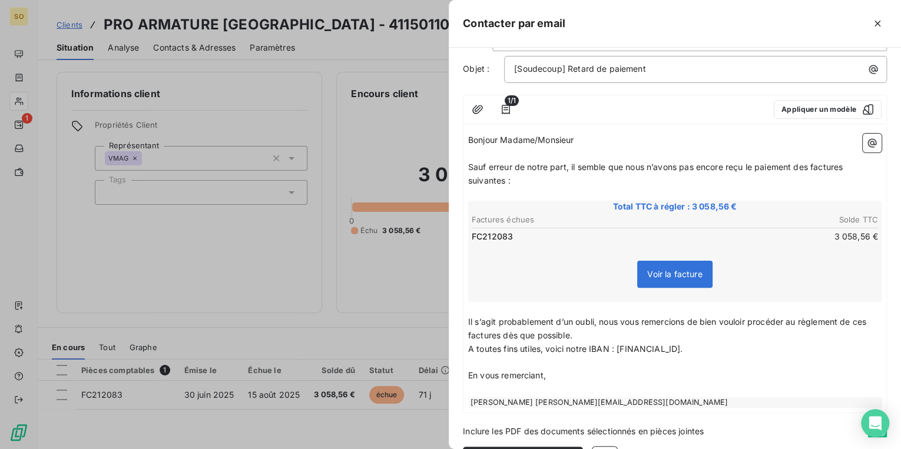
scroll to position [101, 0]
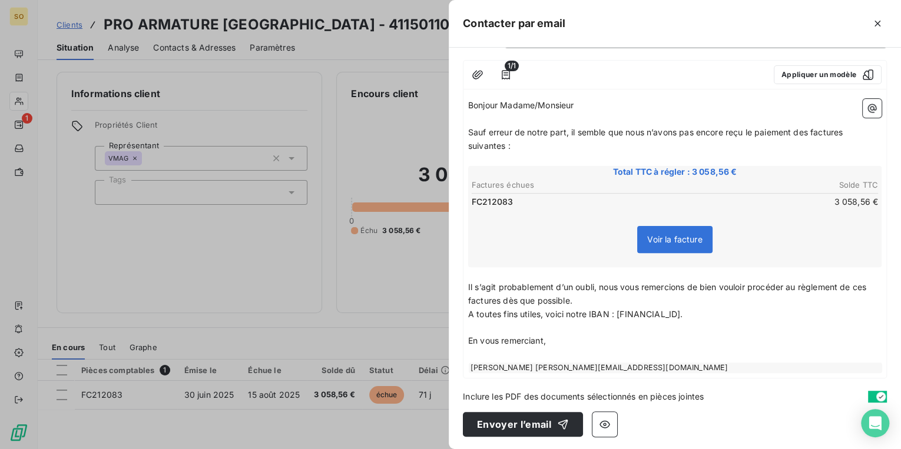
click at [811, 127] on span "Sauf erreur de notre part, il semble que nous n’avons pas encore reçu le paieme…" at bounding box center [656, 139] width 377 height 24
click at [850, 134] on span "Sauf erreur de notre part, il semble que nous n’avons pas encore reçu le paieme…" at bounding box center [659, 139] width 382 height 24
click at [504, 147] on span "Sauf erreur de notre part, il semble que nous n’avons pas encore reçu le paieme…" at bounding box center [656, 139] width 377 height 24
click at [499, 298] on span "Il s’agit probablement d’un oubli, nous vous remercions de bien vouloir procéde…" at bounding box center [668, 294] width 400 height 24
click at [867, 282] on span "Il s’agit probablement d’un oubli, nous vous remercions de bien vouloir procéde…" at bounding box center [668, 294] width 400 height 24
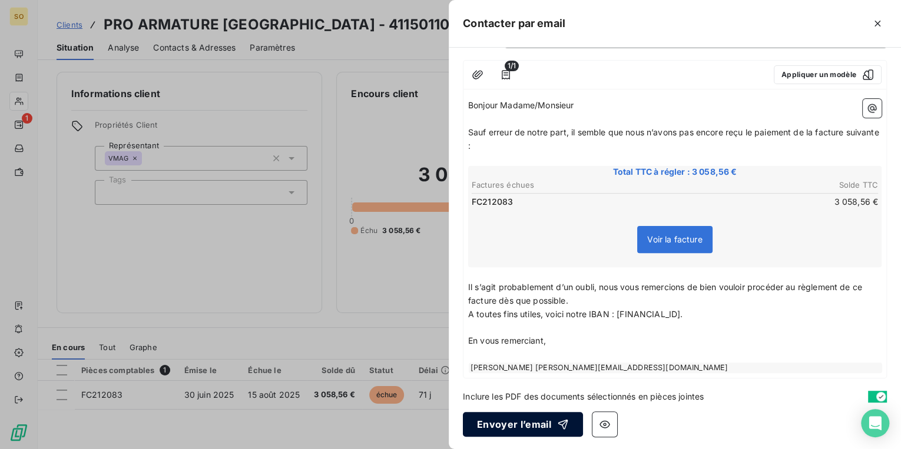
click at [507, 420] on button "Envoyer l’email" at bounding box center [523, 424] width 120 height 25
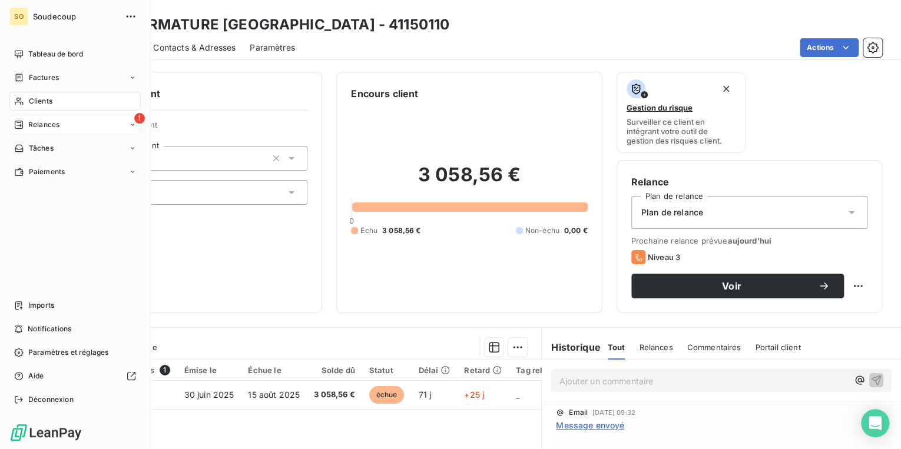
click at [42, 121] on span "Relances" at bounding box center [43, 125] width 31 height 11
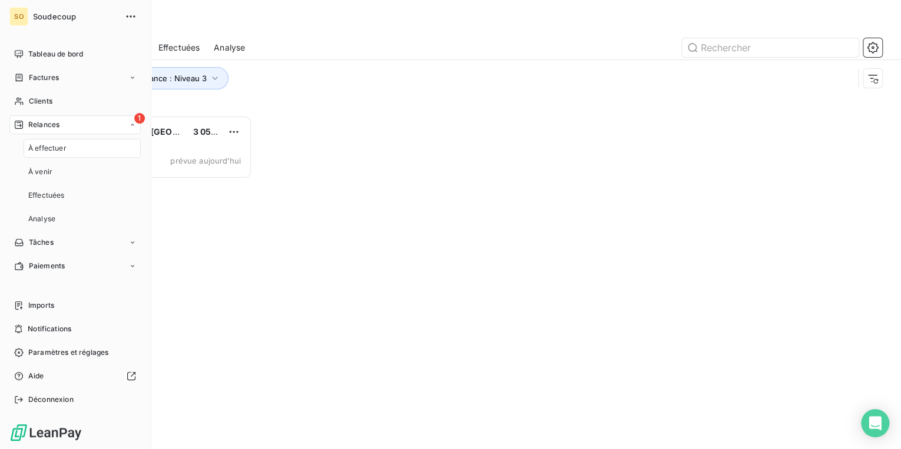
scroll to position [327, 188]
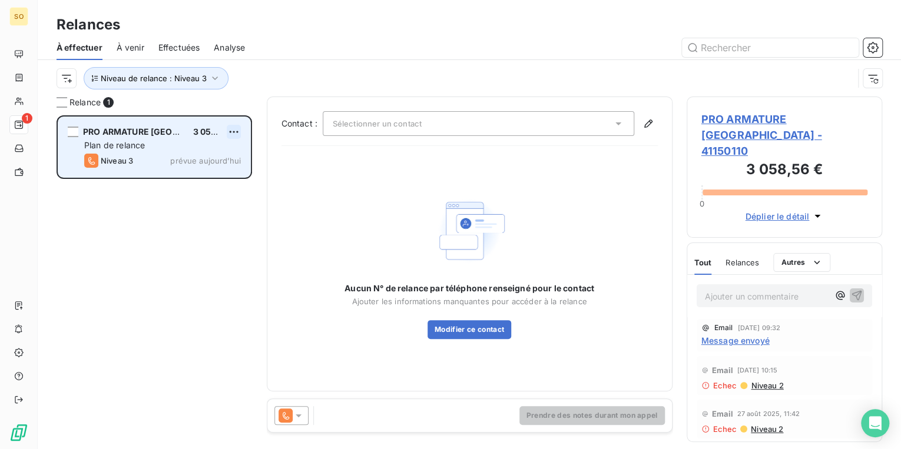
click at [230, 129] on html "SO 1 Relances À effectuer À venir Effectuées Analyse Niveau de relance : Niveau…" at bounding box center [450, 224] width 901 height 449
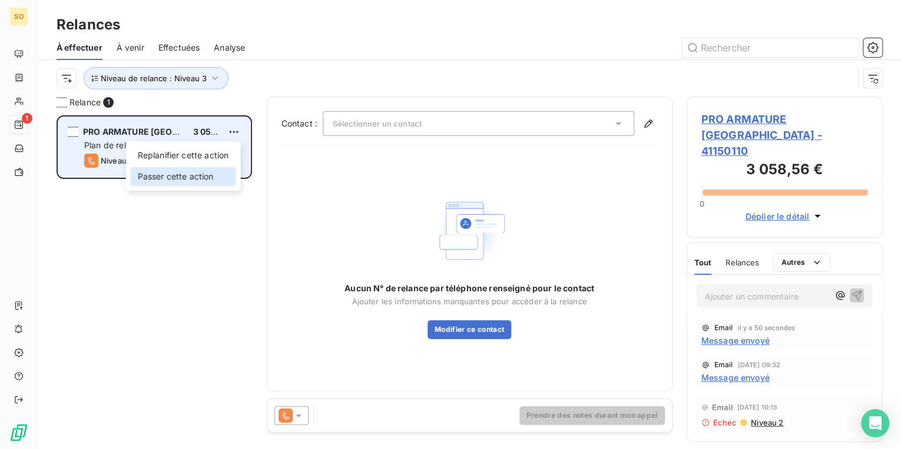
click at [188, 181] on div "Passer cette action" at bounding box center [183, 176] width 105 height 19
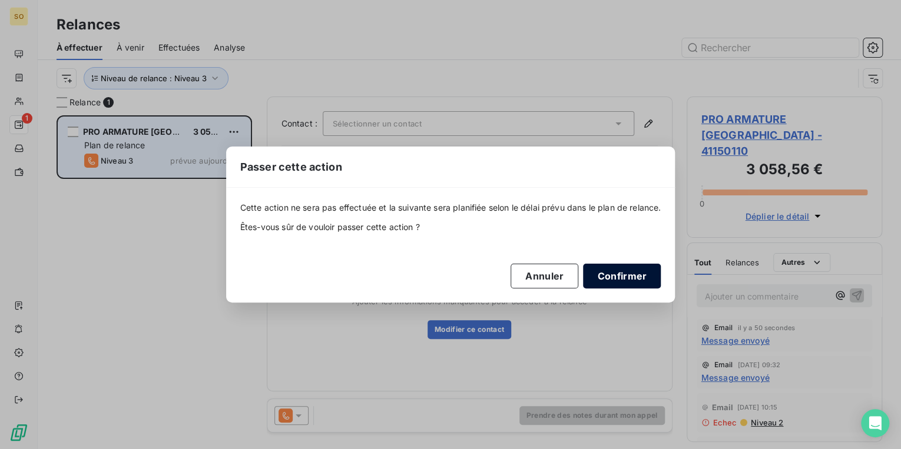
click at [624, 276] on button "Confirmer" at bounding box center [622, 276] width 78 height 25
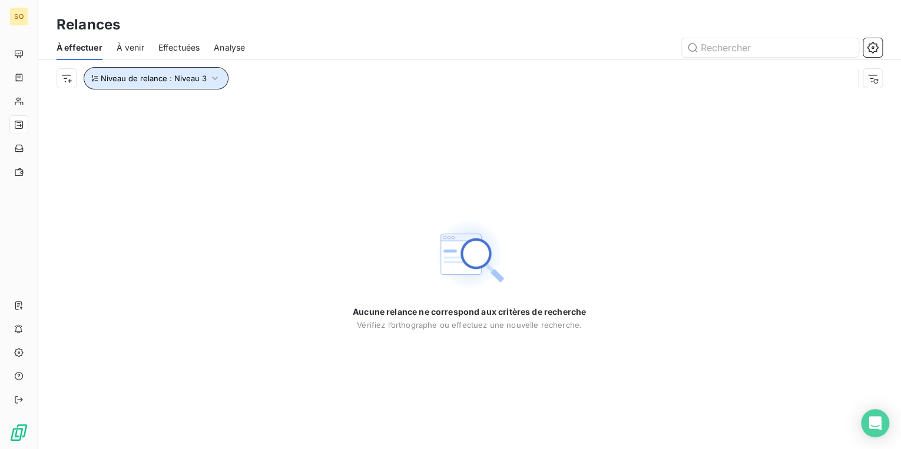
click at [157, 76] on span "Niveau de relance : Niveau 3" at bounding box center [154, 78] width 106 height 9
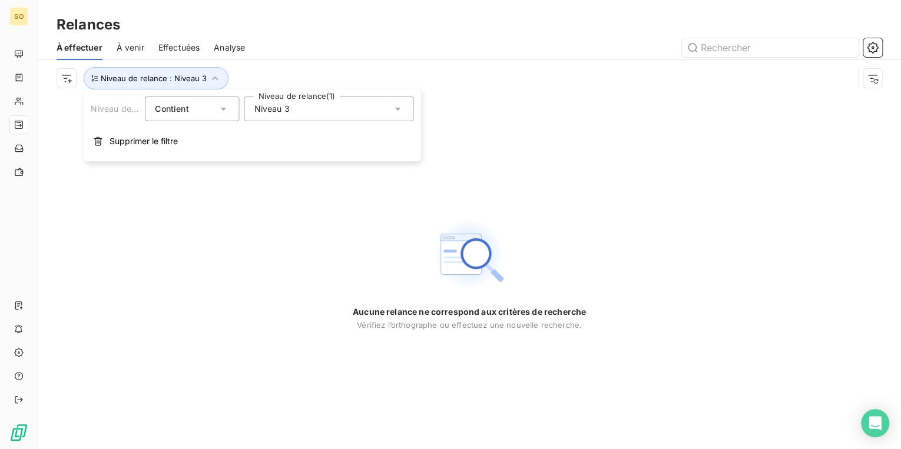
click at [309, 110] on div "Niveau 3" at bounding box center [329, 109] width 170 height 25
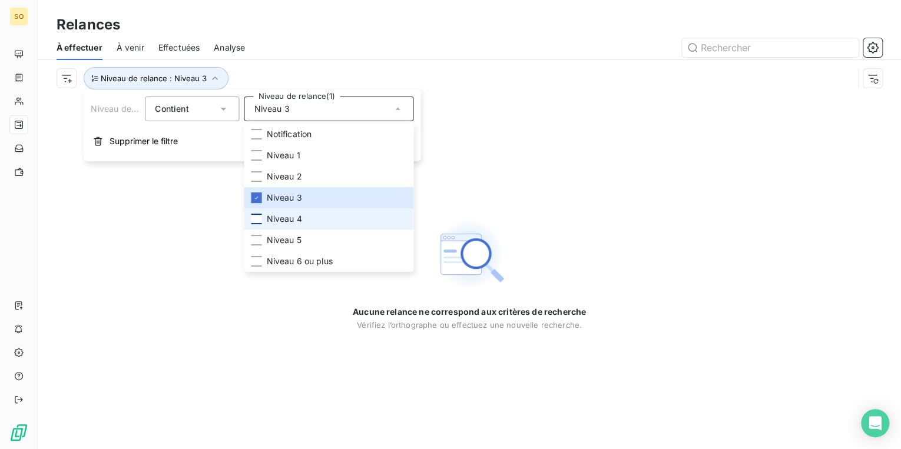
click at [257, 220] on div at bounding box center [256, 219] width 11 height 11
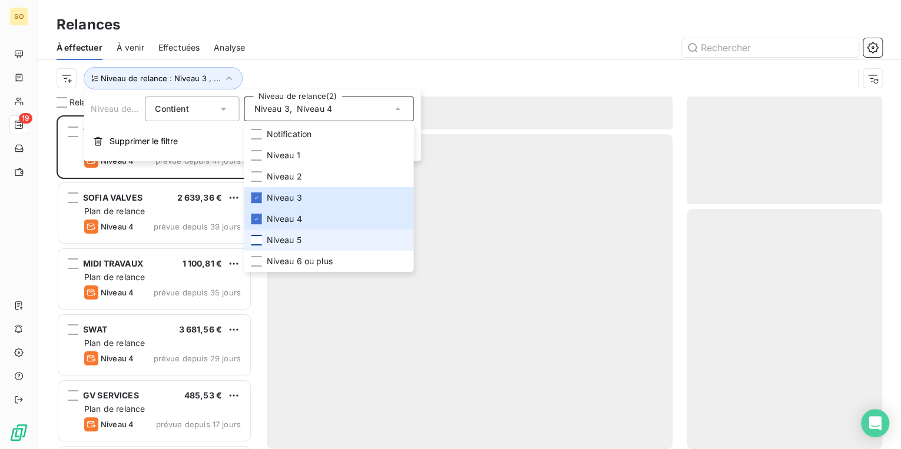
scroll to position [327, 188]
click at [257, 242] on div at bounding box center [256, 240] width 11 height 11
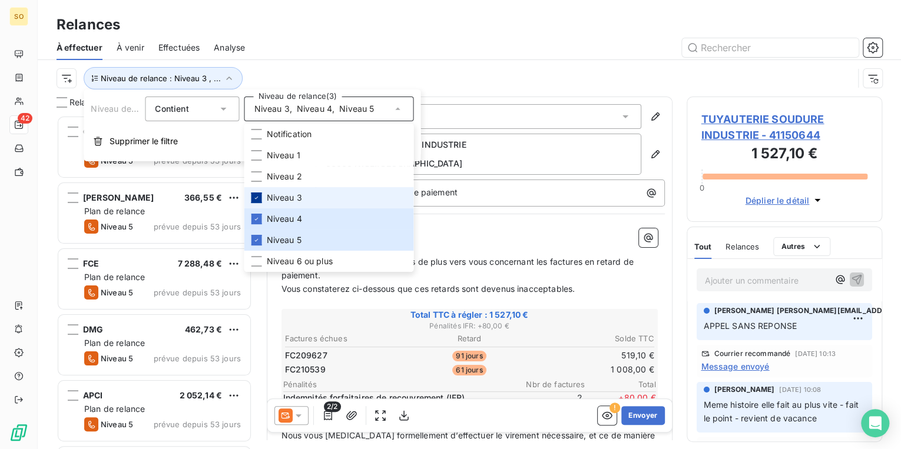
click at [257, 196] on icon at bounding box center [256, 197] width 7 height 7
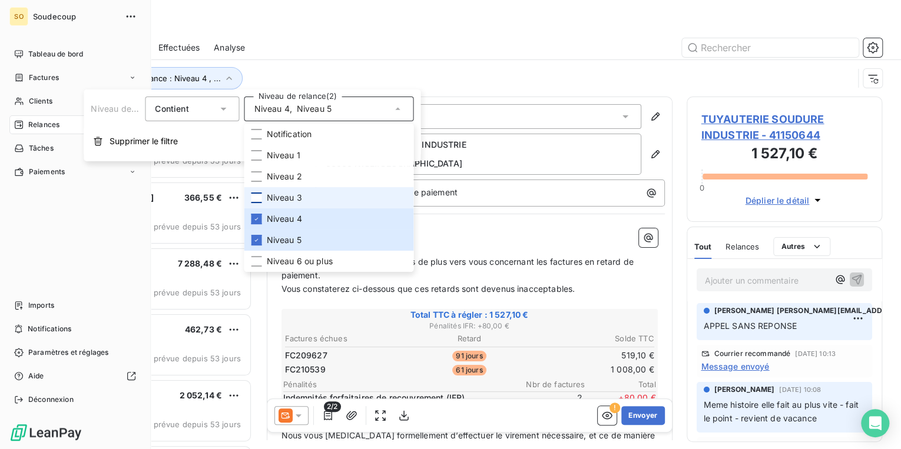
click at [14, 202] on div "Tableau de bord Factures Clients 42 Relances Tâches Paiements Imports Notificat…" at bounding box center [74, 227] width 131 height 365
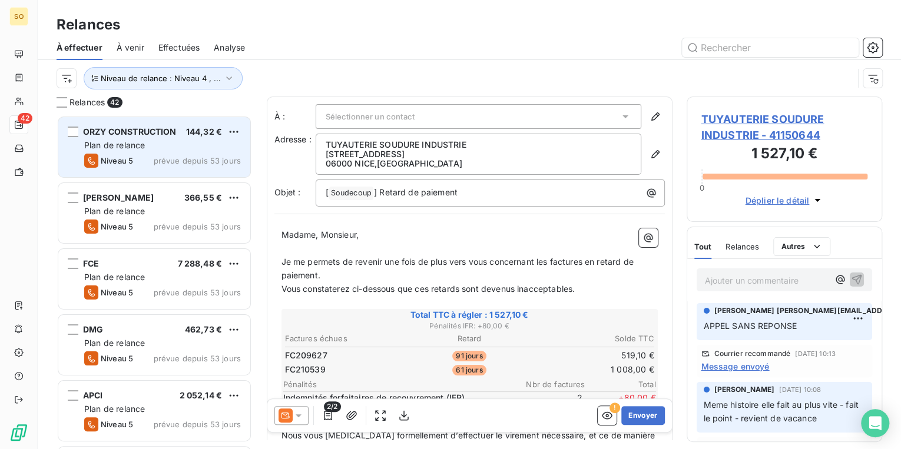
click at [157, 133] on span "ORZY CONSTRUCTION" at bounding box center [130, 132] width 94 height 10
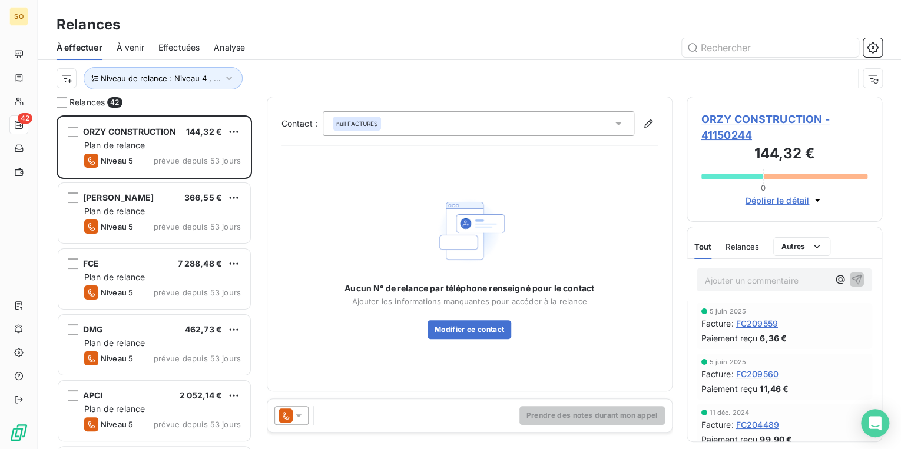
click at [763, 117] on span "ORZY CONSTRUCTION - 41150244" at bounding box center [784, 127] width 167 height 32
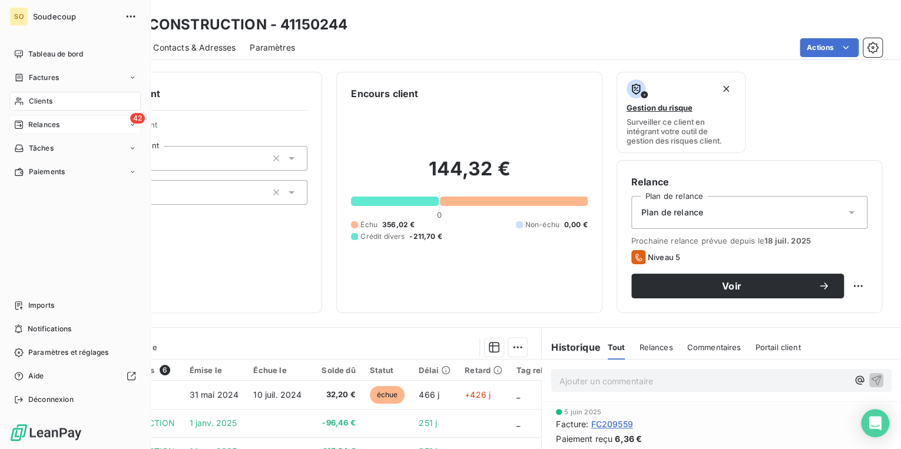
click at [25, 118] on div "42 Relances" at bounding box center [74, 124] width 131 height 19
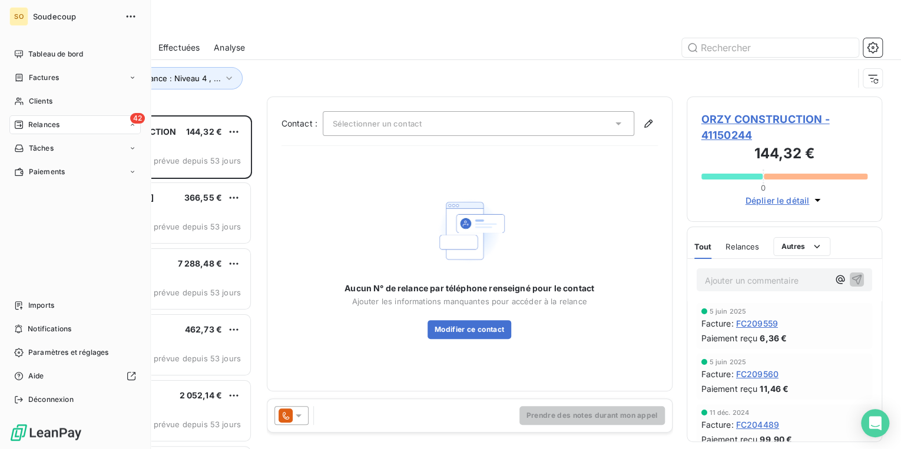
scroll to position [327, 188]
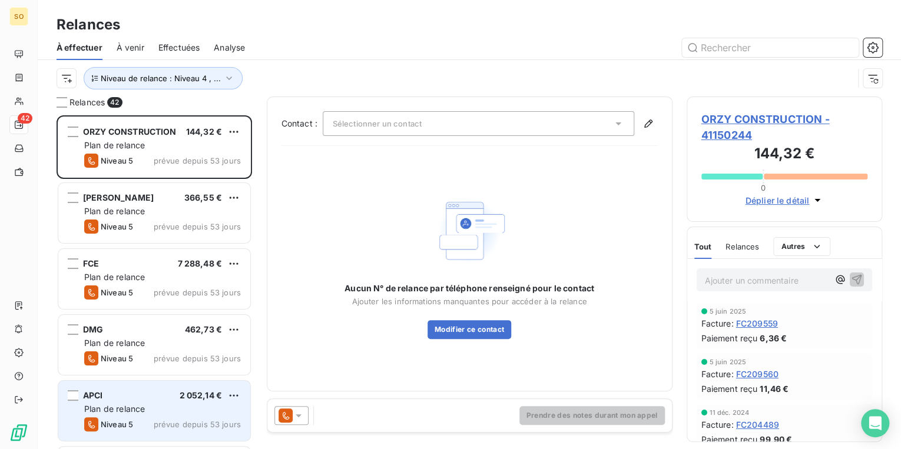
click at [181, 392] on span "2 052,14 €" at bounding box center [201, 395] width 43 height 10
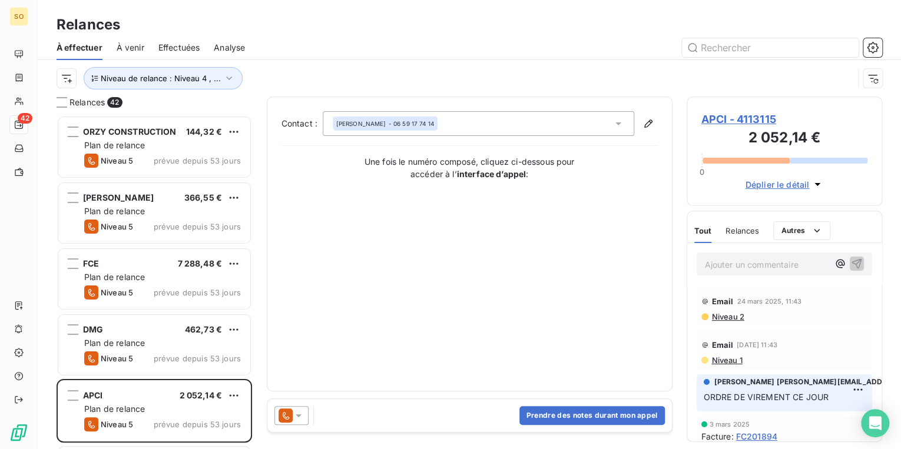
click at [726, 123] on span "APCI - 4113115" at bounding box center [784, 119] width 167 height 16
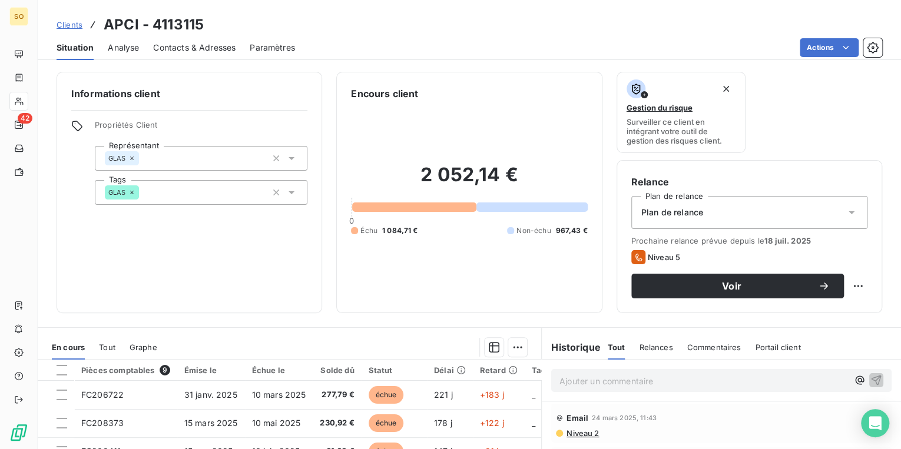
click at [188, 44] on span "Contacts & Adresses" at bounding box center [194, 48] width 82 height 12
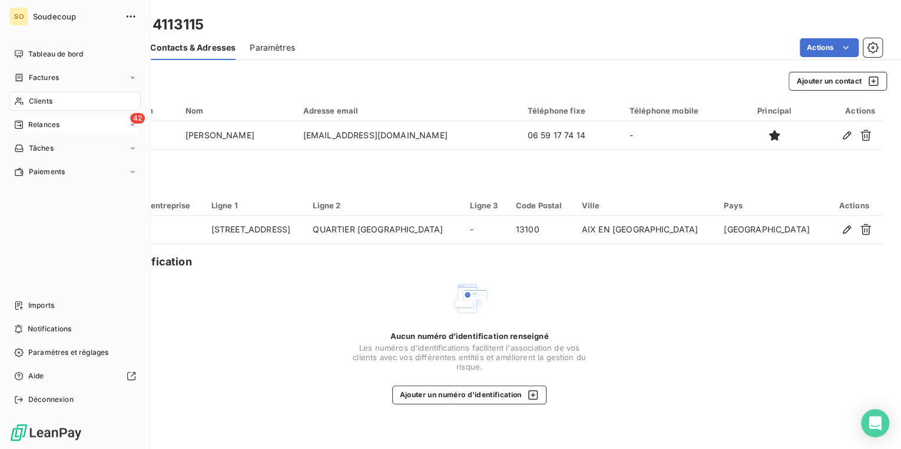
click at [45, 122] on span "Relances" at bounding box center [43, 125] width 31 height 11
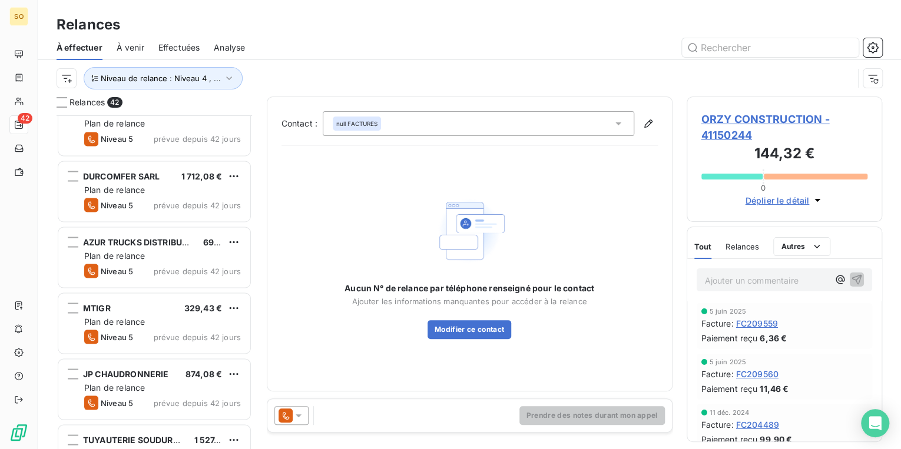
scroll to position [1084, 0]
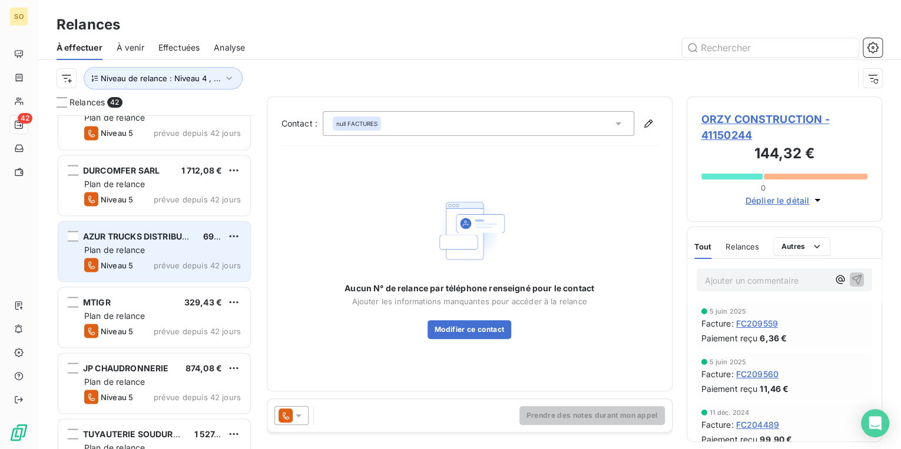
click at [156, 231] on span "AZUR TRUCKS DISTRIBUTION ET REPARATION (ATDR)" at bounding box center [192, 236] width 218 height 10
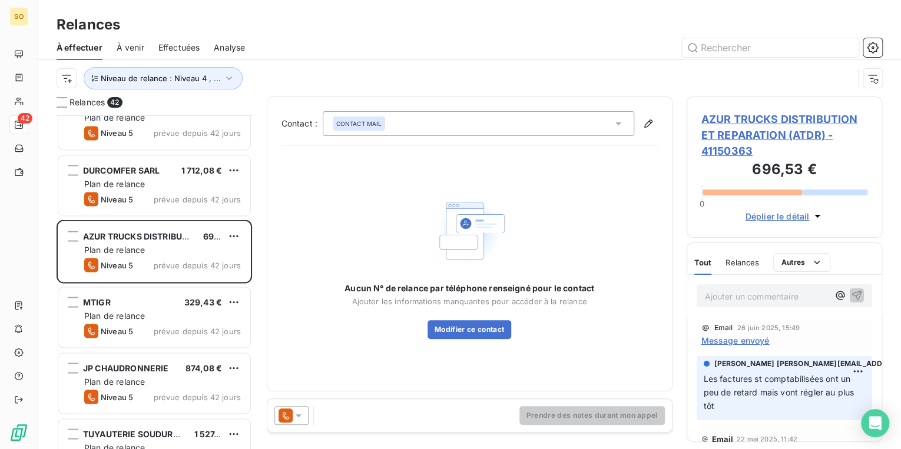
click at [722, 120] on span "AZUR TRUCKS DISTRIBUTION ET REPARATION (ATDR) - 41150363" at bounding box center [784, 135] width 167 height 48
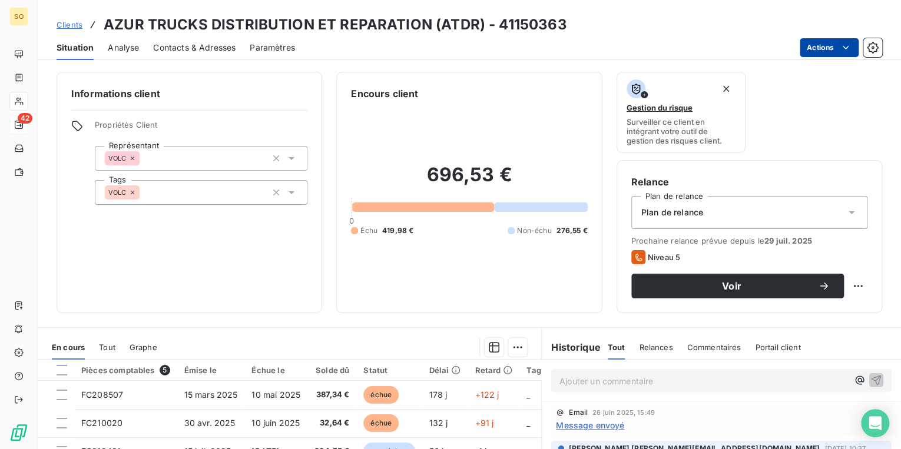
click at [817, 50] on html "SO 42 Clients AZUR TRUCKS DISTRIBUTION ET REPARATION (ATDR) - 41150363 Situatio…" at bounding box center [450, 224] width 901 height 449
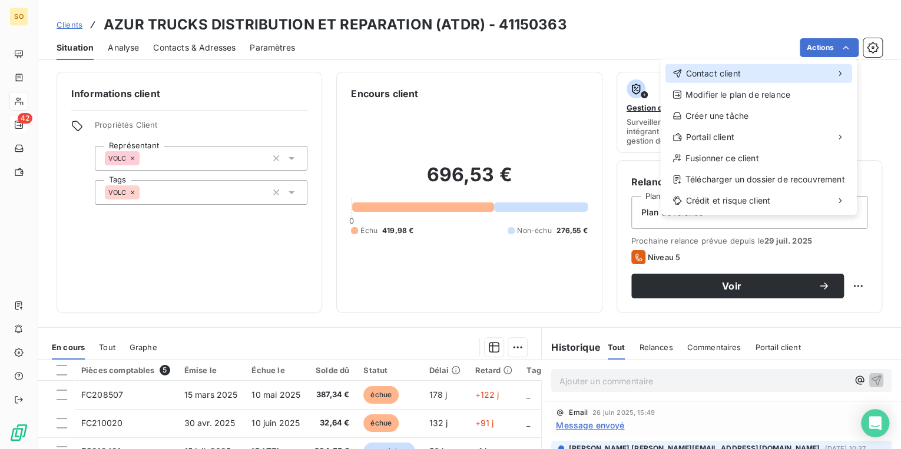
click at [747, 71] on div "Contact client" at bounding box center [758, 73] width 187 height 19
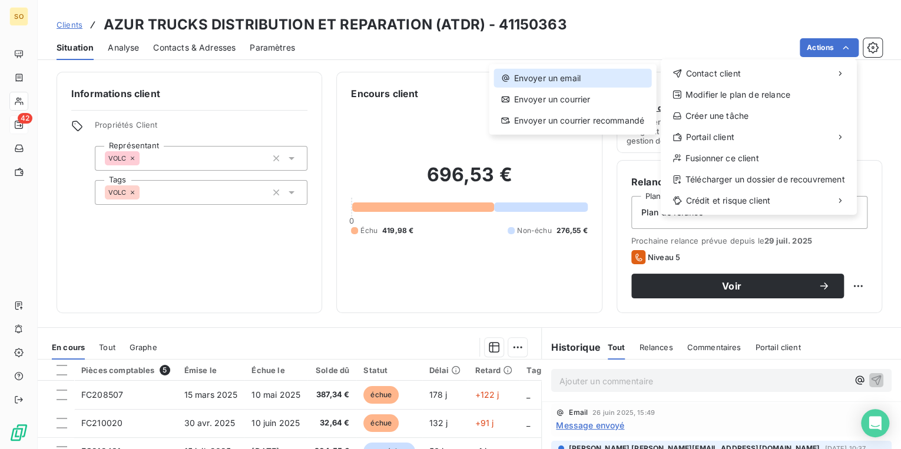
click at [626, 80] on div "Envoyer un email" at bounding box center [572, 78] width 157 height 19
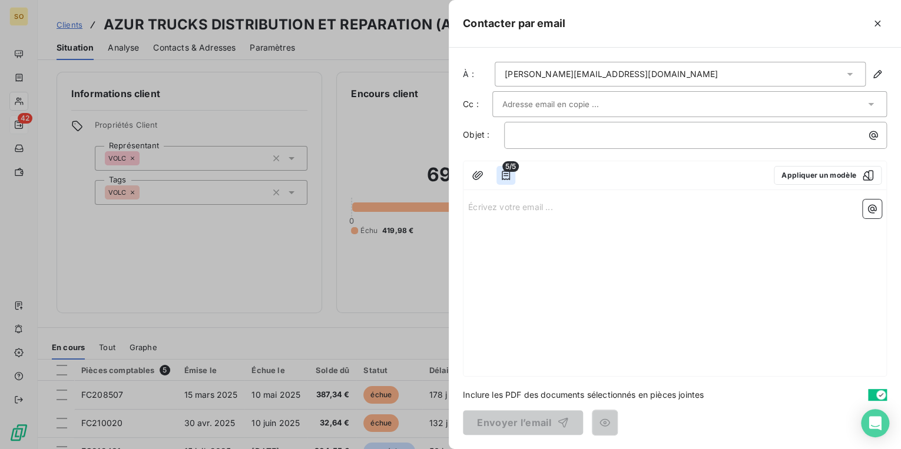
click at [508, 172] on icon "button" at bounding box center [506, 176] width 12 height 12
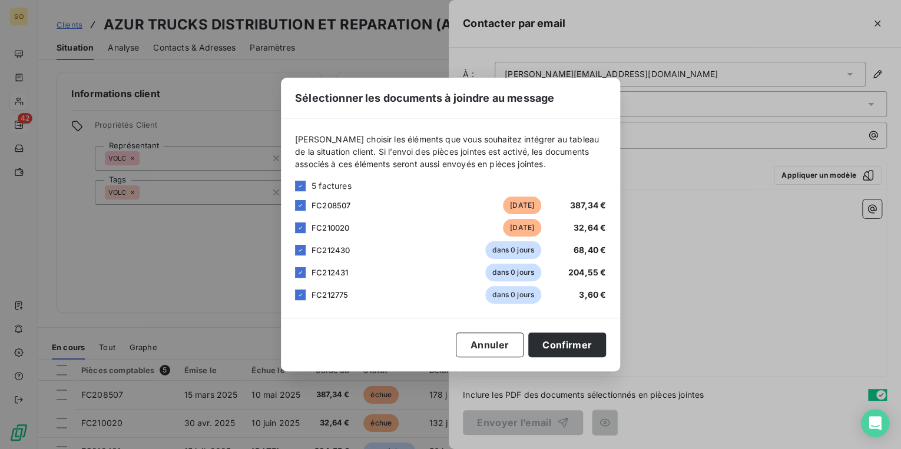
drag, startPoint x: 302, startPoint y: 254, endPoint x: 301, endPoint y: 261, distance: 6.5
click at [301, 261] on div "5 factures FC208507 [DATE] 387,34 € FC210020 [DATE] 32,64 € FC212430 dans 0 jou…" at bounding box center [450, 242] width 311 height 124
click at [299, 276] on icon at bounding box center [300, 272] width 7 height 7
drag, startPoint x: 302, startPoint y: 247, endPoint x: 302, endPoint y: 282, distance: 35.3
click at [302, 250] on icon at bounding box center [300, 250] width 7 height 7
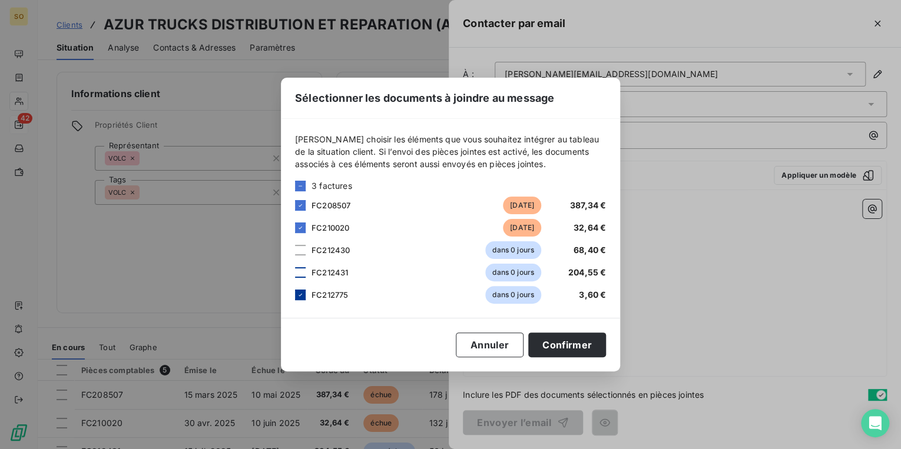
click at [300, 292] on icon at bounding box center [300, 295] width 7 height 7
click at [577, 347] on button "Confirmer" at bounding box center [567, 345] width 78 height 25
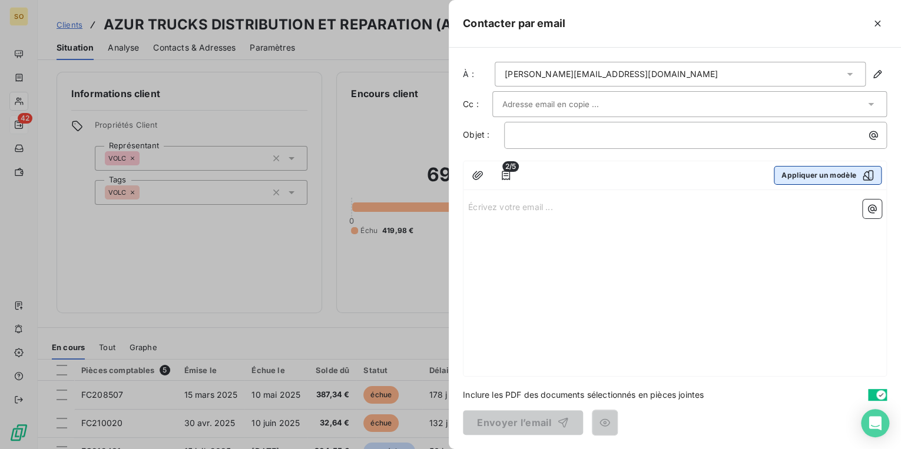
click at [800, 174] on button "Appliquer un modèle" at bounding box center [828, 175] width 108 height 19
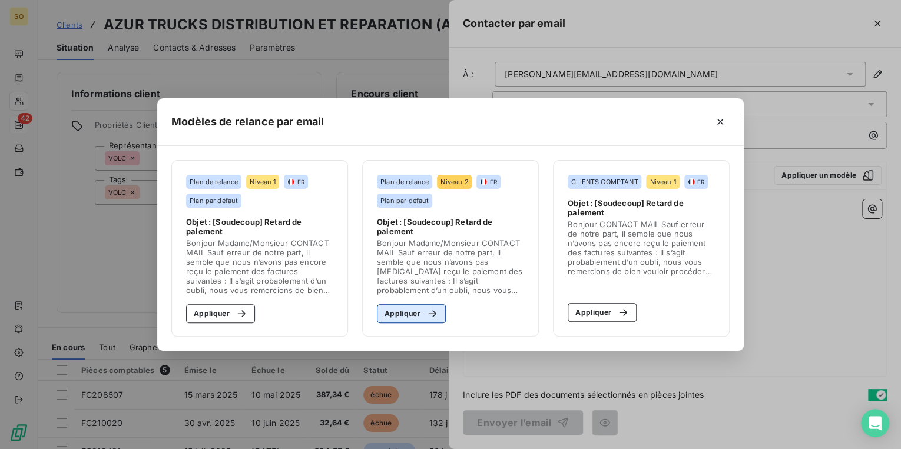
click at [415, 315] on button "Appliquer" at bounding box center [411, 313] width 69 height 19
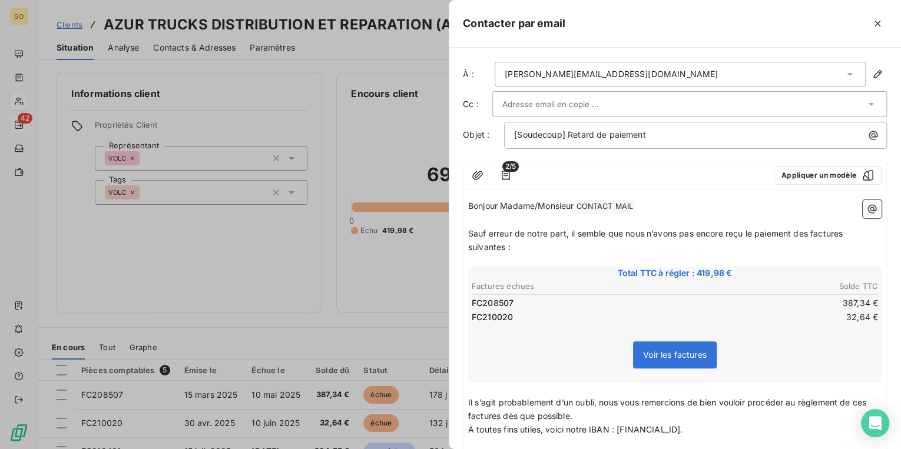
click at [558, 103] on input "text" at bounding box center [565, 104] width 127 height 18
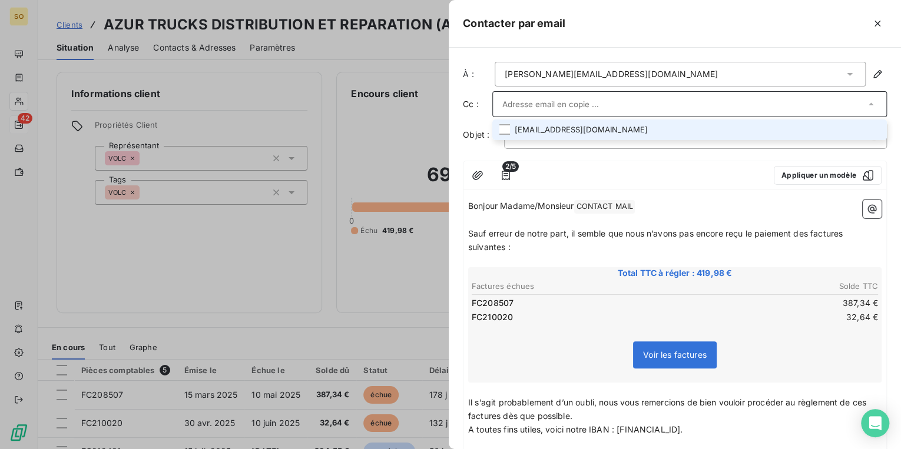
click at [559, 128] on li "[EMAIL_ADDRESS][DOMAIN_NAME]" at bounding box center [689, 130] width 395 height 21
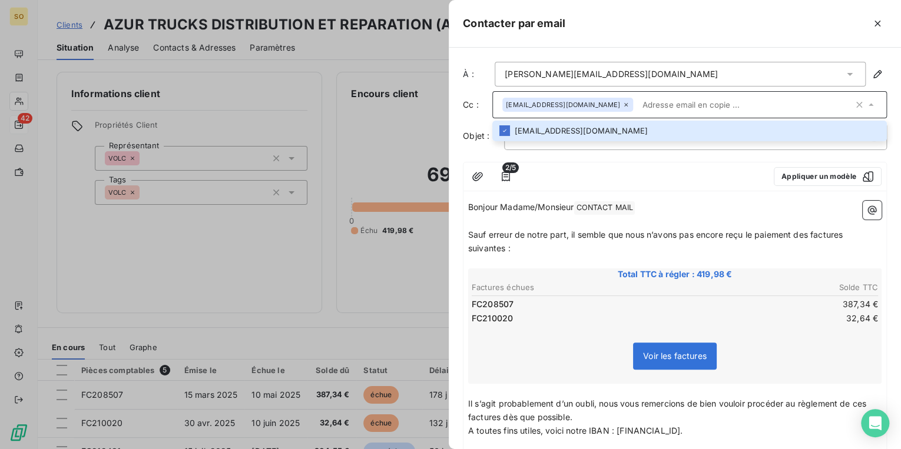
click at [575, 307] on td "FC208507" at bounding box center [572, 304] width 203 height 13
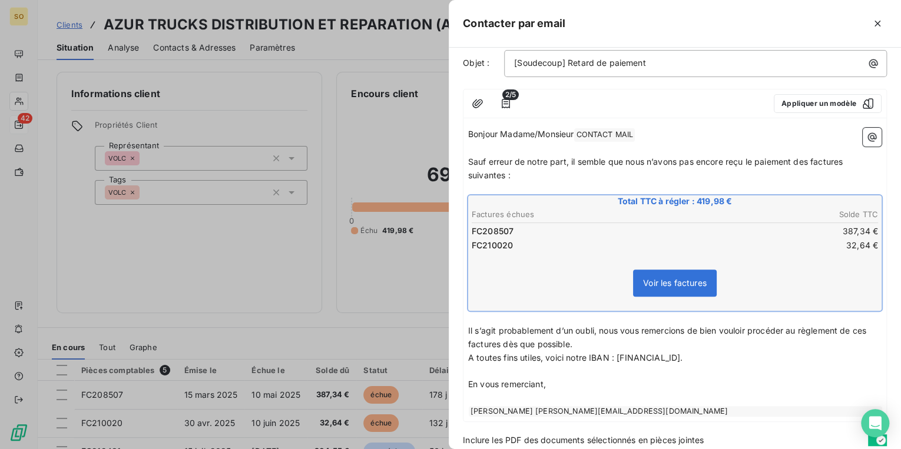
scroll to position [116, 0]
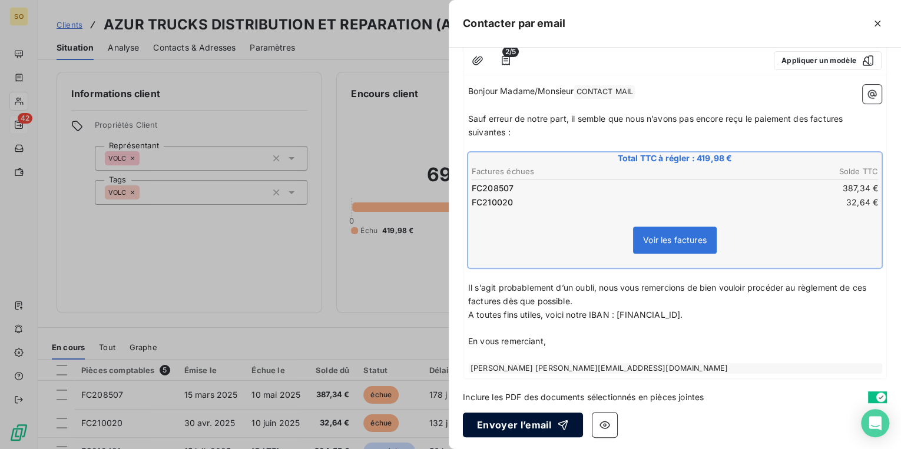
click at [530, 425] on button "Envoyer l’email" at bounding box center [523, 425] width 120 height 25
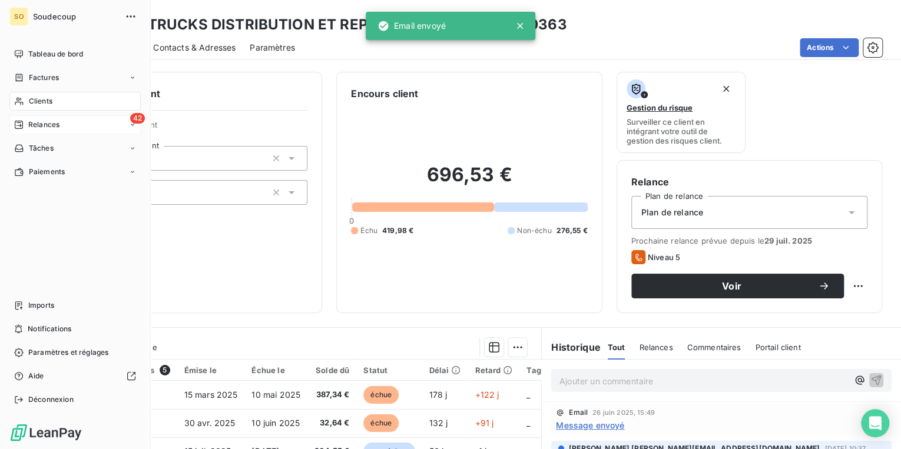
click at [35, 125] on span "Relances" at bounding box center [43, 125] width 31 height 11
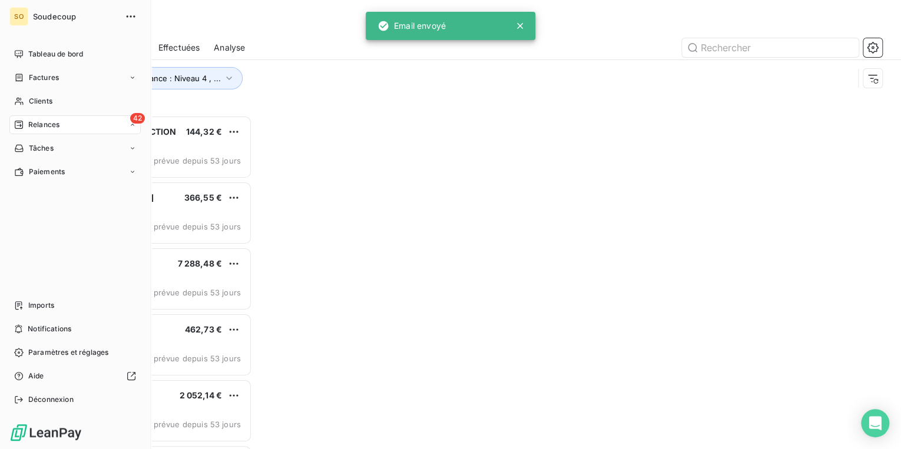
scroll to position [327, 188]
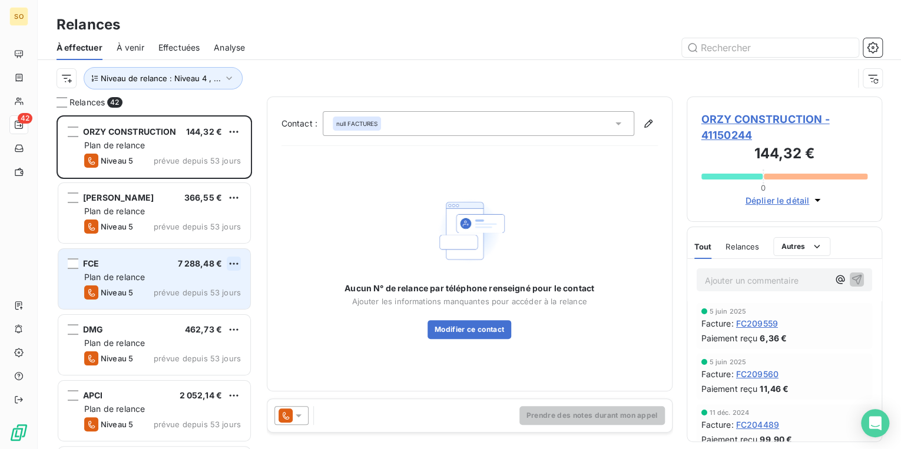
click at [228, 260] on html "SO 42 Relances À effectuer À venir Effectuées Analyse Niveau de relance : Nivea…" at bounding box center [450, 224] width 901 height 449
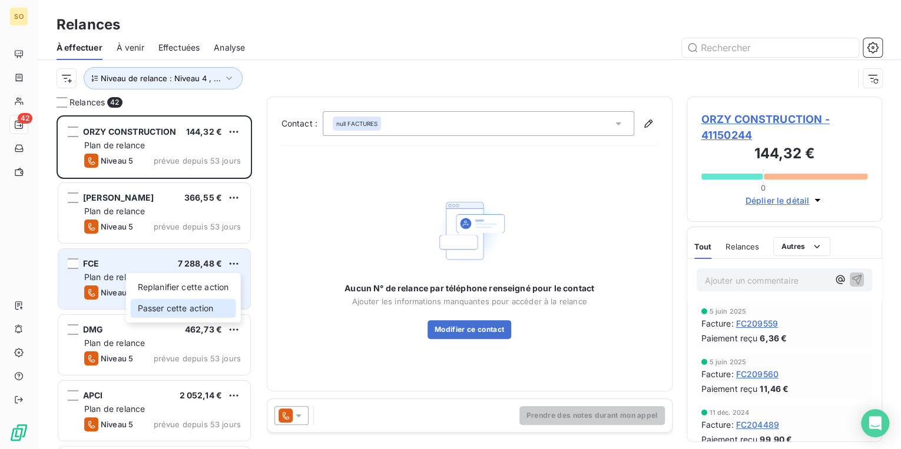
click at [186, 305] on div "Passer cette action" at bounding box center [183, 308] width 105 height 19
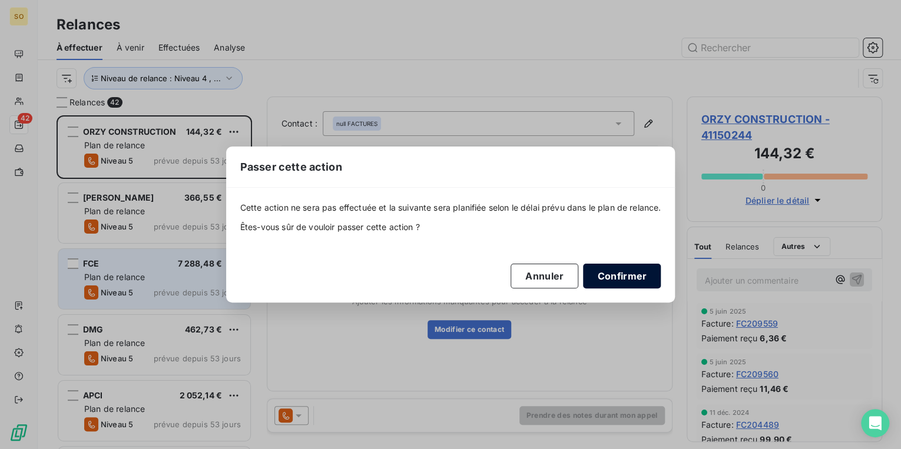
click at [617, 276] on button "Confirmer" at bounding box center [622, 276] width 78 height 25
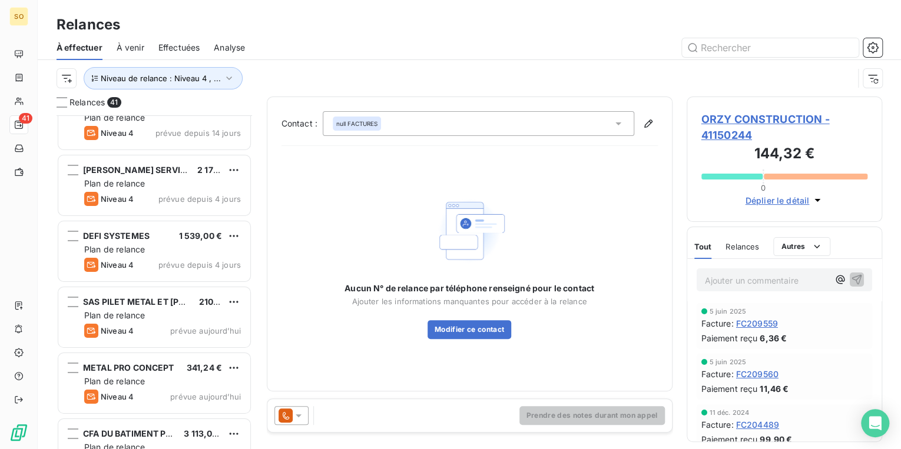
scroll to position [2370, 0]
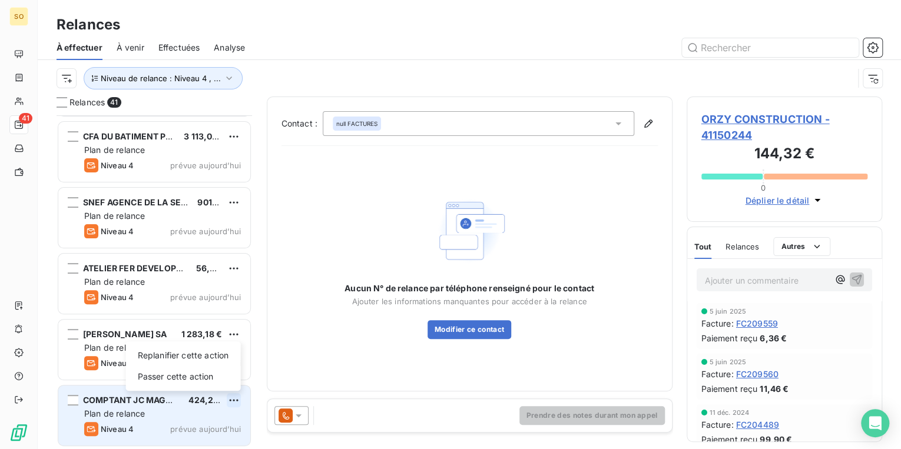
click at [237, 397] on html "SO 41 Relances À effectuer À venir Effectuées Analyse Niveau de relance : Nivea…" at bounding box center [450, 224] width 901 height 449
click at [172, 374] on div "Passer cette action" at bounding box center [183, 376] width 105 height 19
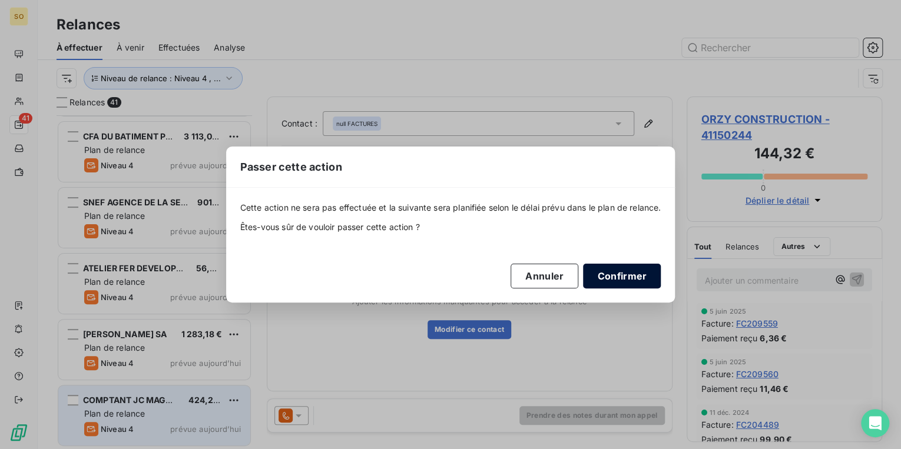
click at [624, 273] on button "Confirmer" at bounding box center [622, 276] width 78 height 25
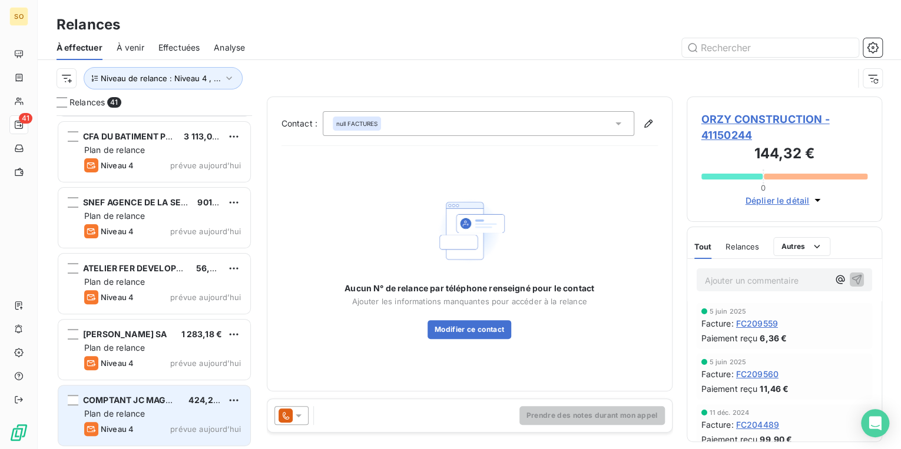
scroll to position [2304, 0]
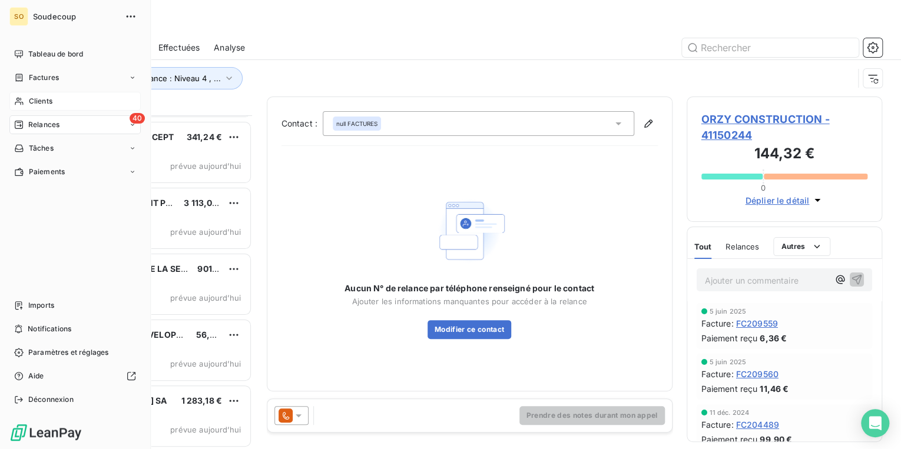
click at [41, 99] on span "Clients" at bounding box center [41, 101] width 24 height 11
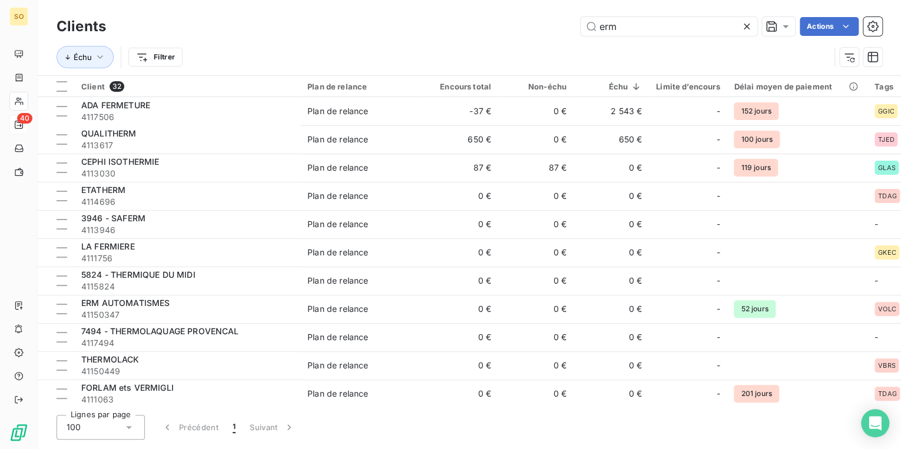
drag, startPoint x: 591, startPoint y: 26, endPoint x: 820, endPoint y: 45, distance: 229.3
click at [740, 45] on div "Clients erm Actions Échu Filtrer" at bounding box center [470, 44] width 826 height 61
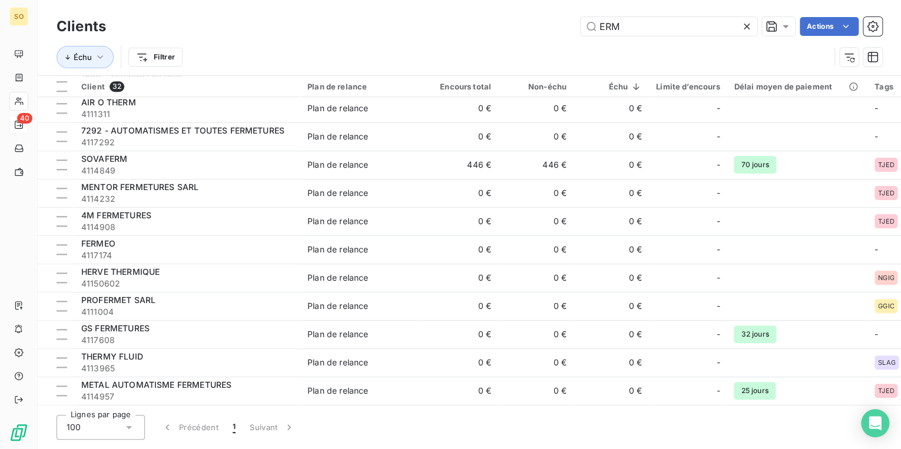
scroll to position [554, 0]
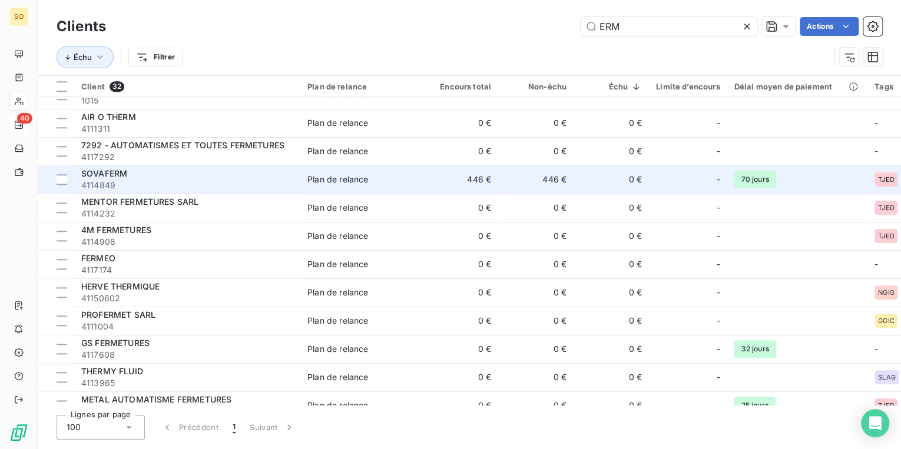
type input "ERM"
click at [267, 180] on span "4114849" at bounding box center [187, 186] width 212 height 12
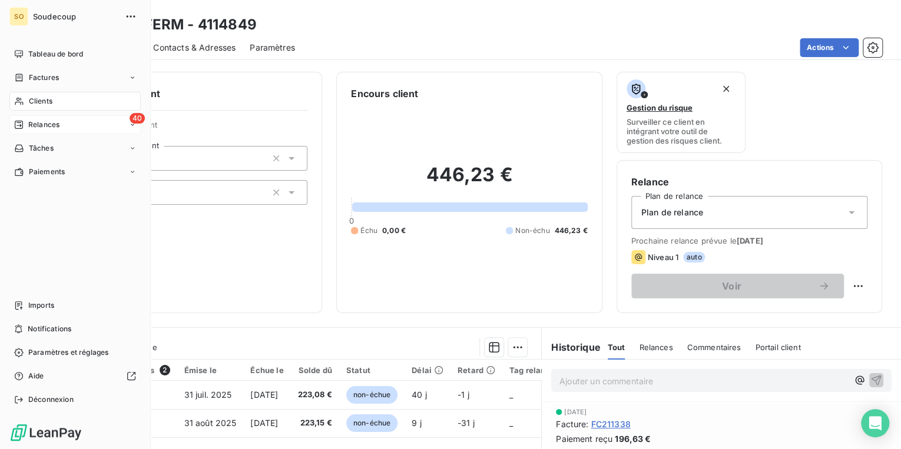
click at [43, 121] on span "Relances" at bounding box center [43, 125] width 31 height 11
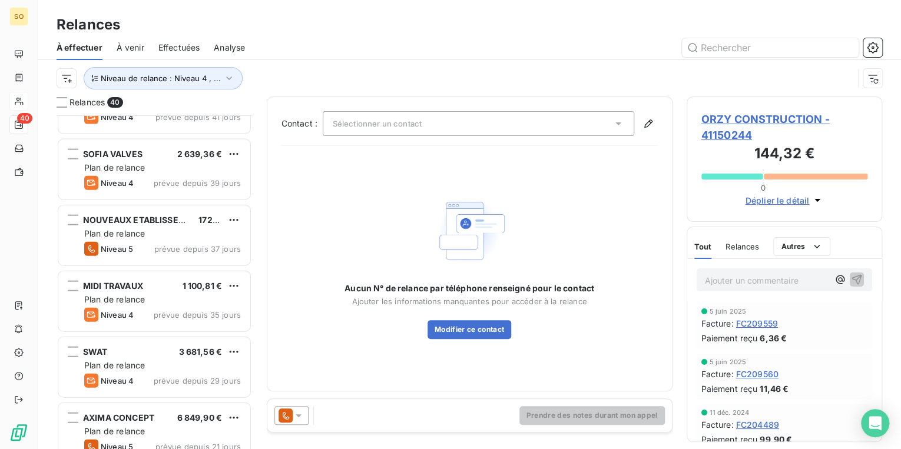
scroll to position [1362, 0]
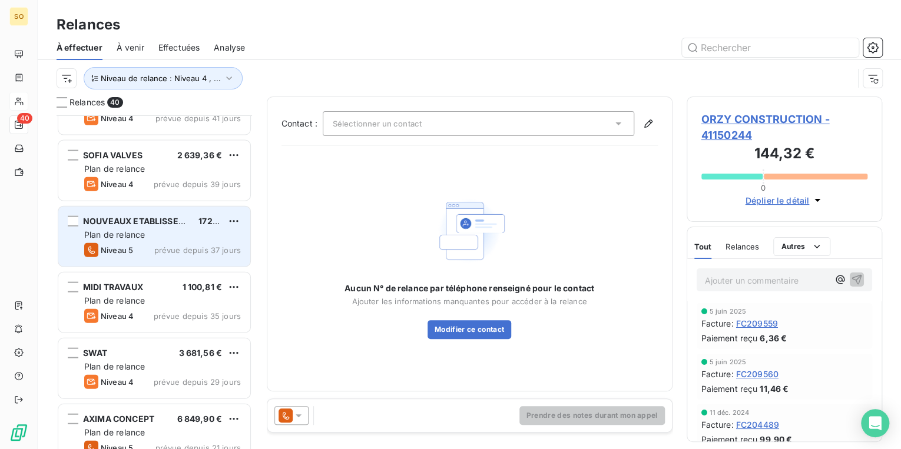
click at [154, 226] on div "NOUVEAUX ETABLISSEMENTS FOSSAT" at bounding box center [136, 222] width 106 height 12
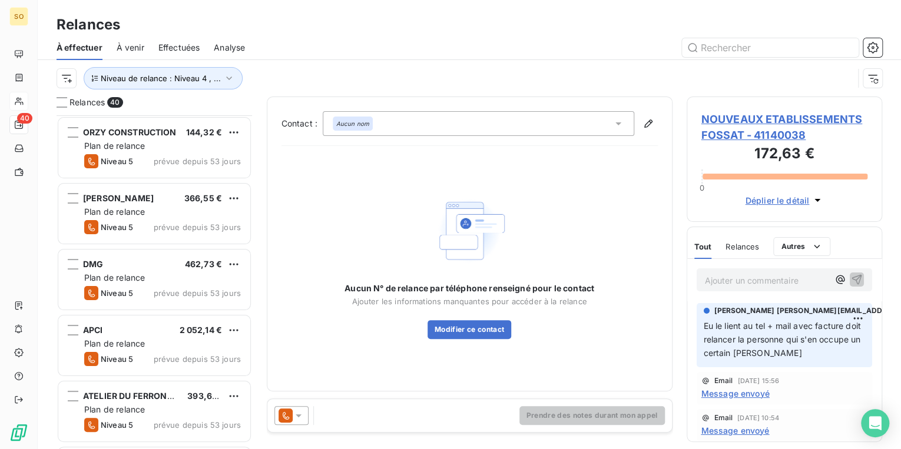
scroll to position [47, 0]
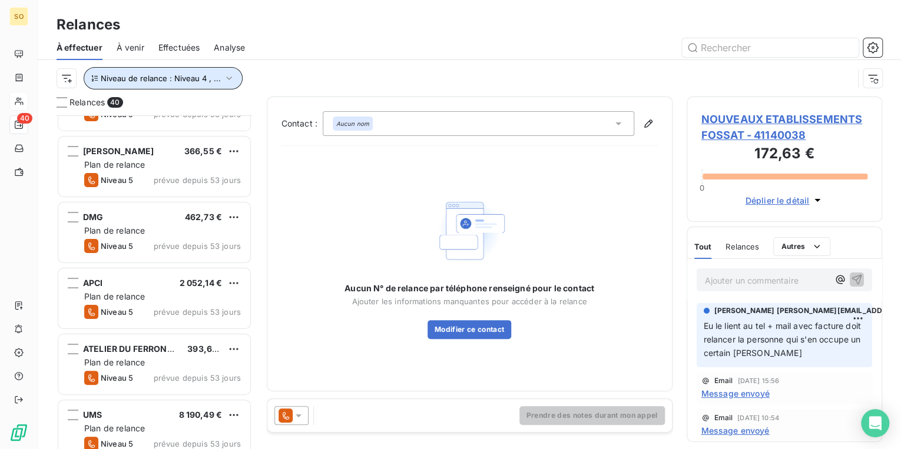
click at [200, 72] on button "Niveau de relance : Niveau 4 , ..." at bounding box center [163, 78] width 159 height 22
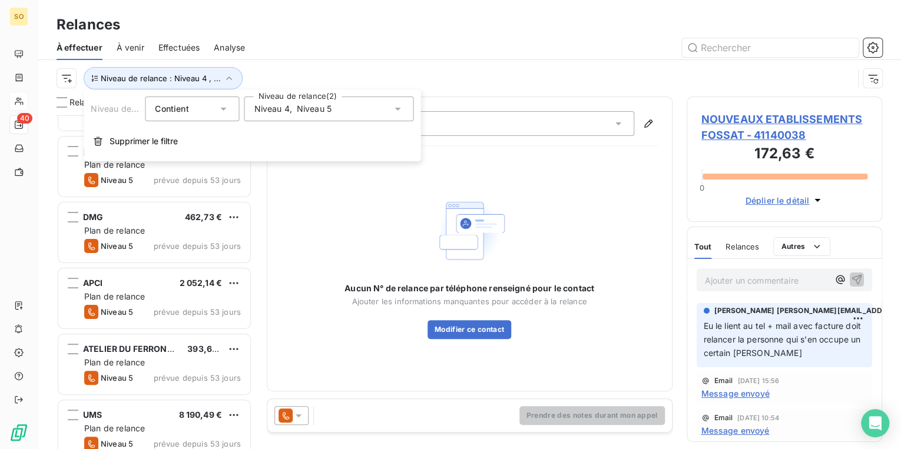
click at [307, 111] on span "Niveau 5" at bounding box center [314, 109] width 35 height 12
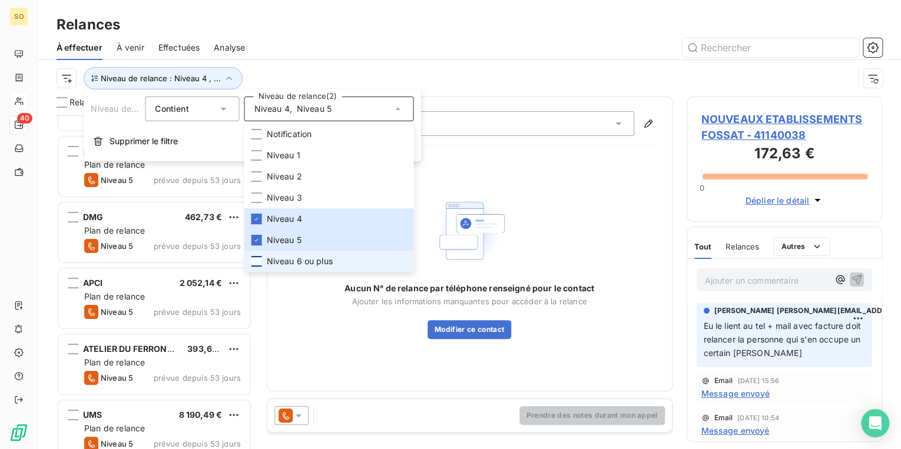
click at [257, 257] on div at bounding box center [256, 261] width 11 height 11
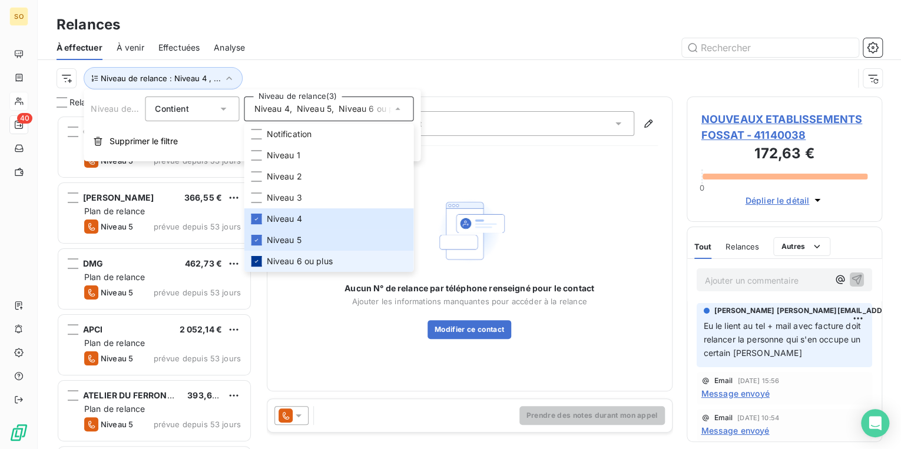
scroll to position [327, 188]
click at [370, 346] on div "Aucun N° de relance par téléphone renseigné pour le contact Ajouter les informa…" at bounding box center [470, 265] width 376 height 221
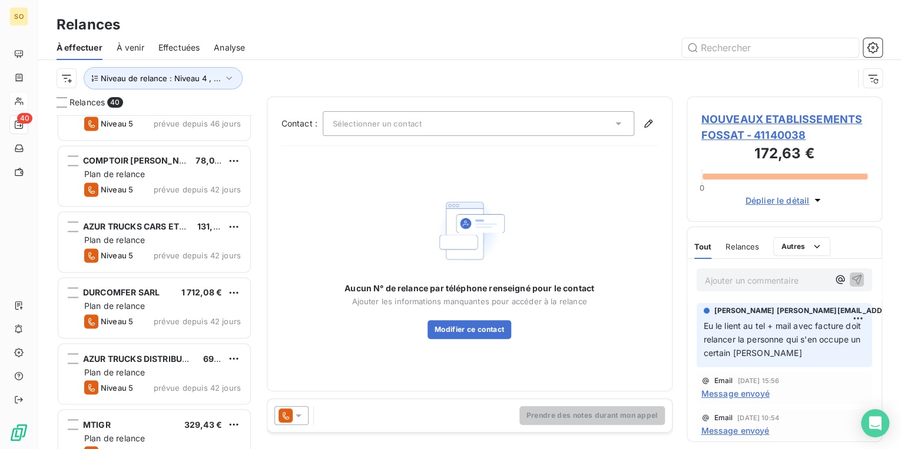
scroll to position [1225, 0]
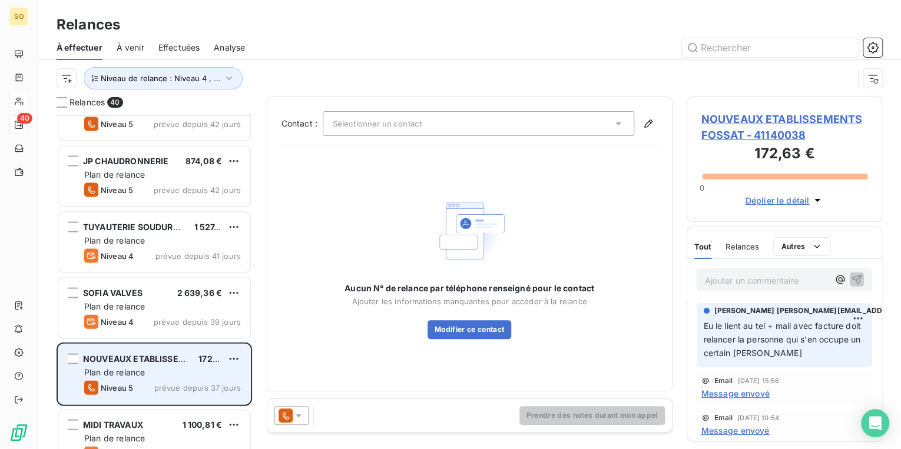
click at [147, 363] on div "NOUVEAUX ETABLISSEMENTS FOSSAT" at bounding box center [136, 359] width 106 height 12
click at [148, 359] on span "NOUVEAUX ETABLISSEMENTS FOSSAT" at bounding box center [163, 358] width 161 height 10
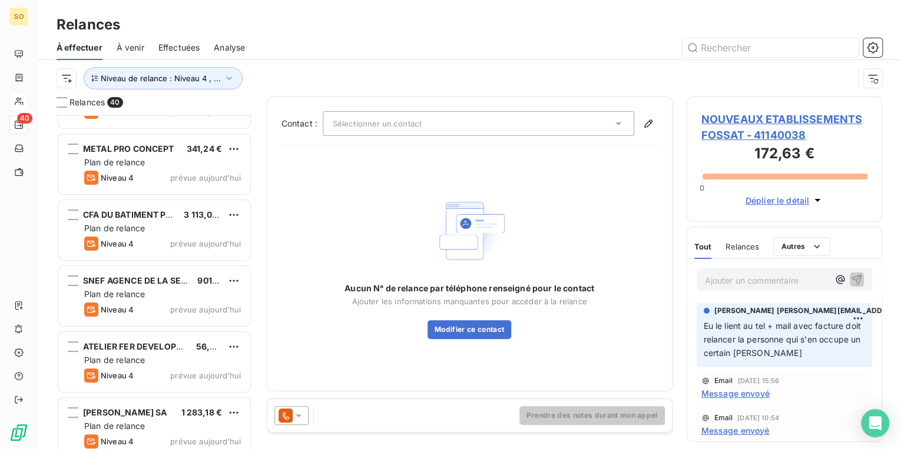
scroll to position [2304, 0]
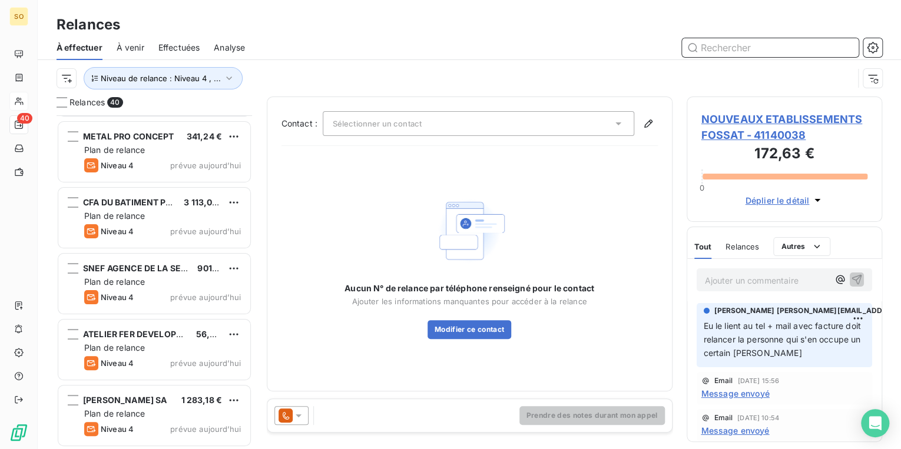
click at [747, 54] on input "text" at bounding box center [770, 47] width 177 height 19
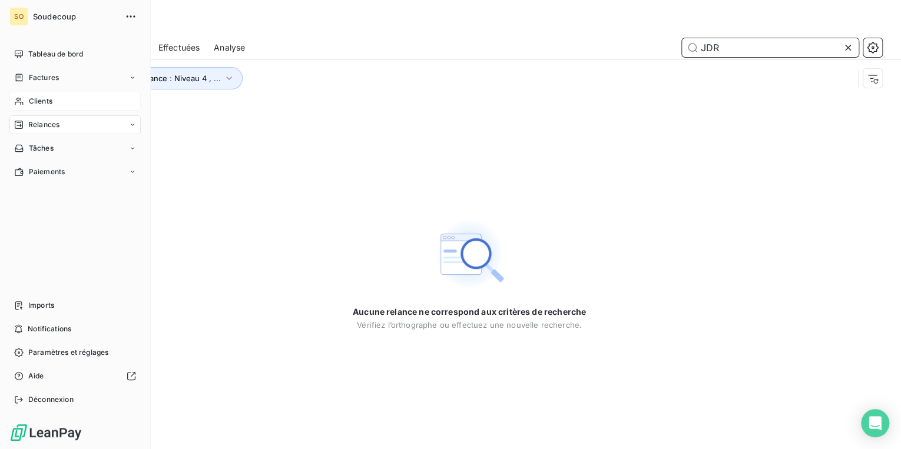
type input "JDR"
click at [38, 102] on span "Clients" at bounding box center [41, 101] width 24 height 11
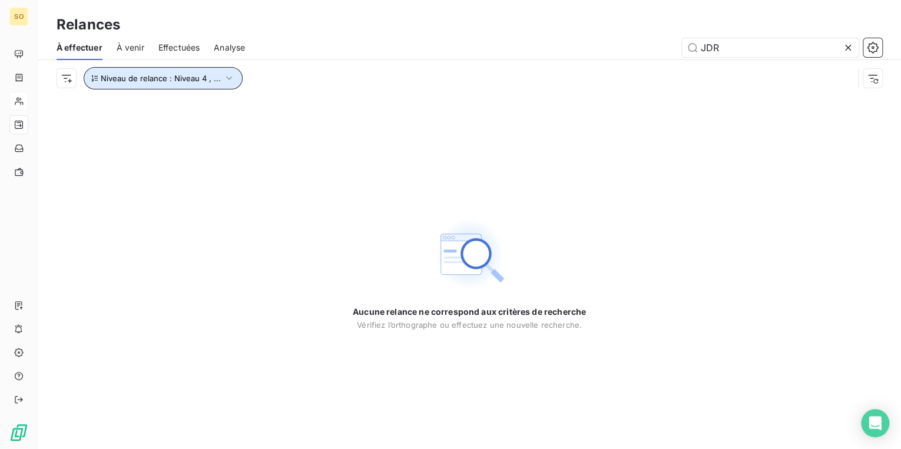
click at [111, 77] on span "Niveau de relance : Niveau 4 , ..." at bounding box center [161, 78] width 120 height 9
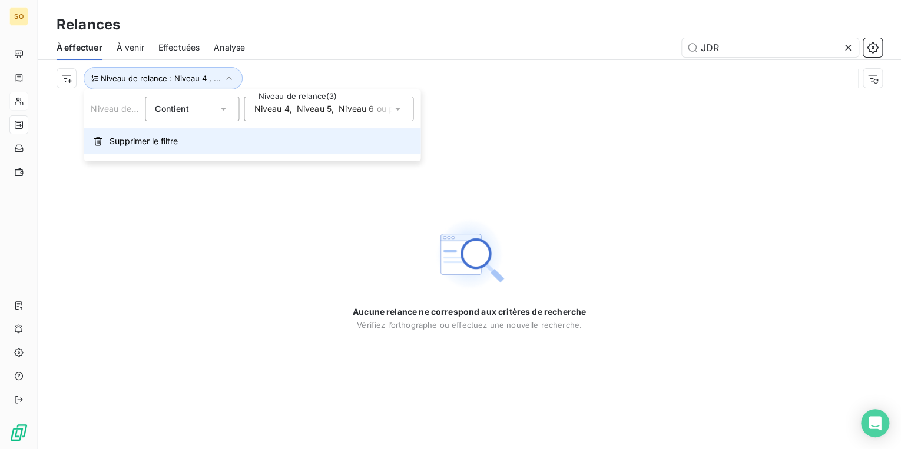
click at [135, 143] on span "Supprimer le filtre" at bounding box center [144, 141] width 68 height 12
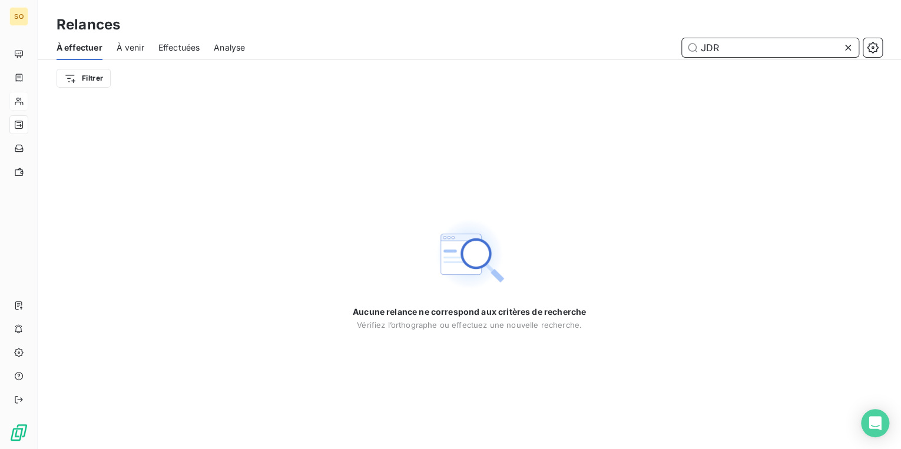
drag, startPoint x: 698, startPoint y: 52, endPoint x: 793, endPoint y: 54, distance: 95.4
click at [793, 54] on input "JDR" at bounding box center [770, 47] width 177 height 19
click at [779, 45] on input "JDR" at bounding box center [770, 47] width 177 height 19
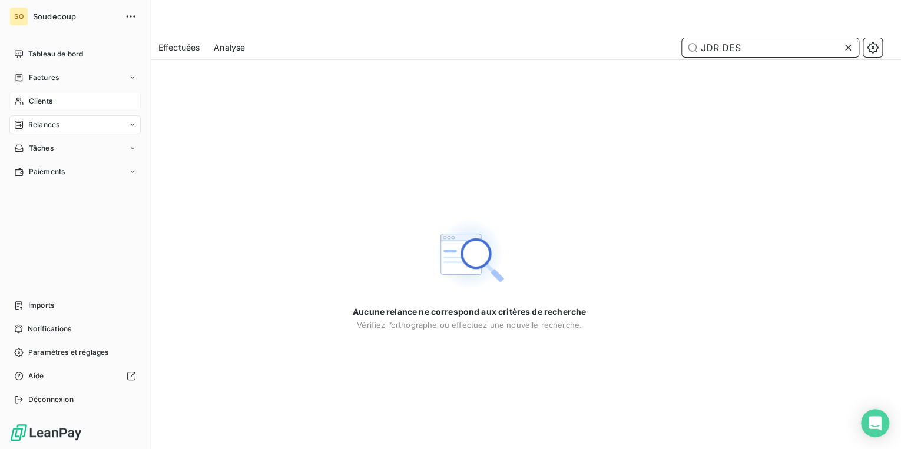
type input "JDR DES"
click at [31, 99] on span "Clients" at bounding box center [41, 101] width 24 height 11
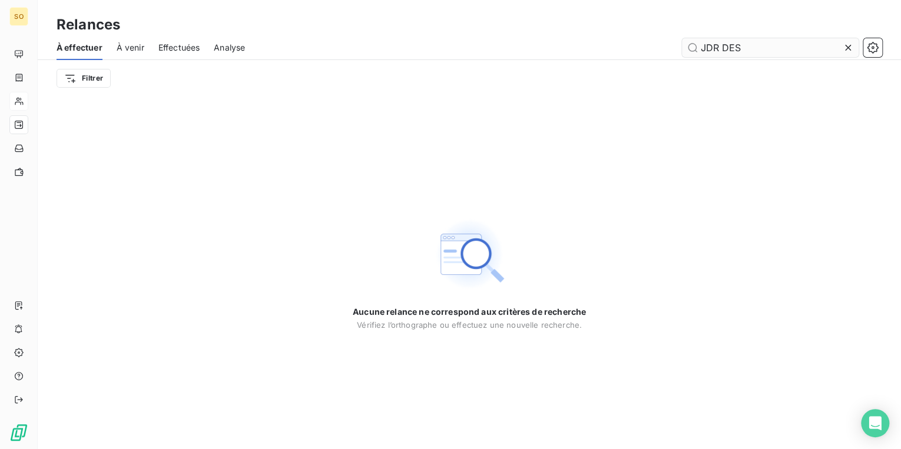
click at [744, 47] on input "JDR DES" at bounding box center [770, 47] width 177 height 19
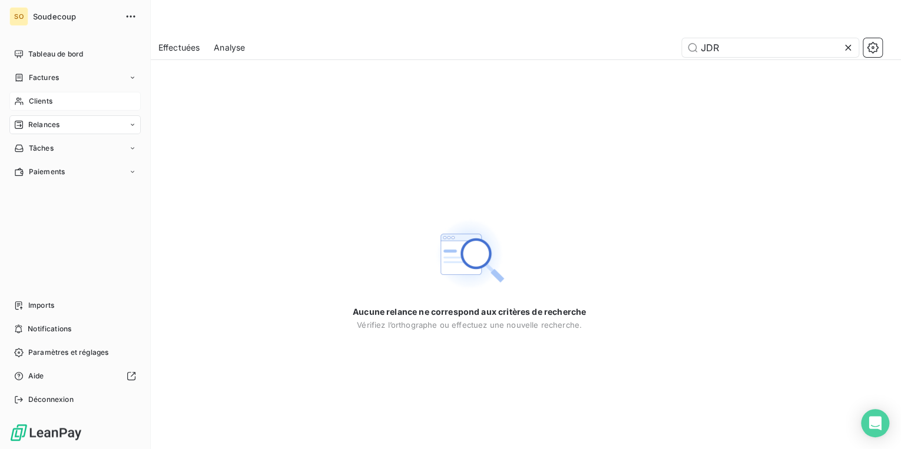
type input "JDR"
click at [38, 100] on span "Clients" at bounding box center [41, 101] width 24 height 11
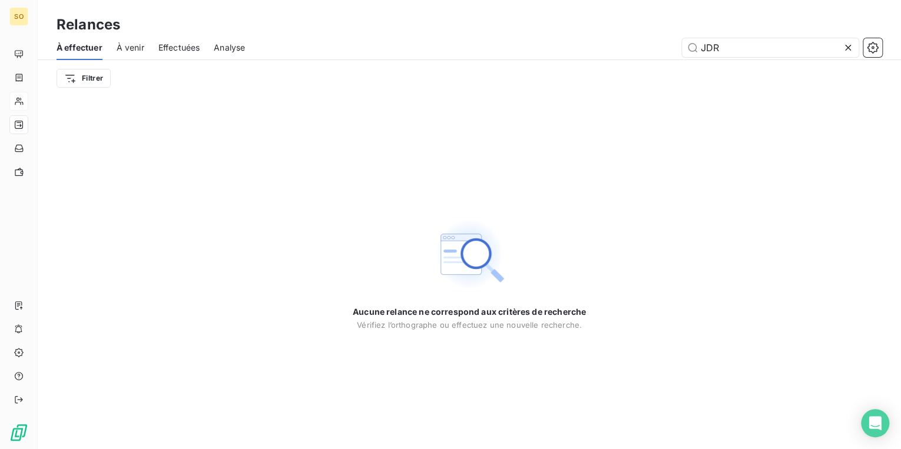
click at [849, 45] on icon at bounding box center [848, 48] width 12 height 12
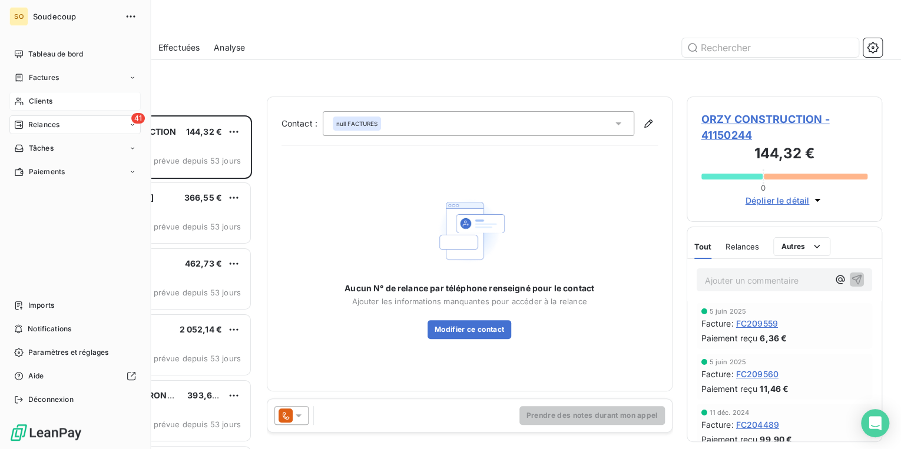
scroll to position [327, 188]
drag, startPoint x: 44, startPoint y: 100, endPoint x: 53, endPoint y: 99, distance: 9.4
click at [47, 98] on span "Clients" at bounding box center [41, 101] width 24 height 11
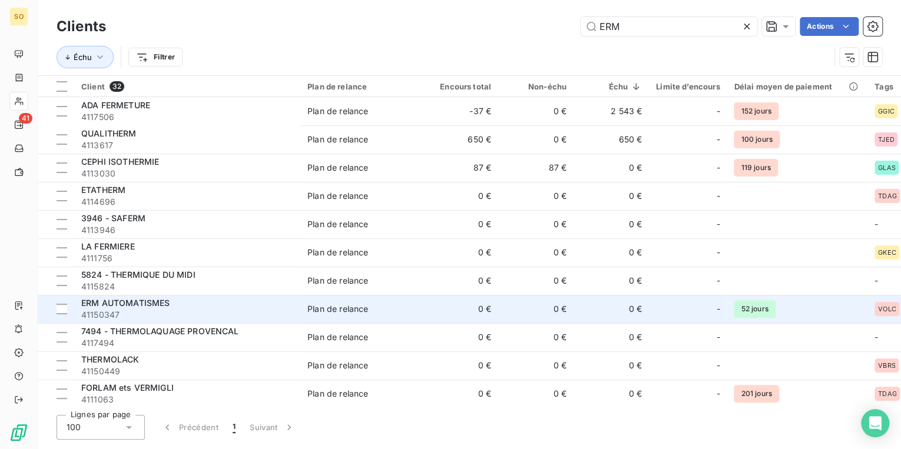
click at [151, 303] on span "ERM AUTOMATISMES" at bounding box center [125, 303] width 88 height 10
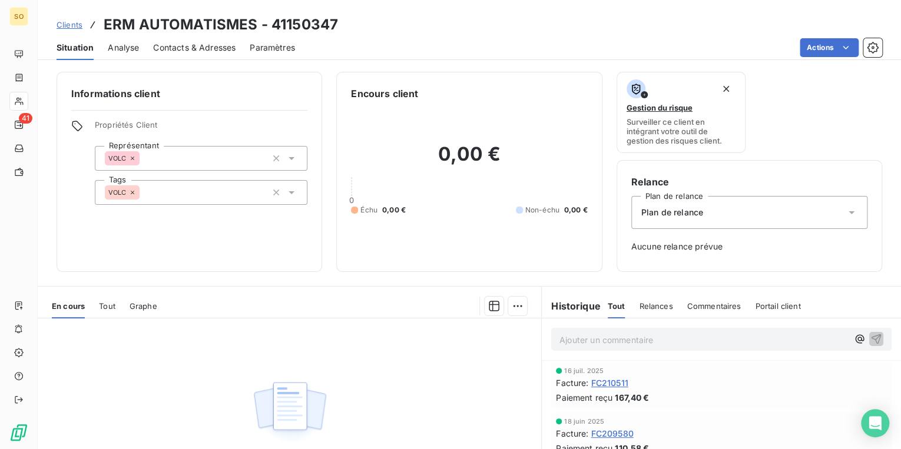
click at [71, 26] on span "Clients" at bounding box center [70, 24] width 26 height 9
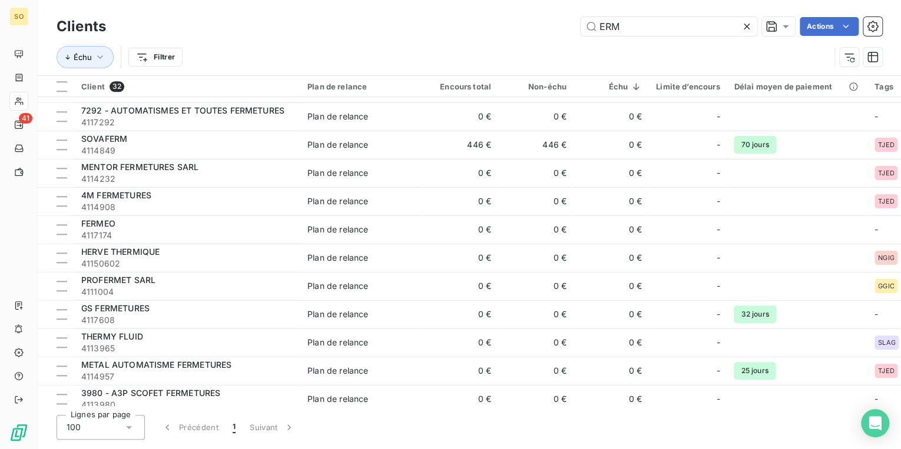
scroll to position [601, 0]
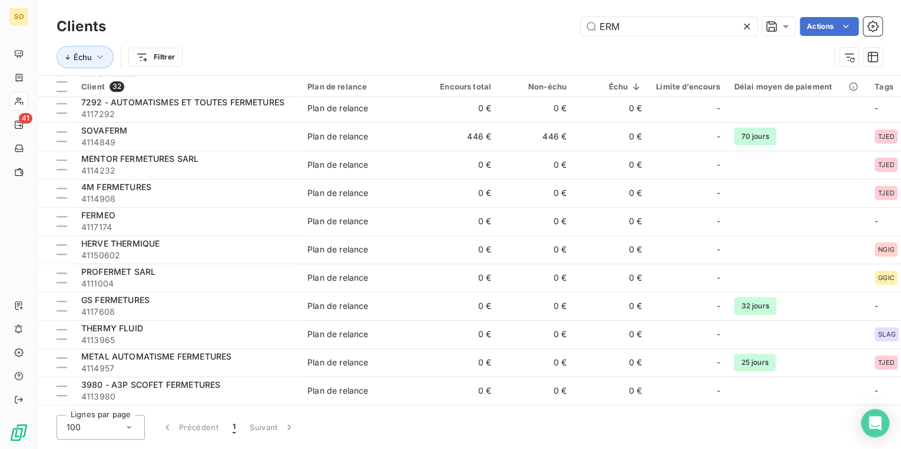
drag, startPoint x: 596, startPoint y: 24, endPoint x: 813, endPoint y: 54, distance: 218.9
click at [759, 48] on div "Clients ERM Actions Échu Filtrer" at bounding box center [470, 44] width 826 height 61
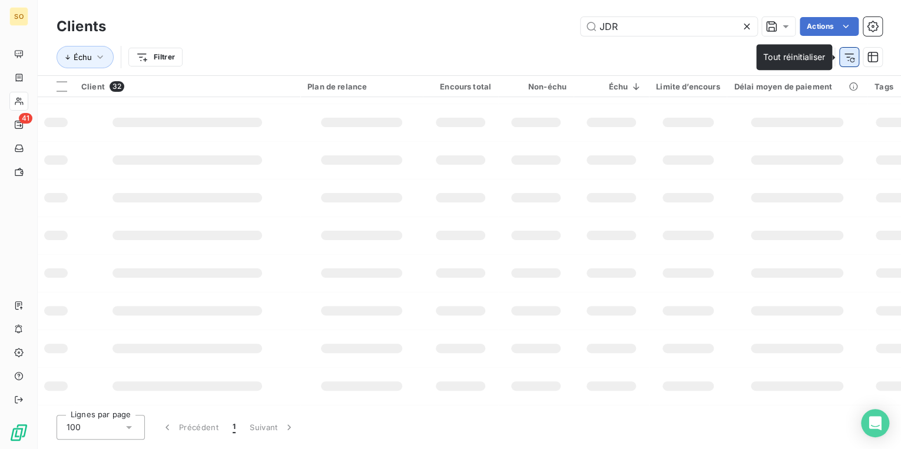
scroll to position [0, 0]
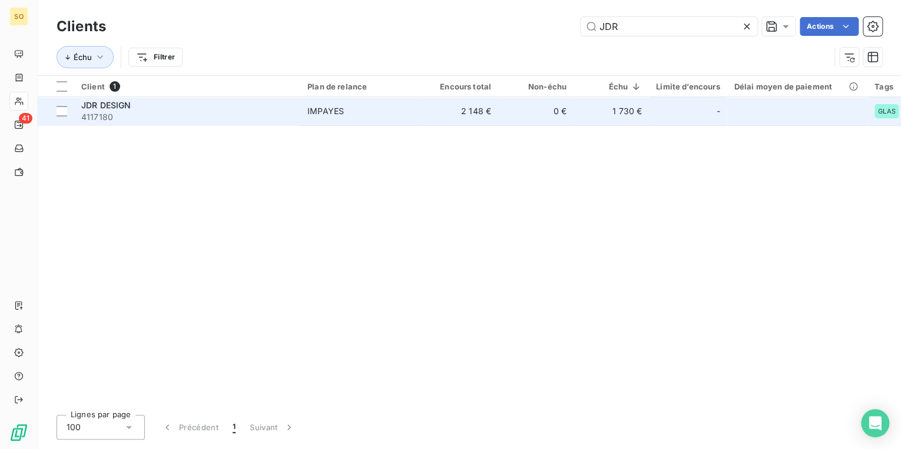
type input "JDR"
click at [287, 113] on span "4117180" at bounding box center [187, 117] width 212 height 12
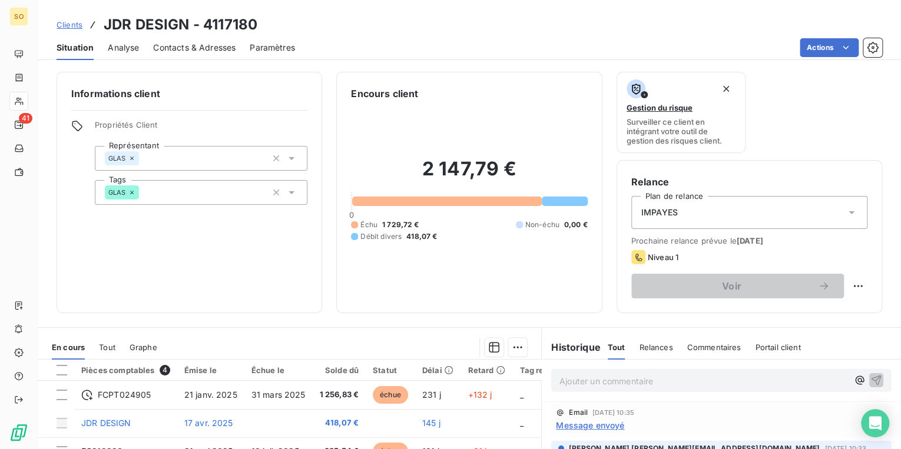
click at [575, 380] on p "Ajouter un commentaire ﻿" at bounding box center [703, 381] width 289 height 15
click at [671, 381] on span "[PERSON_NAME] L' A VU ET LUI DIT QU4IL NS PAIE" at bounding box center [663, 380] width 208 height 10
click at [756, 385] on p "[PERSON_NAME] L' A VU ET LUI DIT QU'IL NS PAIE" at bounding box center [703, 381] width 289 height 14
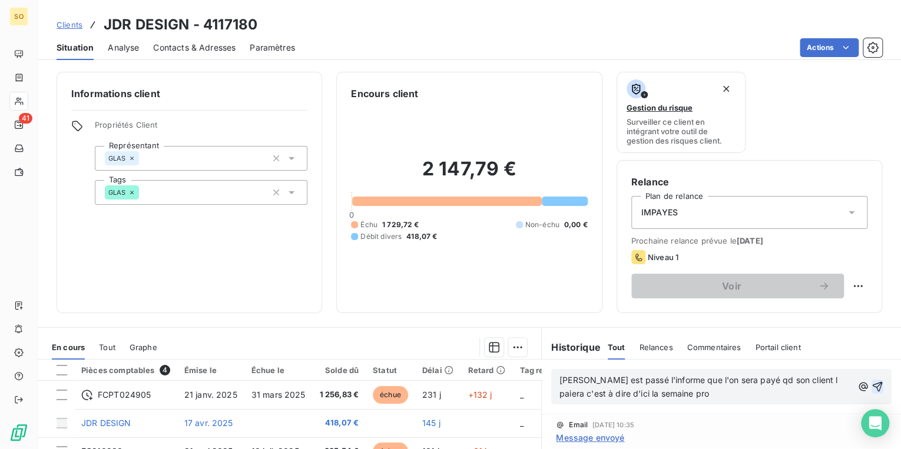
click at [872, 382] on icon "button" at bounding box center [878, 387] width 12 height 12
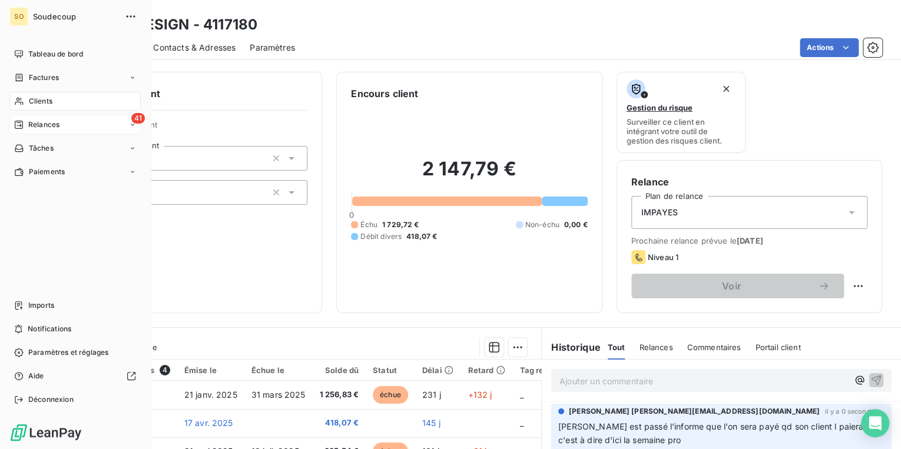
click at [27, 118] on div "41 Relances" at bounding box center [74, 124] width 131 height 19
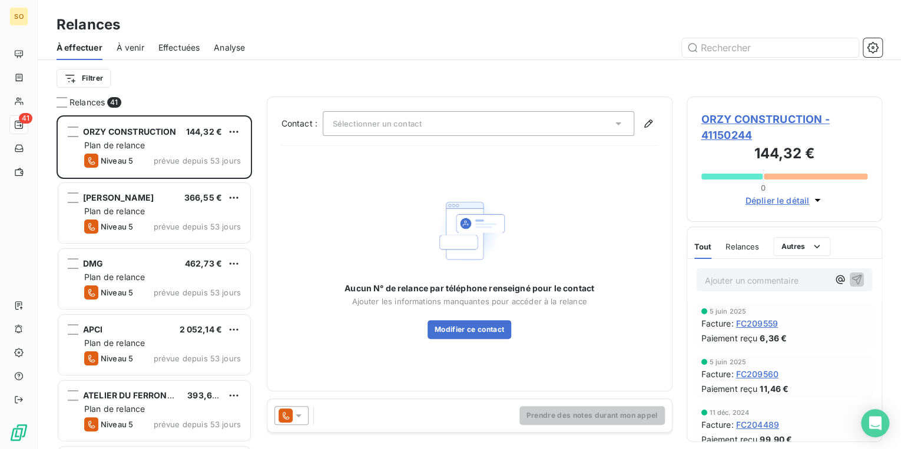
scroll to position [327, 188]
